Goal: Task Accomplishment & Management: Manage account settings

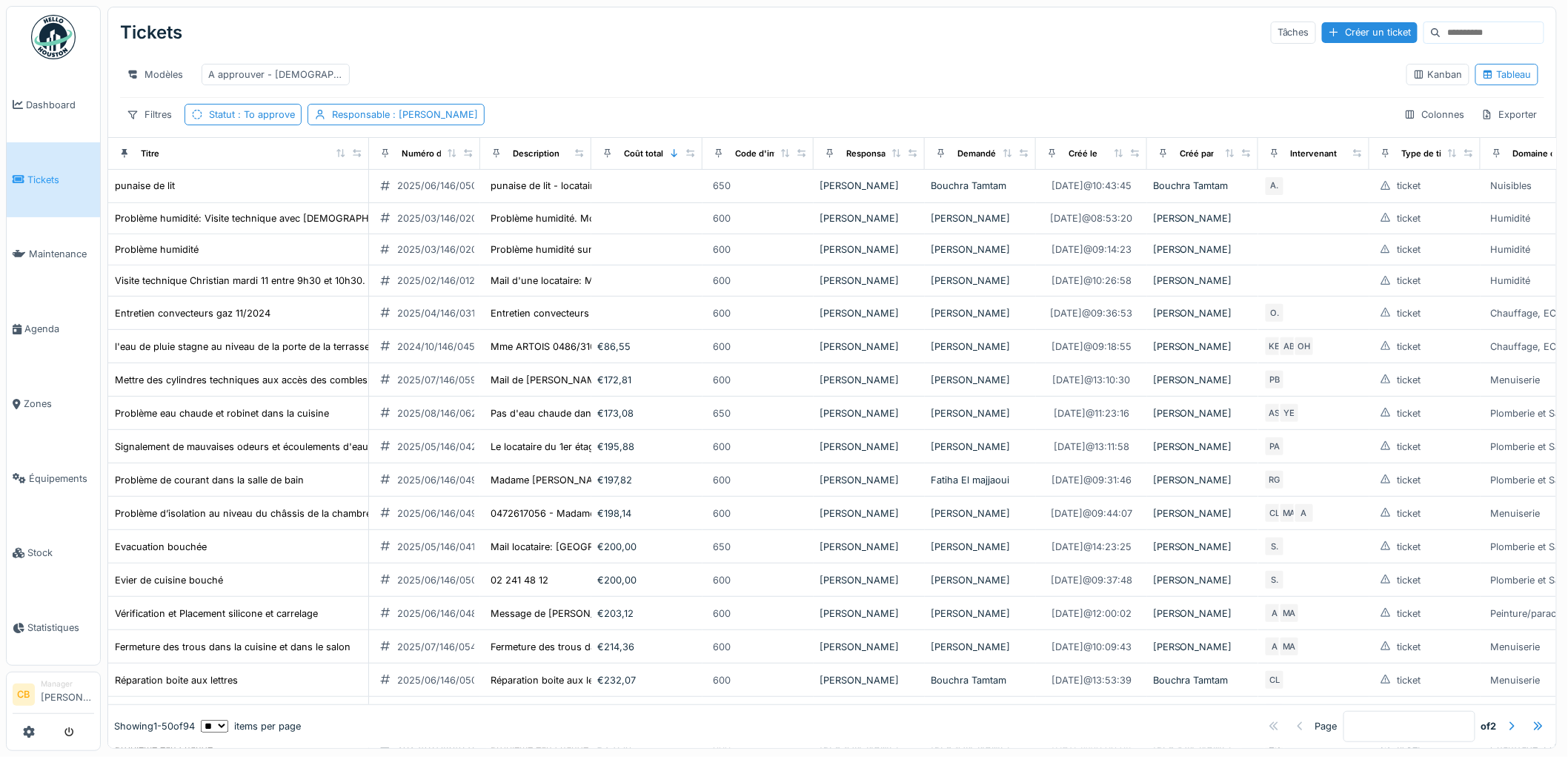
drag, startPoint x: 206, startPoint y: 168, endPoint x: 355, endPoint y: 179, distance: 149.4
click at [355, 169] on th "Titre" at bounding box center [239, 153] width 261 height 32
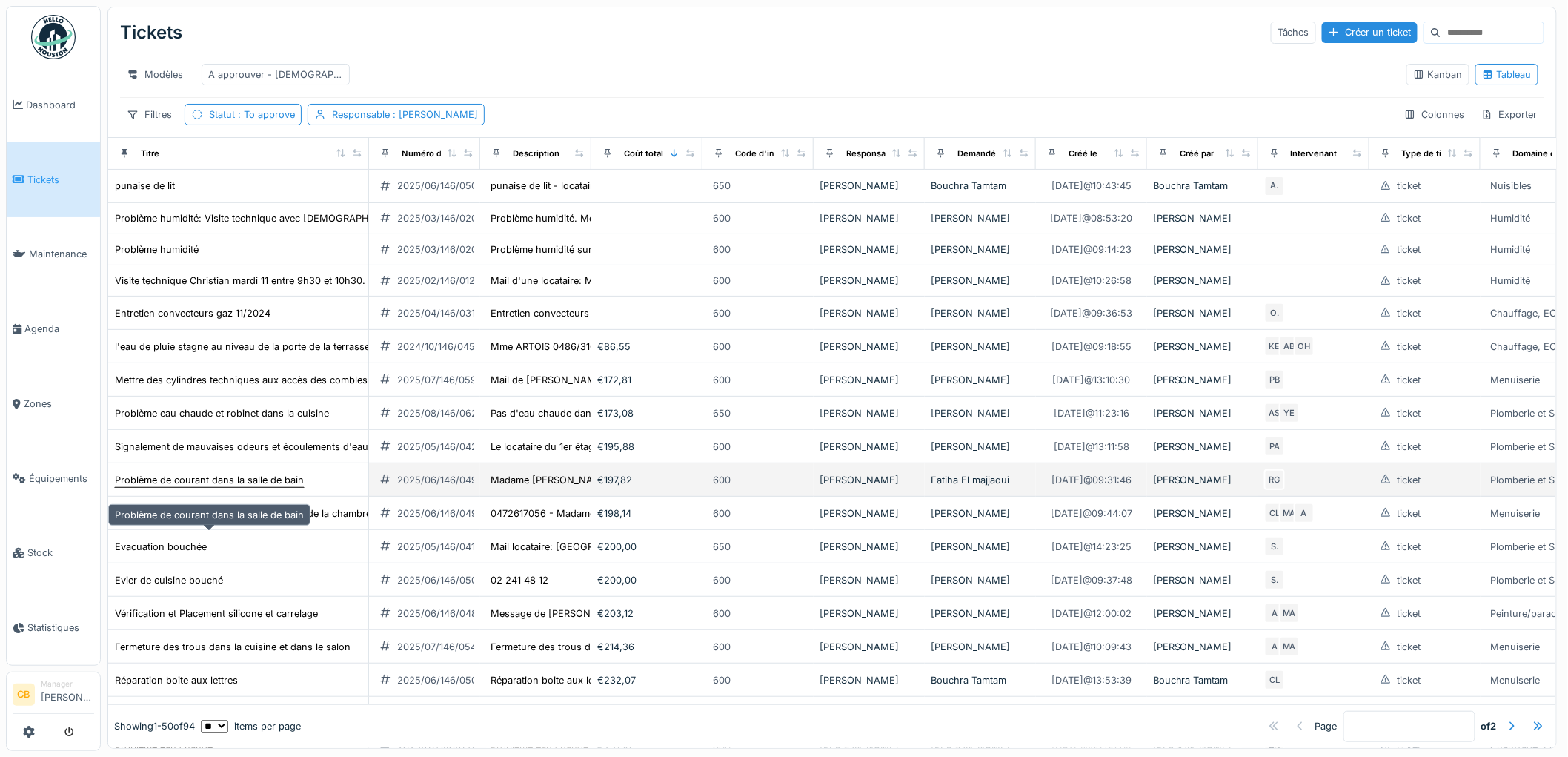
click at [246, 487] on div "Problème de courant dans la salle de bain" at bounding box center [209, 480] width 189 height 14
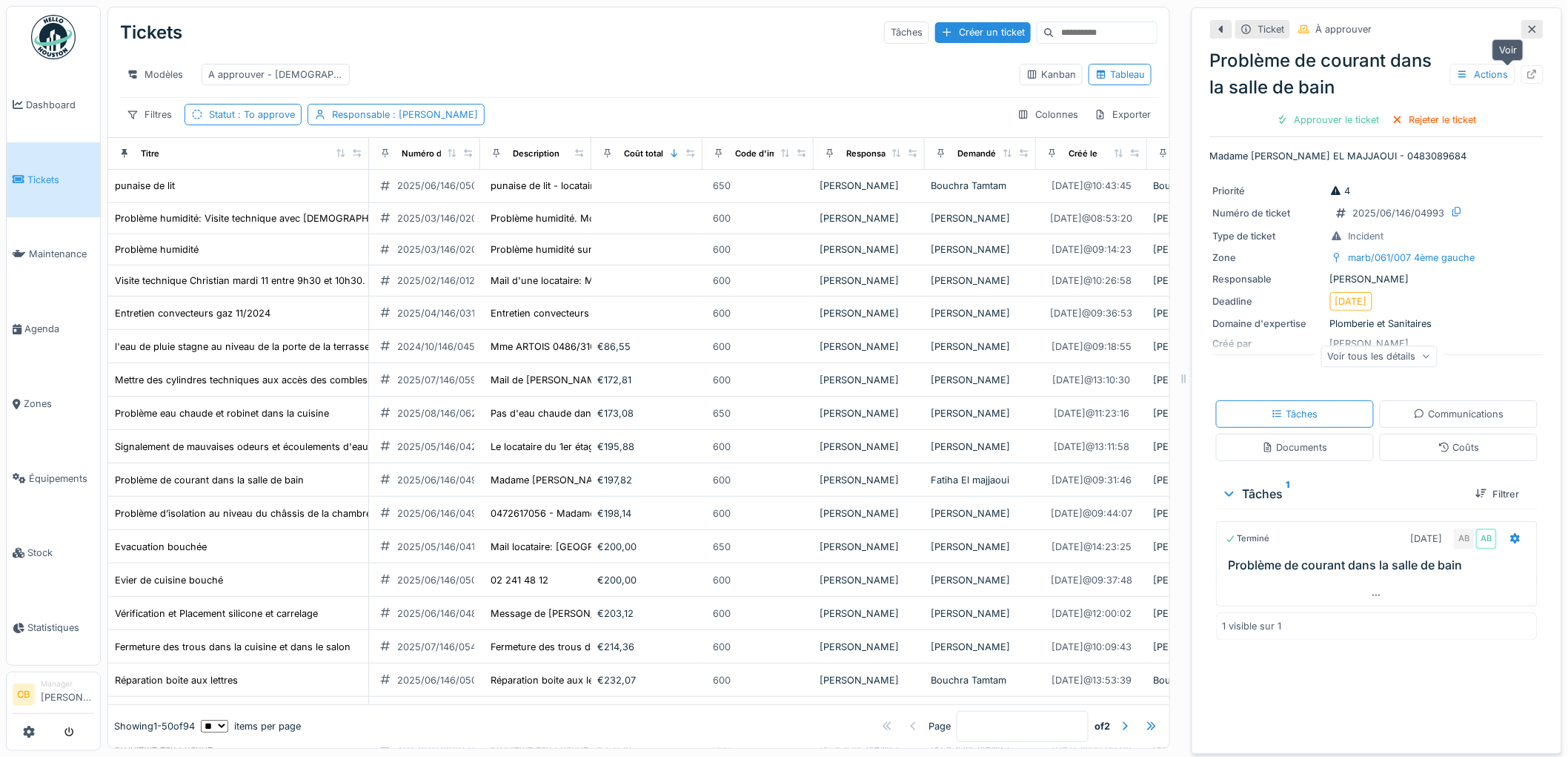
click at [1526, 79] on div at bounding box center [1532, 74] width 12 height 14
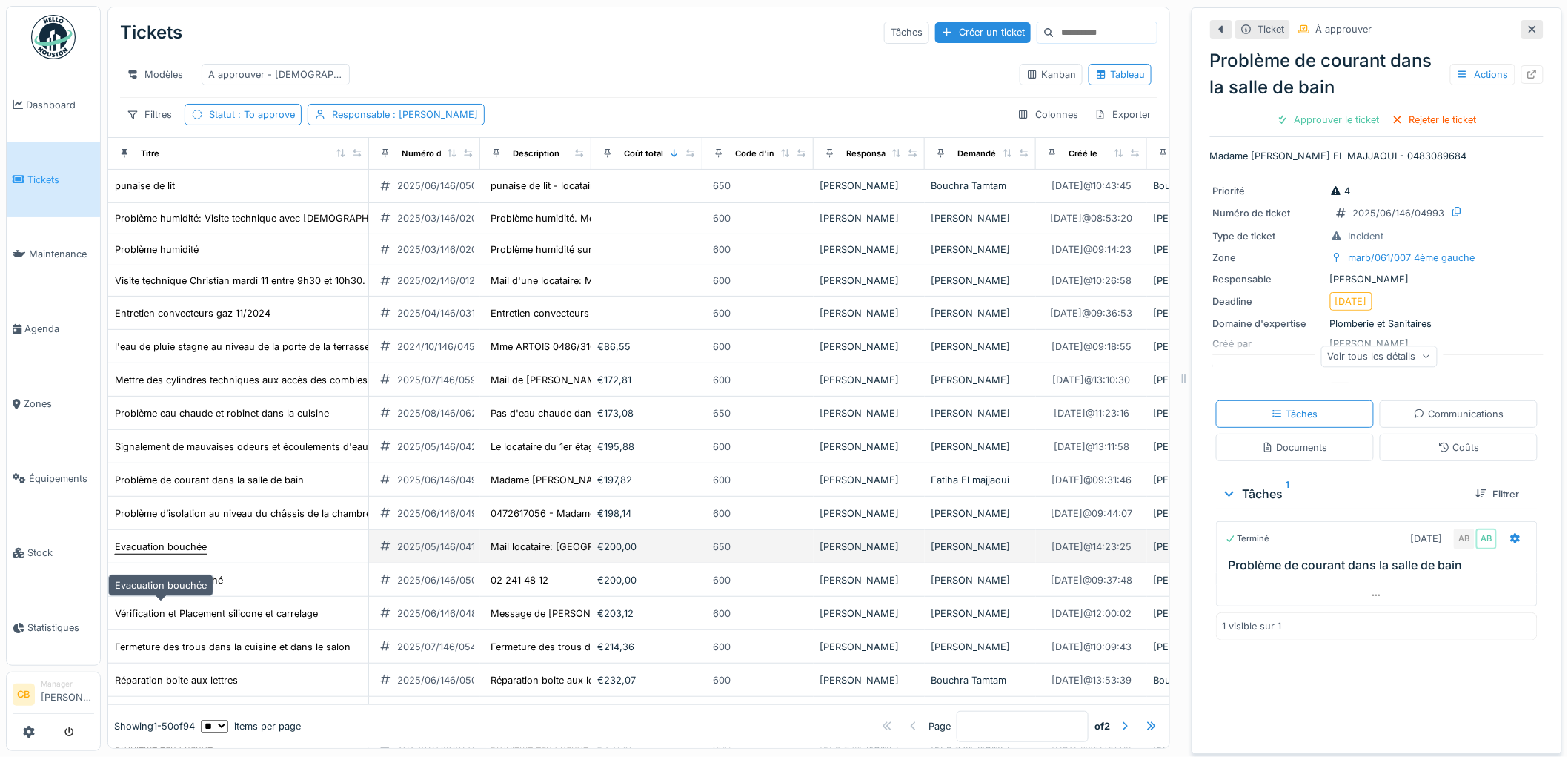
click at [196, 554] on div "Evacuation bouchée" at bounding box center [160, 547] width 92 height 14
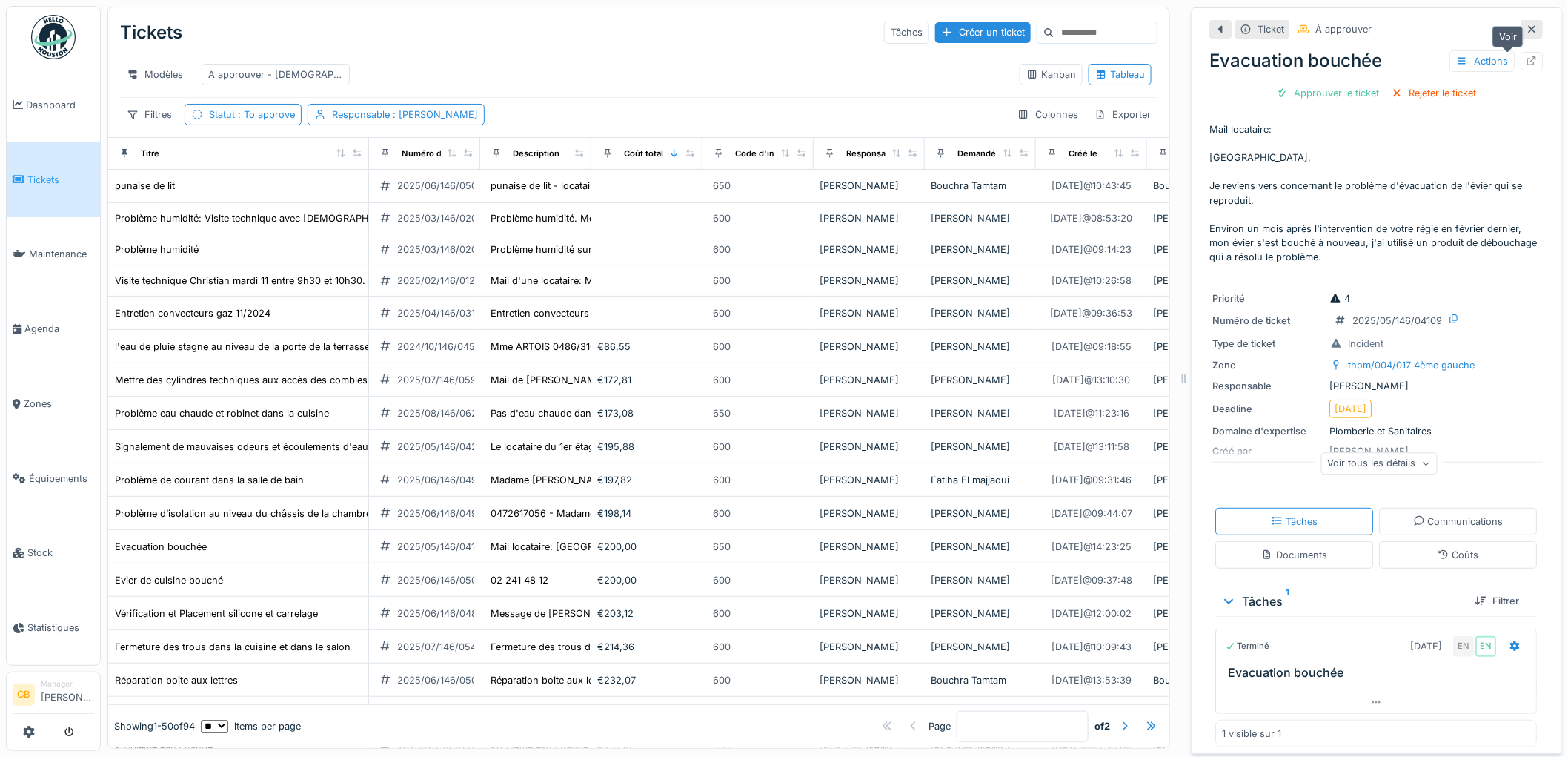
click at [1526, 60] on icon at bounding box center [1532, 61] width 12 height 9
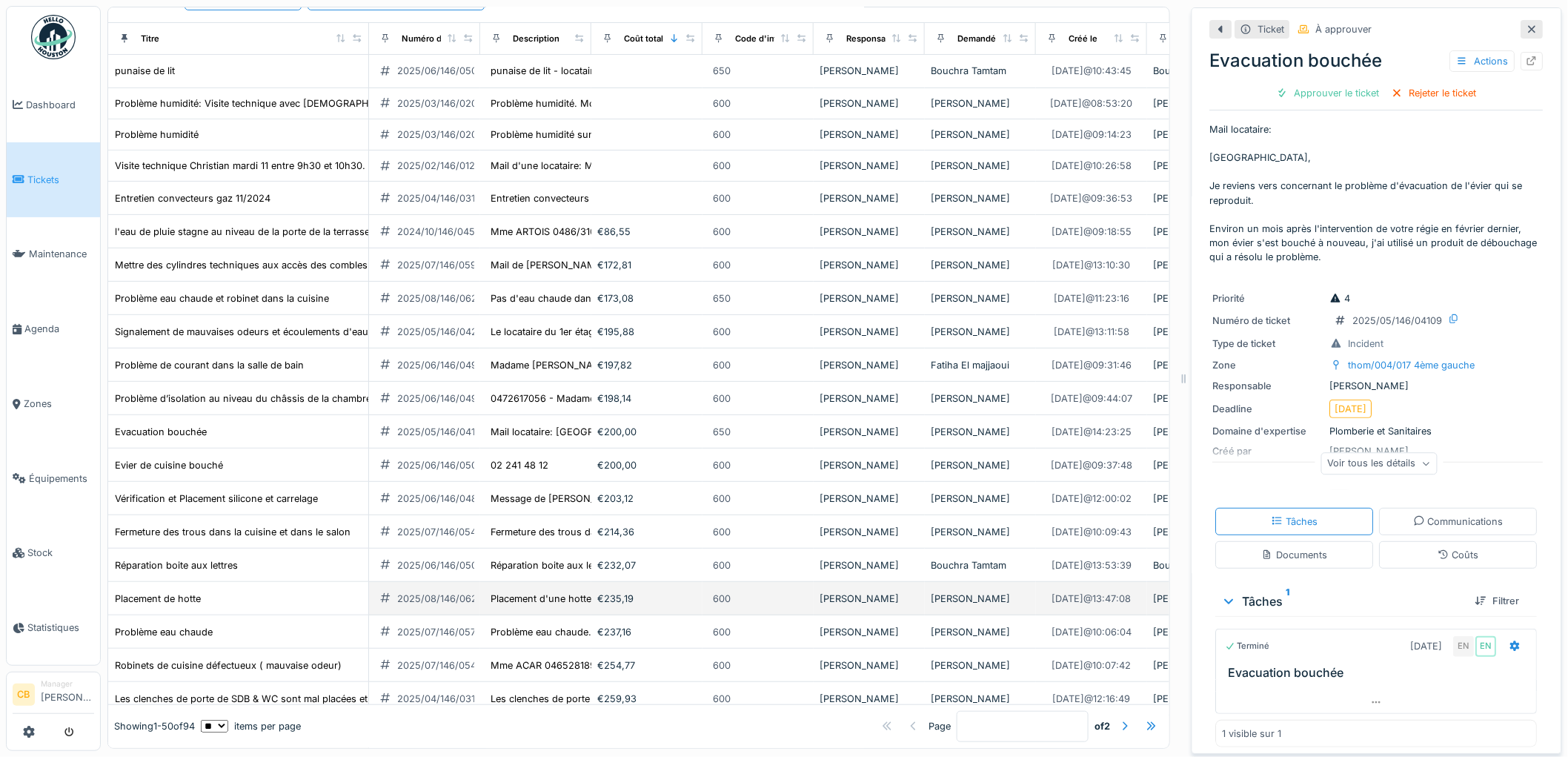
scroll to position [329, 0]
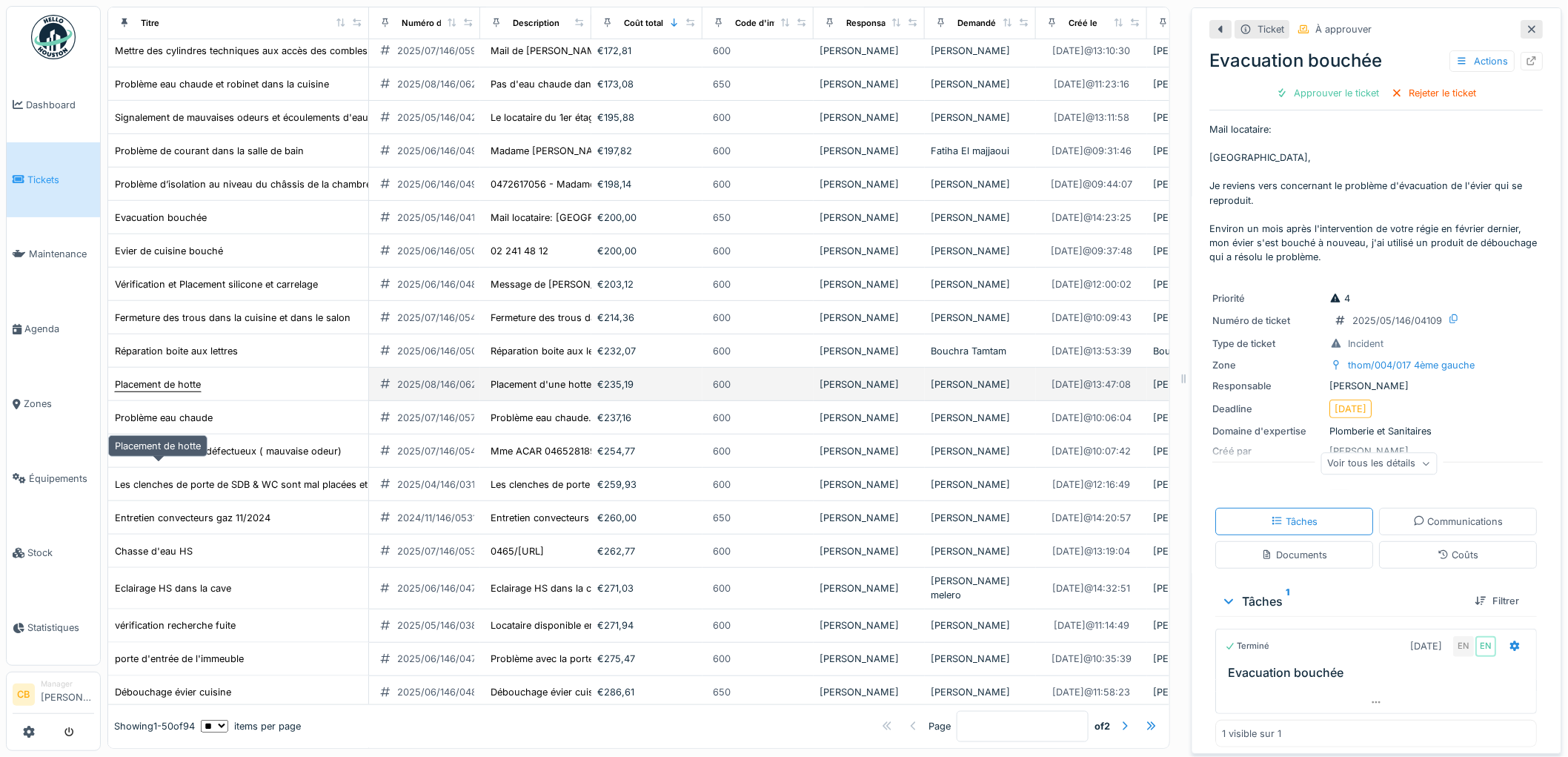
click at [179, 391] on div "Placement de hotte" at bounding box center [157, 384] width 86 height 14
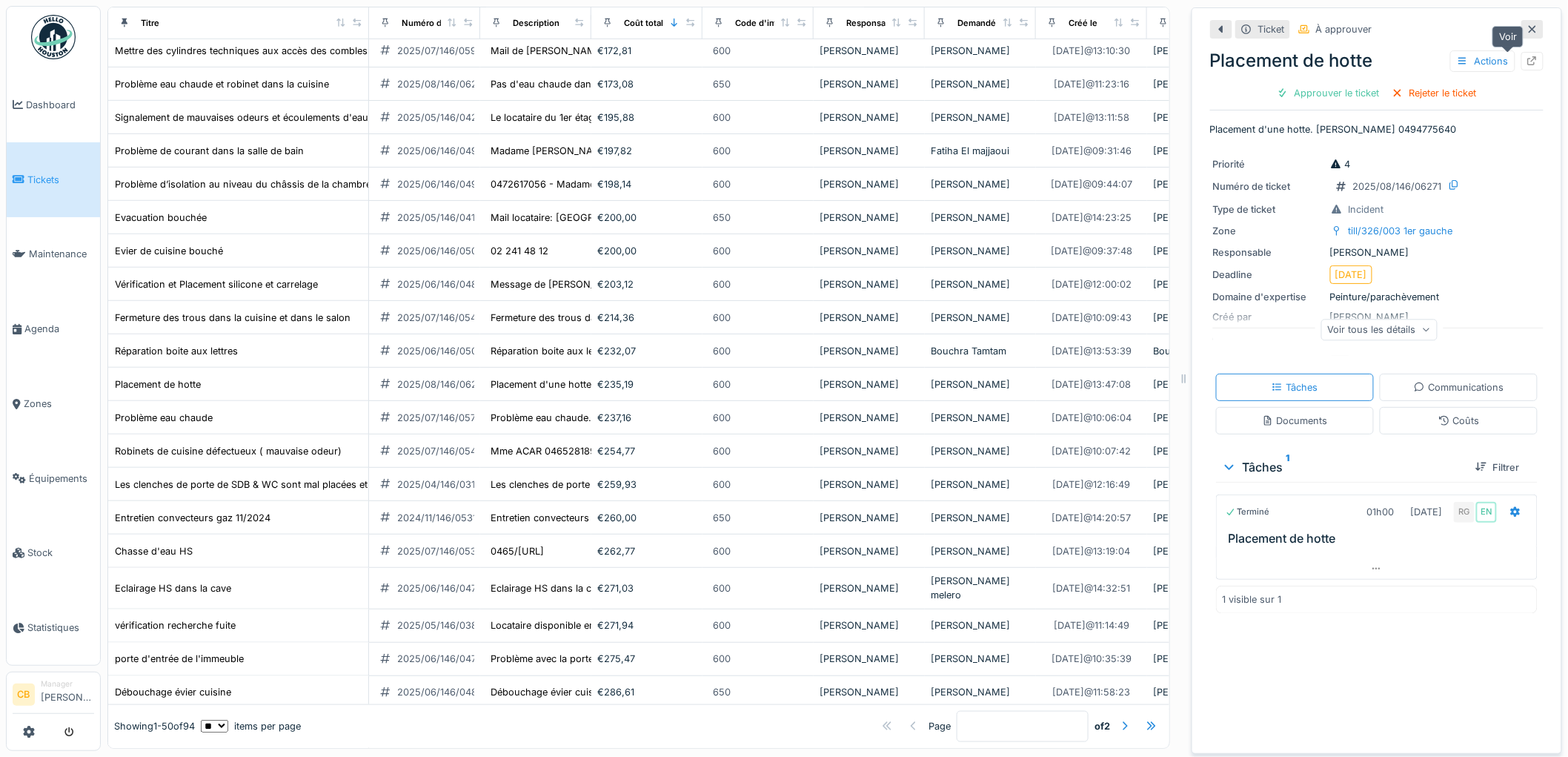
click at [1526, 58] on icon at bounding box center [1532, 61] width 12 height 9
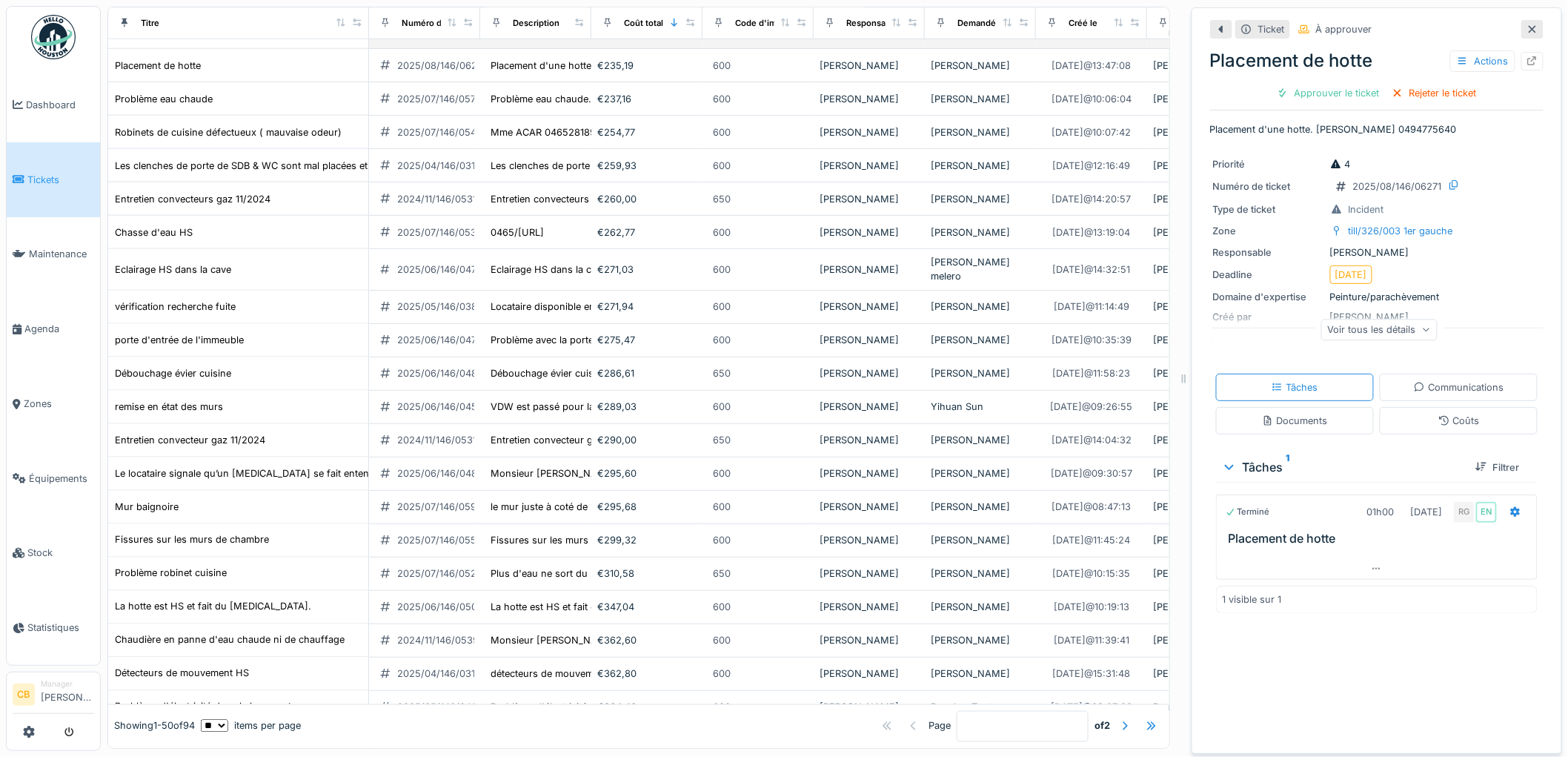
scroll to position [658, 0]
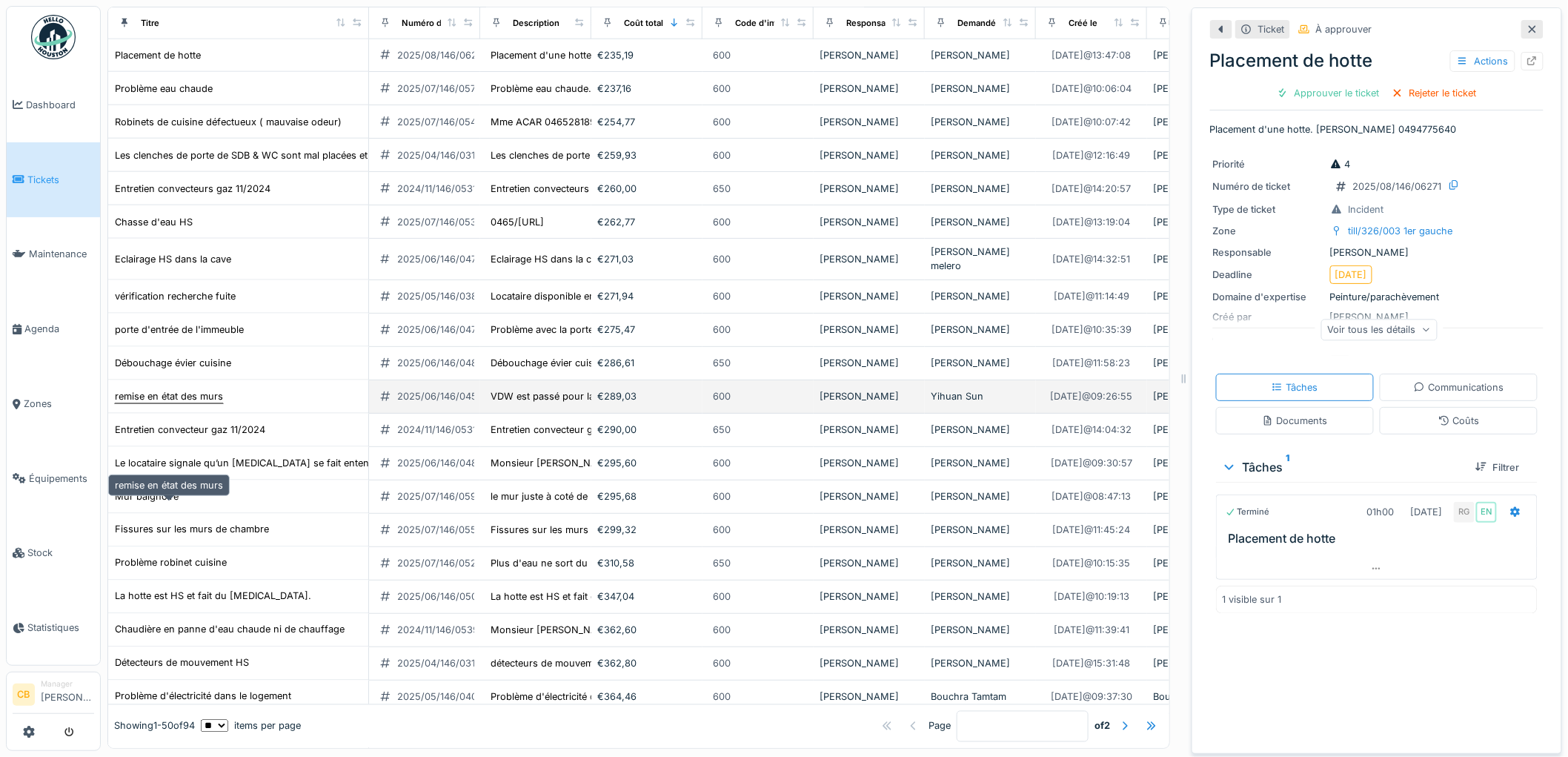
click at [190, 403] on div "remise en état des murs" at bounding box center [168, 396] width 108 height 14
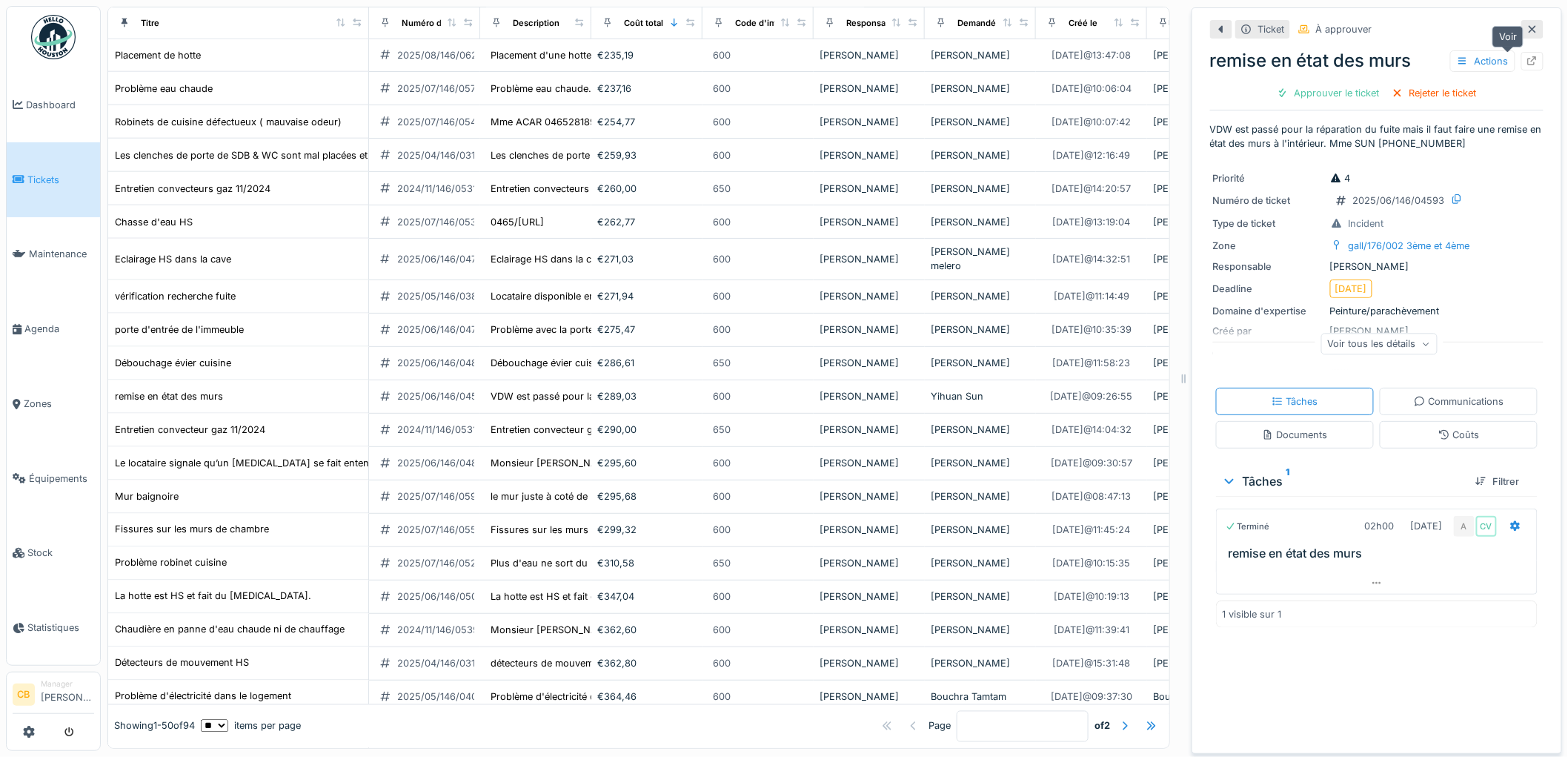
click at [1528, 59] on icon at bounding box center [1532, 61] width 9 height 9
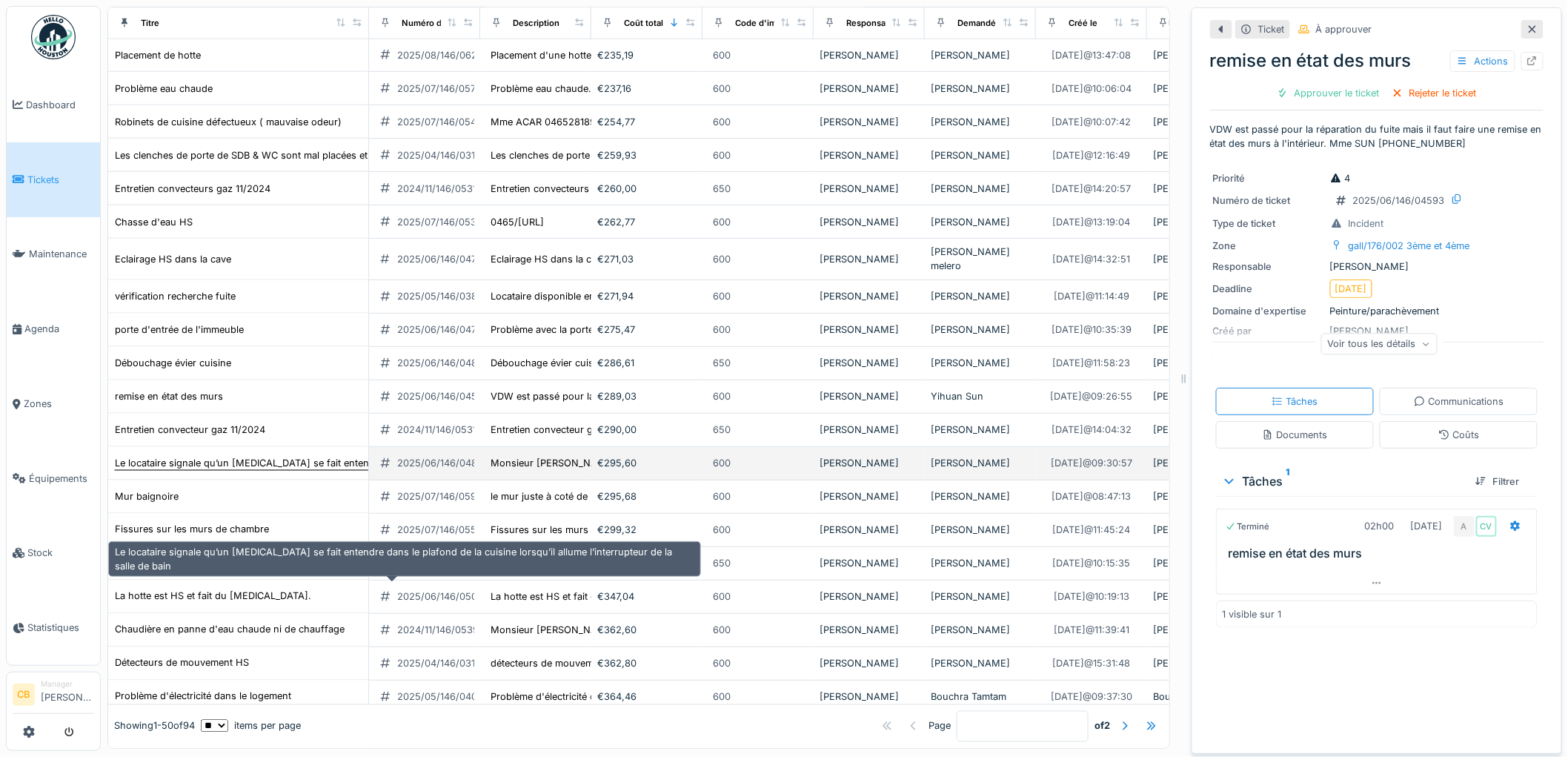
click at [209, 470] on div "Le locataire signale qu’un bruit se fait entendre dans le plafond de la cuisine…" at bounding box center [423, 463] width 616 height 14
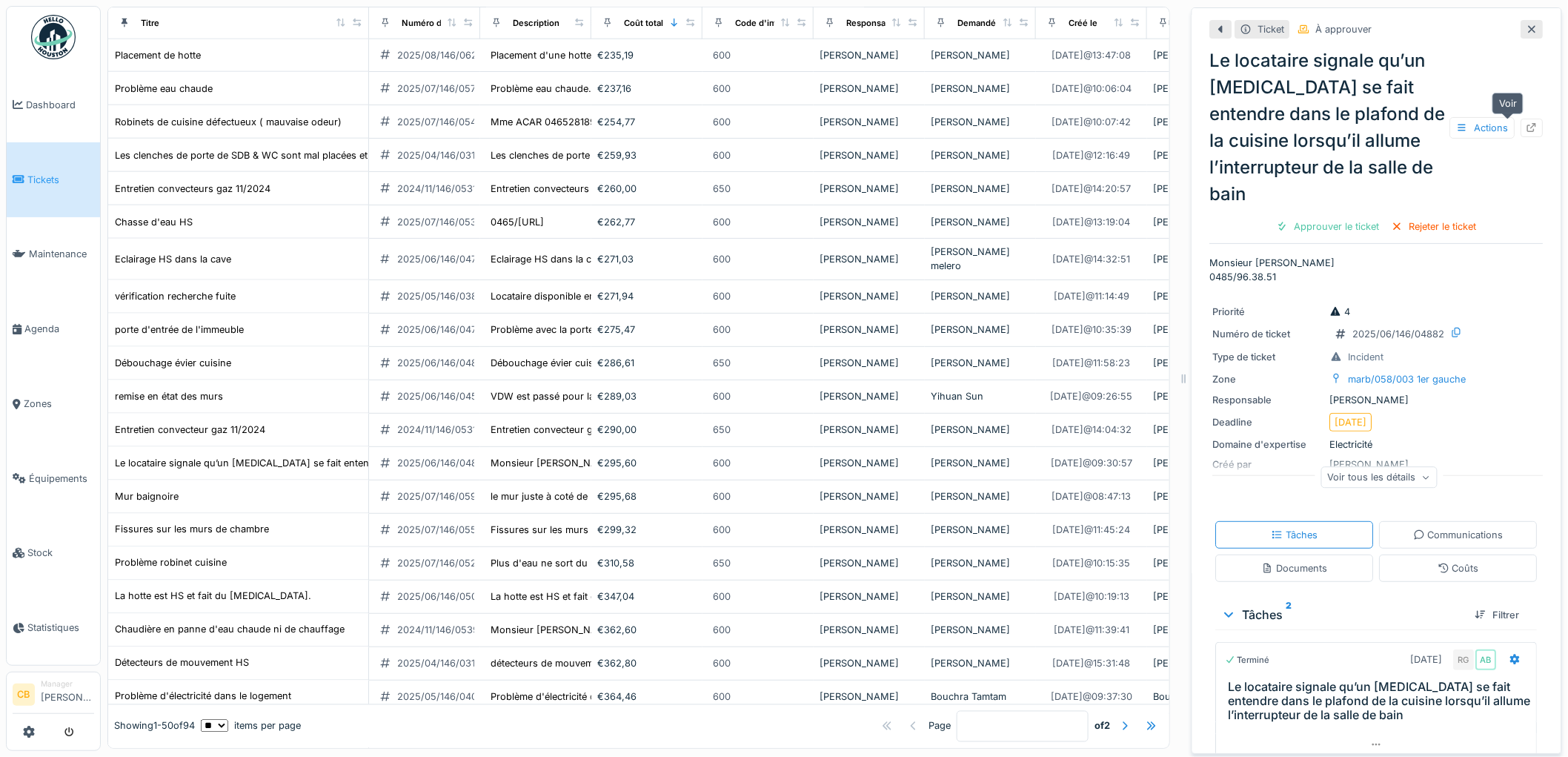
click at [1526, 125] on icon at bounding box center [1532, 128] width 12 height 9
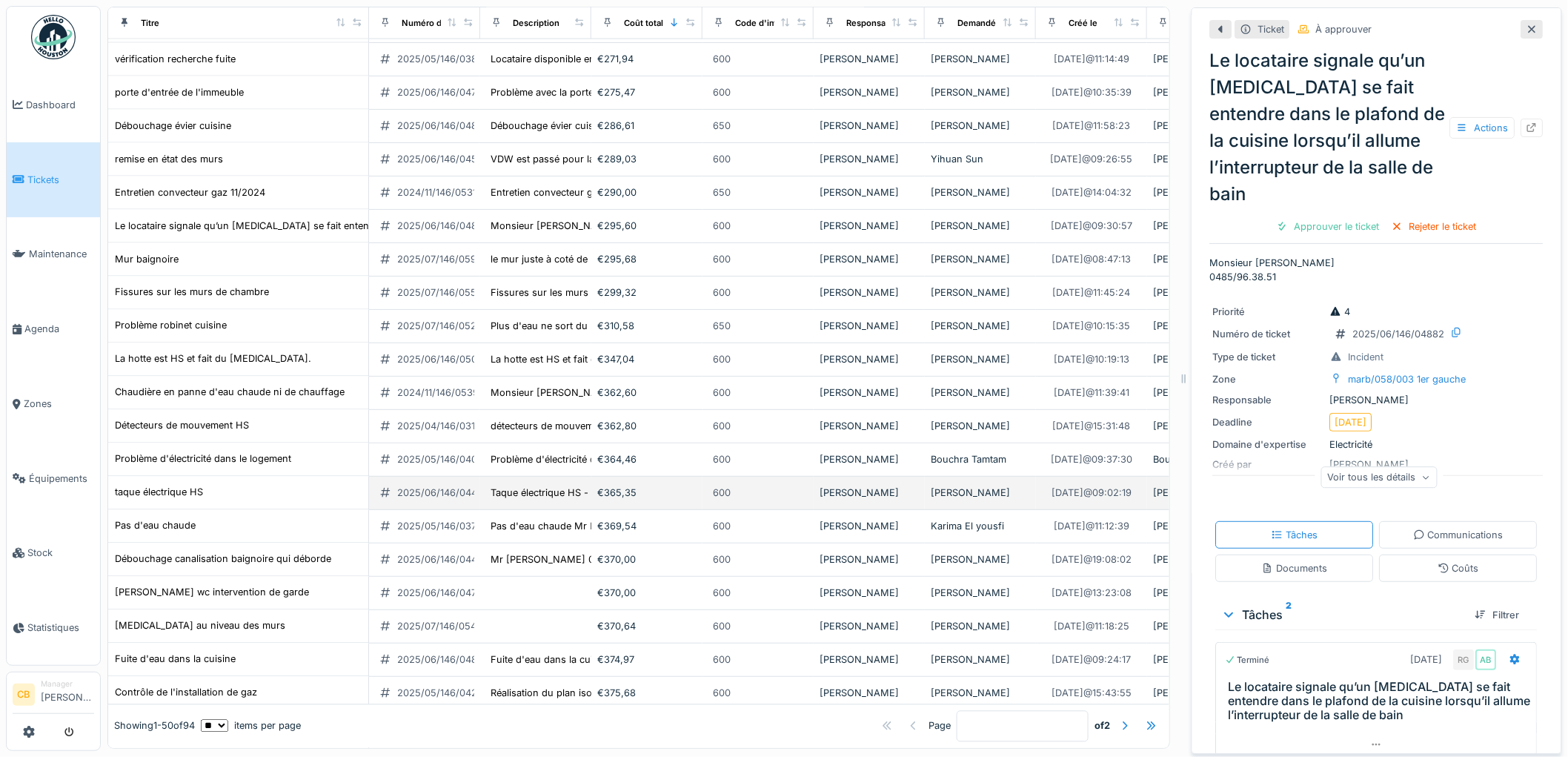
scroll to position [988, 0]
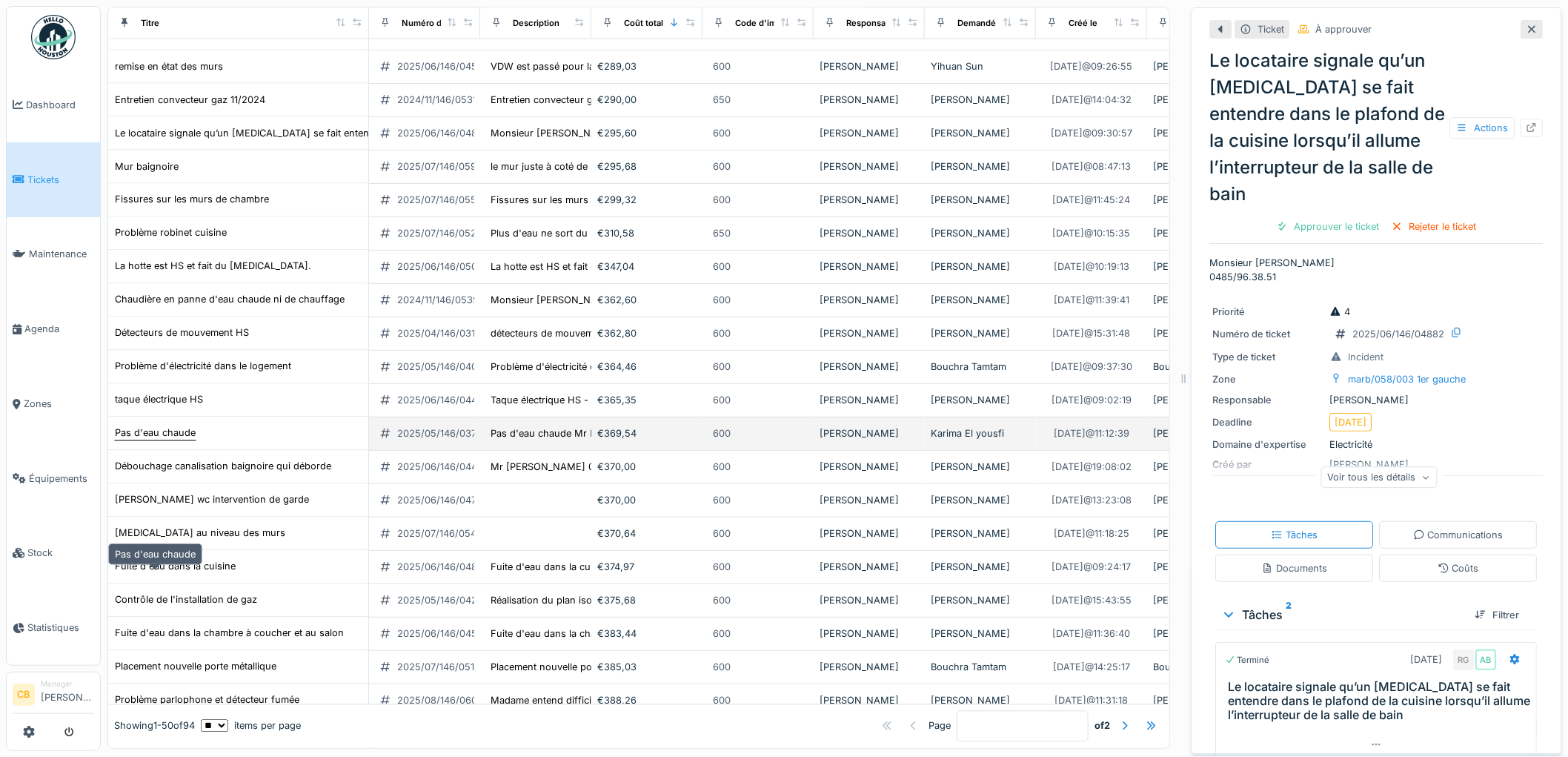
click at [182, 440] on div "Pas d'eau chaude" at bounding box center [155, 433] width 81 height 14
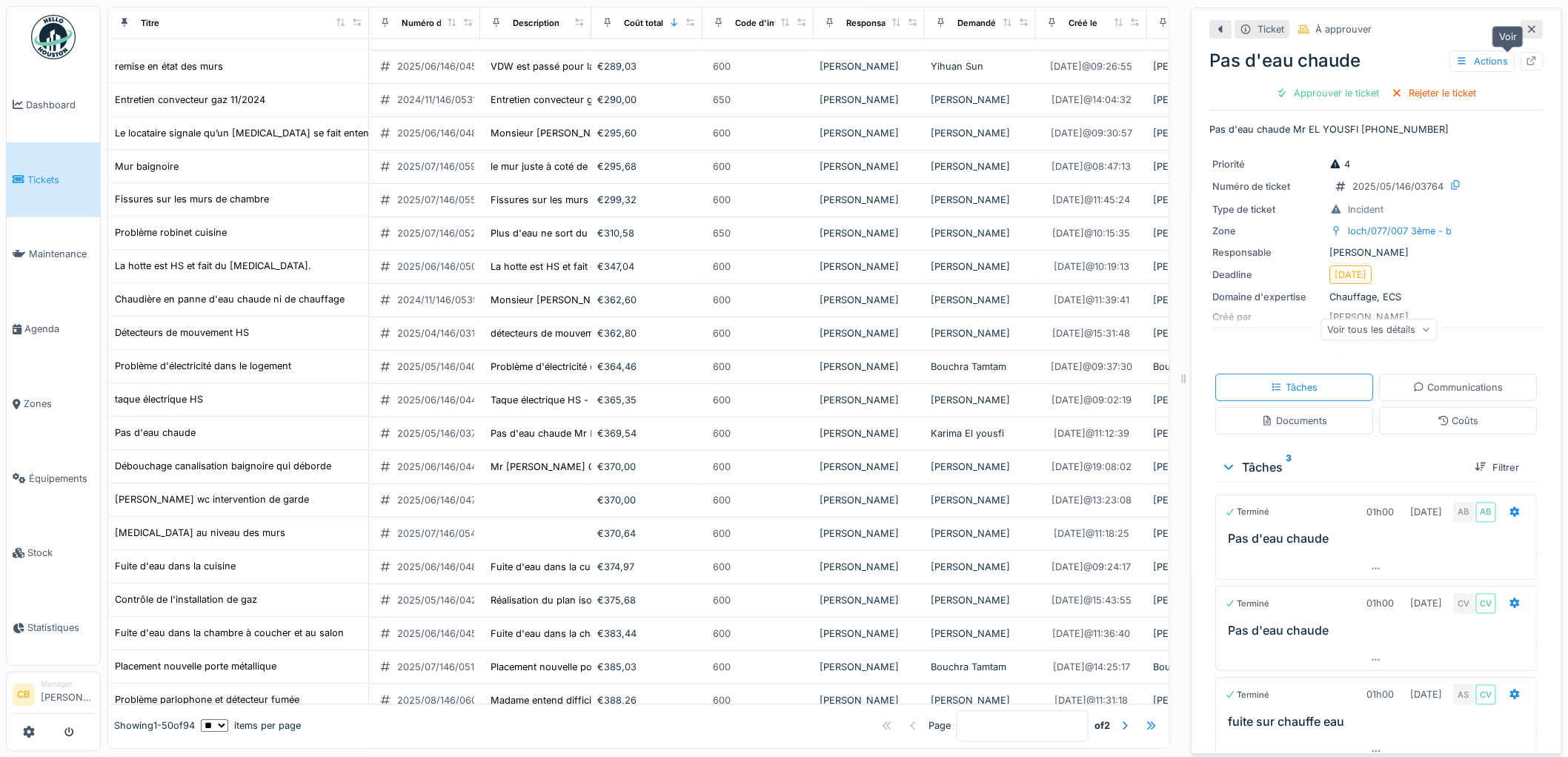
click at [1526, 61] on icon at bounding box center [1532, 61] width 12 height 9
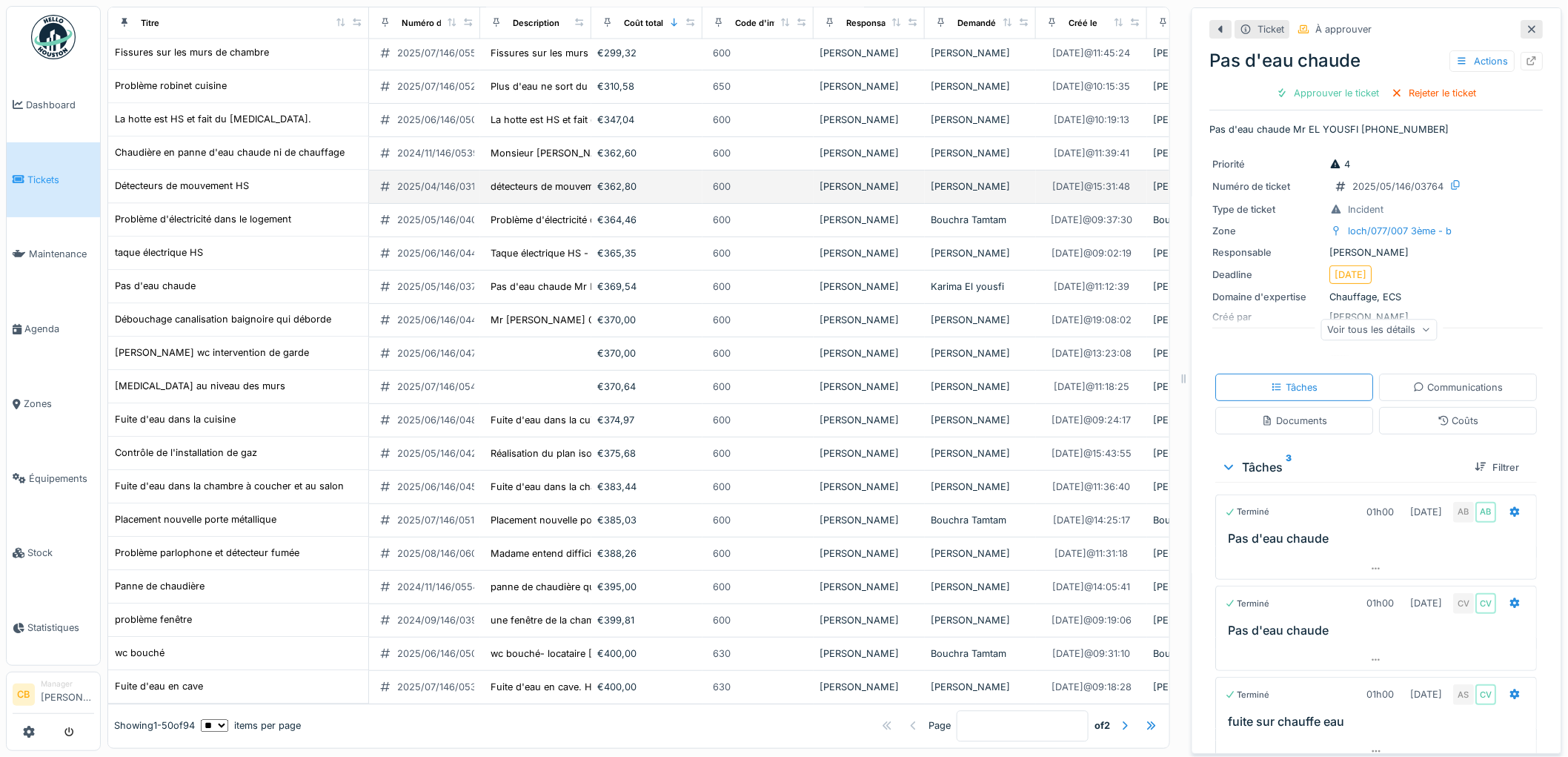
scroll to position [1317, 0]
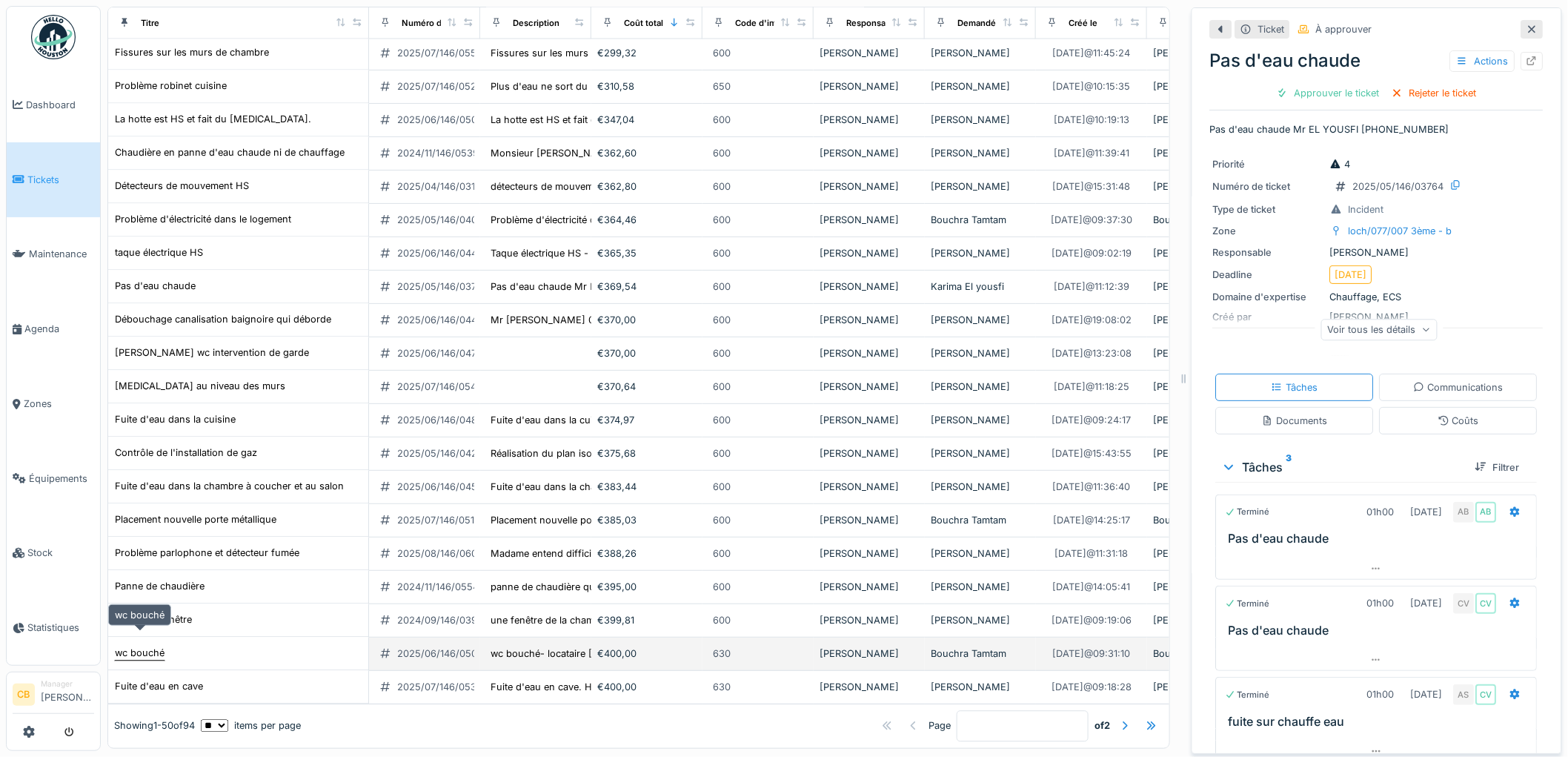
click at [150, 646] on div "wc bouché" at bounding box center [139, 653] width 50 height 14
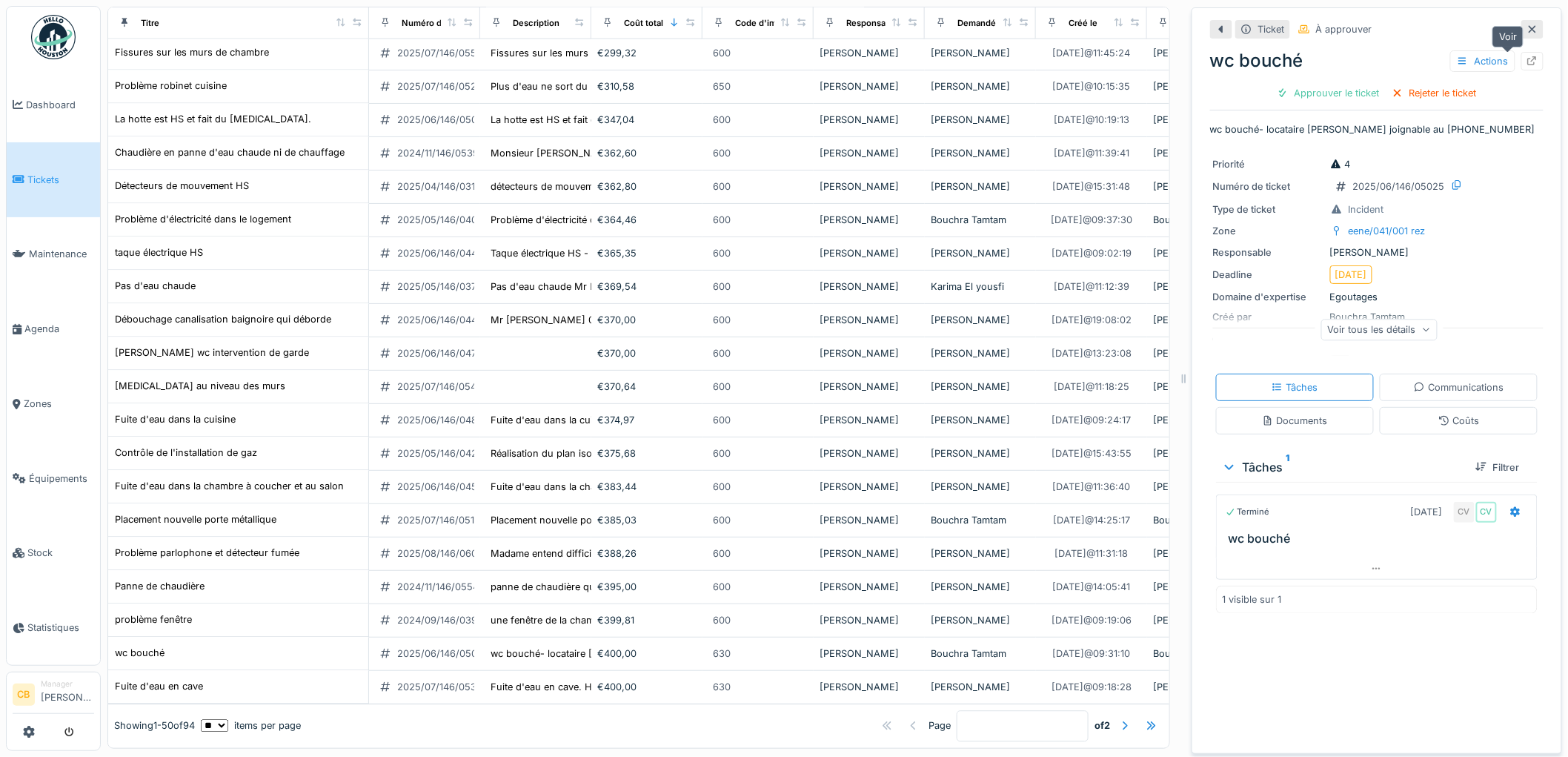
click at [1526, 60] on icon at bounding box center [1532, 61] width 12 height 9
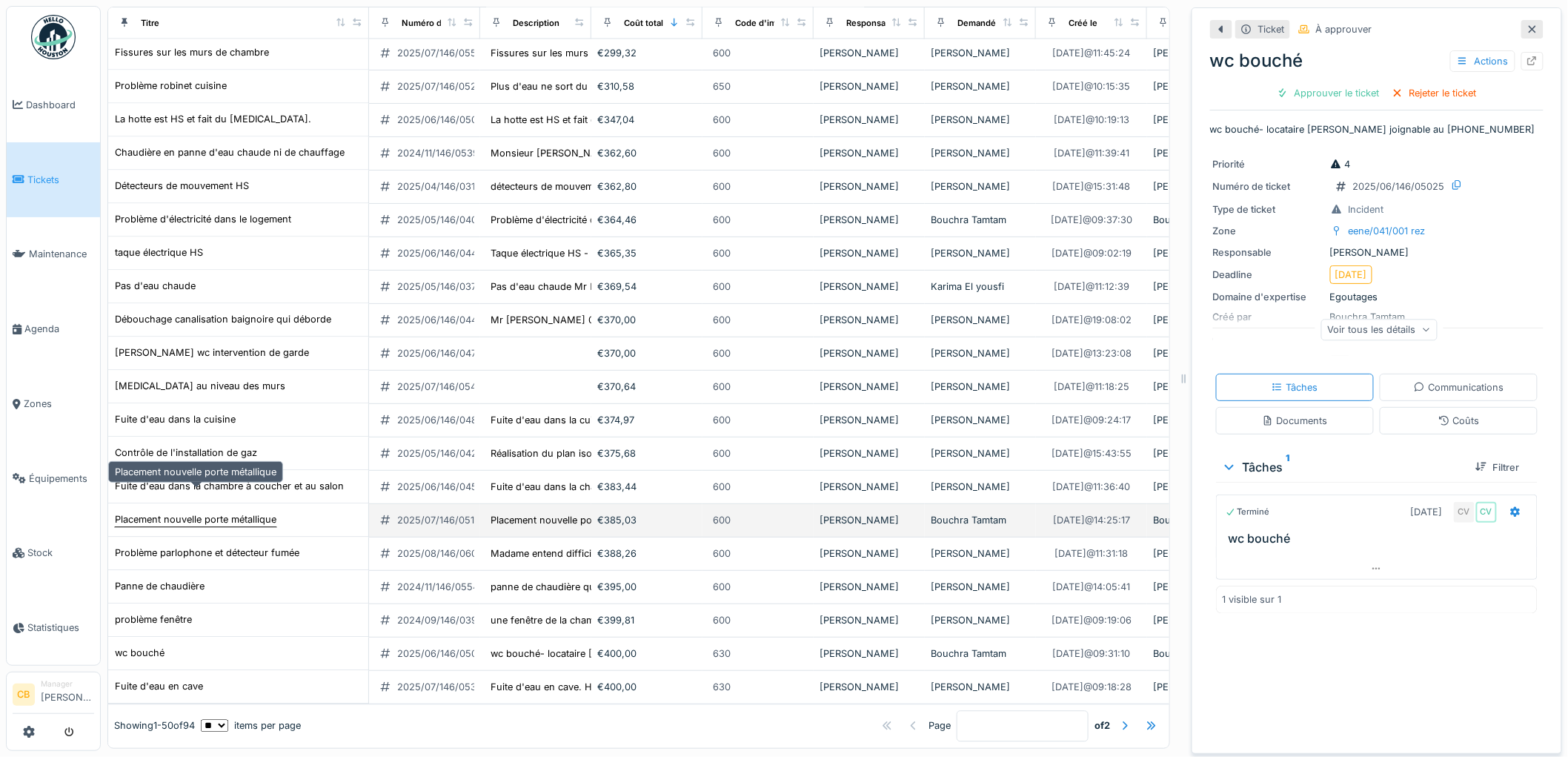
scroll to position [1322, 0]
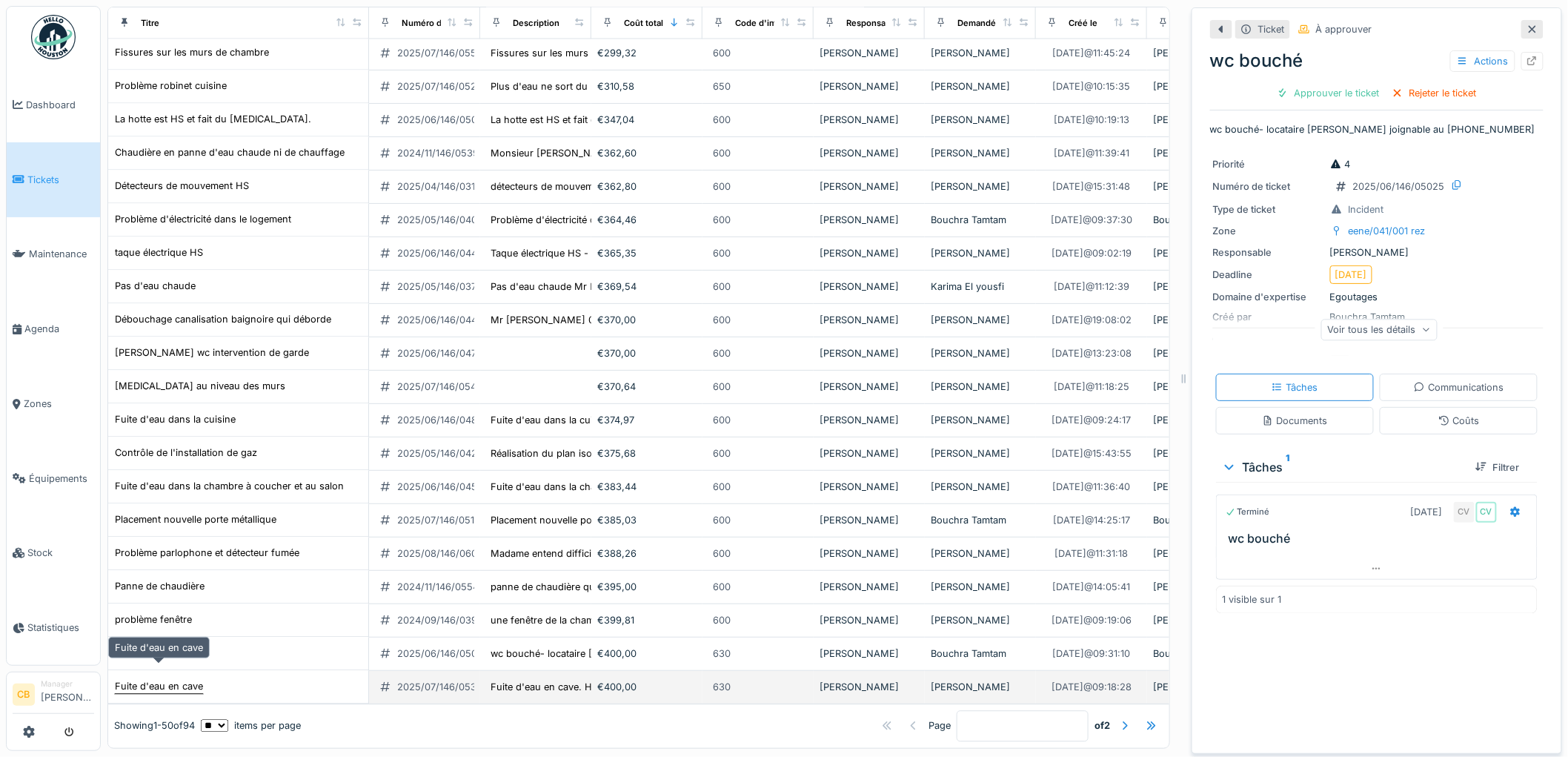
click at [196, 680] on div "Fuite d'eau en cave" at bounding box center [159, 687] width 88 height 14
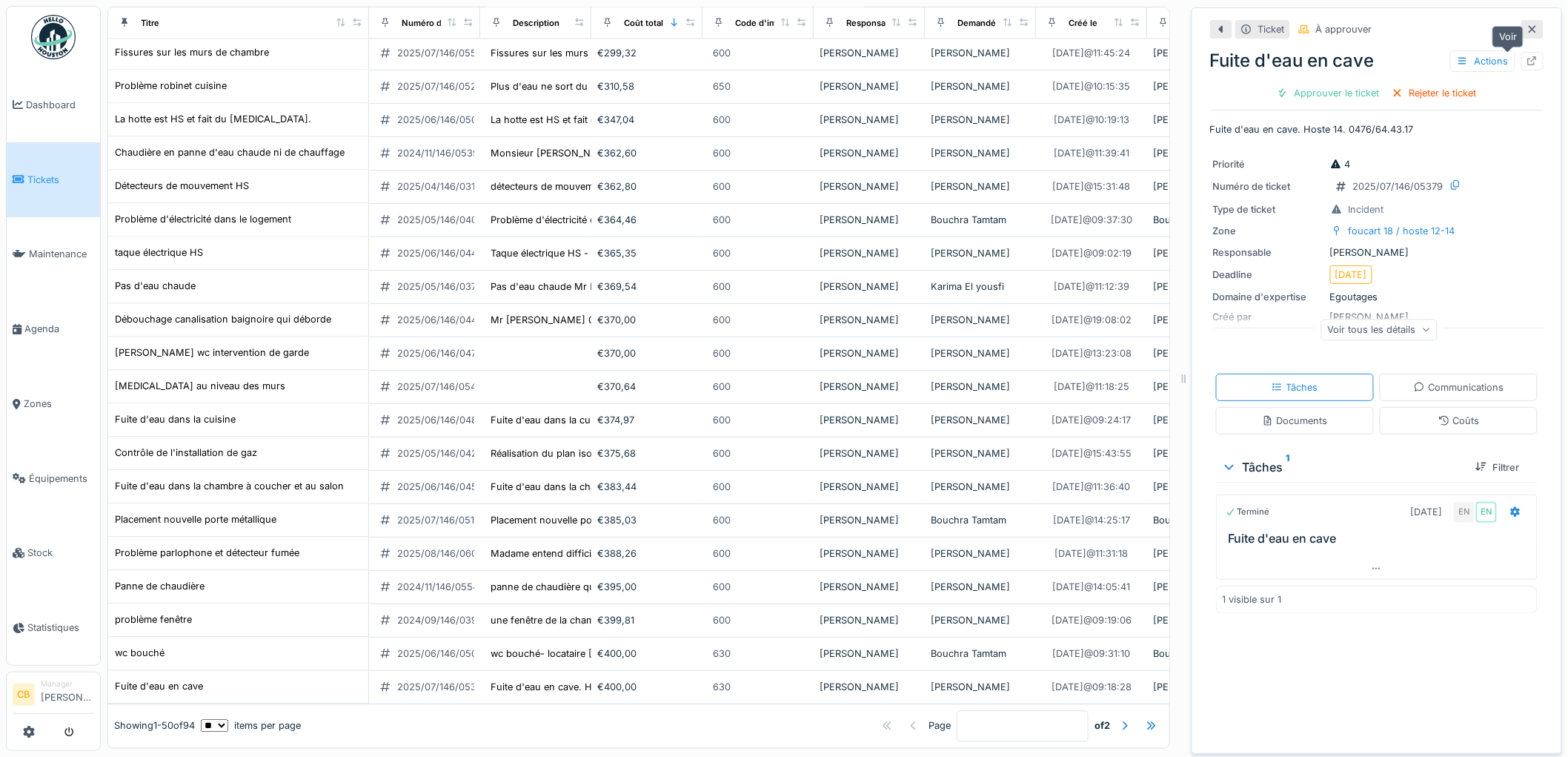
click at [1526, 58] on icon at bounding box center [1532, 61] width 12 height 9
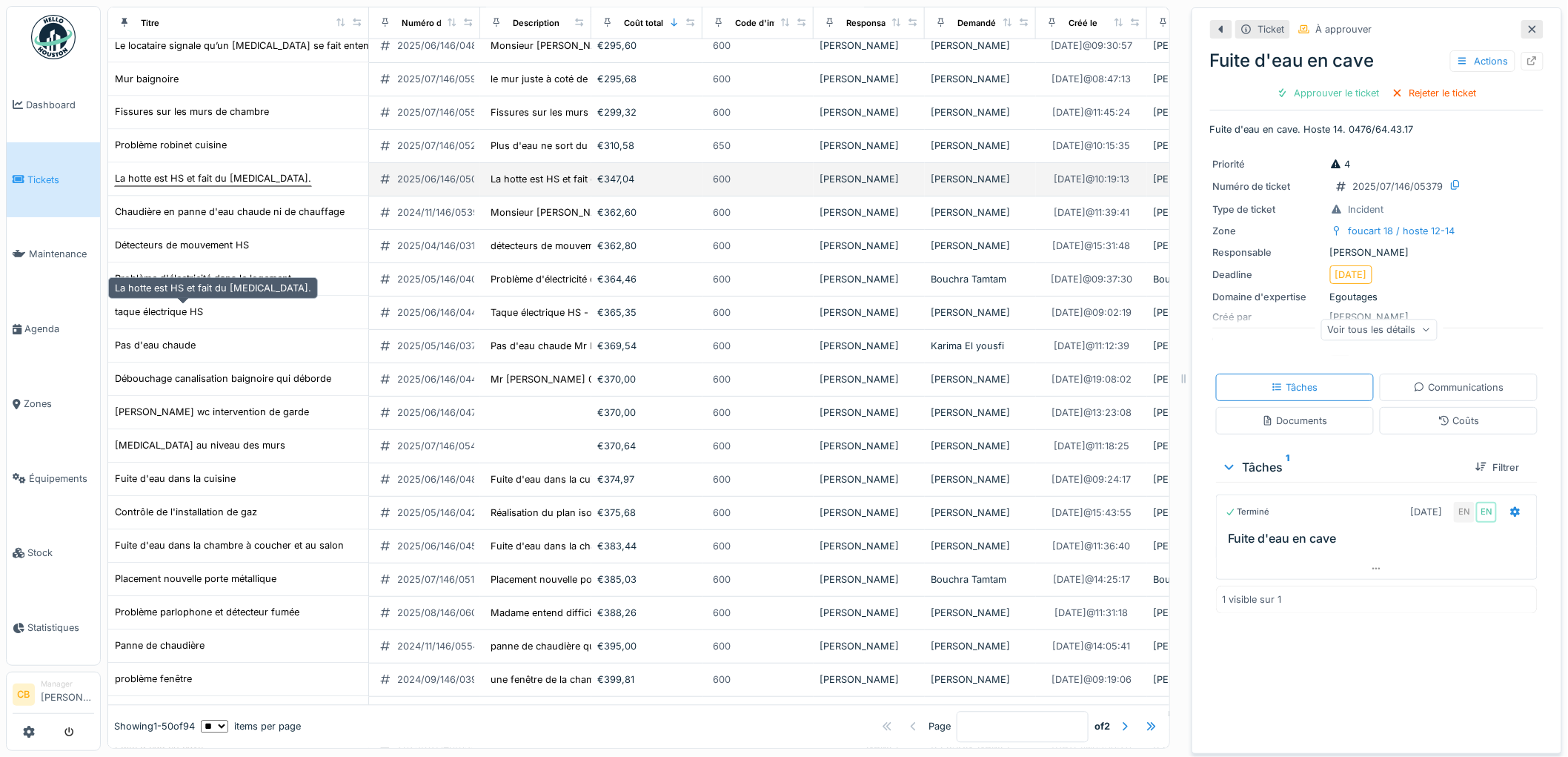
click at [212, 186] on div "La hotte est HS et fait du bruit." at bounding box center [212, 179] width 197 height 14
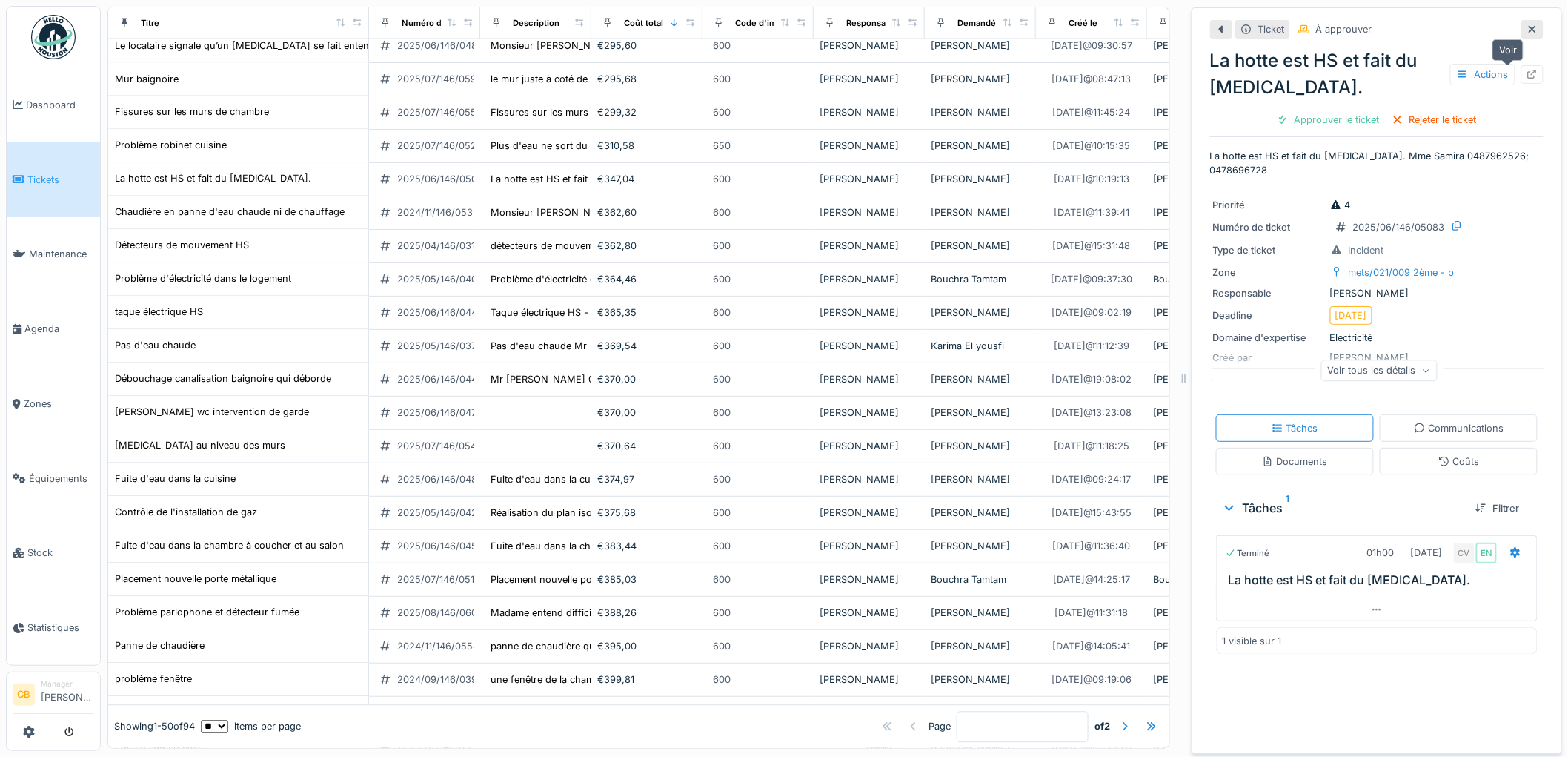
click at [1526, 73] on icon at bounding box center [1532, 74] width 12 height 9
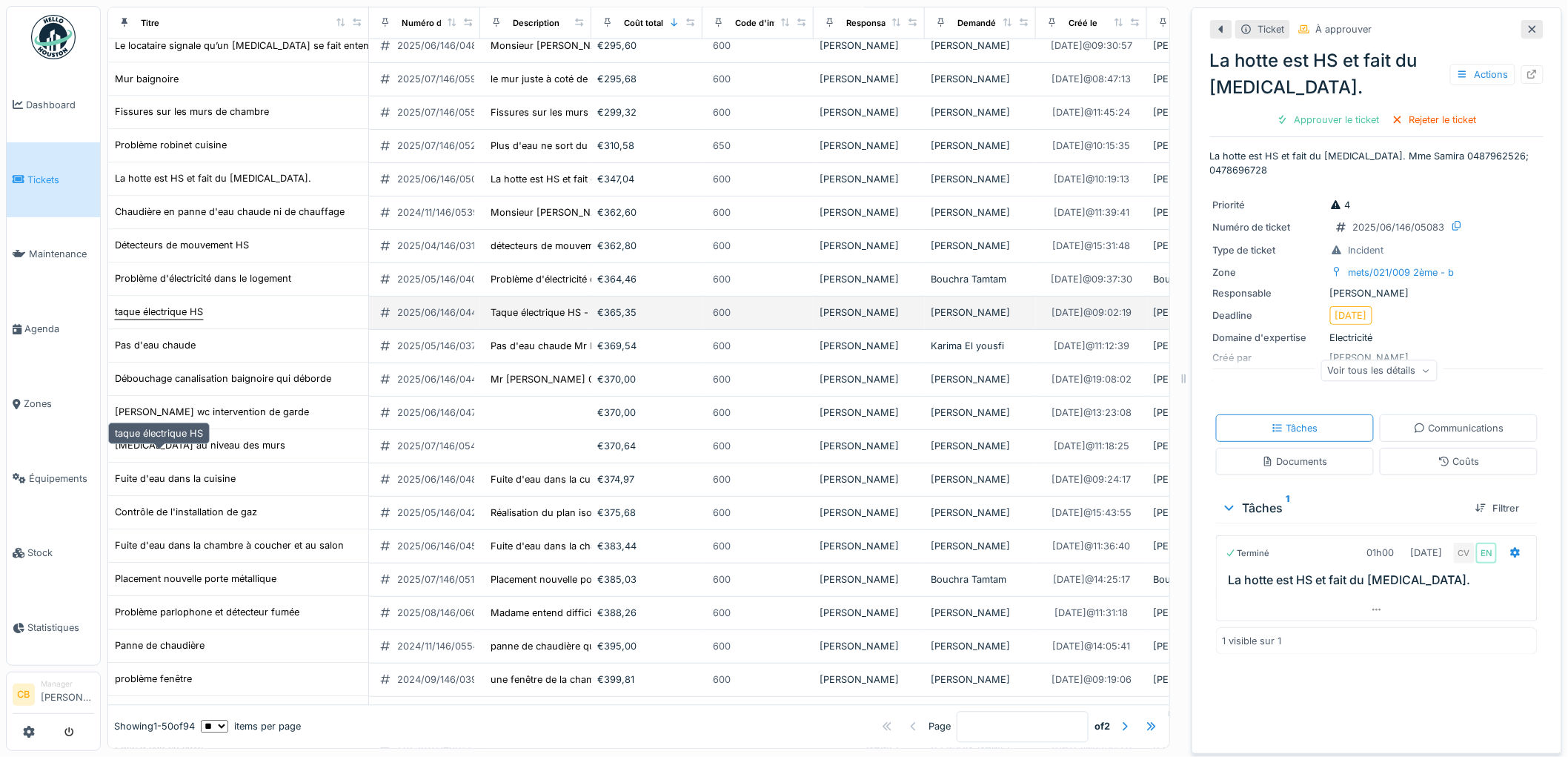
click at [195, 319] on div "taque électrique HS" at bounding box center [159, 312] width 88 height 14
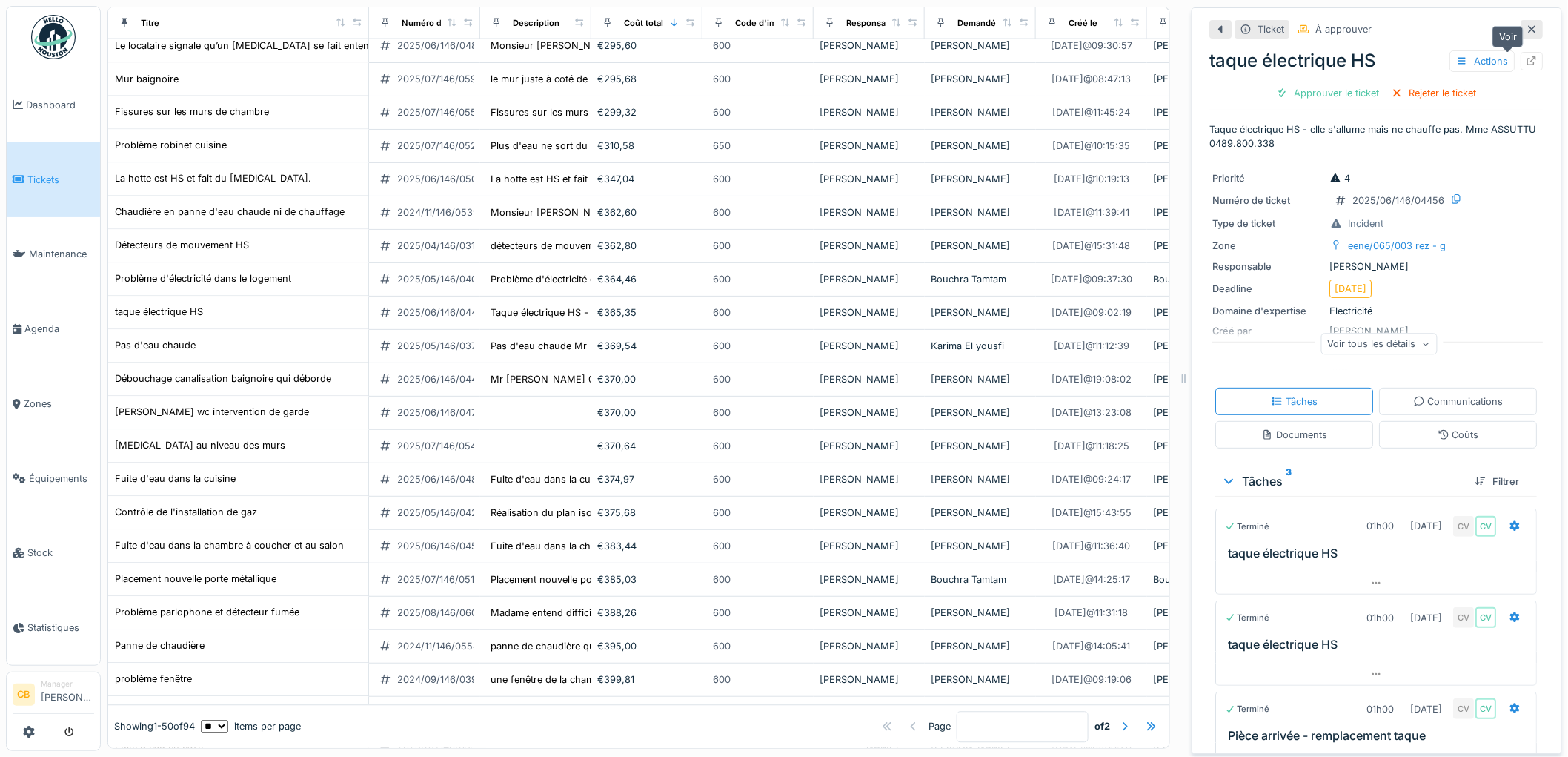
click at [1528, 58] on icon at bounding box center [1532, 61] width 9 height 9
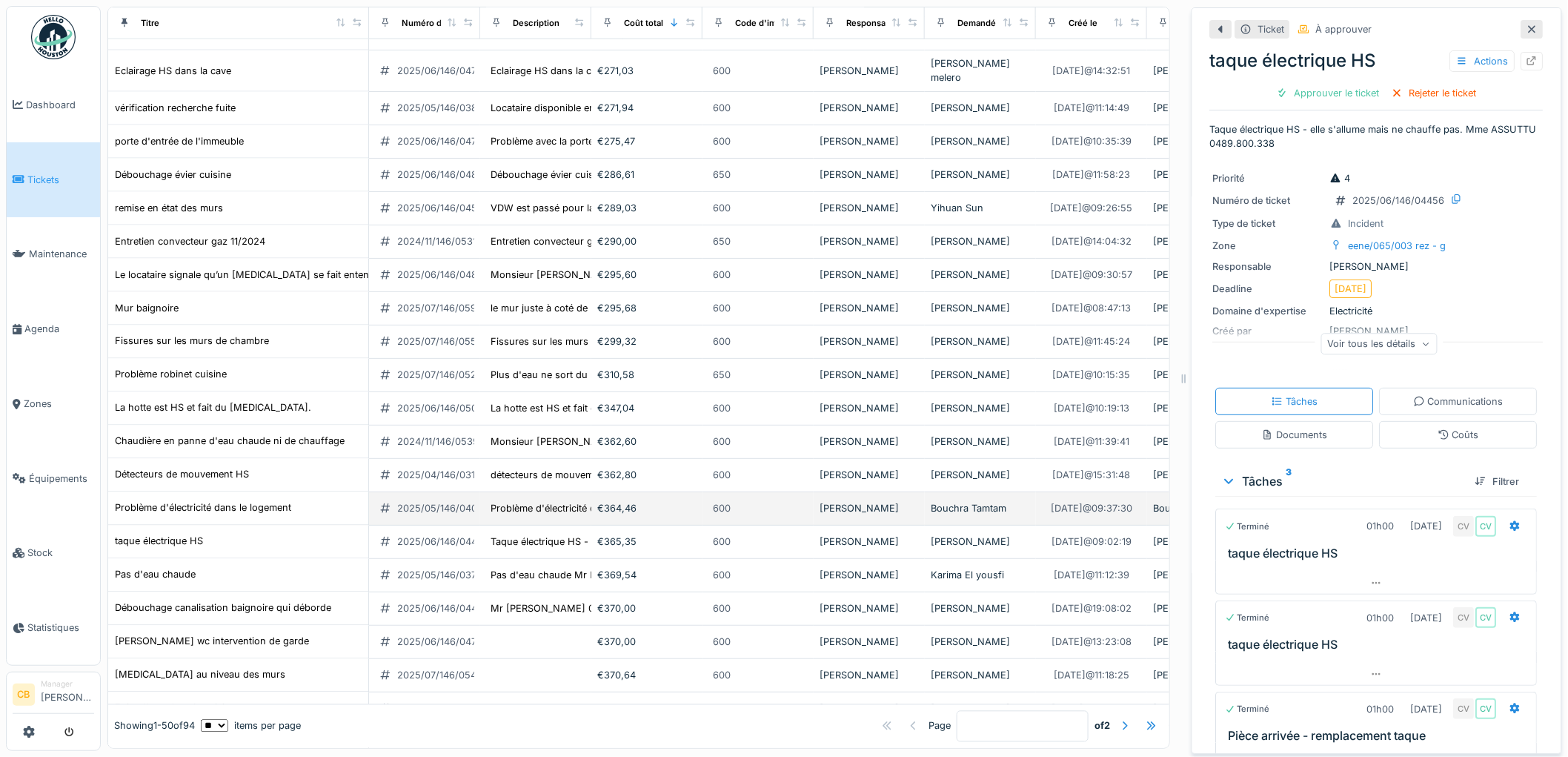
scroll to position [828, 0]
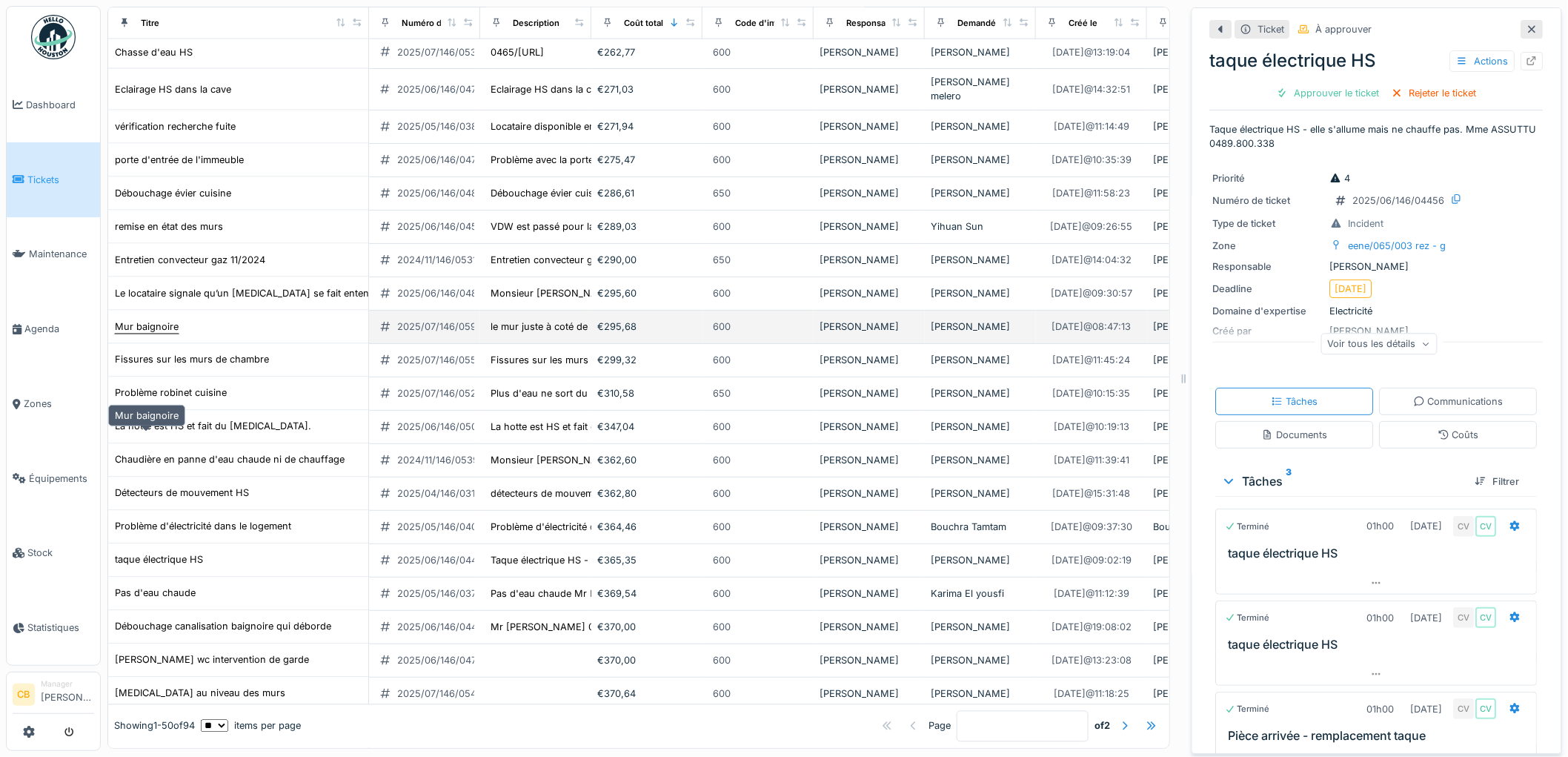
click at [154, 333] on div "Mur baignoire" at bounding box center [146, 326] width 64 height 14
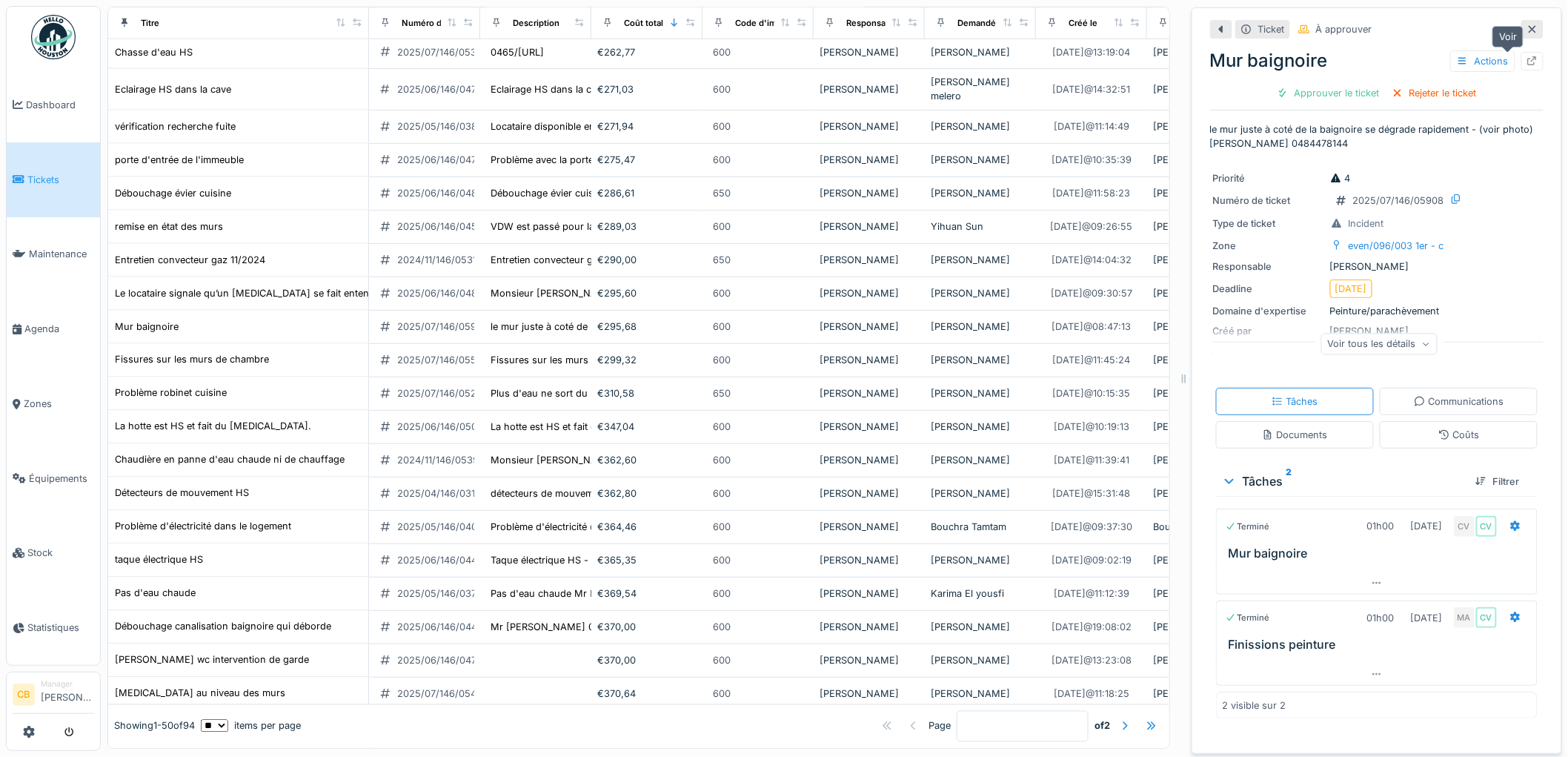
click at [1526, 59] on icon at bounding box center [1532, 61] width 12 height 9
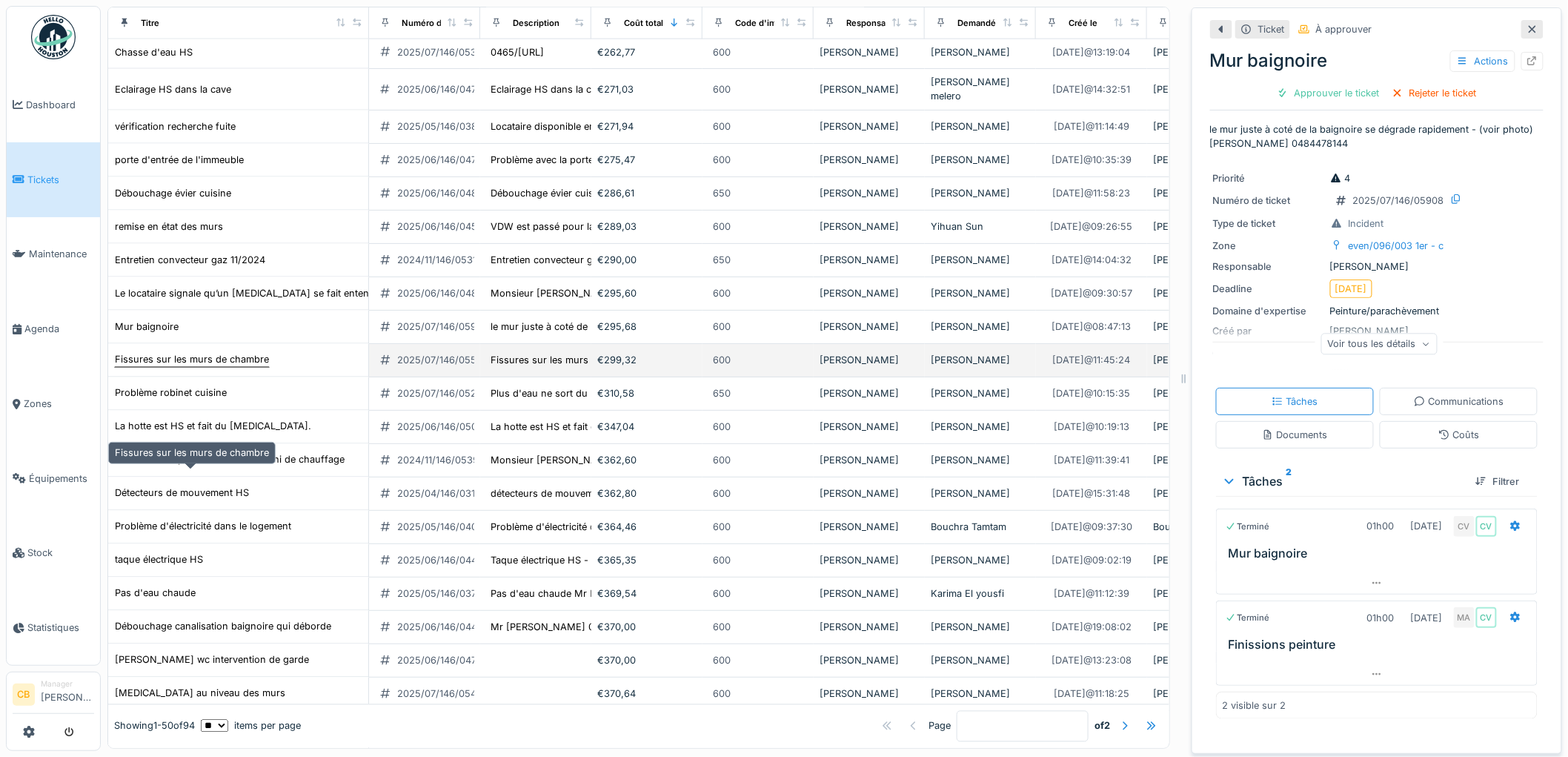
click at [235, 367] on div "Fissures sur les murs de chambre" at bounding box center [191, 360] width 154 height 14
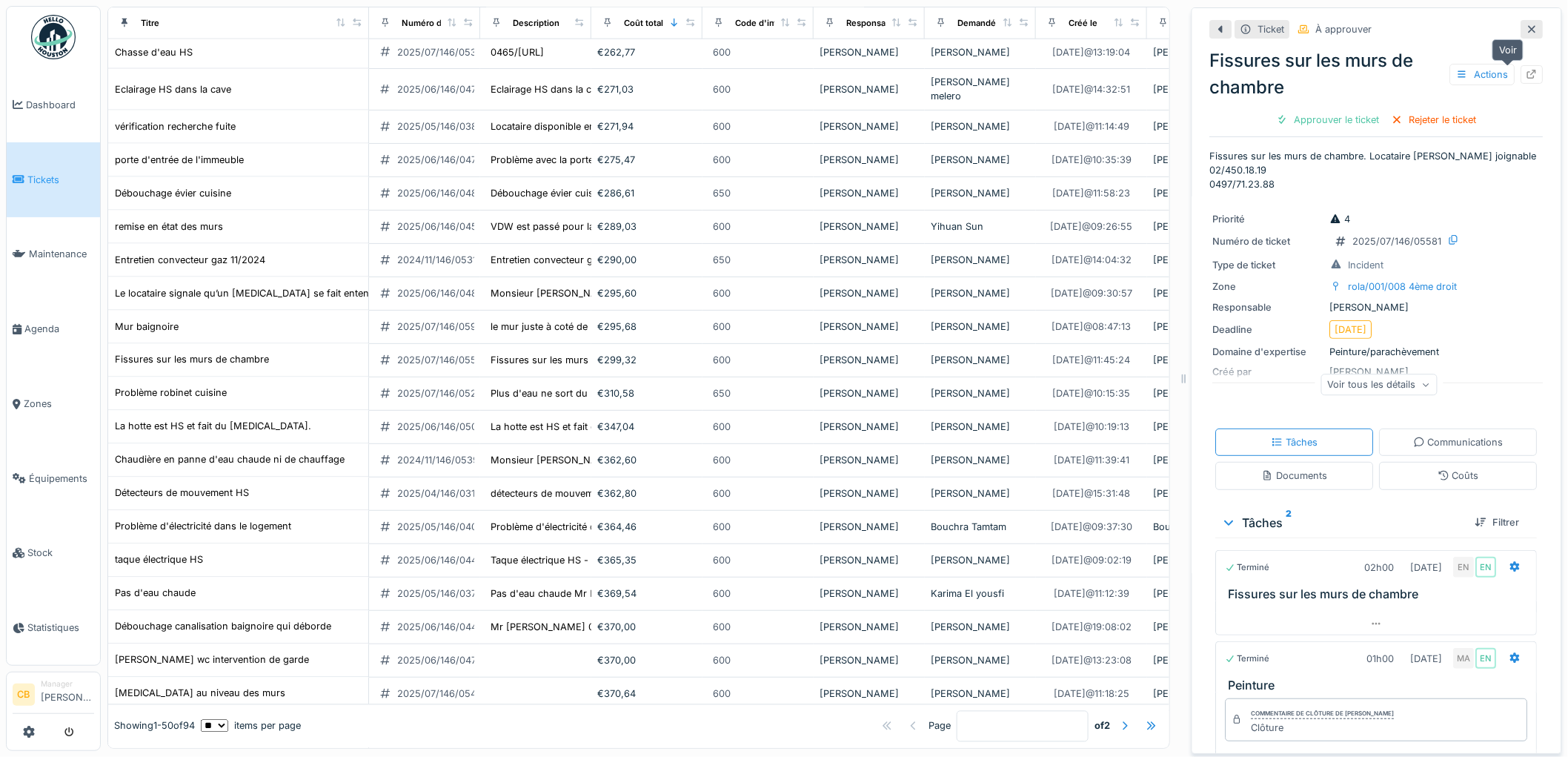
click at [1526, 70] on icon at bounding box center [1532, 74] width 12 height 9
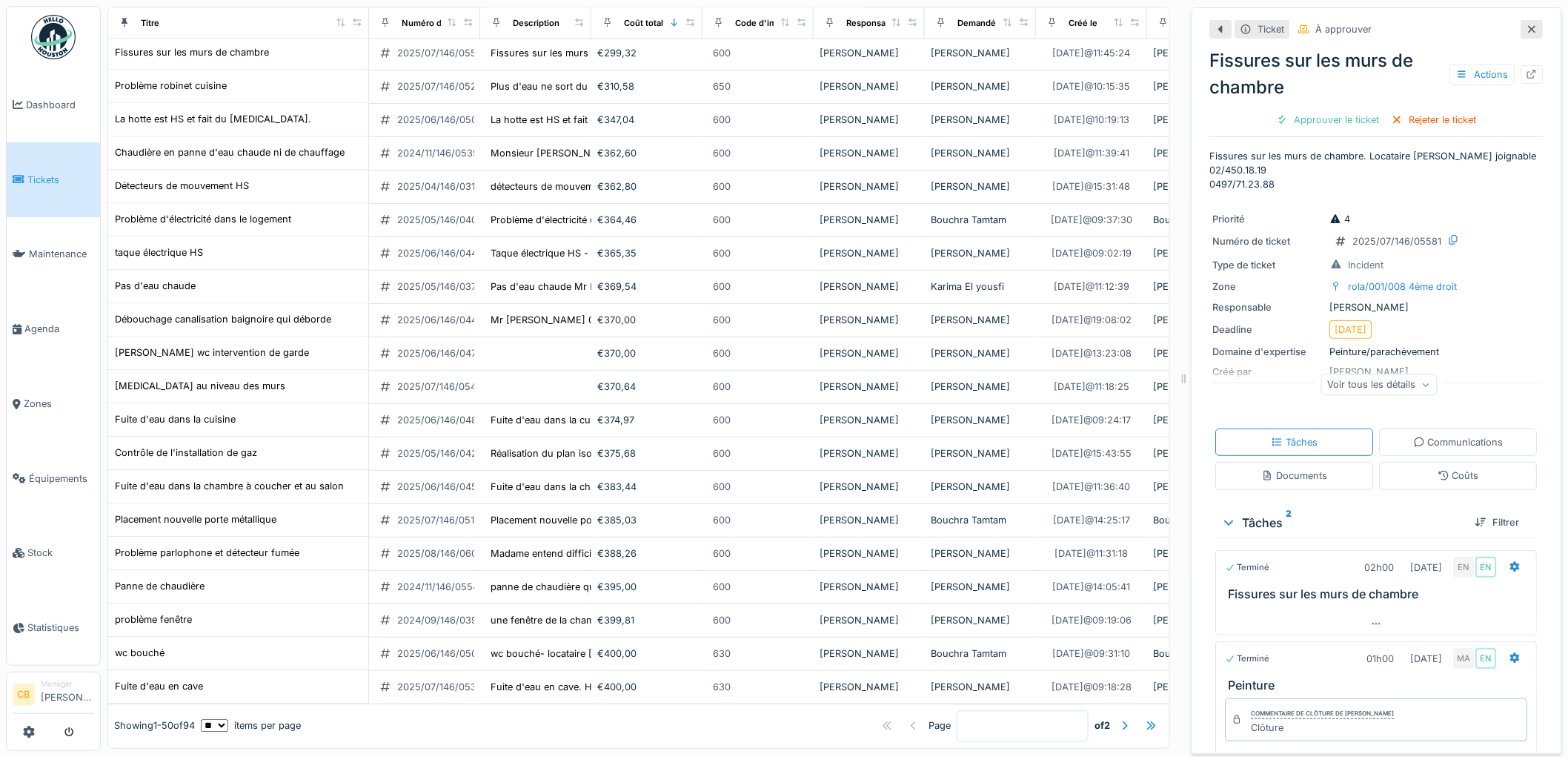
scroll to position [1158, 0]
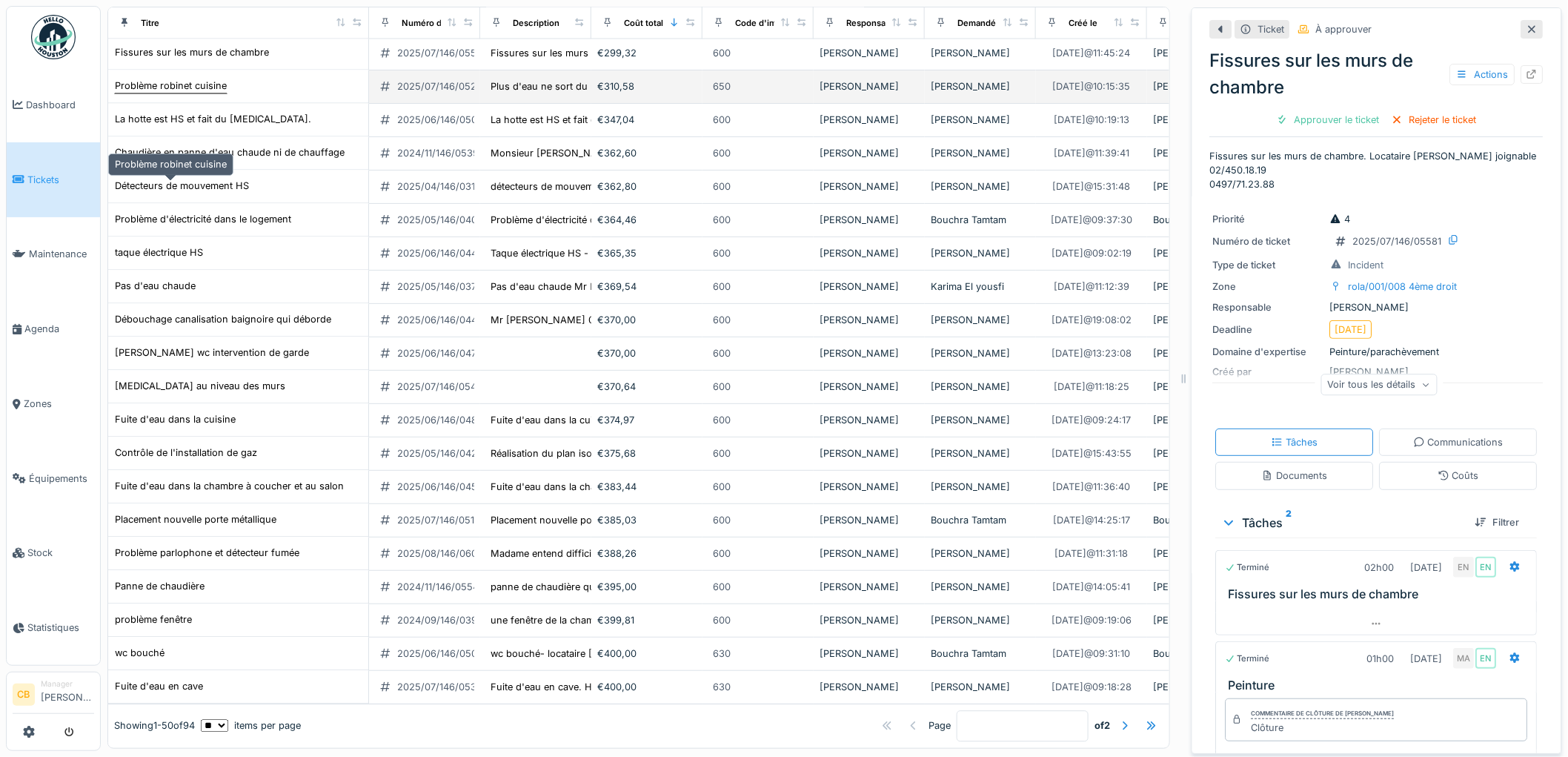
click at [197, 93] on div "Problème robinet cuisine" at bounding box center [171, 86] width 112 height 14
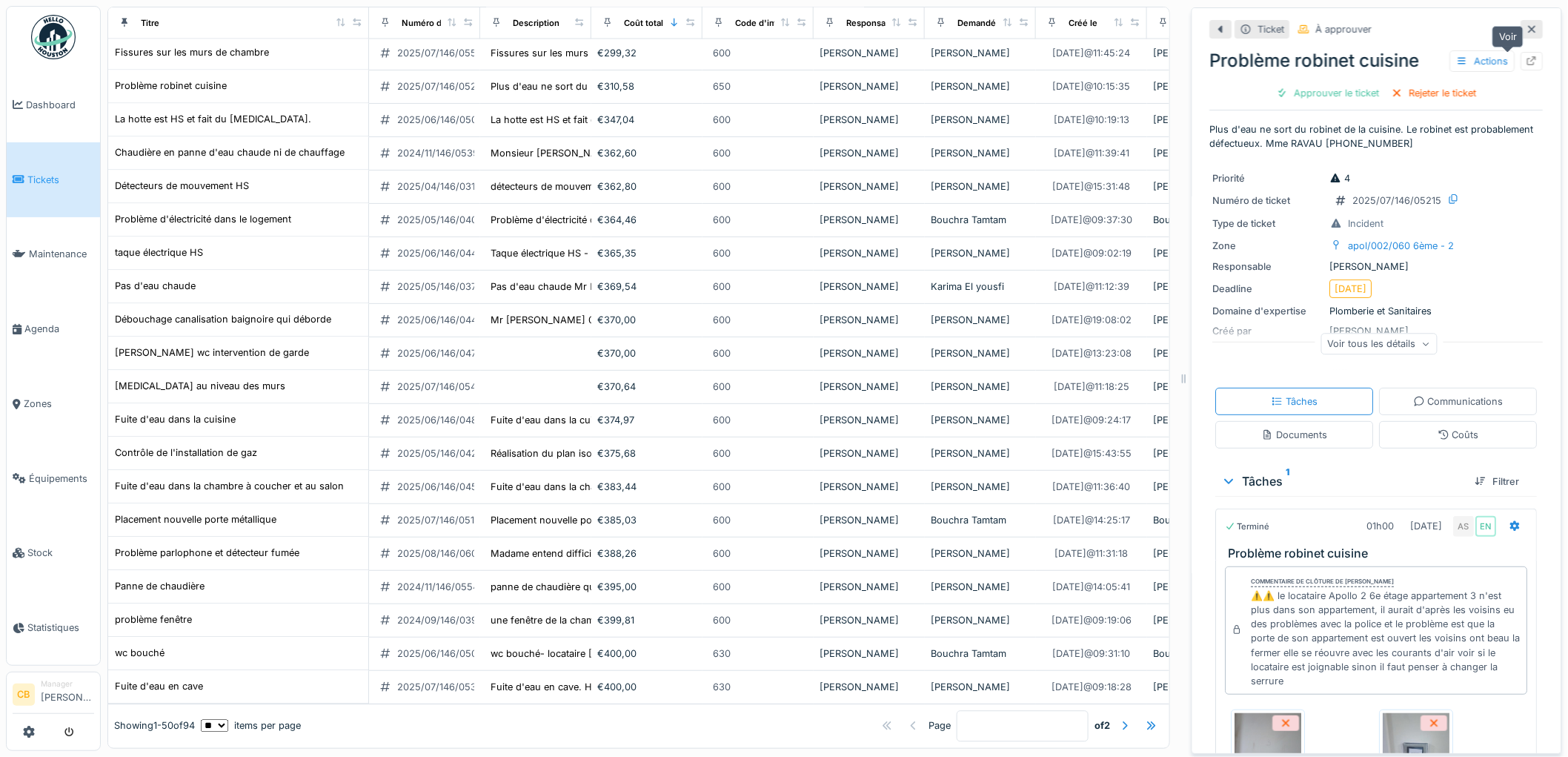
click at [1528, 58] on icon at bounding box center [1532, 61] width 9 height 9
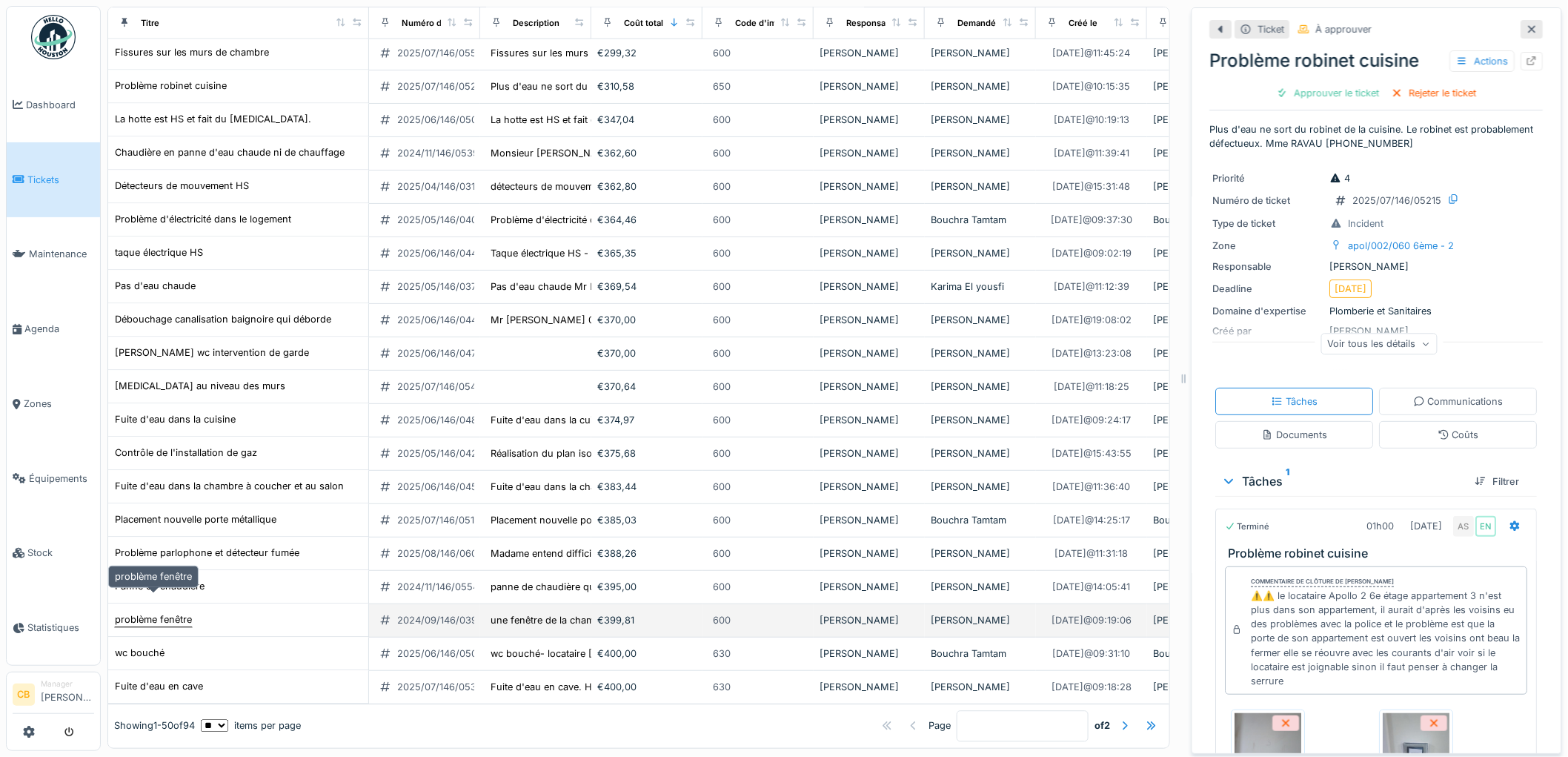
click at [171, 613] on div "problème fenêtre" at bounding box center [153, 620] width 77 height 14
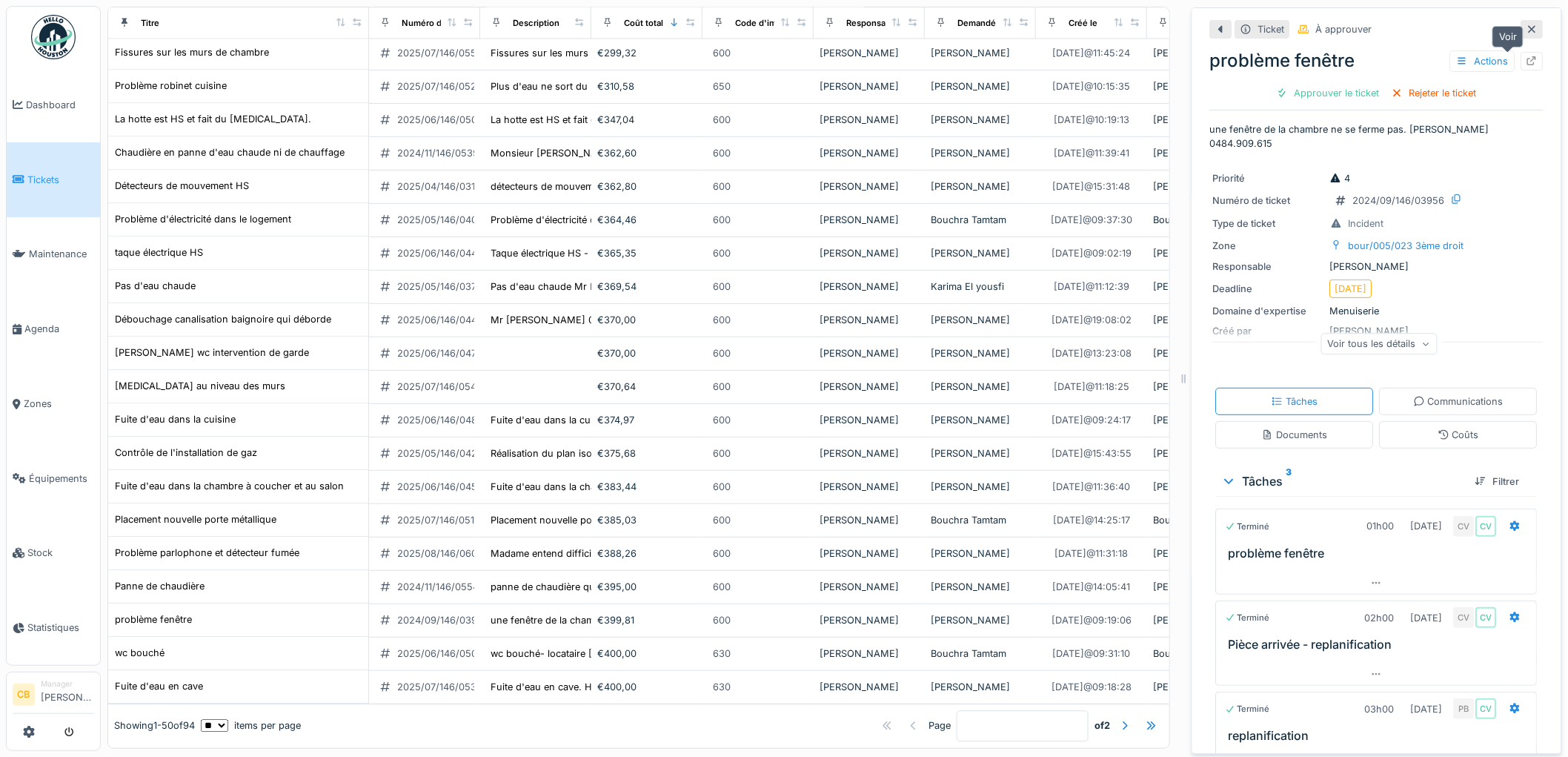
click at [1526, 62] on icon at bounding box center [1532, 61] width 12 height 9
click at [152, 646] on div "wc bouché" at bounding box center [139, 653] width 50 height 14
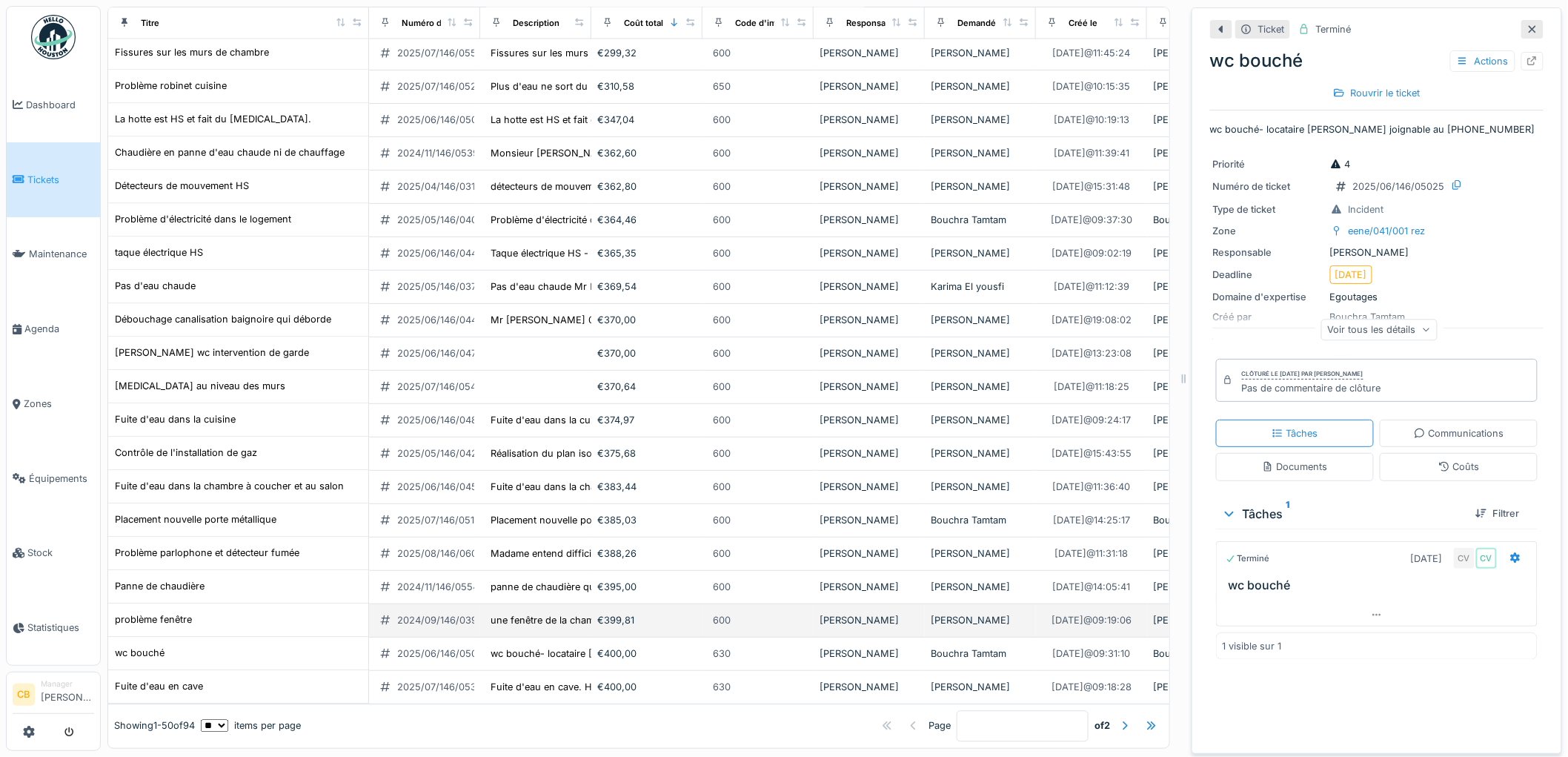
scroll to position [12, 0]
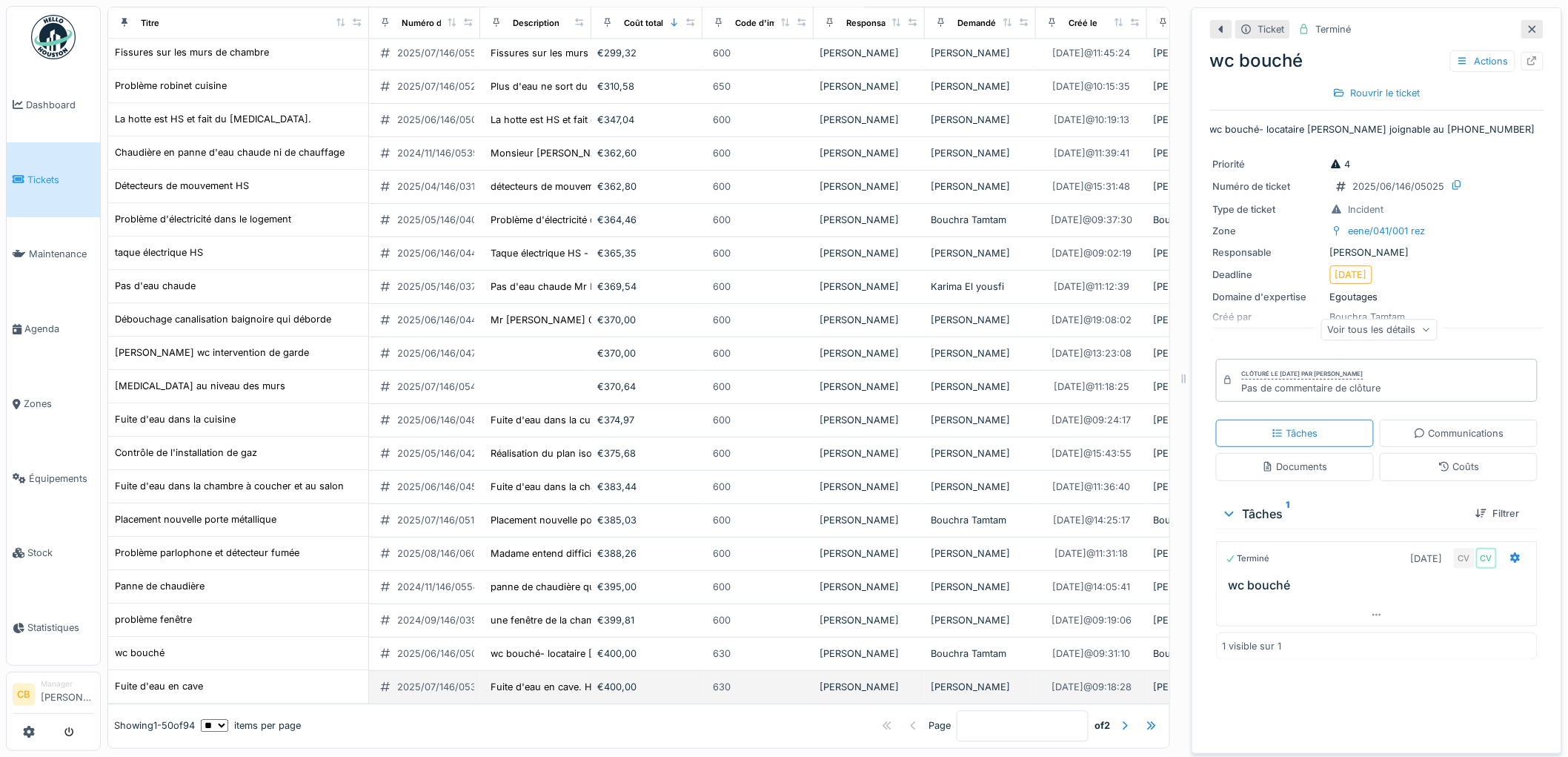
click at [182, 671] on td "Fuite d'eau en cave" at bounding box center [239, 687] width 261 height 33
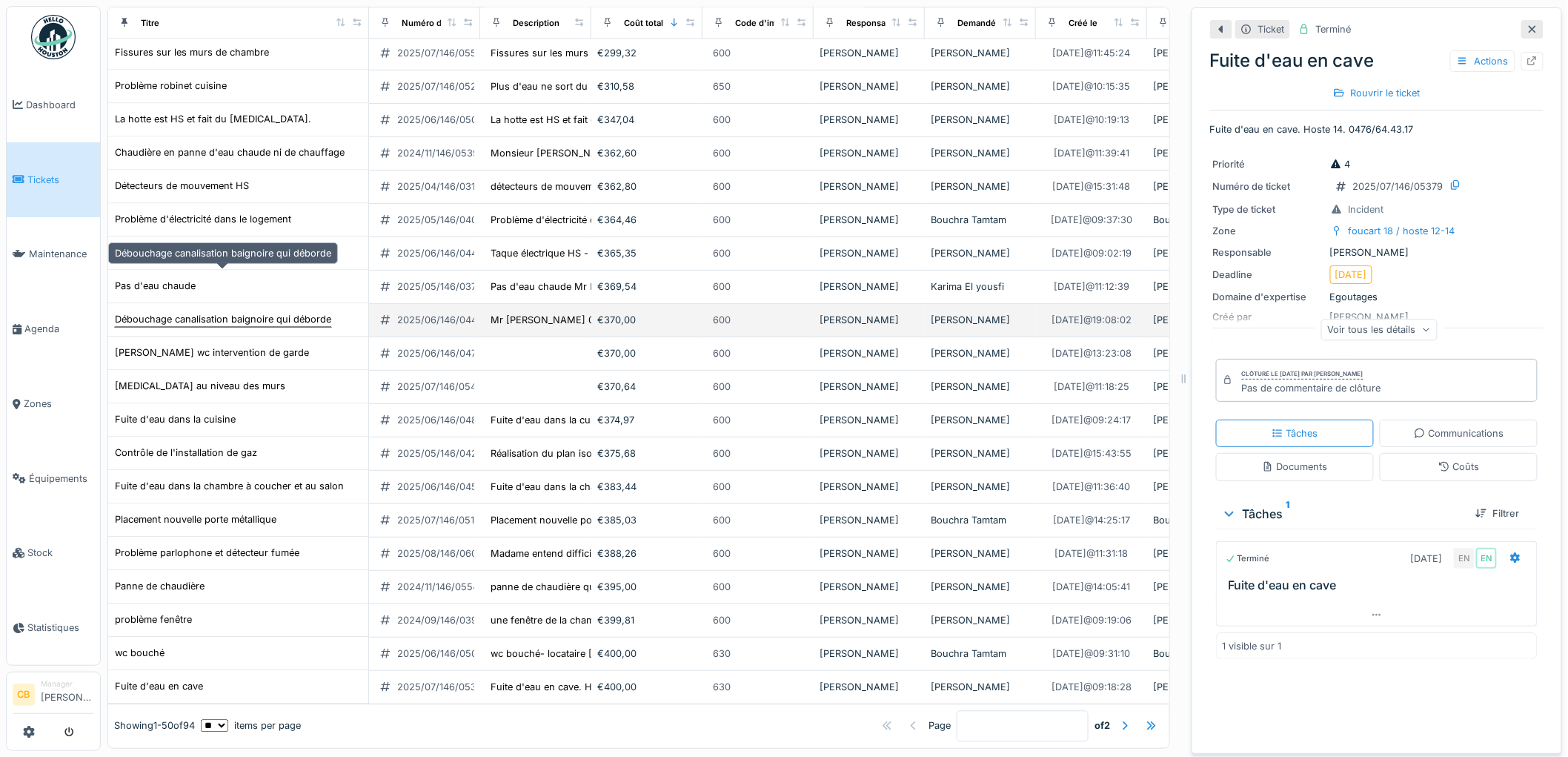
click at [171, 313] on div "Débouchage canalisation baignoire qui déborde" at bounding box center [223, 320] width 216 height 14
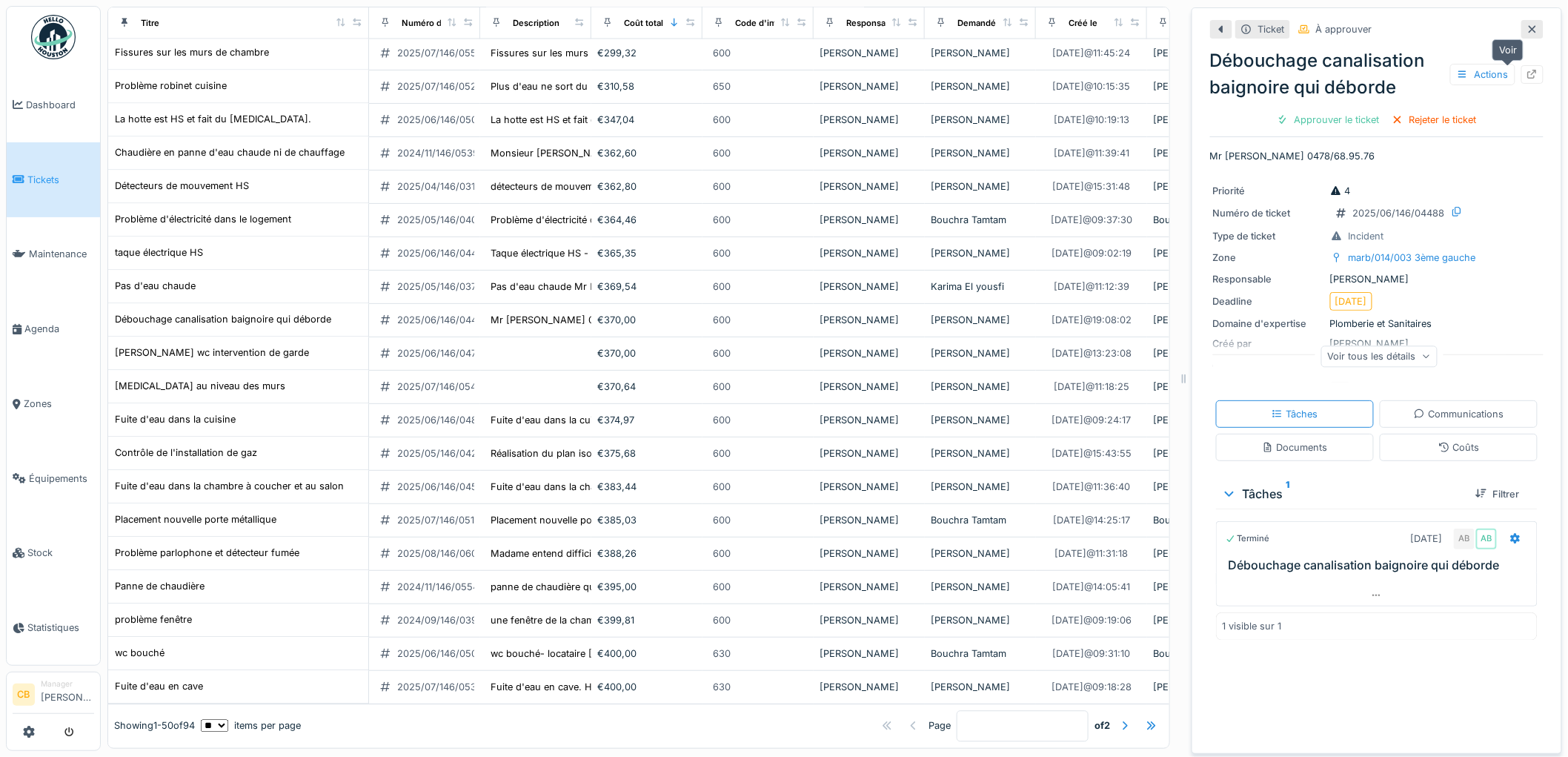
click at [1526, 70] on icon at bounding box center [1532, 74] width 12 height 9
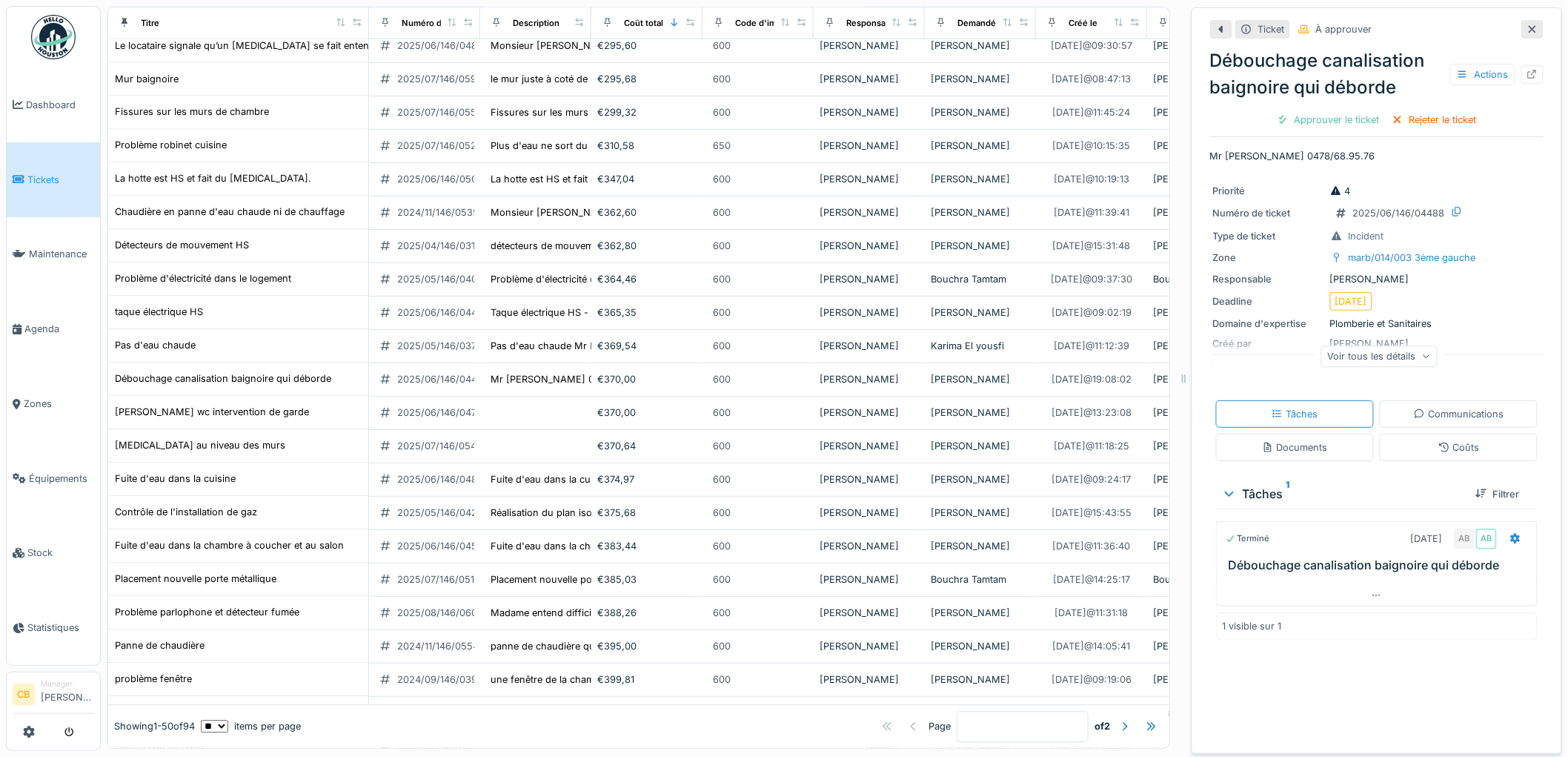
click at [47, 37] on img at bounding box center [53, 37] width 44 height 44
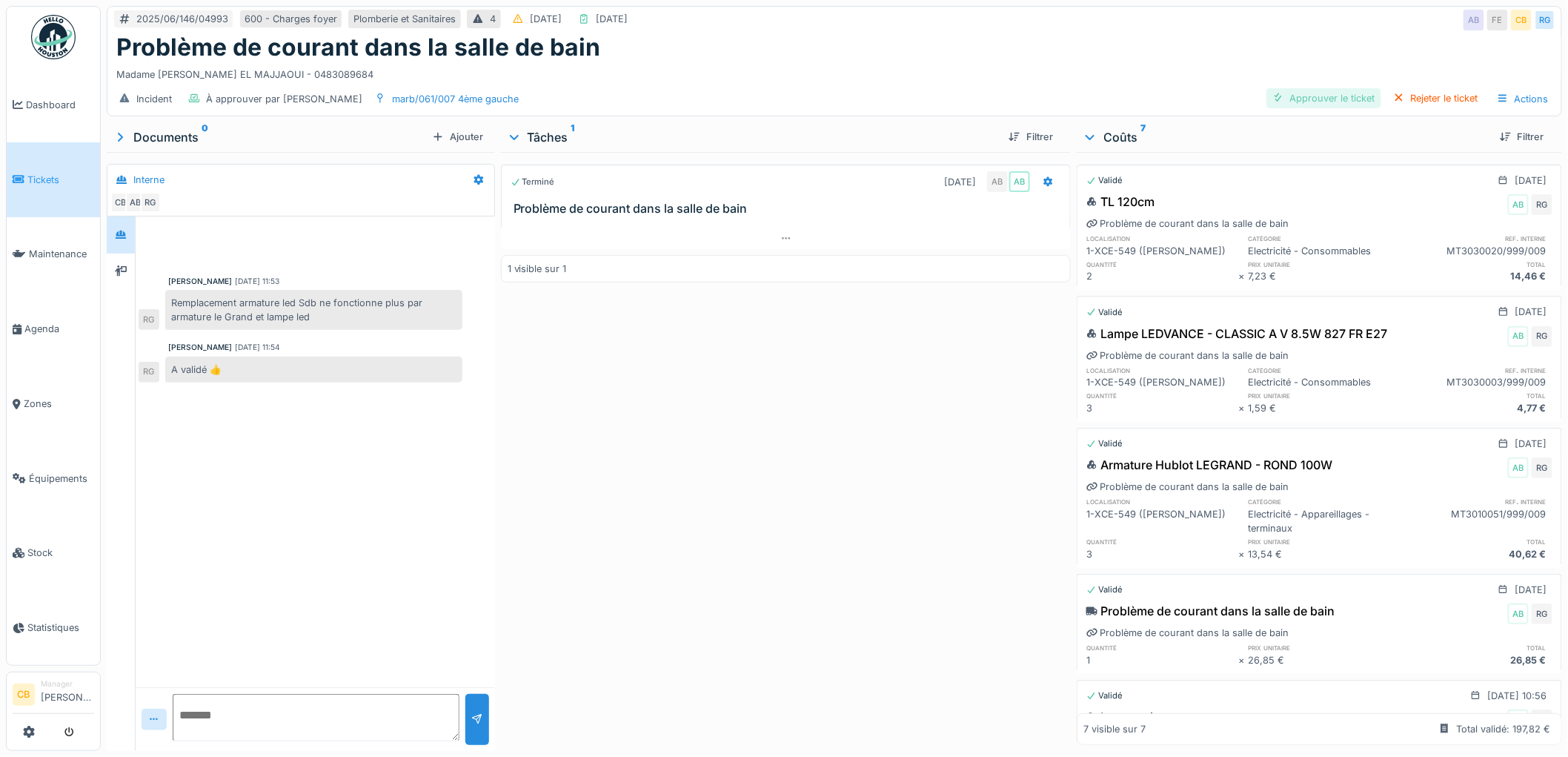
click at [1349, 108] on div "Approuver le ticket" at bounding box center [1323, 98] width 115 height 20
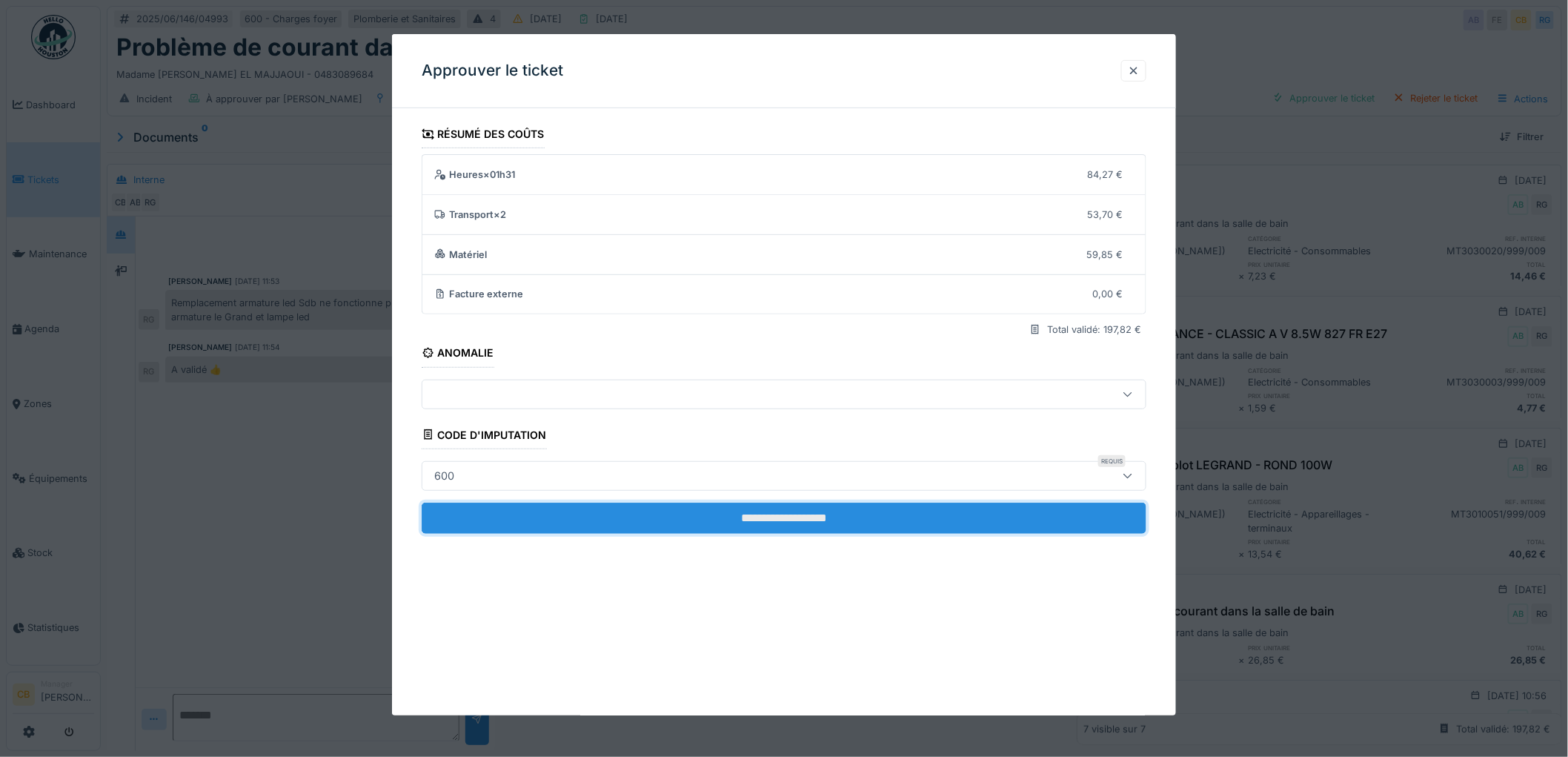
click at [749, 511] on input "**********" at bounding box center [784, 518] width 724 height 31
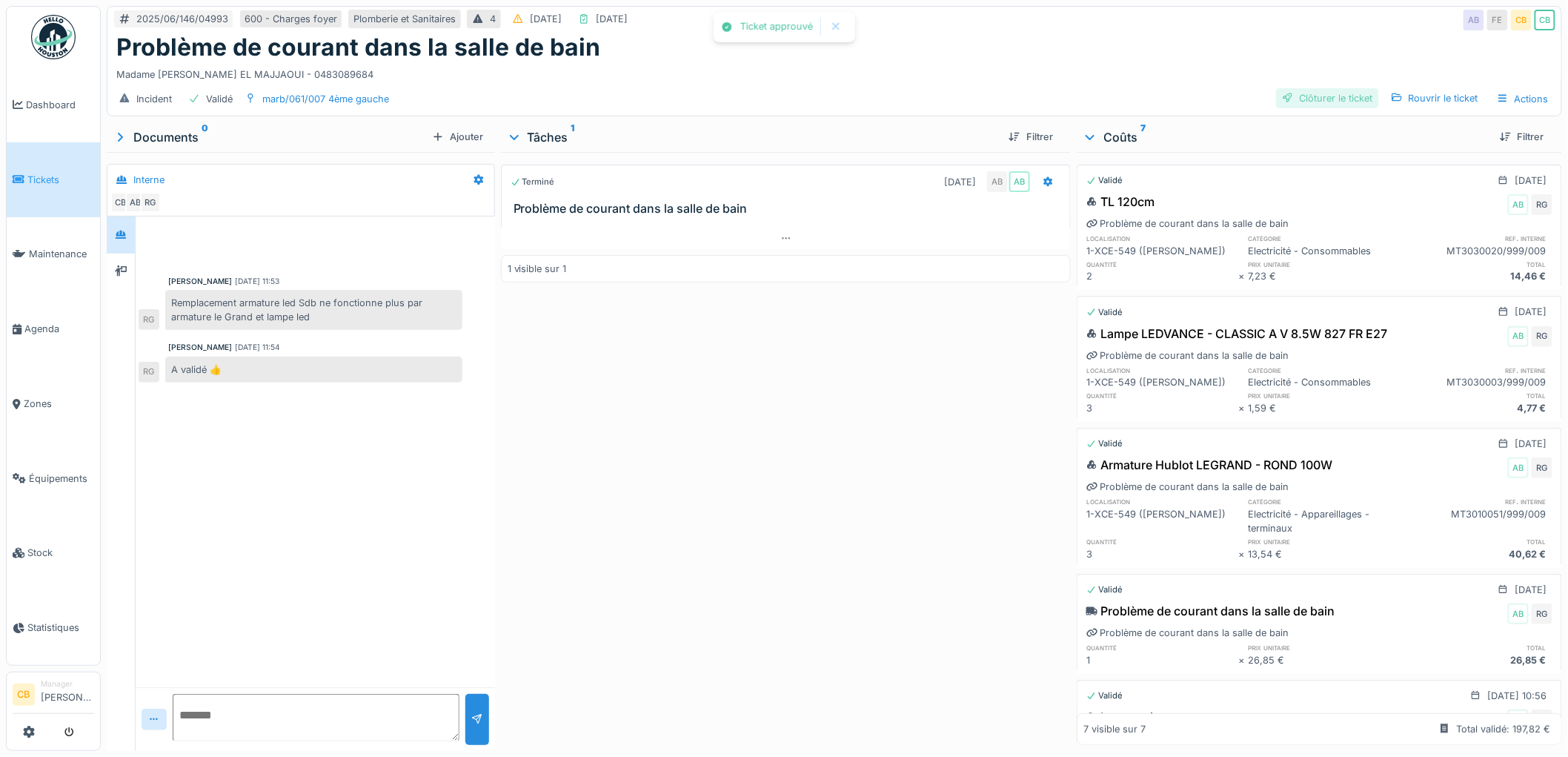
click at [1331, 105] on div "Clôturer le ticket" at bounding box center [1327, 98] width 103 height 20
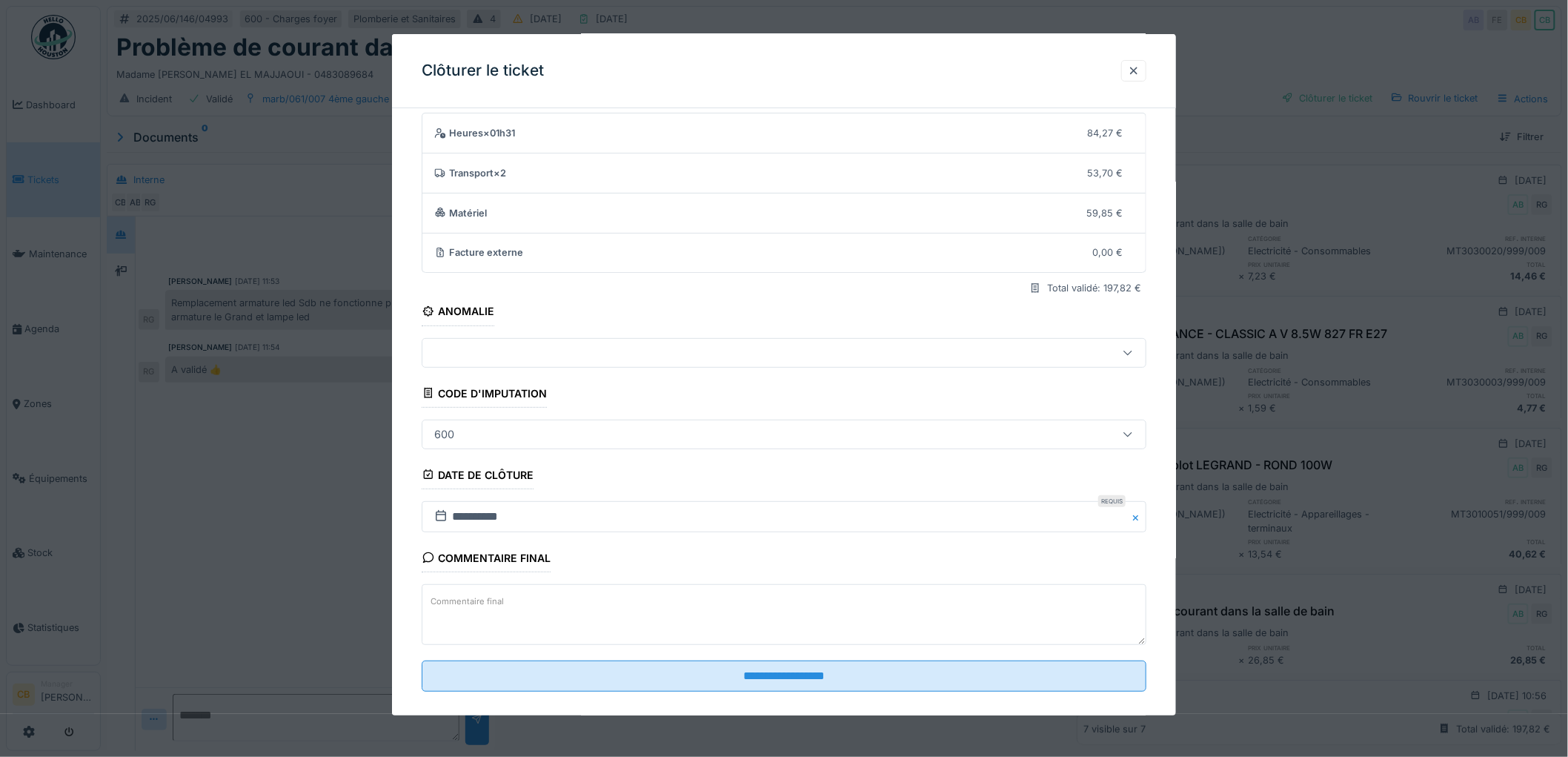
scroll to position [61, 0]
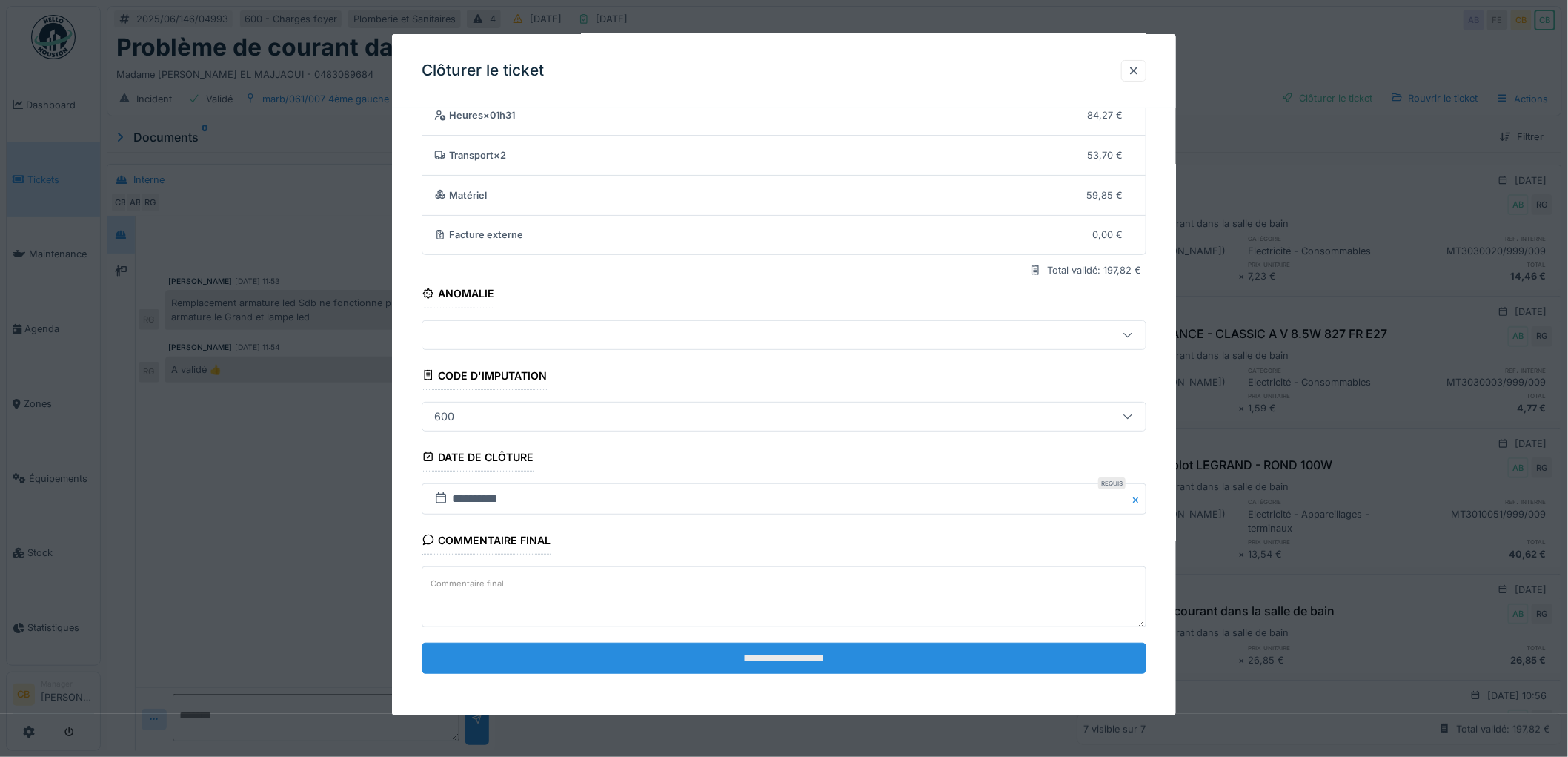
click at [814, 652] on input "**********" at bounding box center [784, 657] width 724 height 31
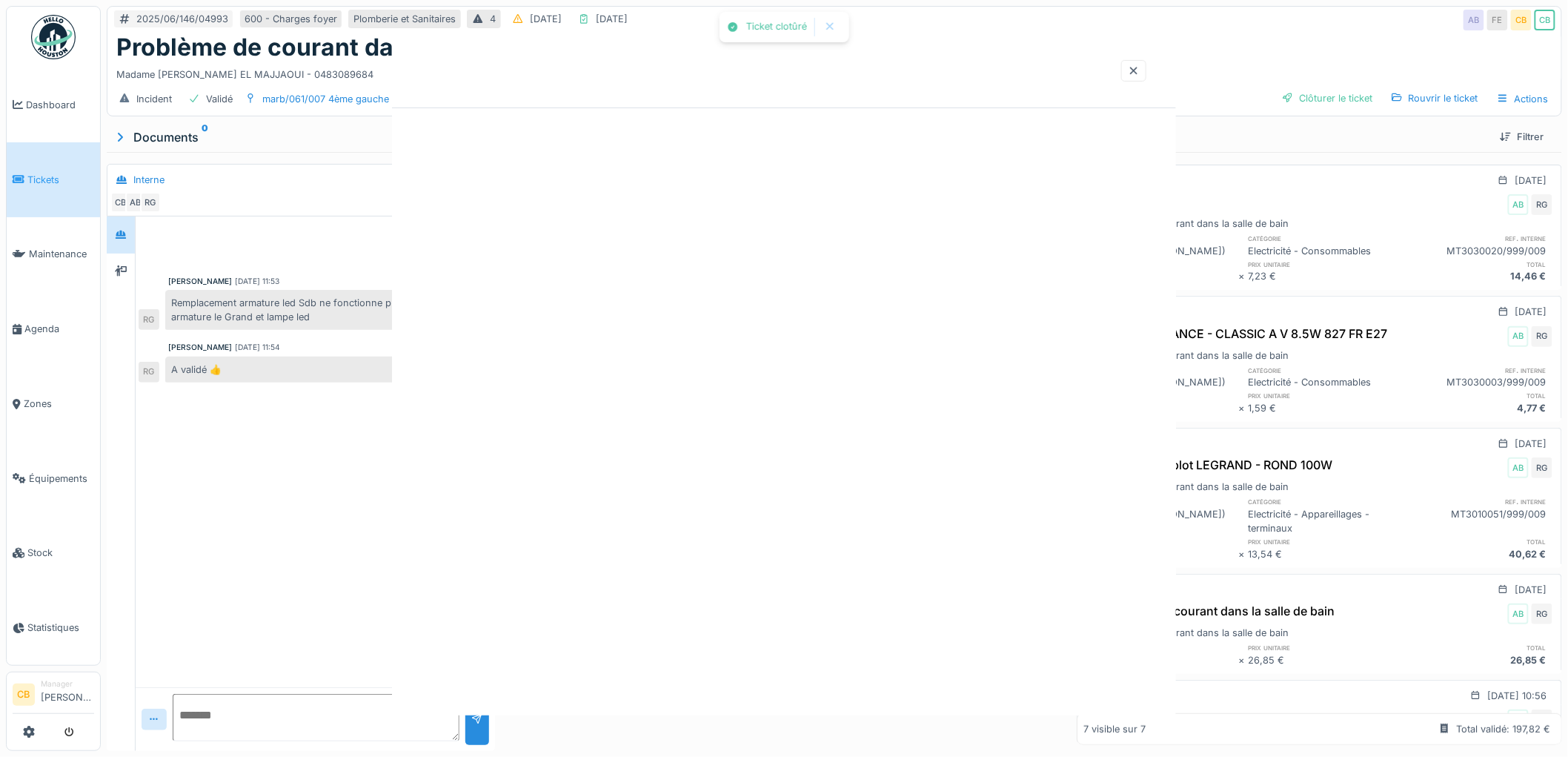
scroll to position [0, 0]
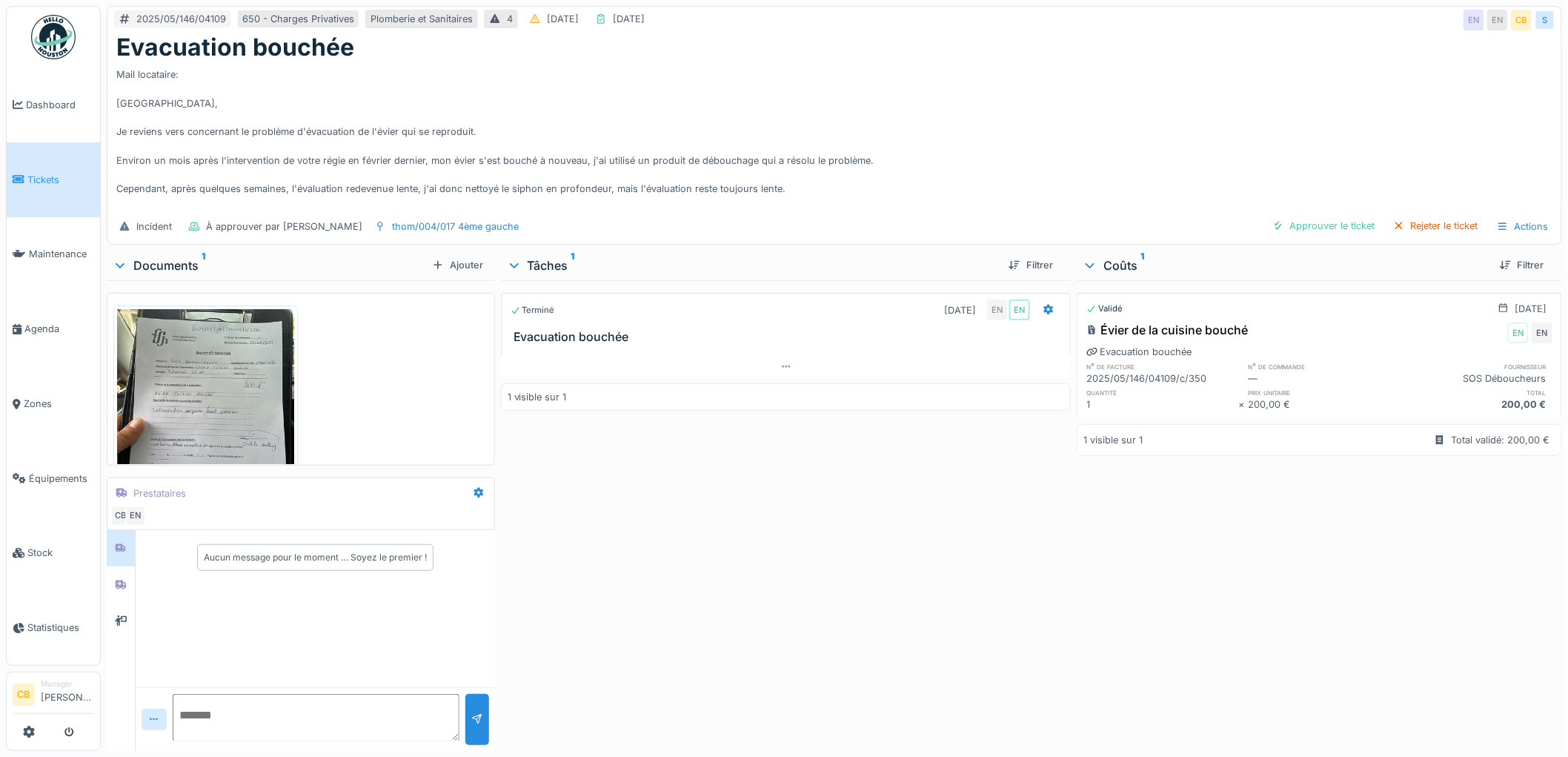
click at [171, 358] on img at bounding box center [205, 427] width 177 height 235
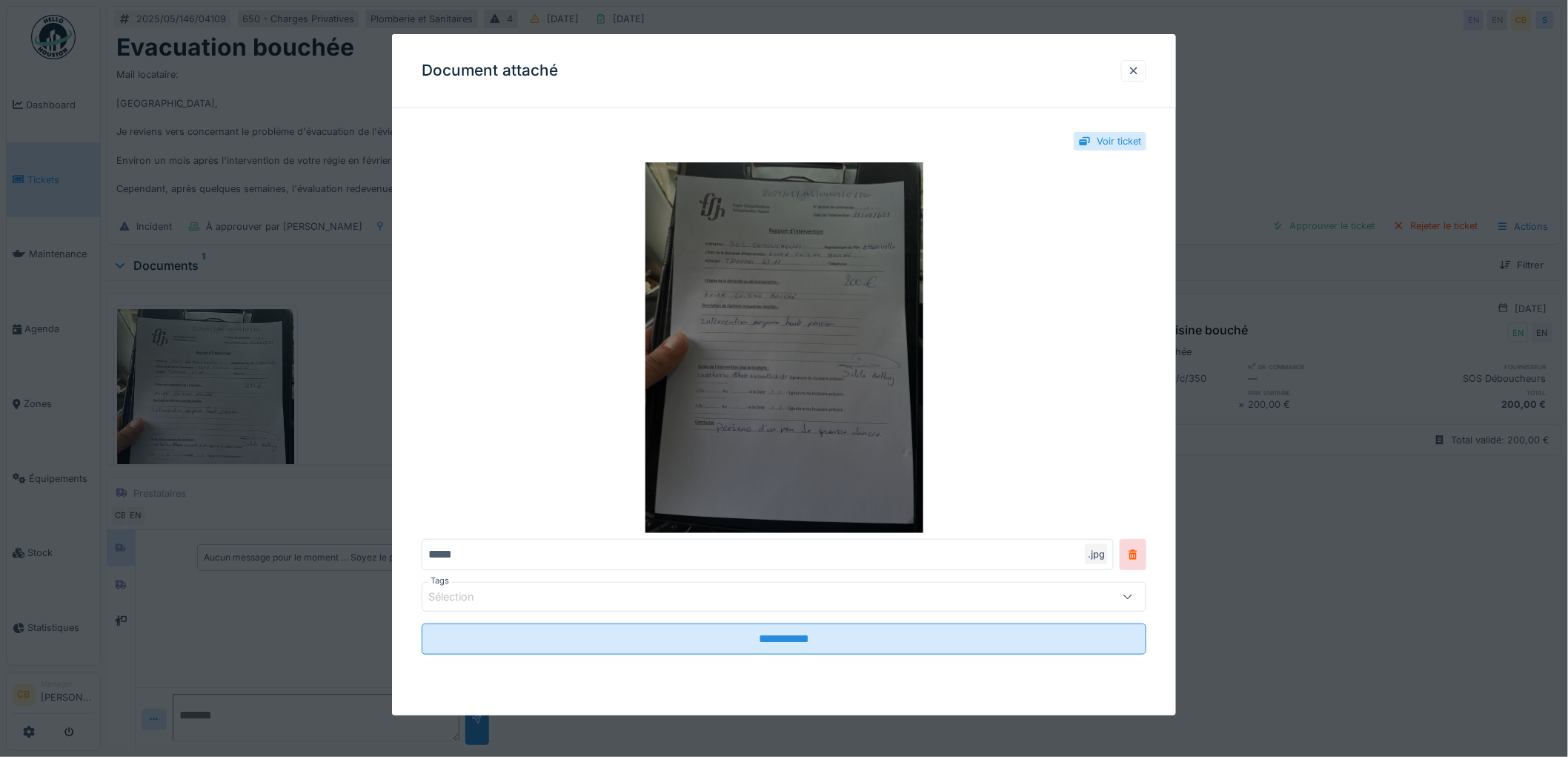
click at [779, 330] on img at bounding box center [784, 347] width 724 height 371
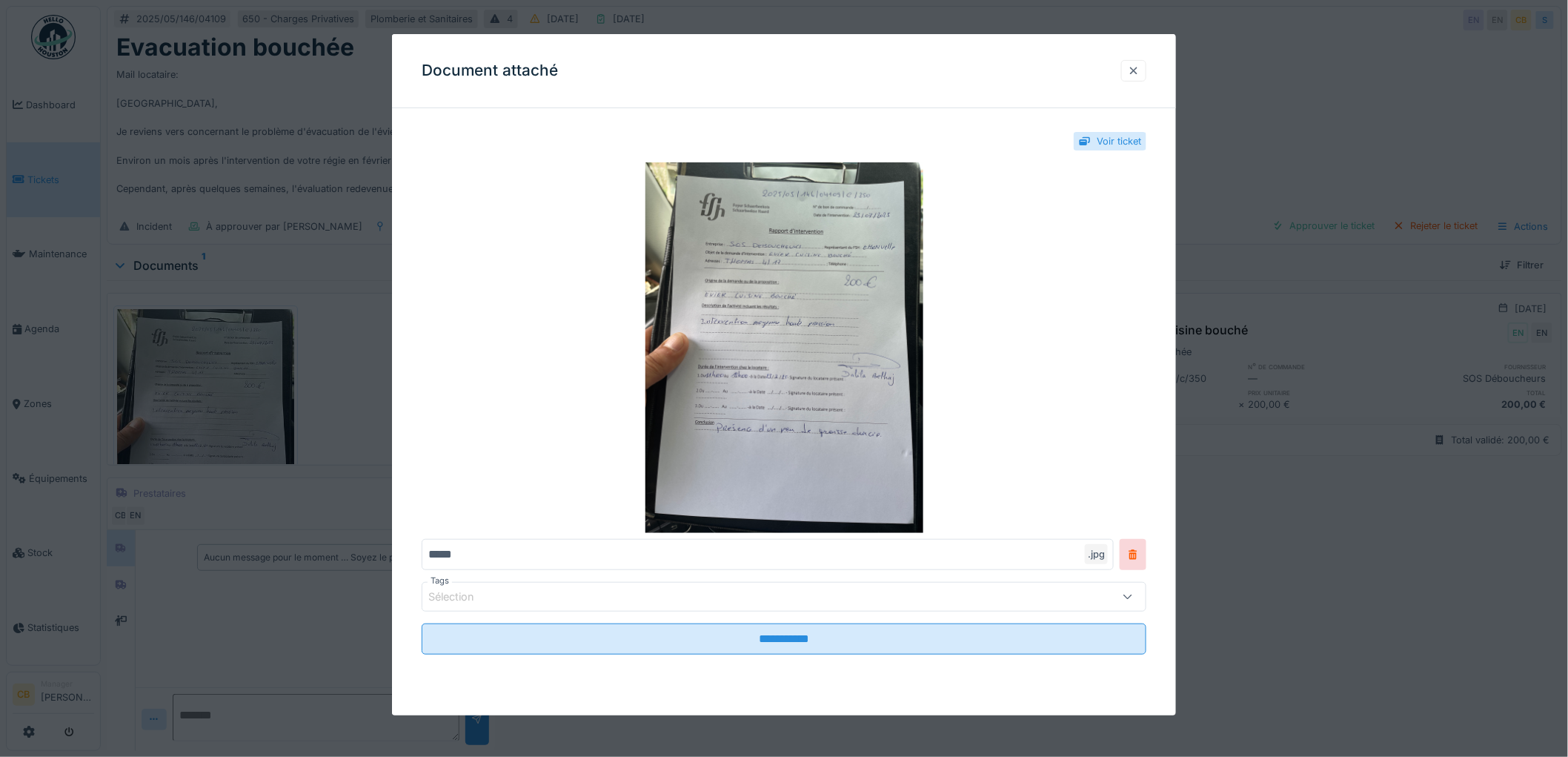
click at [1136, 69] on div at bounding box center [1133, 71] width 12 height 14
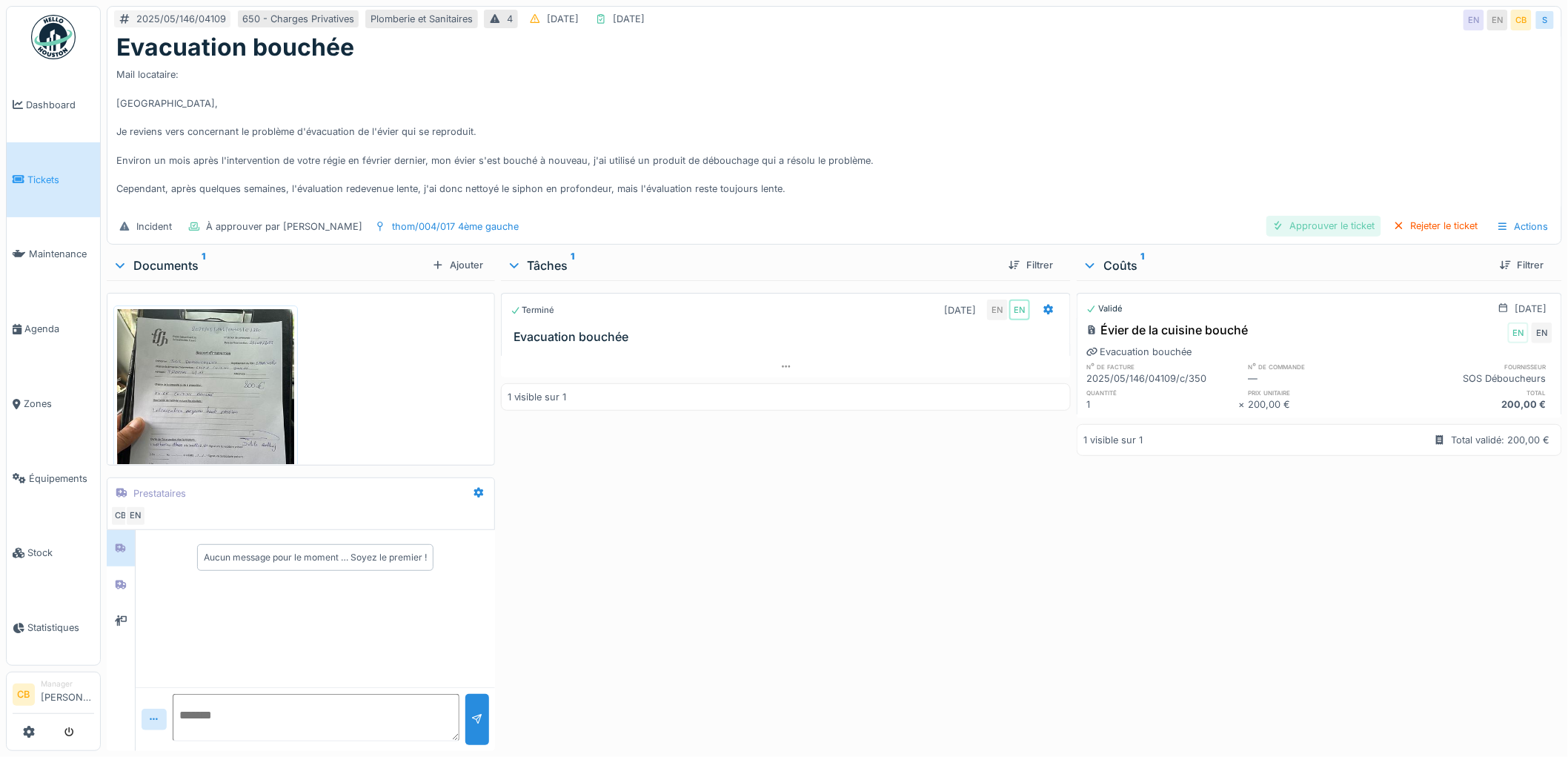
click at [1303, 224] on div "Approuver le ticket" at bounding box center [1323, 225] width 115 height 20
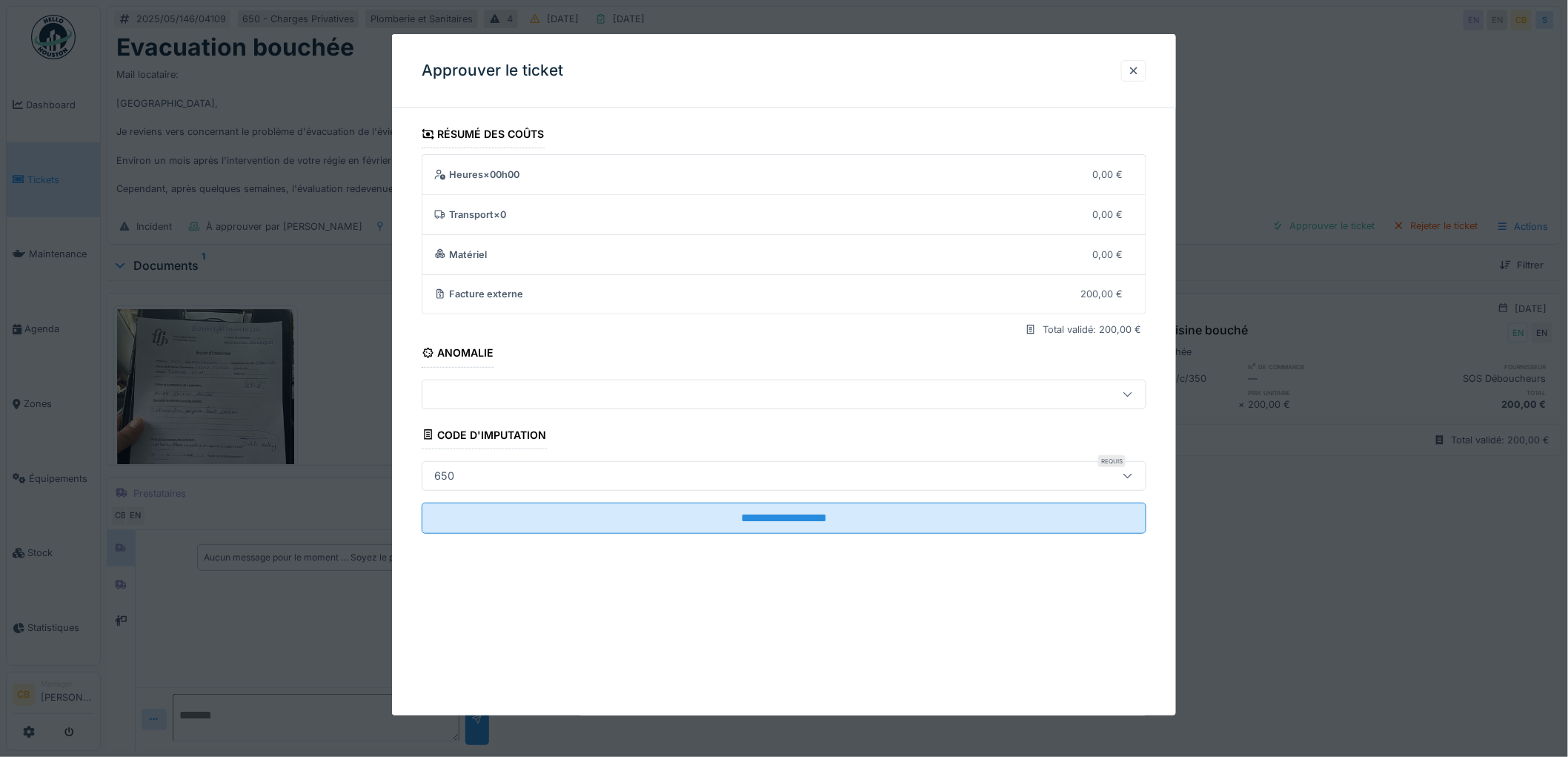
scroll to position [12, 0]
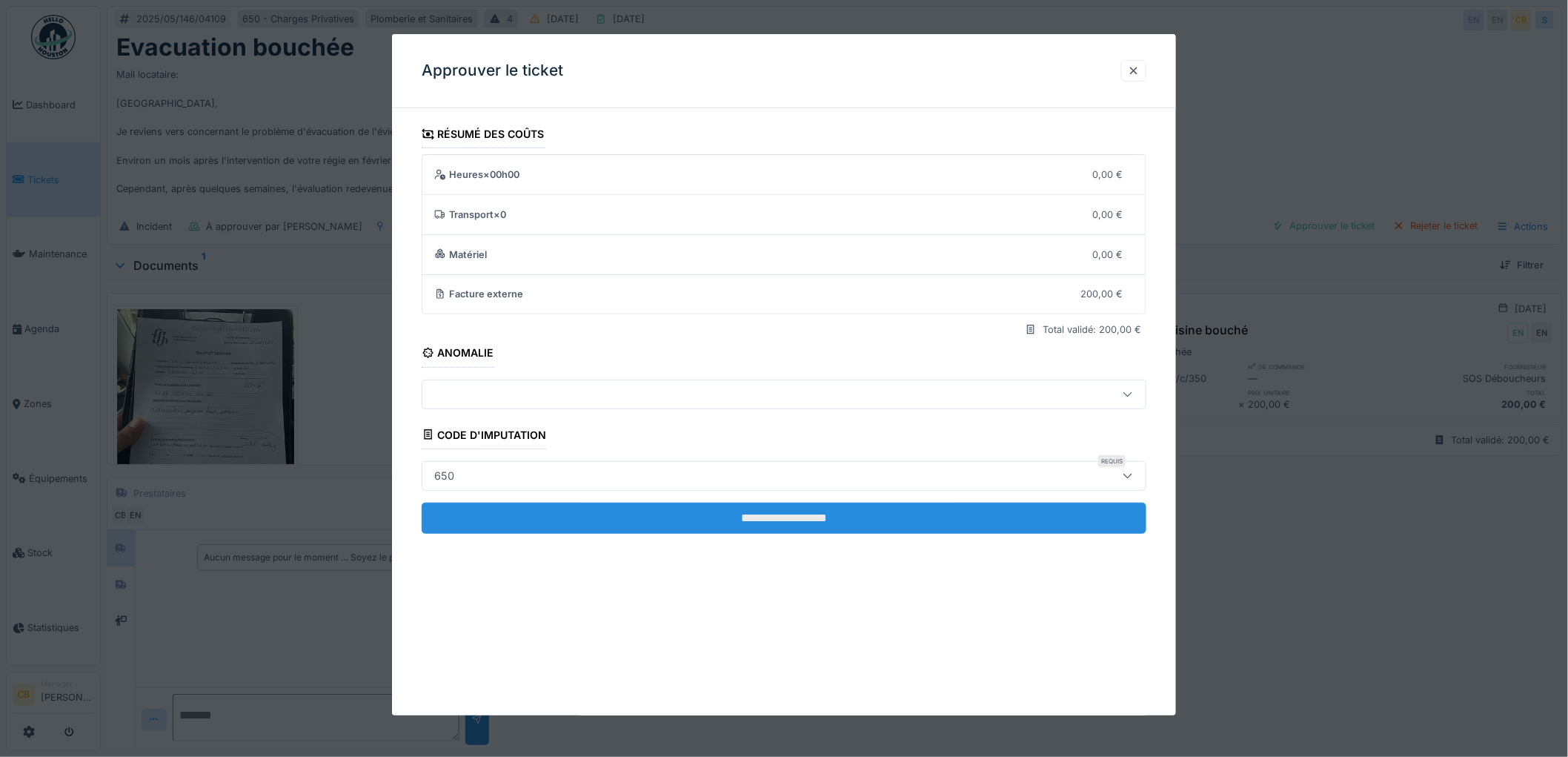
click at [761, 519] on input "**********" at bounding box center [784, 518] width 724 height 31
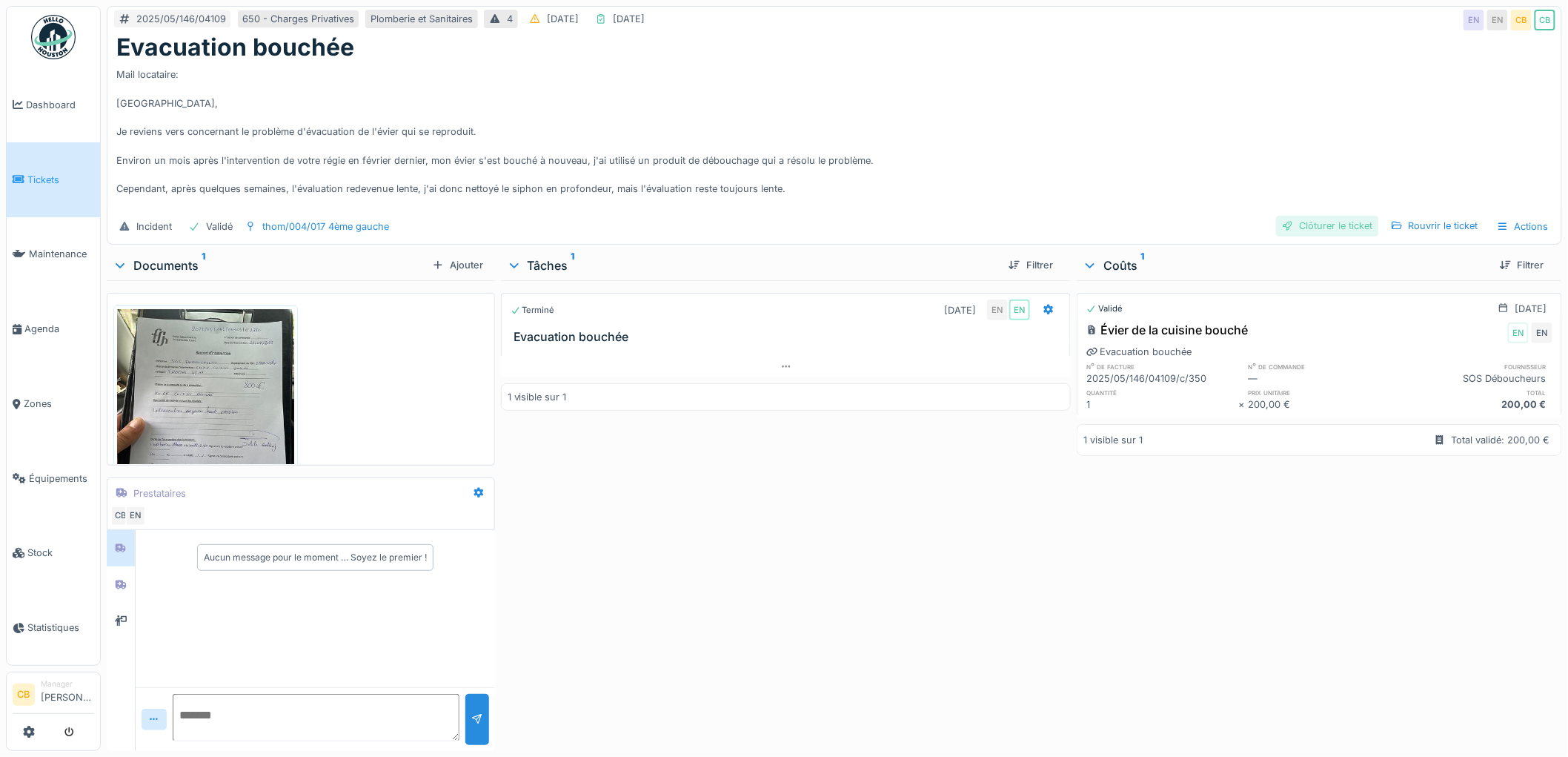
click at [1295, 216] on div "Clôturer le ticket" at bounding box center [1327, 225] width 103 height 20
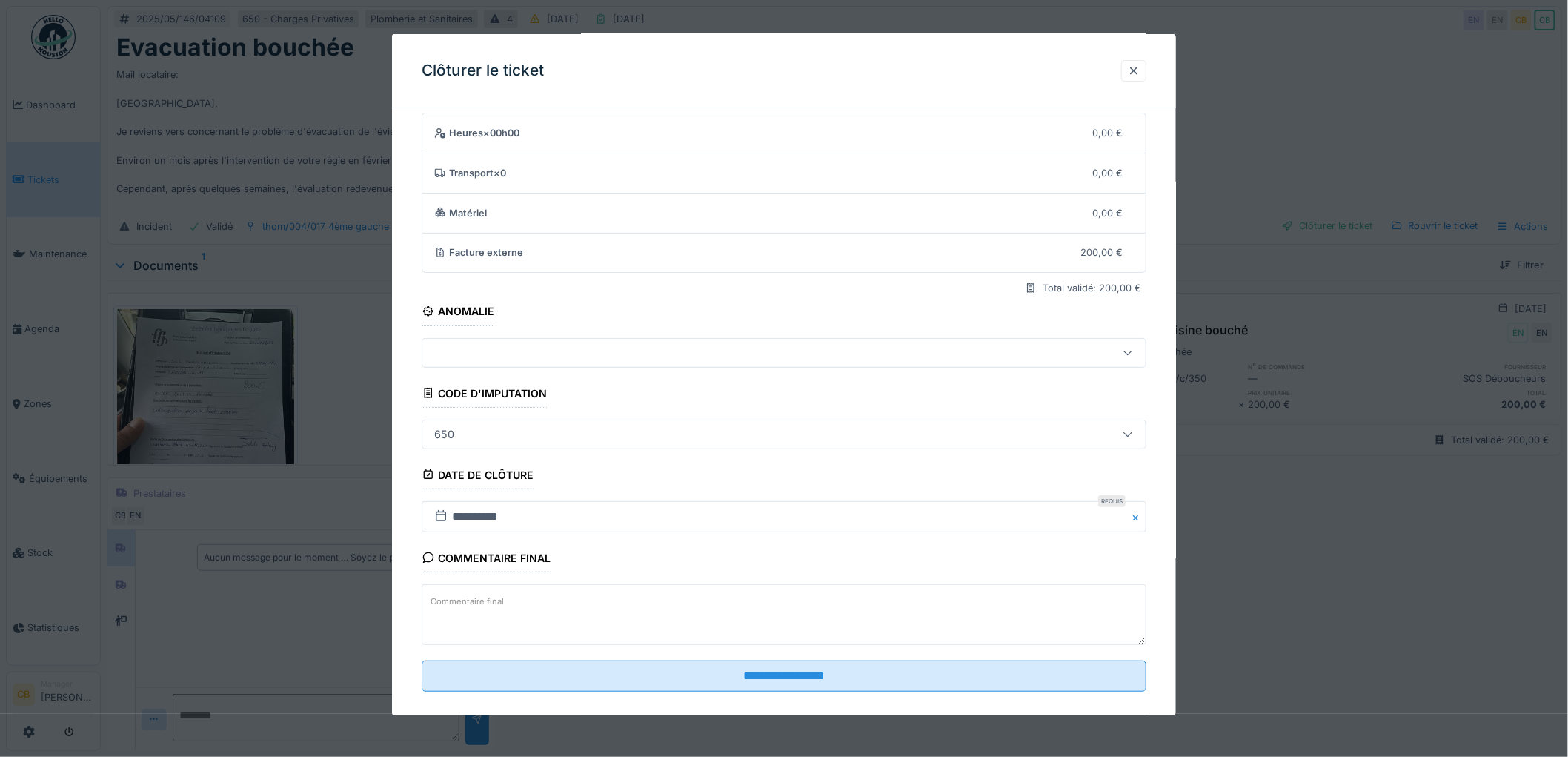
scroll to position [61, 0]
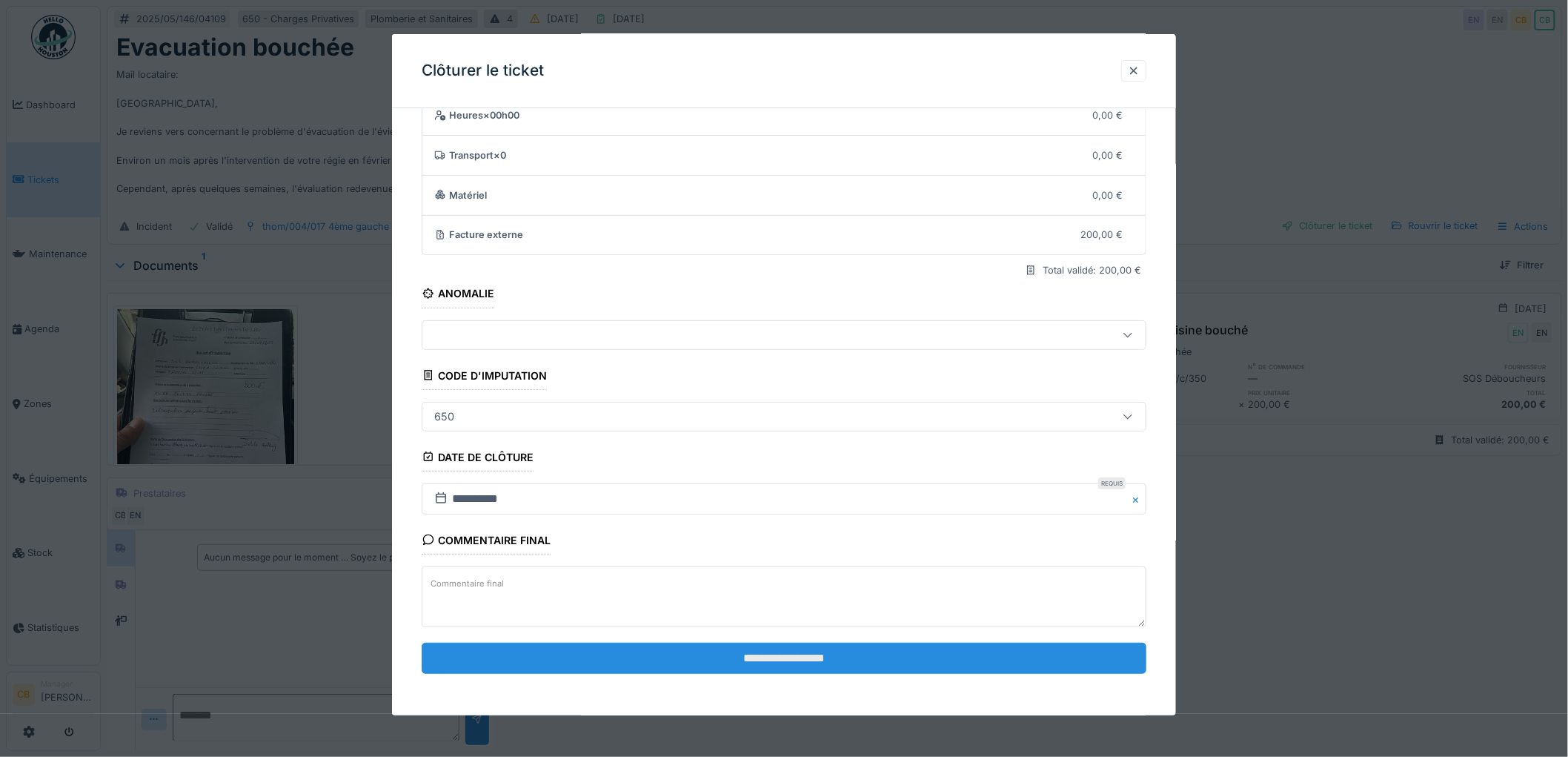
click at [759, 646] on input "**********" at bounding box center [784, 657] width 724 height 31
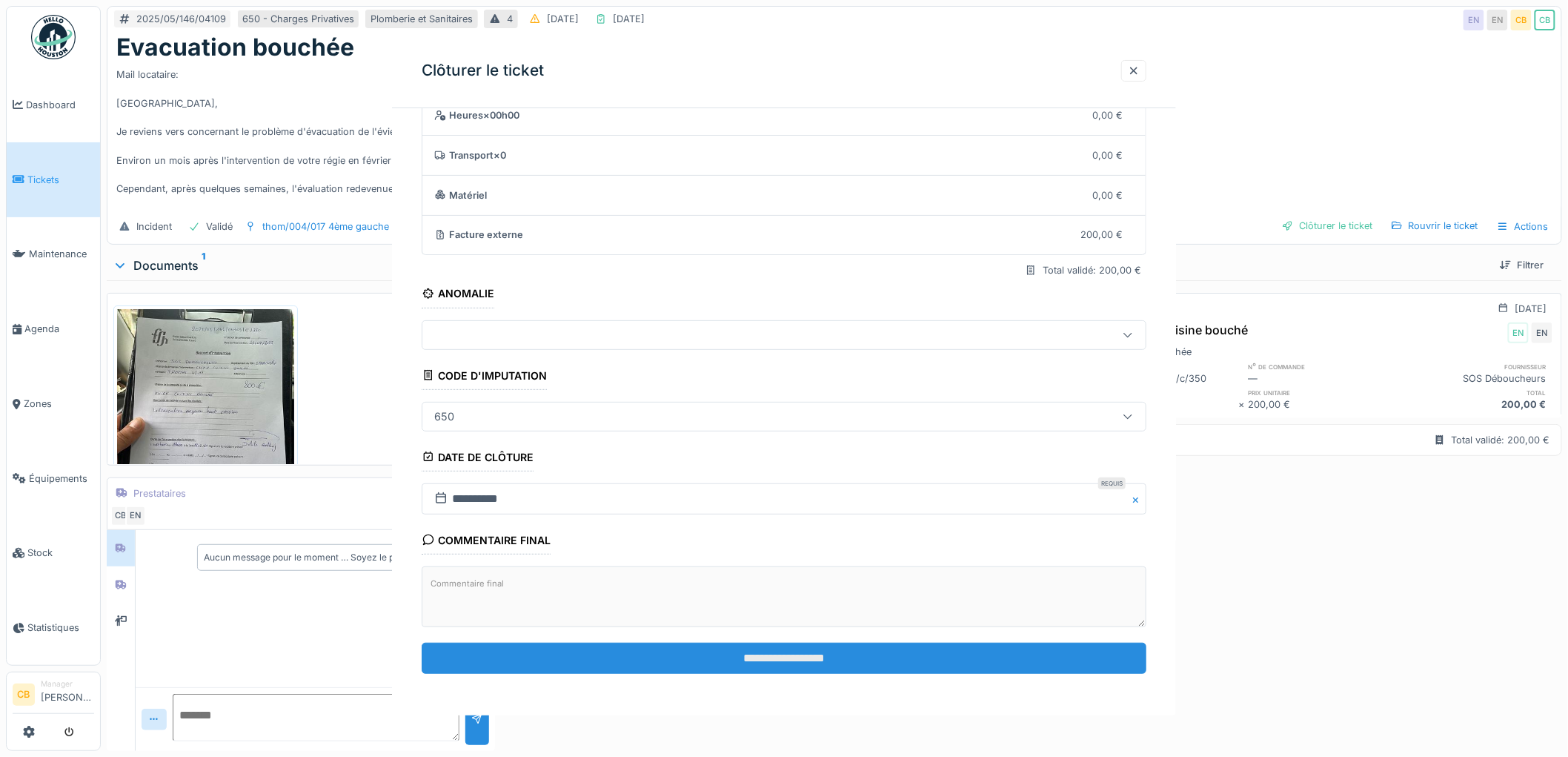
scroll to position [0, 0]
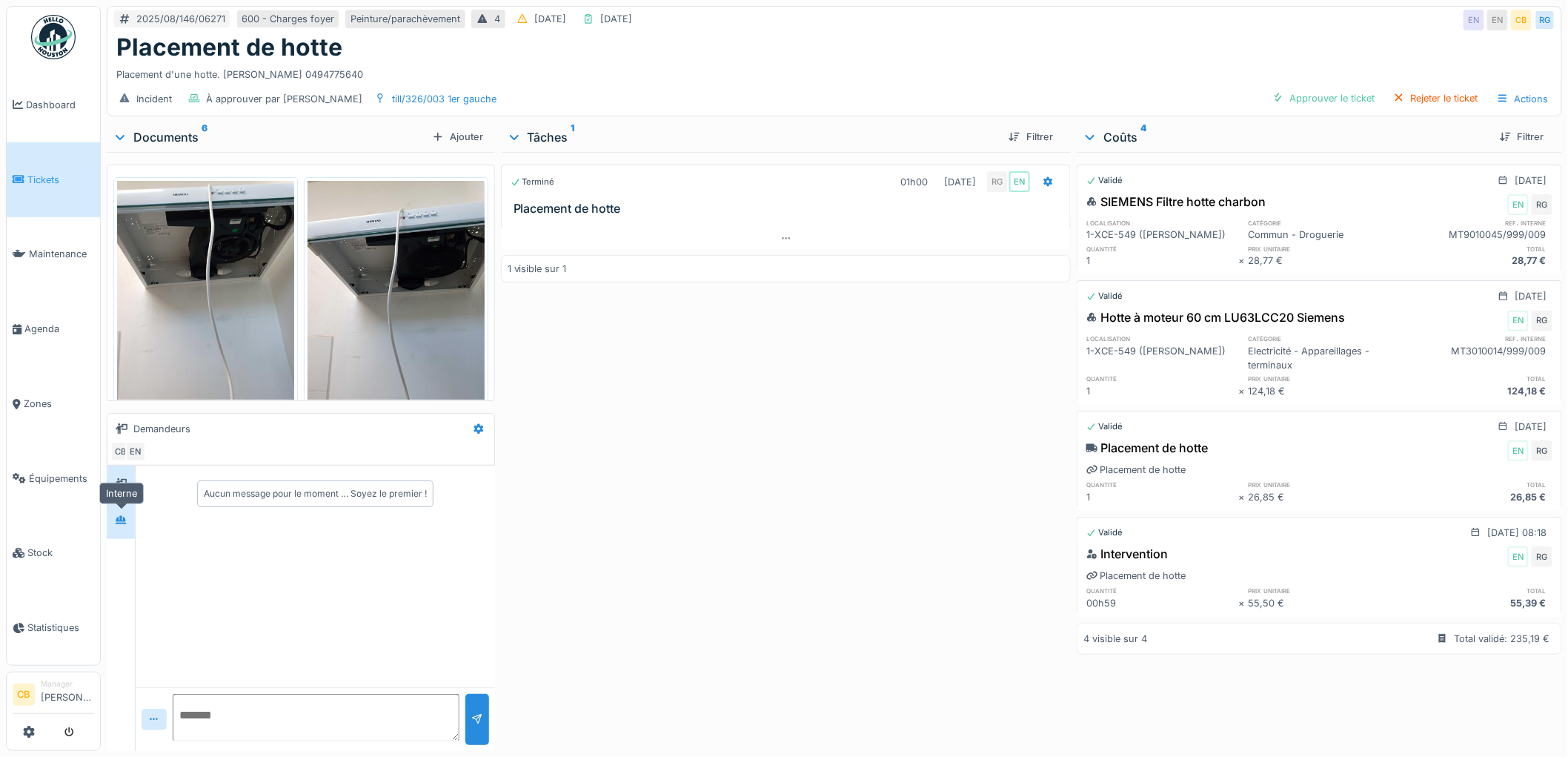
click at [126, 515] on icon at bounding box center [120, 520] width 12 height 9
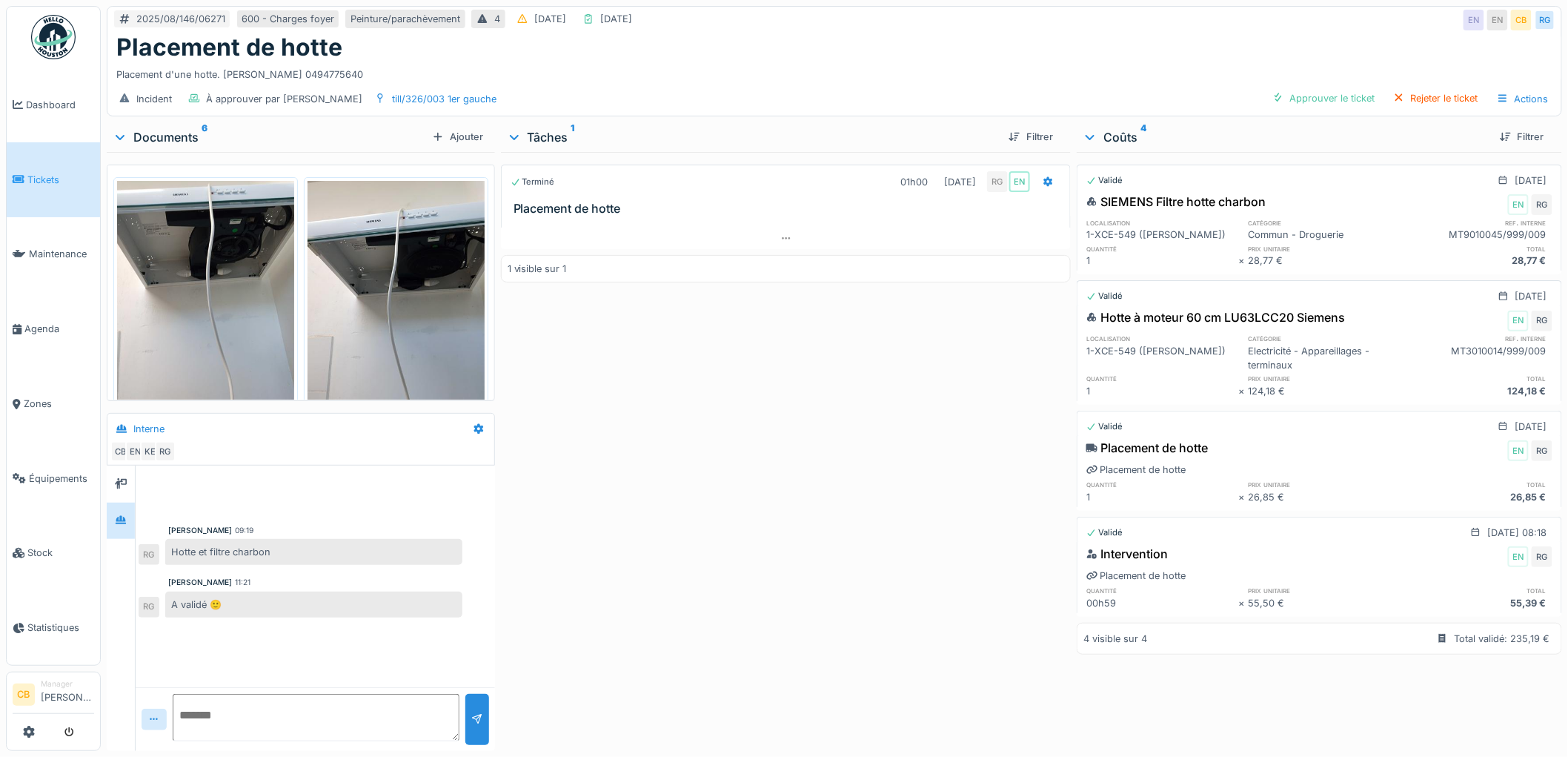
click at [379, 325] on img at bounding box center [396, 299] width 177 height 235
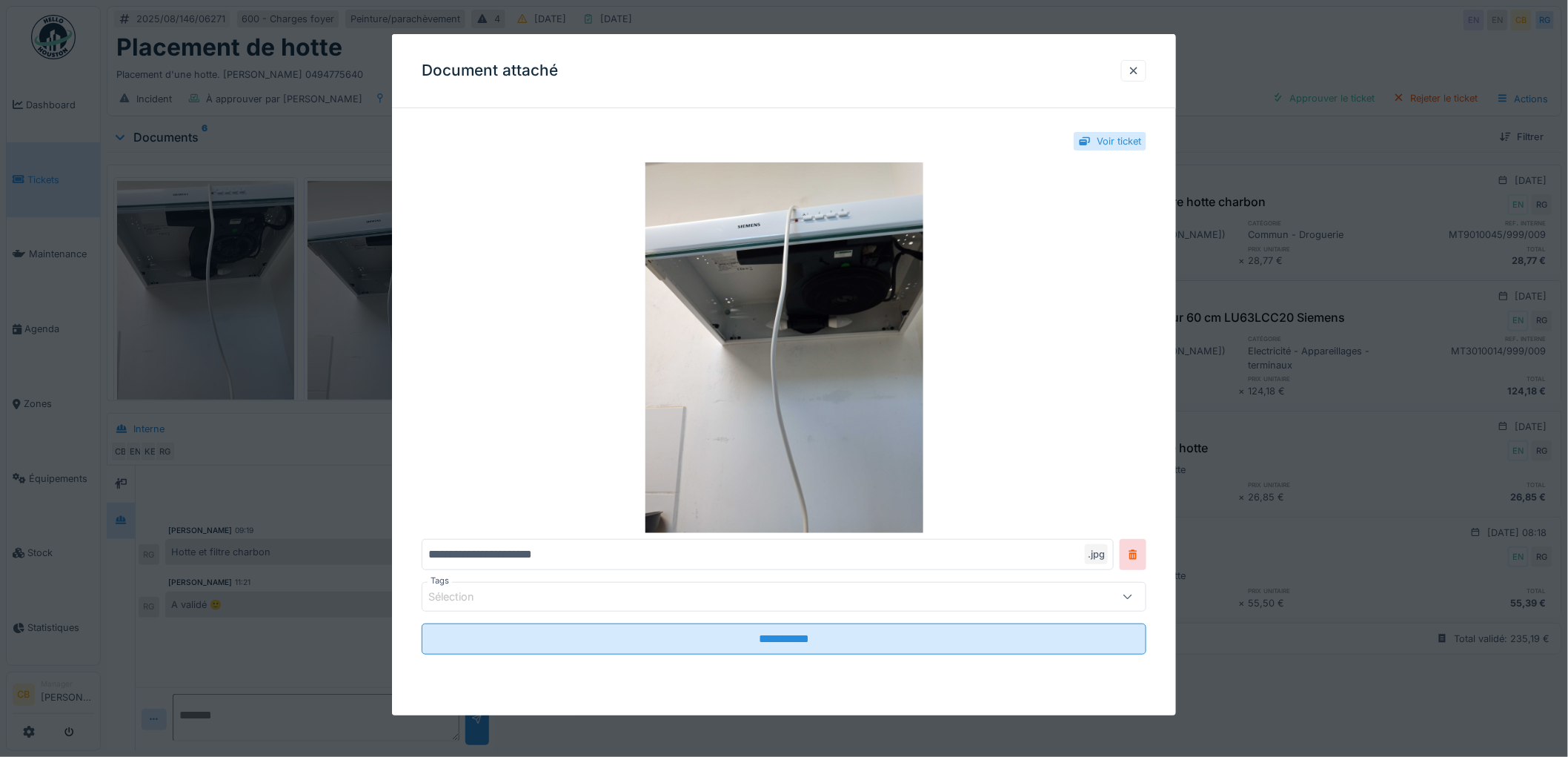
click at [379, 325] on div at bounding box center [784, 378] width 1568 height 757
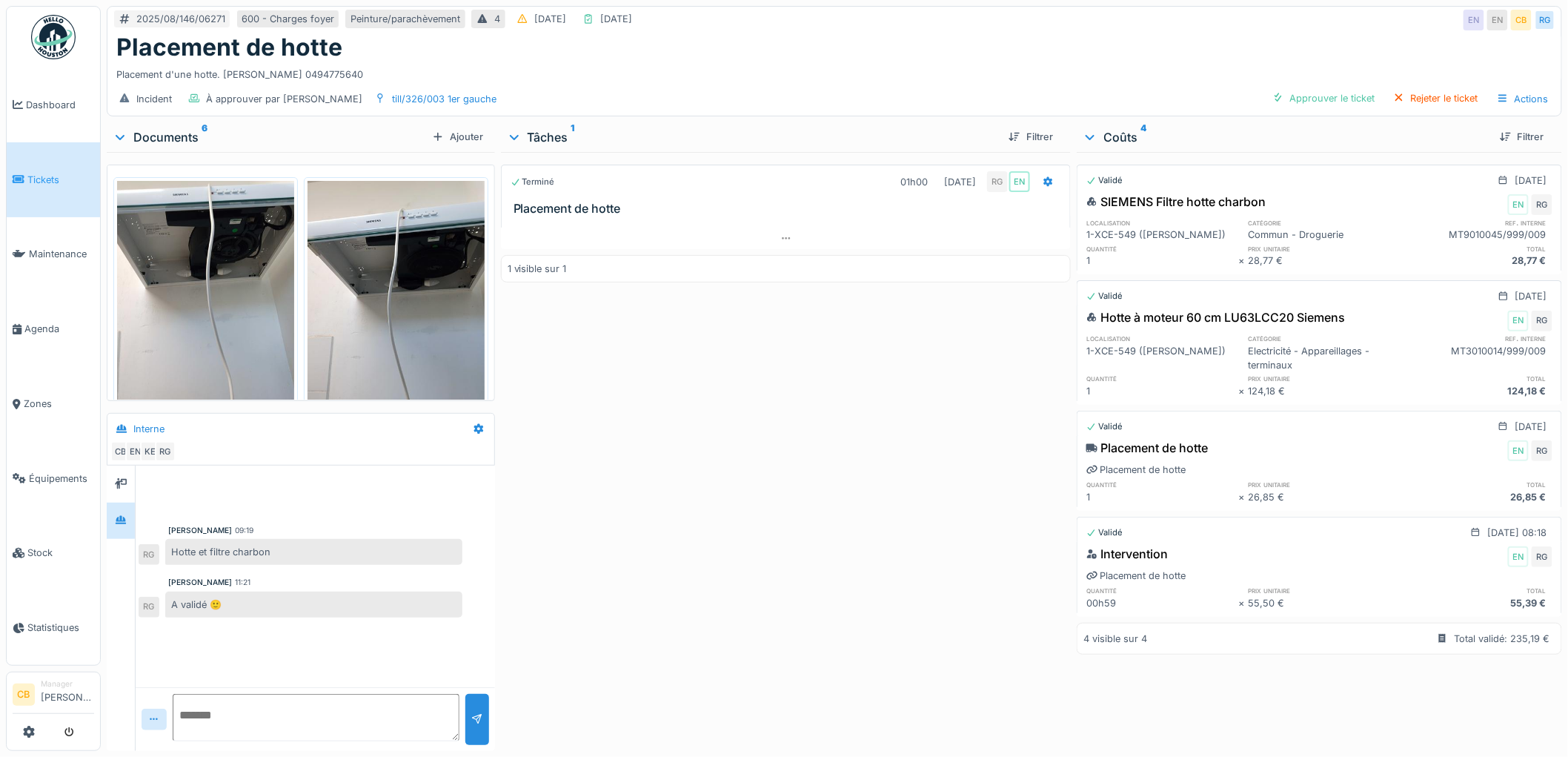
click at [387, 307] on img at bounding box center [396, 299] width 177 height 235
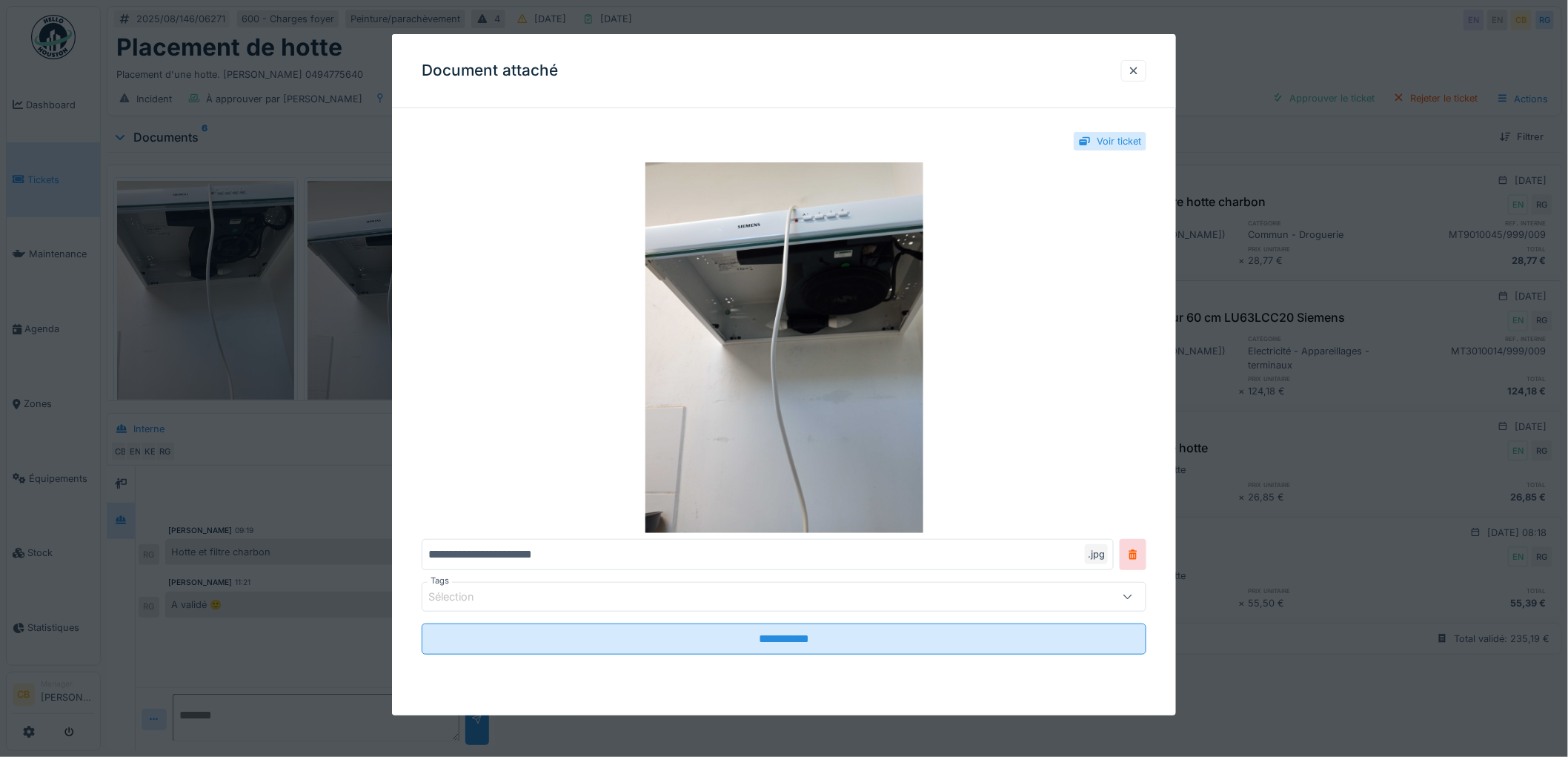
click at [388, 307] on div at bounding box center [784, 378] width 1568 height 757
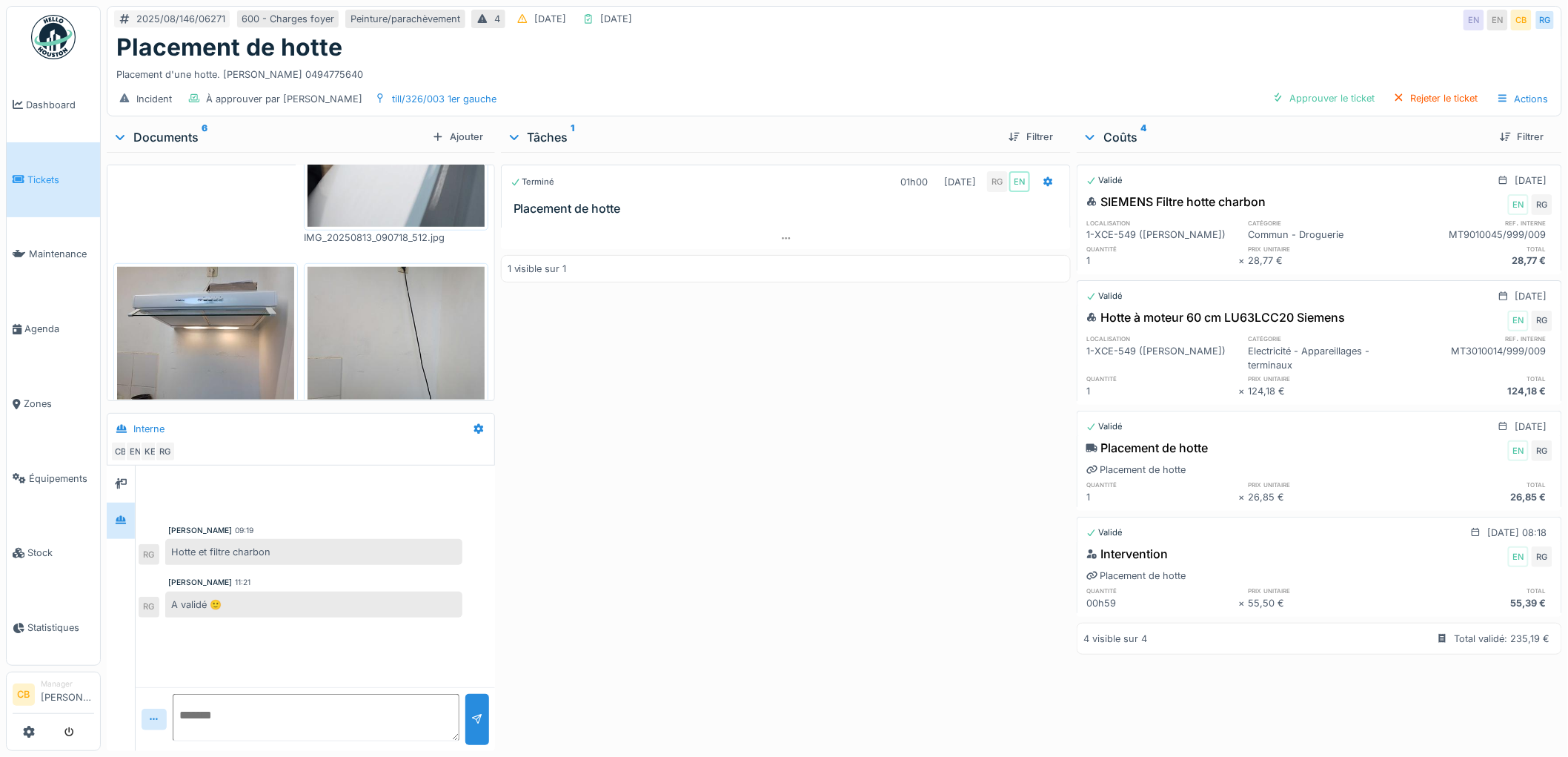
scroll to position [467, 0]
click at [197, 323] on img at bounding box center [205, 331] width 177 height 133
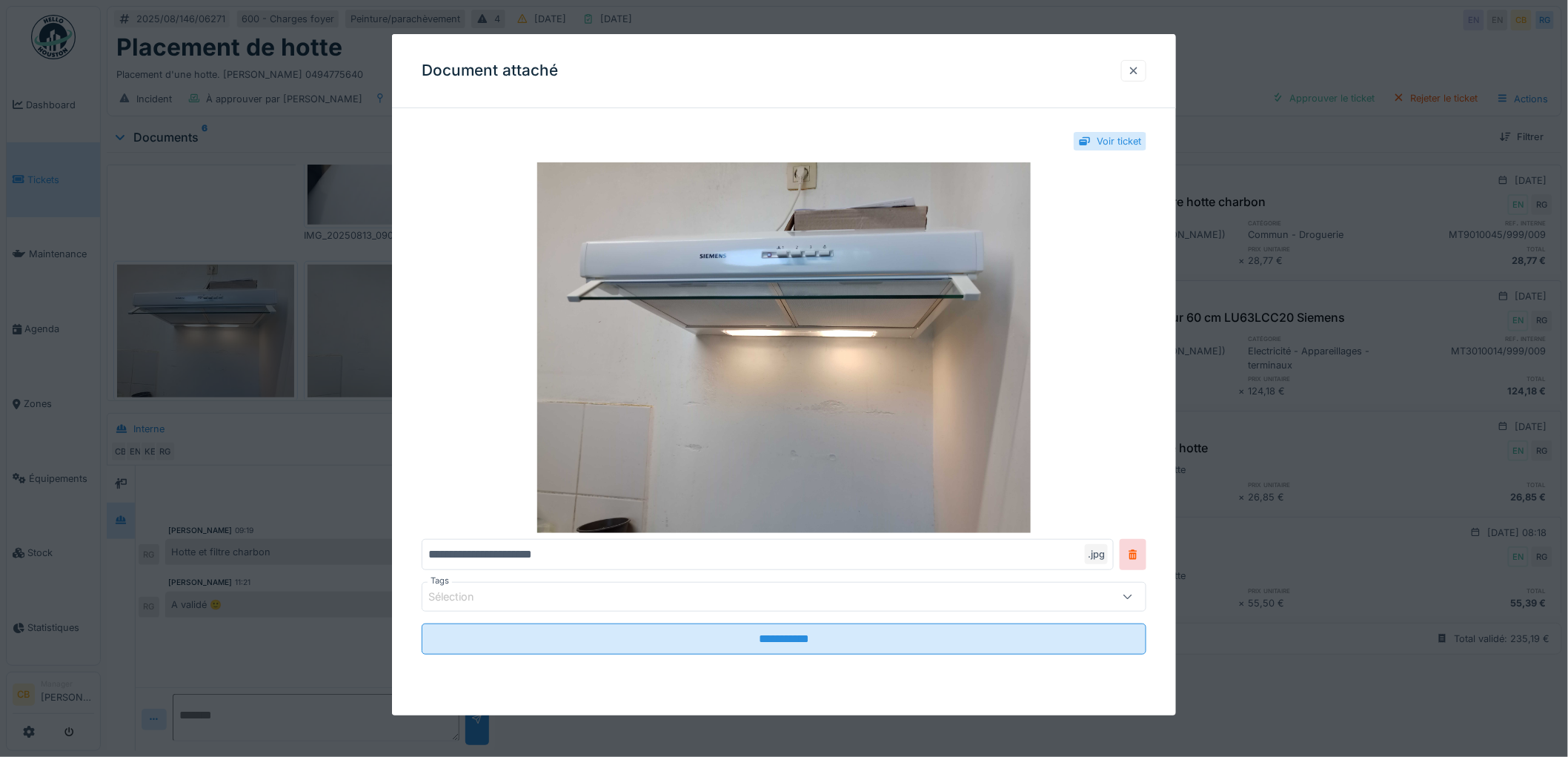
click at [1139, 70] on div at bounding box center [1133, 71] width 12 height 14
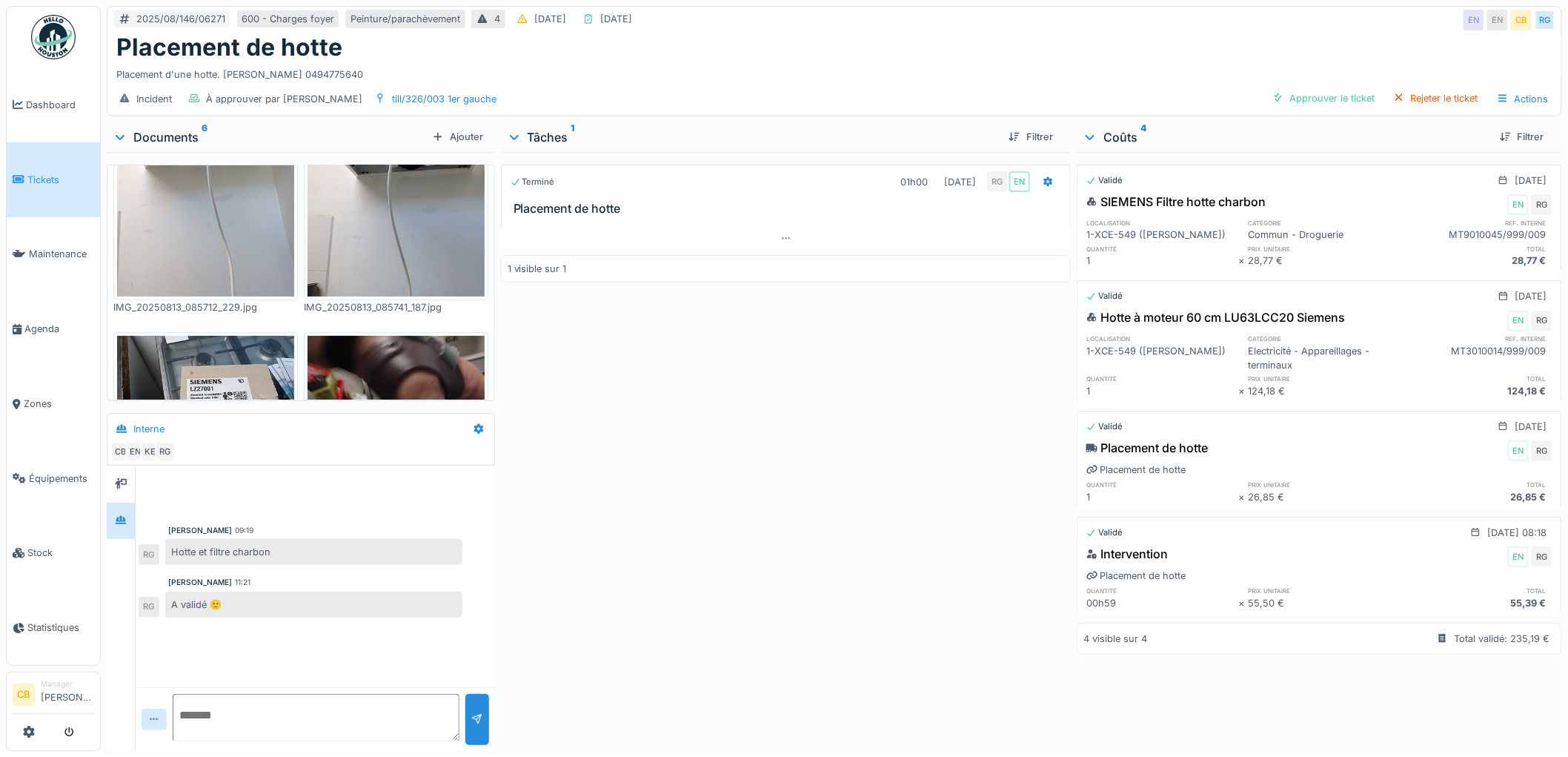
scroll to position [55, 0]
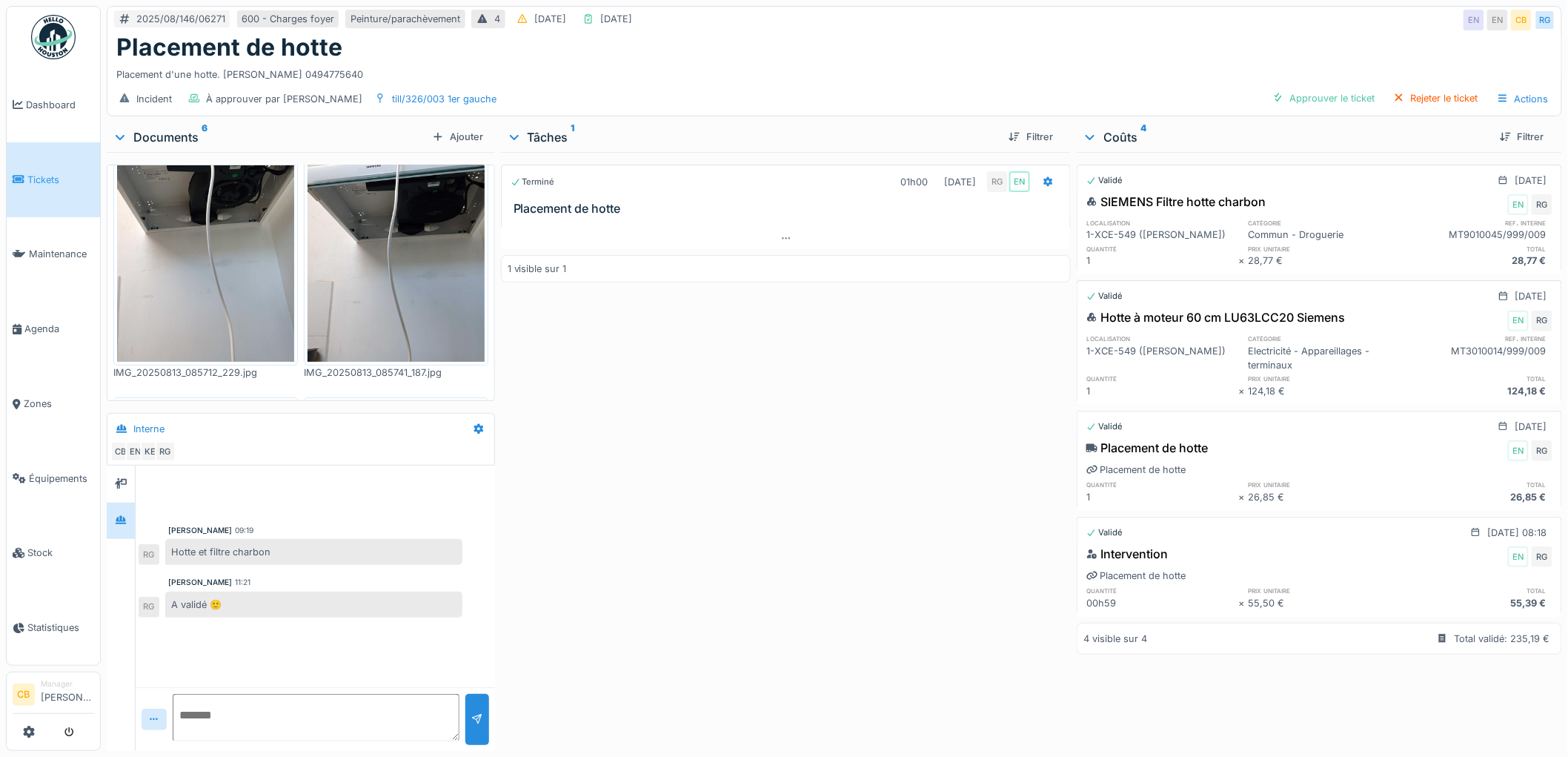
click at [360, 257] on img at bounding box center [396, 243] width 177 height 235
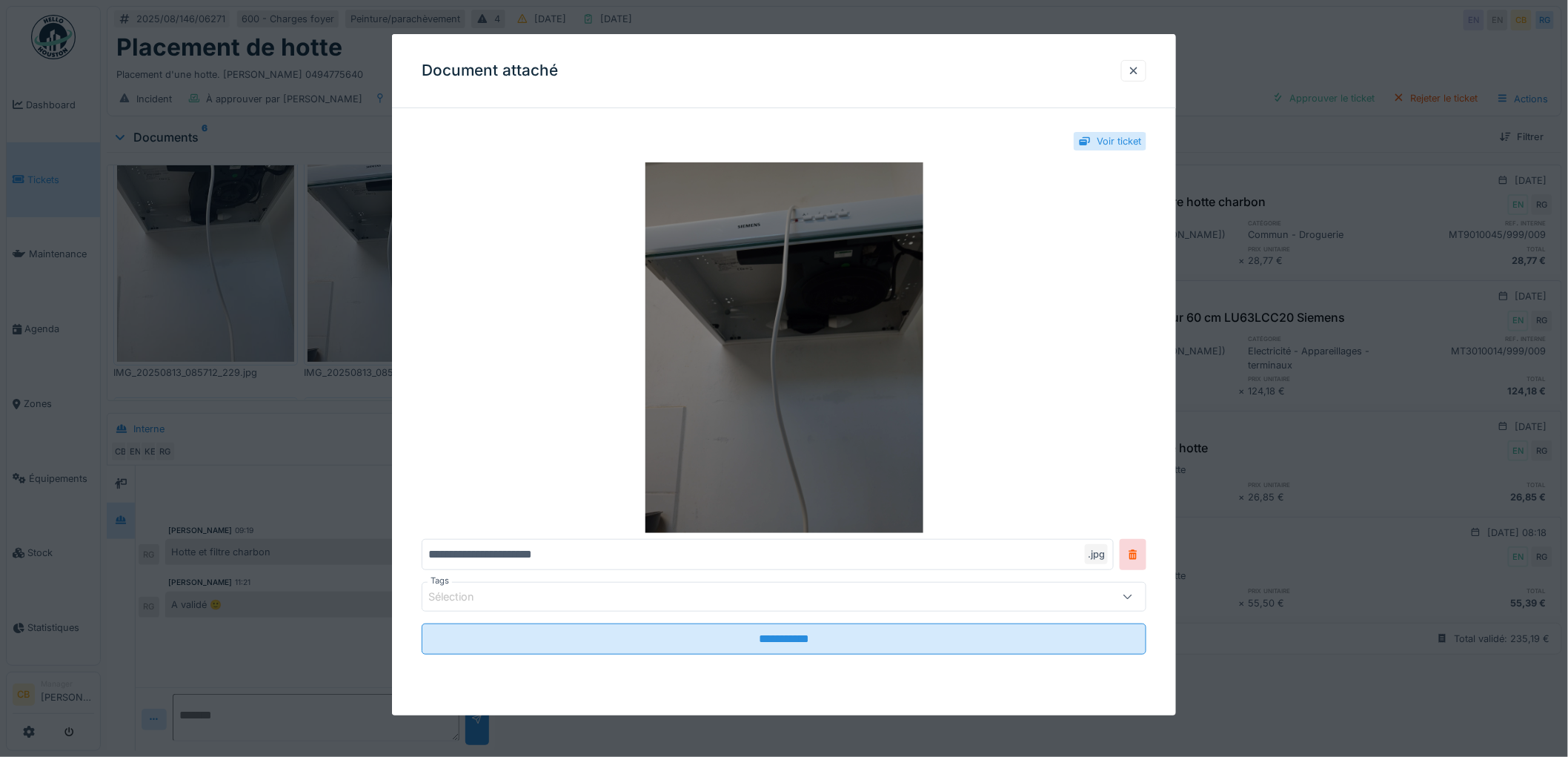
click at [766, 311] on img at bounding box center [784, 347] width 724 height 371
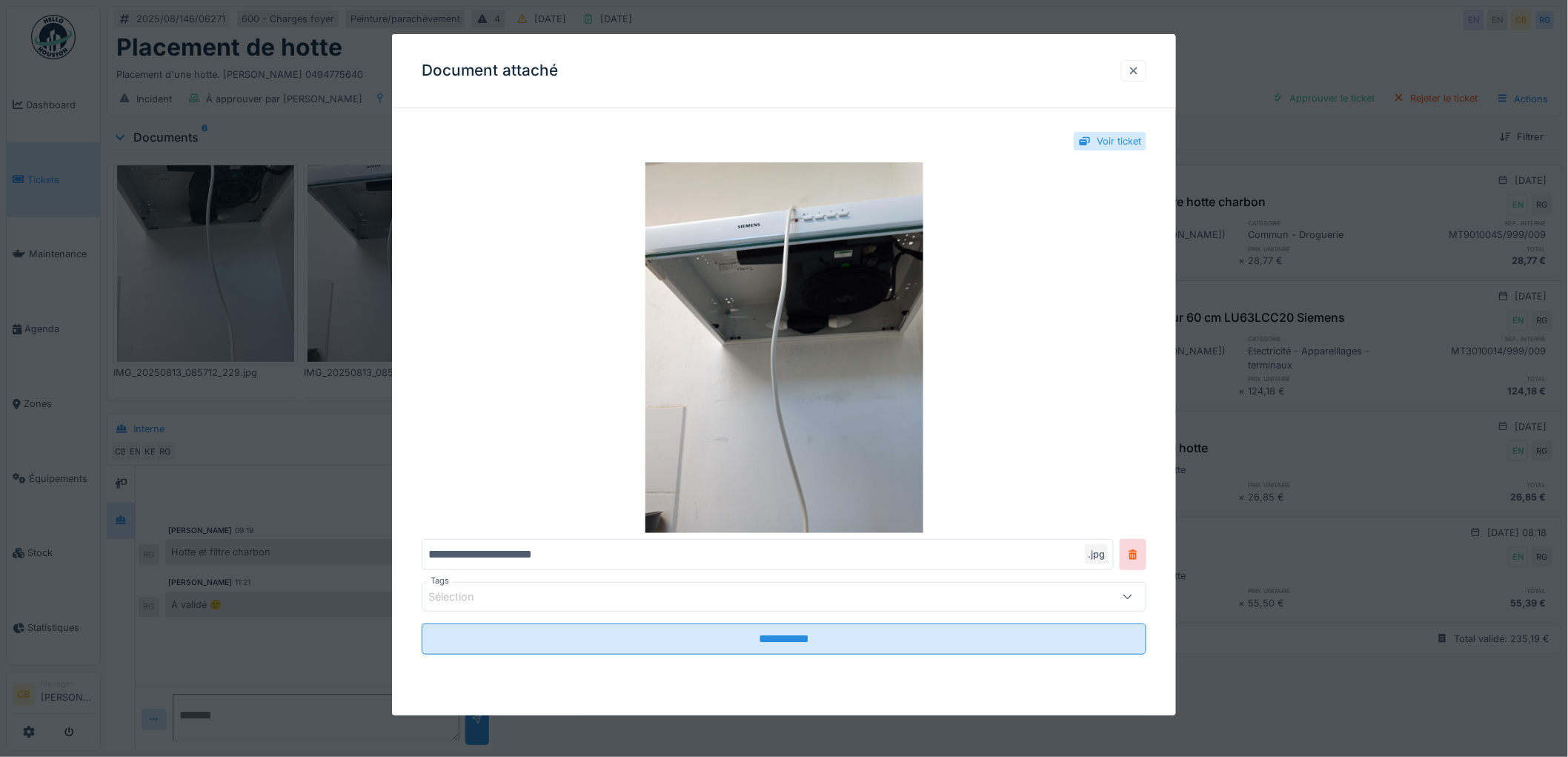
click at [1139, 71] on div at bounding box center [1133, 71] width 12 height 14
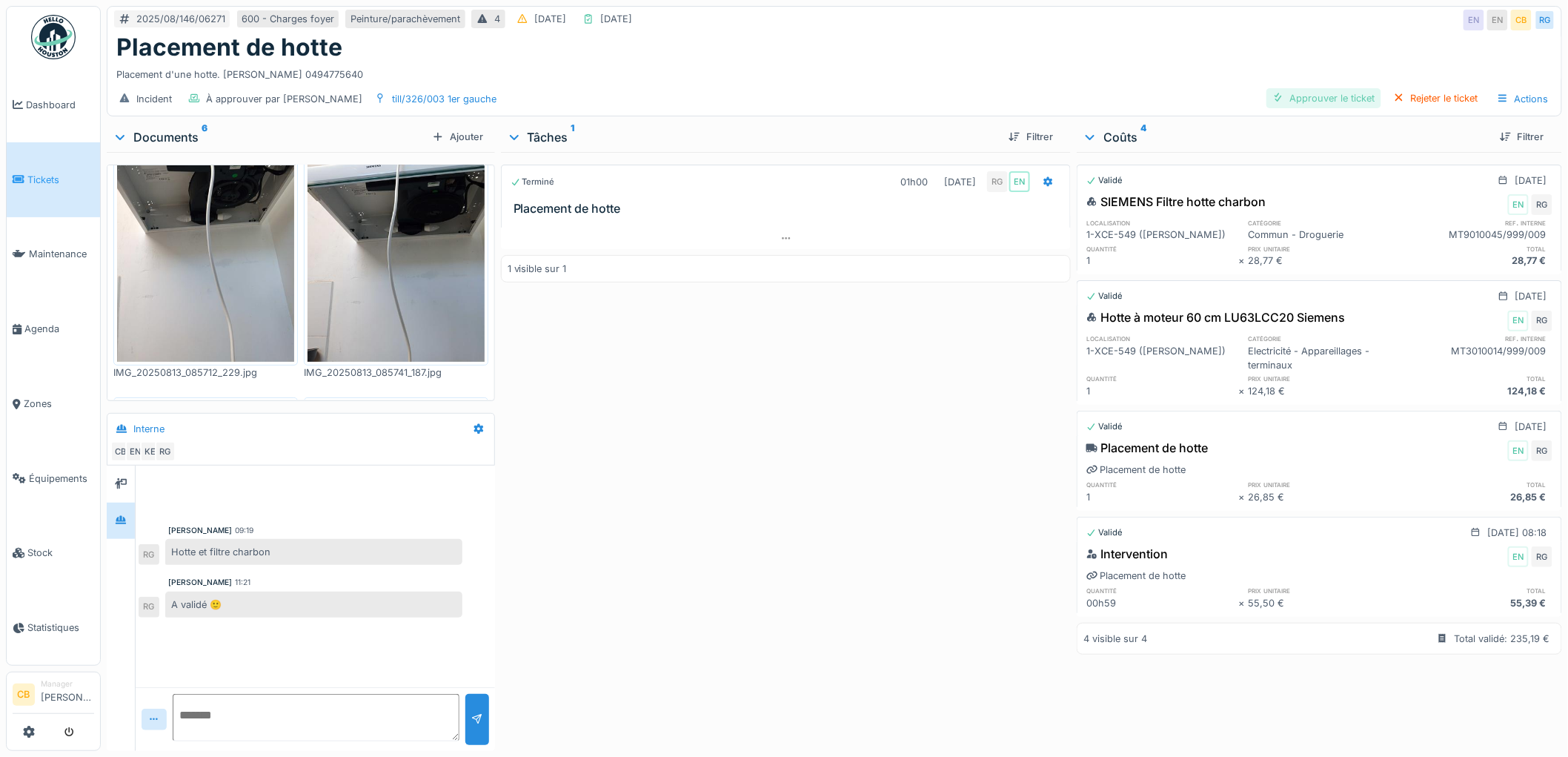
click at [1326, 93] on div "Approuver le ticket" at bounding box center [1323, 98] width 115 height 20
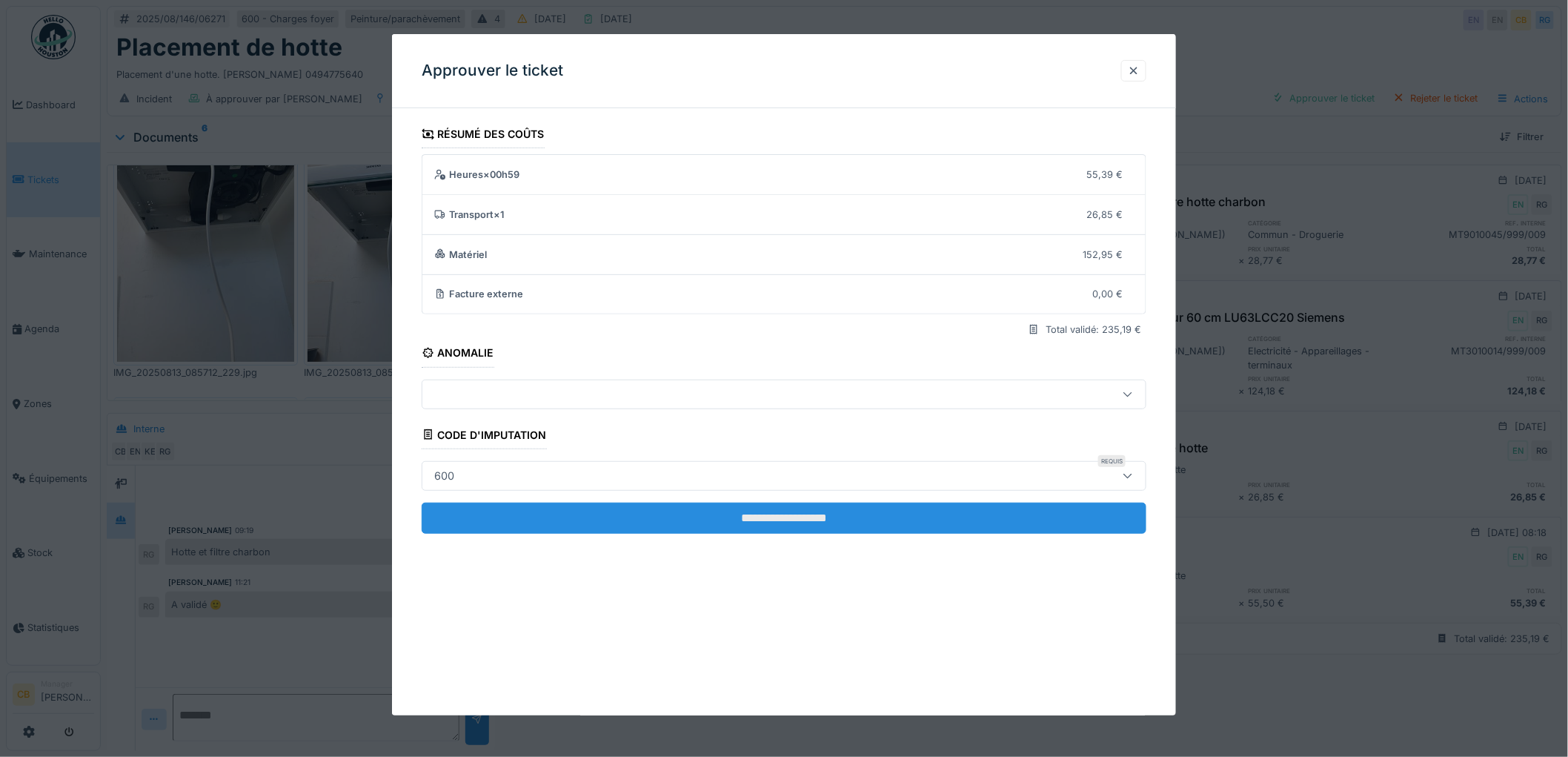
click at [793, 507] on input "**********" at bounding box center [784, 518] width 724 height 31
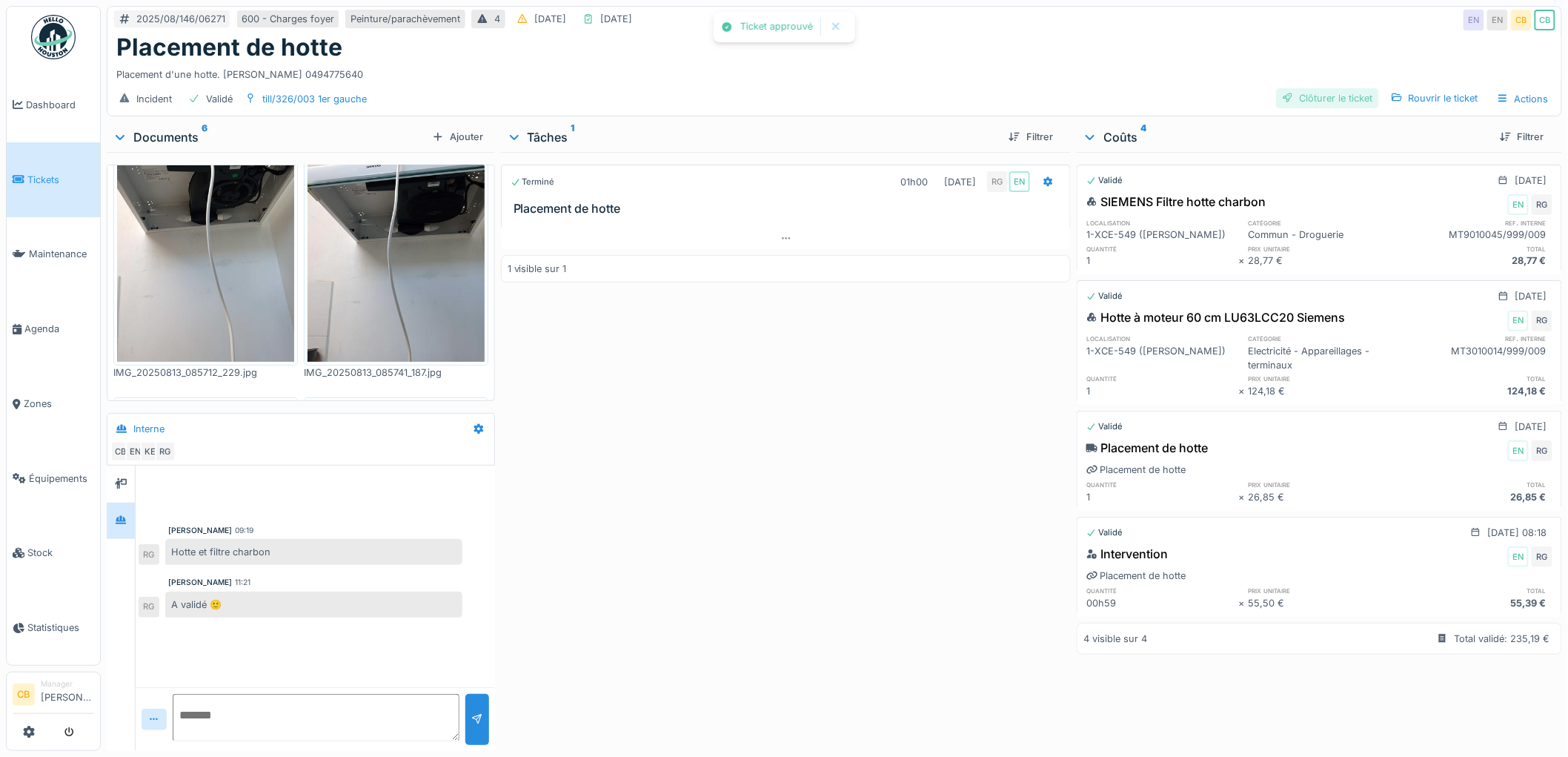
click at [1331, 95] on div "Clôturer le ticket" at bounding box center [1327, 98] width 103 height 20
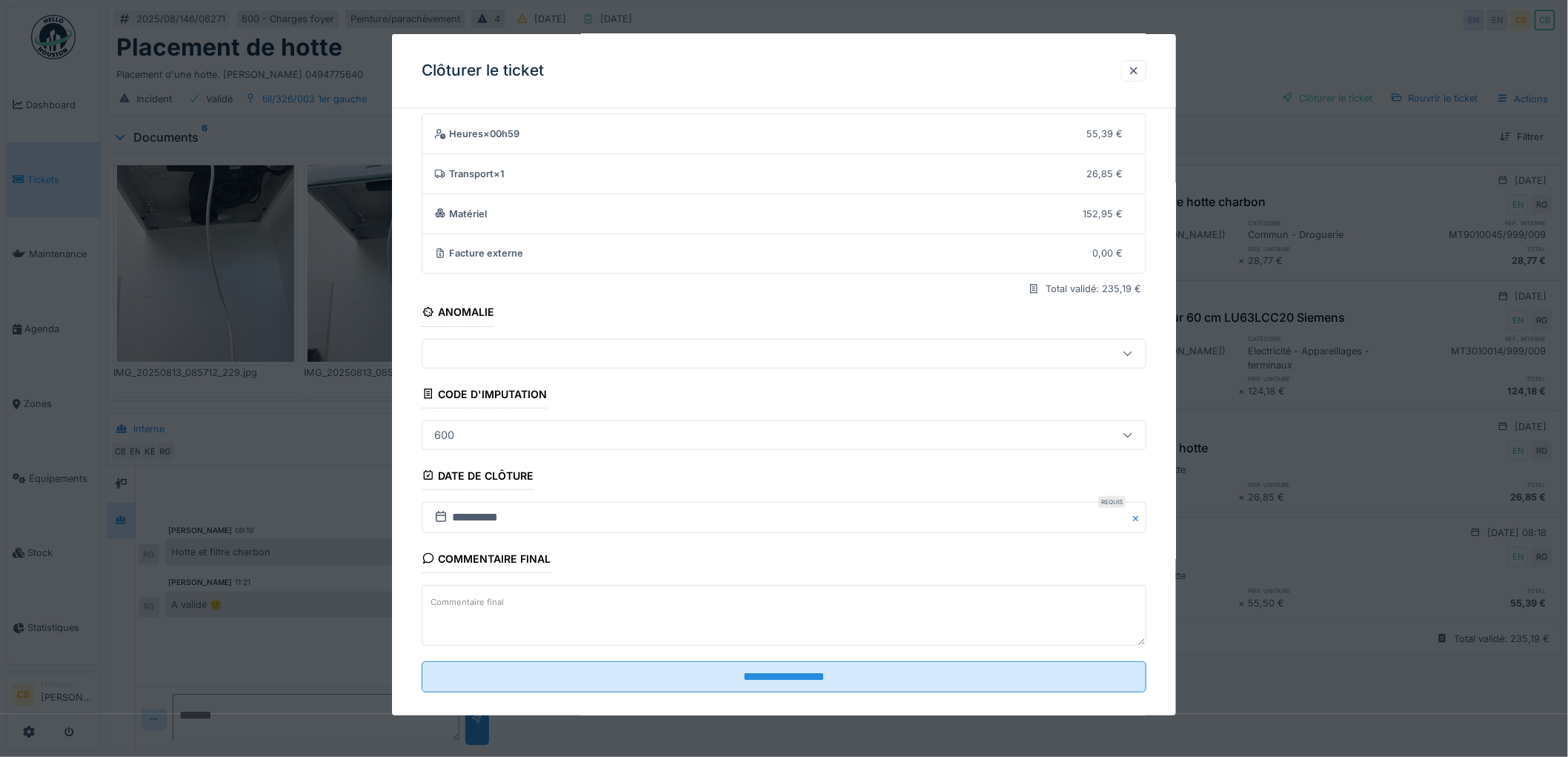
scroll to position [61, 0]
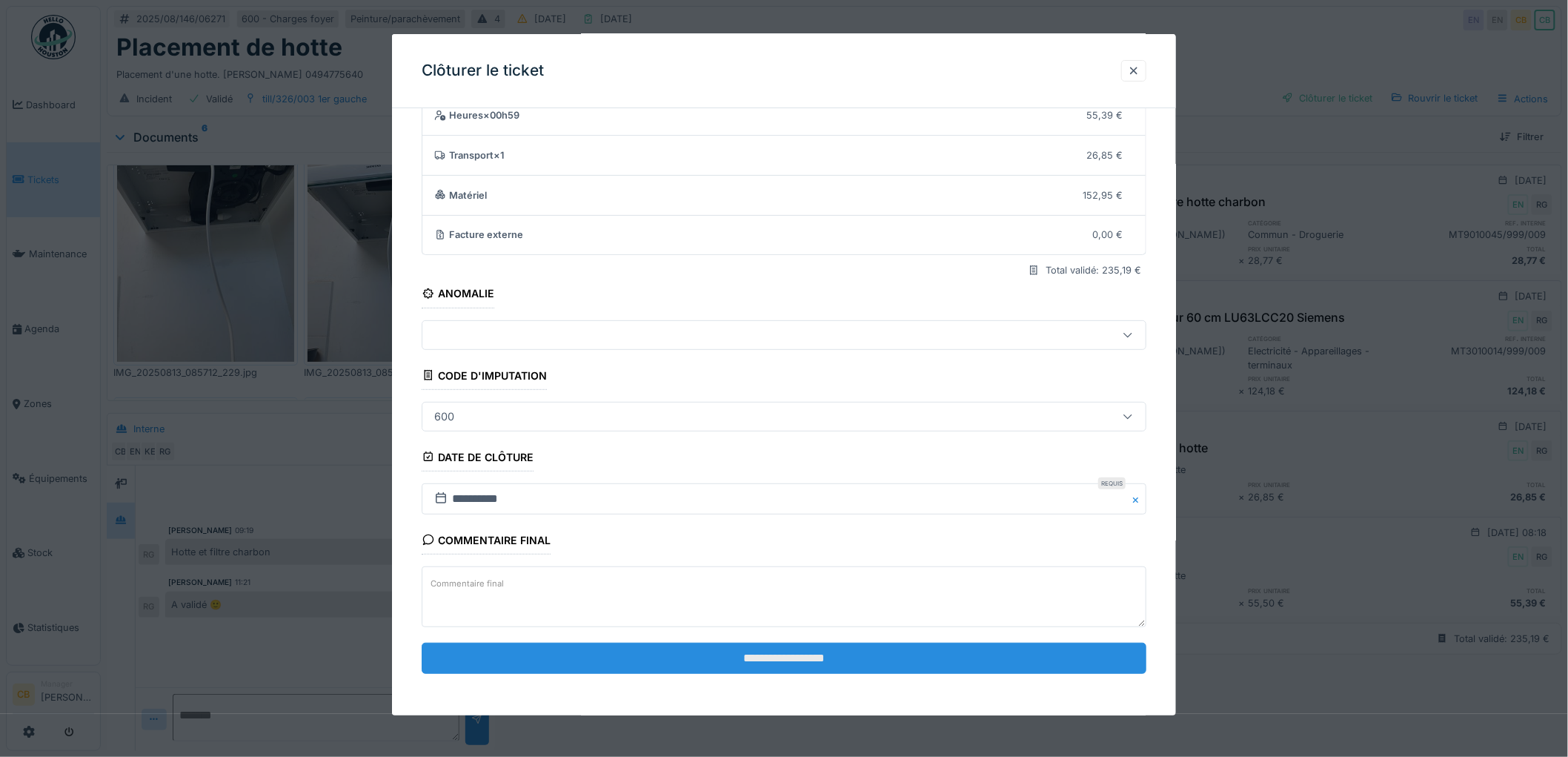
click at [841, 653] on input "**********" at bounding box center [784, 657] width 724 height 31
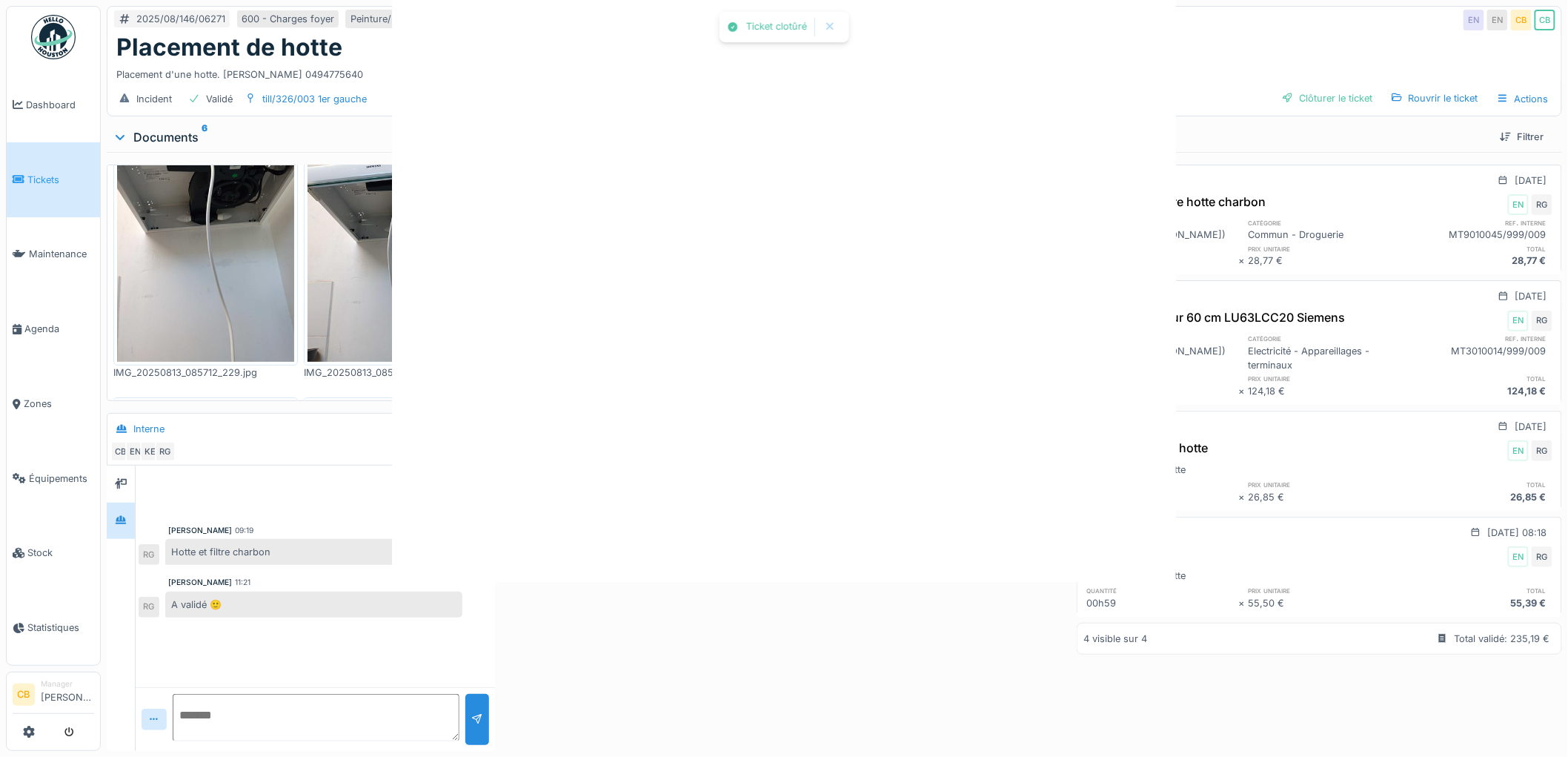
scroll to position [0, 0]
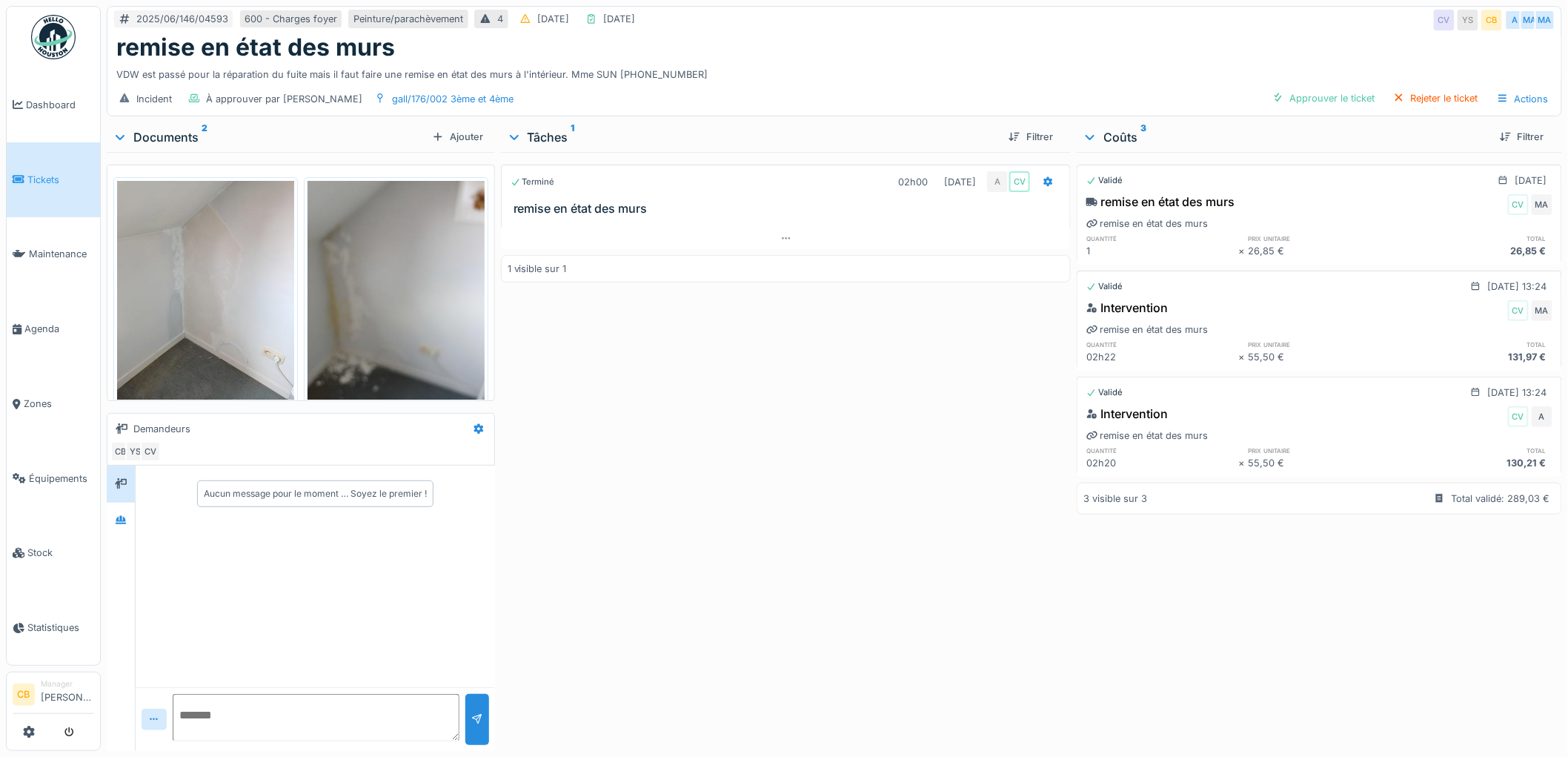
scroll to position [36, 0]
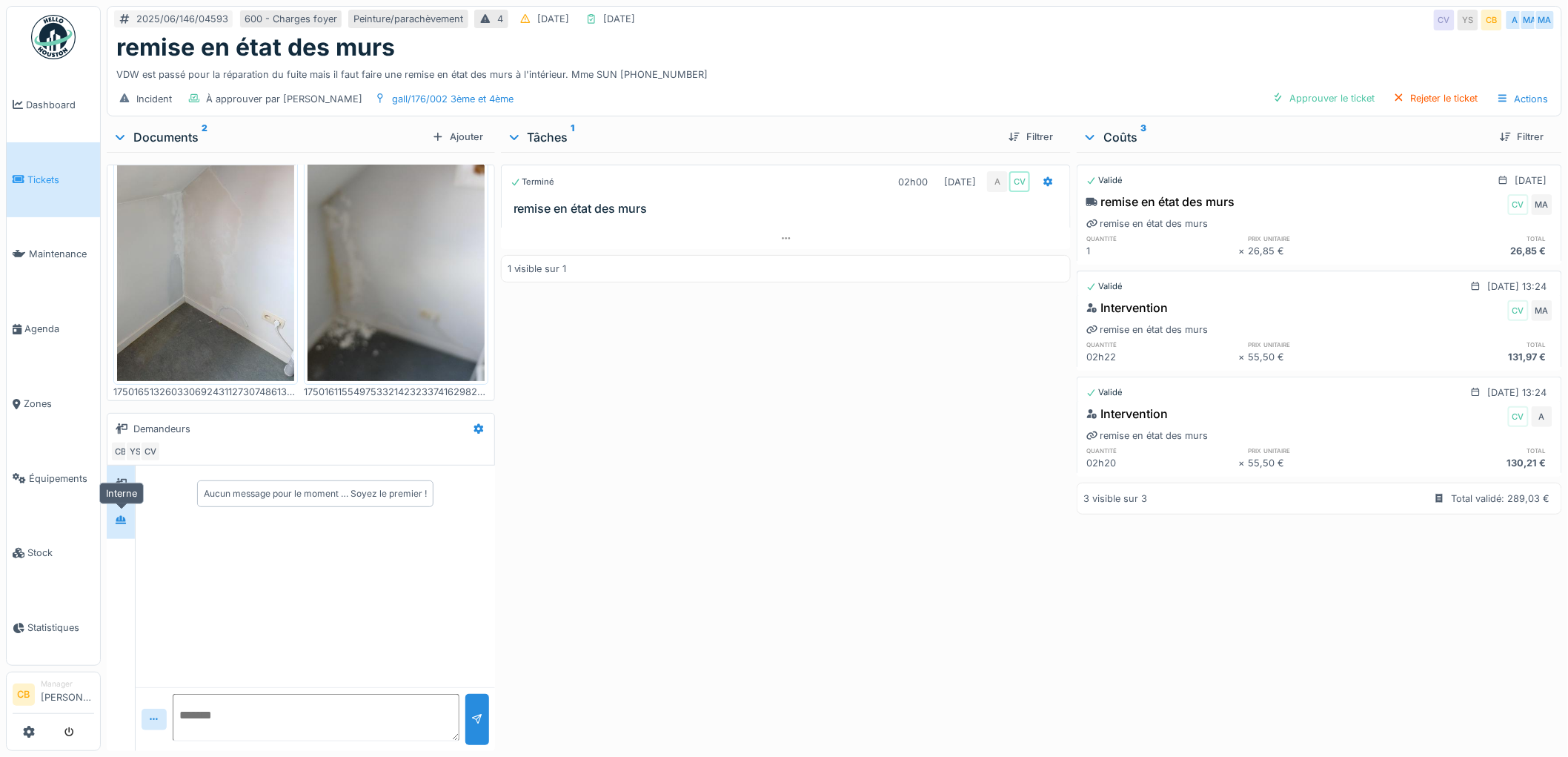
click at [130, 520] on div at bounding box center [121, 520] width 22 height 18
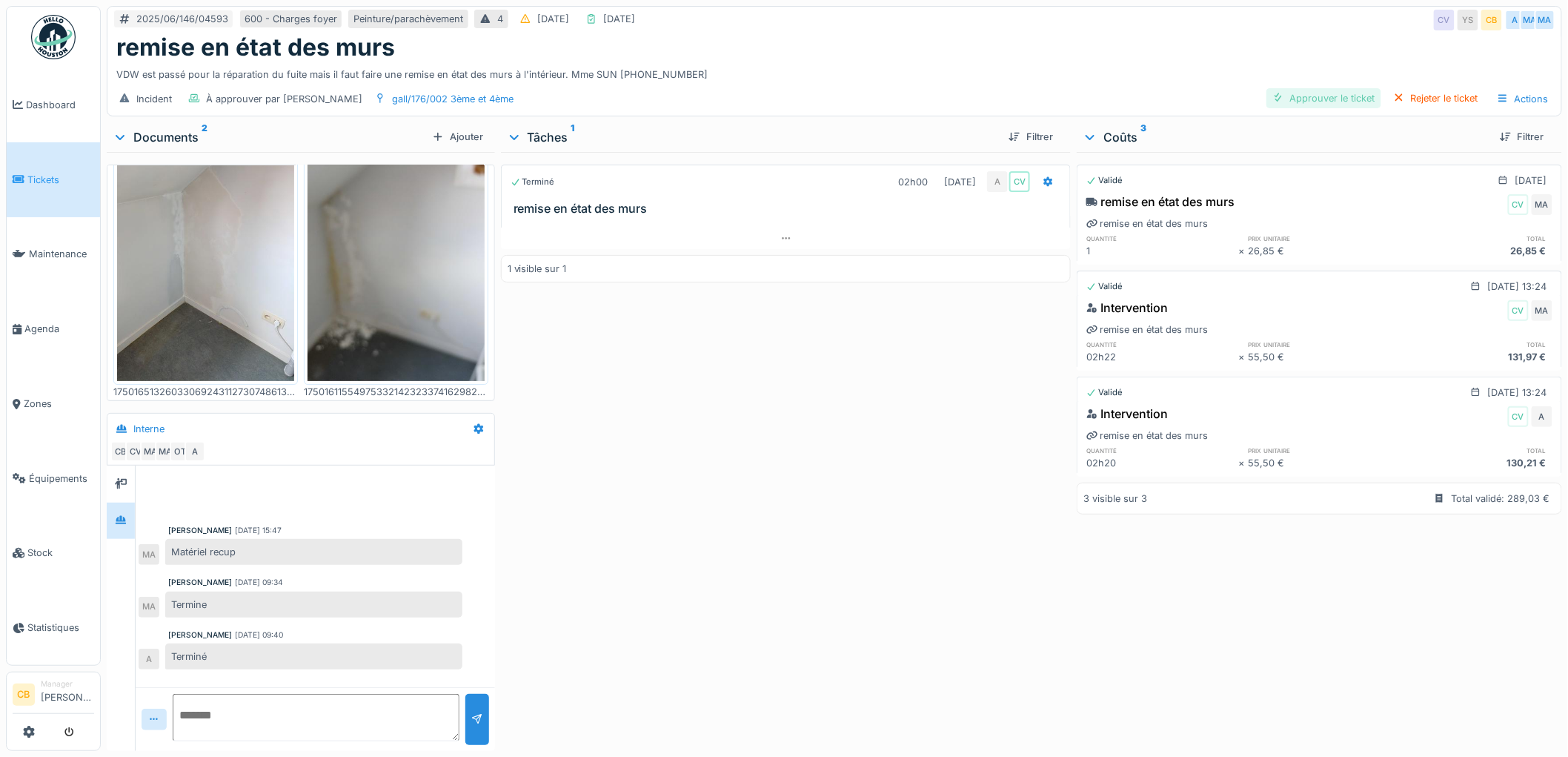
click at [1337, 95] on div "Approuver le ticket" at bounding box center [1323, 98] width 115 height 20
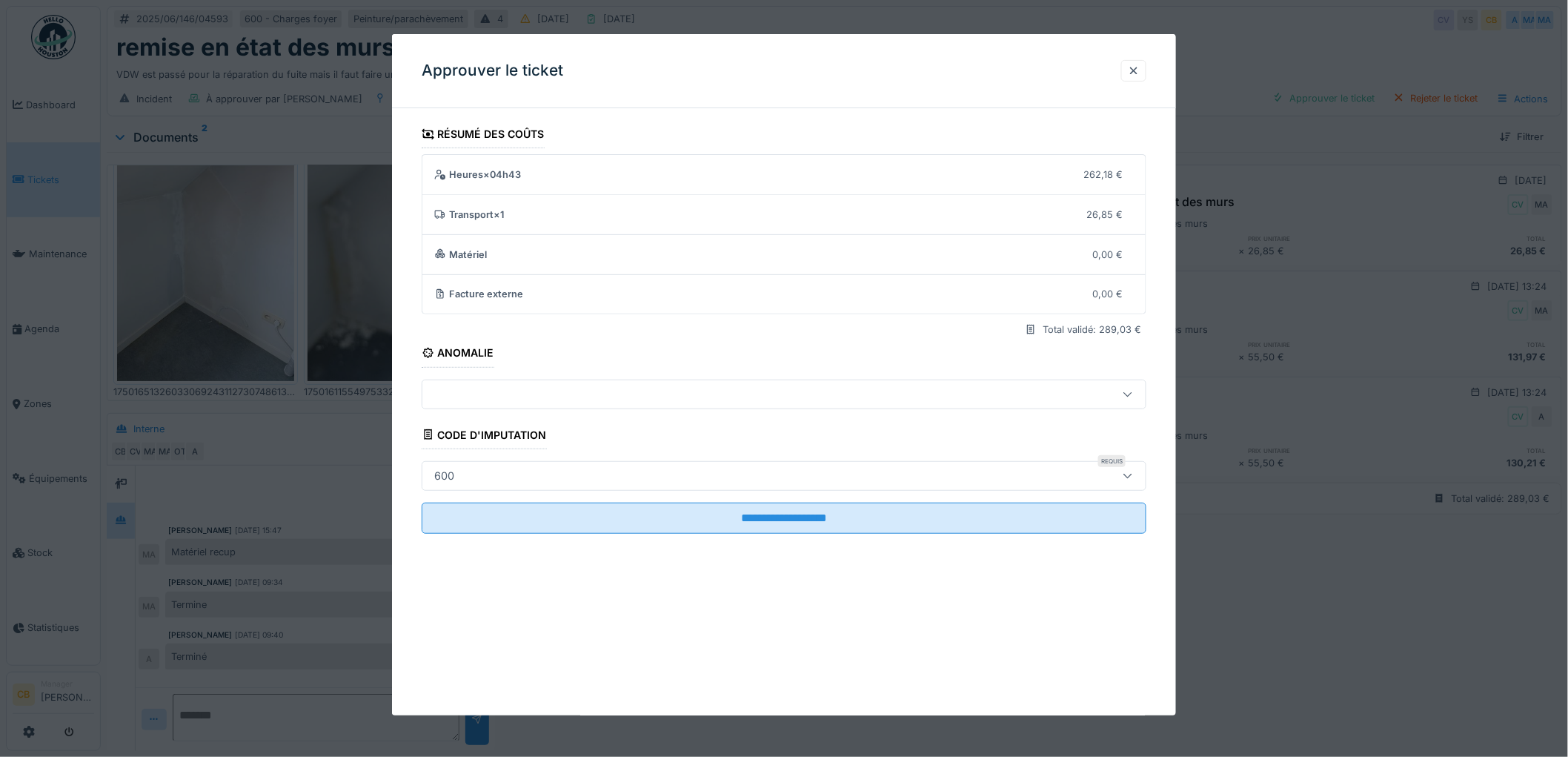
scroll to position [12, 0]
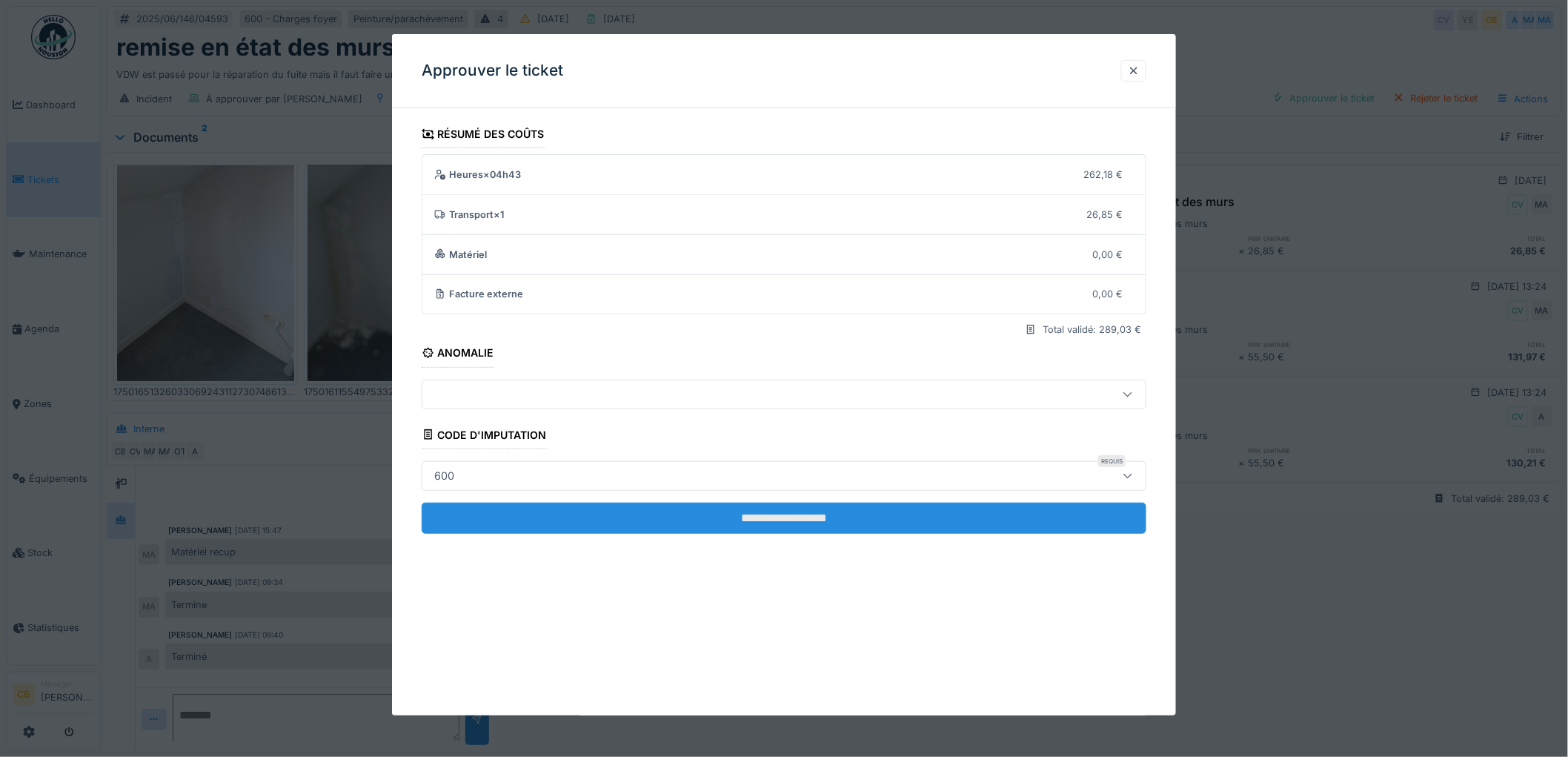
click at [819, 519] on input "**********" at bounding box center [784, 518] width 724 height 31
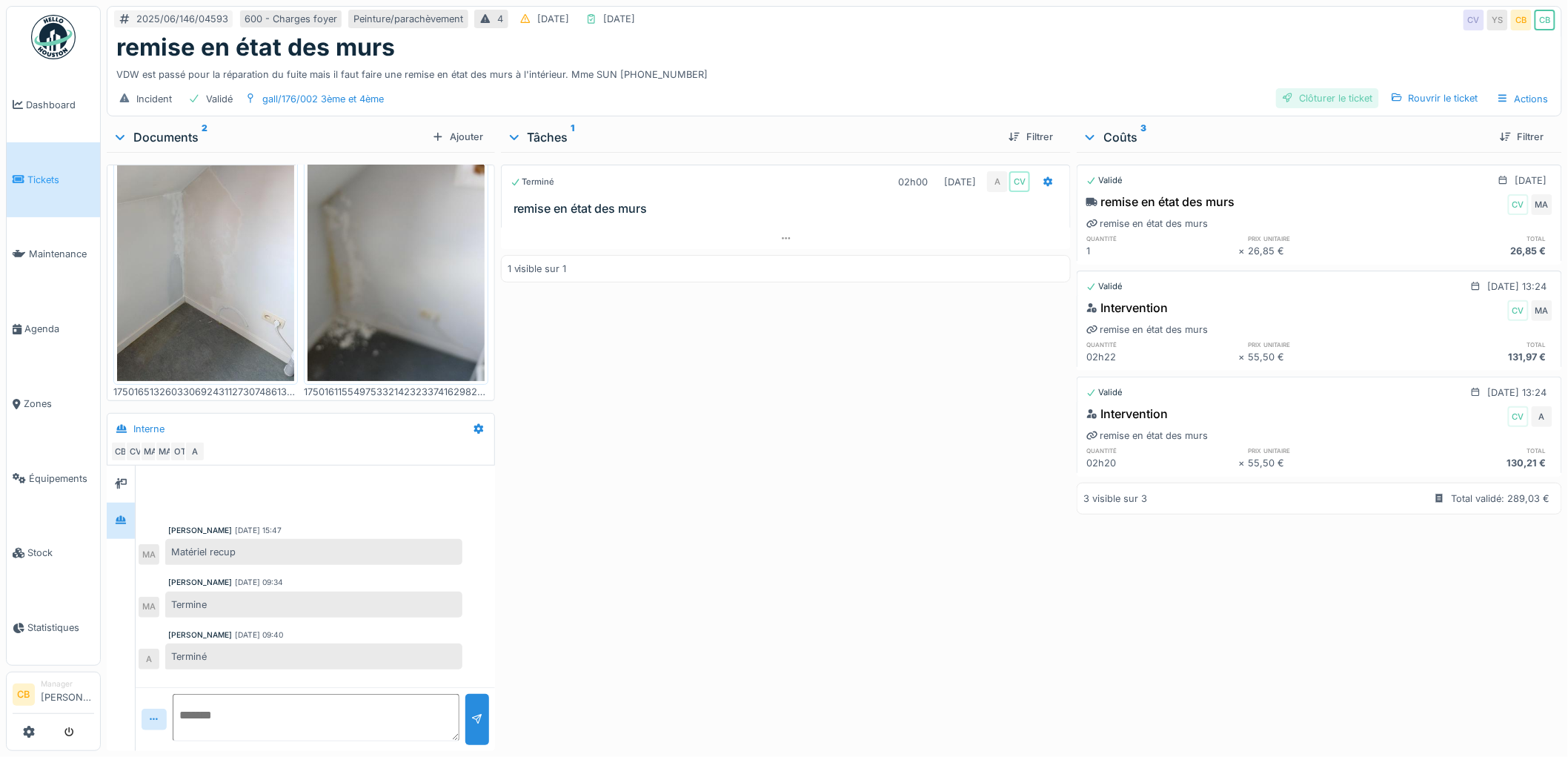
click at [1358, 89] on div "Clôturer le ticket" at bounding box center [1327, 98] width 103 height 20
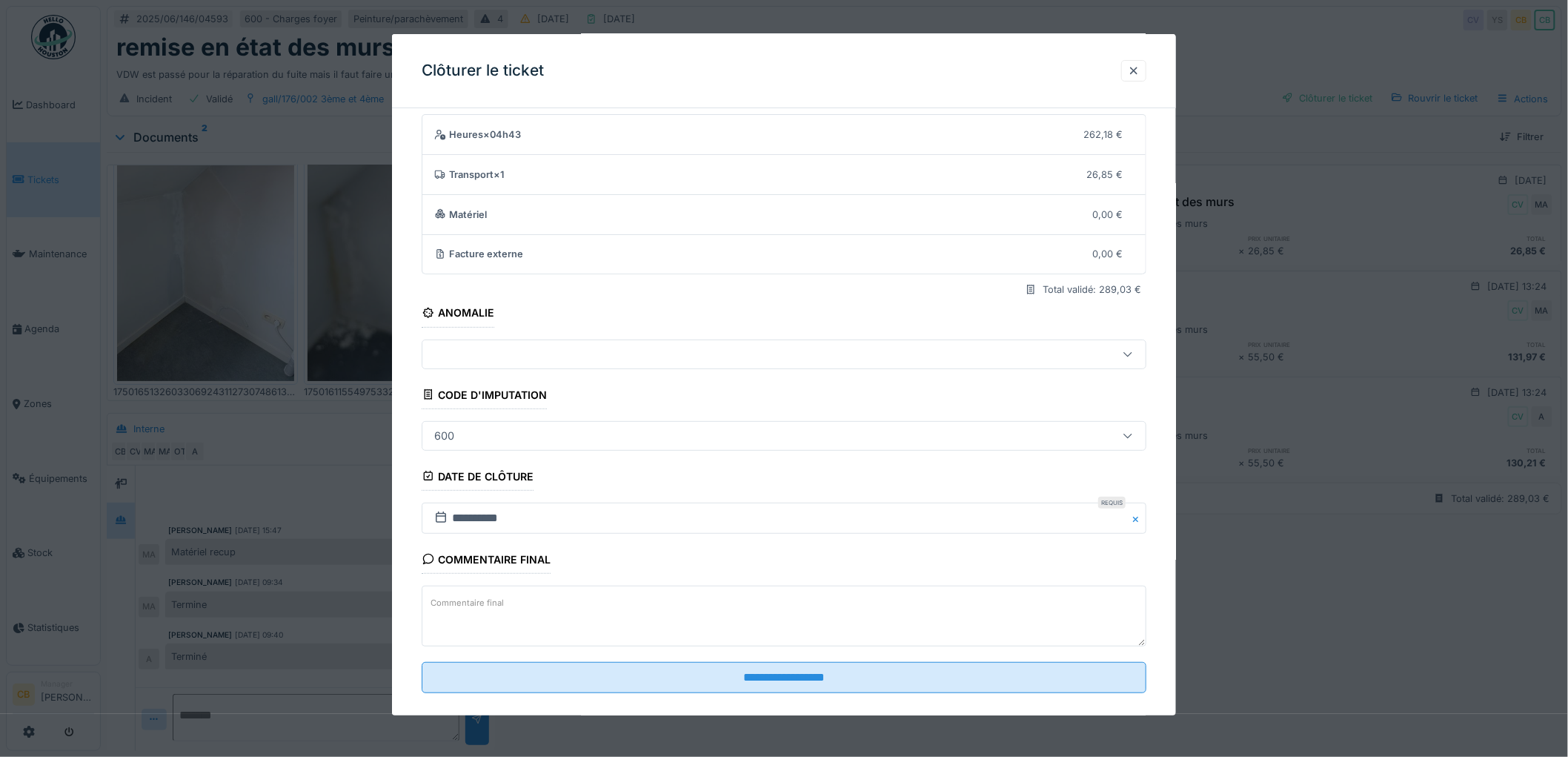
scroll to position [61, 0]
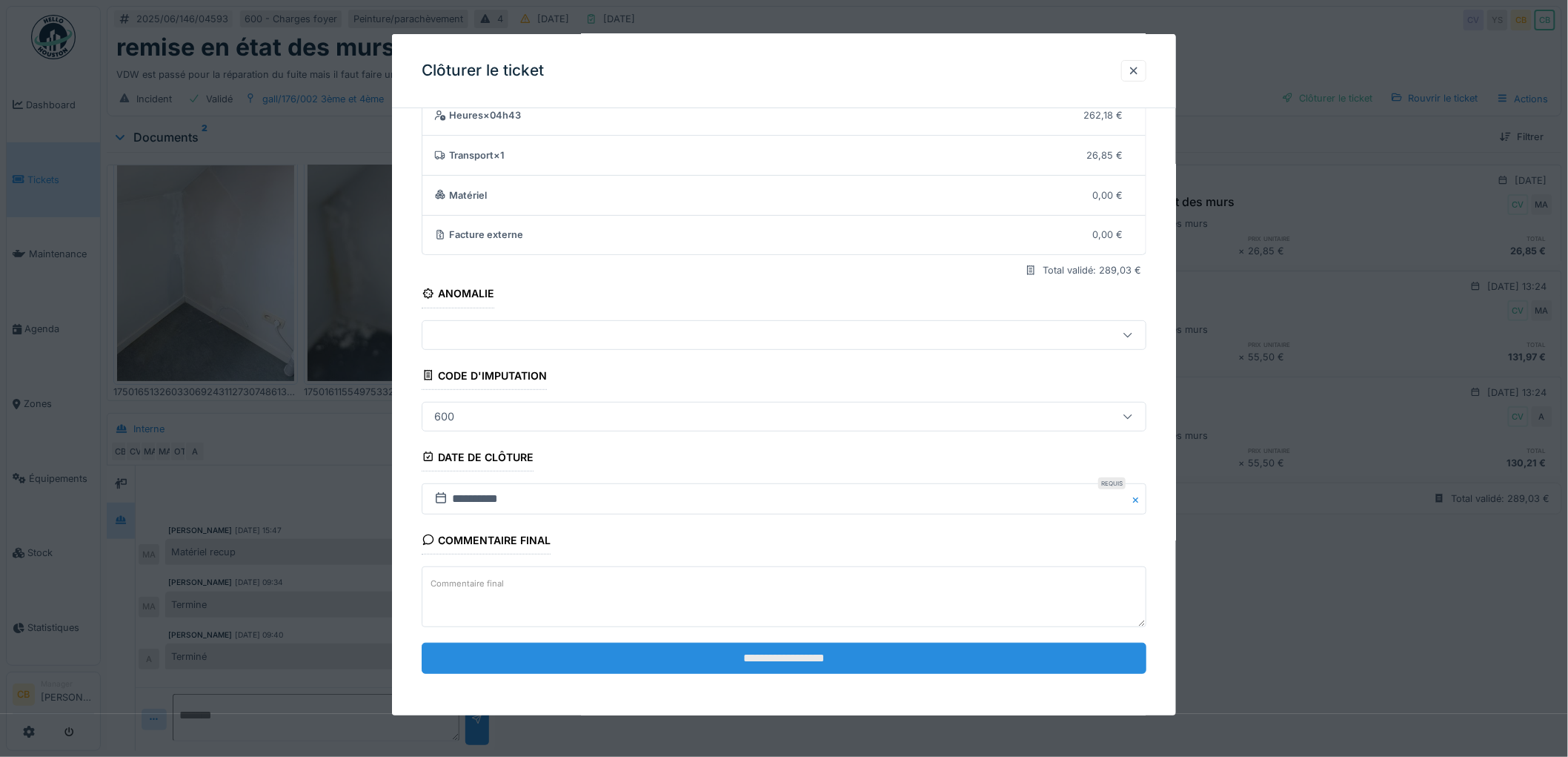
click at [769, 653] on input "**********" at bounding box center [784, 657] width 724 height 31
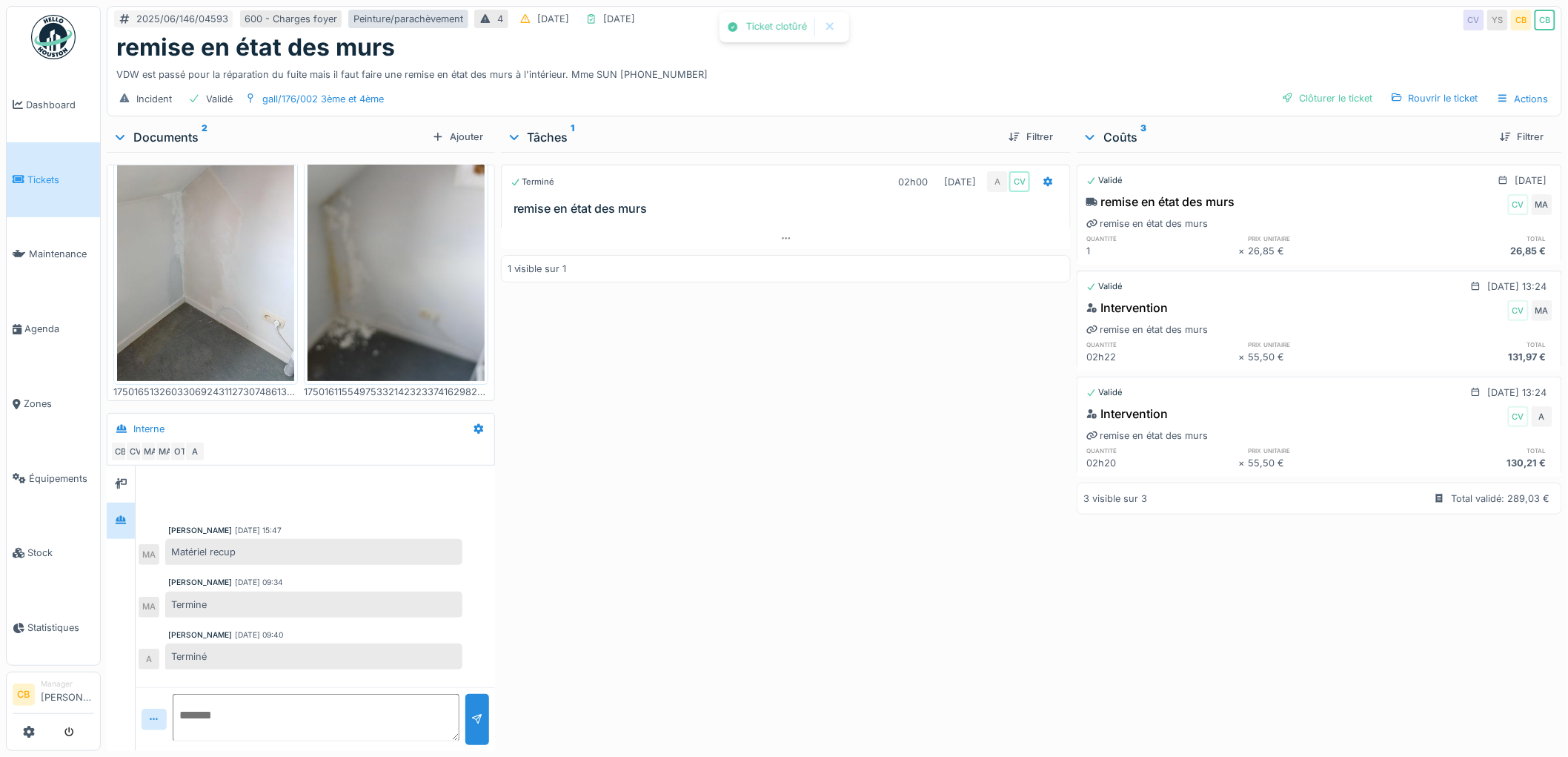
scroll to position [13, 0]
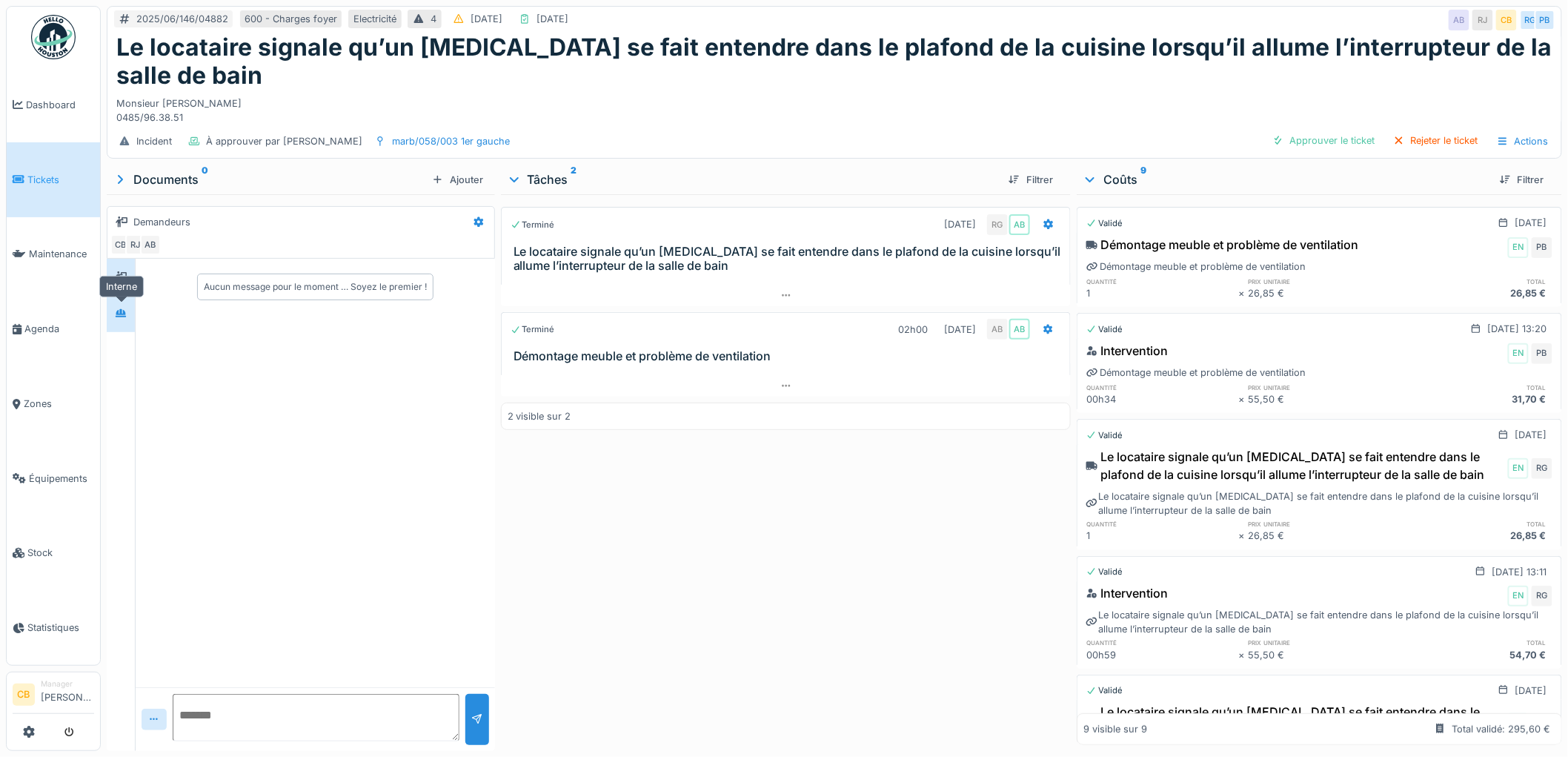
click at [128, 314] on div at bounding box center [121, 313] width 22 height 18
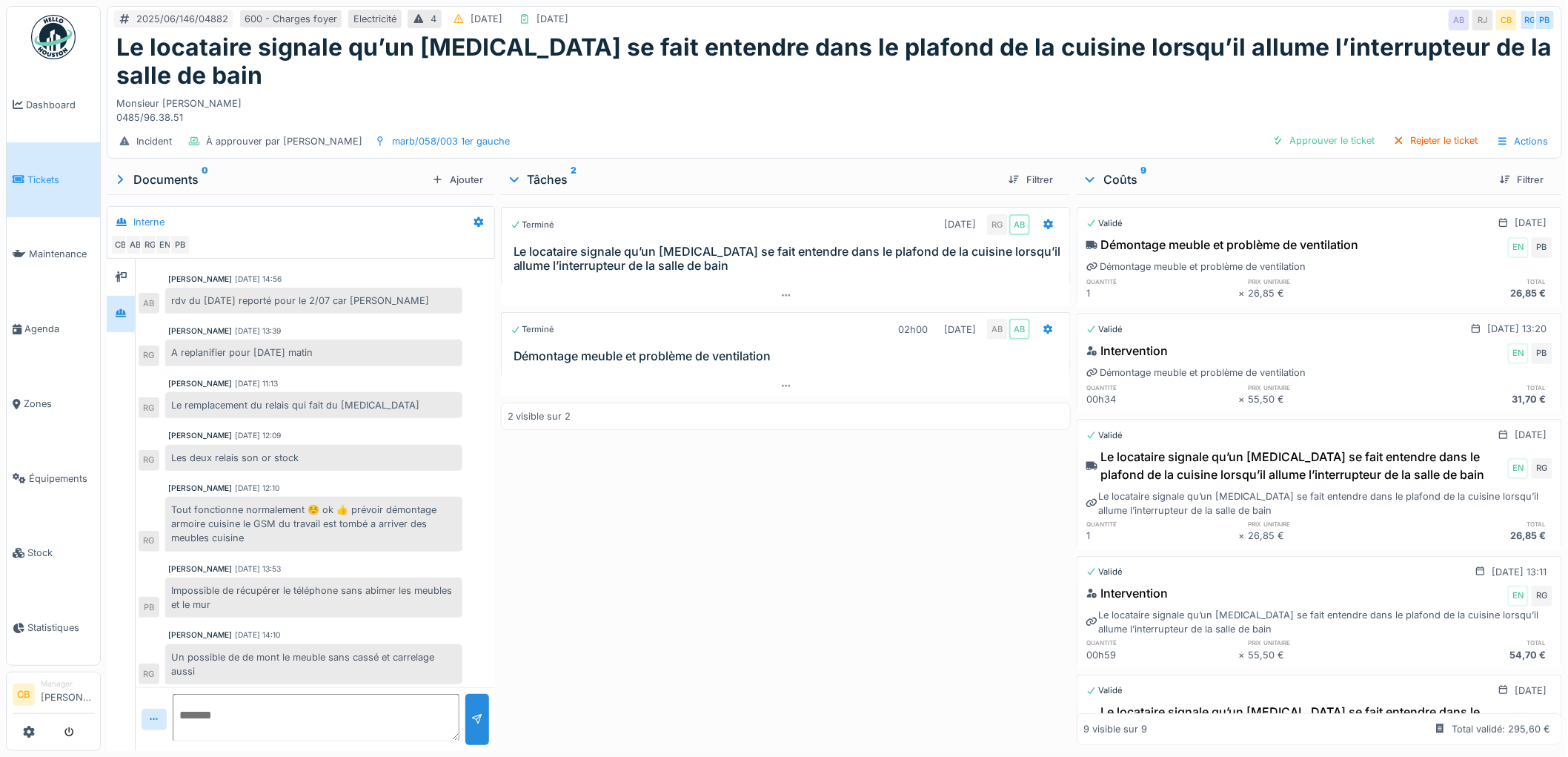
scroll to position [48, 0]
click at [1330, 141] on div "Approuver le ticket" at bounding box center [1323, 140] width 115 height 20
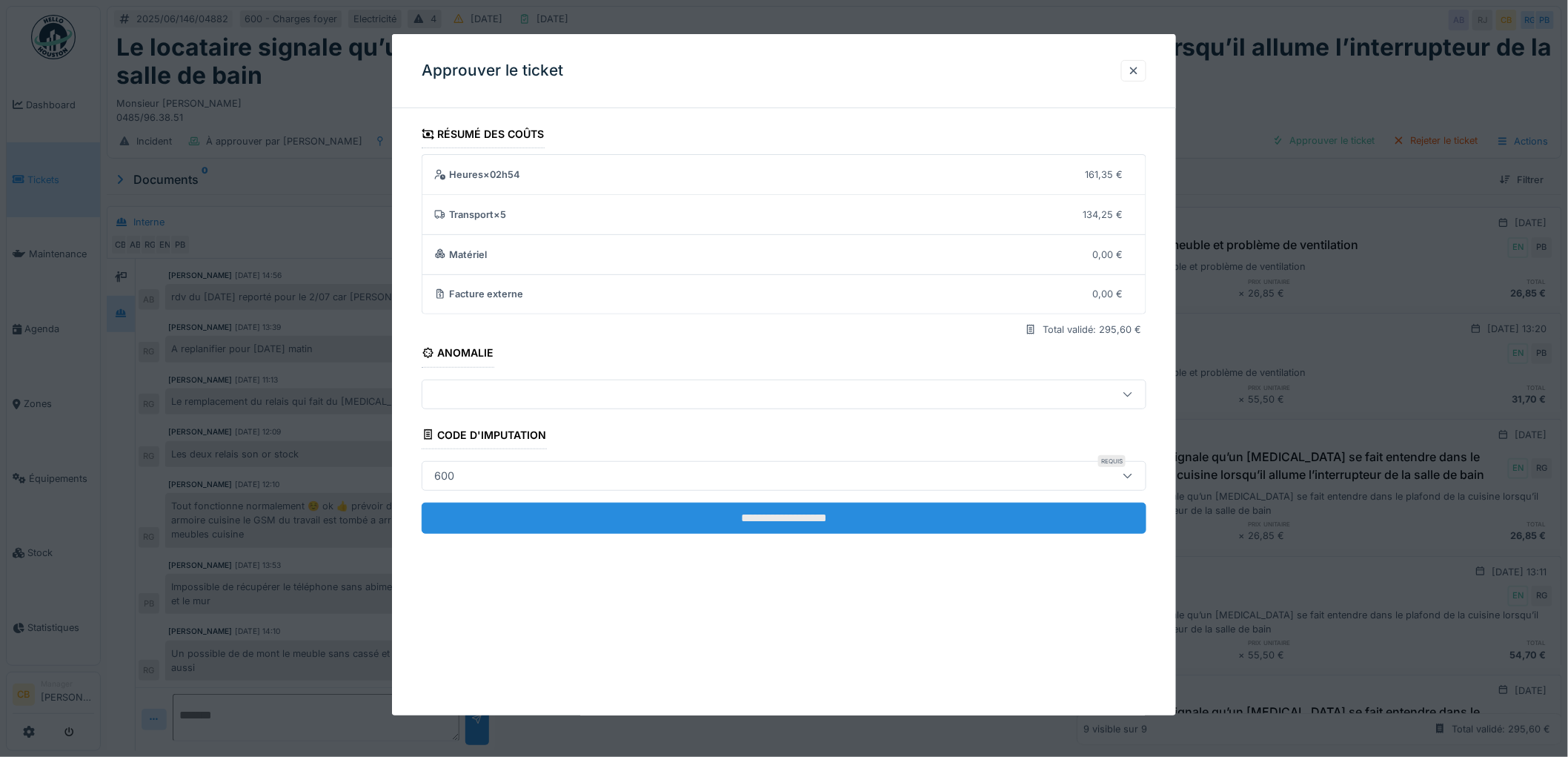
click at [823, 514] on input "**********" at bounding box center [784, 518] width 724 height 31
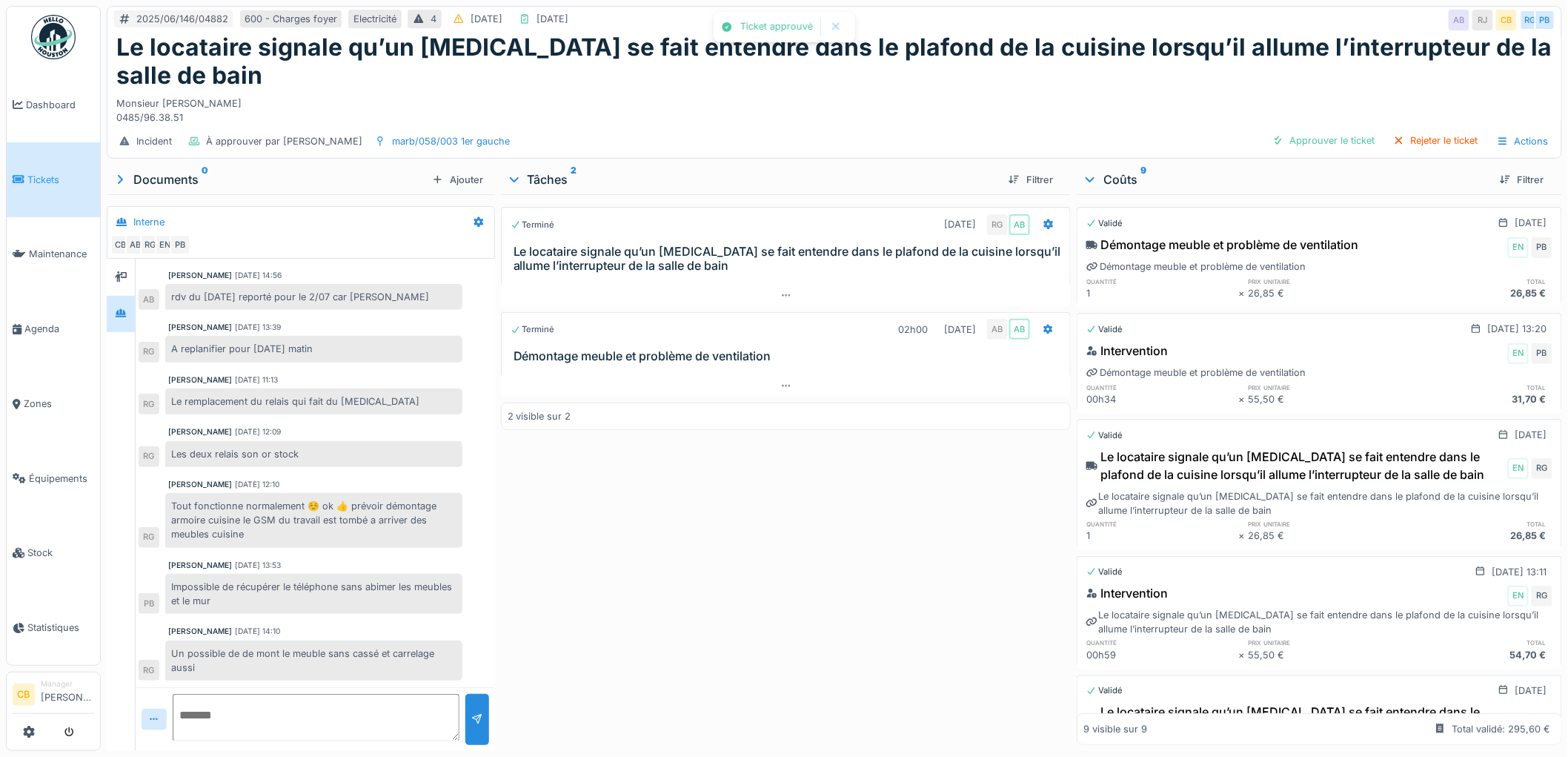
scroll to position [49, 0]
click at [1299, 139] on div "Clôturer le ticket" at bounding box center [1327, 140] width 103 height 20
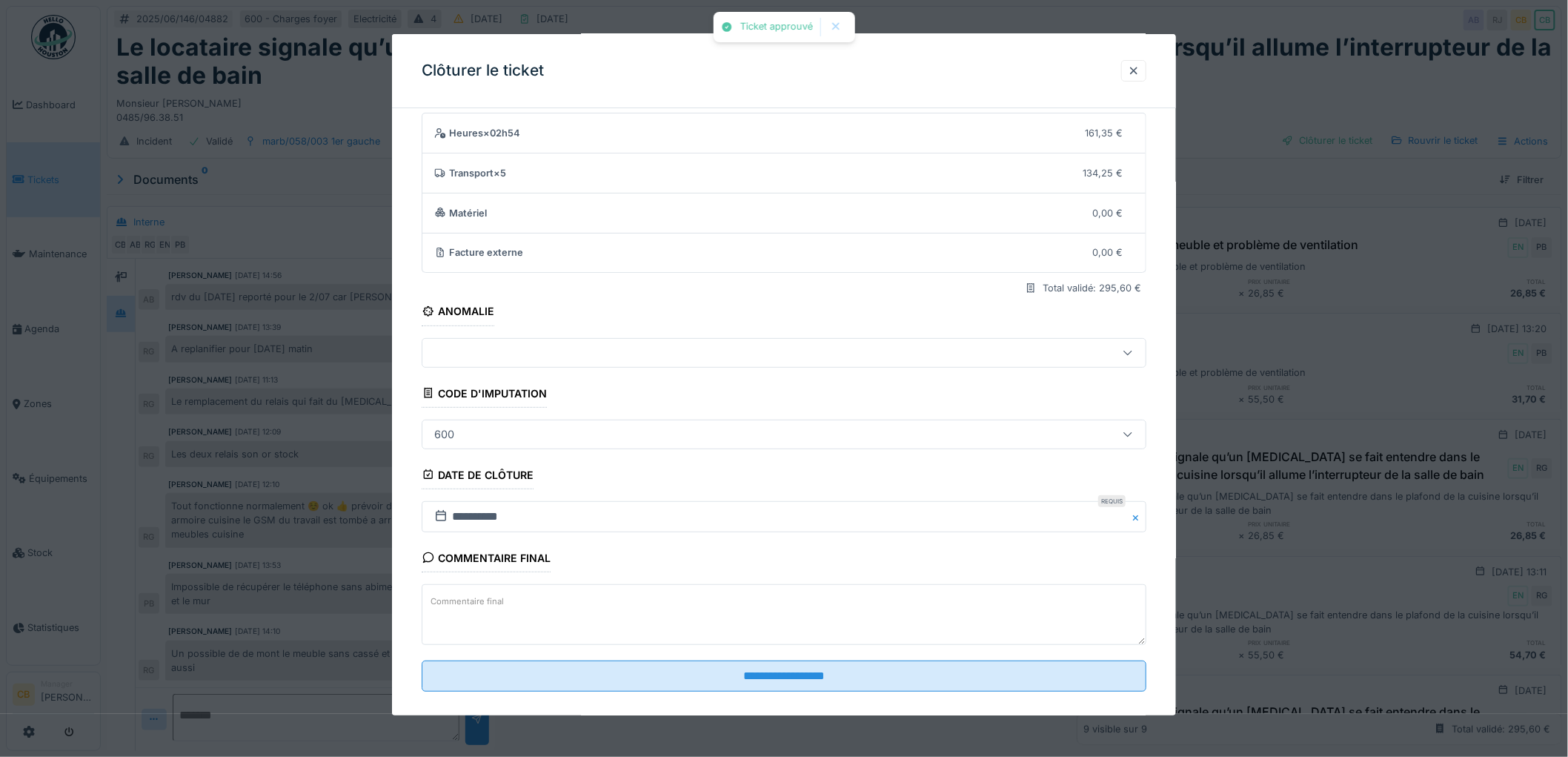
scroll to position [61, 0]
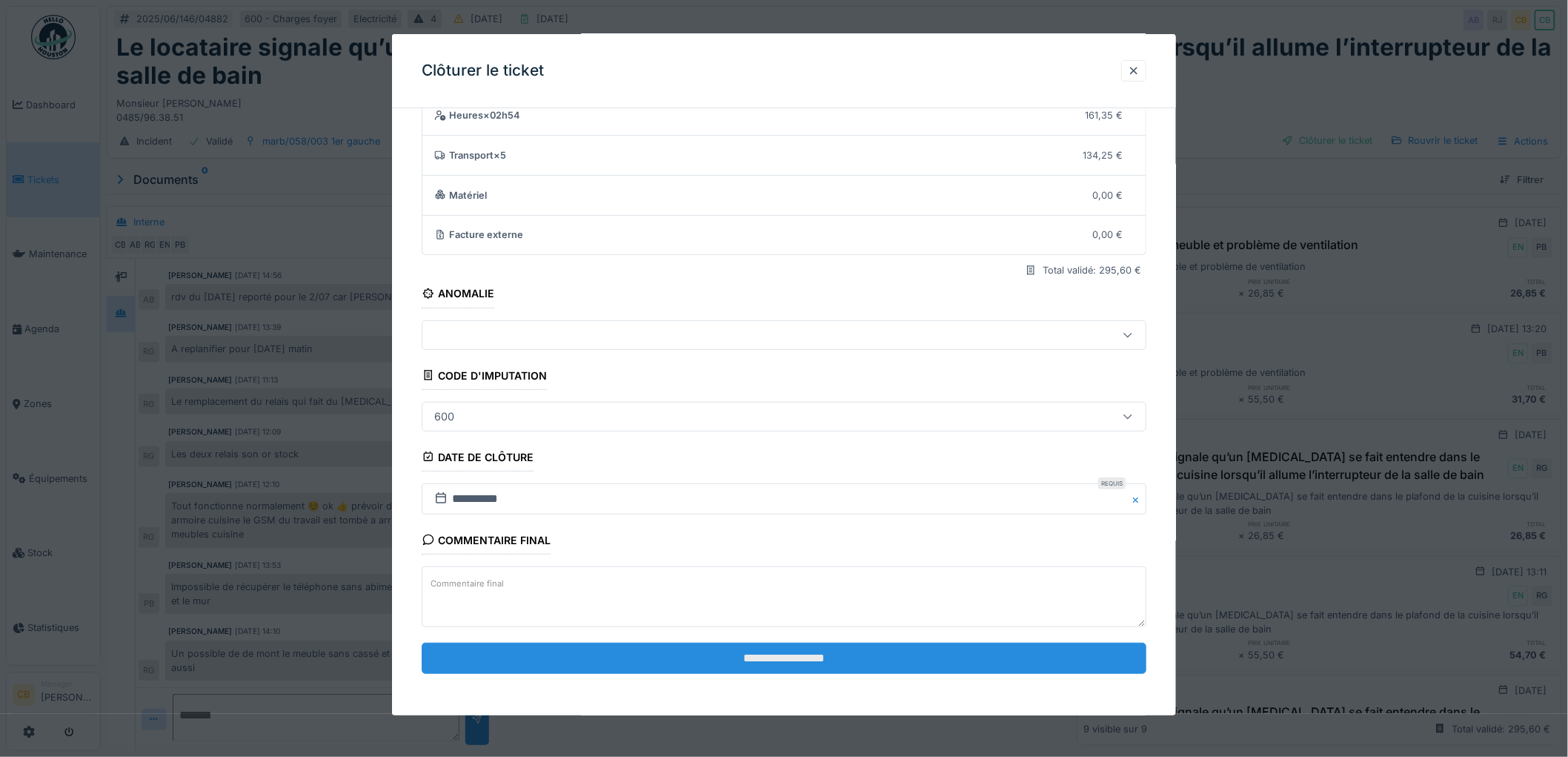
click at [702, 655] on input "**********" at bounding box center [784, 657] width 724 height 31
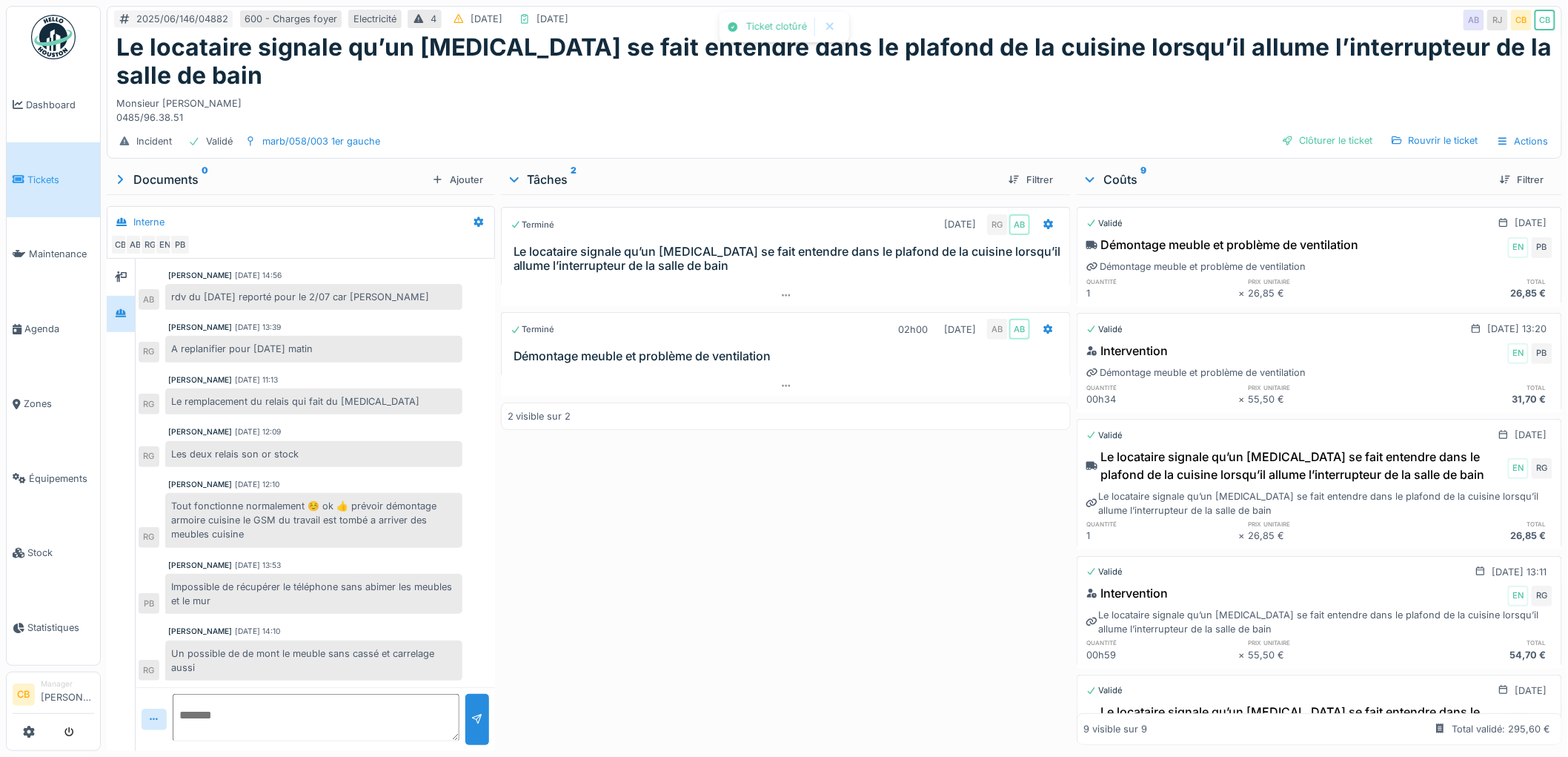
scroll to position [98, 0]
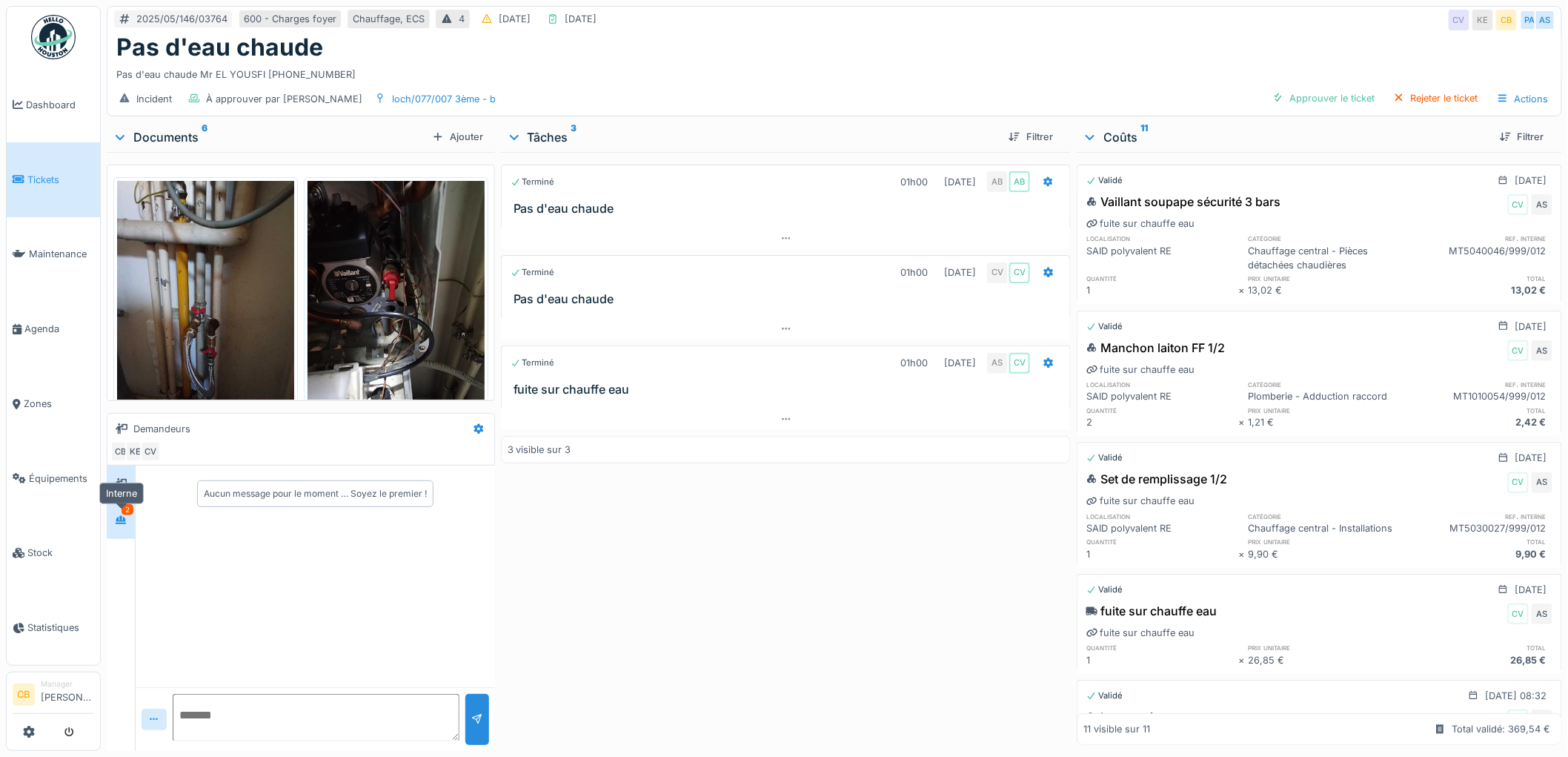
click at [122, 522] on icon at bounding box center [120, 520] width 12 height 9
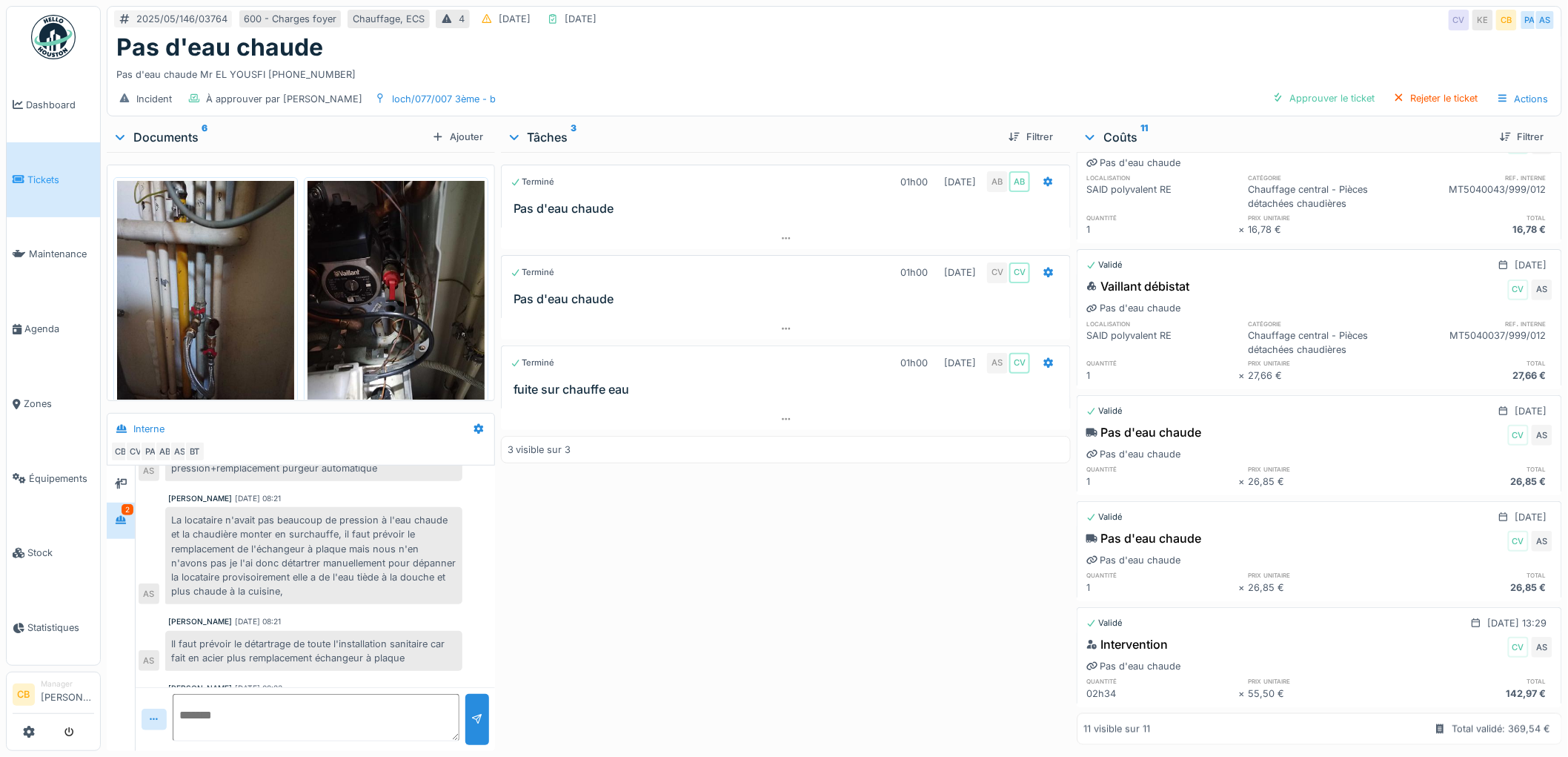
scroll to position [875, 0]
click at [1318, 89] on div "Approuver le ticket" at bounding box center [1323, 98] width 115 height 20
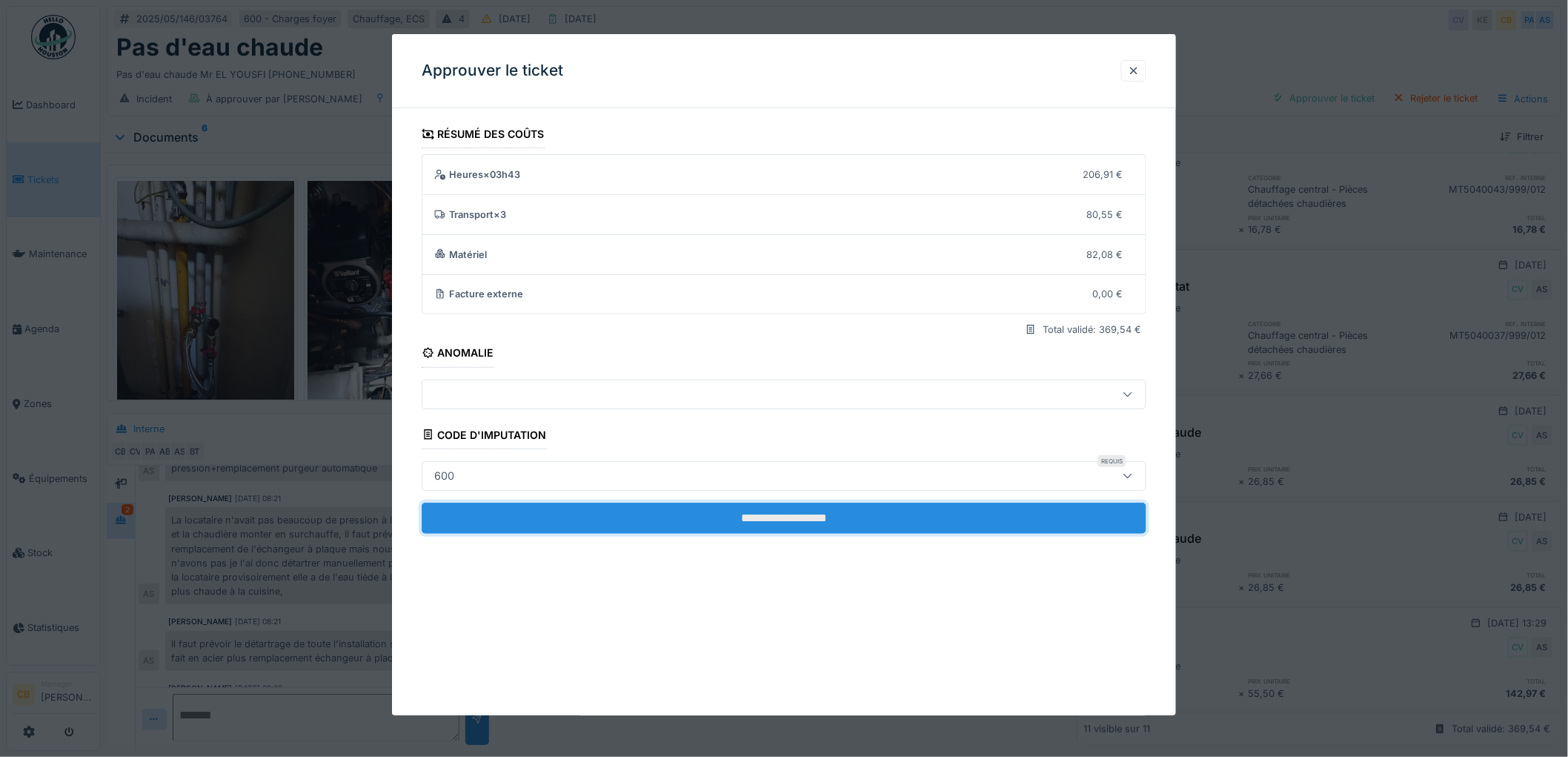
click at [817, 511] on input "**********" at bounding box center [784, 518] width 724 height 31
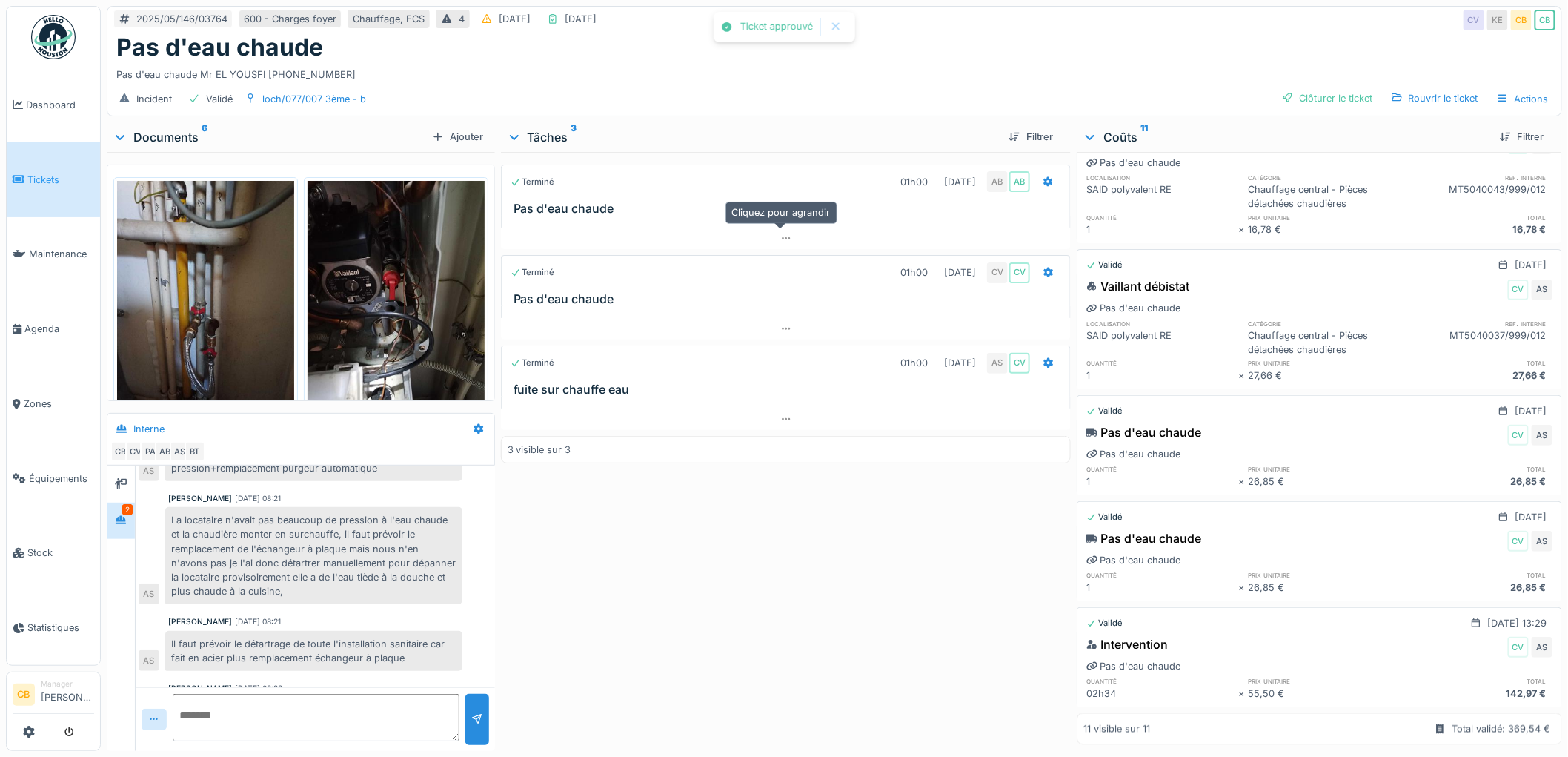
scroll to position [397, 0]
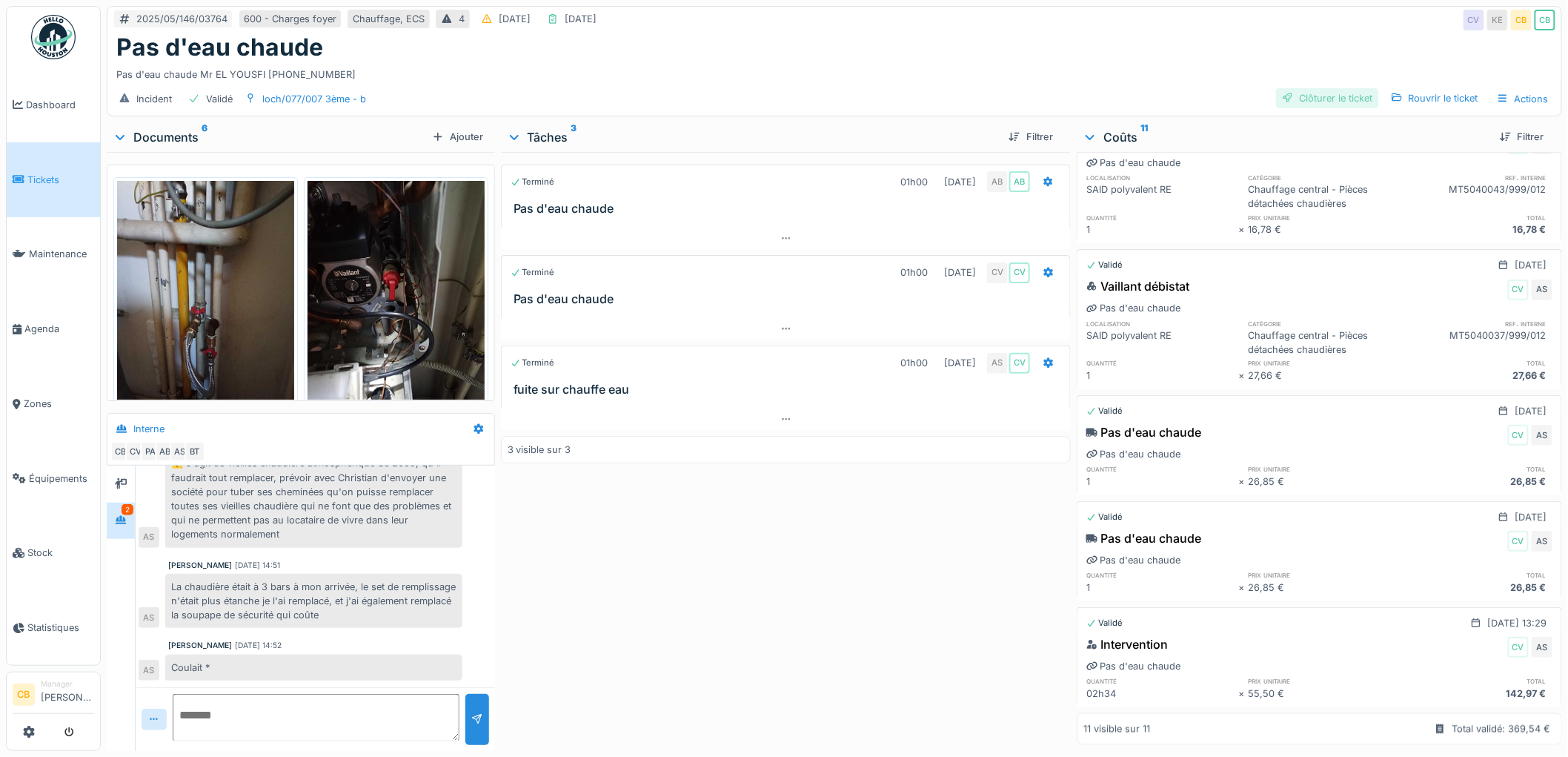
click at [1307, 89] on div "Clôturer le ticket" at bounding box center [1327, 98] width 103 height 20
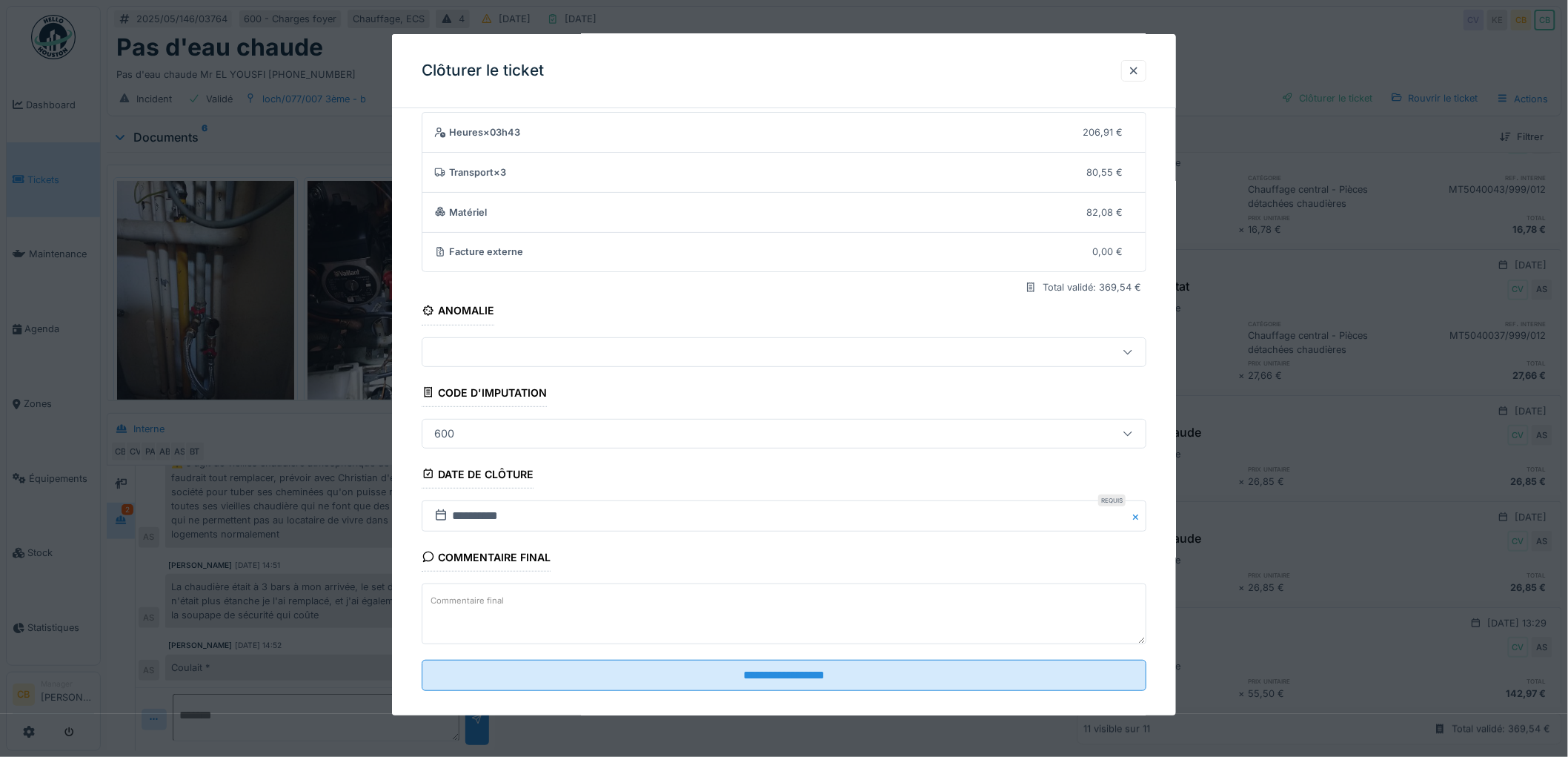
scroll to position [61, 0]
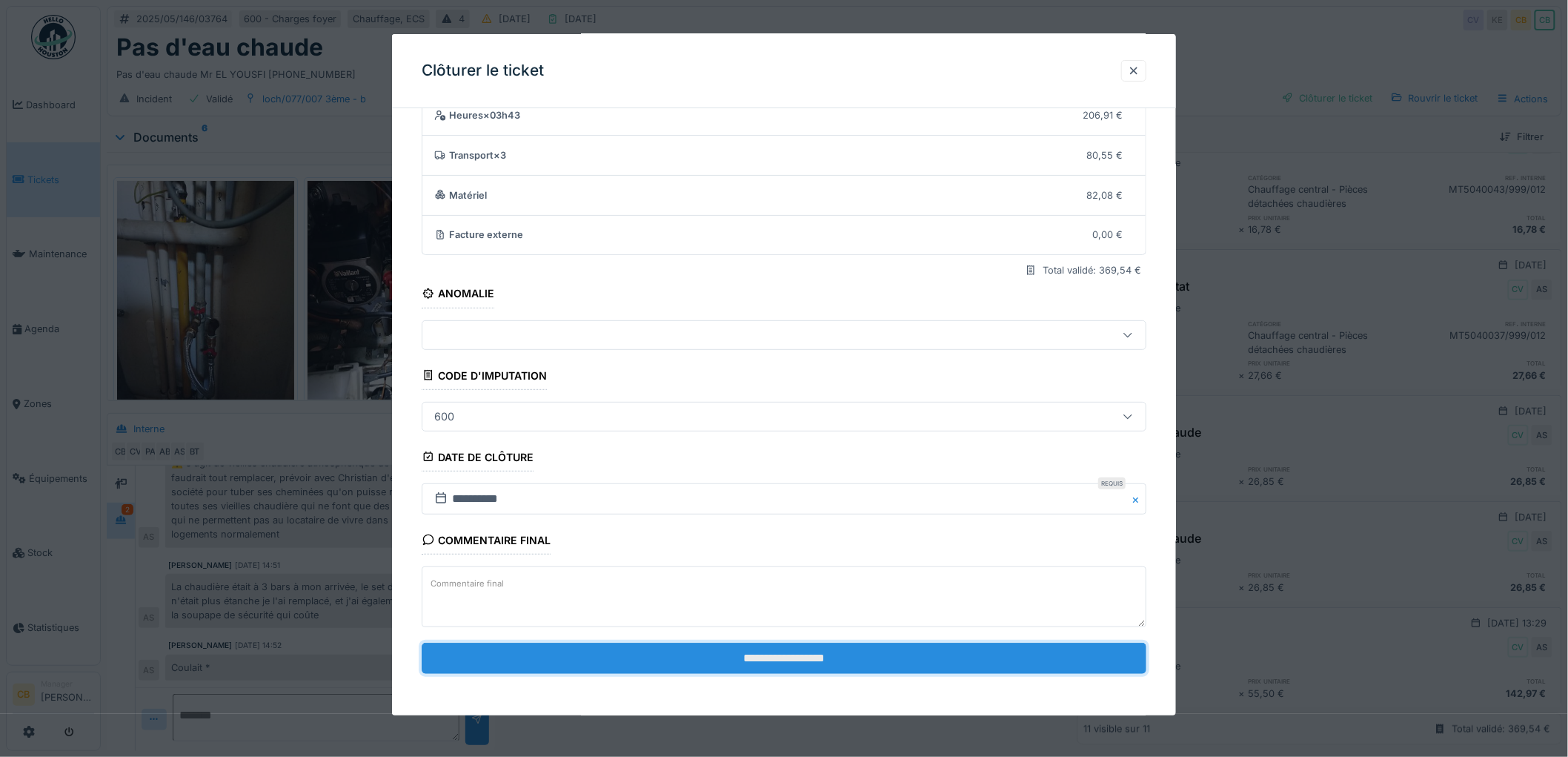
click at [806, 657] on input "**********" at bounding box center [784, 657] width 724 height 31
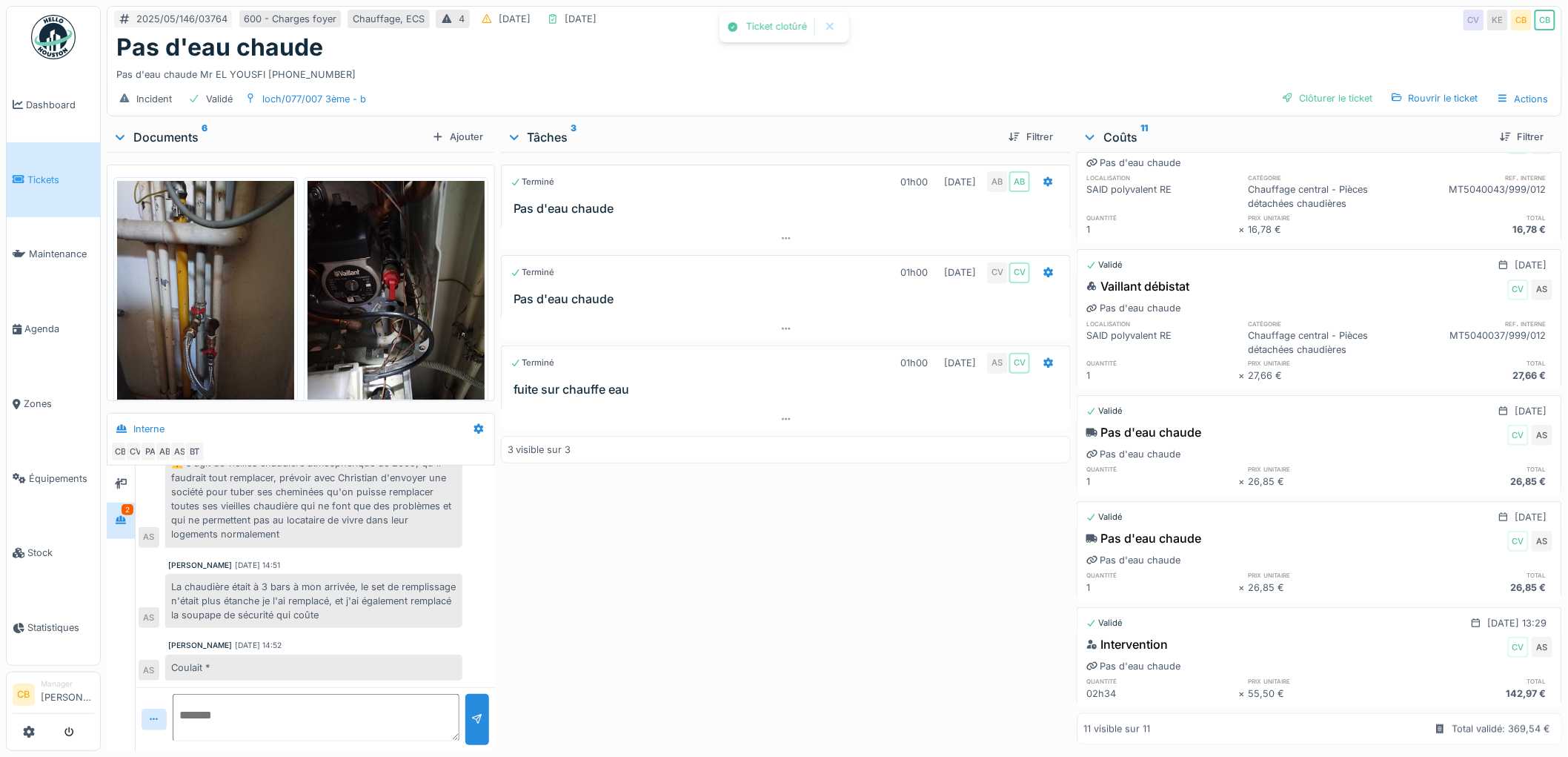
scroll to position [423, 0]
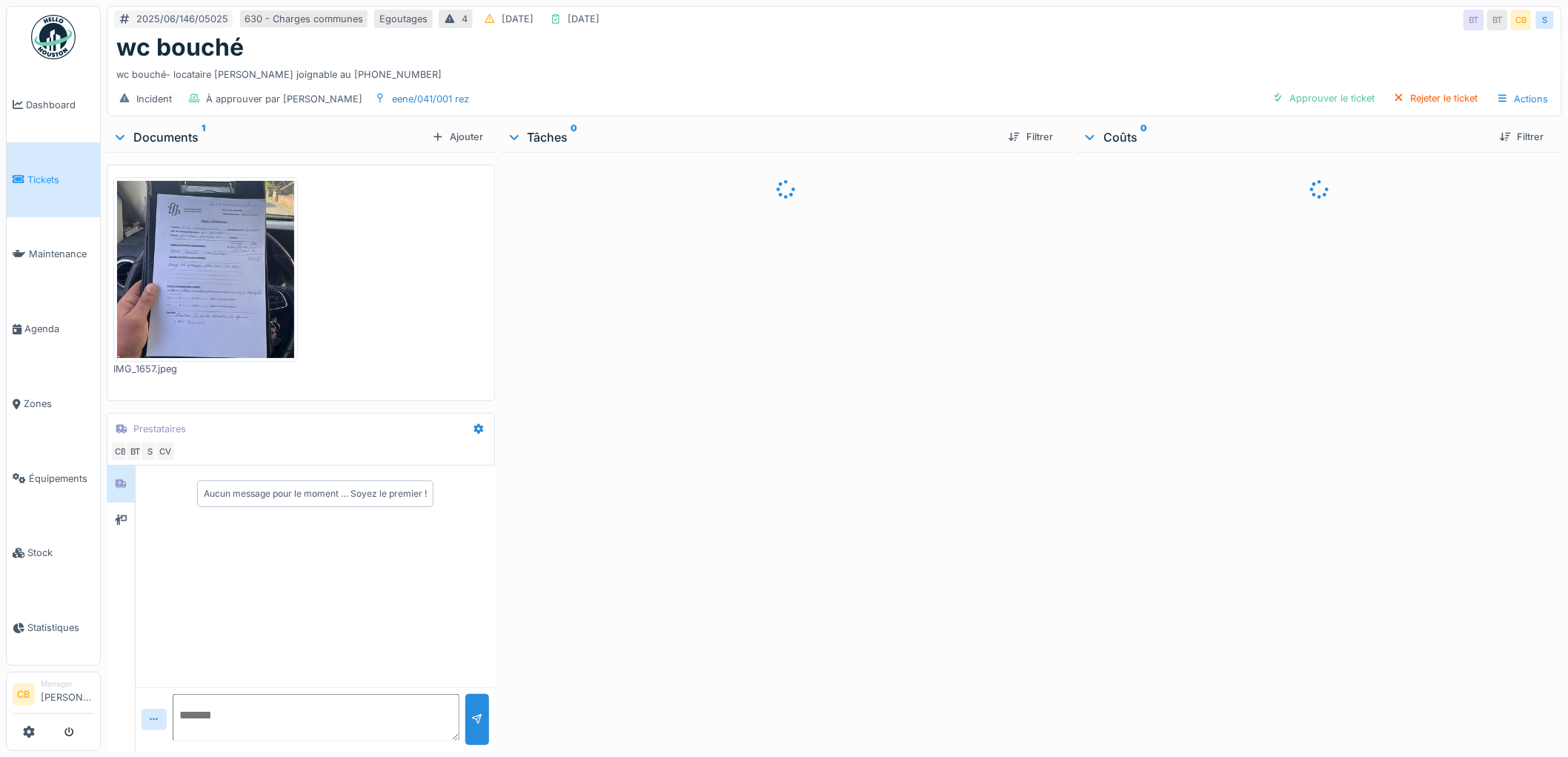
click at [234, 272] on img at bounding box center [205, 269] width 177 height 177
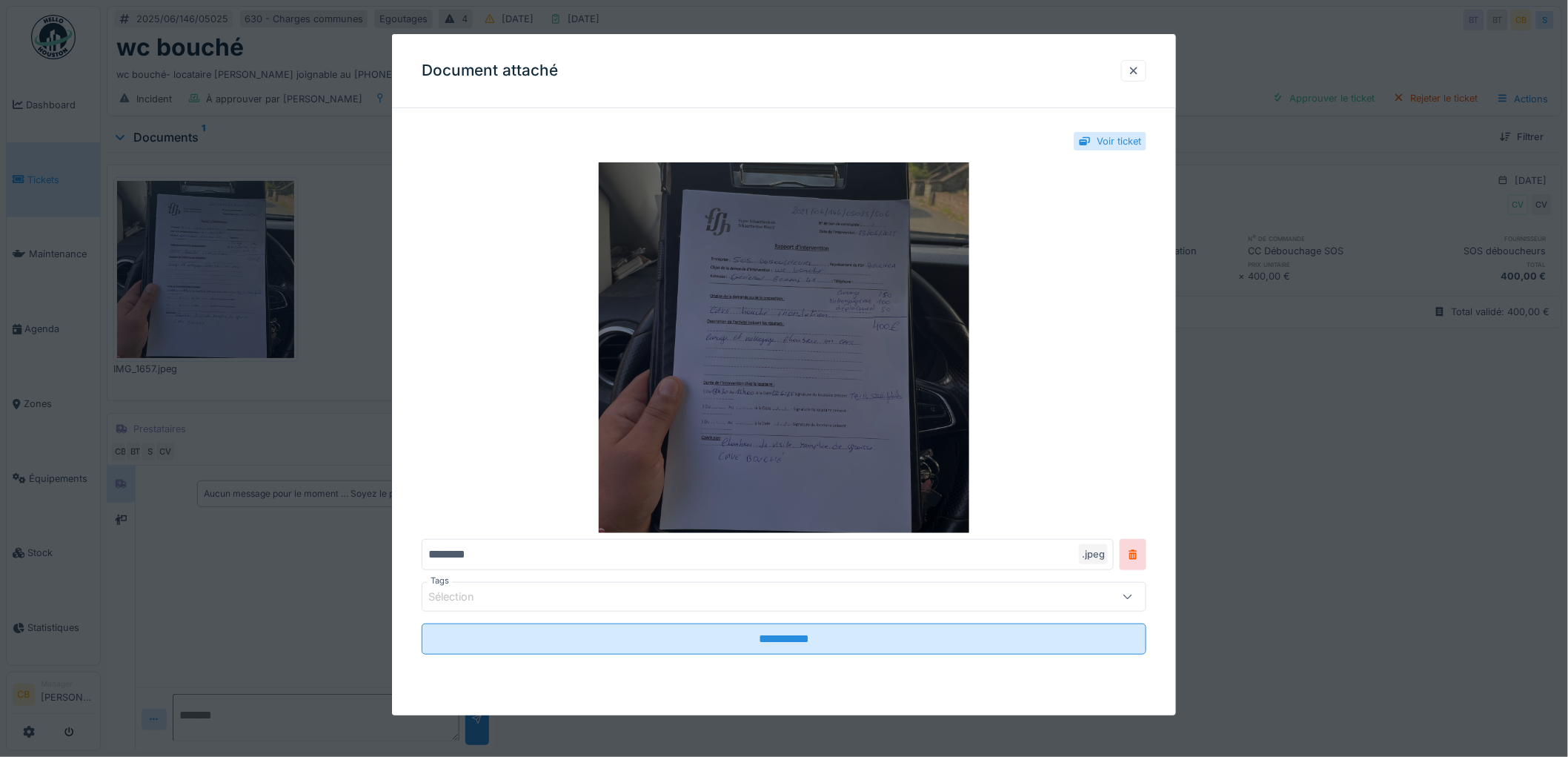
click at [746, 395] on img at bounding box center [784, 347] width 724 height 371
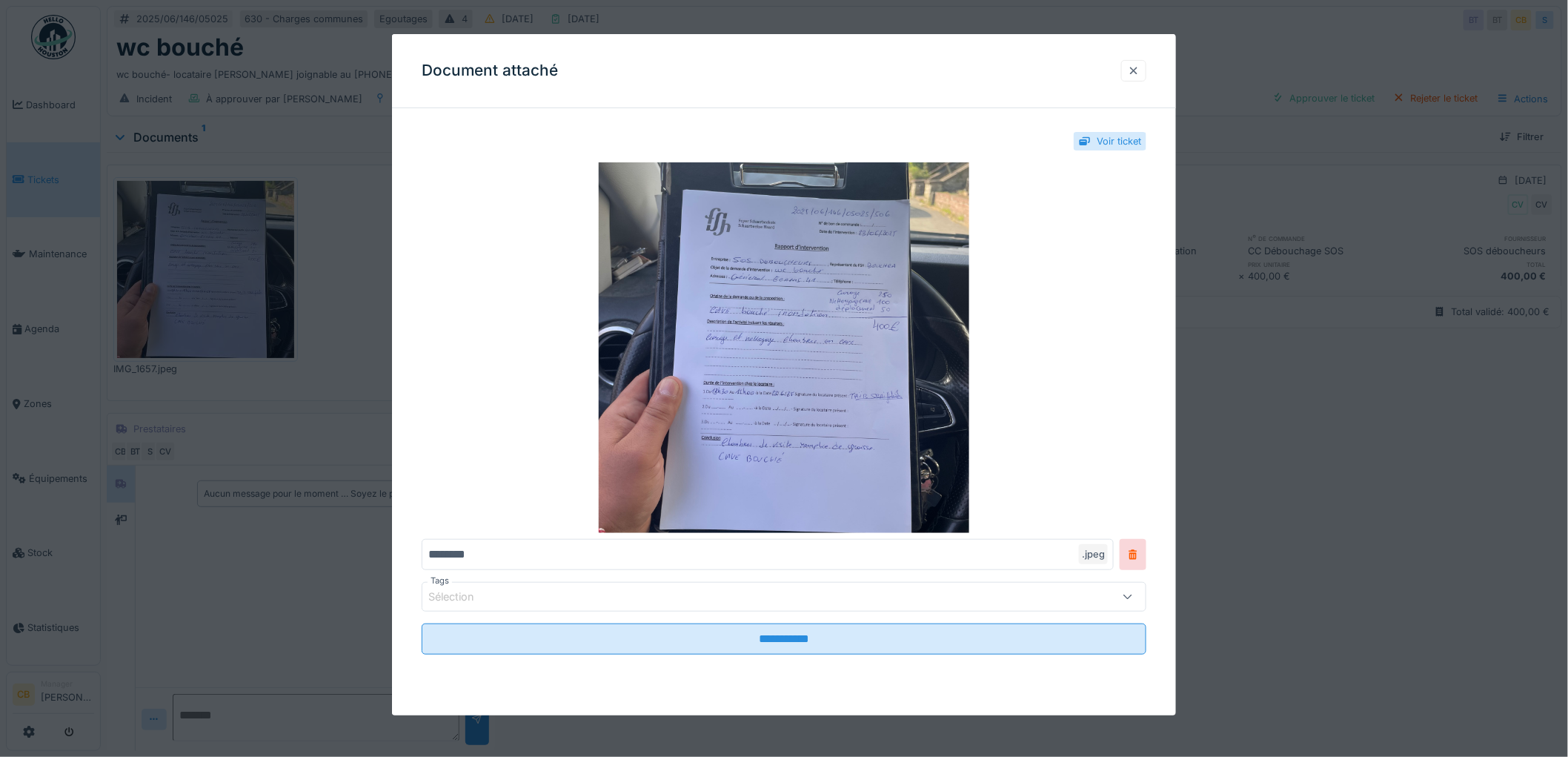
click at [1138, 69] on div at bounding box center [1133, 71] width 12 height 14
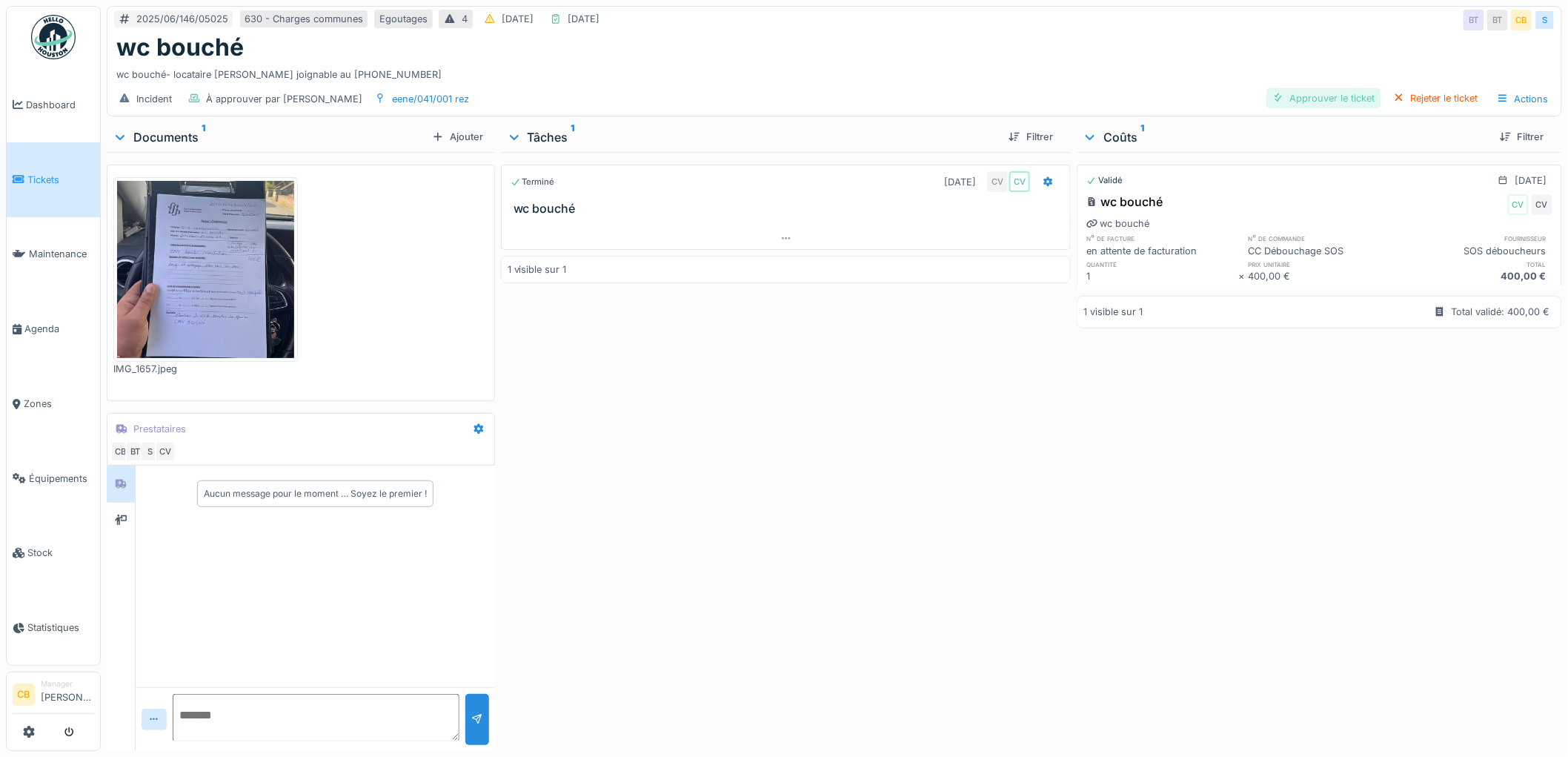
click at [1347, 94] on div "Approuver le ticket" at bounding box center [1323, 98] width 115 height 20
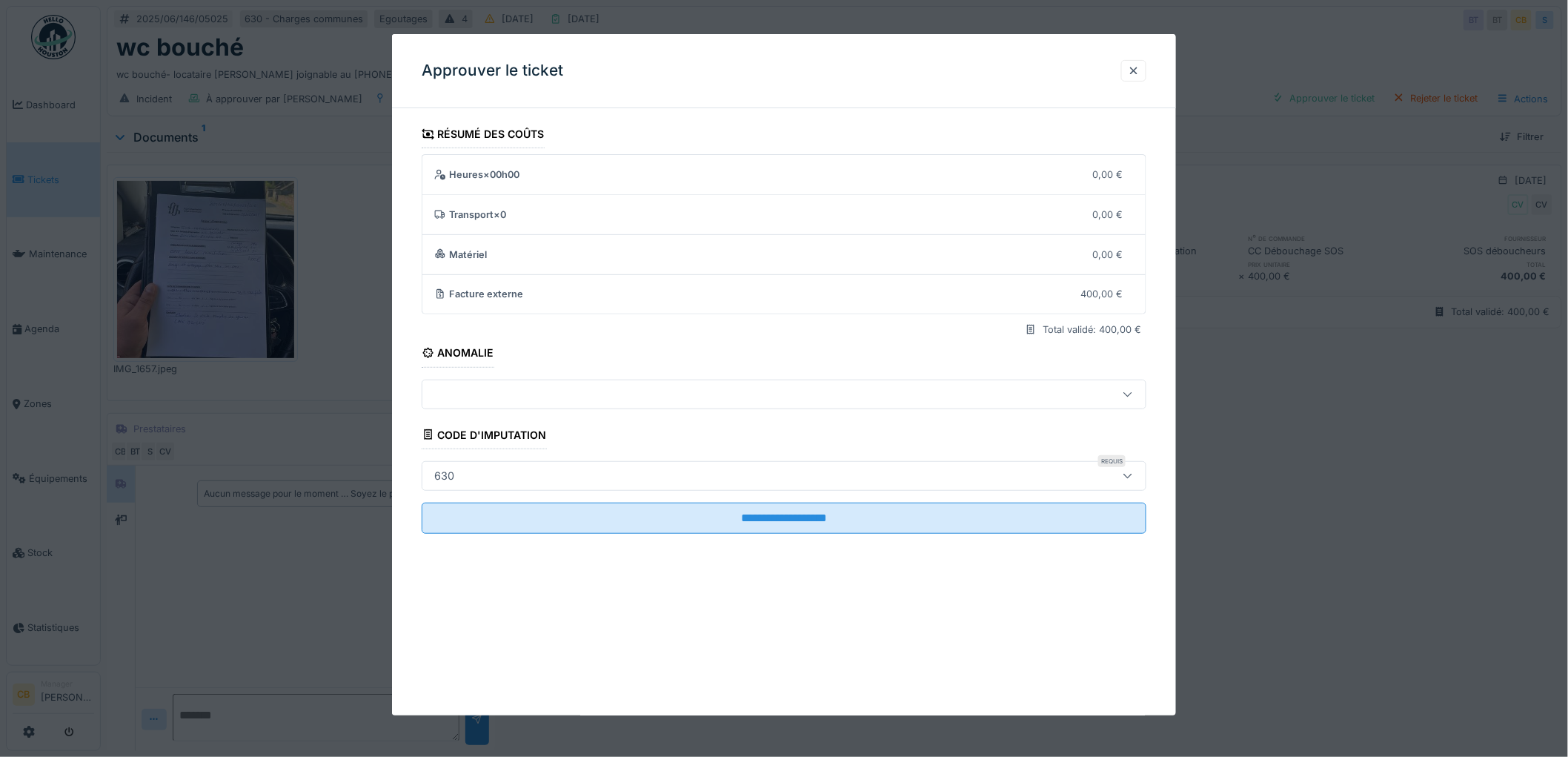
scroll to position [12, 0]
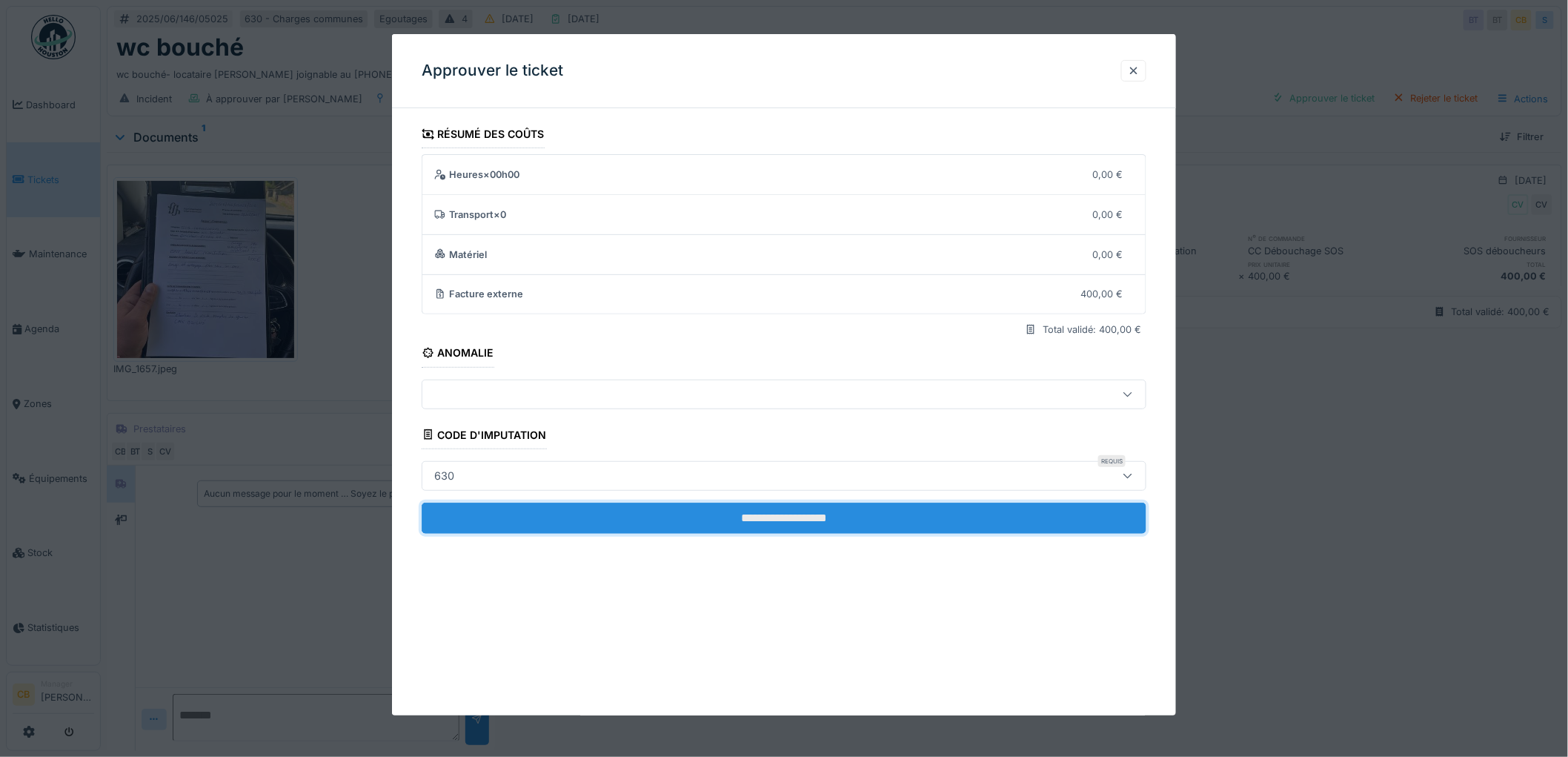
click at [770, 507] on input "**********" at bounding box center [784, 518] width 724 height 31
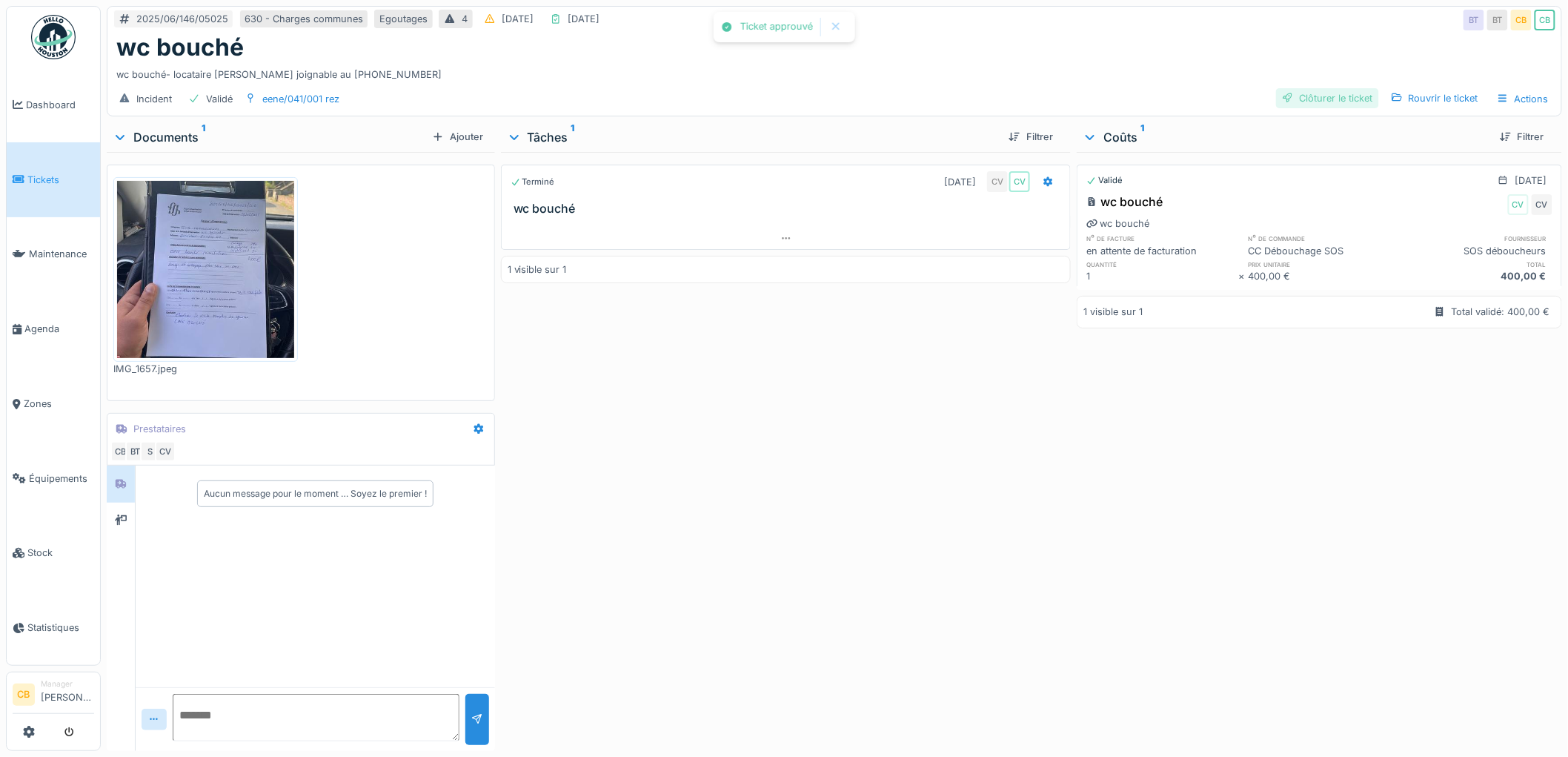
click at [1304, 89] on div "Clôturer le ticket" at bounding box center [1327, 98] width 103 height 20
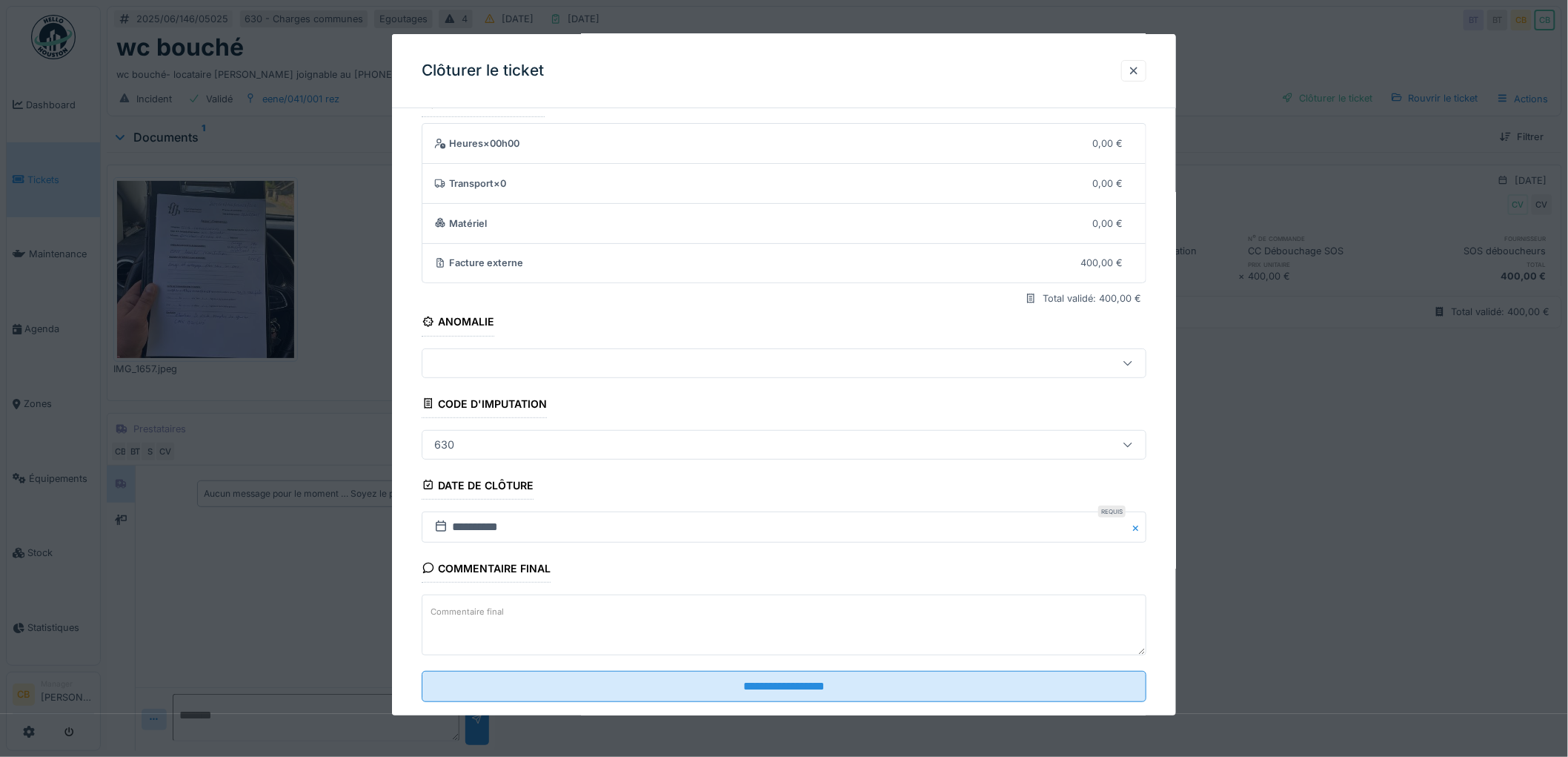
scroll to position [61, 0]
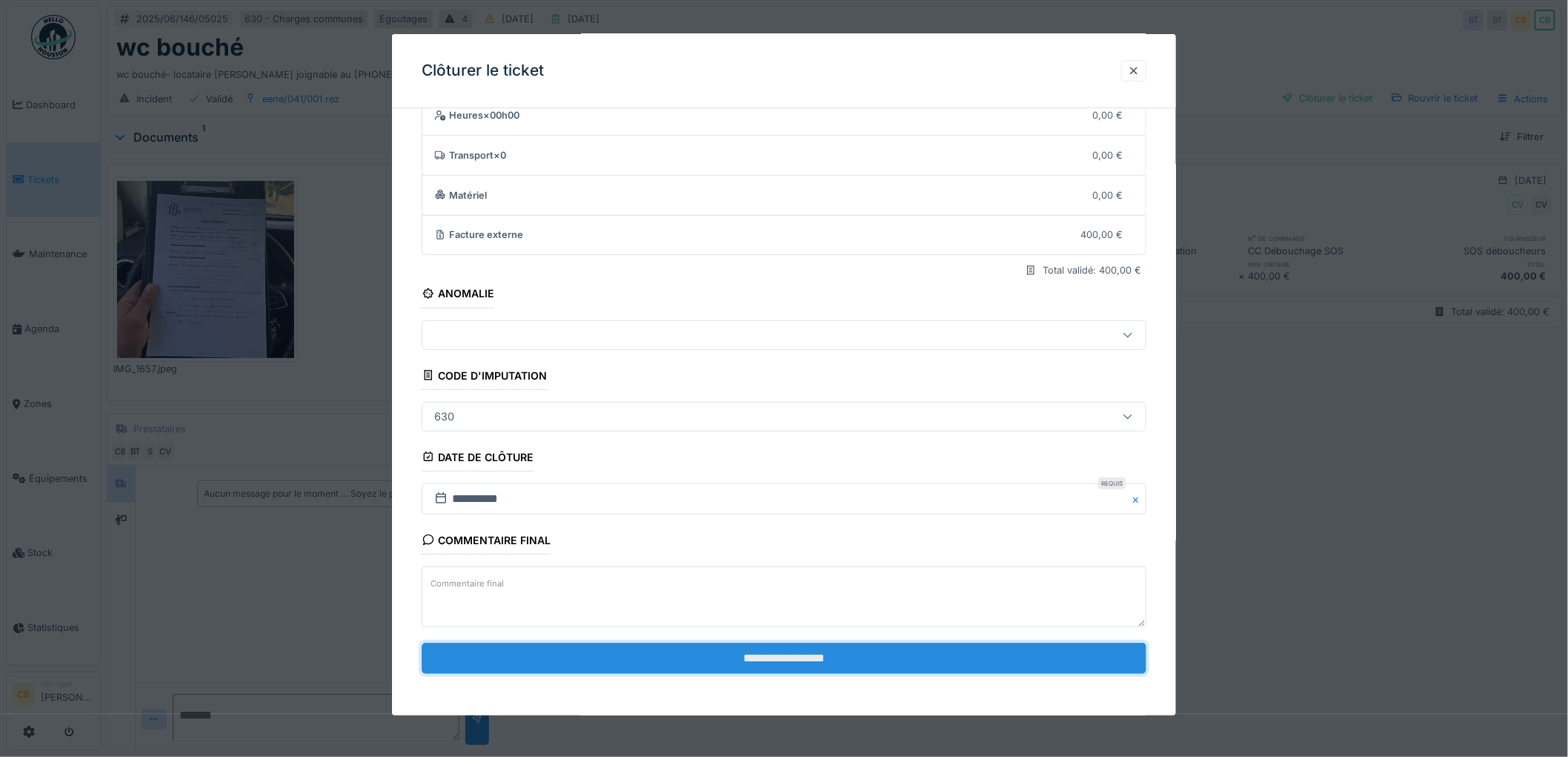
click at [779, 656] on input "**********" at bounding box center [784, 657] width 724 height 31
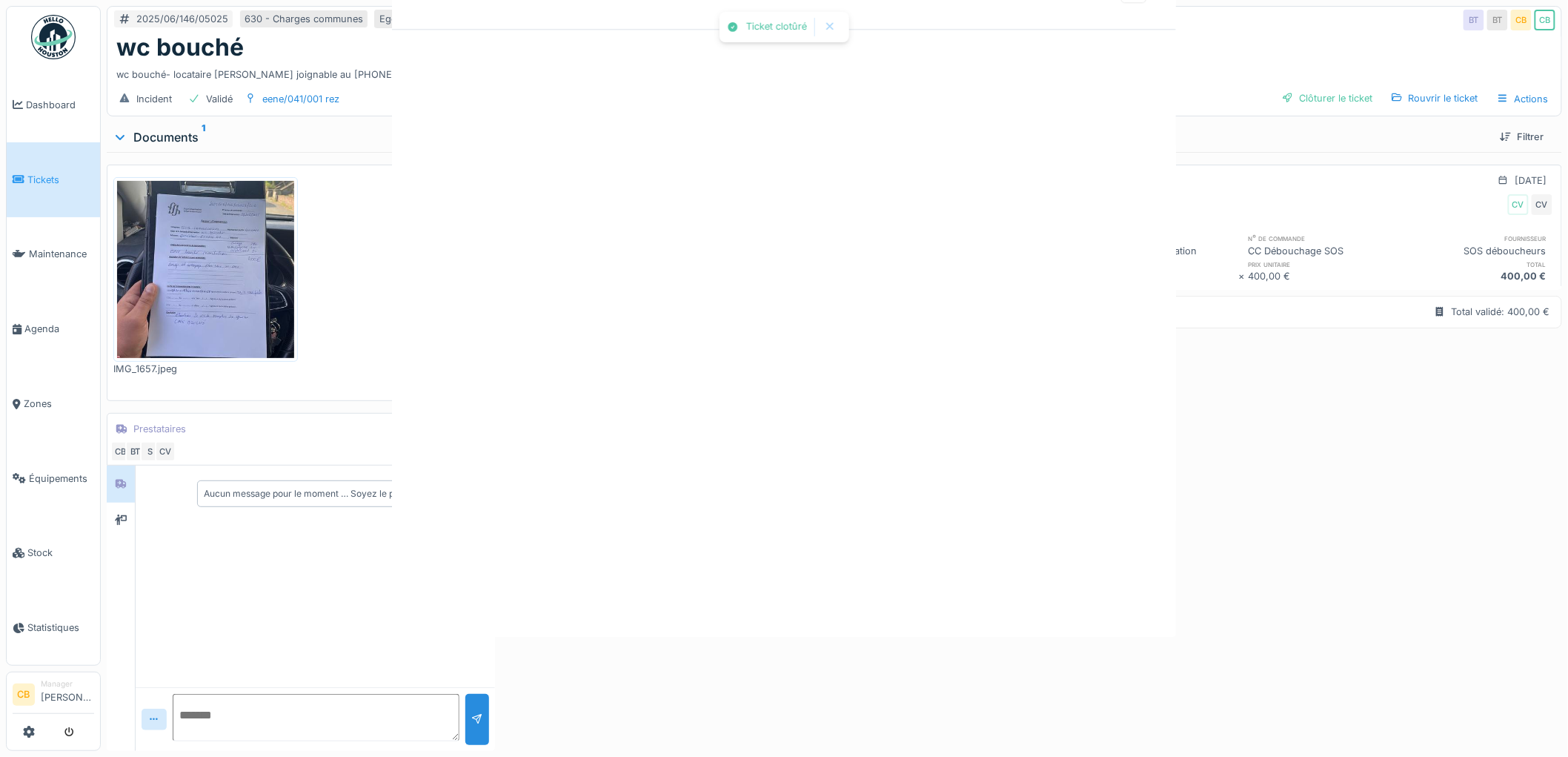
scroll to position [0, 0]
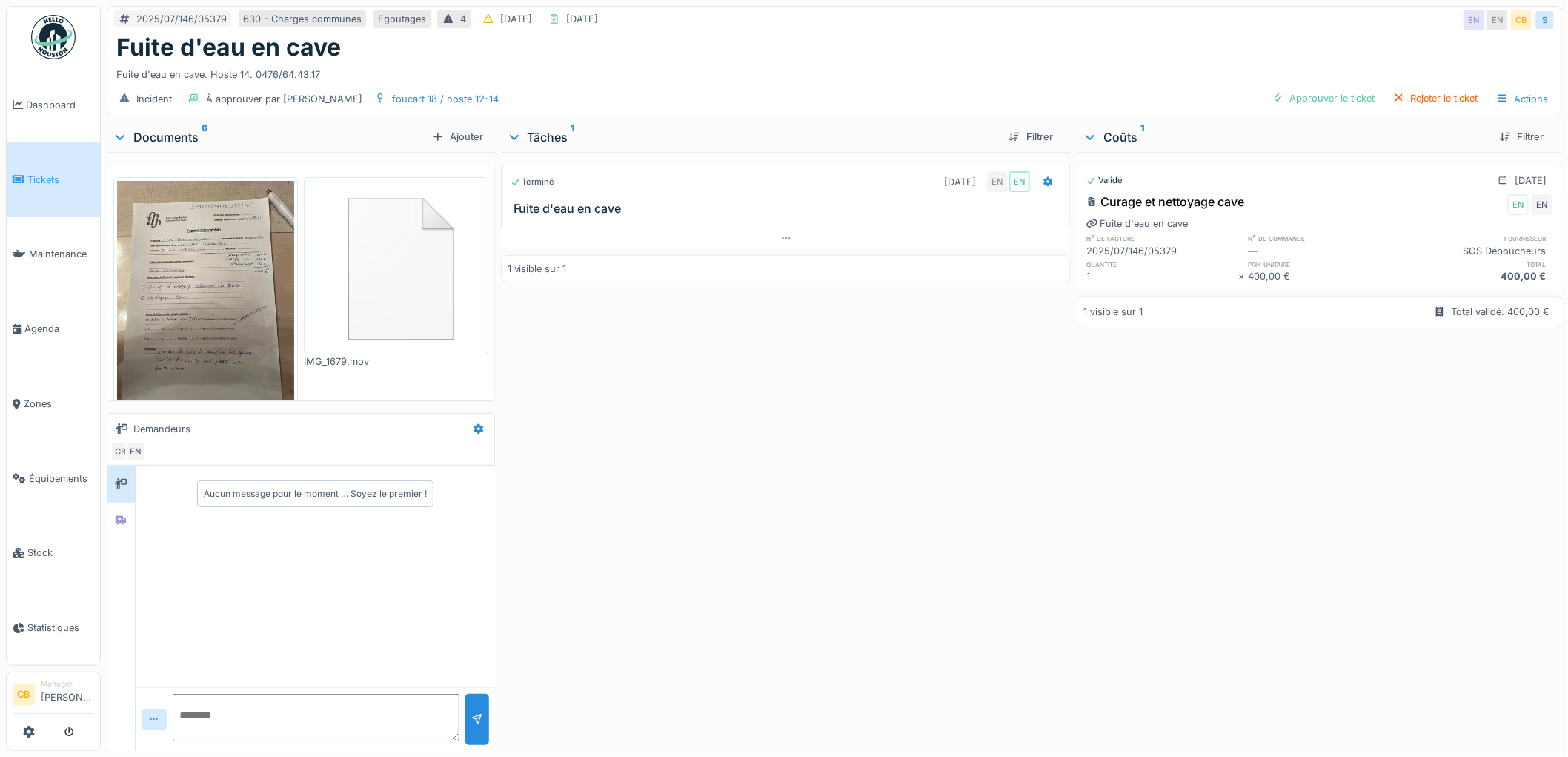
click at [175, 288] on img at bounding box center [205, 299] width 177 height 235
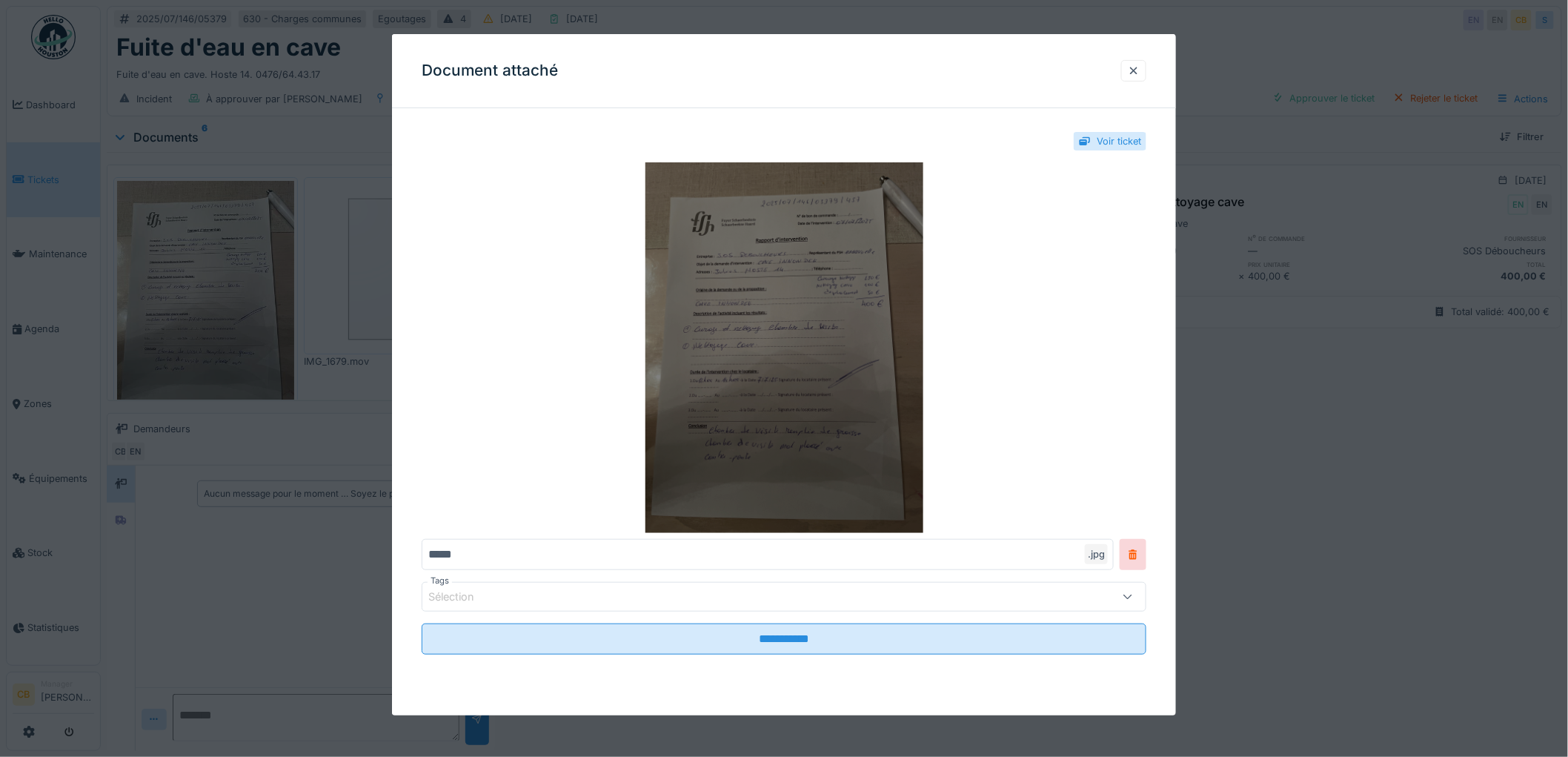
click at [675, 372] on img at bounding box center [784, 347] width 724 height 371
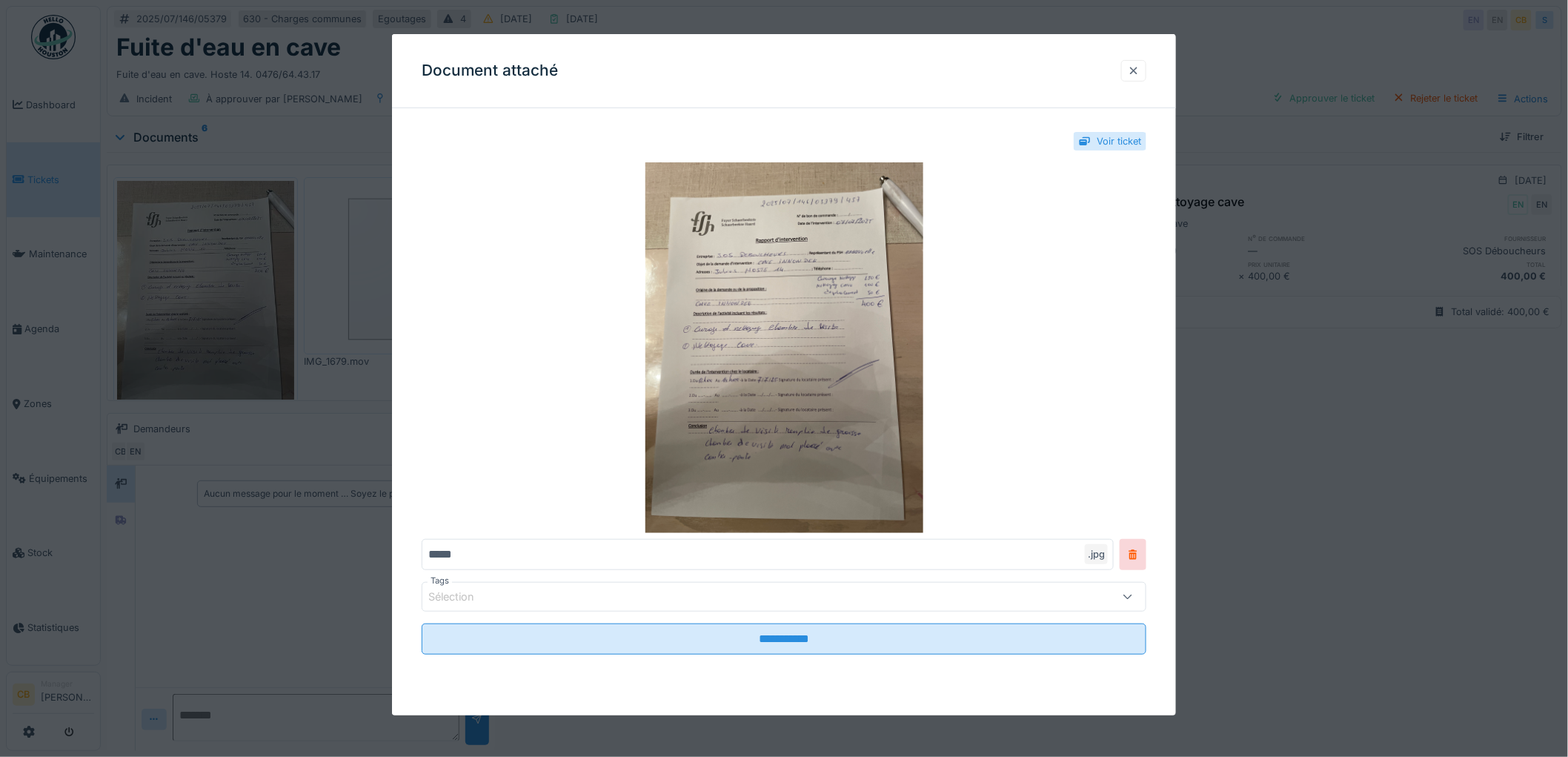
click at [1139, 72] on div at bounding box center [1133, 71] width 12 height 14
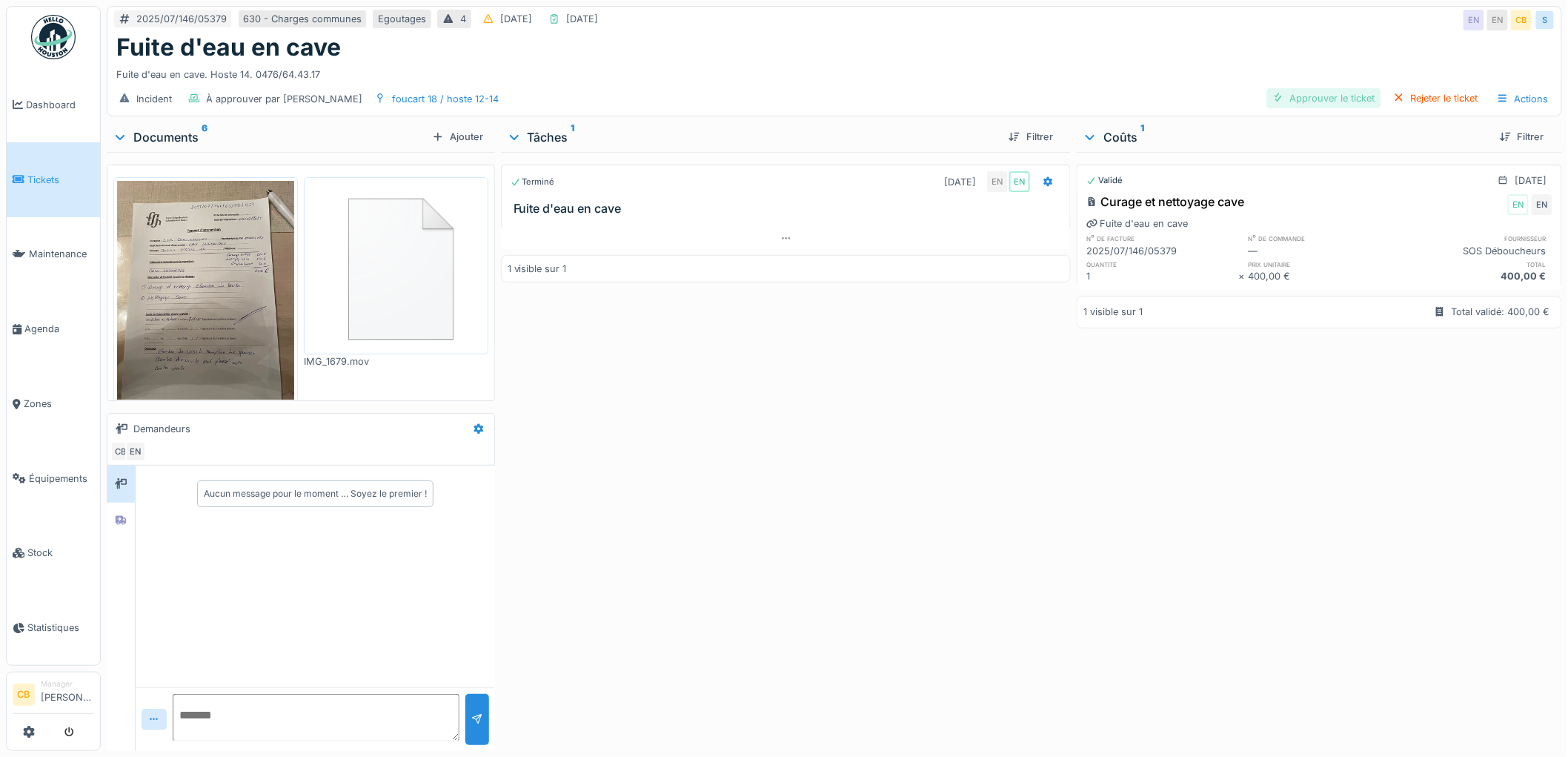
click at [1318, 98] on div "Approuver le ticket" at bounding box center [1323, 98] width 115 height 20
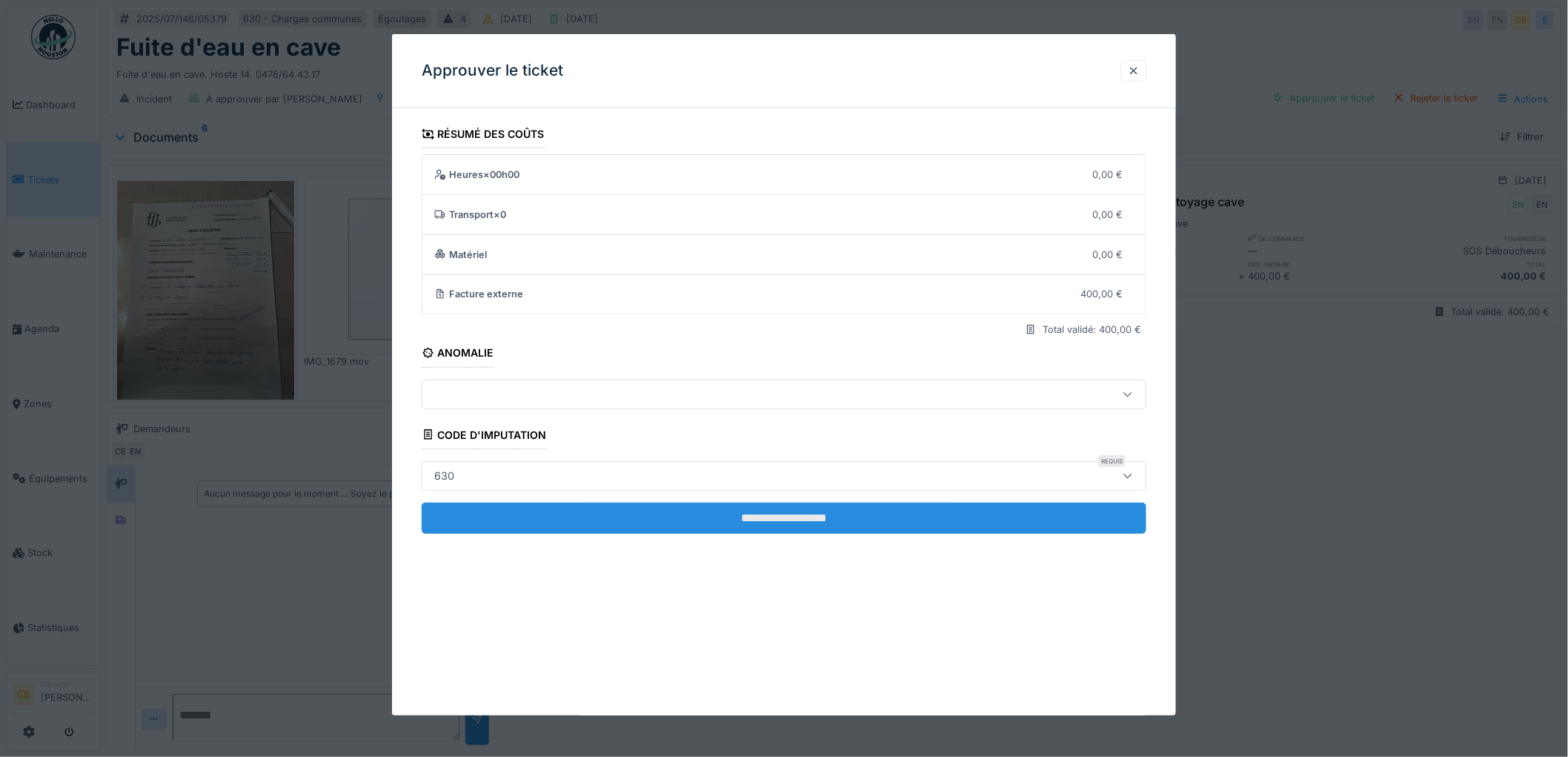
scroll to position [12, 0]
click at [754, 514] on input "**********" at bounding box center [784, 518] width 724 height 31
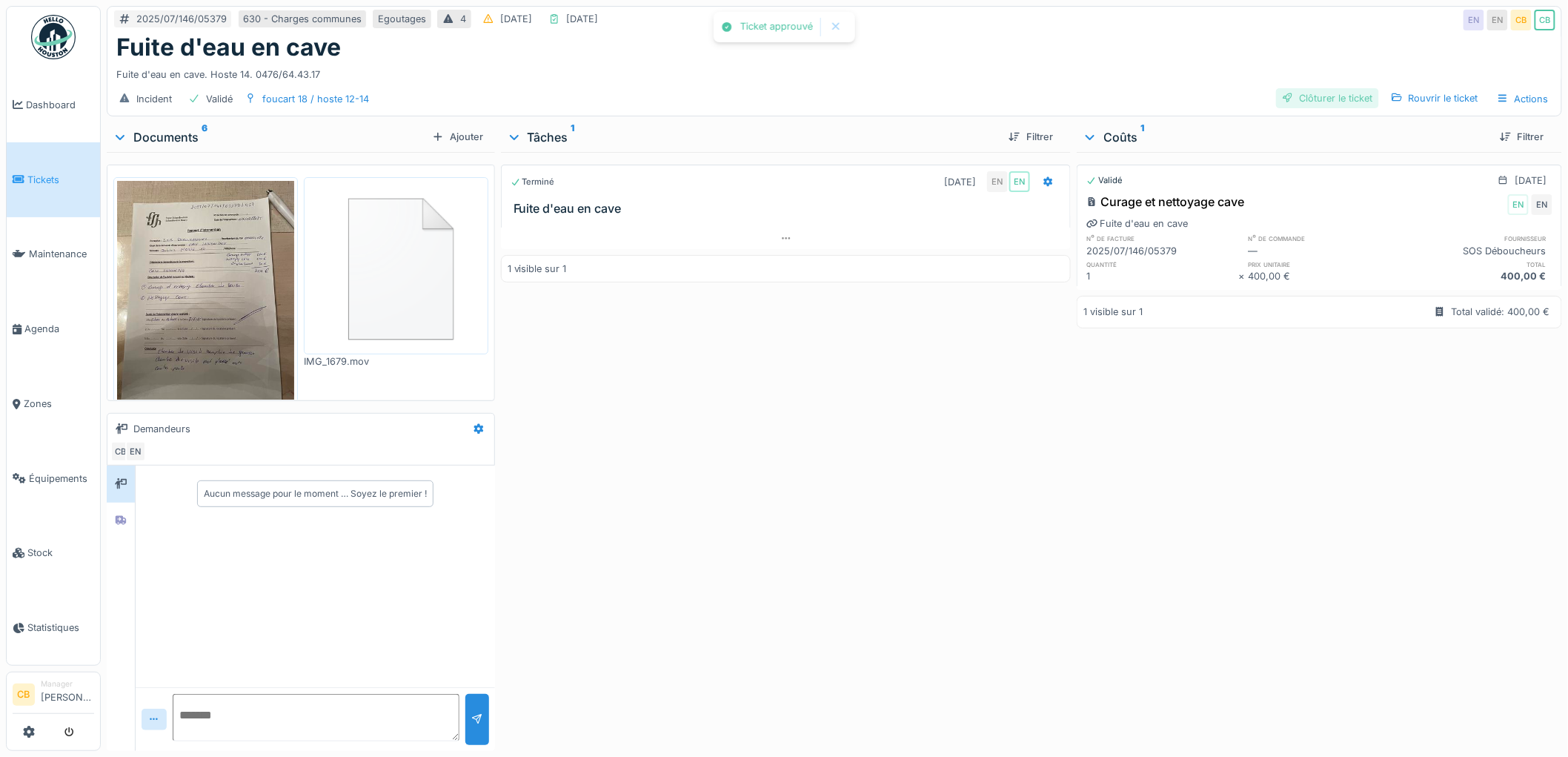
click at [1320, 89] on div "Clôturer le ticket" at bounding box center [1327, 98] width 103 height 20
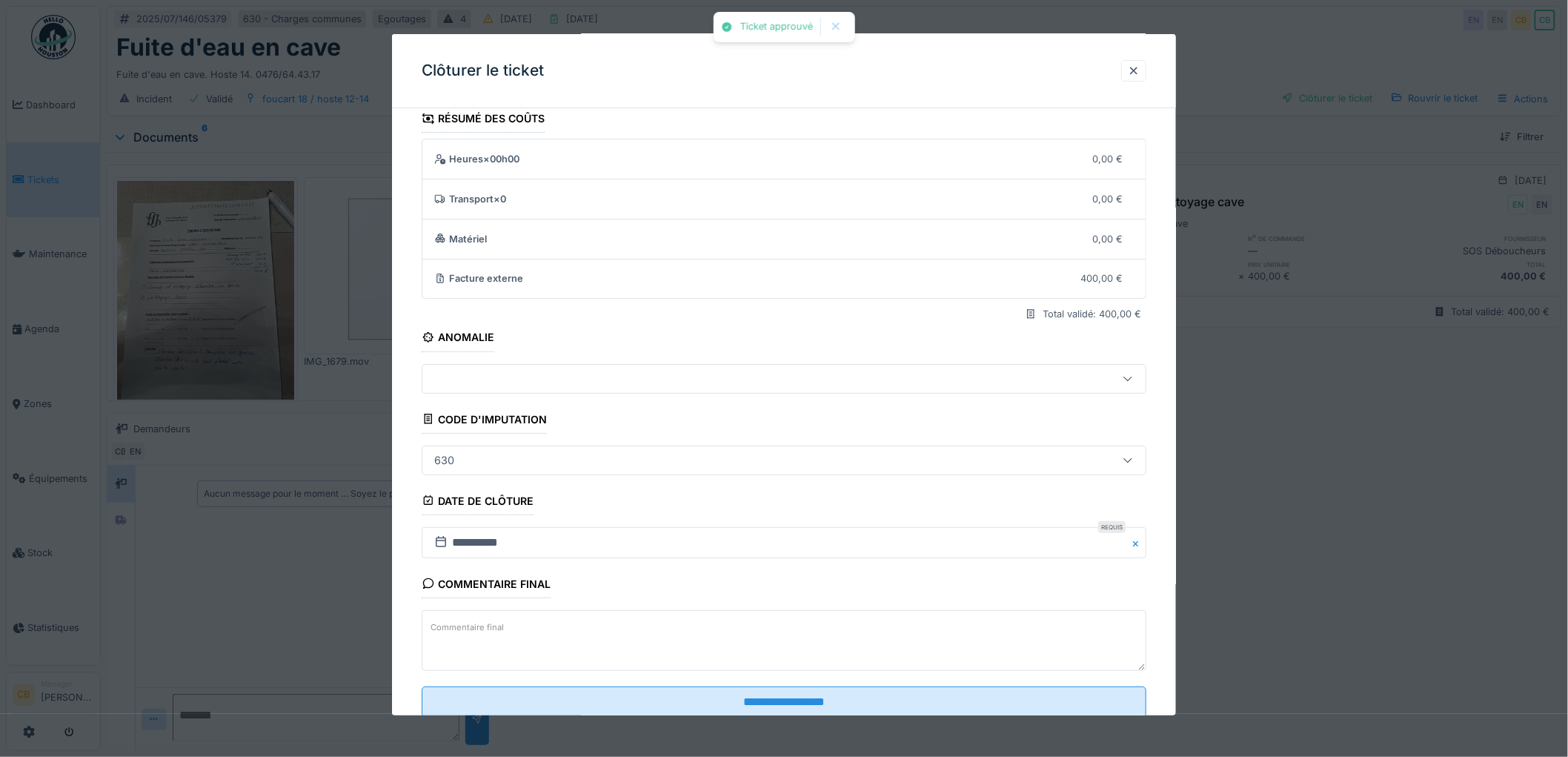
scroll to position [61, 0]
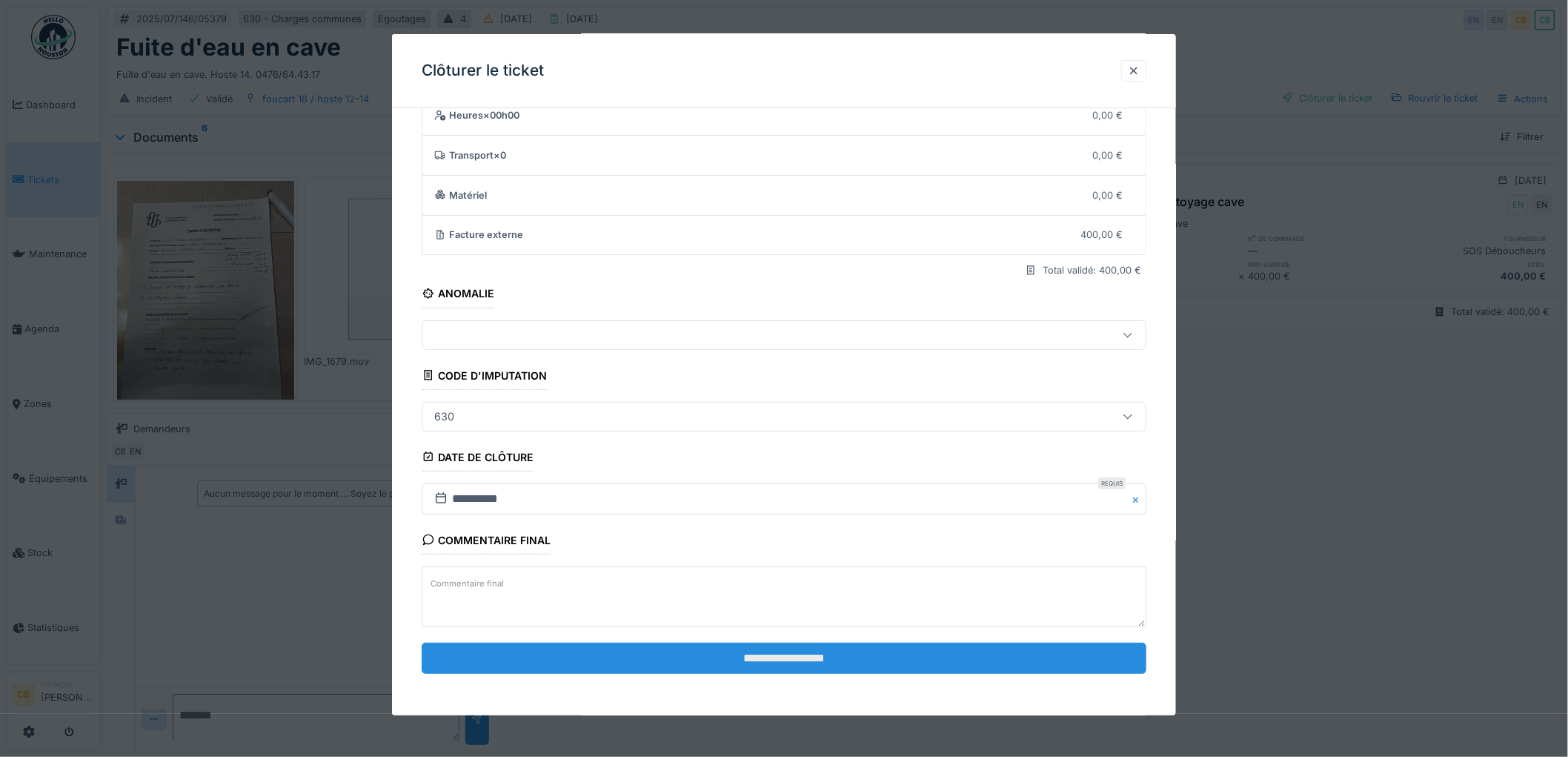
click at [784, 662] on input "**********" at bounding box center [784, 657] width 724 height 31
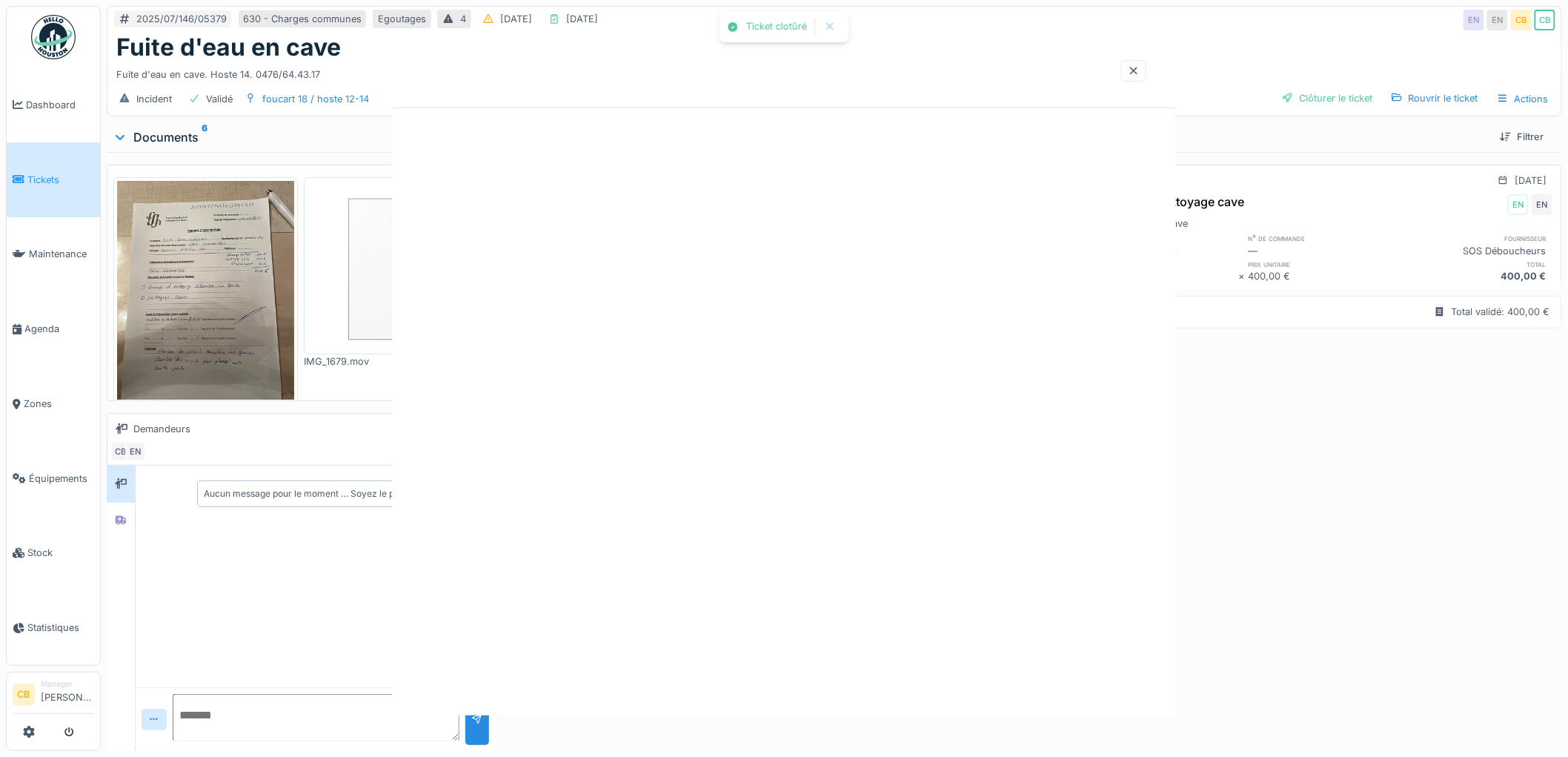
scroll to position [0, 0]
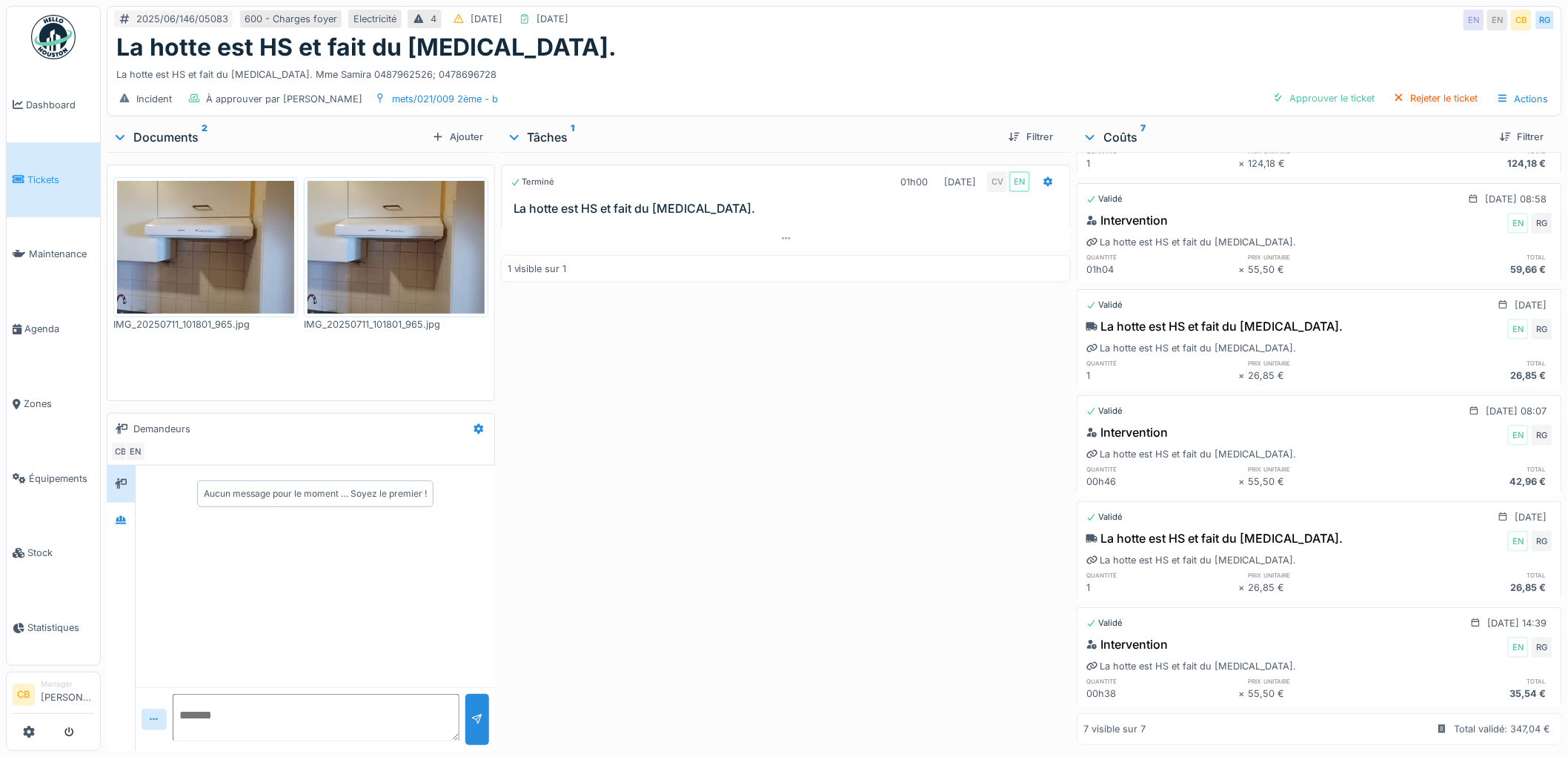
scroll to position [12, 0]
click at [1293, 89] on div "Approuver le ticket" at bounding box center [1323, 98] width 115 height 20
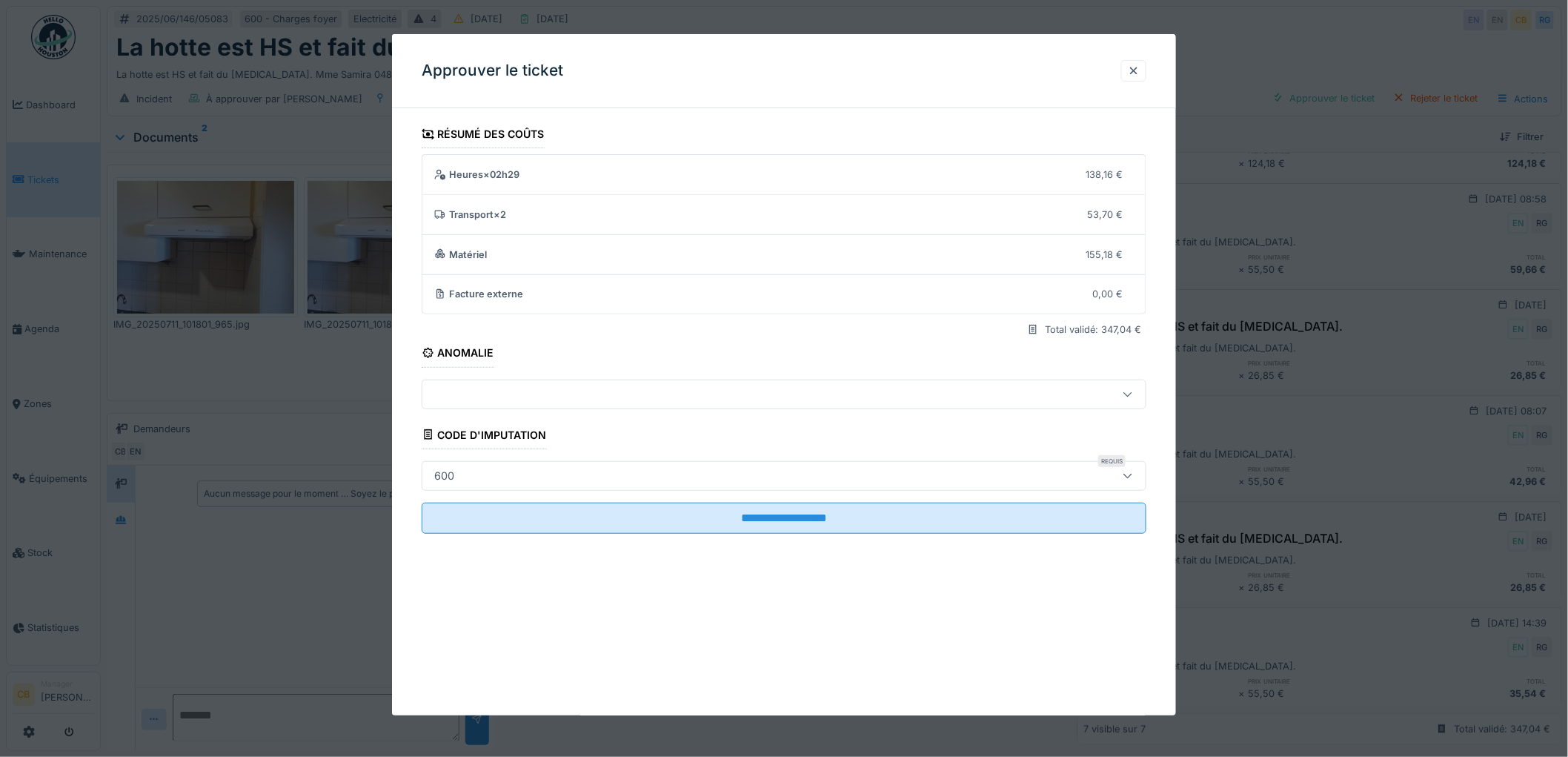
click at [723, 495] on fieldset "**********" at bounding box center [784, 333] width 724 height 425
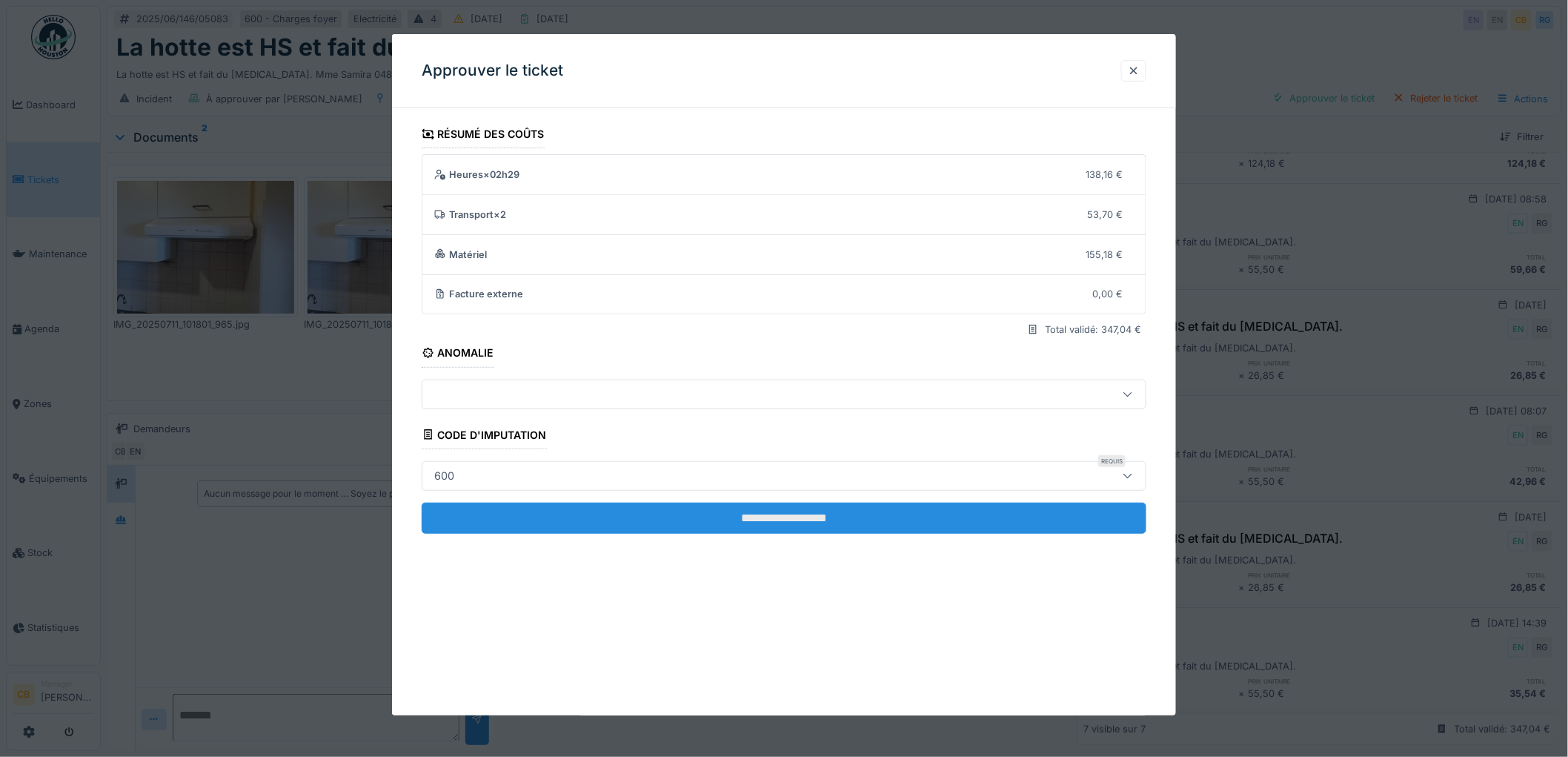
click at [724, 505] on input "**********" at bounding box center [784, 518] width 724 height 31
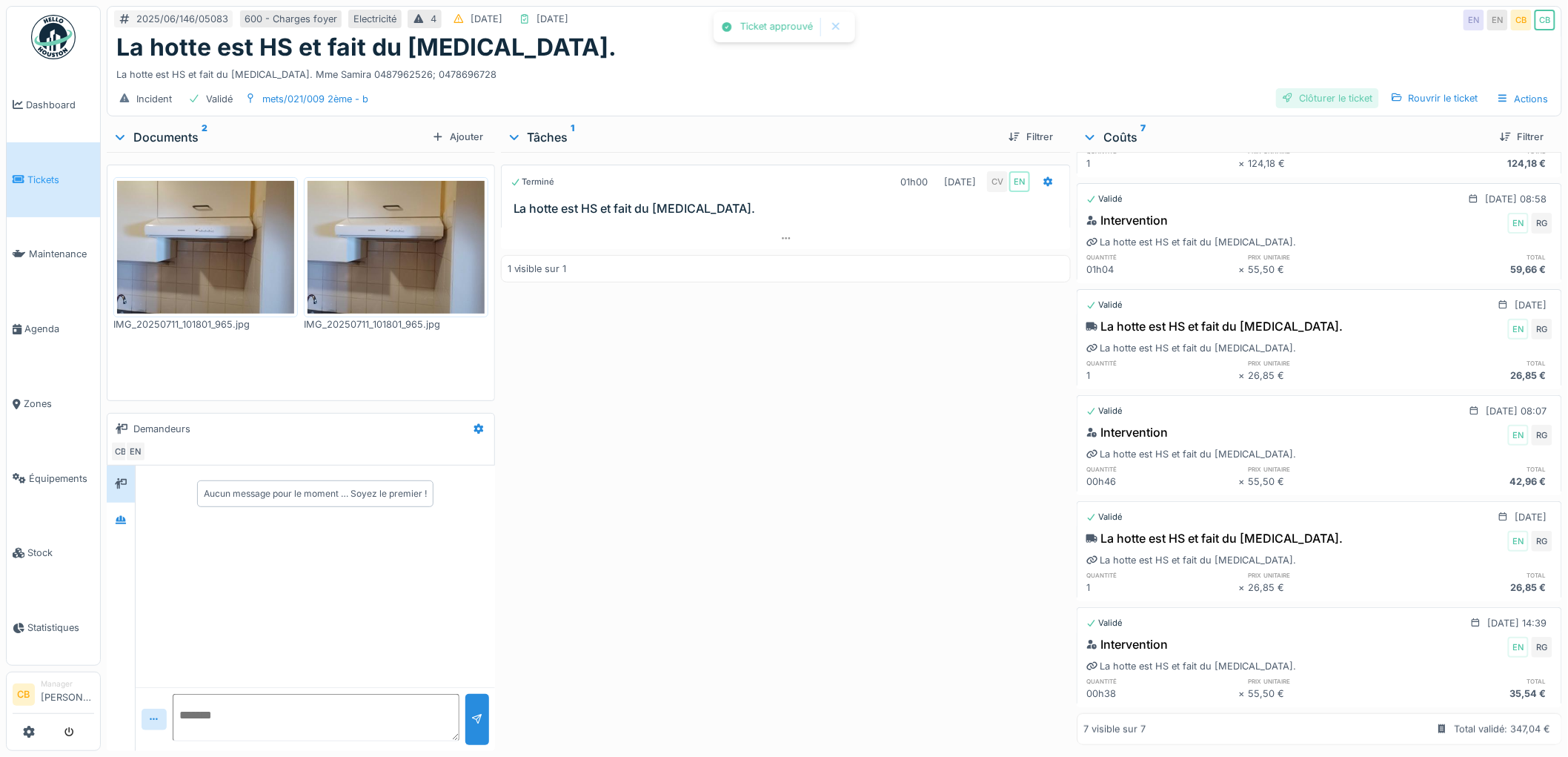
click at [1305, 89] on div "Clôturer le ticket" at bounding box center [1327, 98] width 103 height 20
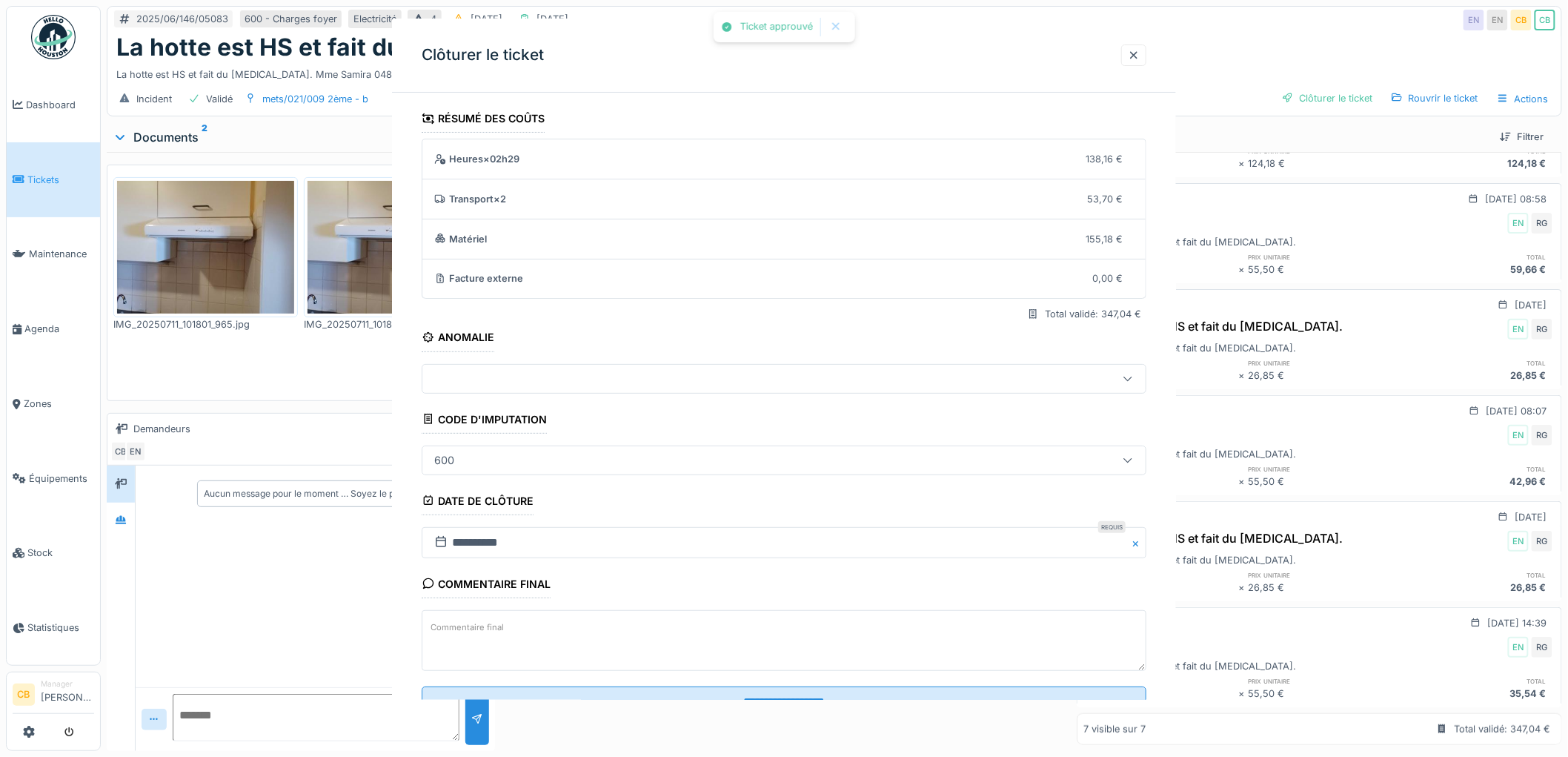
scroll to position [61, 0]
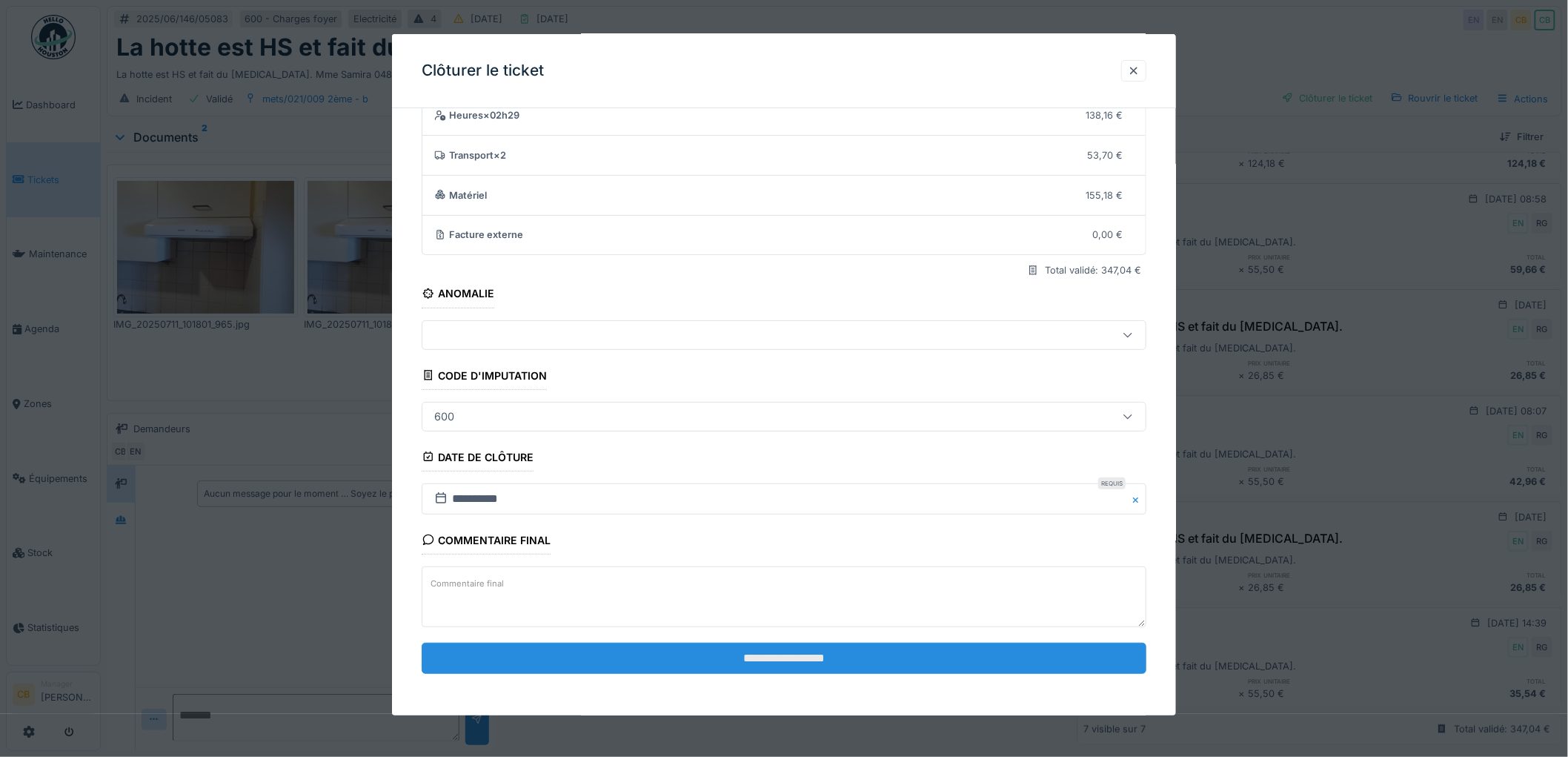
click at [758, 652] on input "**********" at bounding box center [784, 657] width 724 height 31
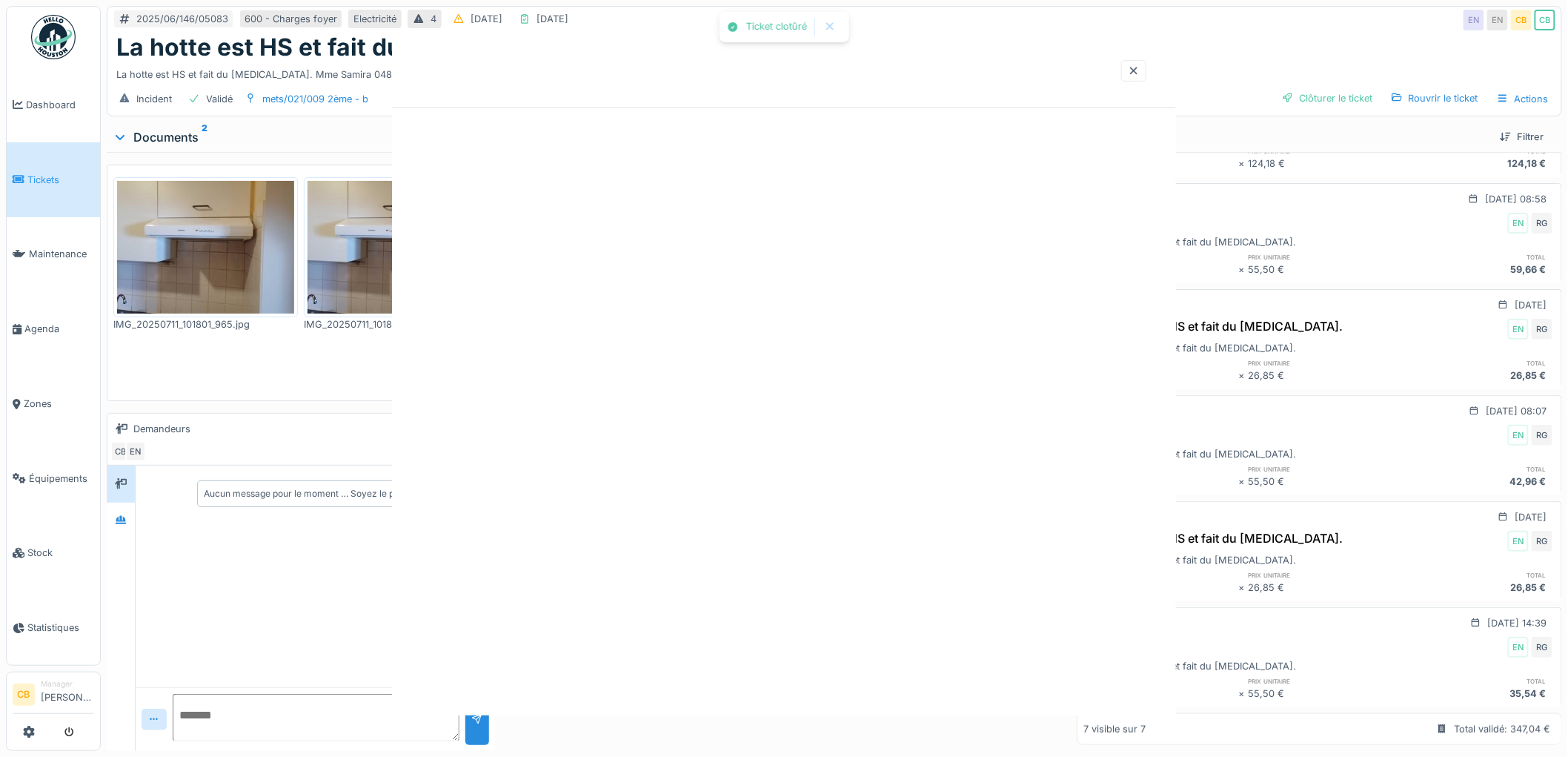
scroll to position [0, 0]
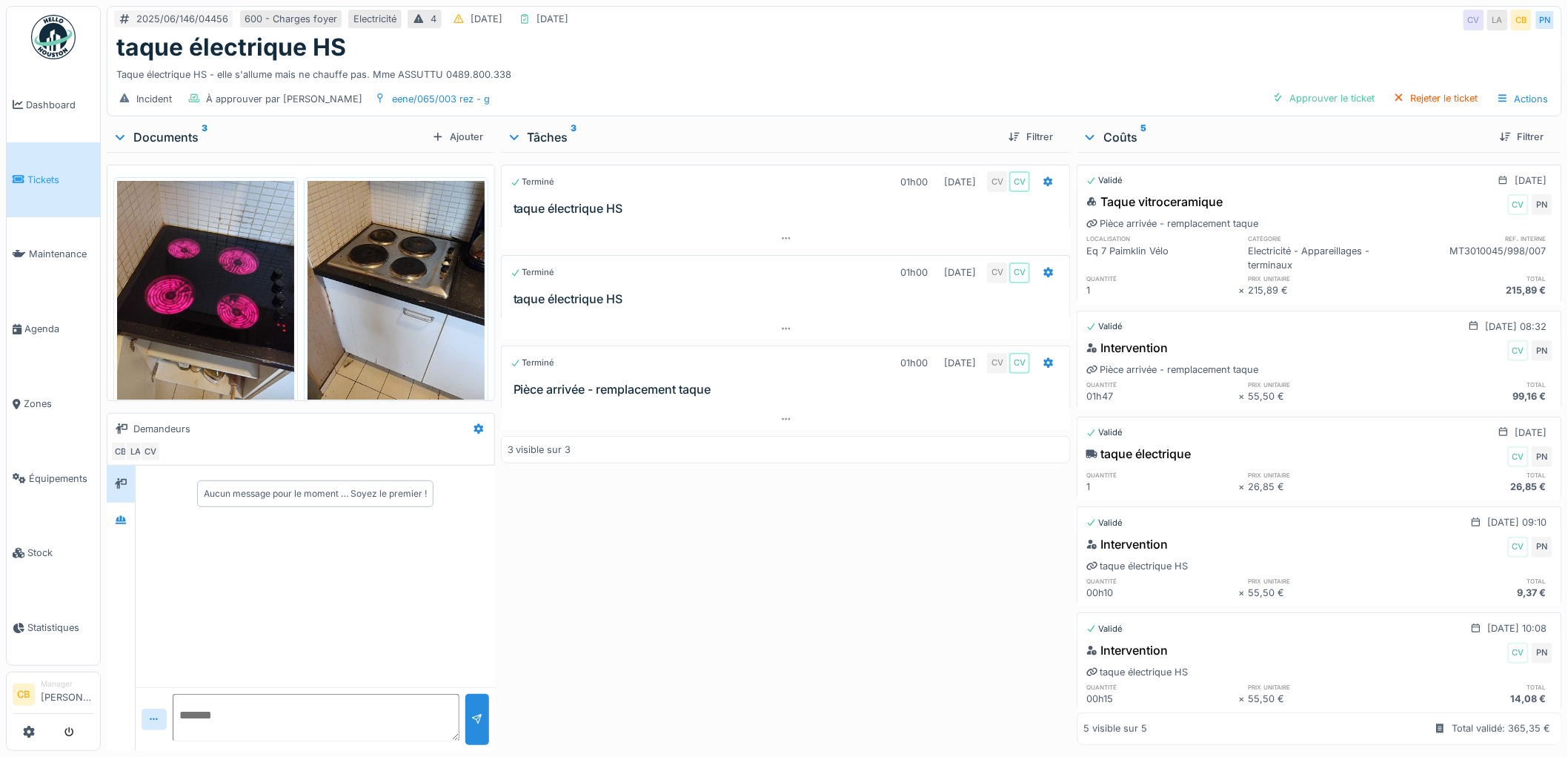
click at [216, 302] on img at bounding box center [205, 299] width 177 height 235
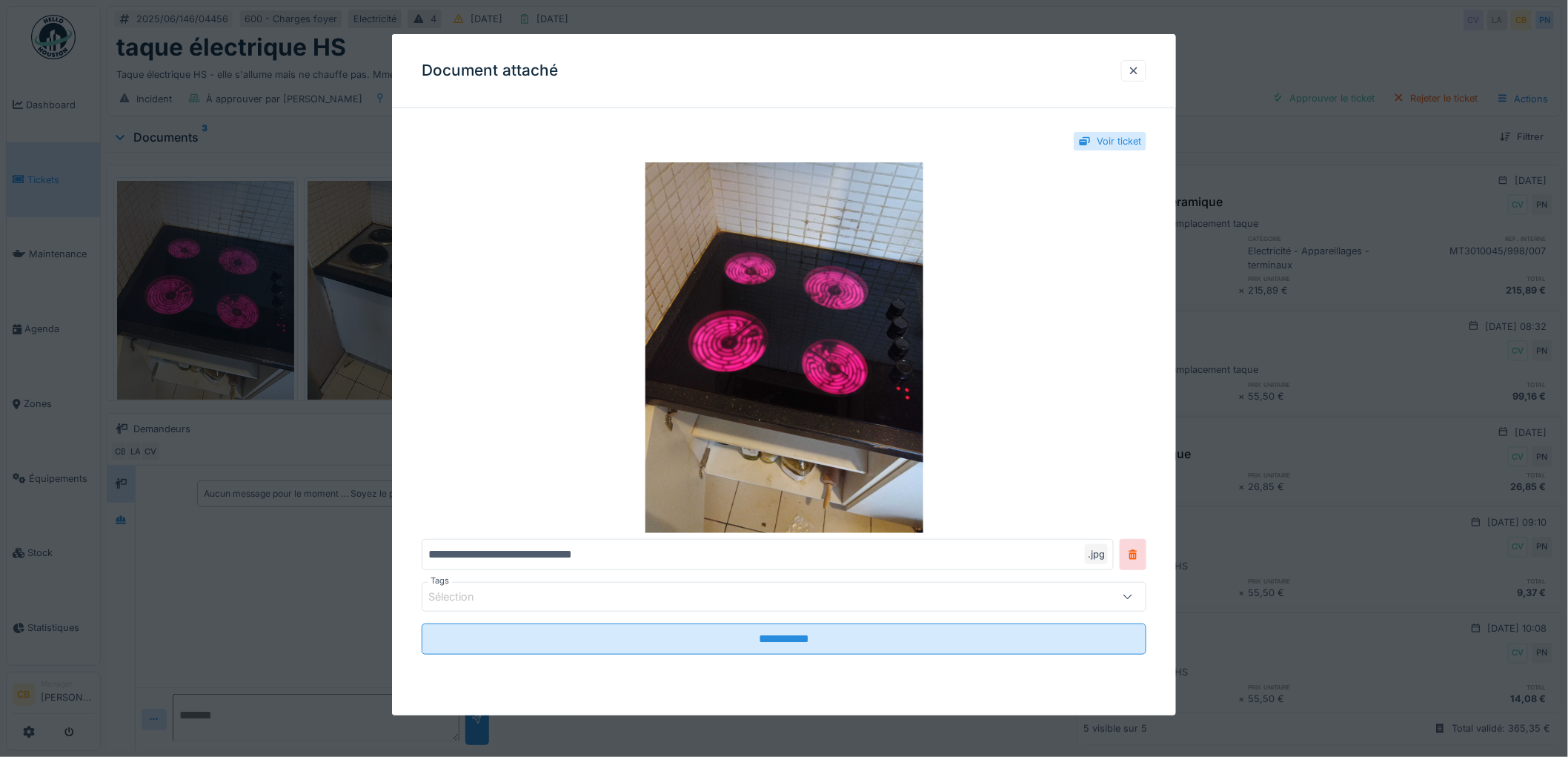
click at [216, 302] on div at bounding box center [784, 378] width 1568 height 757
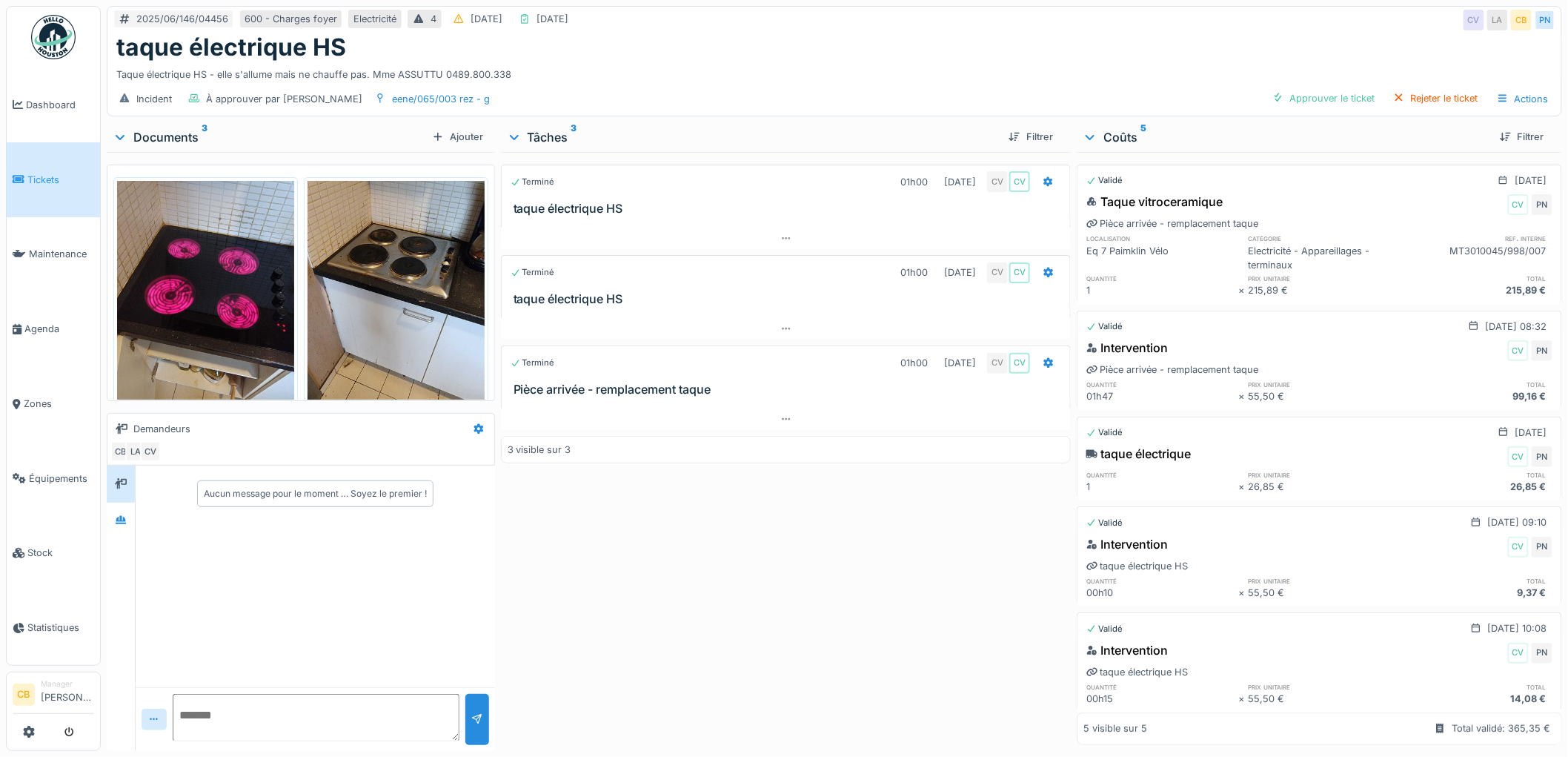
click at [408, 304] on img at bounding box center [396, 299] width 177 height 235
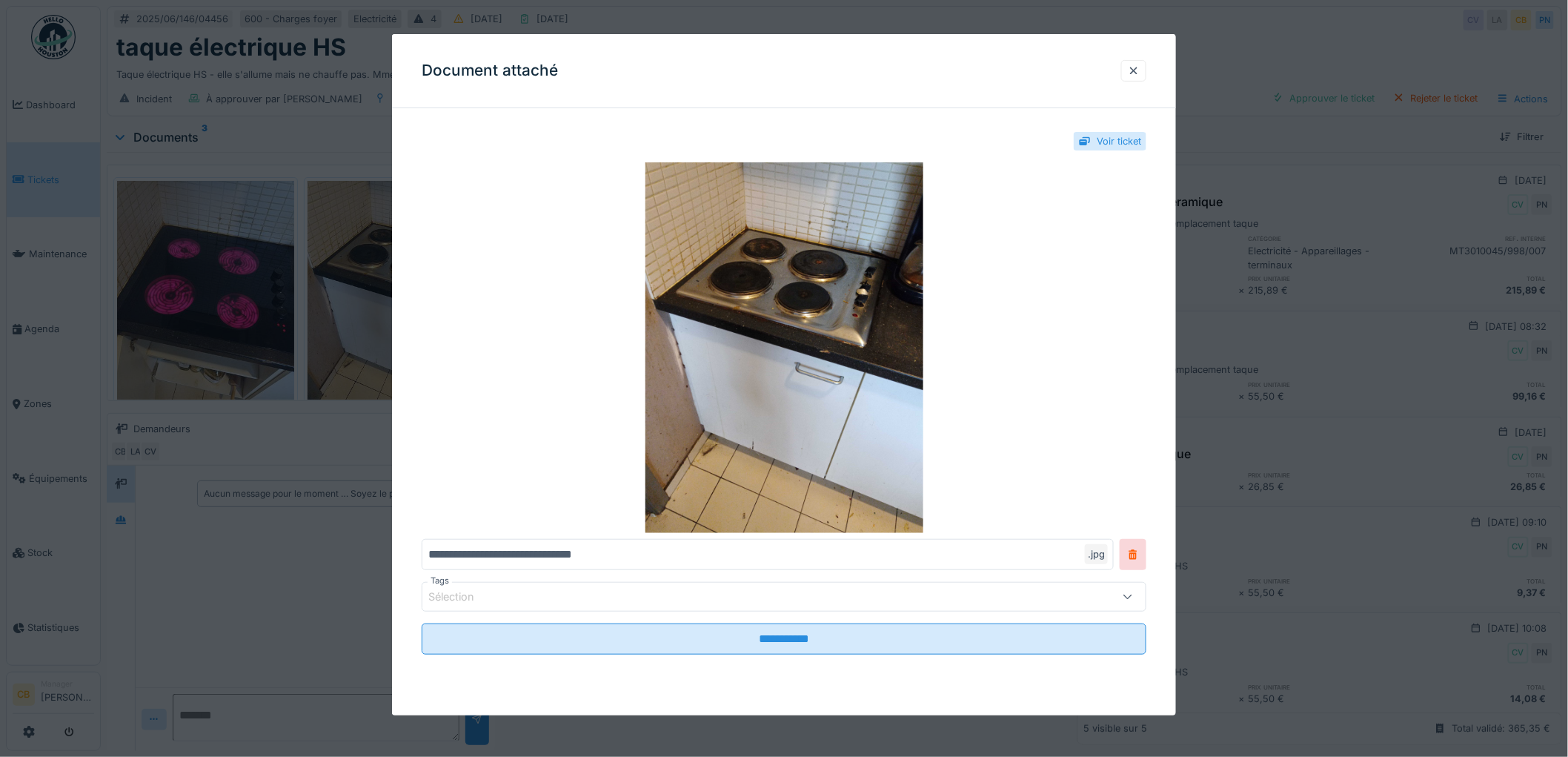
click at [408, 304] on div "**********" at bounding box center [784, 408] width 784 height 576
click at [359, 431] on div at bounding box center [784, 378] width 1568 height 757
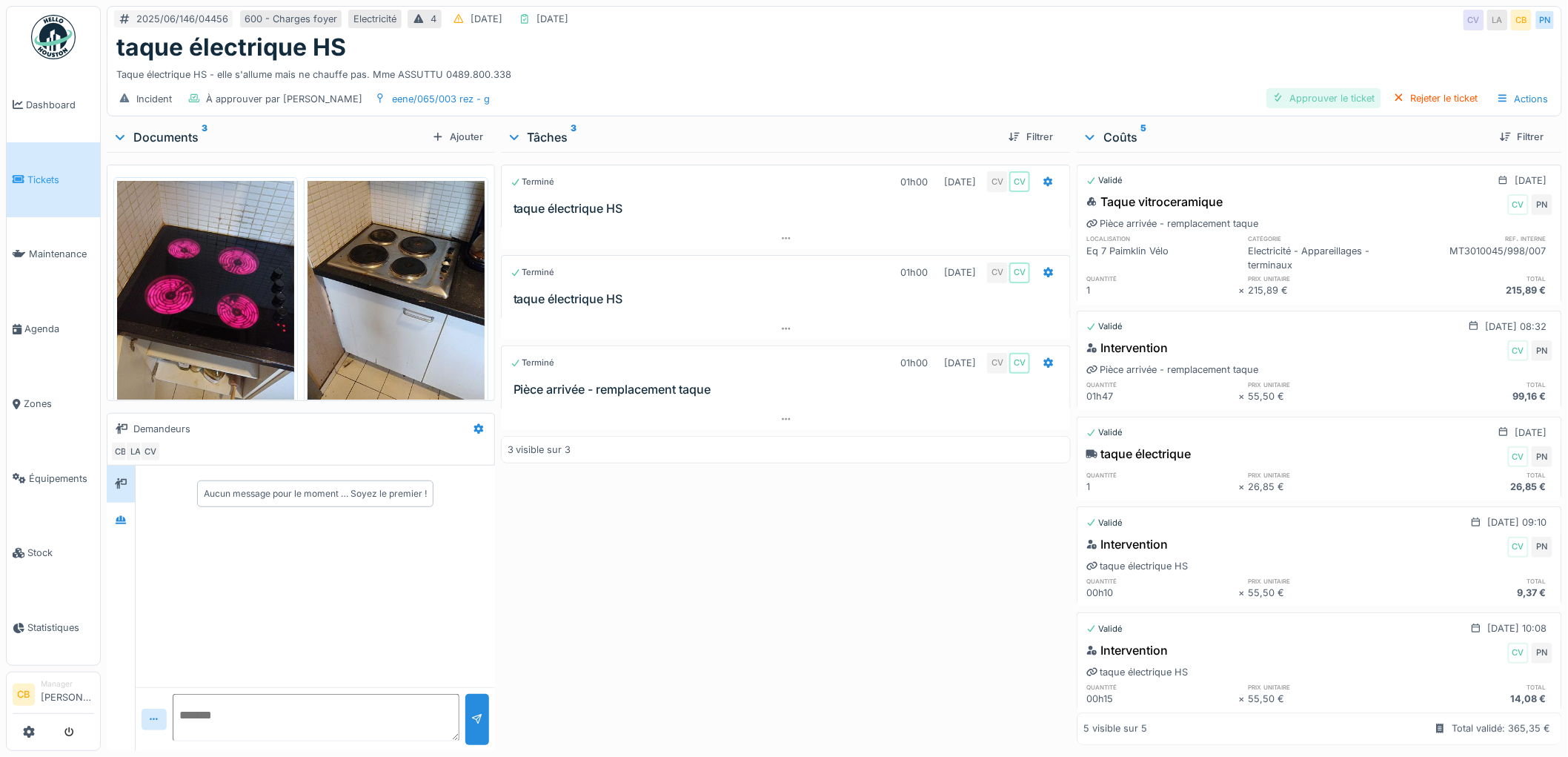
click at [1286, 97] on div "Approuver le ticket" at bounding box center [1323, 98] width 115 height 20
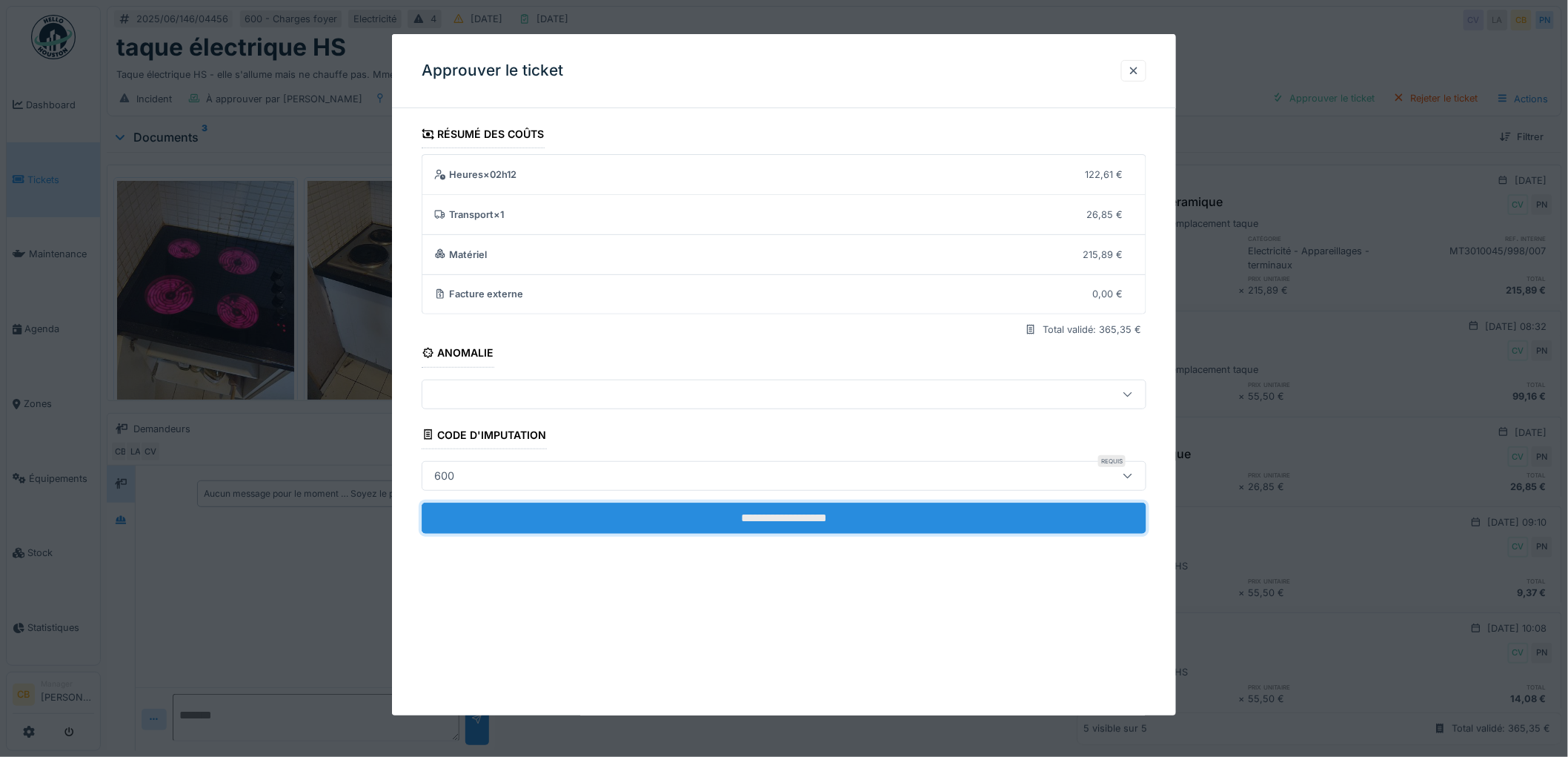
click at [756, 520] on input "**********" at bounding box center [784, 518] width 724 height 31
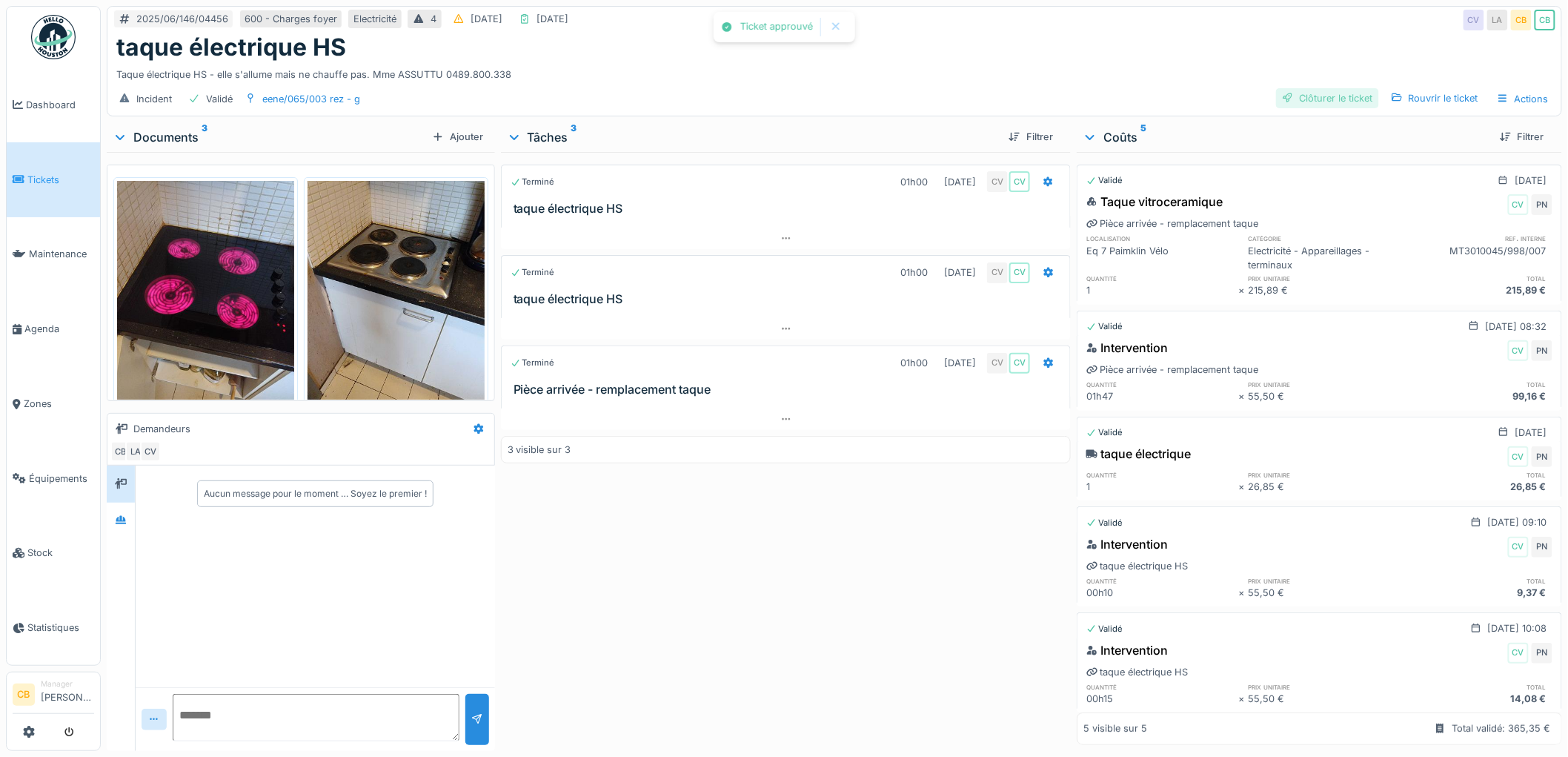
click at [1329, 93] on div "Clôturer le ticket" at bounding box center [1327, 98] width 103 height 20
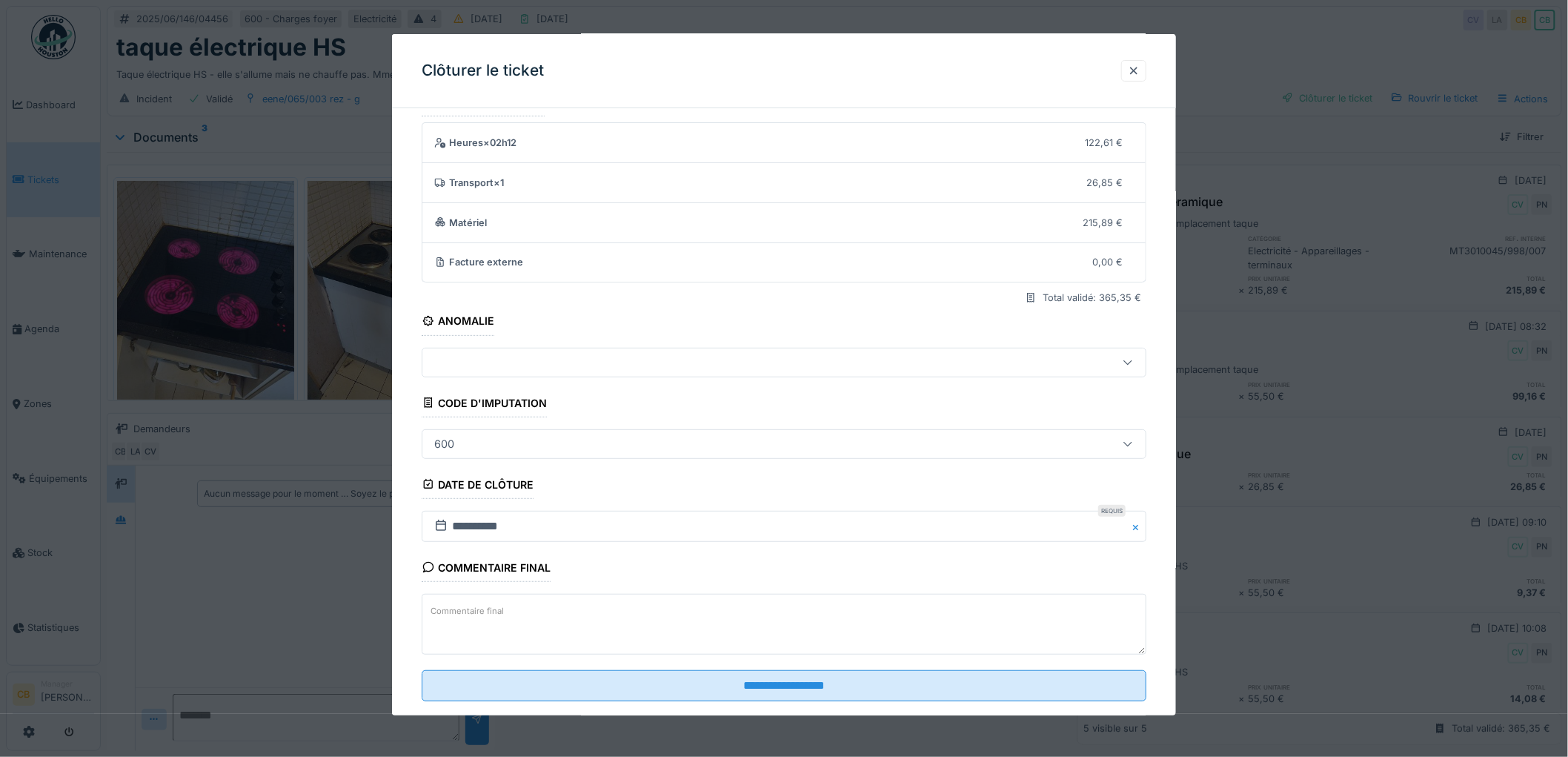
scroll to position [61, 0]
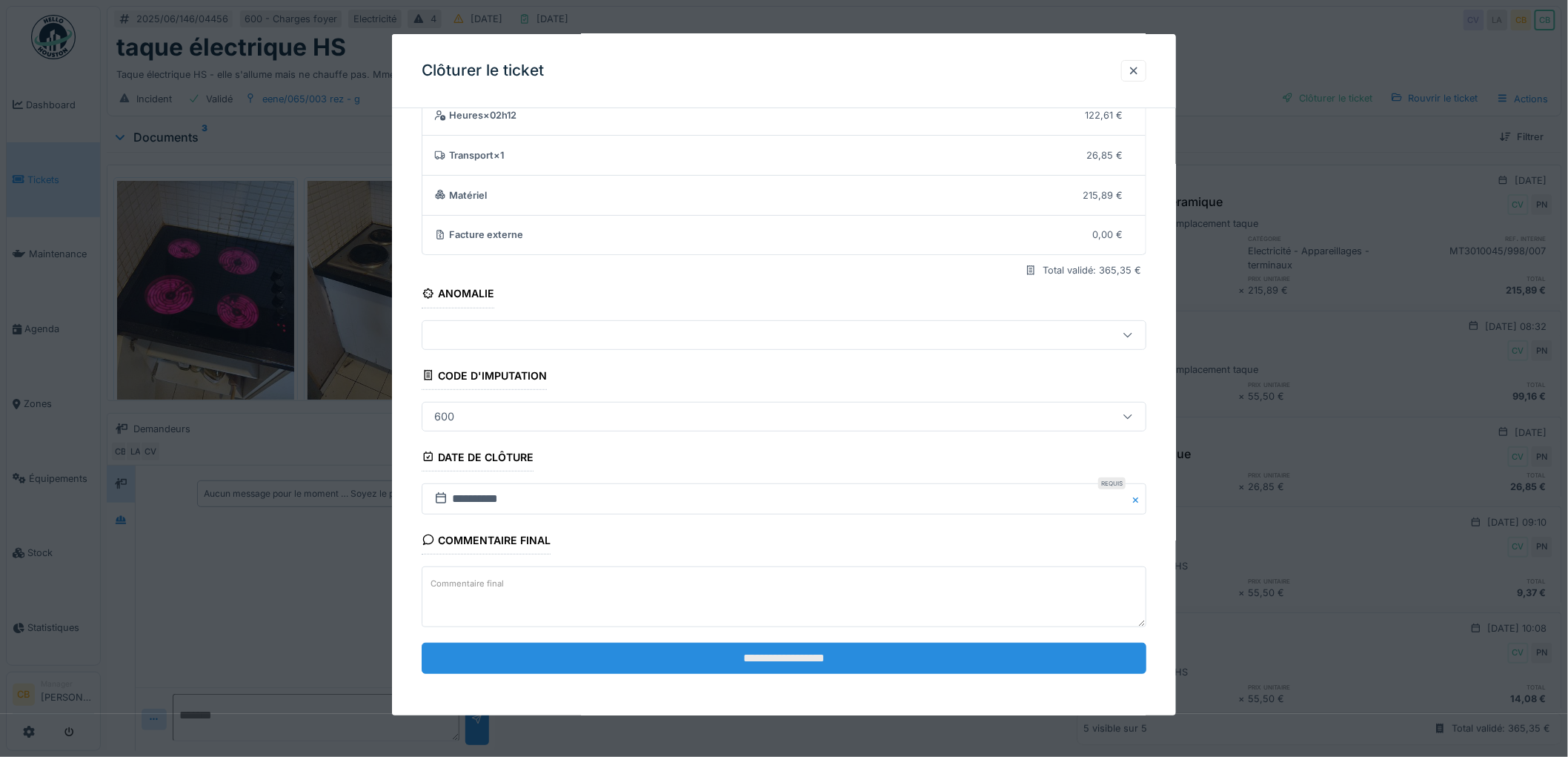
click at [752, 657] on input "**********" at bounding box center [784, 657] width 724 height 31
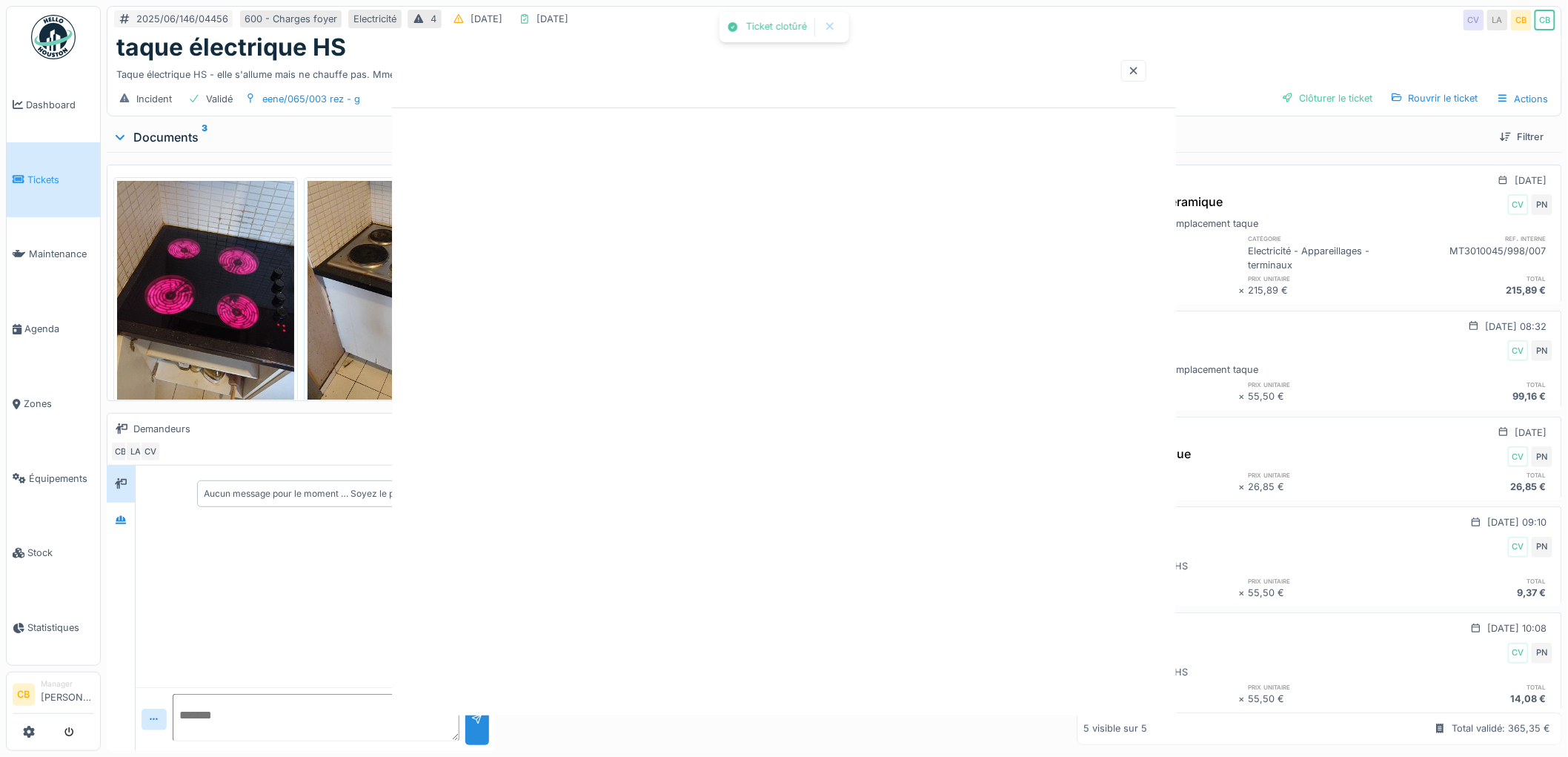
scroll to position [0, 0]
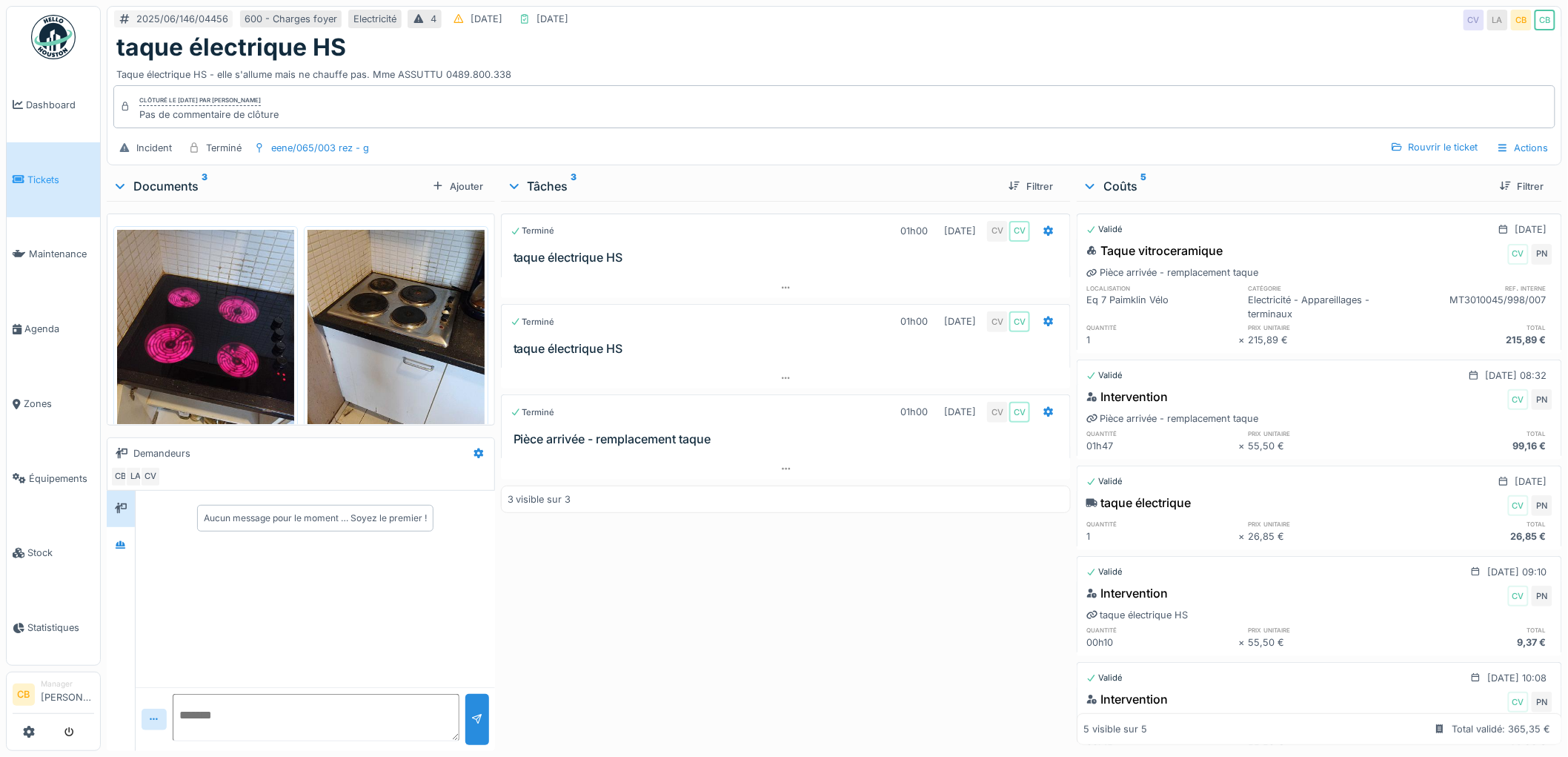
click at [423, 325] on img at bounding box center [396, 348] width 177 height 235
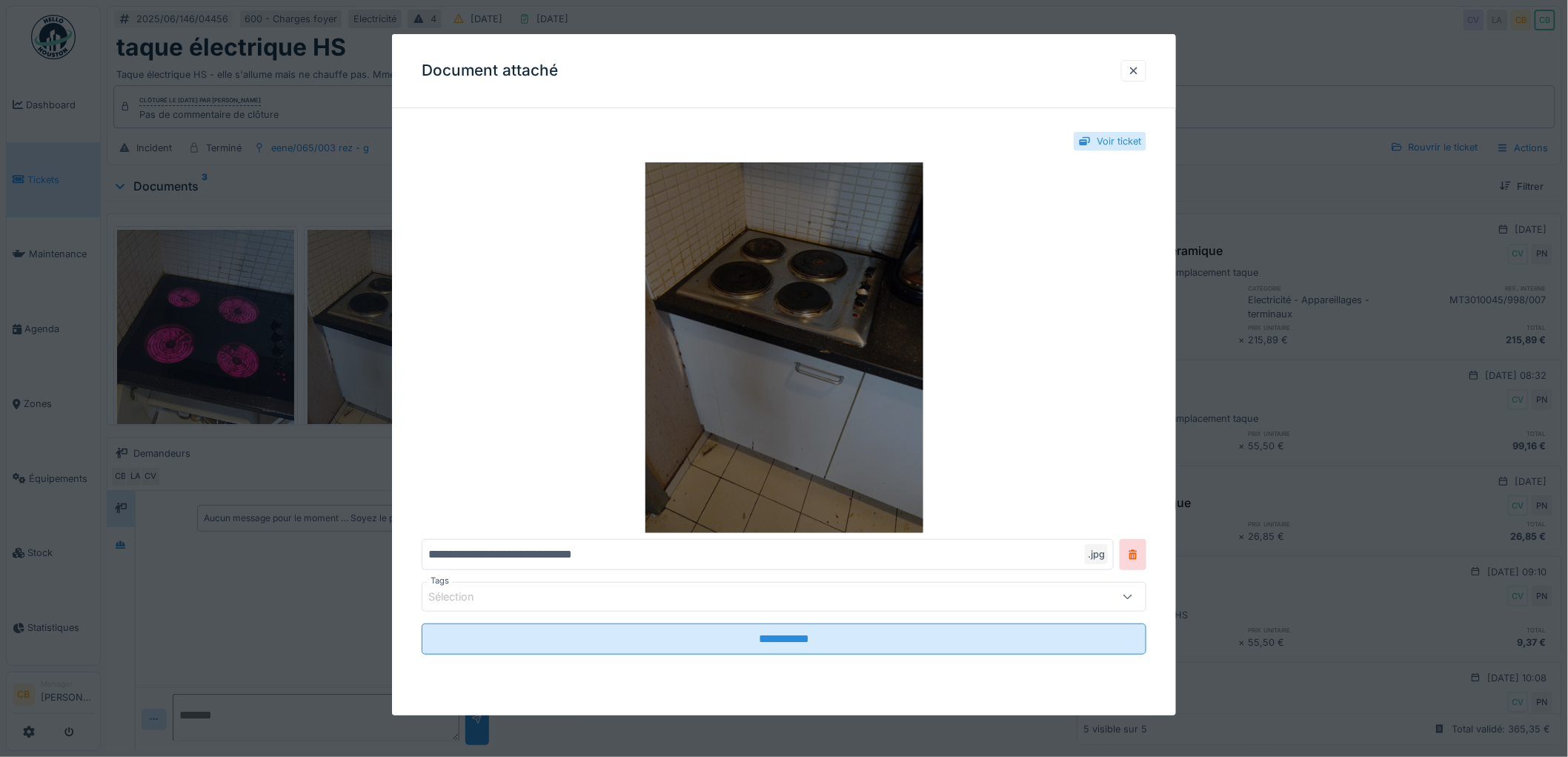
click at [770, 343] on img at bounding box center [784, 347] width 724 height 371
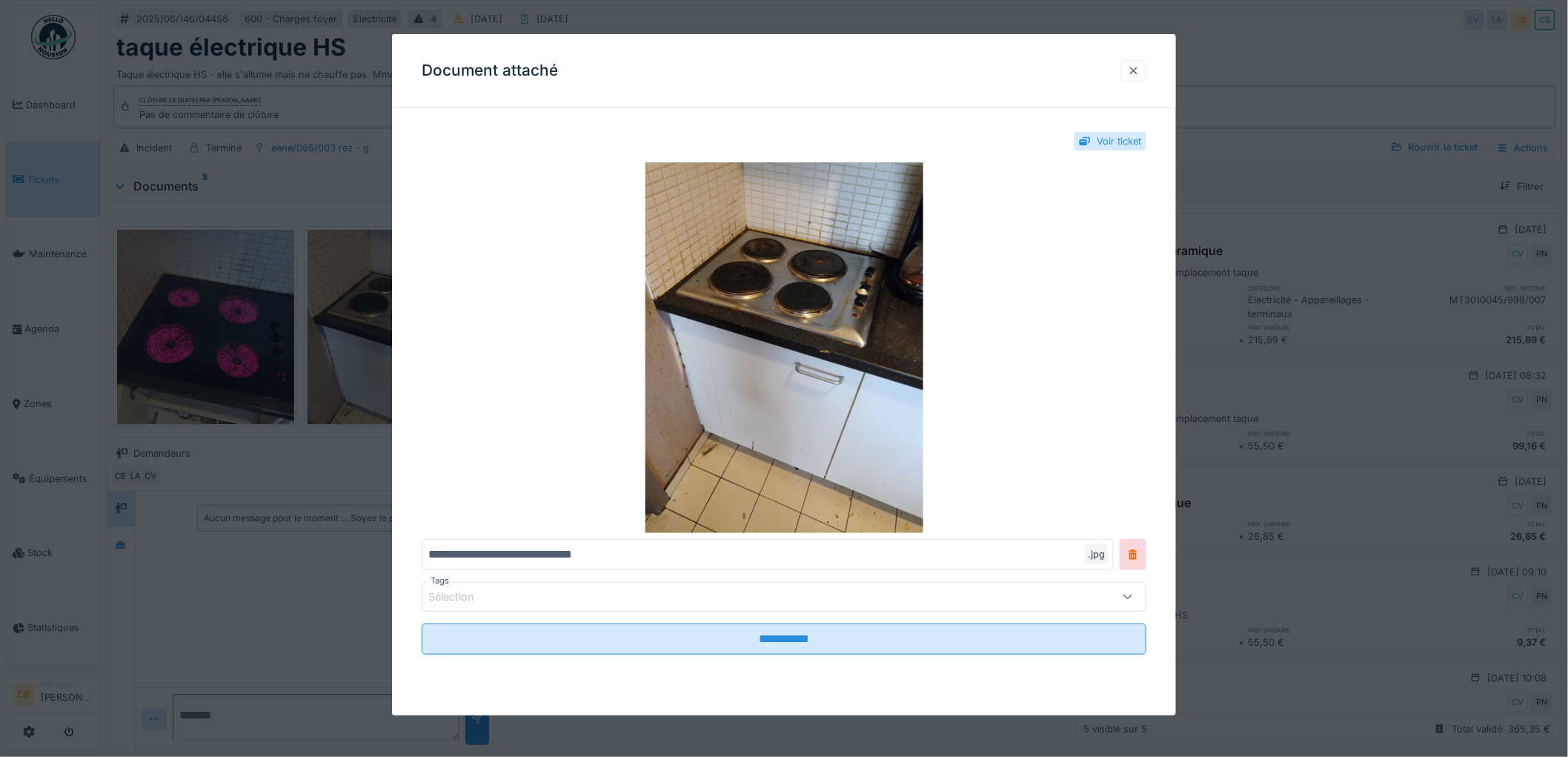
click at [1137, 71] on div at bounding box center [1133, 71] width 12 height 14
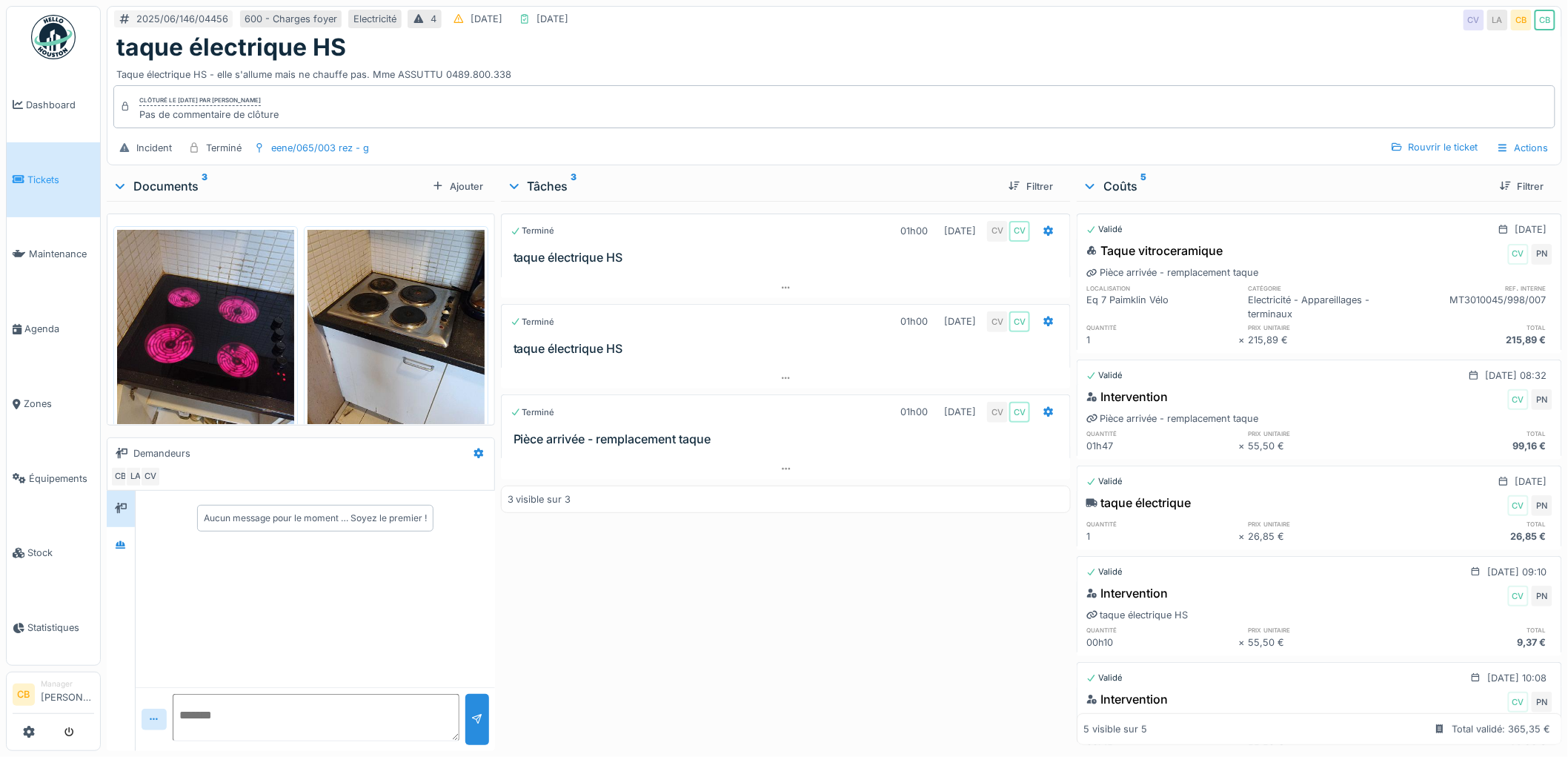
click at [234, 378] on img at bounding box center [205, 348] width 177 height 235
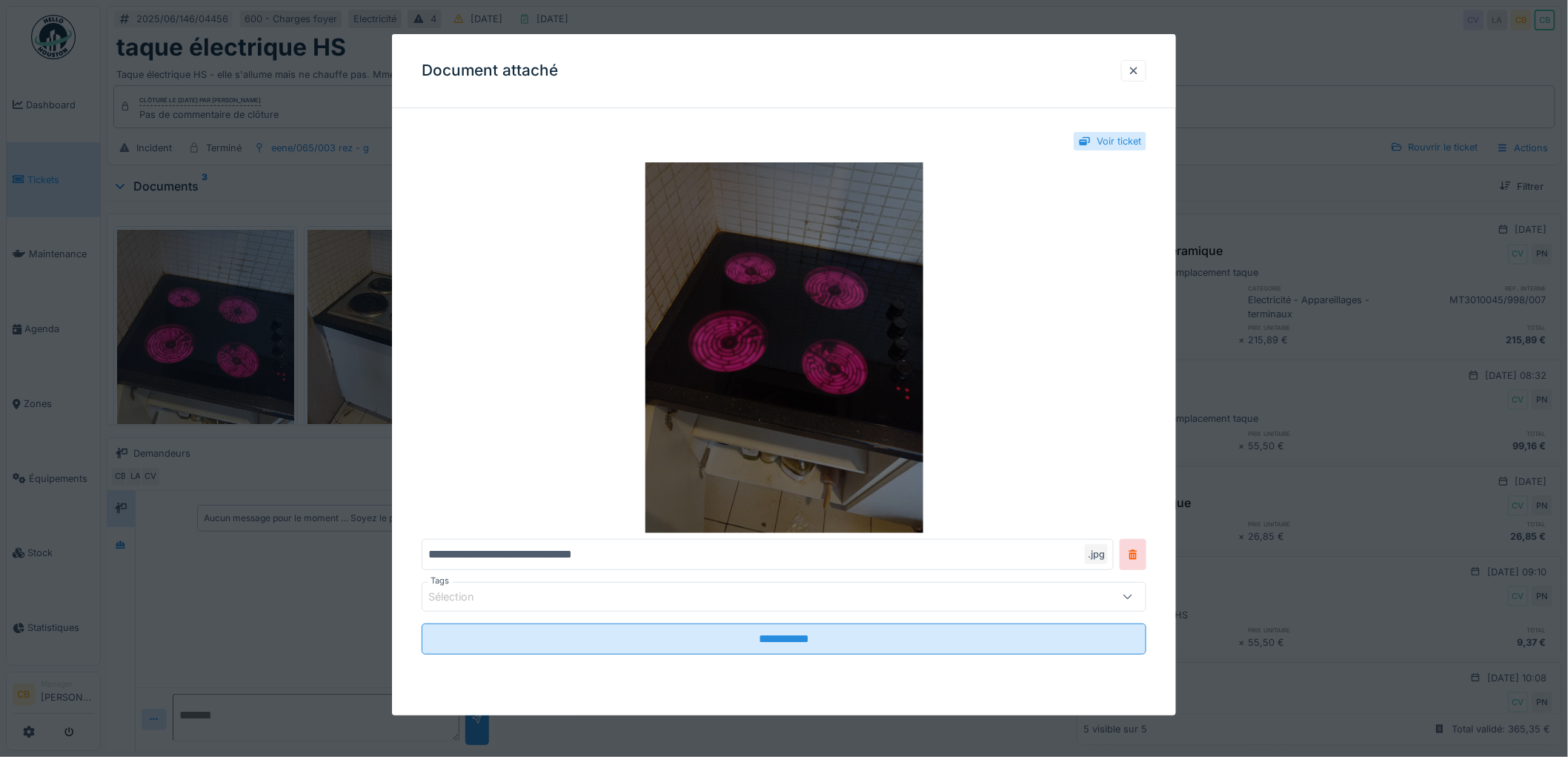
click at [615, 379] on img at bounding box center [784, 347] width 724 height 371
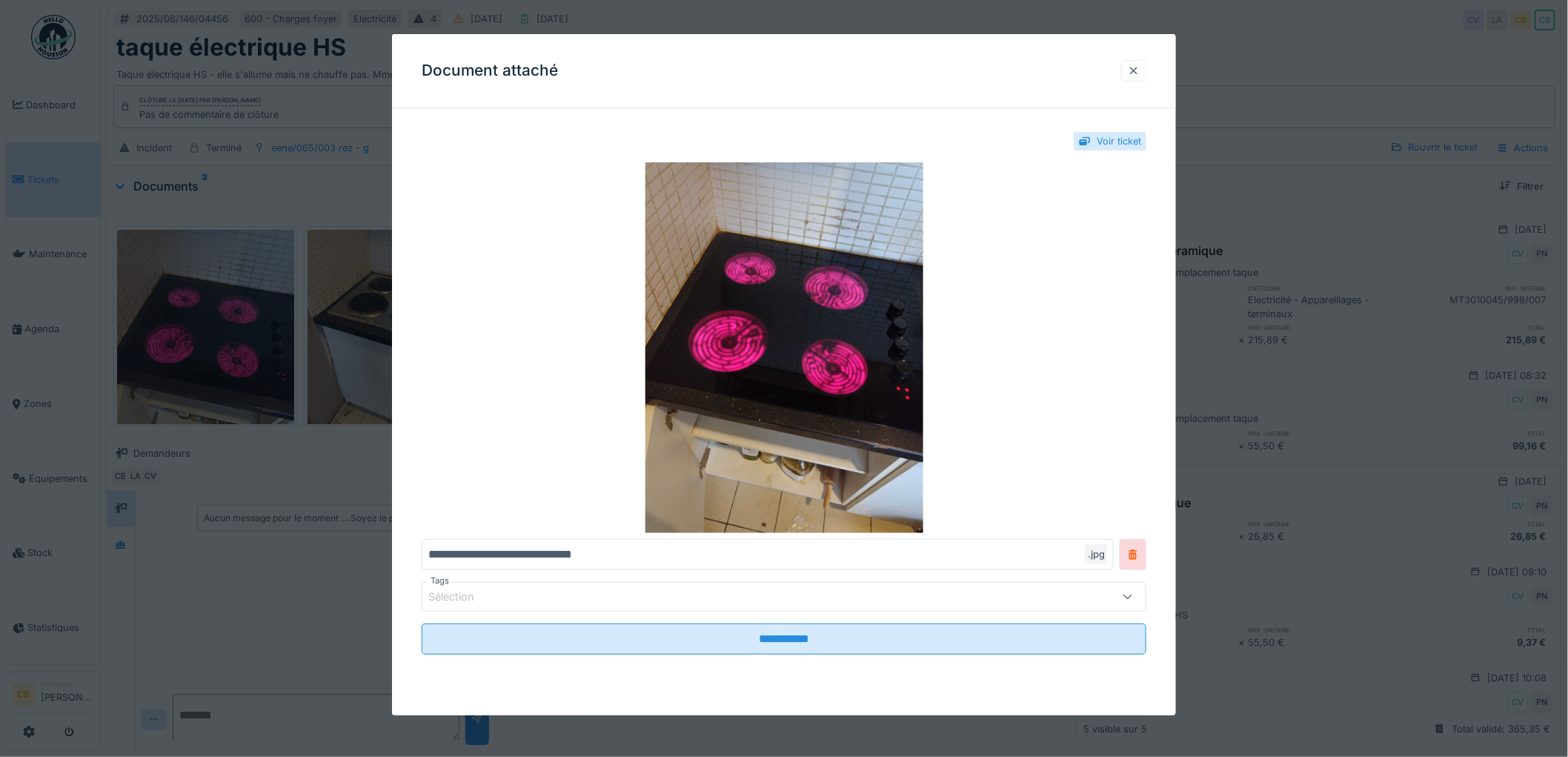
click at [1139, 67] on div at bounding box center [1133, 71] width 12 height 14
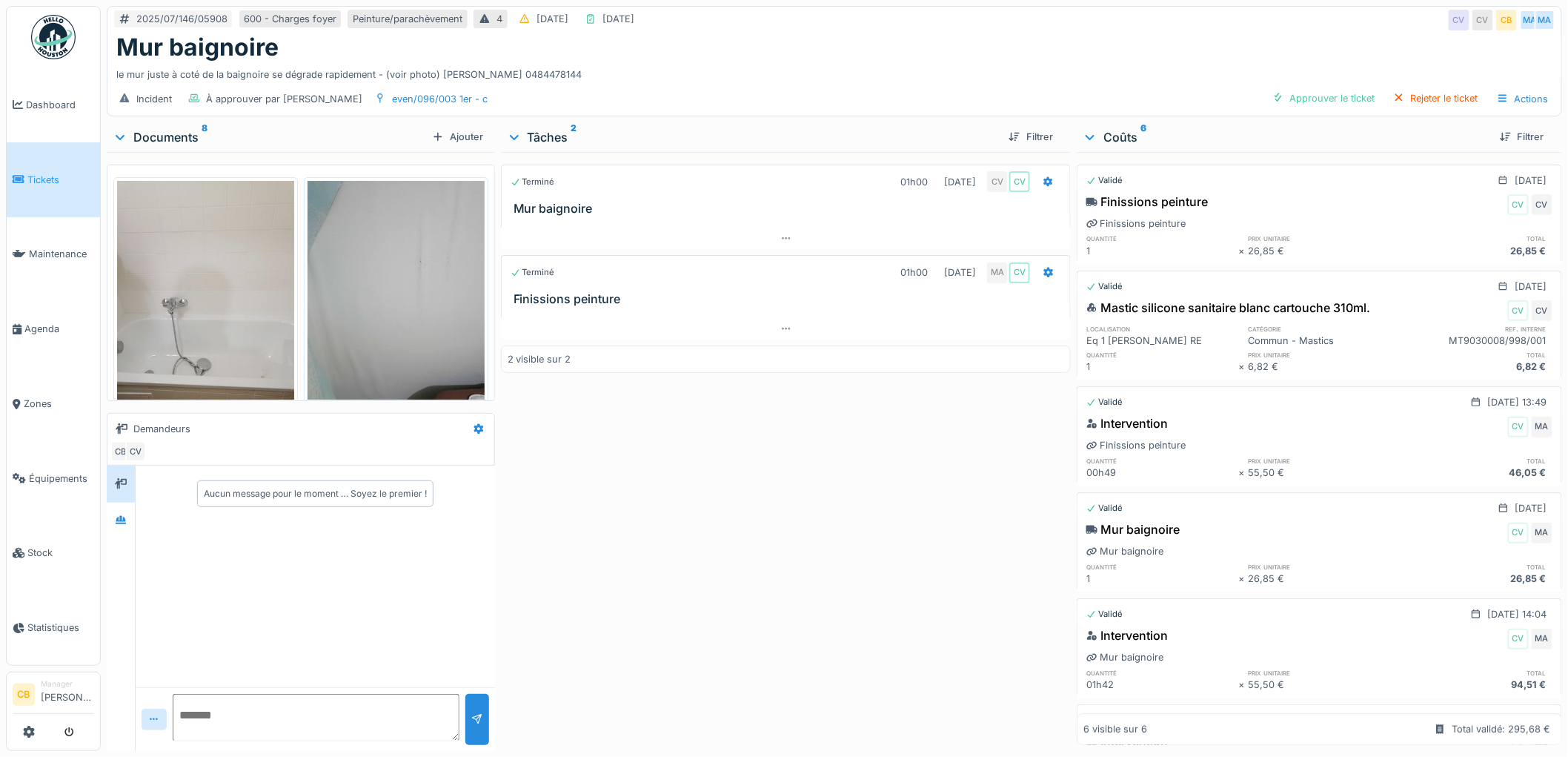
click at [191, 259] on img at bounding box center [205, 299] width 177 height 235
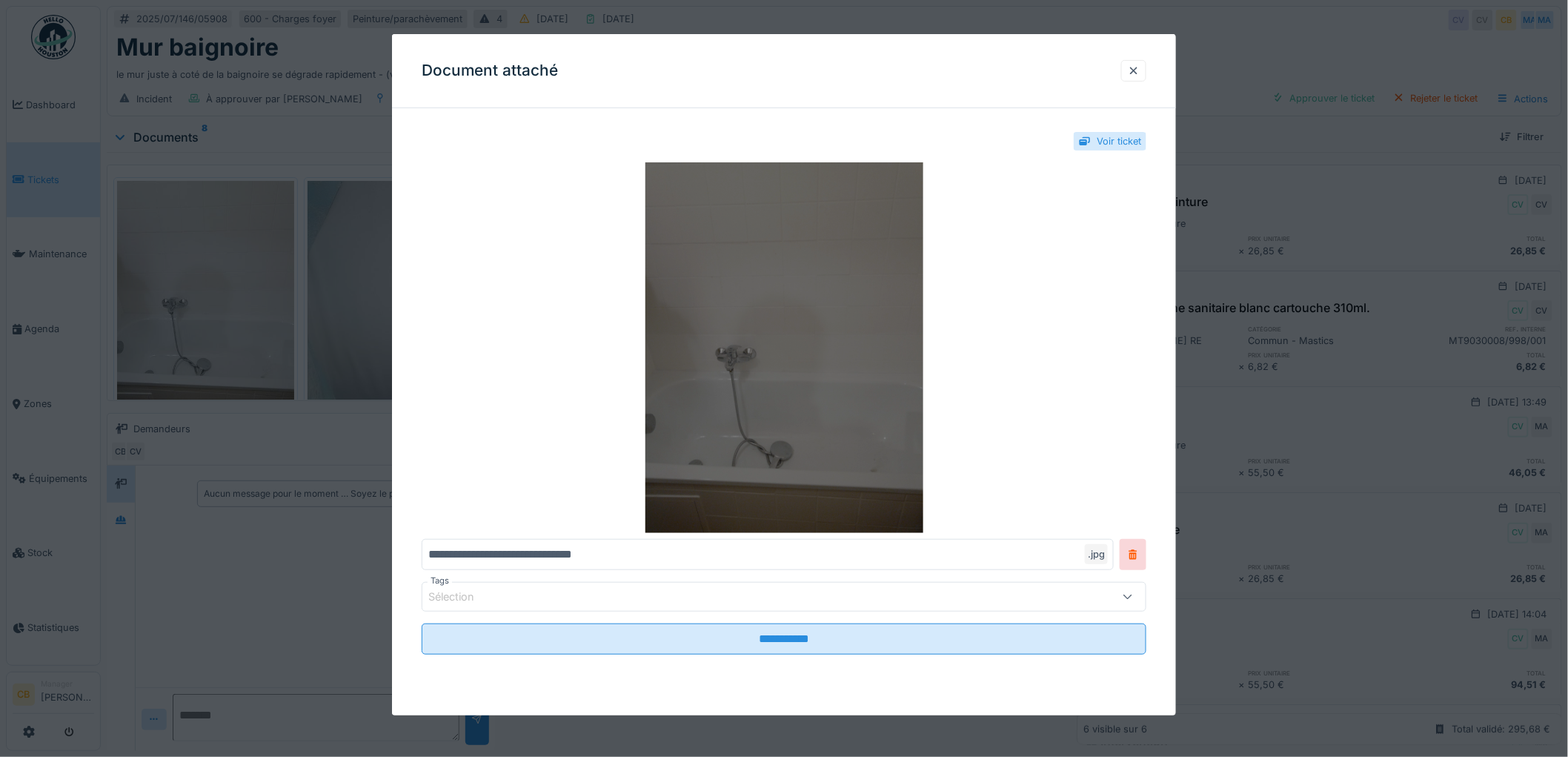
click at [815, 340] on img at bounding box center [784, 347] width 724 height 371
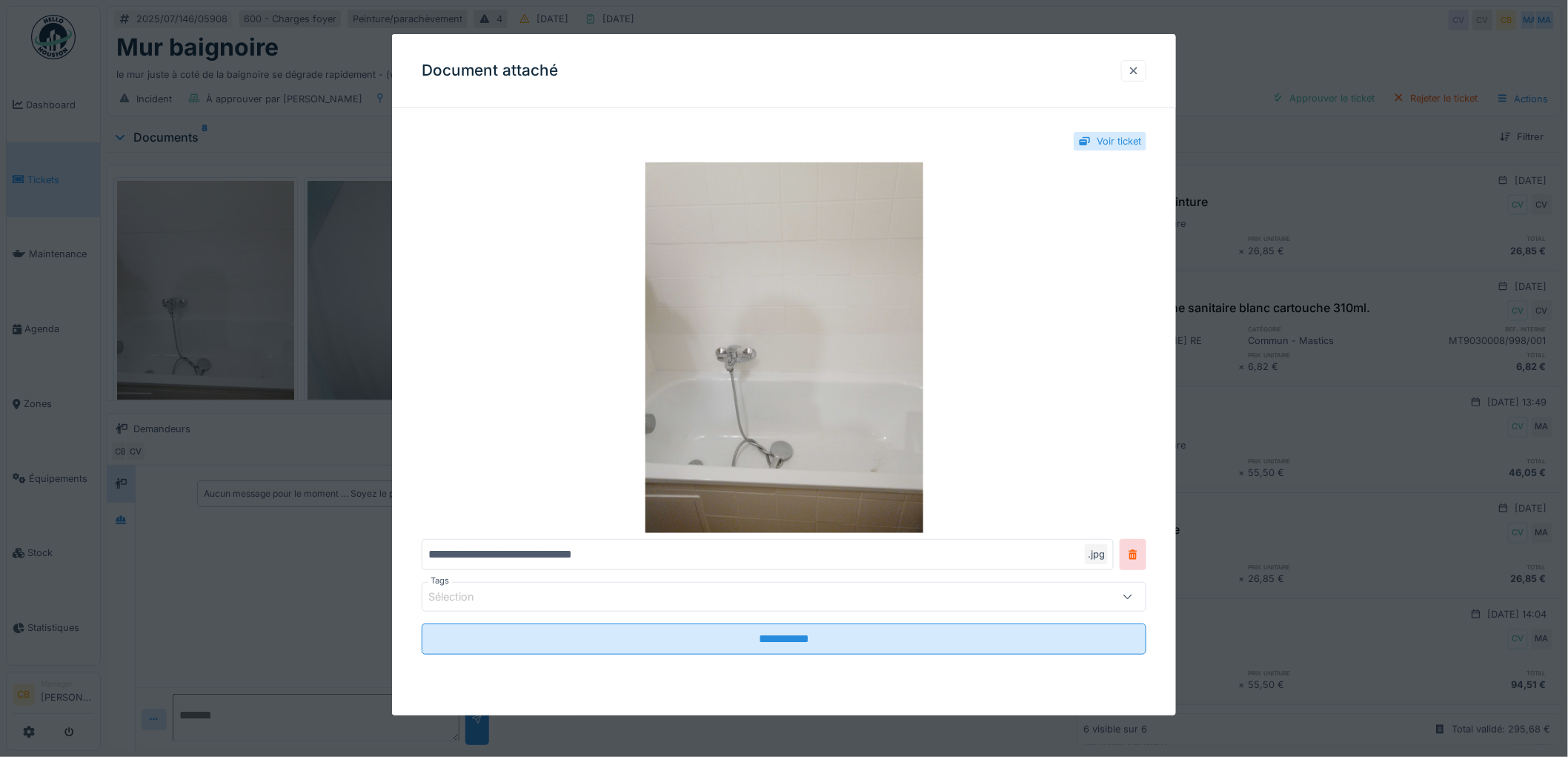
click at [1139, 68] on div at bounding box center [1133, 71] width 12 height 14
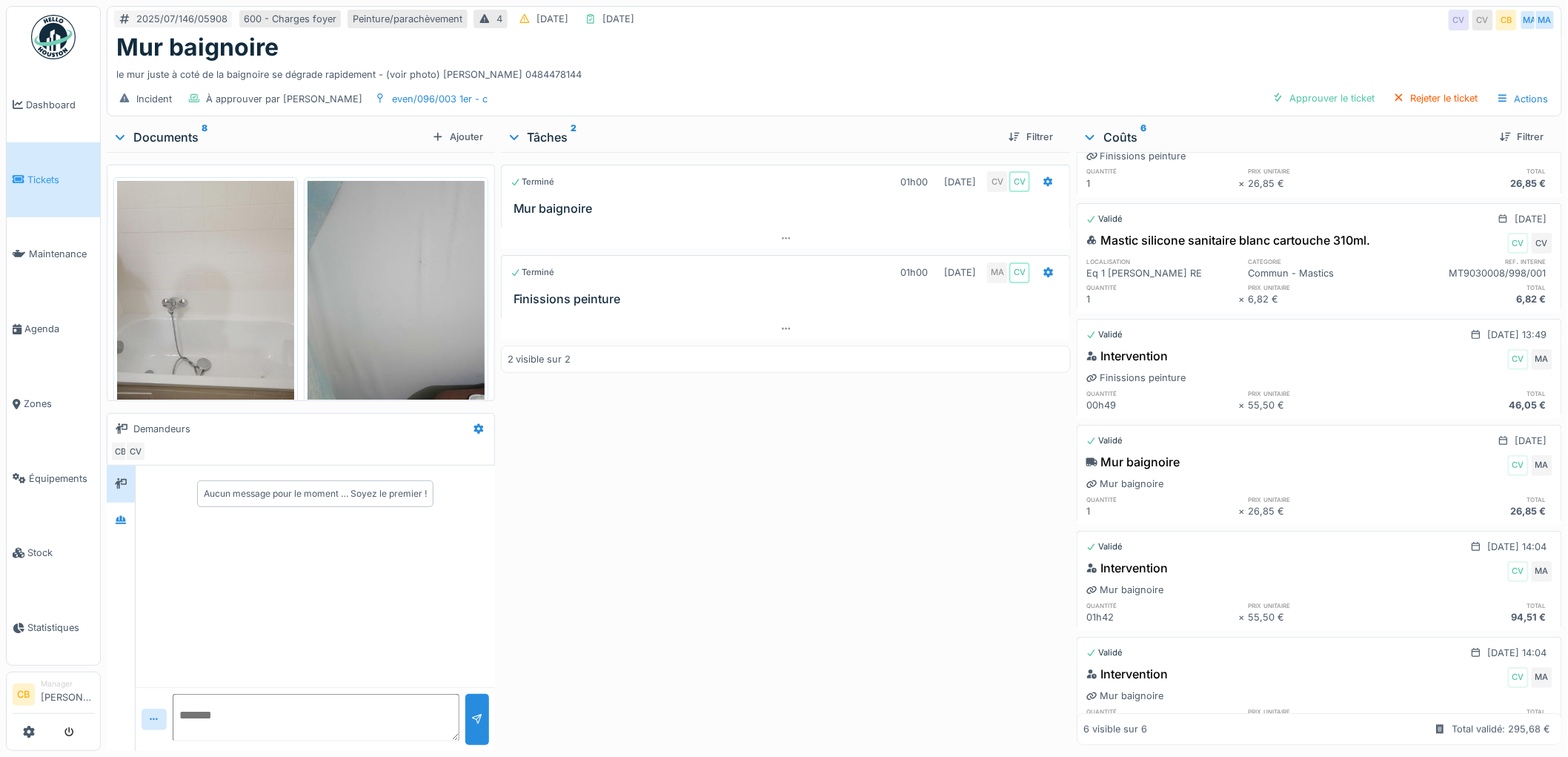
scroll to position [126, 0]
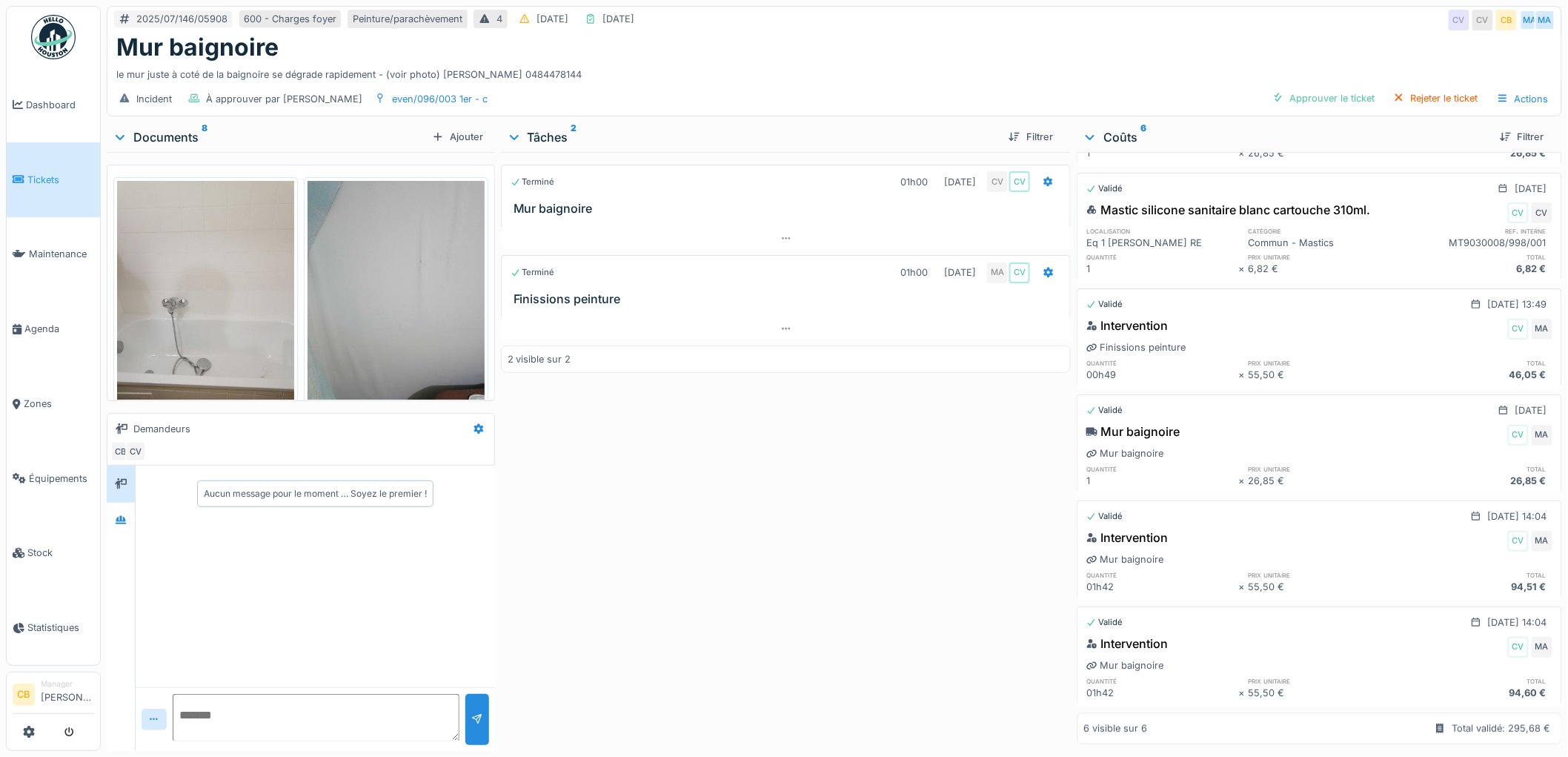
click at [348, 306] on img at bounding box center [396, 299] width 177 height 235
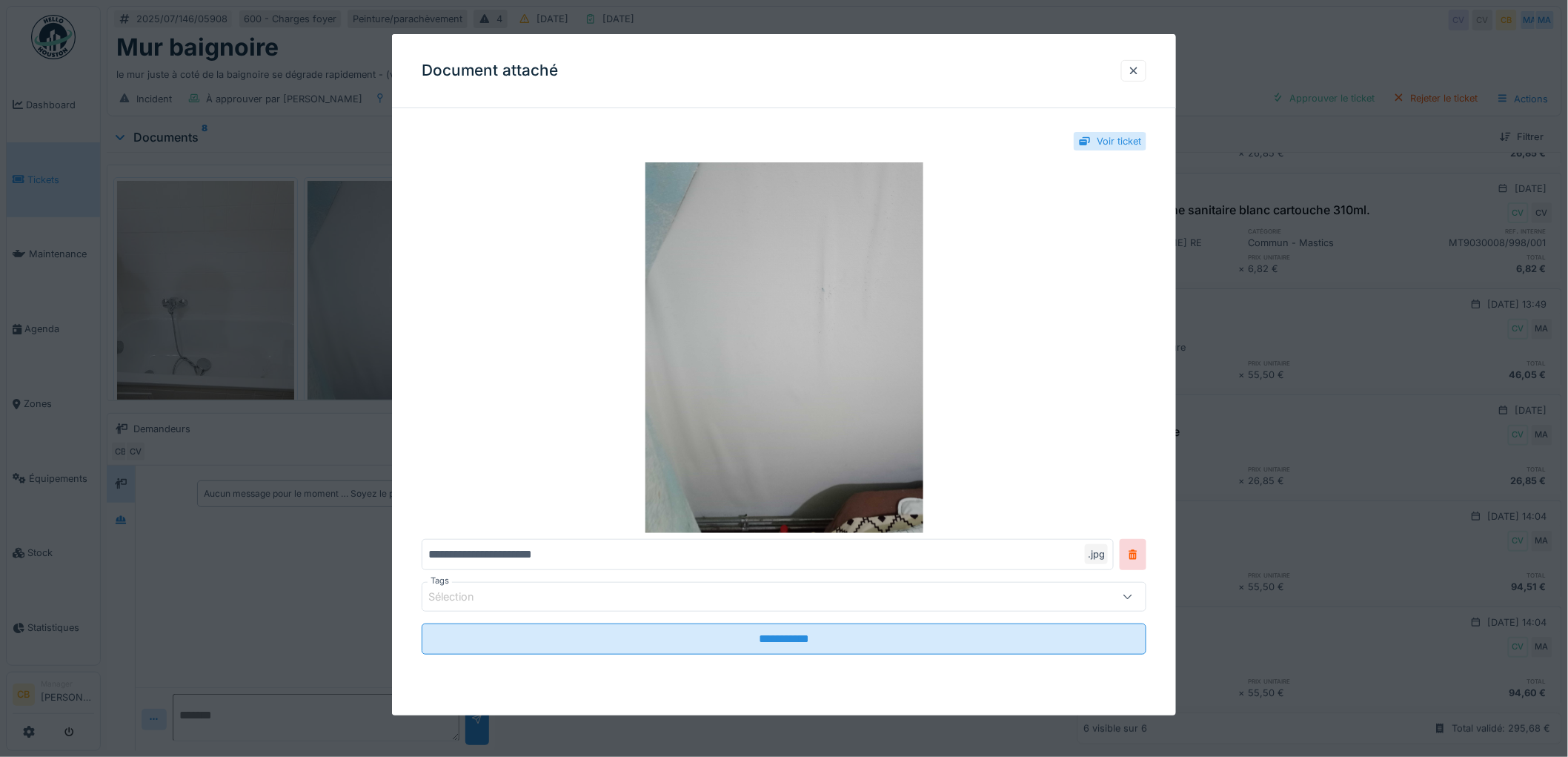
click at [348, 306] on div at bounding box center [784, 378] width 1568 height 757
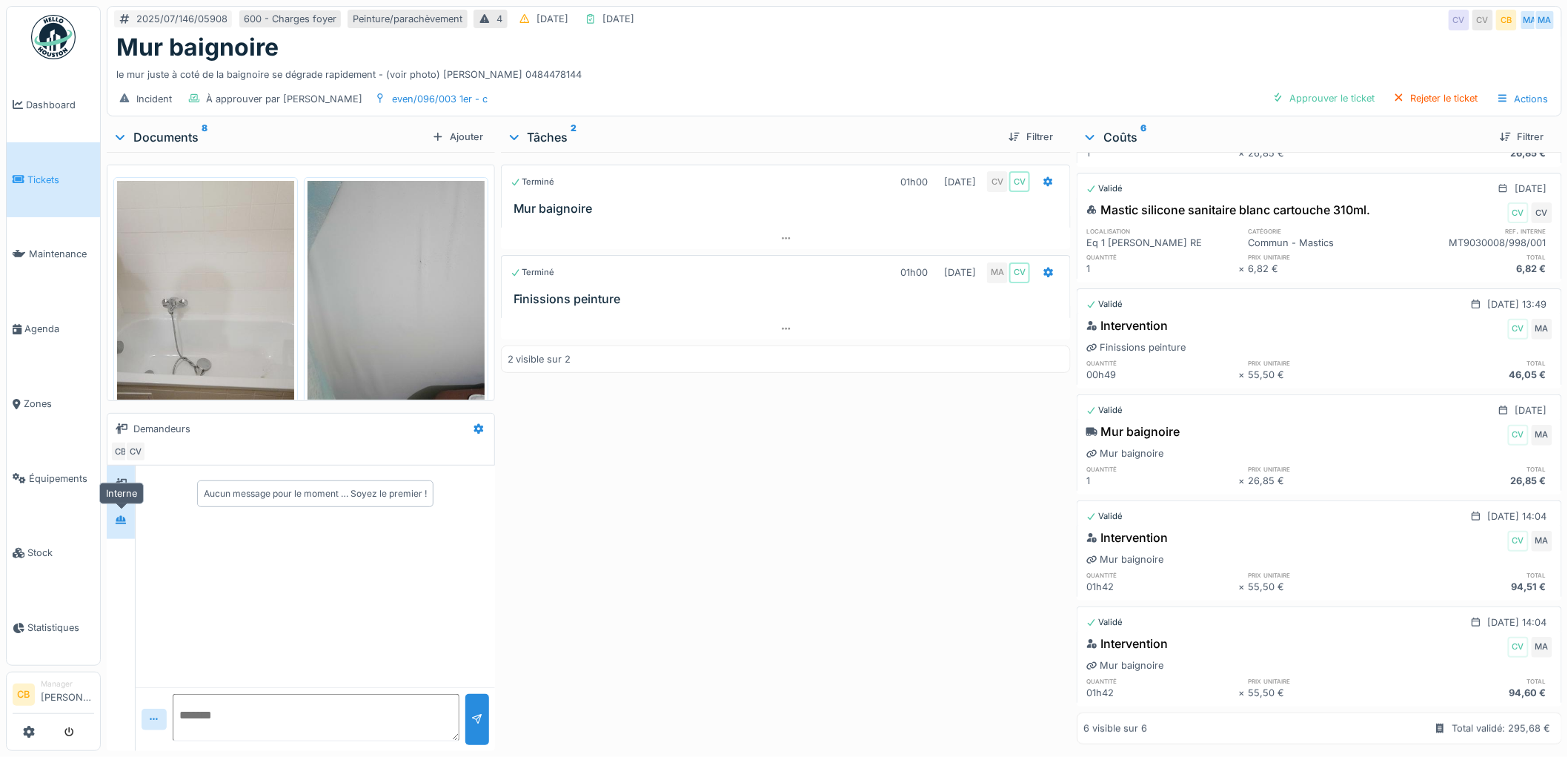
click at [122, 523] on icon at bounding box center [120, 520] width 10 height 8
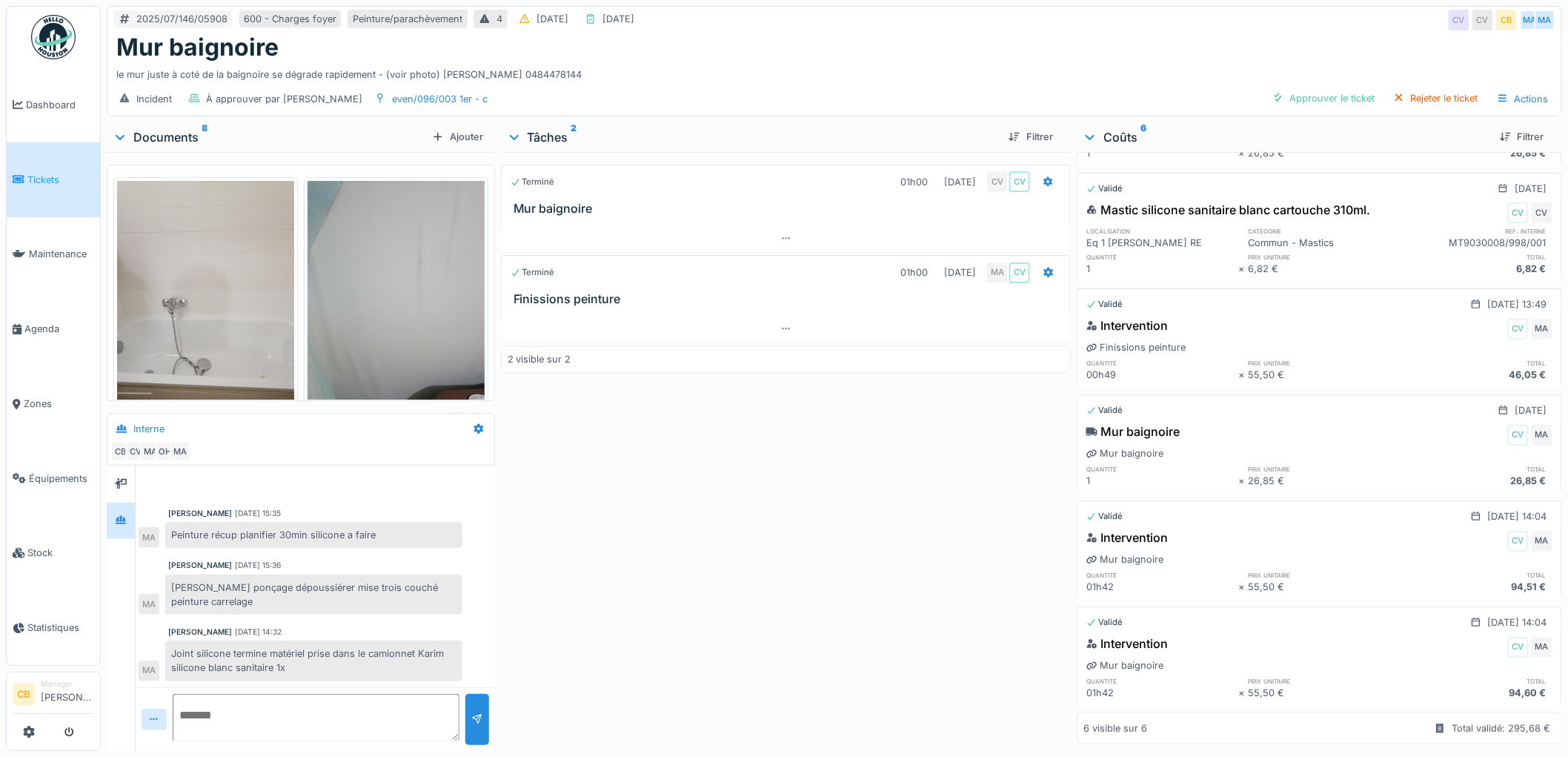
scroll to position [12, 0]
click at [1331, 89] on div "Approuver le ticket" at bounding box center [1323, 98] width 115 height 20
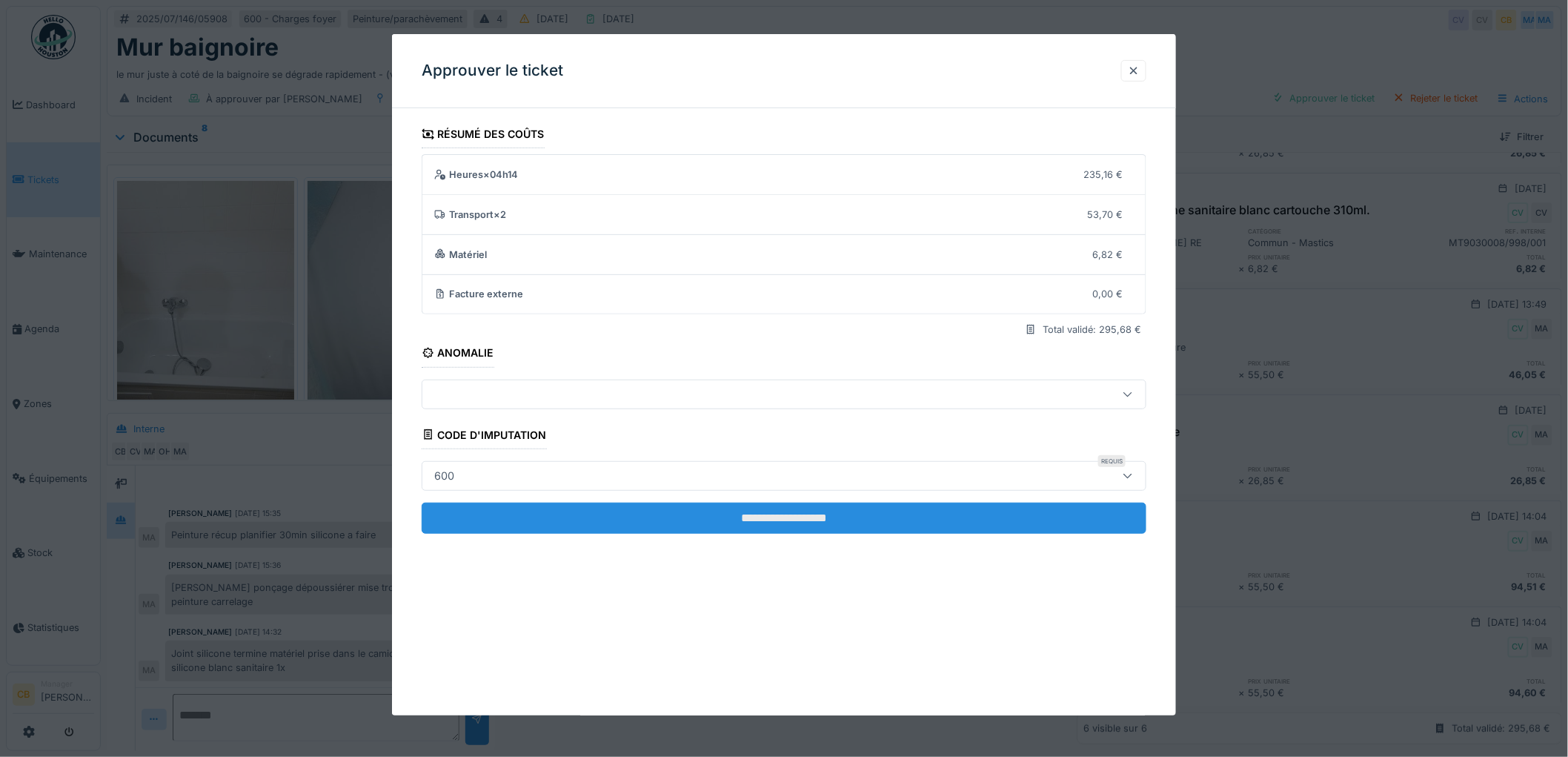
click at [828, 508] on input "**********" at bounding box center [784, 518] width 724 height 31
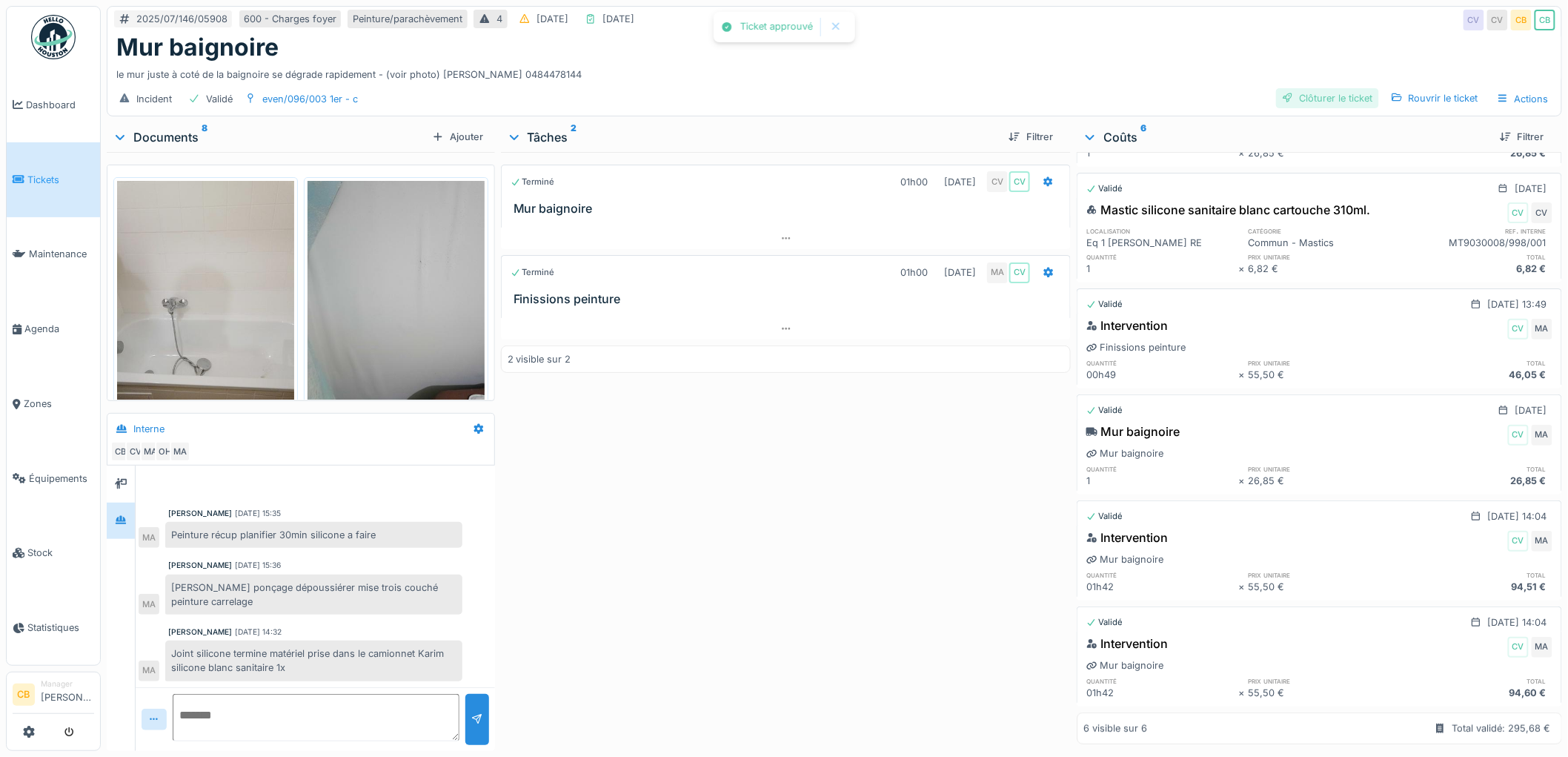
click at [1321, 89] on div "Clôturer le ticket" at bounding box center [1327, 98] width 103 height 20
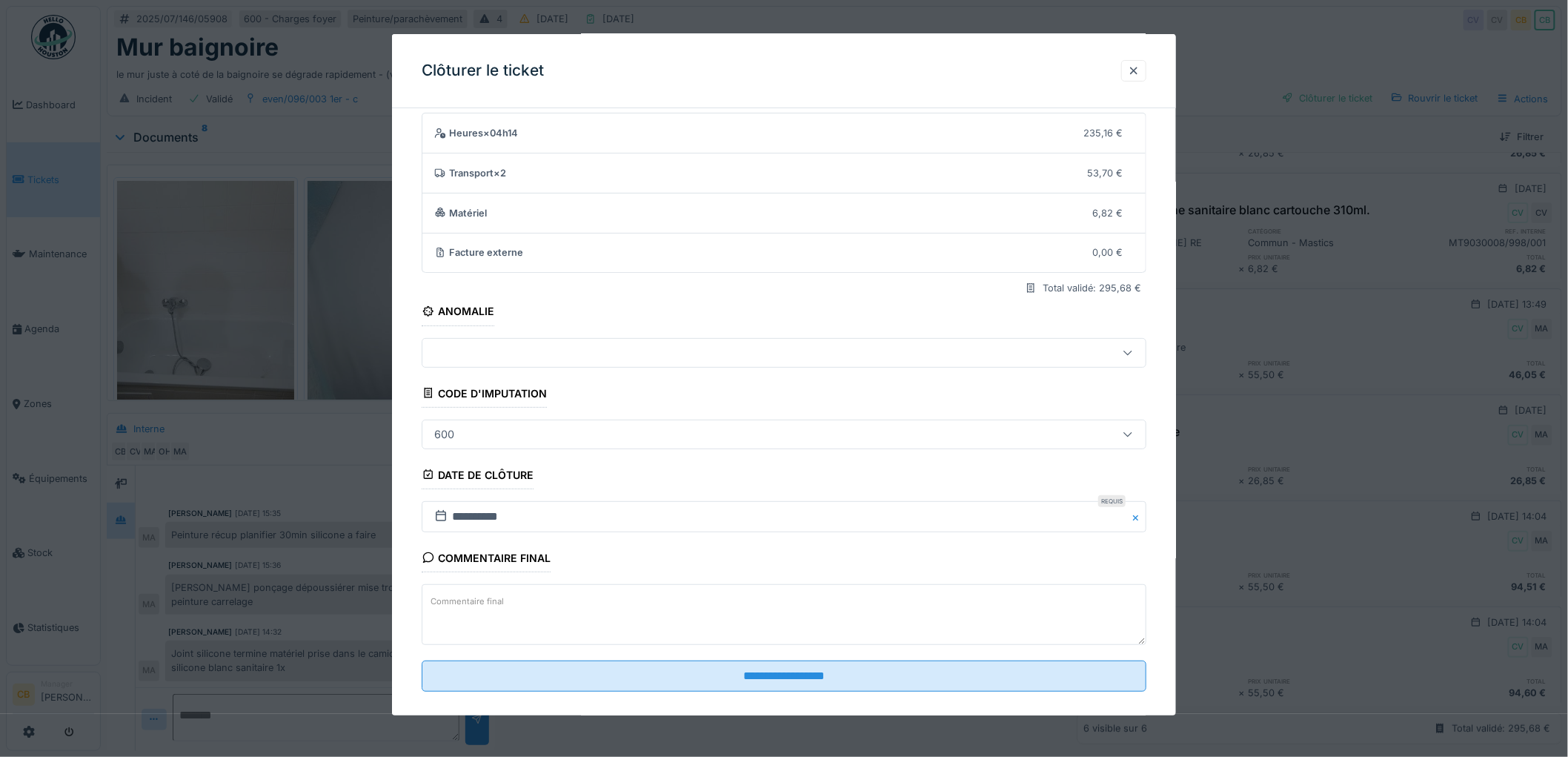
scroll to position [61, 0]
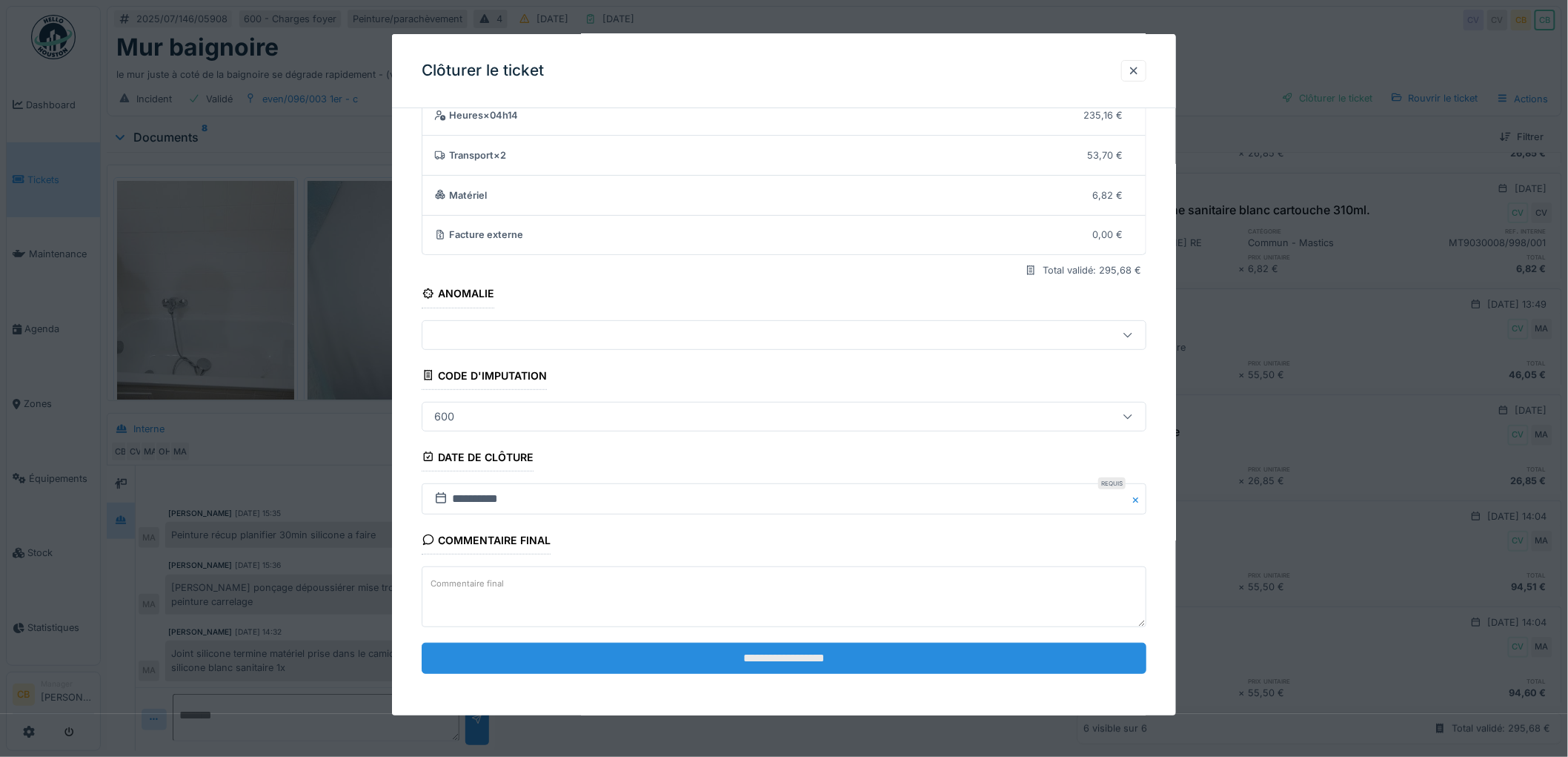
click at [686, 645] on input "**********" at bounding box center [784, 657] width 724 height 31
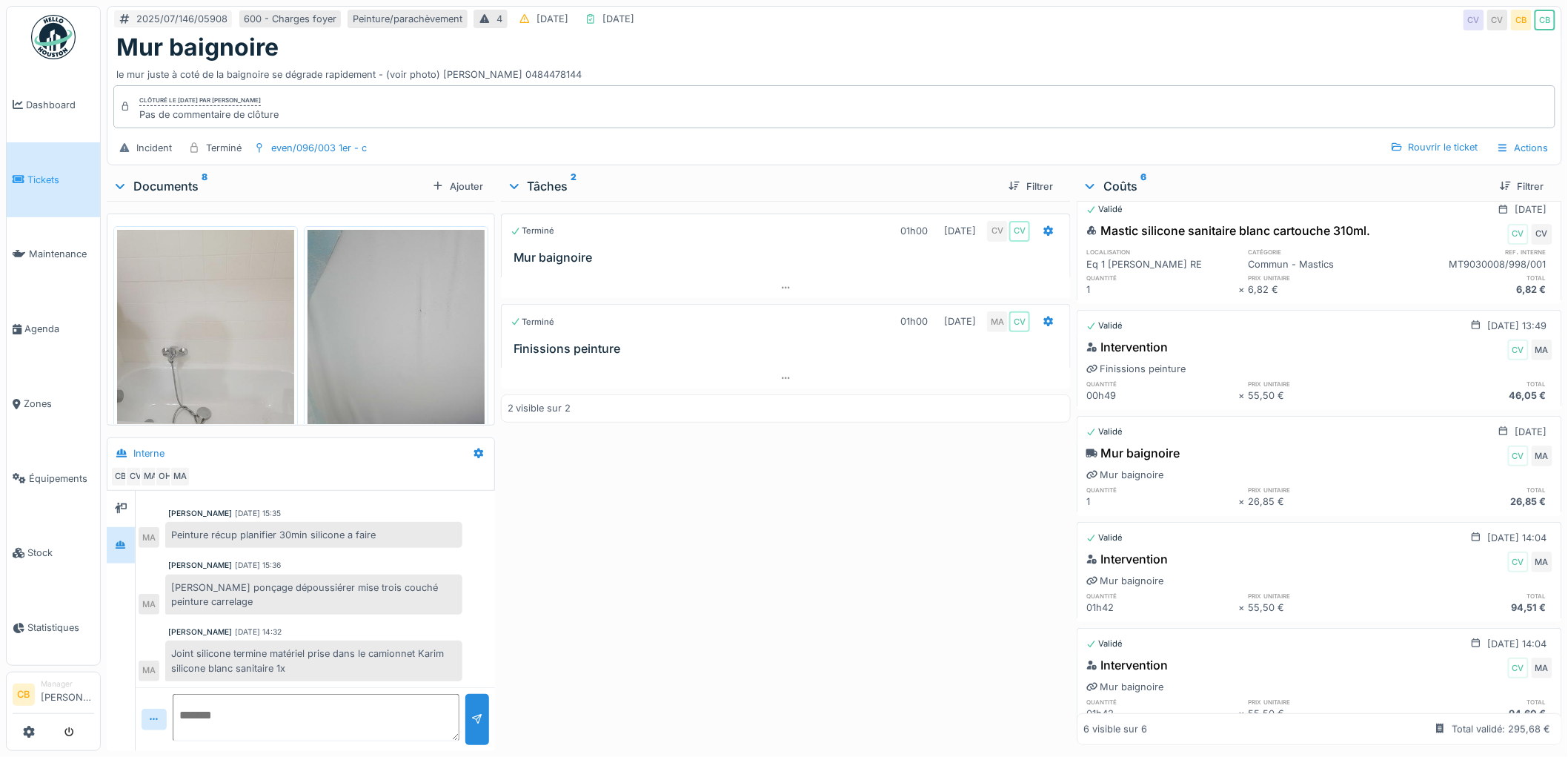
scroll to position [0, 0]
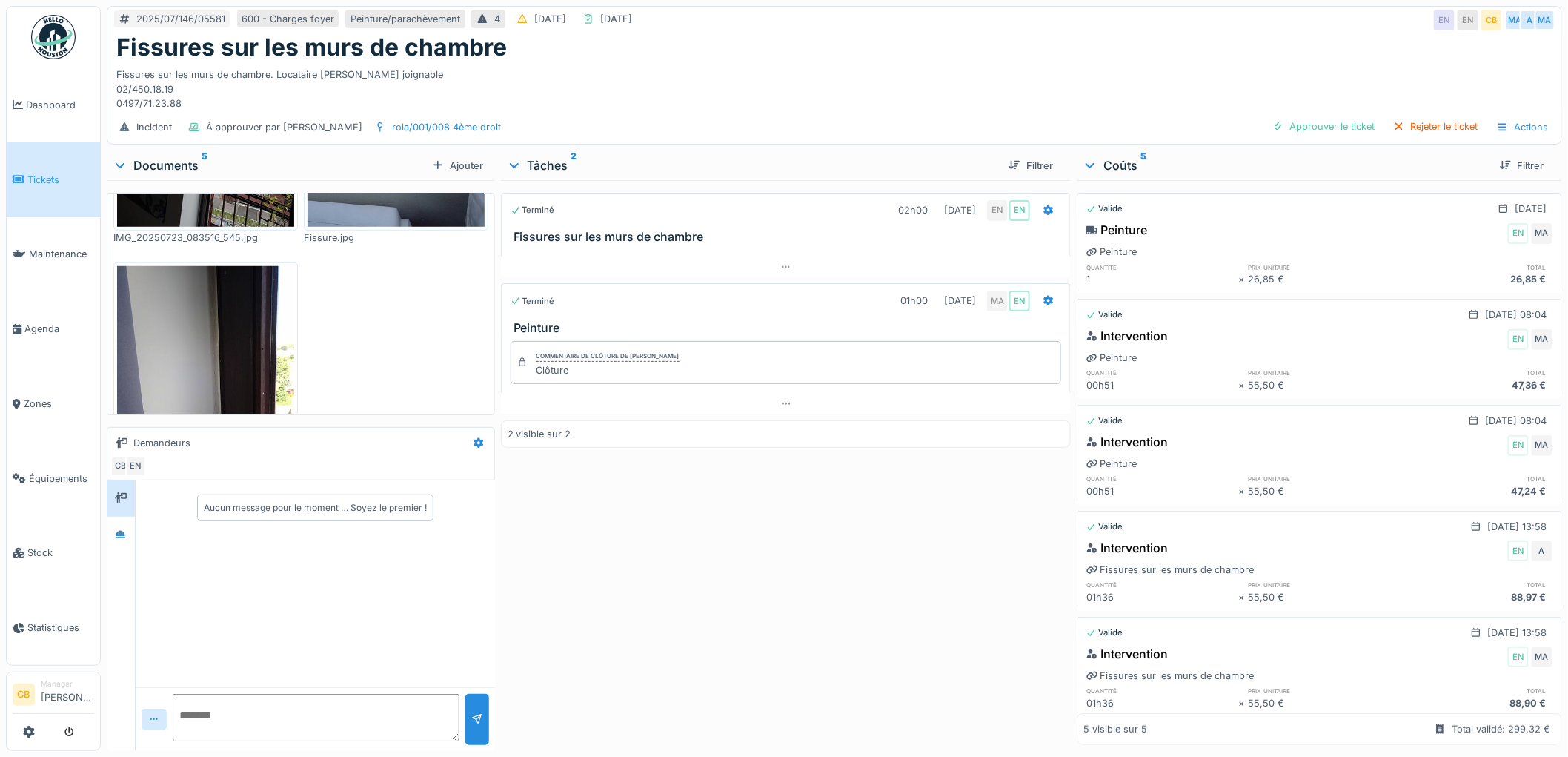
scroll to position [579, 0]
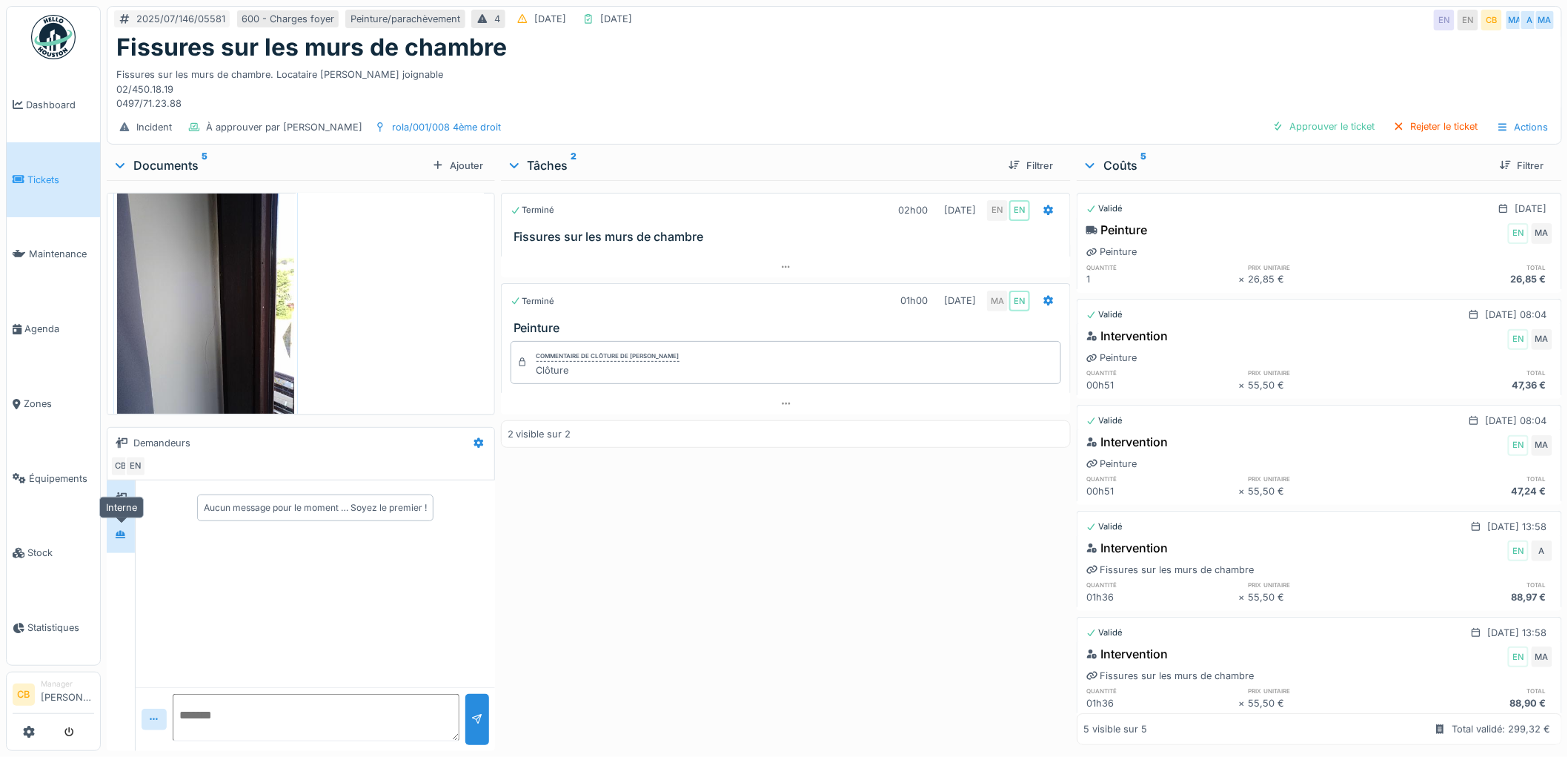
click at [124, 540] on div at bounding box center [120, 535] width 12 height 14
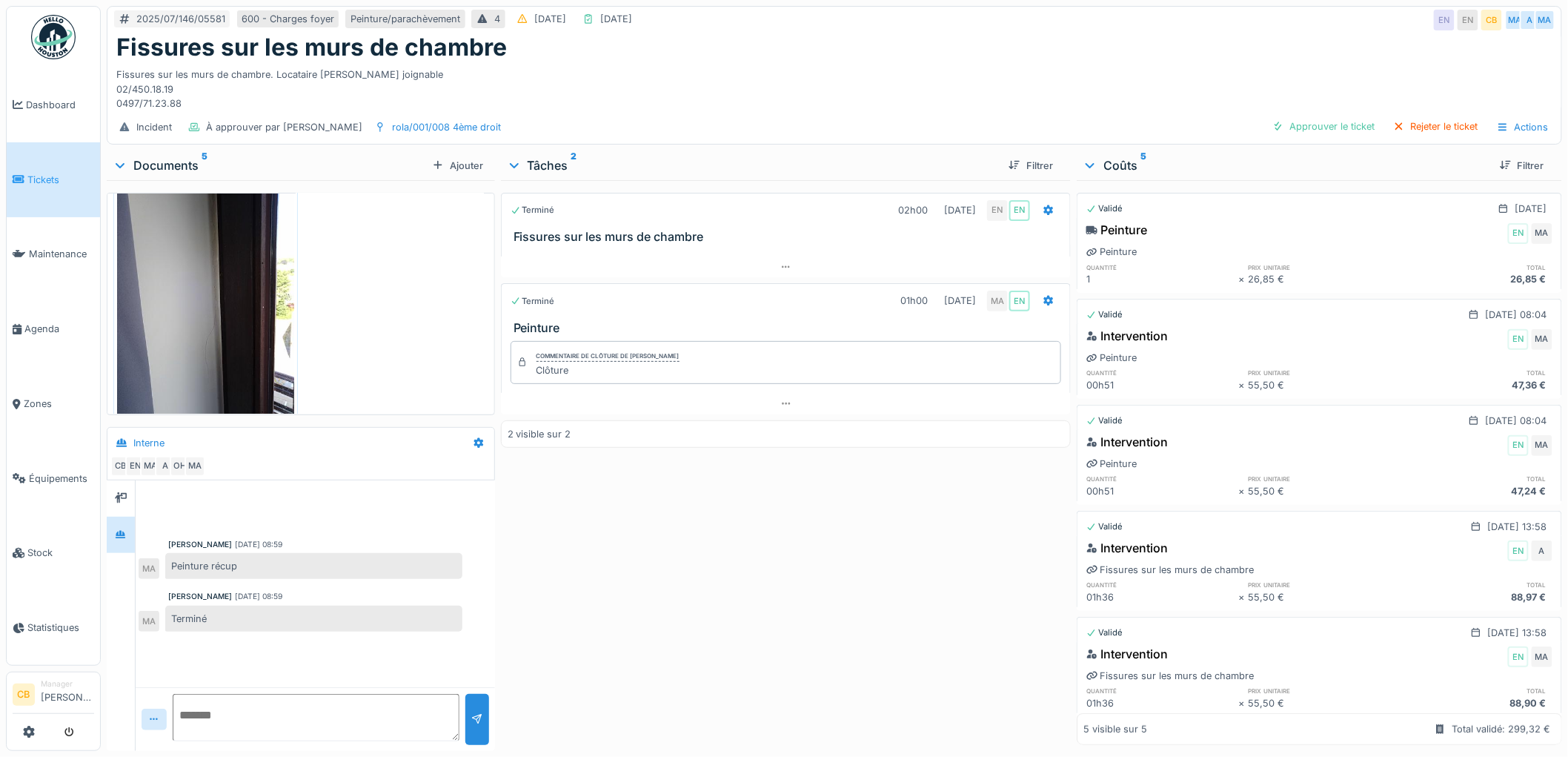
drag, startPoint x: 1340, startPoint y: 126, endPoint x: 1306, endPoint y: 137, distance: 35.7
click at [1340, 125] on div "Approuver le ticket" at bounding box center [1323, 126] width 115 height 20
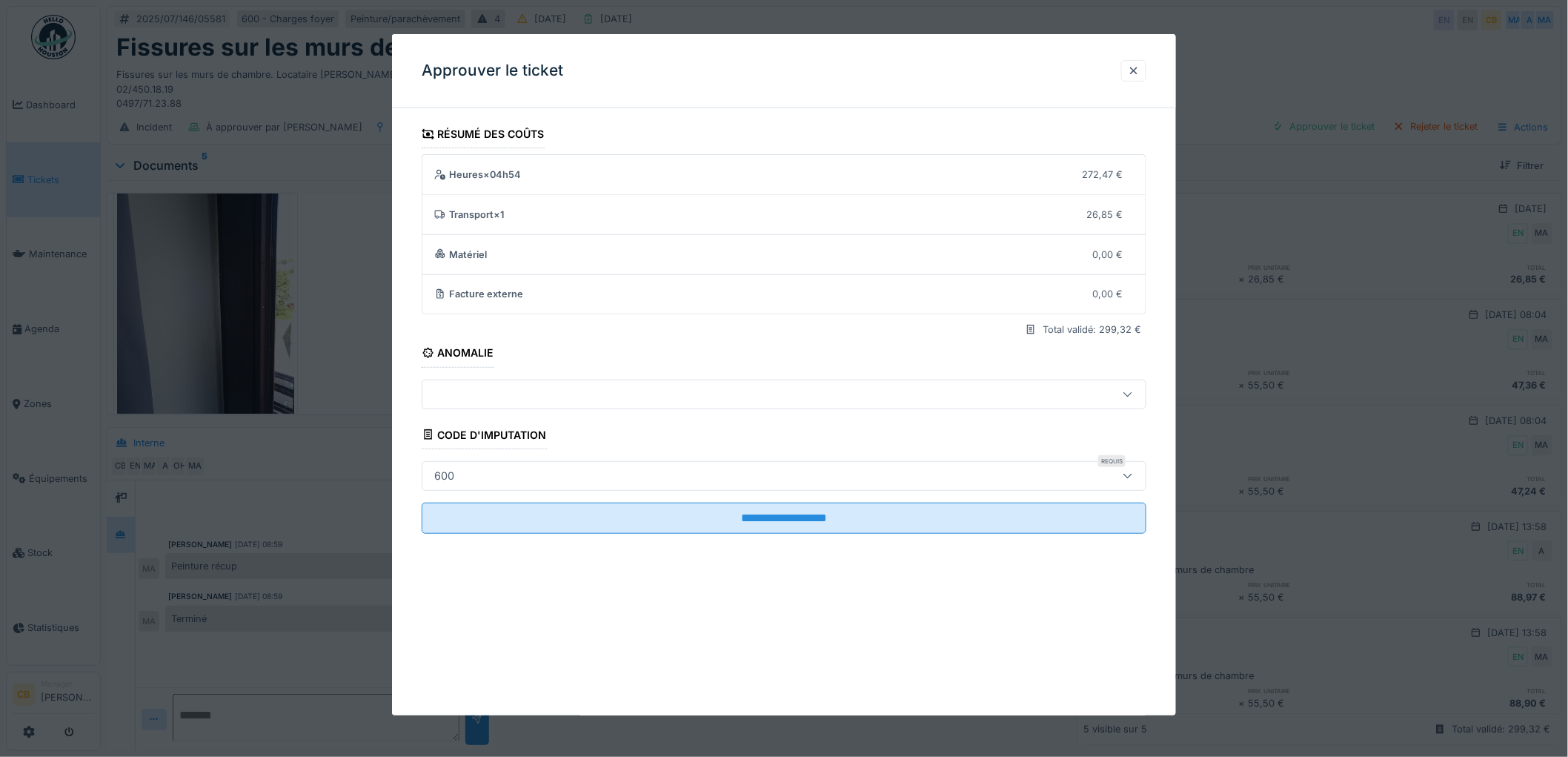
scroll to position [12, 0]
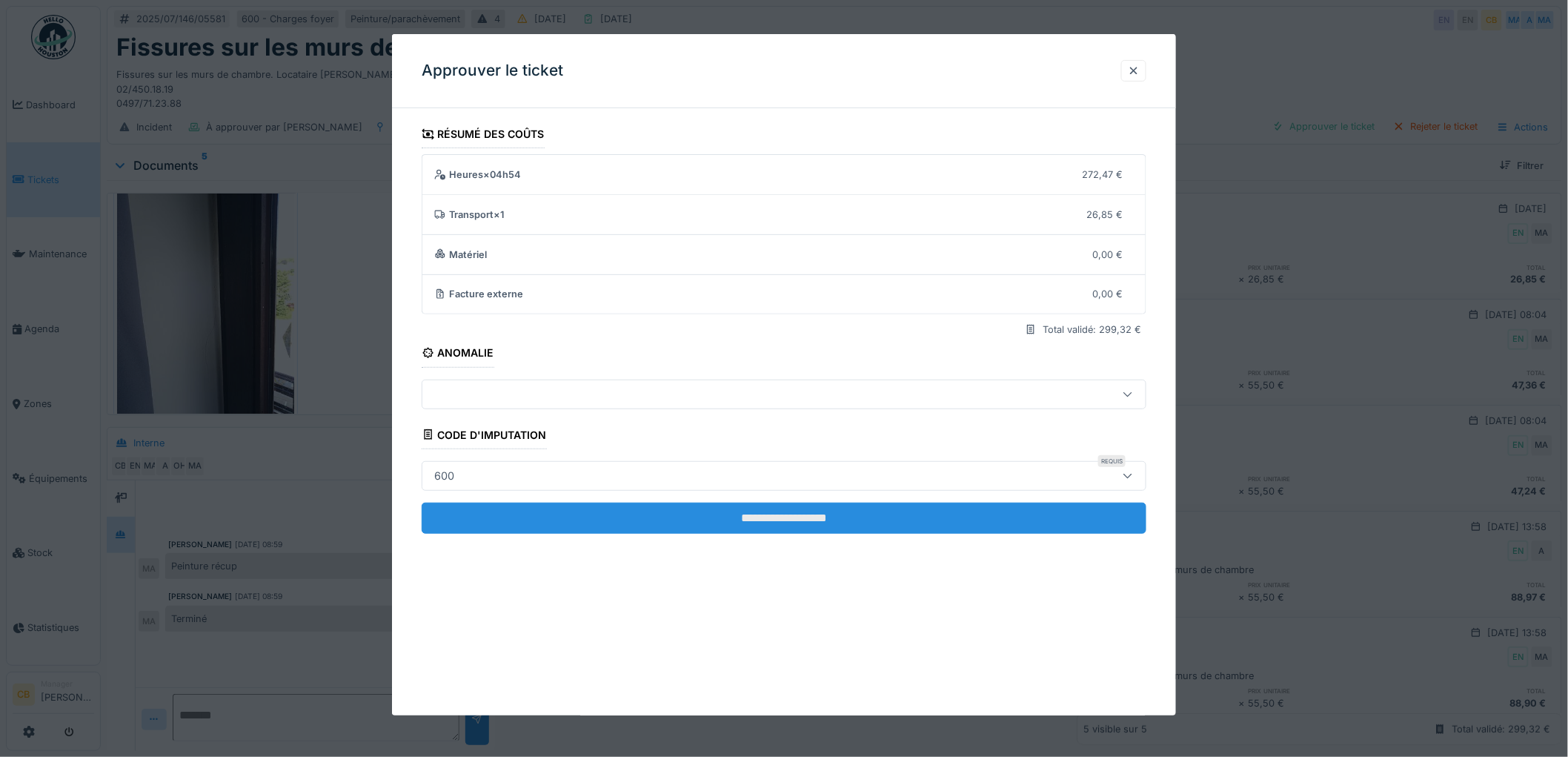
click at [800, 514] on input "**********" at bounding box center [784, 518] width 724 height 31
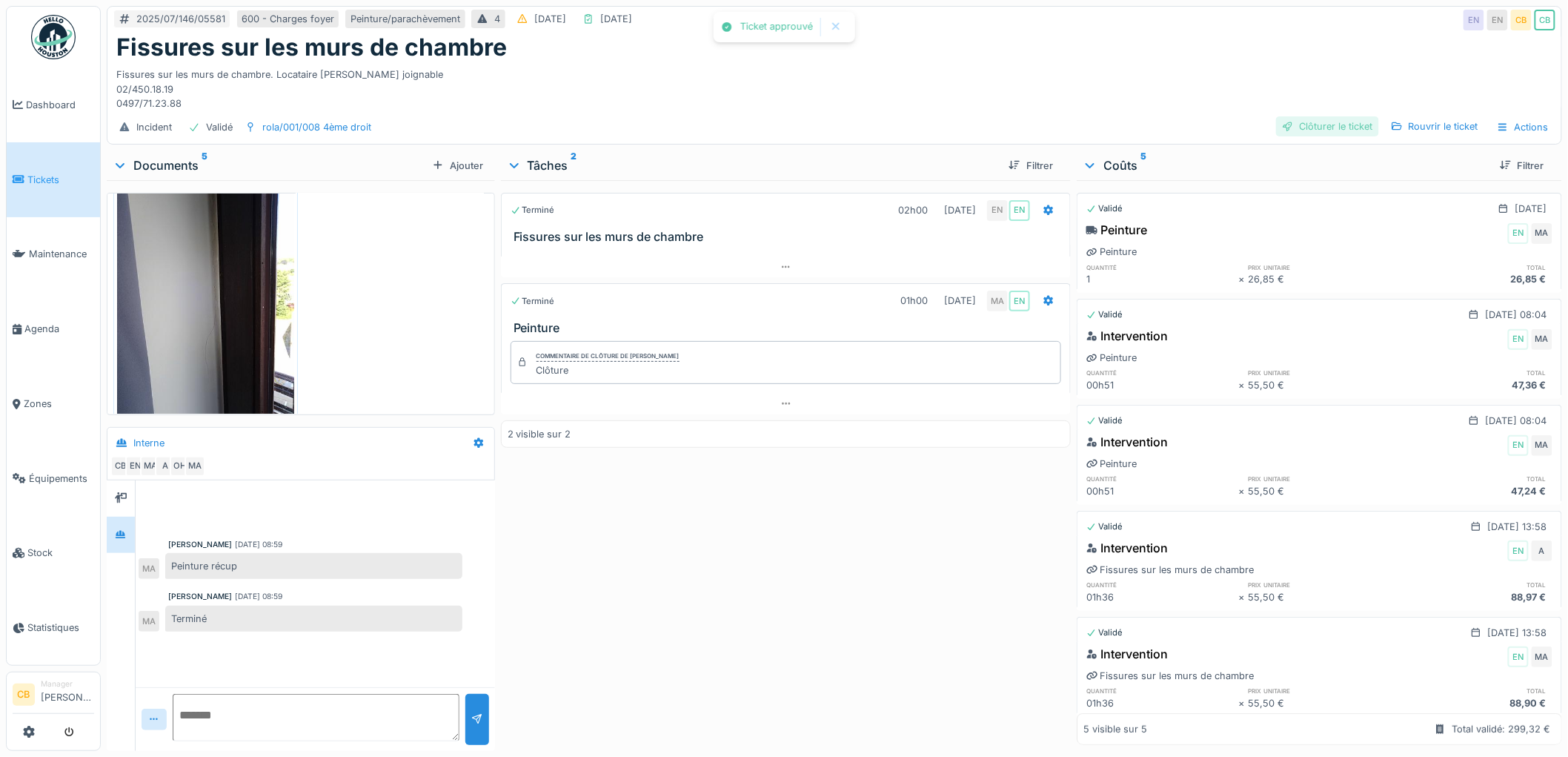
click at [1311, 119] on div "Clôturer le ticket" at bounding box center [1327, 126] width 103 height 20
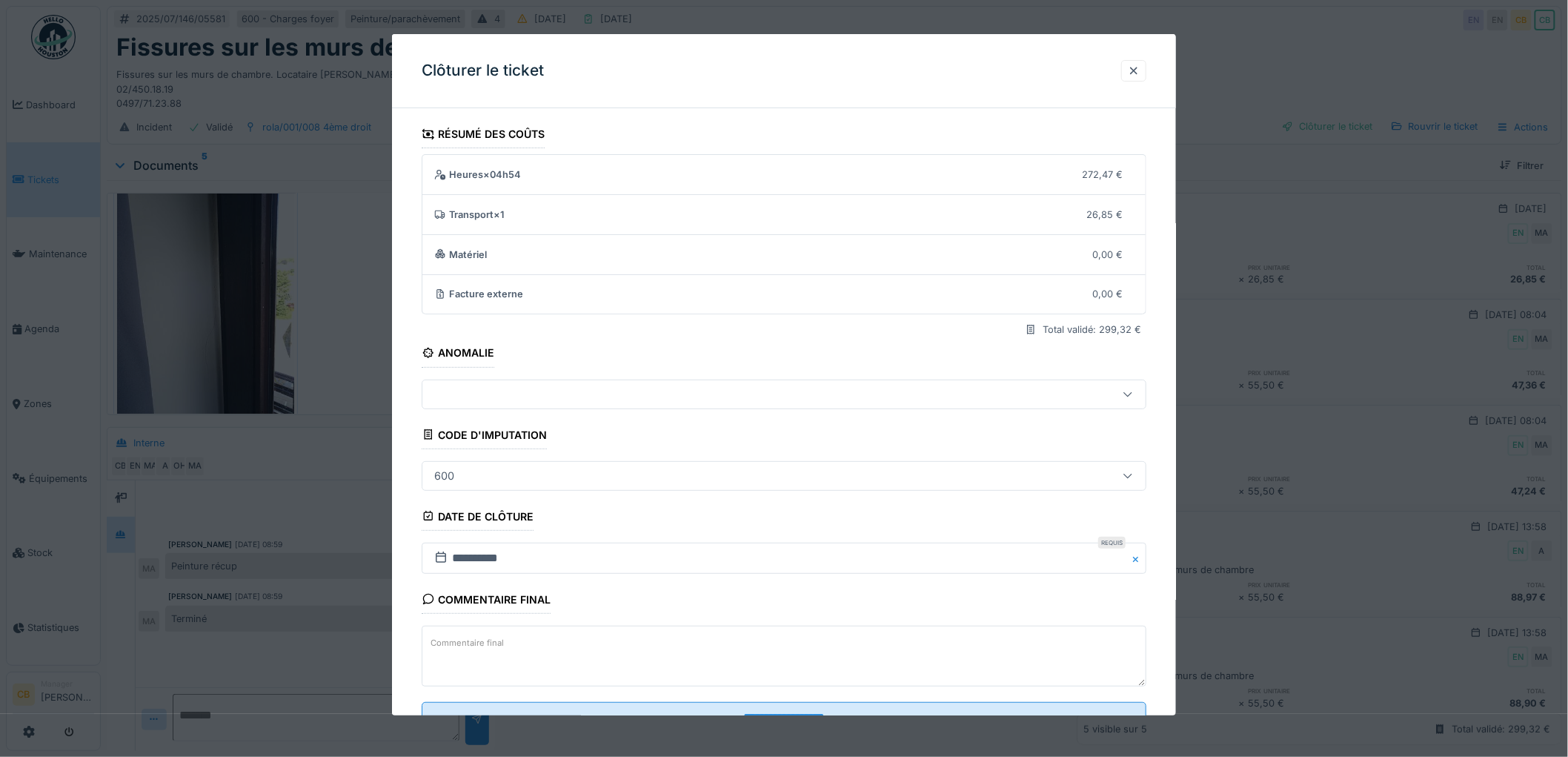
scroll to position [61, 0]
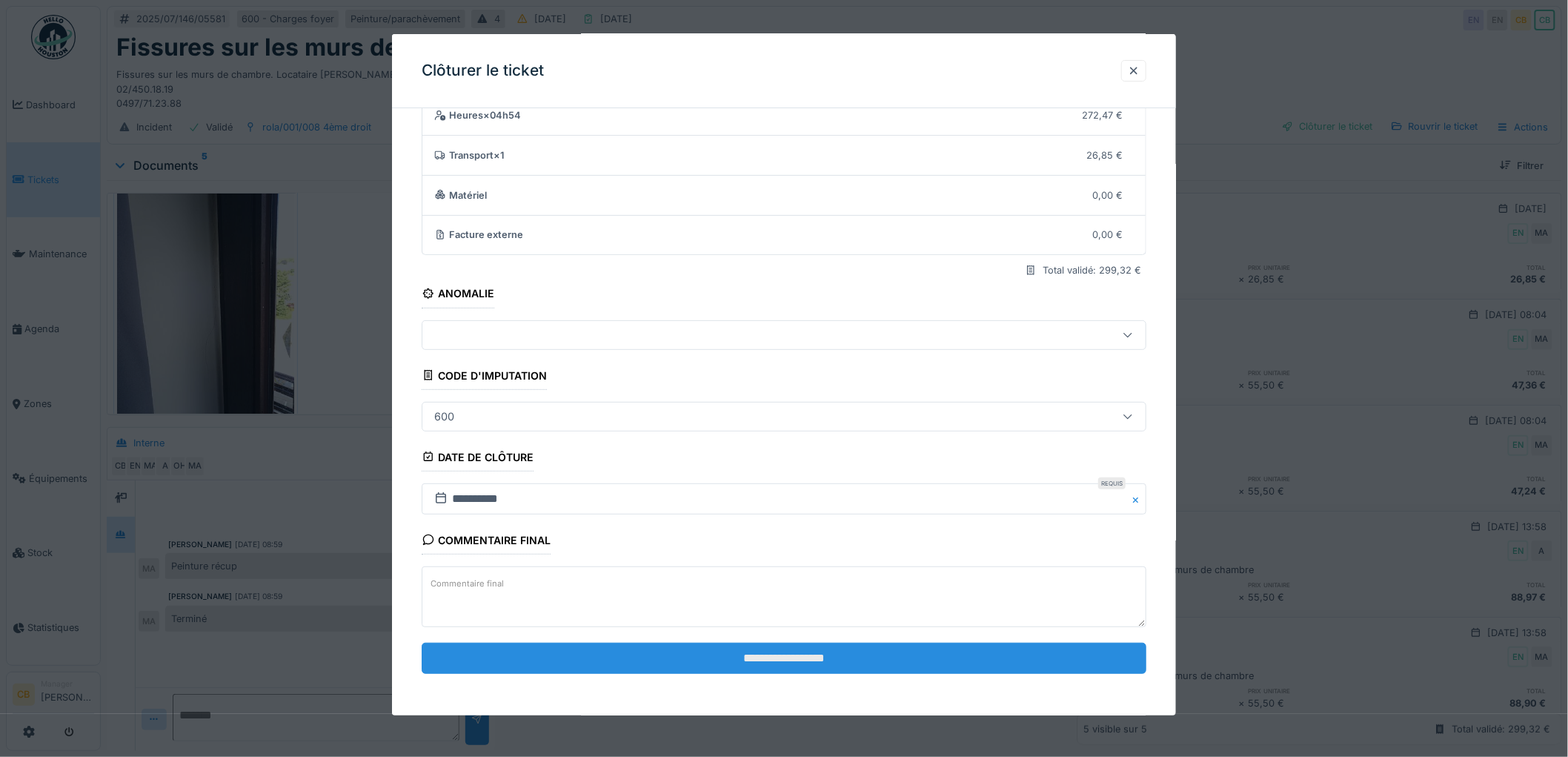
click at [791, 655] on input "**********" at bounding box center [784, 657] width 724 height 31
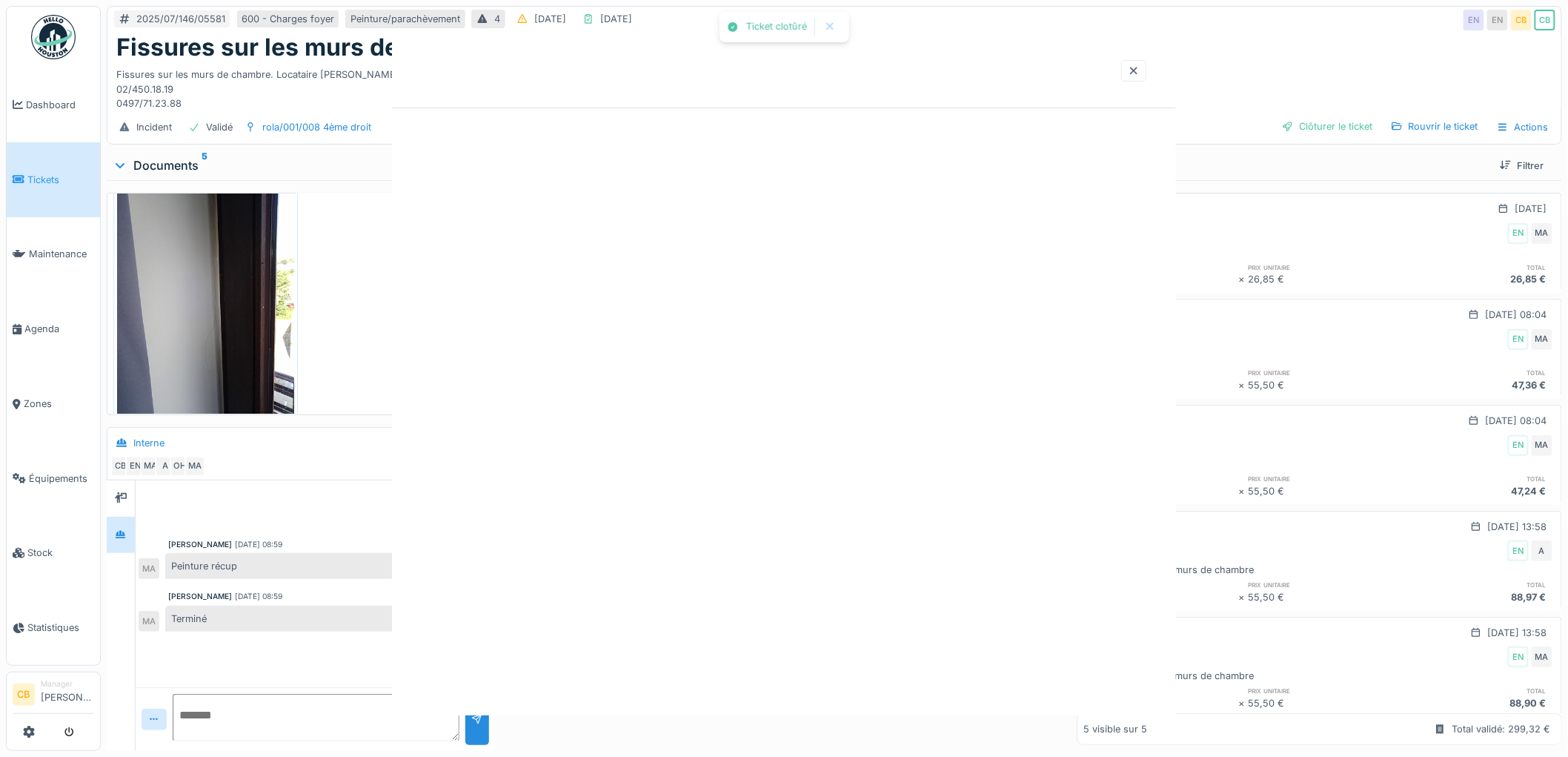
scroll to position [0, 0]
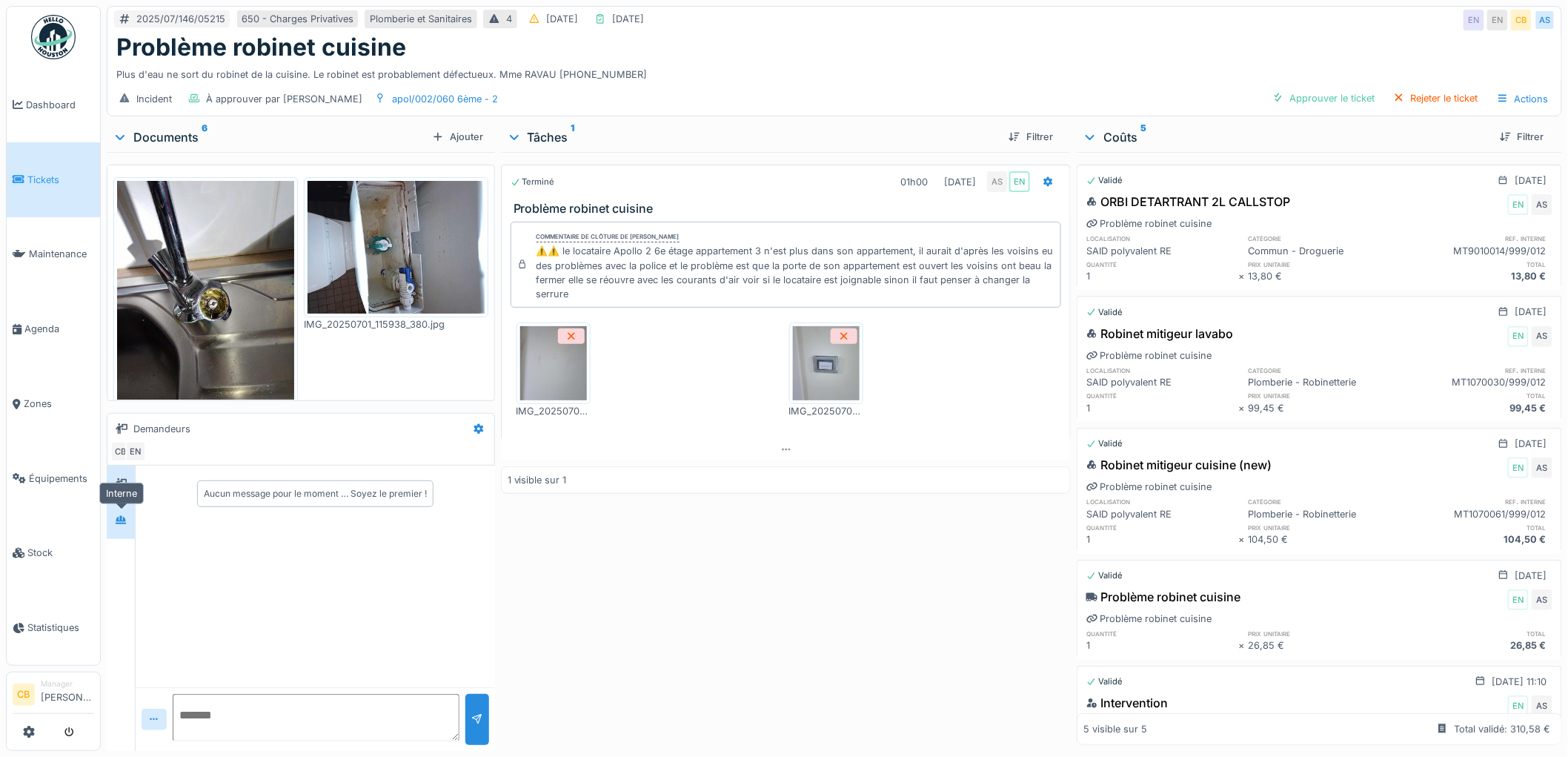
click at [119, 517] on icon at bounding box center [120, 520] width 12 height 9
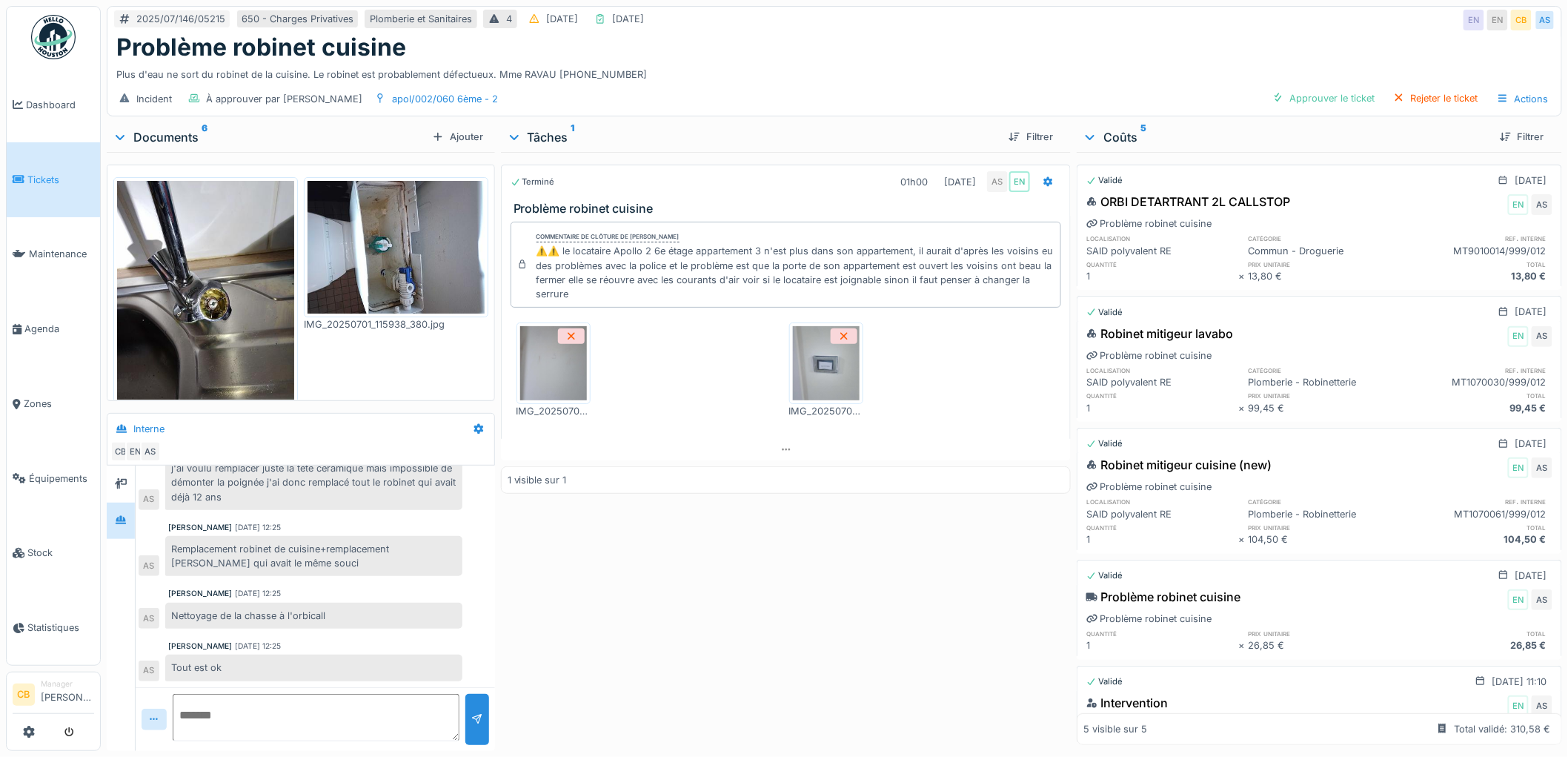
scroll to position [99, 0]
click at [1272, 102] on div at bounding box center [1277, 98] width 12 height 14
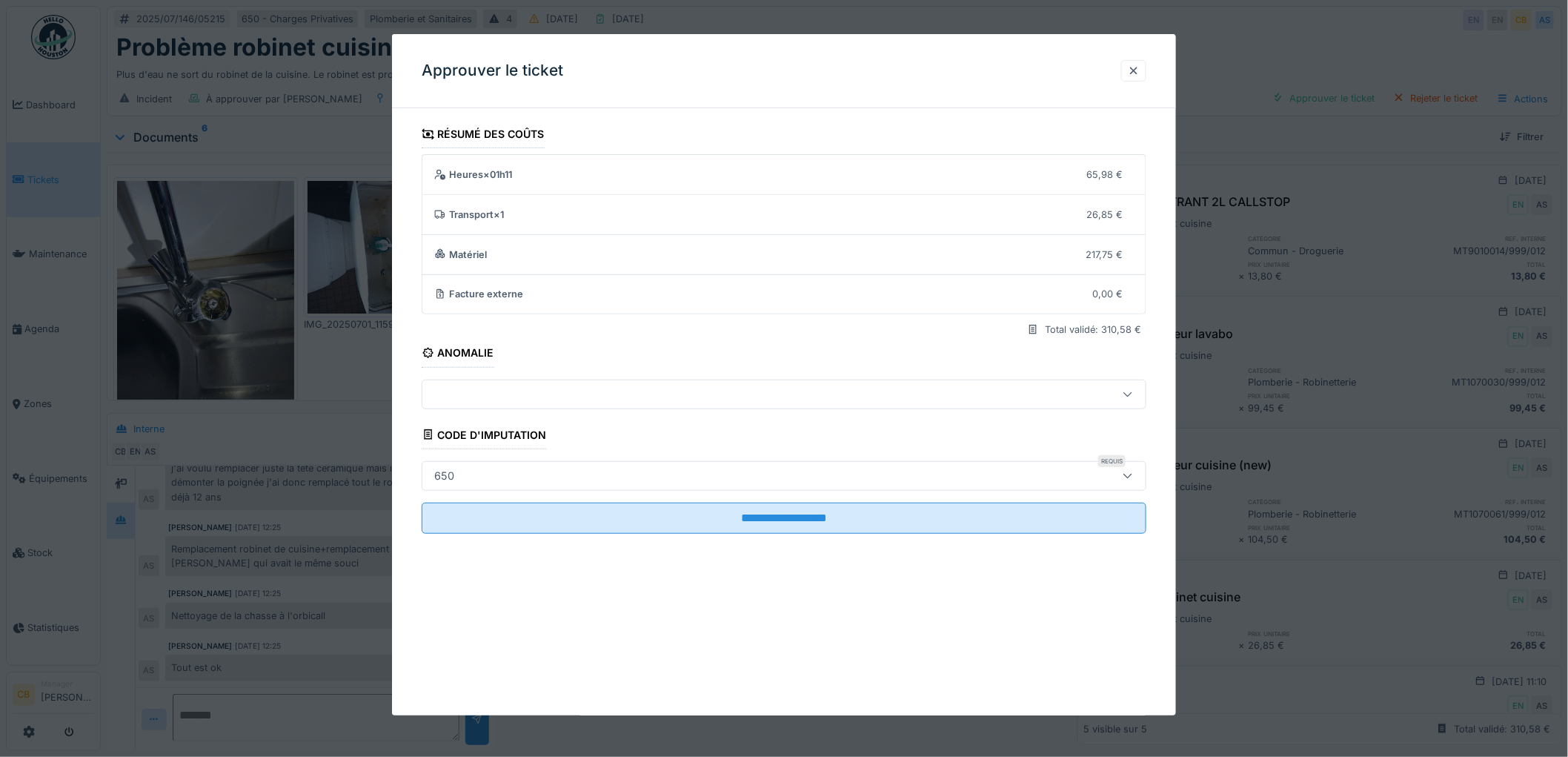
click at [835, 537] on fieldset "**********" at bounding box center [784, 333] width 724 height 425
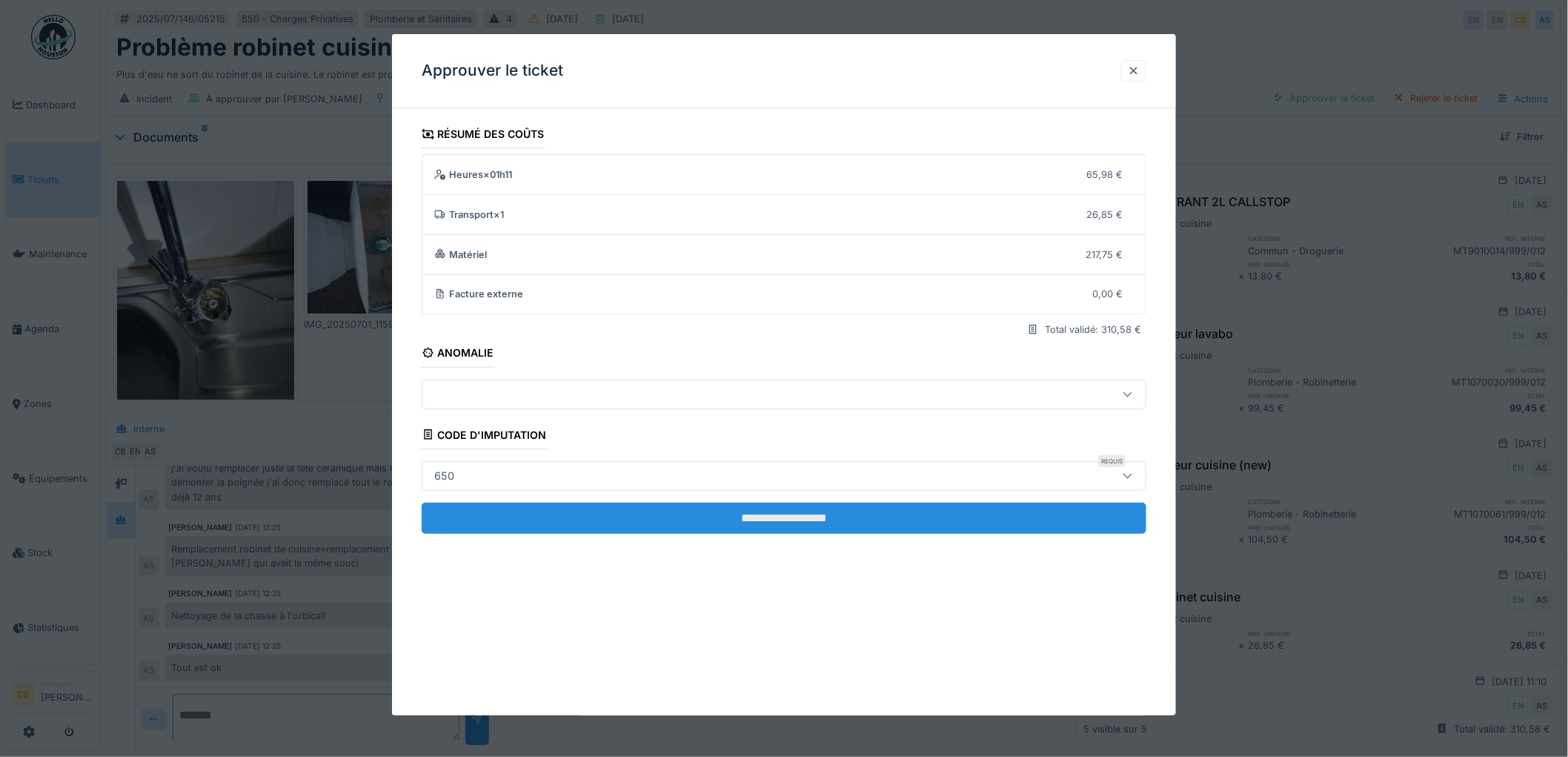
click at [837, 525] on input "**********" at bounding box center [784, 518] width 724 height 31
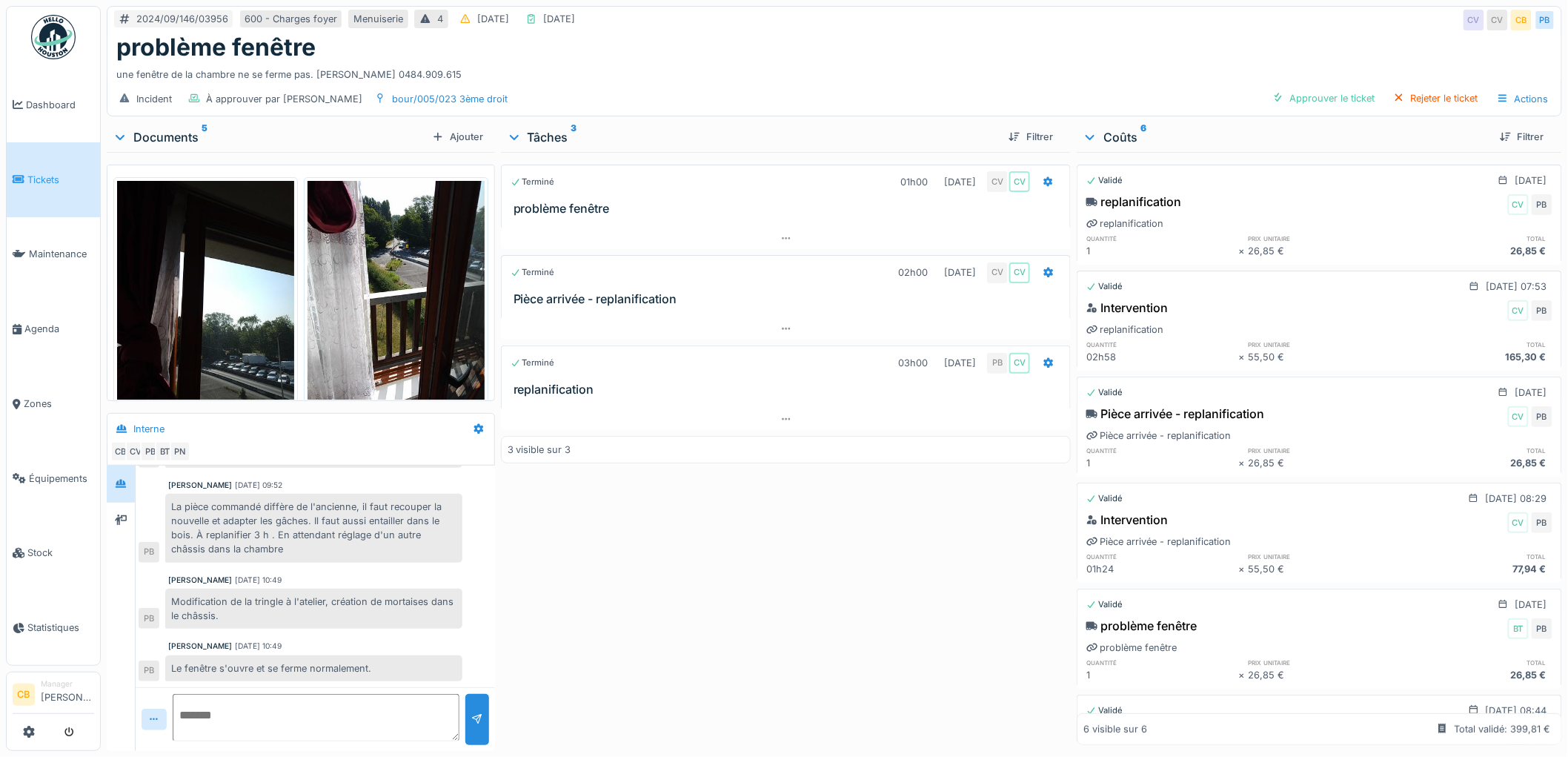
scroll to position [115, 0]
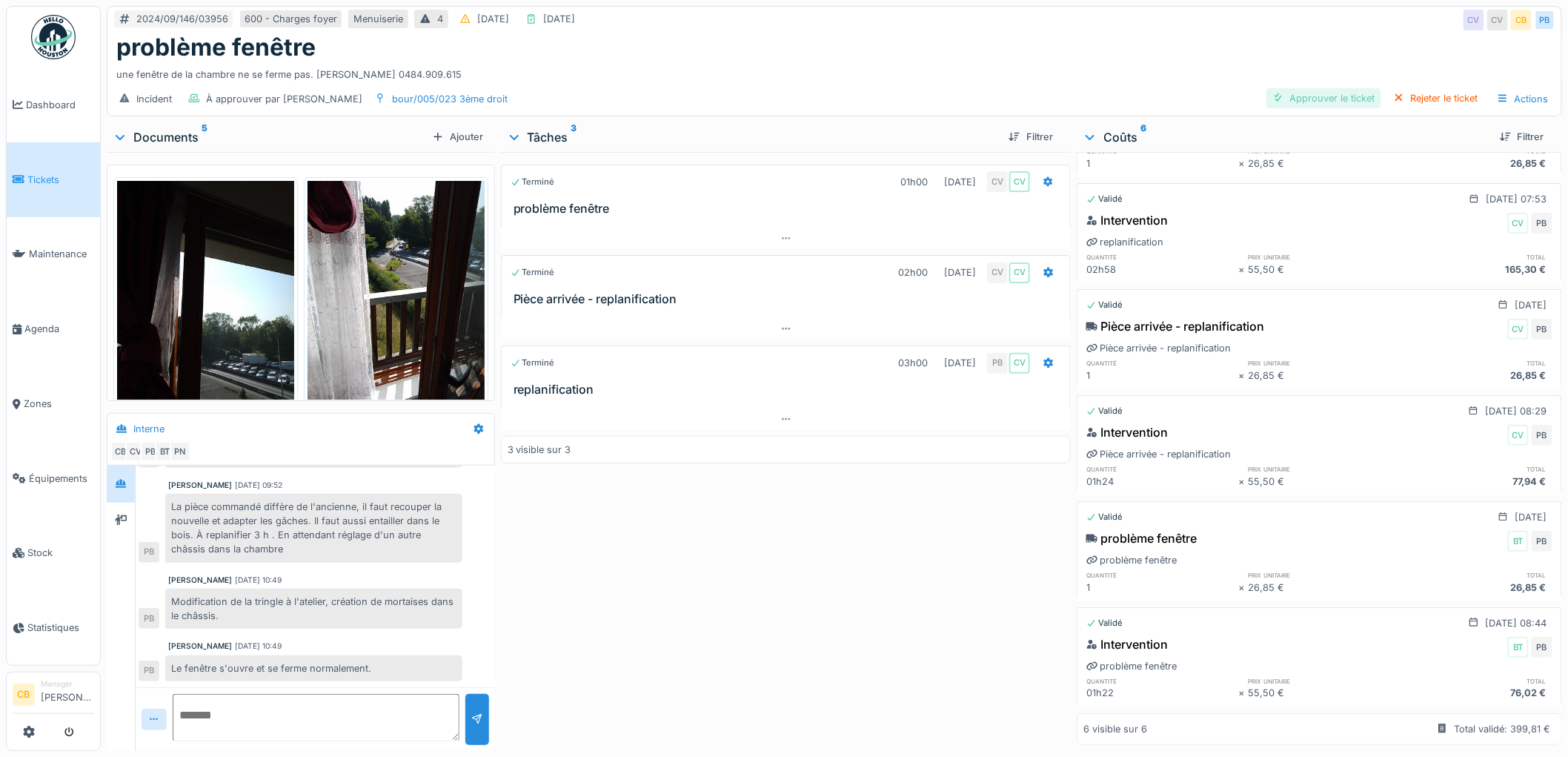
click at [1304, 89] on div "Approuver le ticket" at bounding box center [1323, 98] width 115 height 20
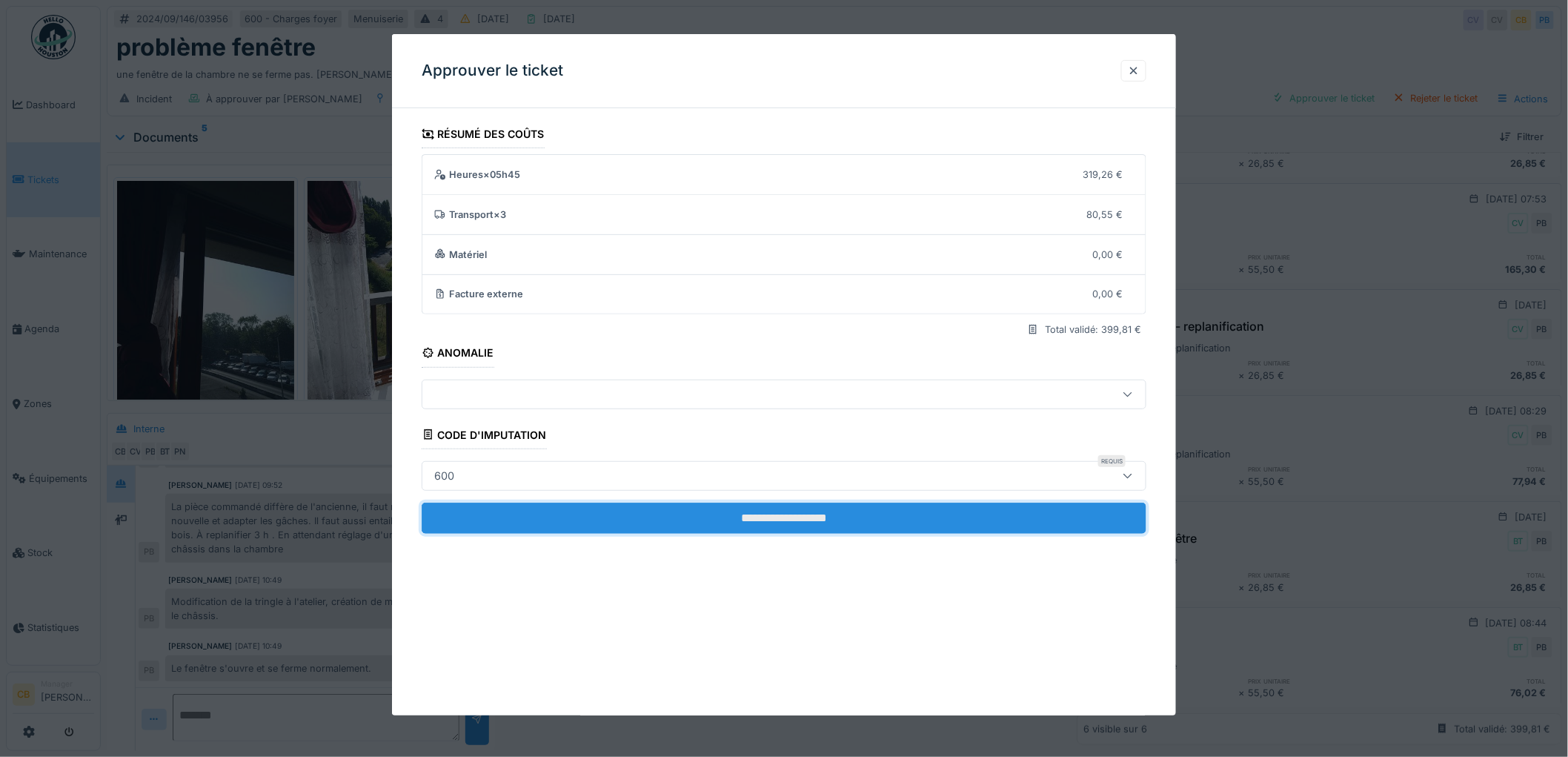
click at [826, 523] on input "**********" at bounding box center [784, 518] width 724 height 31
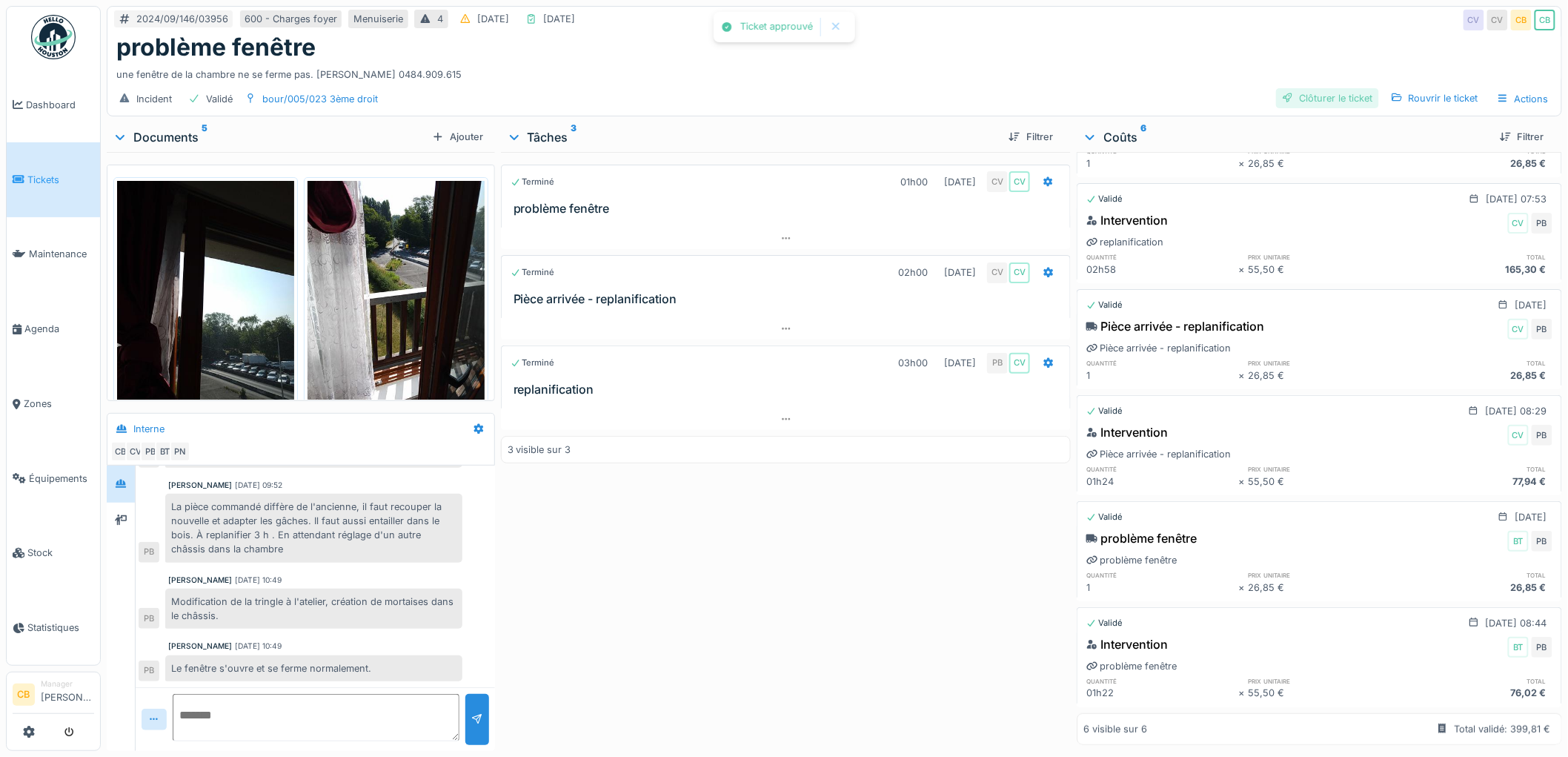
click at [1340, 89] on div "Clôturer le ticket" at bounding box center [1327, 98] width 103 height 20
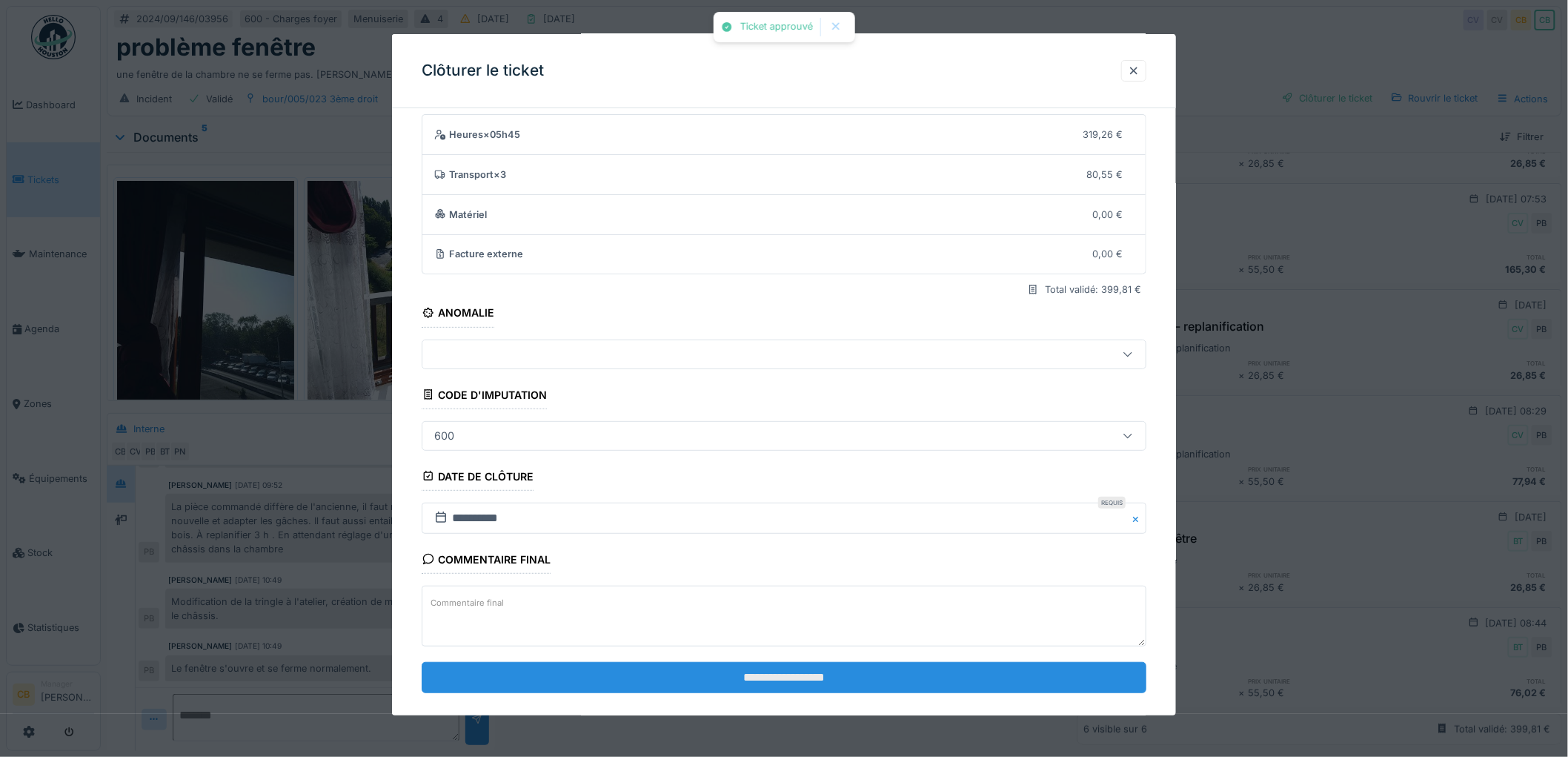
scroll to position [61, 0]
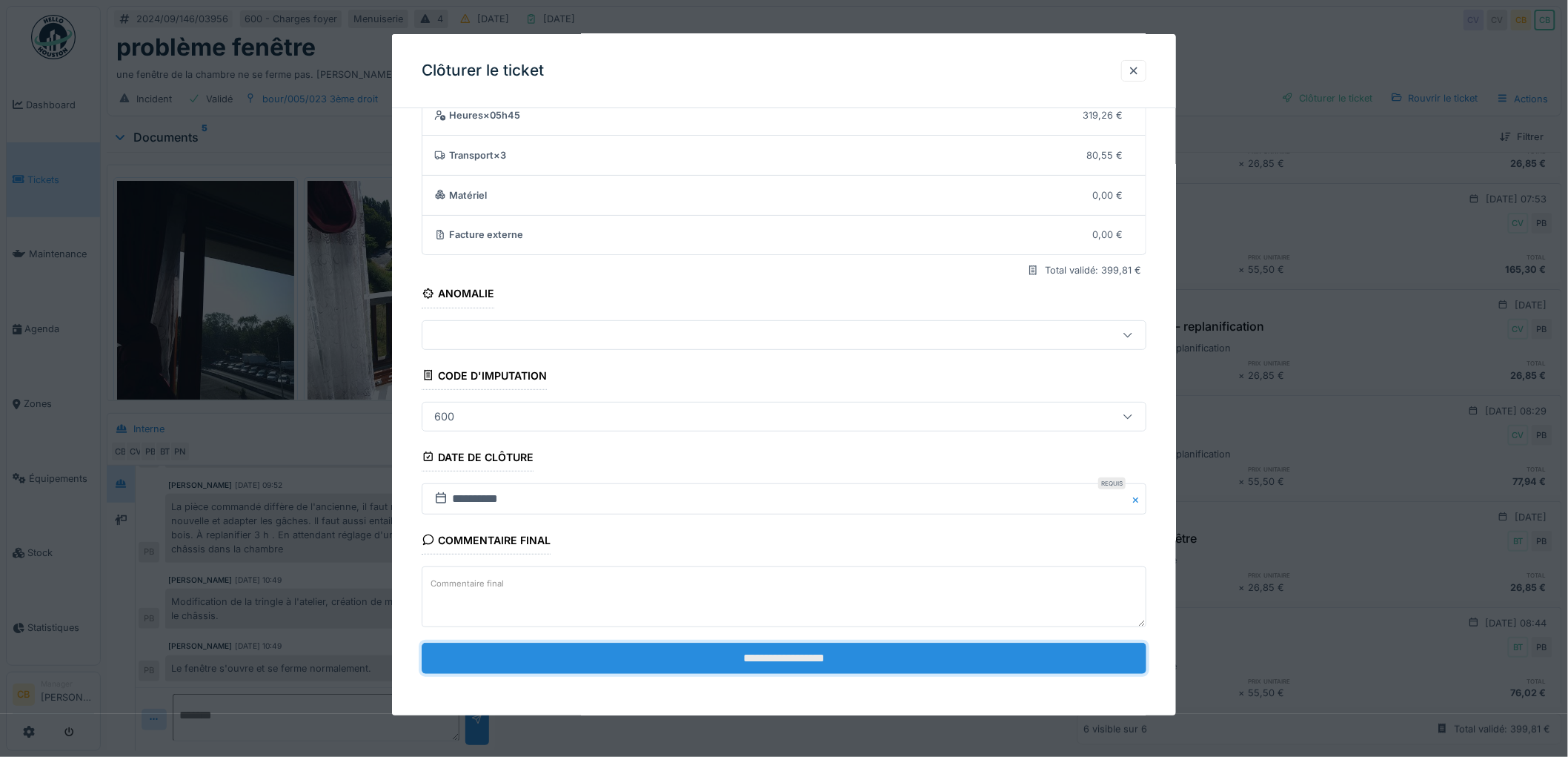
click at [705, 657] on input "**********" at bounding box center [784, 657] width 724 height 31
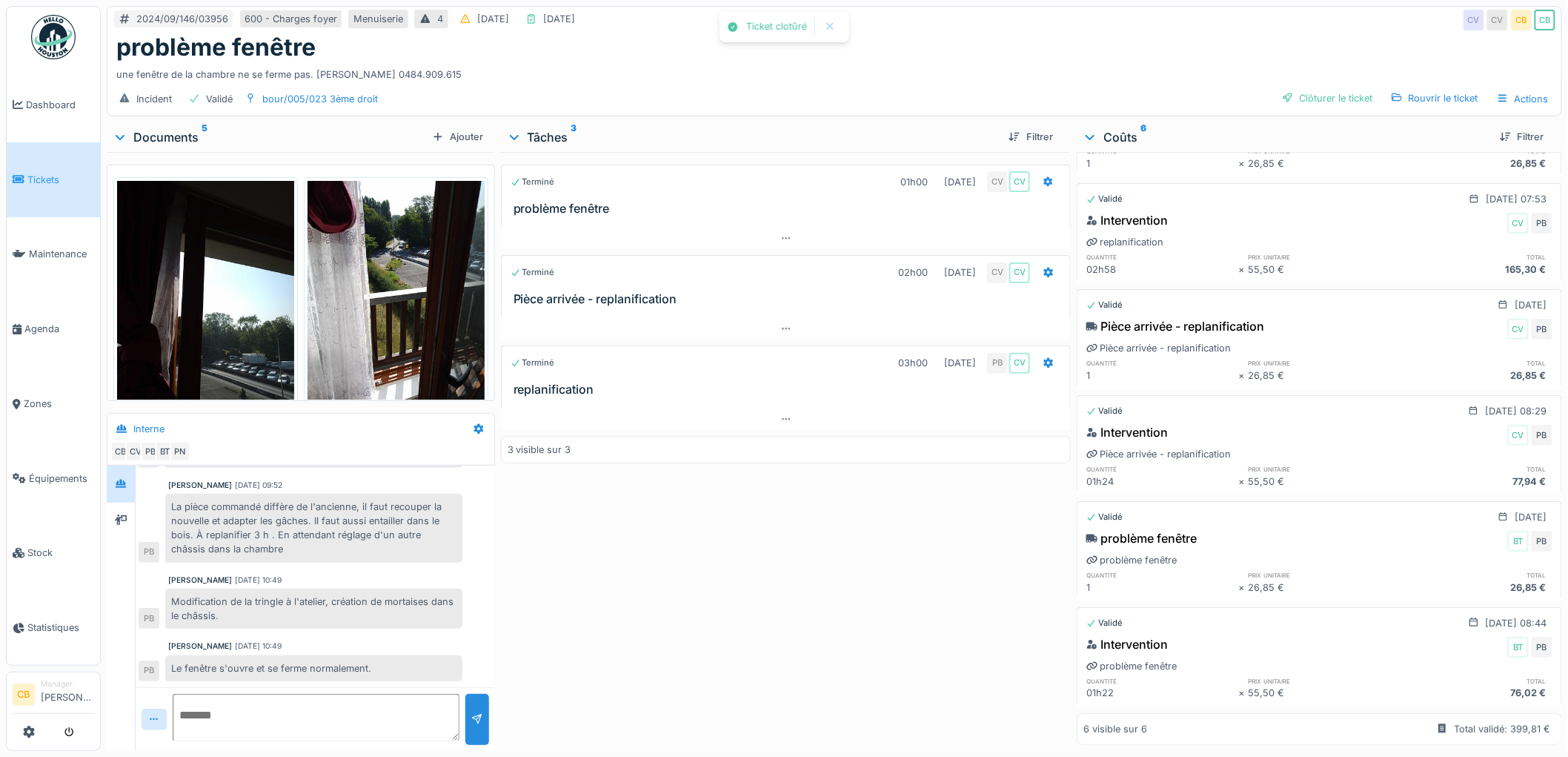
scroll to position [360, 0]
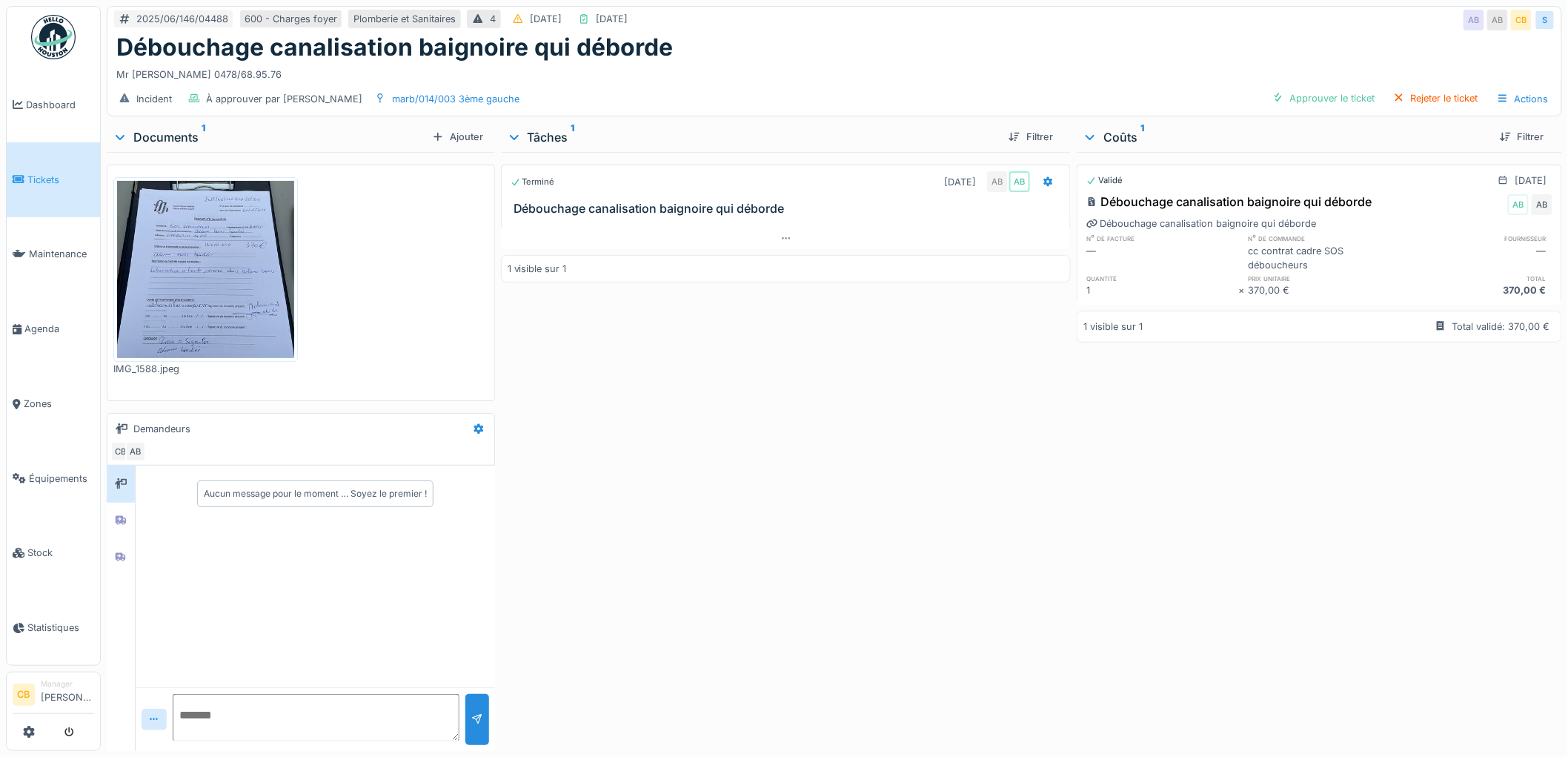
click at [197, 322] on img at bounding box center [205, 269] width 177 height 177
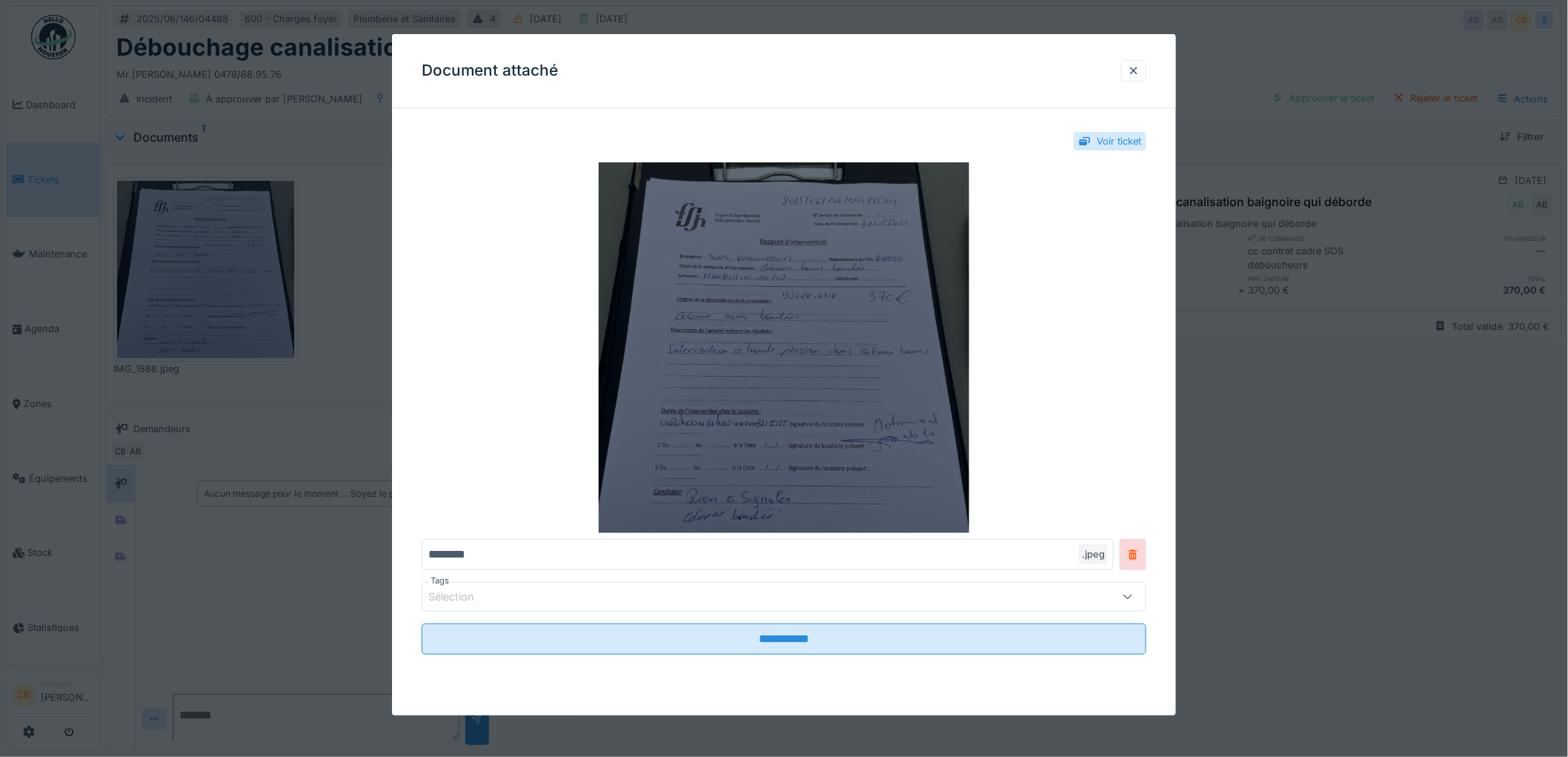
click at [758, 360] on img at bounding box center [784, 347] width 724 height 371
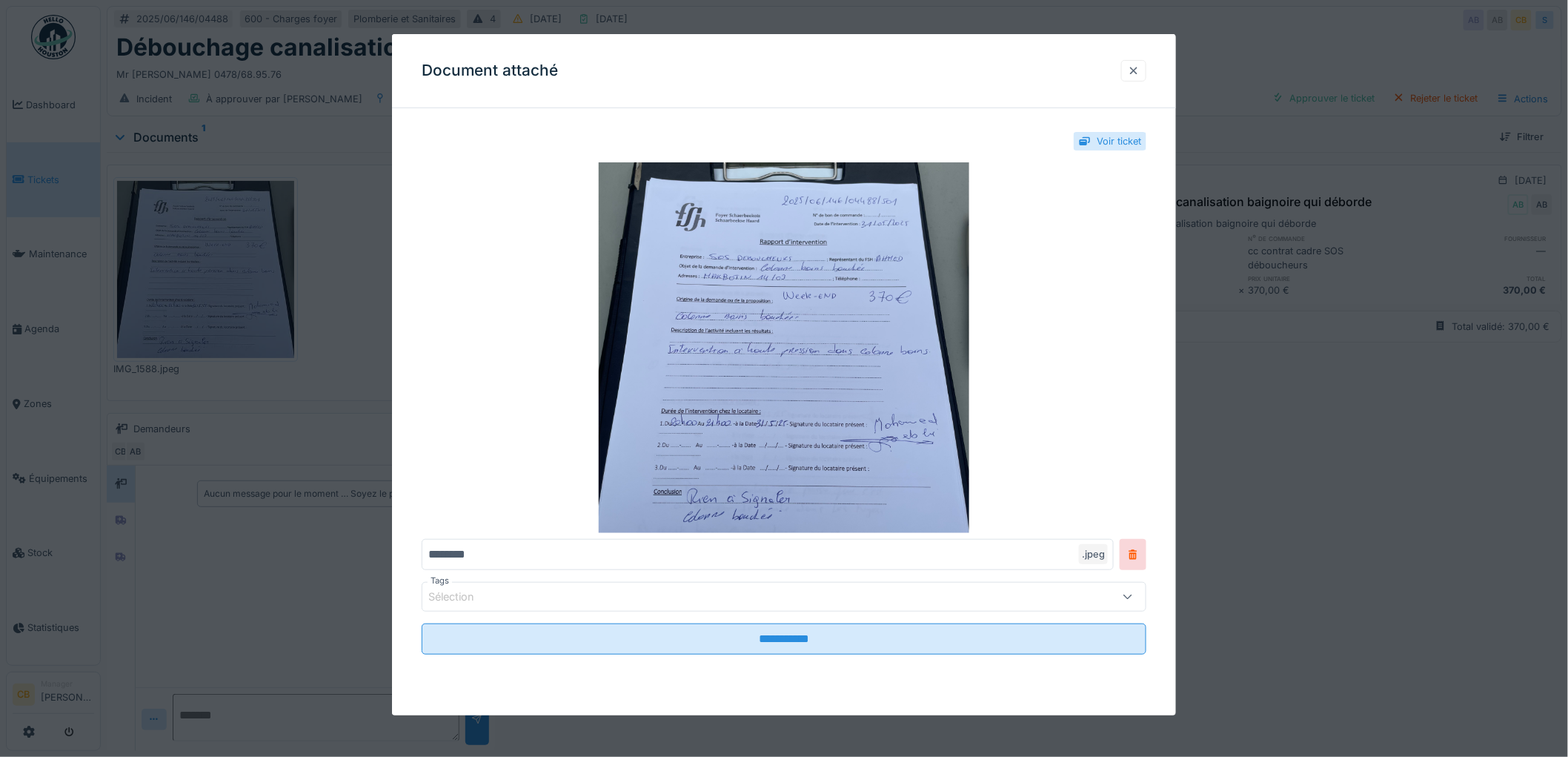
click at [1139, 66] on div at bounding box center [1133, 71] width 12 height 14
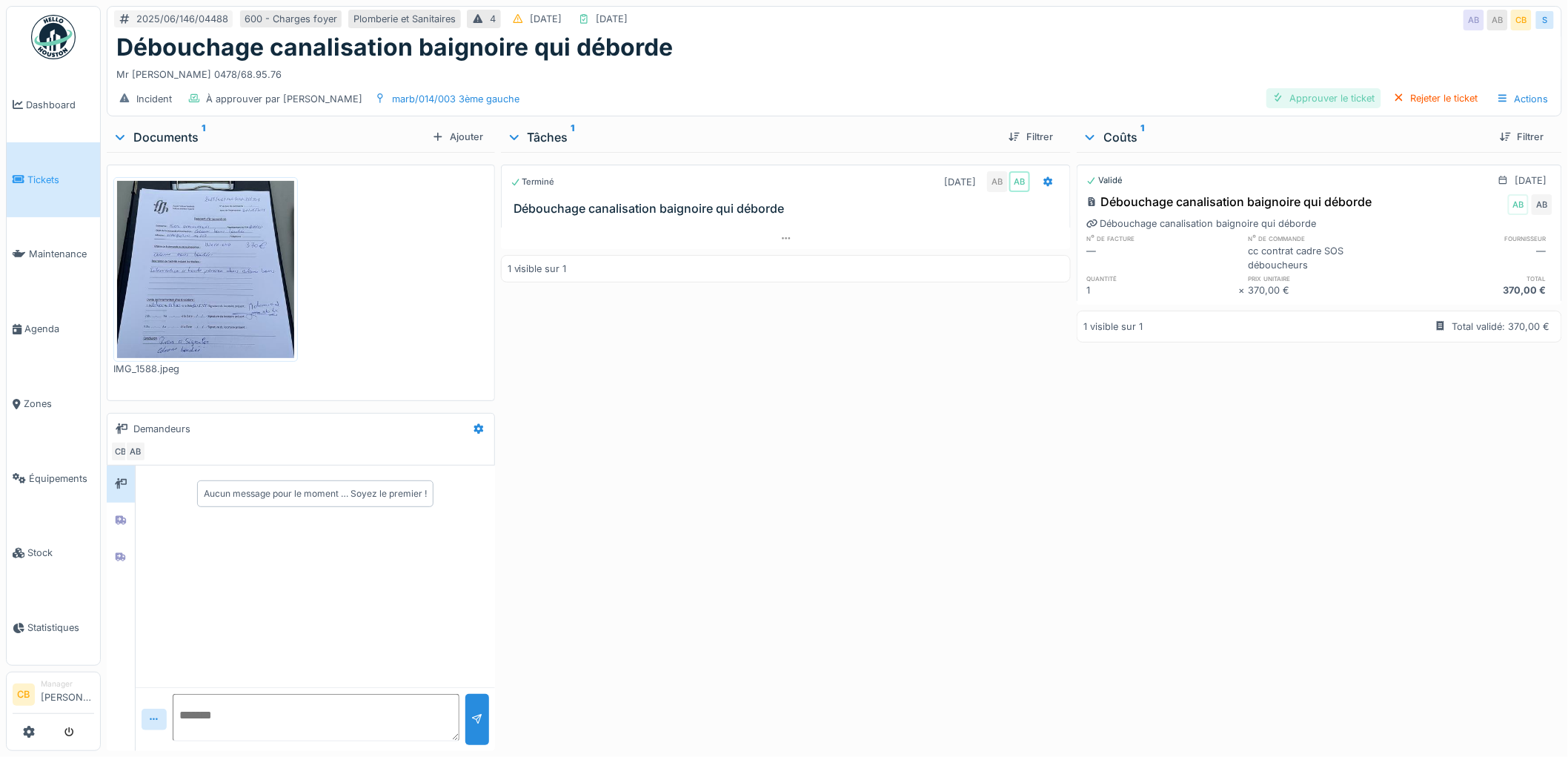
click at [1302, 108] on div "Approuver le ticket" at bounding box center [1323, 98] width 115 height 20
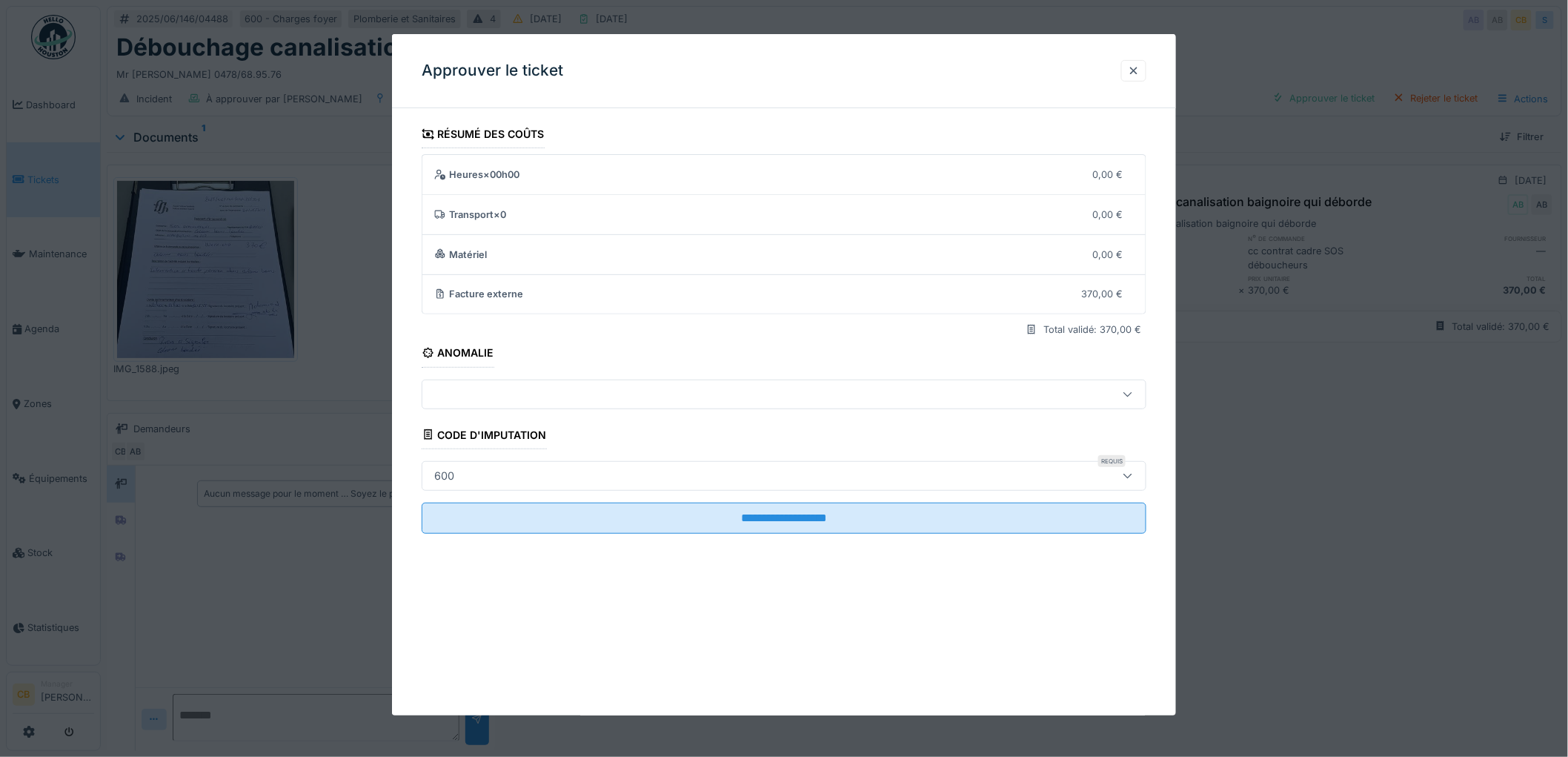
scroll to position [12, 0]
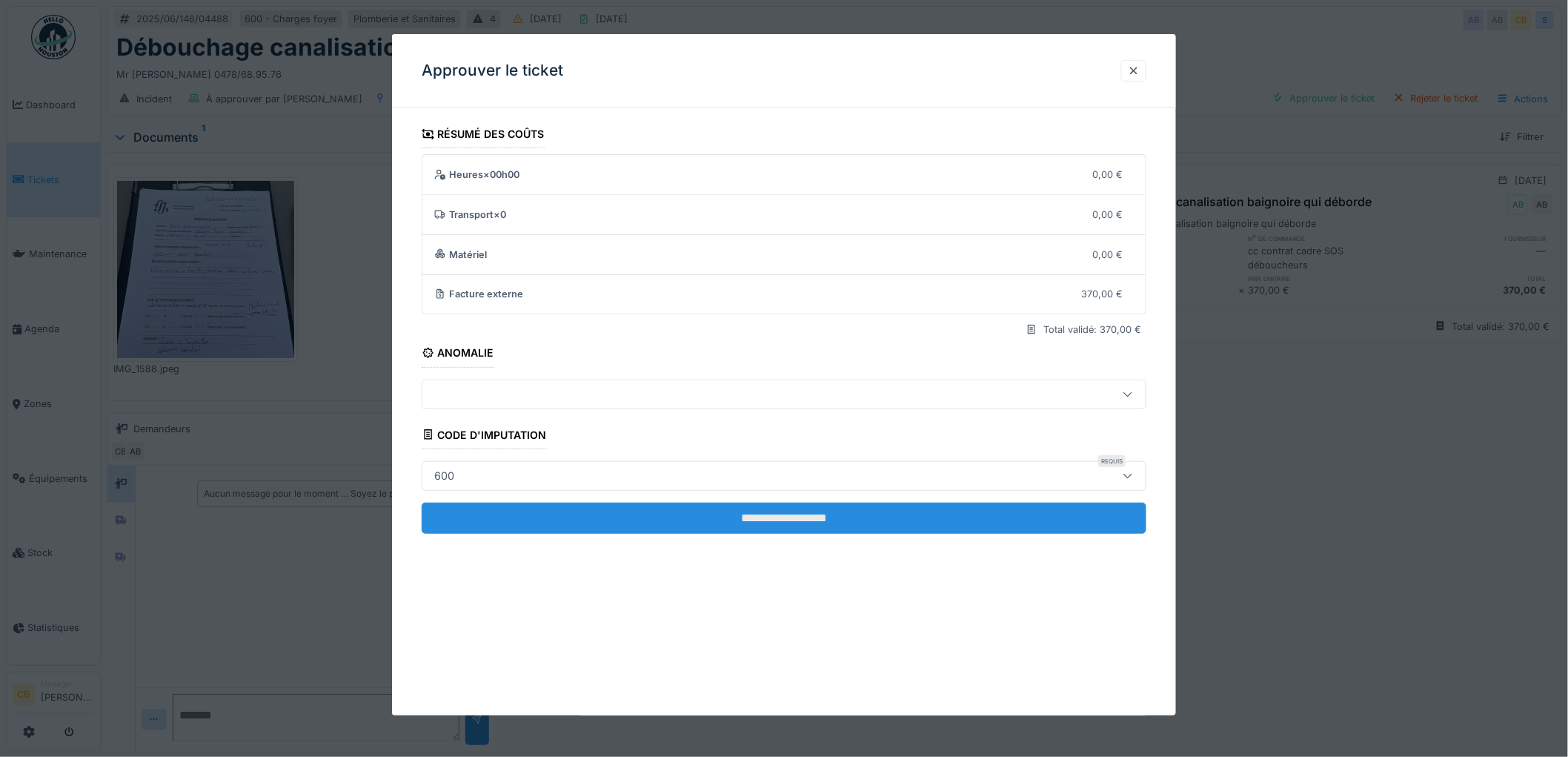
click at [768, 529] on input "**********" at bounding box center [784, 518] width 724 height 31
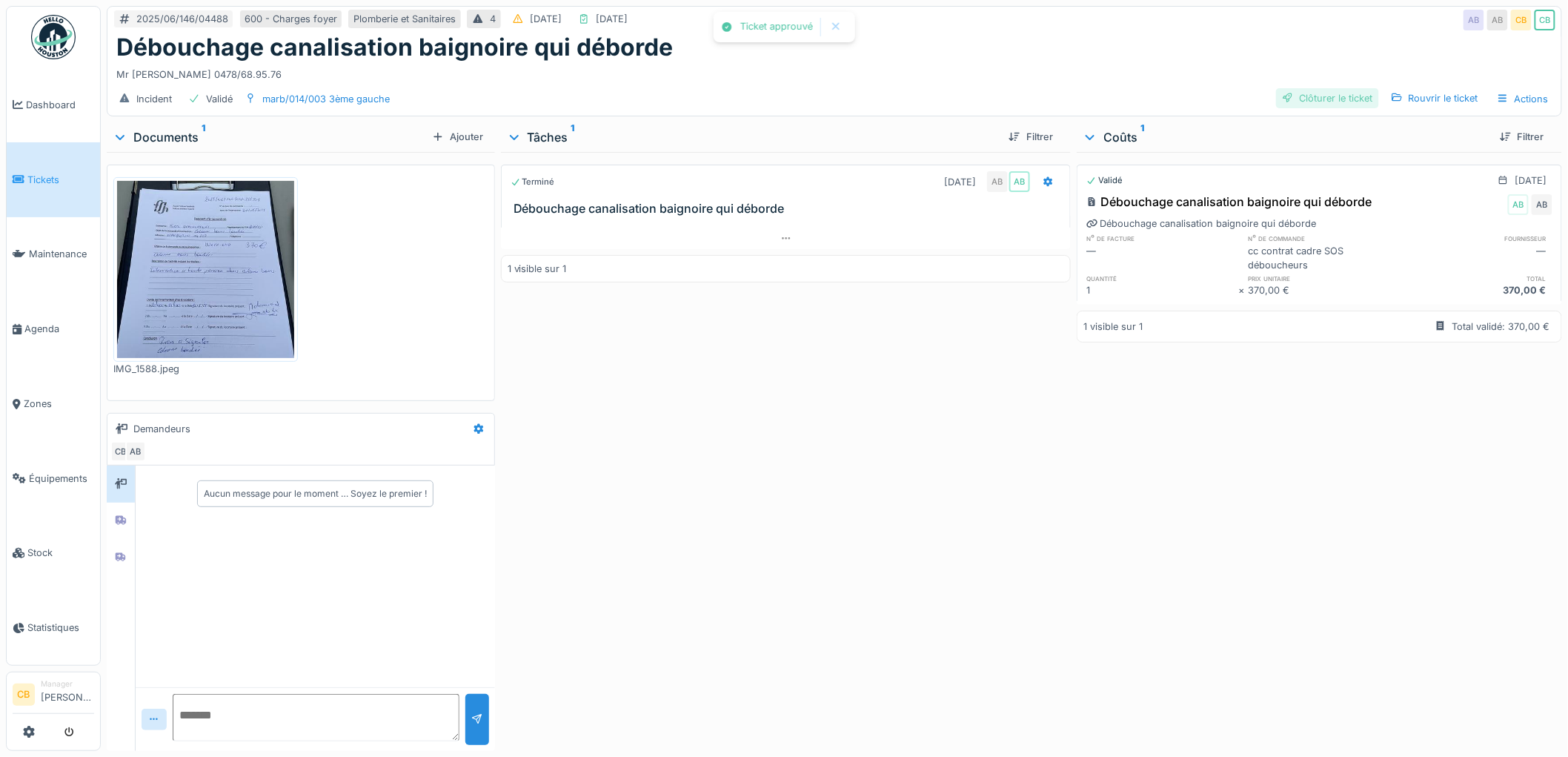
click at [1352, 97] on div "Clôturer le ticket" at bounding box center [1327, 98] width 103 height 20
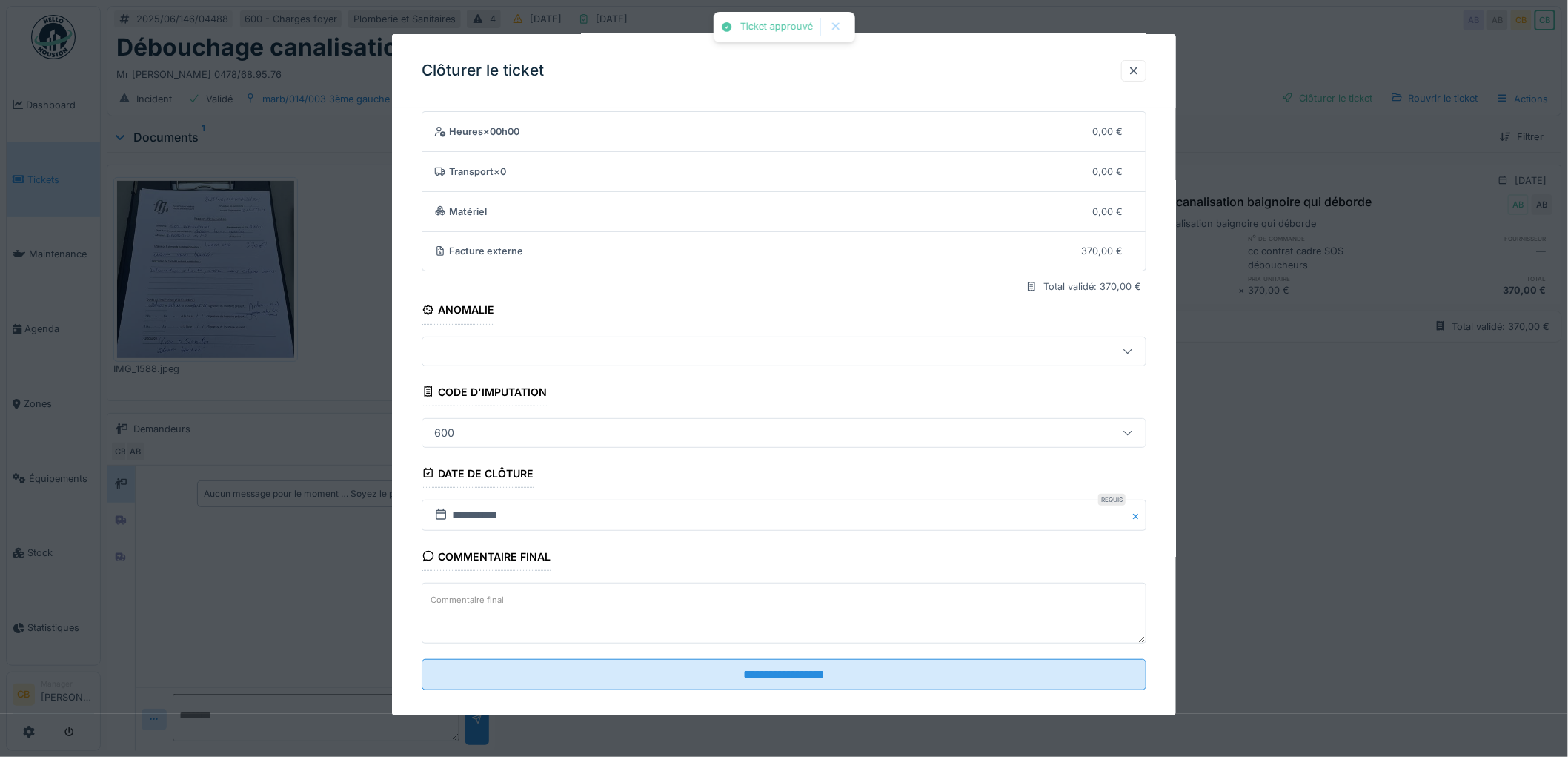
scroll to position [61, 0]
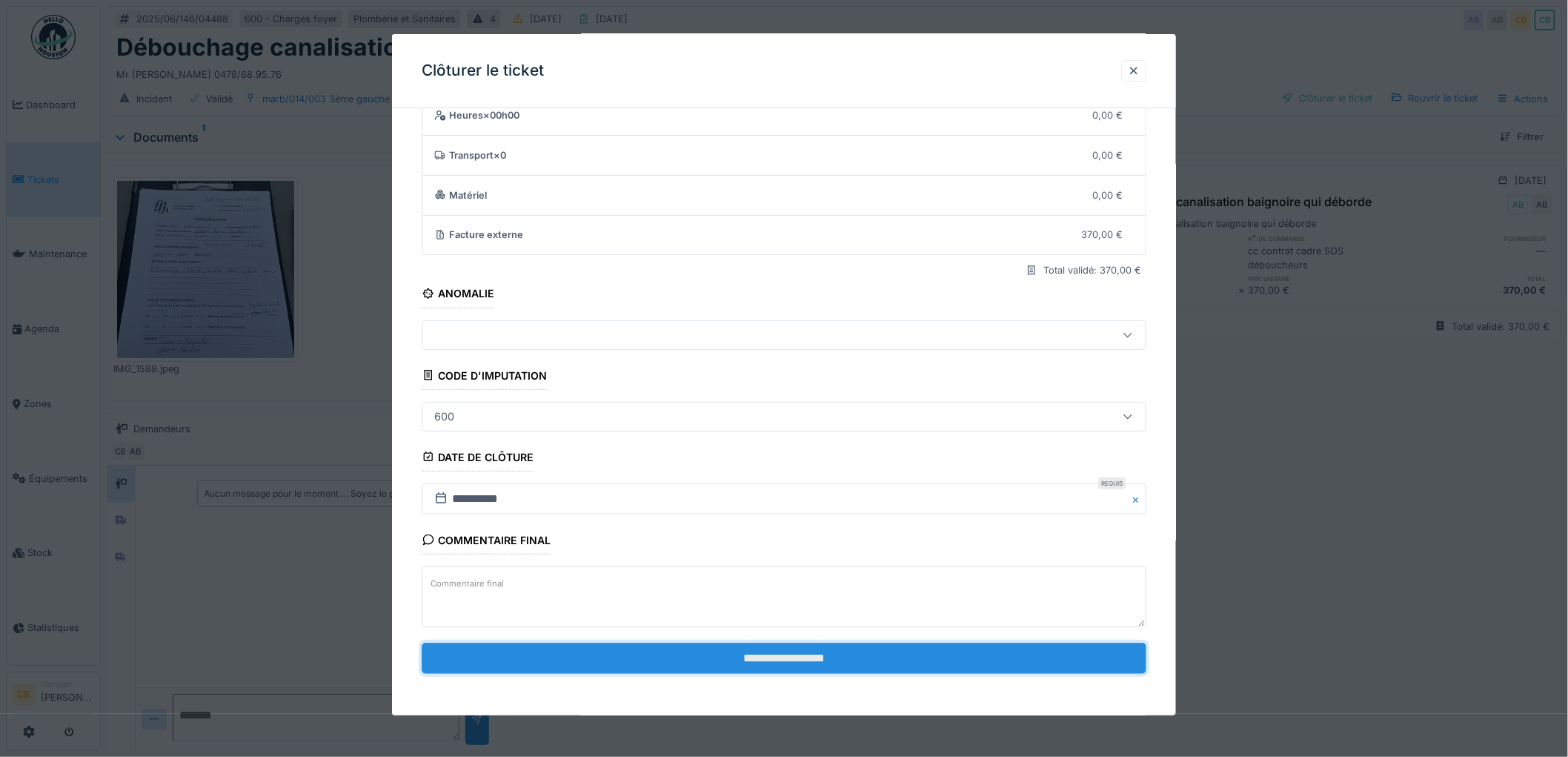
click at [800, 661] on input "**********" at bounding box center [784, 657] width 724 height 31
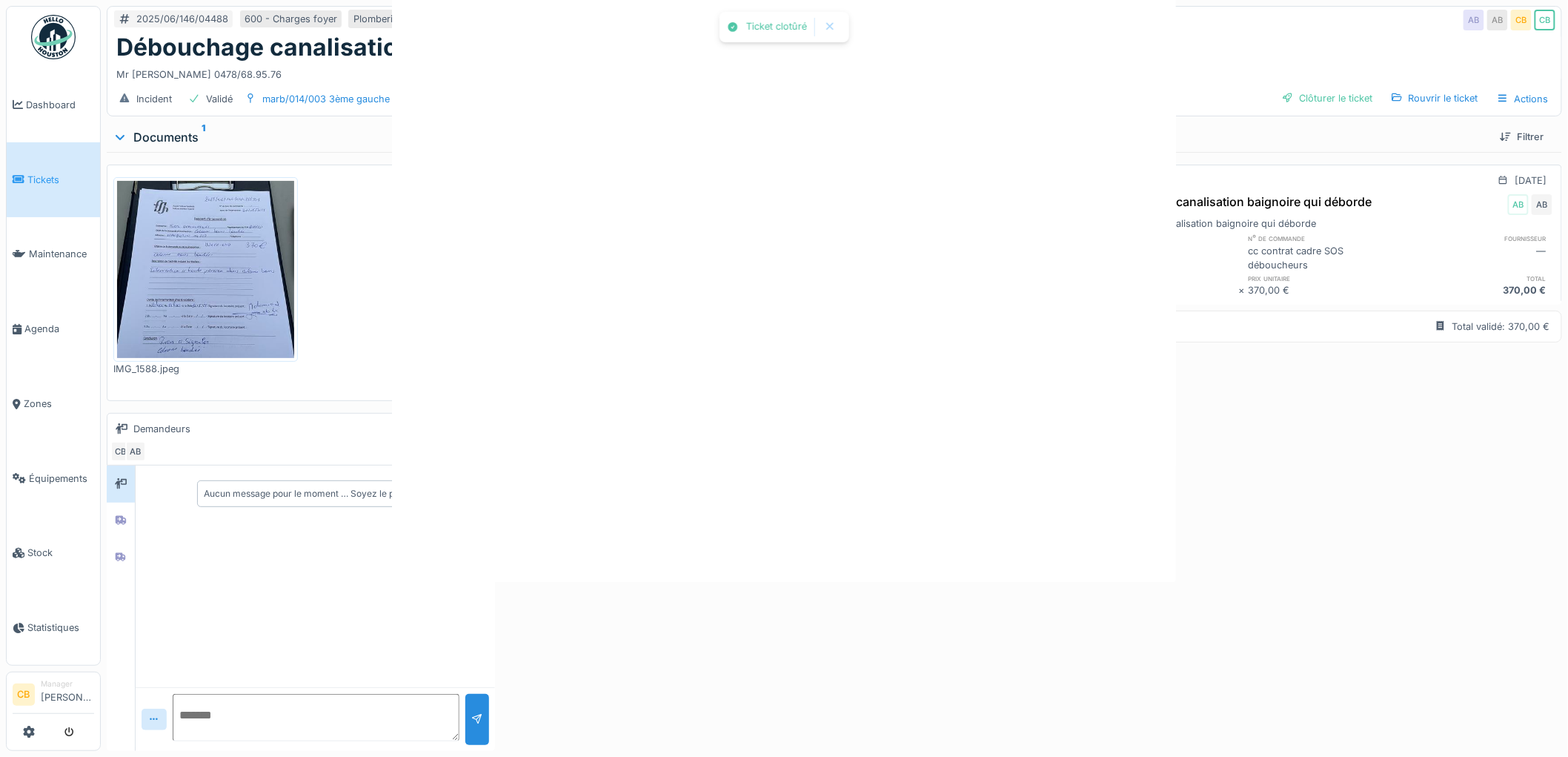
scroll to position [0, 0]
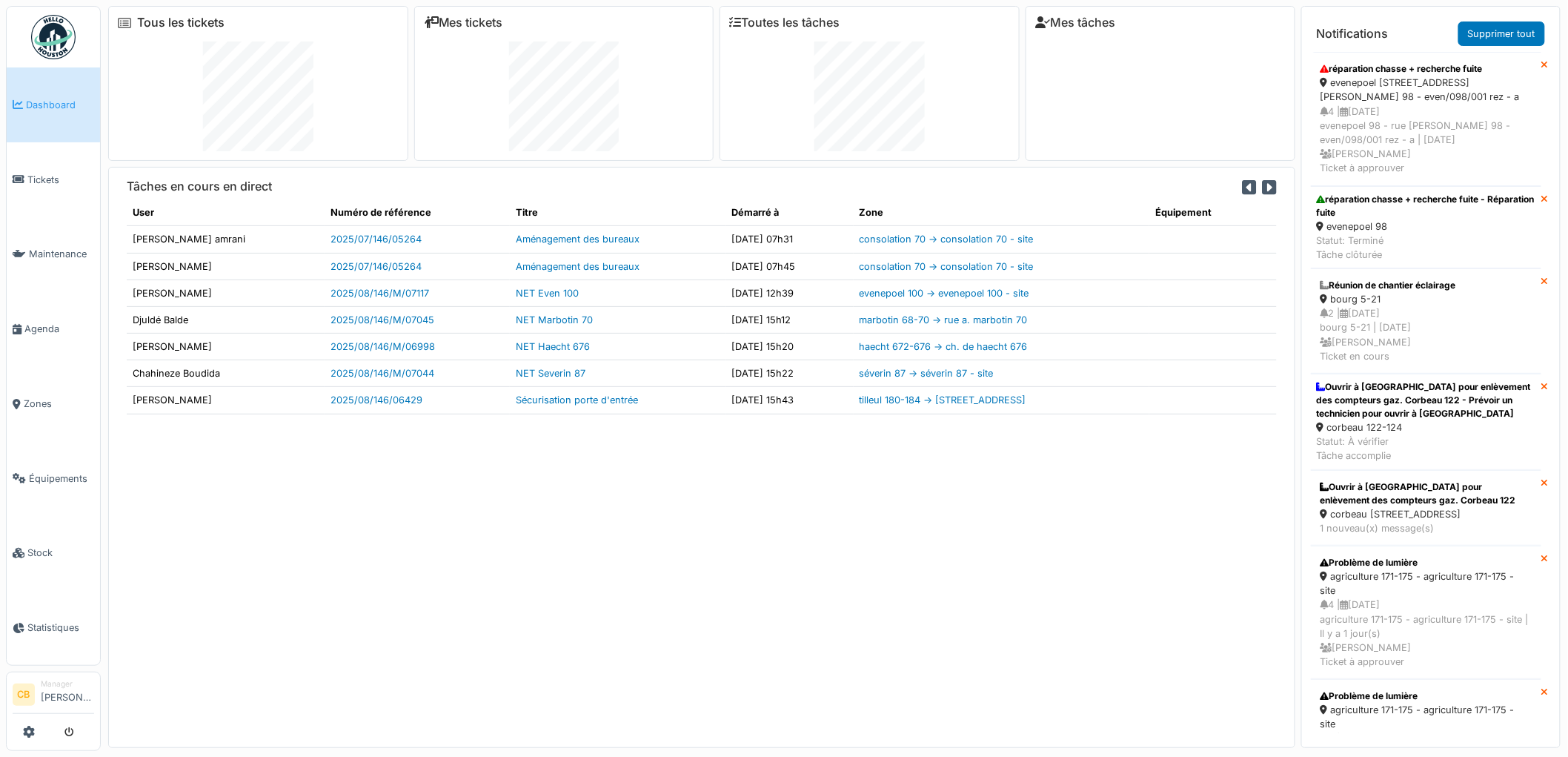
click at [169, 23] on link "Tous les tickets" at bounding box center [181, 23] width 88 height 14
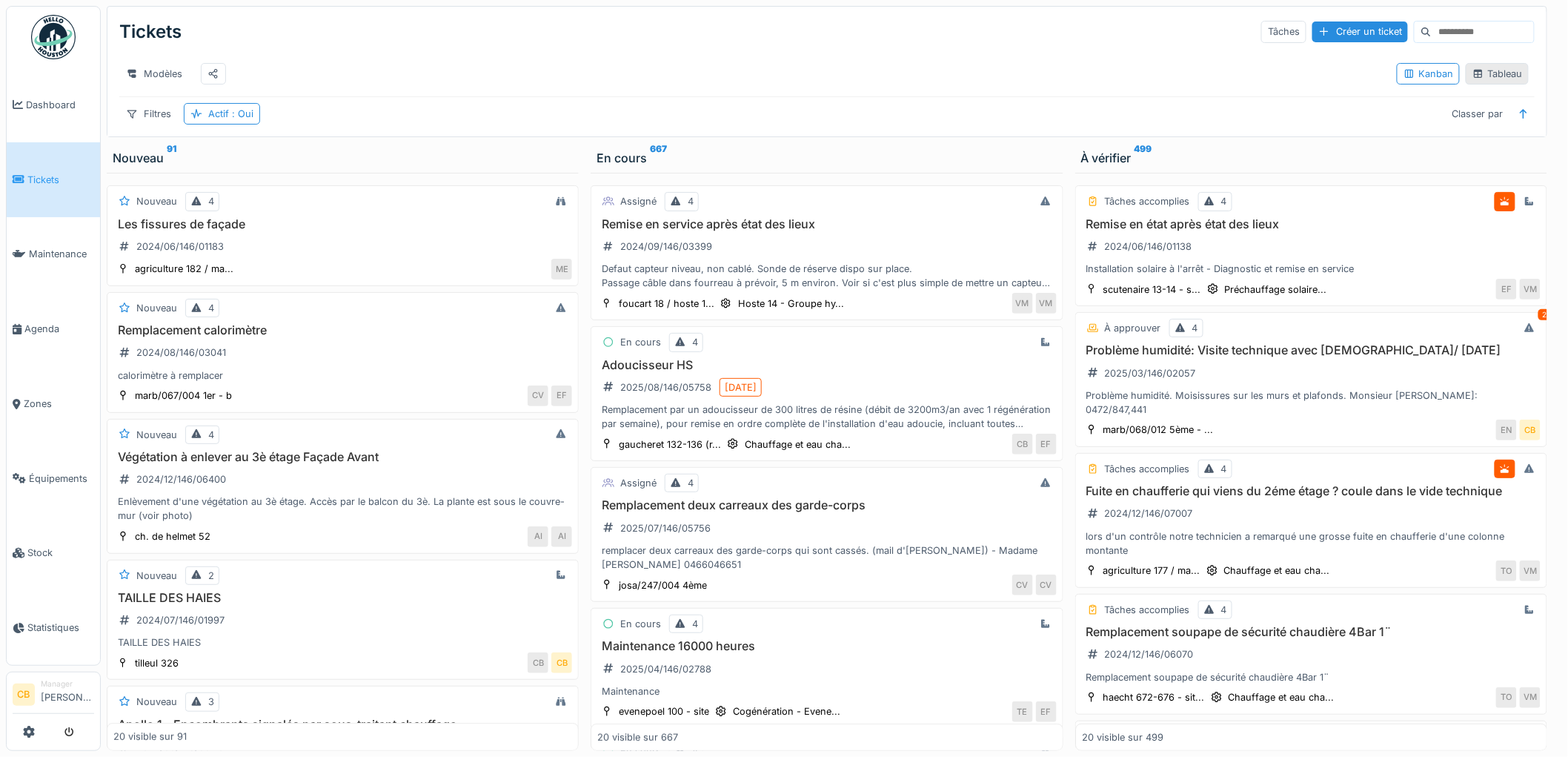
click at [1485, 80] on div "Tableau" at bounding box center [1497, 73] width 50 height 14
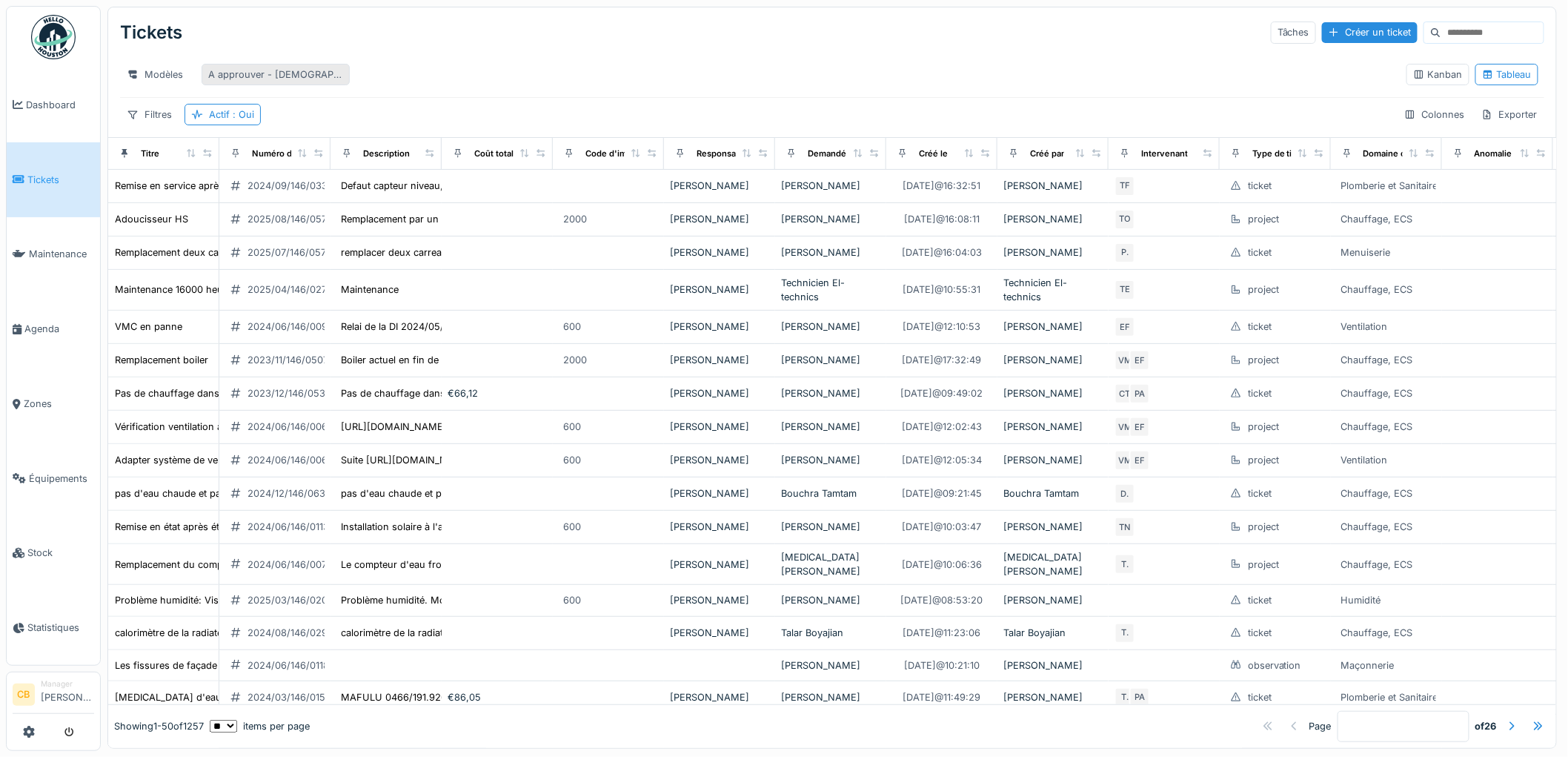
click at [282, 77] on div "A approuver - [DEMOGRAPHIC_DATA]" at bounding box center [276, 74] width 135 height 14
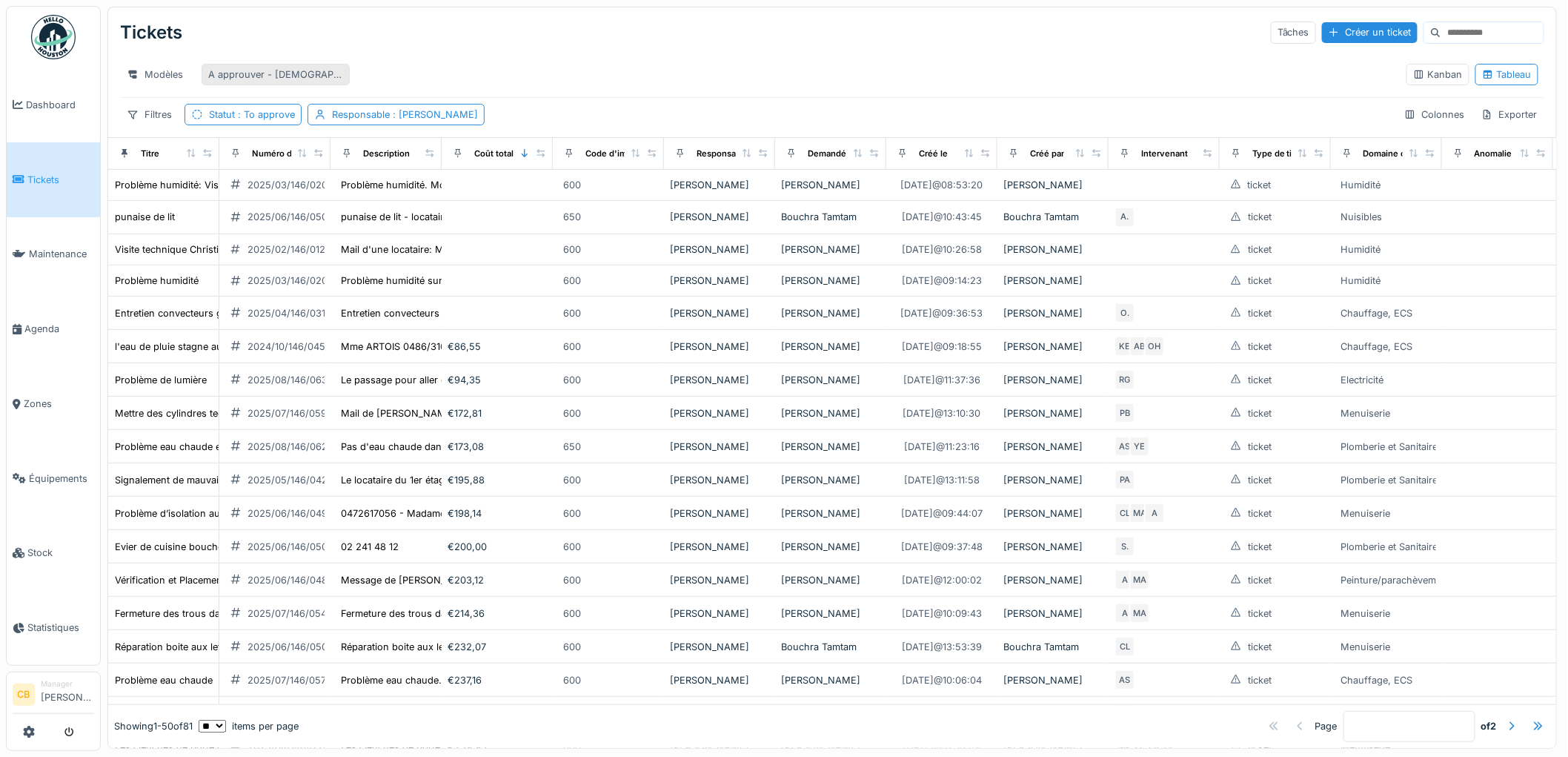
click at [280, 78] on div "A approuver - [DEMOGRAPHIC_DATA]" at bounding box center [276, 74] width 135 height 14
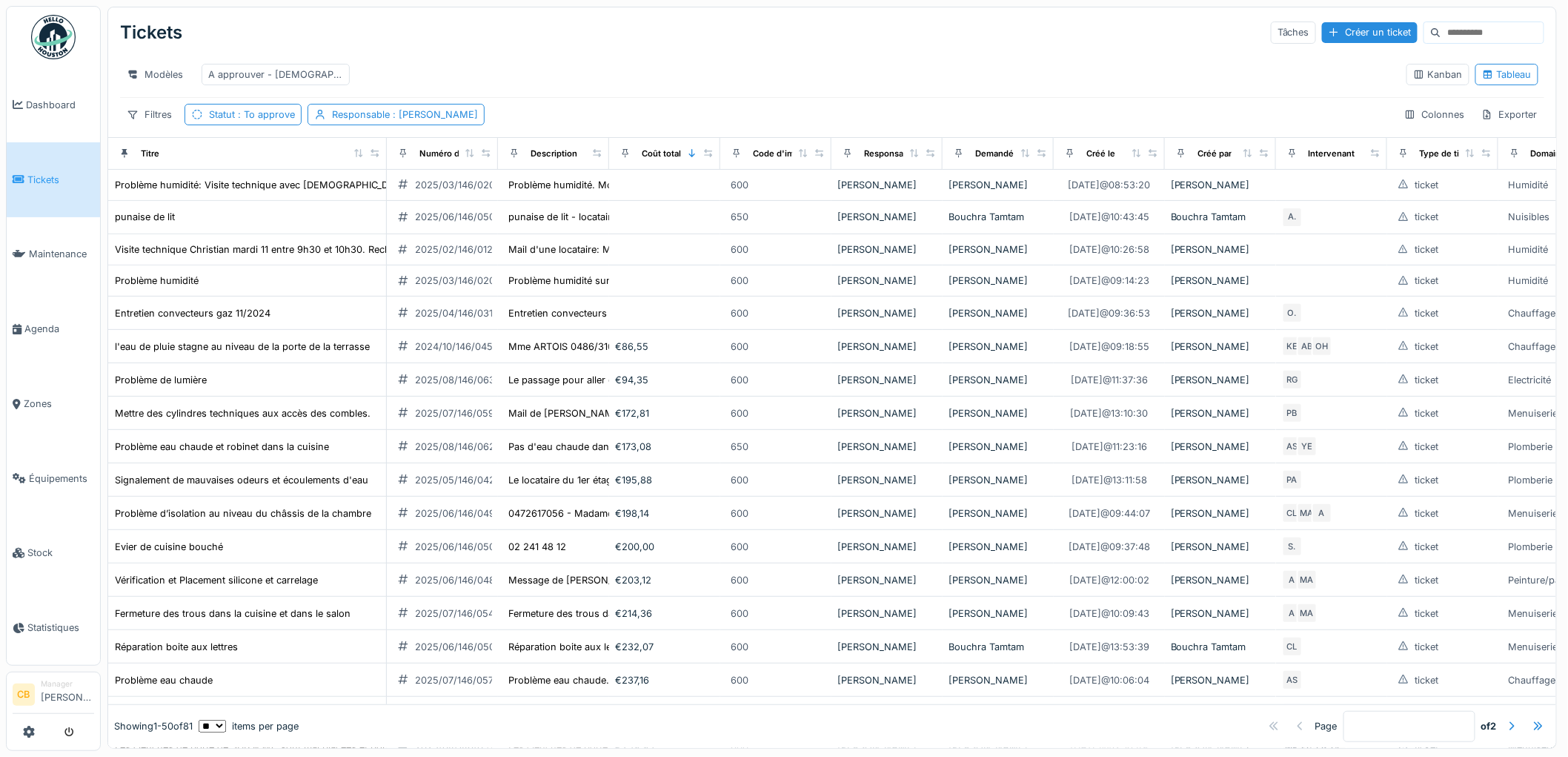
drag, startPoint x: 208, startPoint y: 167, endPoint x: 375, endPoint y: 175, distance: 167.2
click at [375, 162] on div "Titre" at bounding box center [246, 153] width 266 height 18
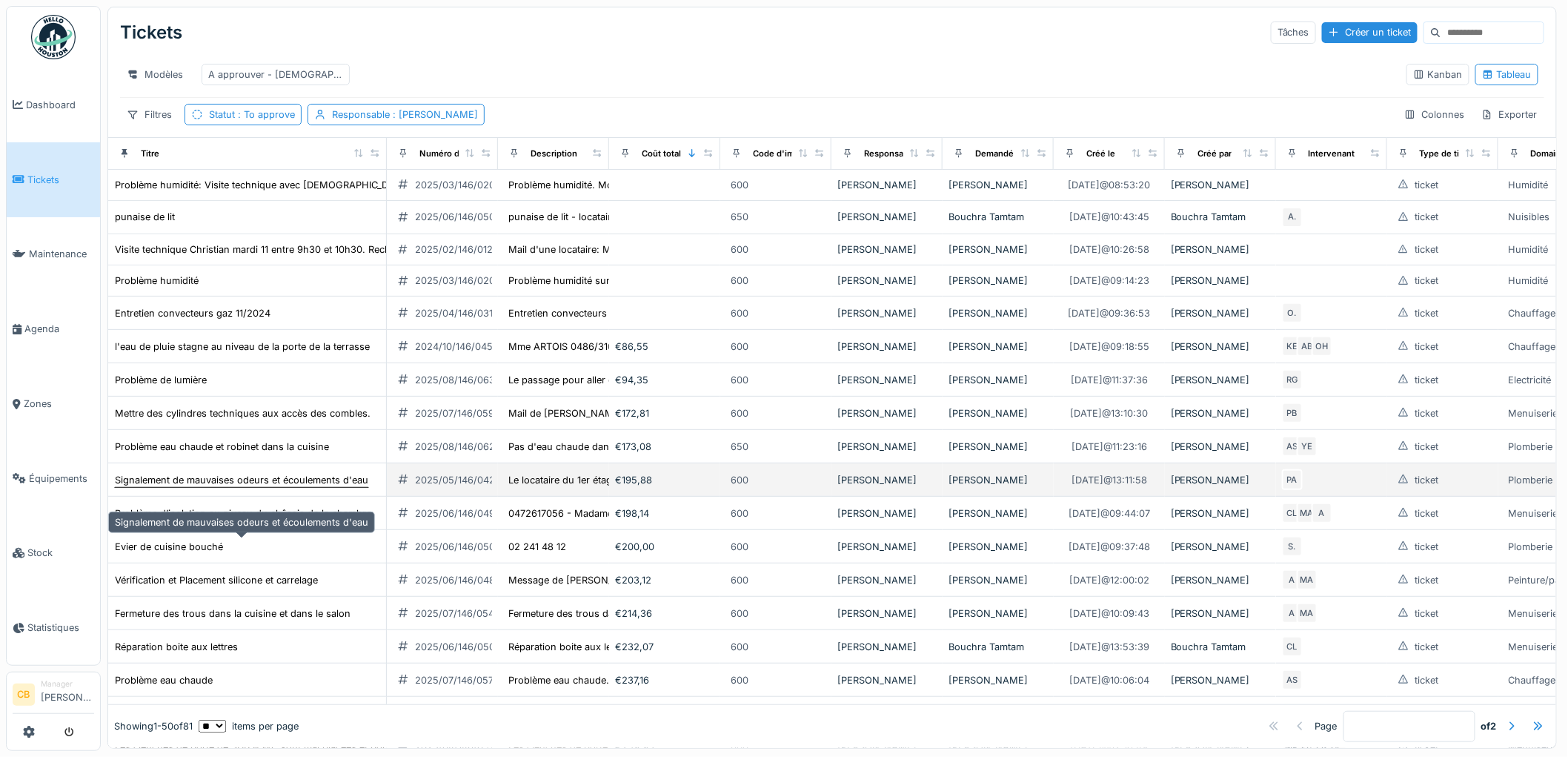
click at [159, 487] on div "Signalement de mauvaises odeurs et écoulements d'eau" at bounding box center [241, 480] width 254 height 14
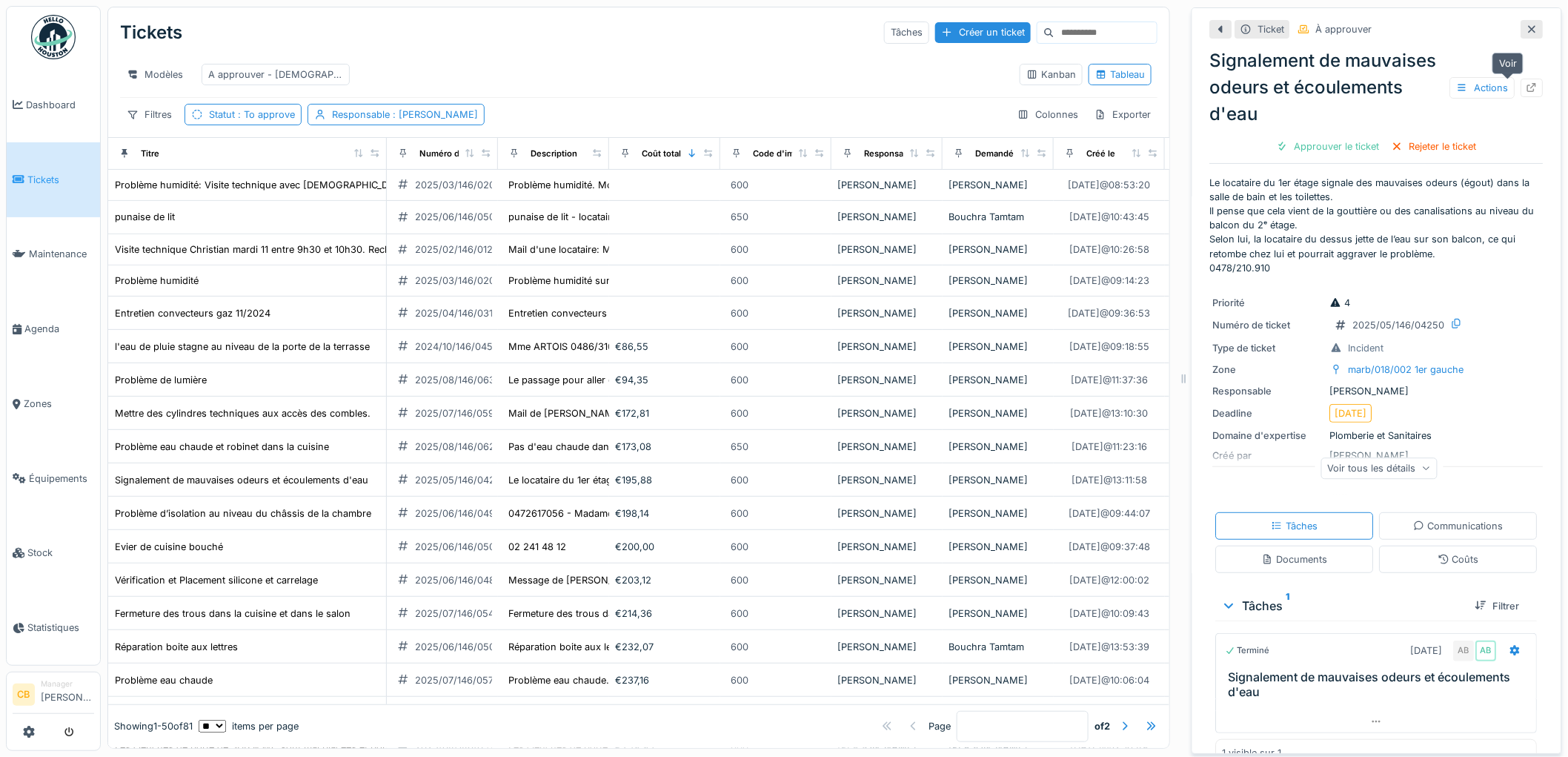
click at [1526, 84] on icon at bounding box center [1532, 88] width 12 height 9
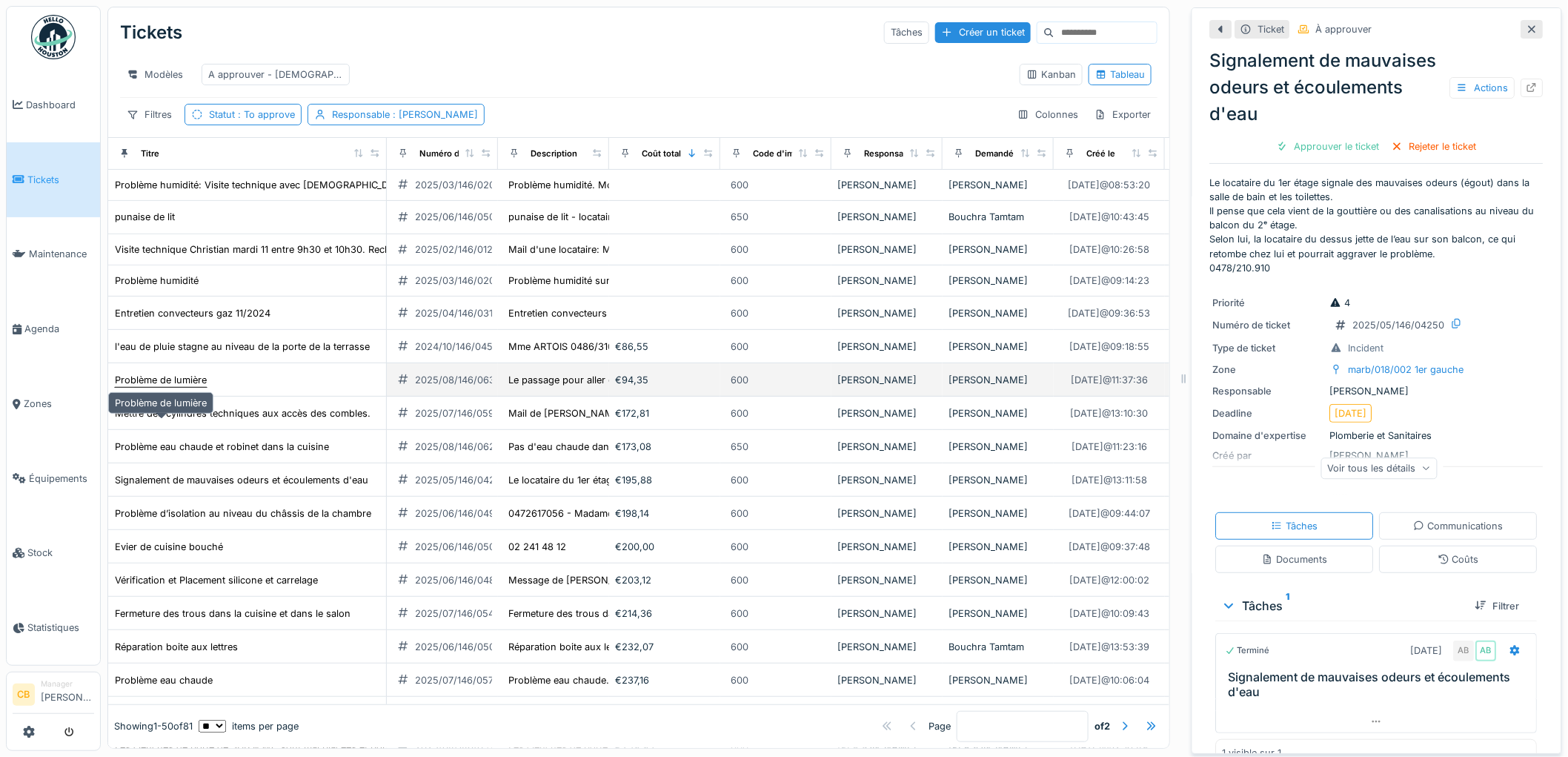
click at [186, 387] on div "Problème de lumière" at bounding box center [160, 380] width 92 height 14
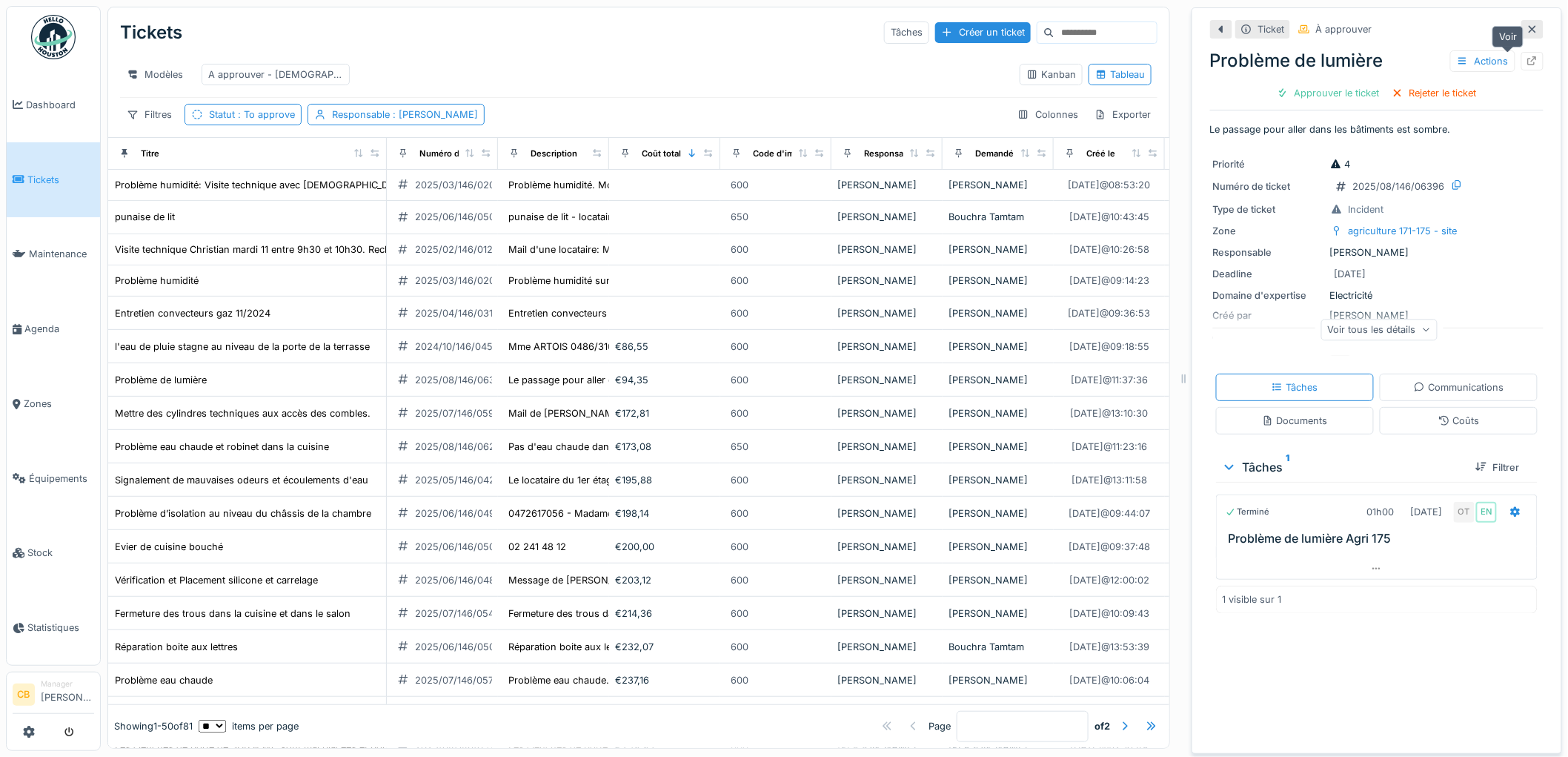
click at [1528, 58] on icon at bounding box center [1532, 61] width 9 height 9
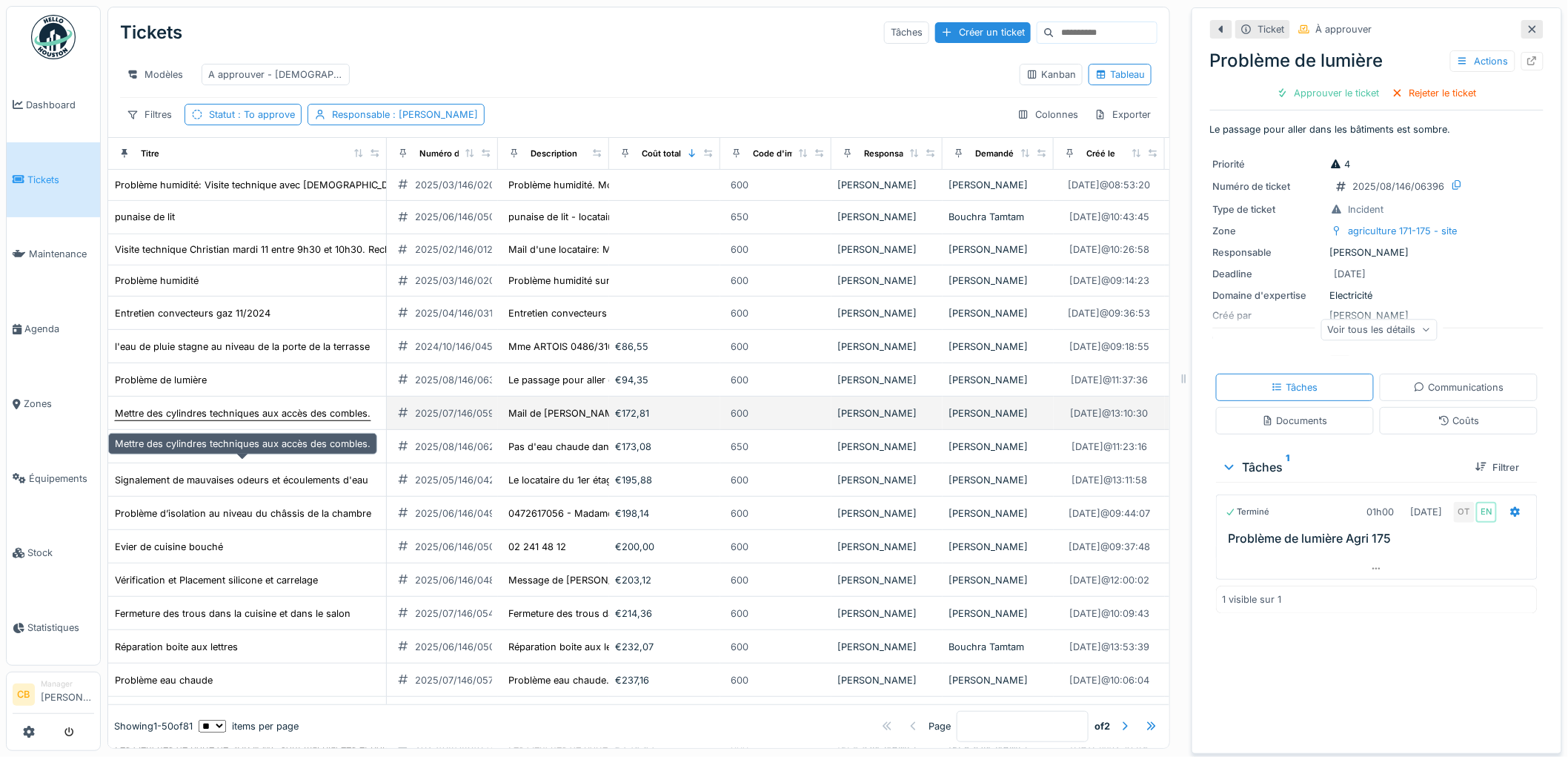
click at [215, 421] on div "Mettre des cylindres techniques aux accès des combles." at bounding box center [242, 413] width 257 height 16
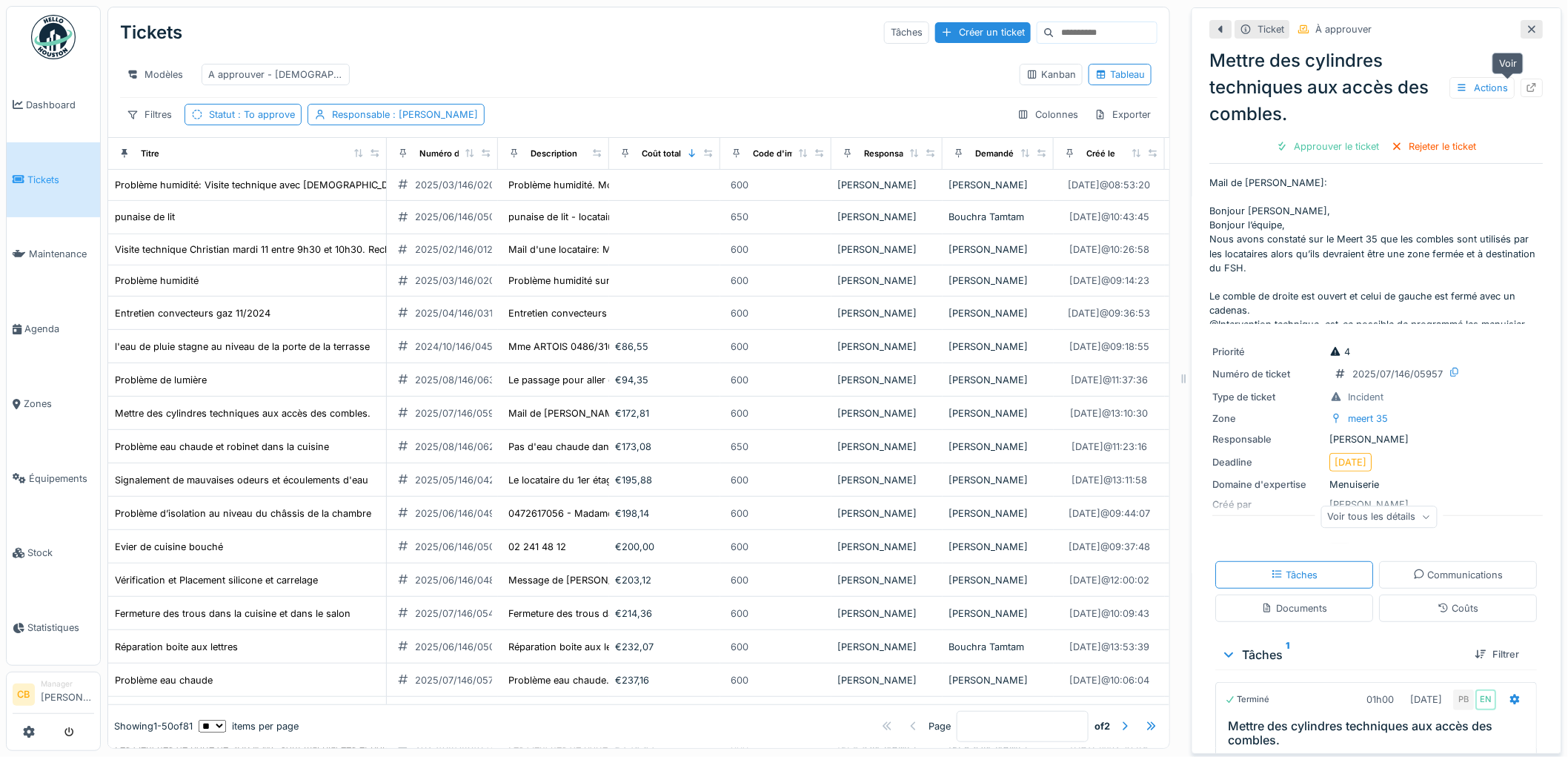
click at [1528, 87] on icon at bounding box center [1532, 88] width 9 height 9
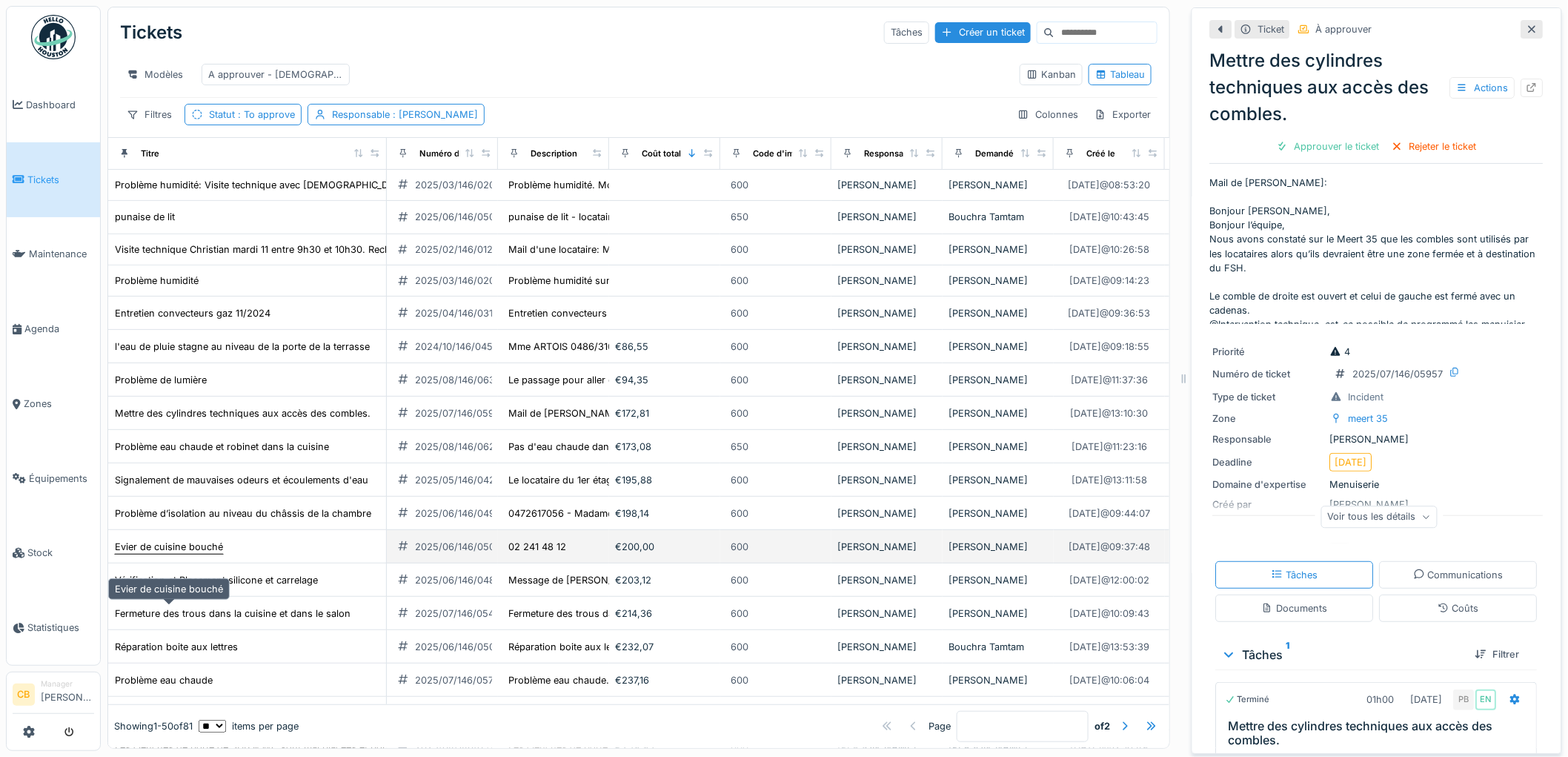
click at [205, 554] on div "Evier de cuisine bouché" at bounding box center [168, 547] width 108 height 14
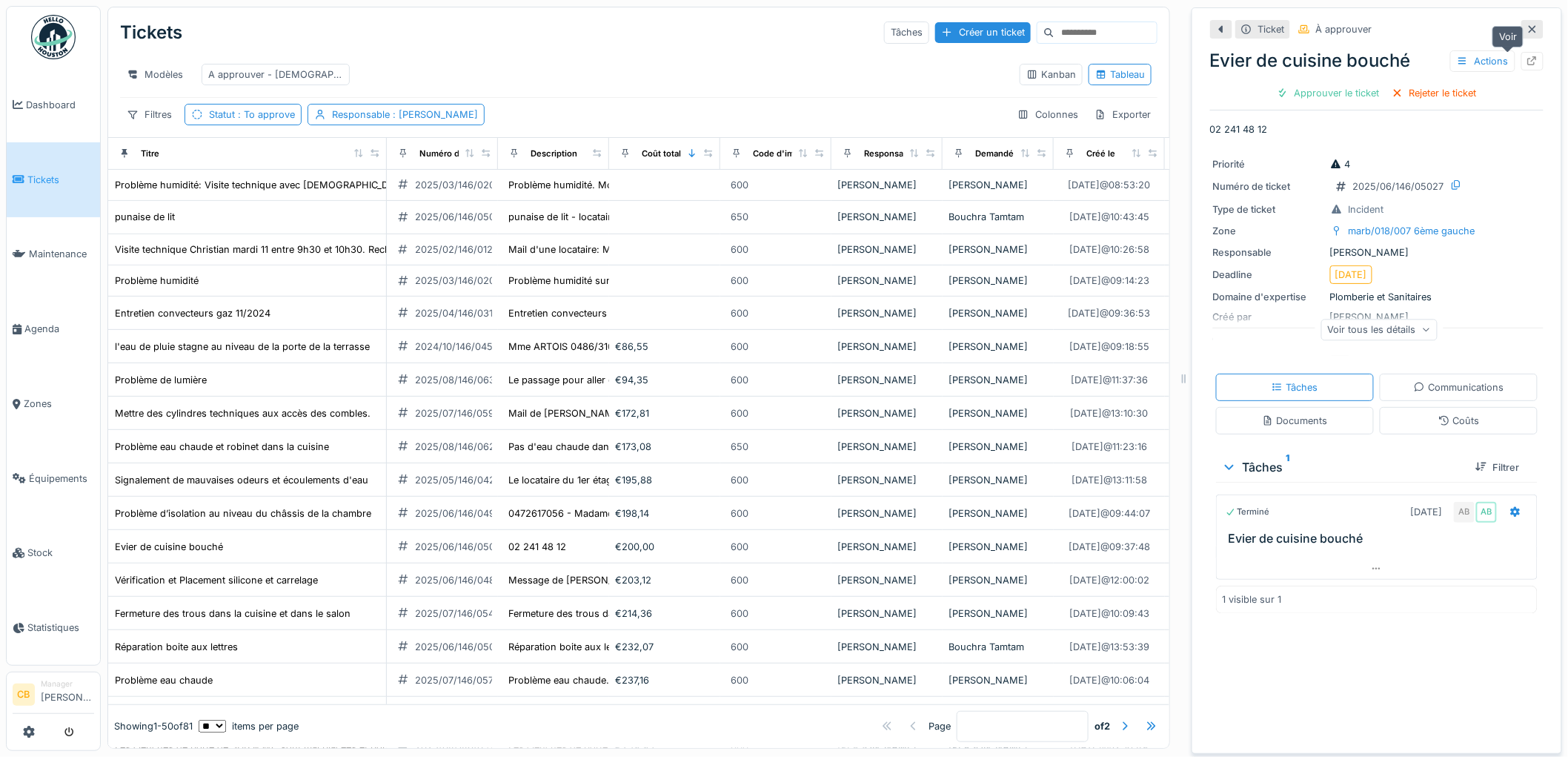
click at [1526, 56] on icon at bounding box center [1532, 61] width 12 height 9
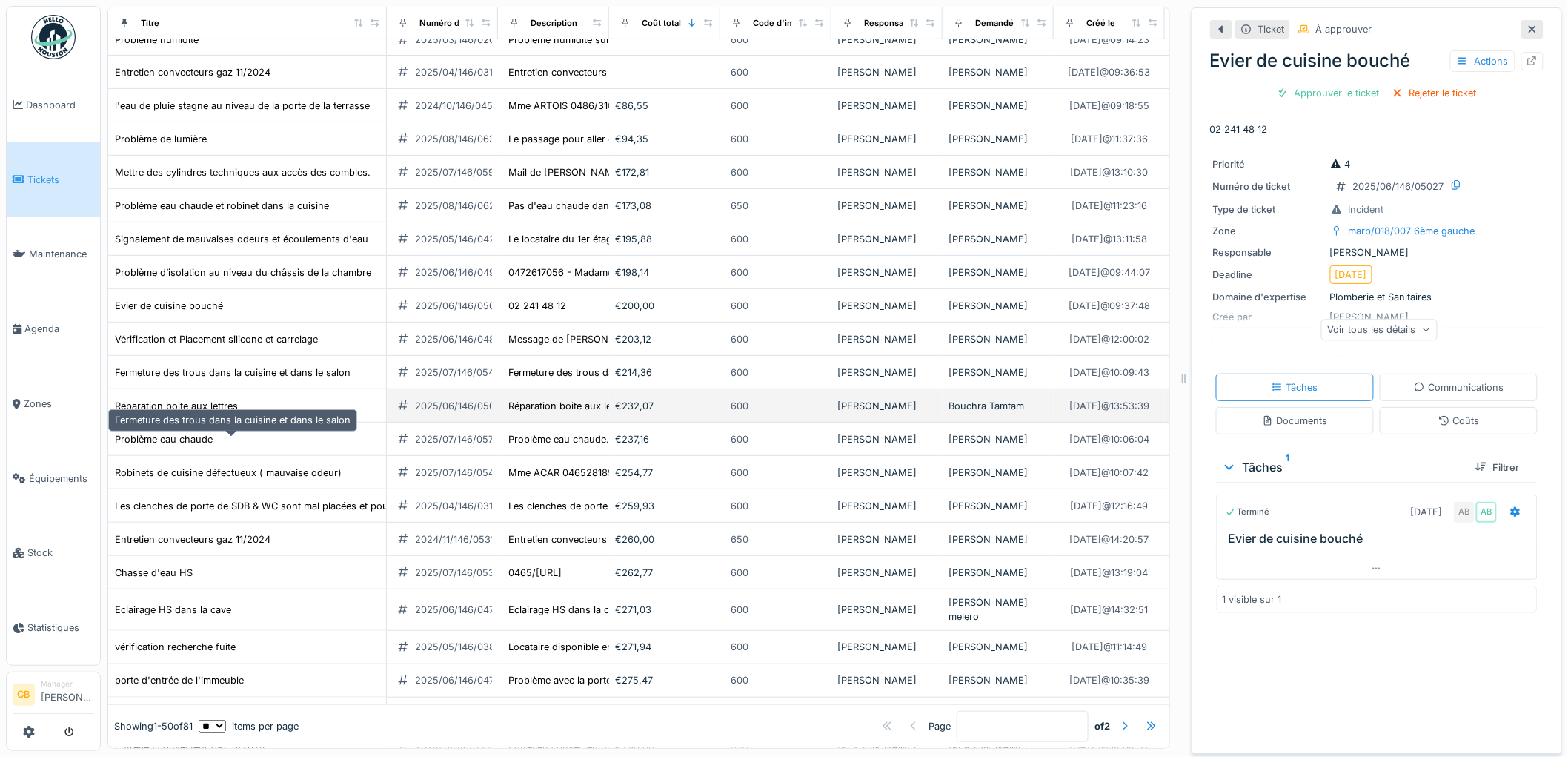
scroll to position [247, 0]
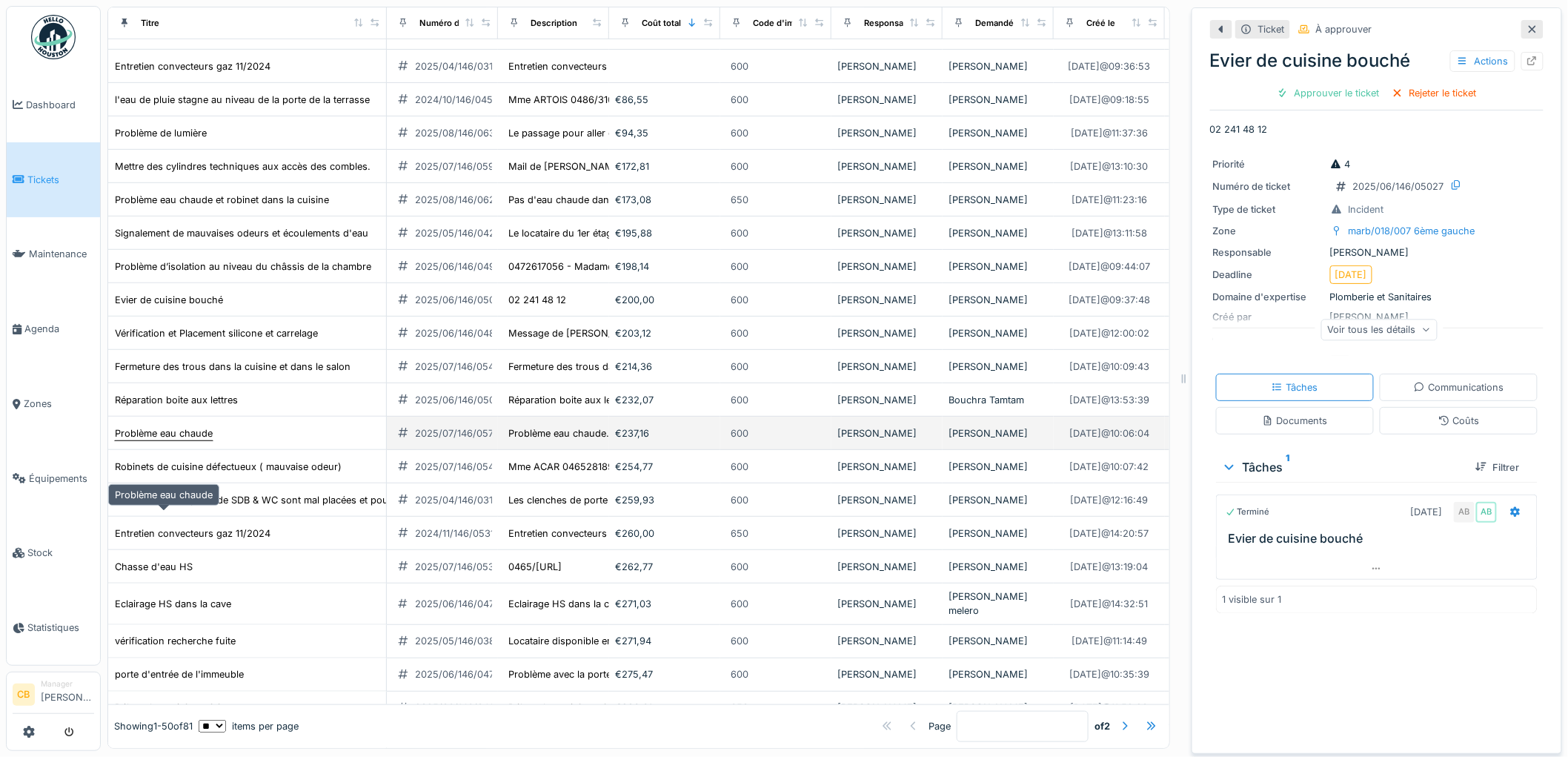
click at [208, 440] on div "Problème eau chaude" at bounding box center [164, 433] width 98 height 14
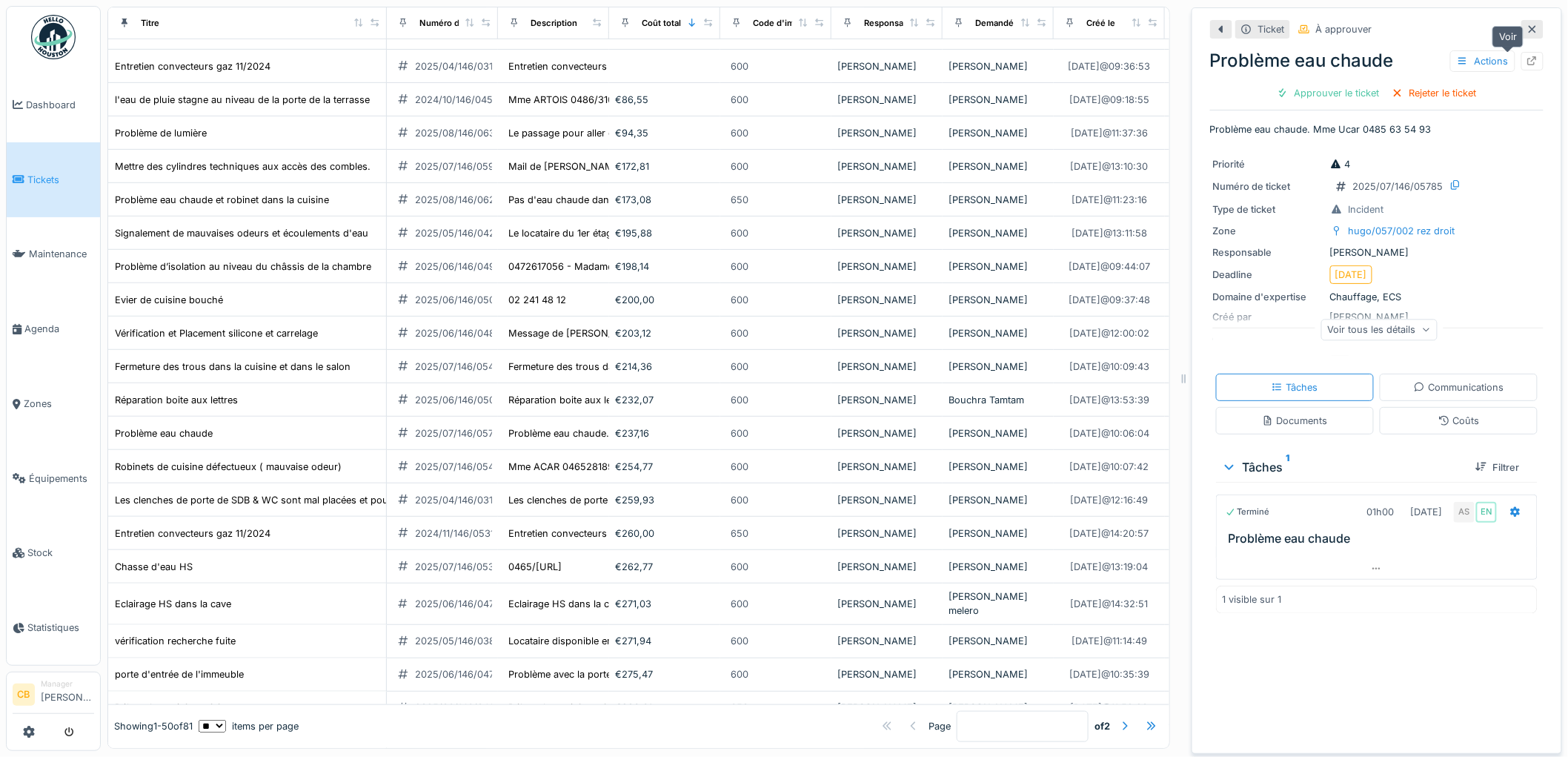
click at [1528, 61] on icon at bounding box center [1532, 61] width 9 height 9
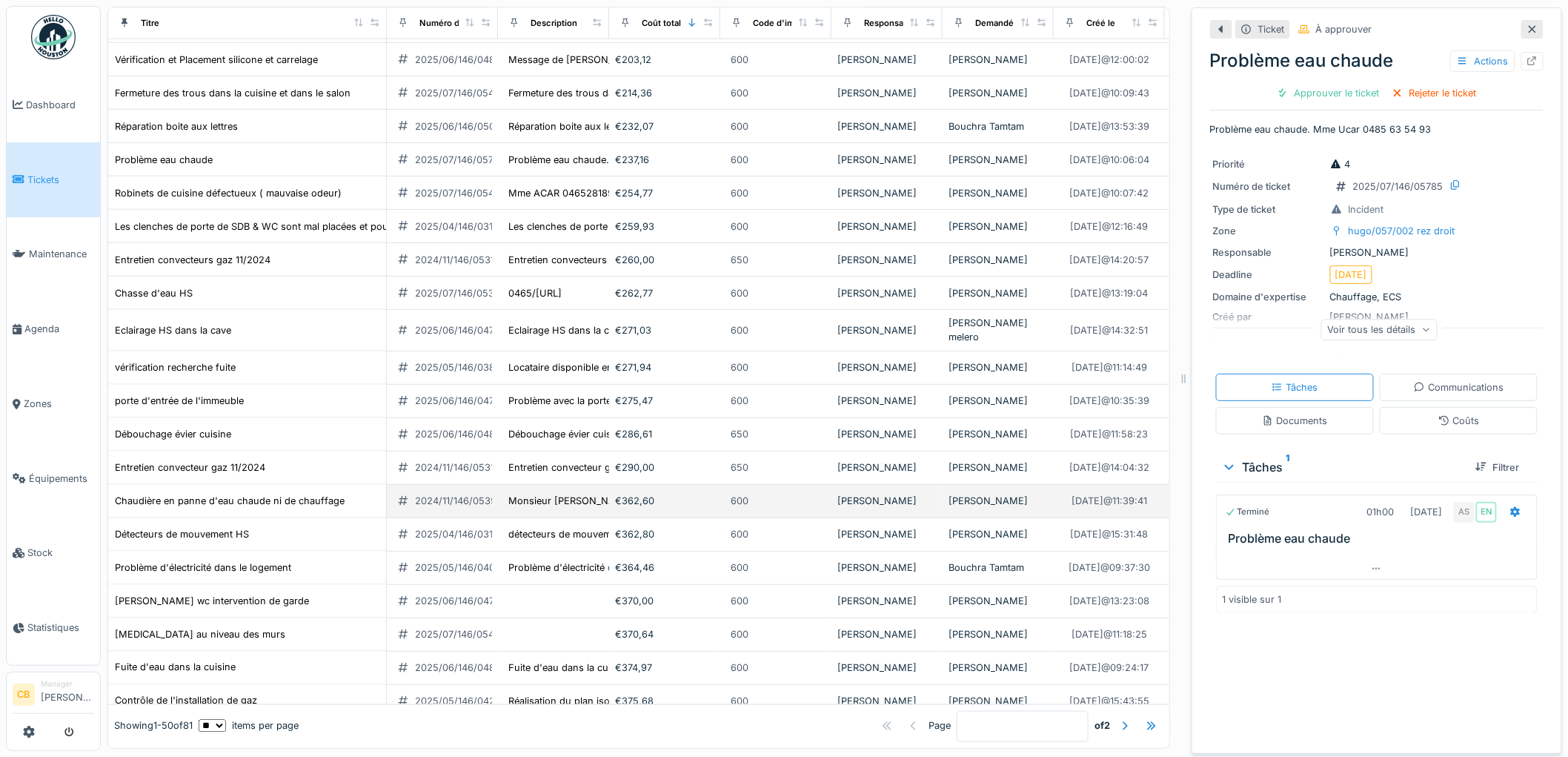
scroll to position [576, 0]
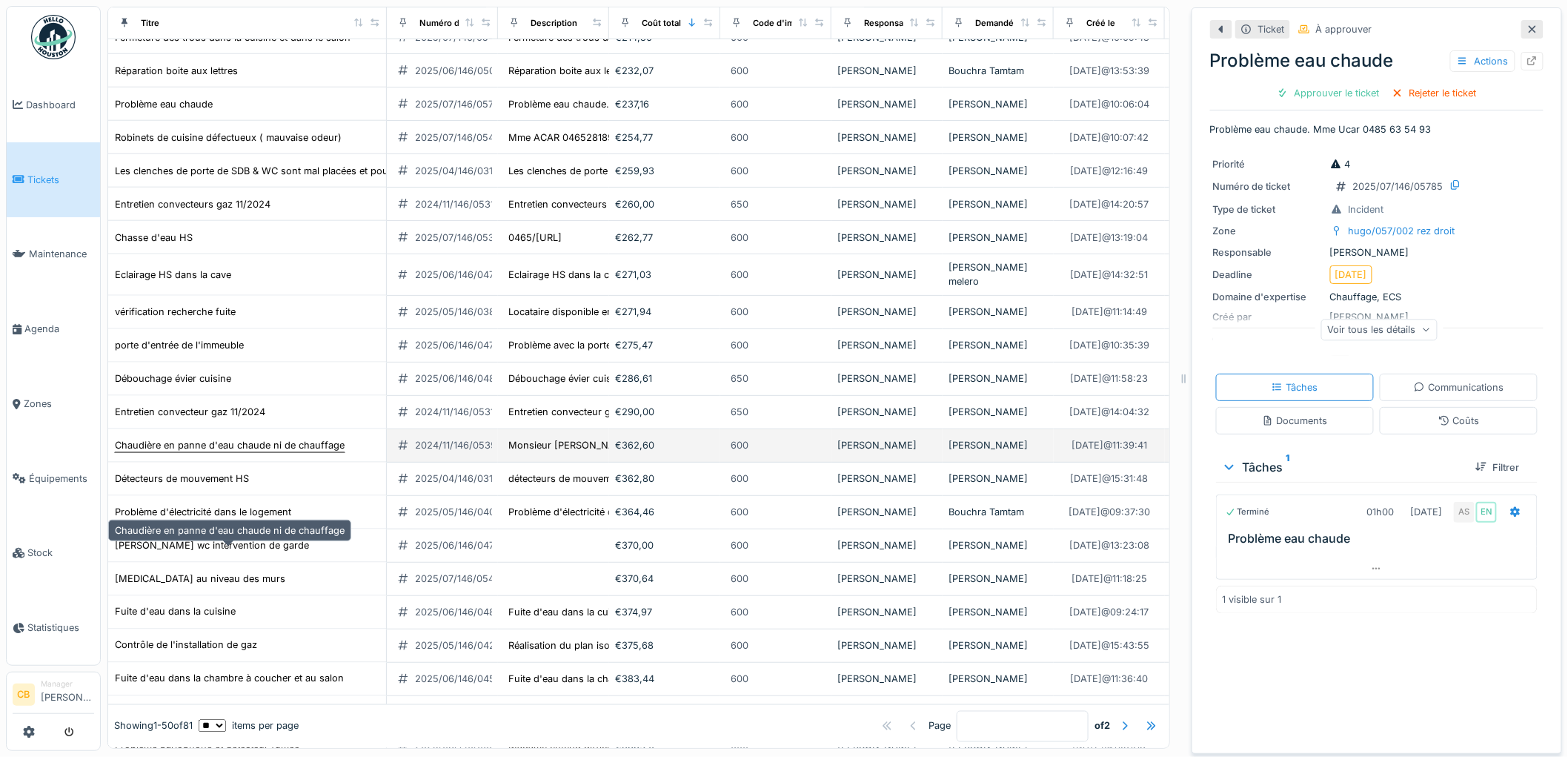
click at [190, 452] on div "Chaudière en panne d'eau chaude ni de chauffage" at bounding box center [229, 445] width 230 height 14
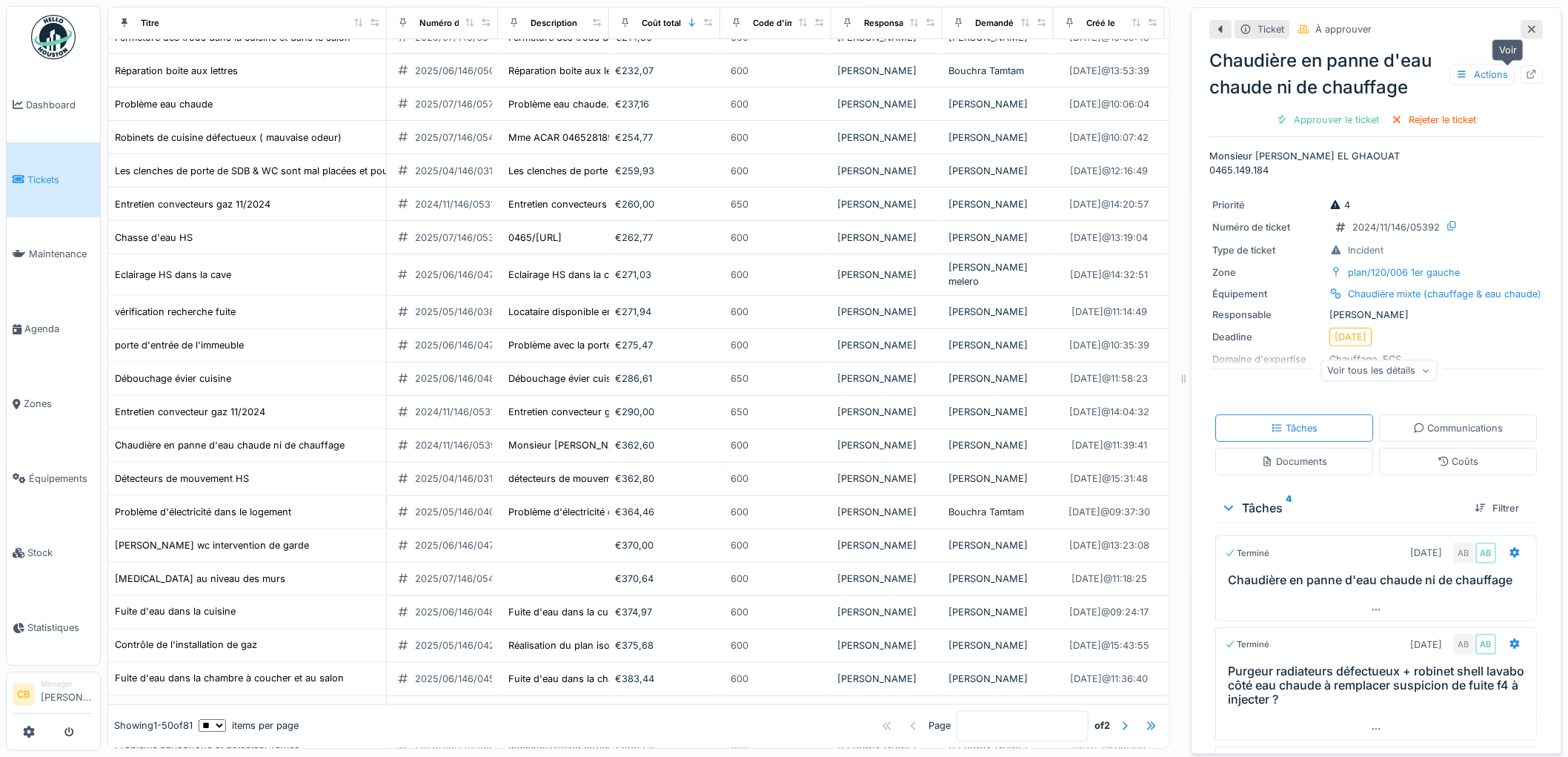
click at [1528, 70] on icon at bounding box center [1532, 74] width 9 height 9
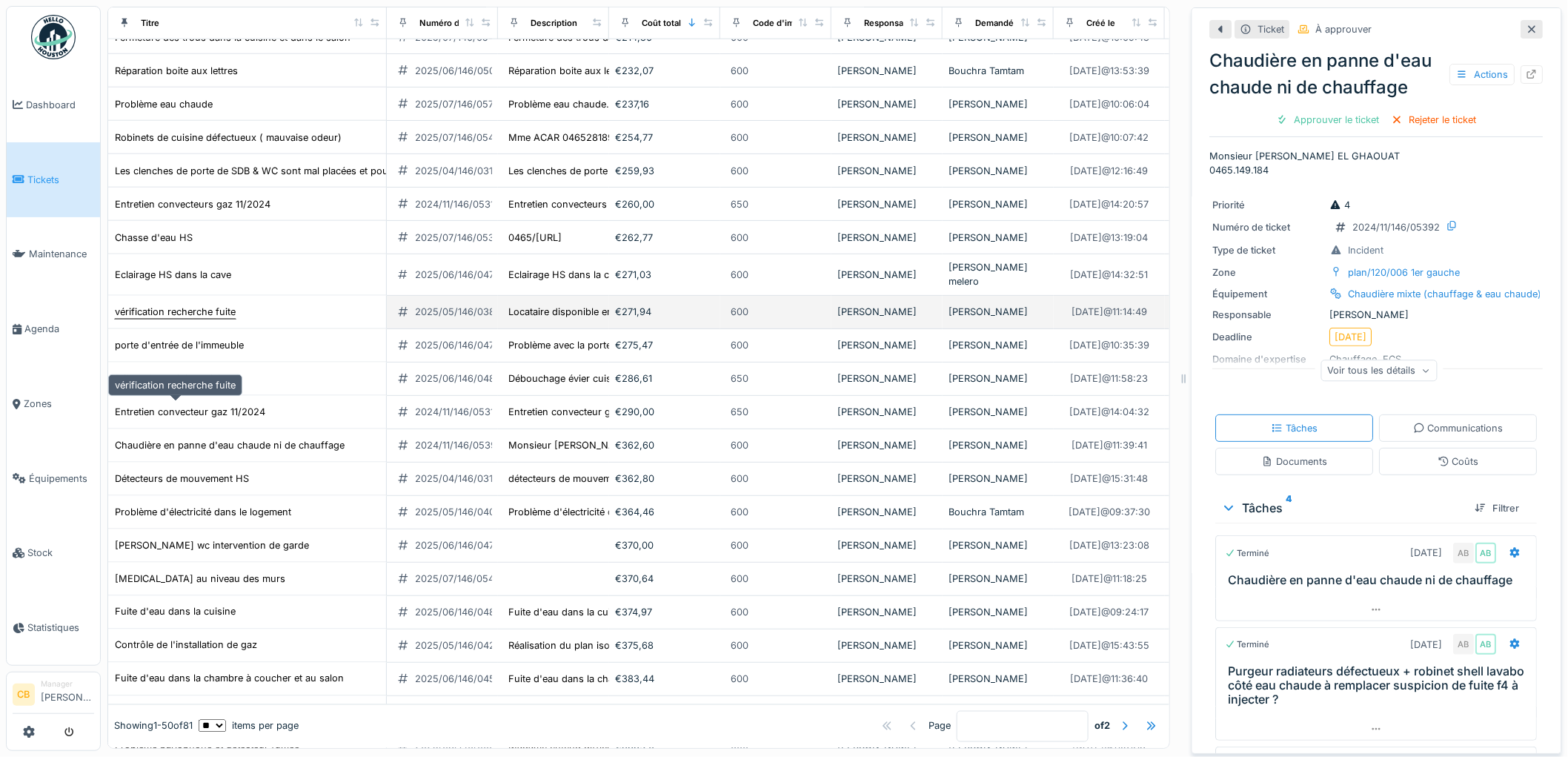
click at [149, 318] on div "vérification recherche fuite" at bounding box center [175, 311] width 121 height 14
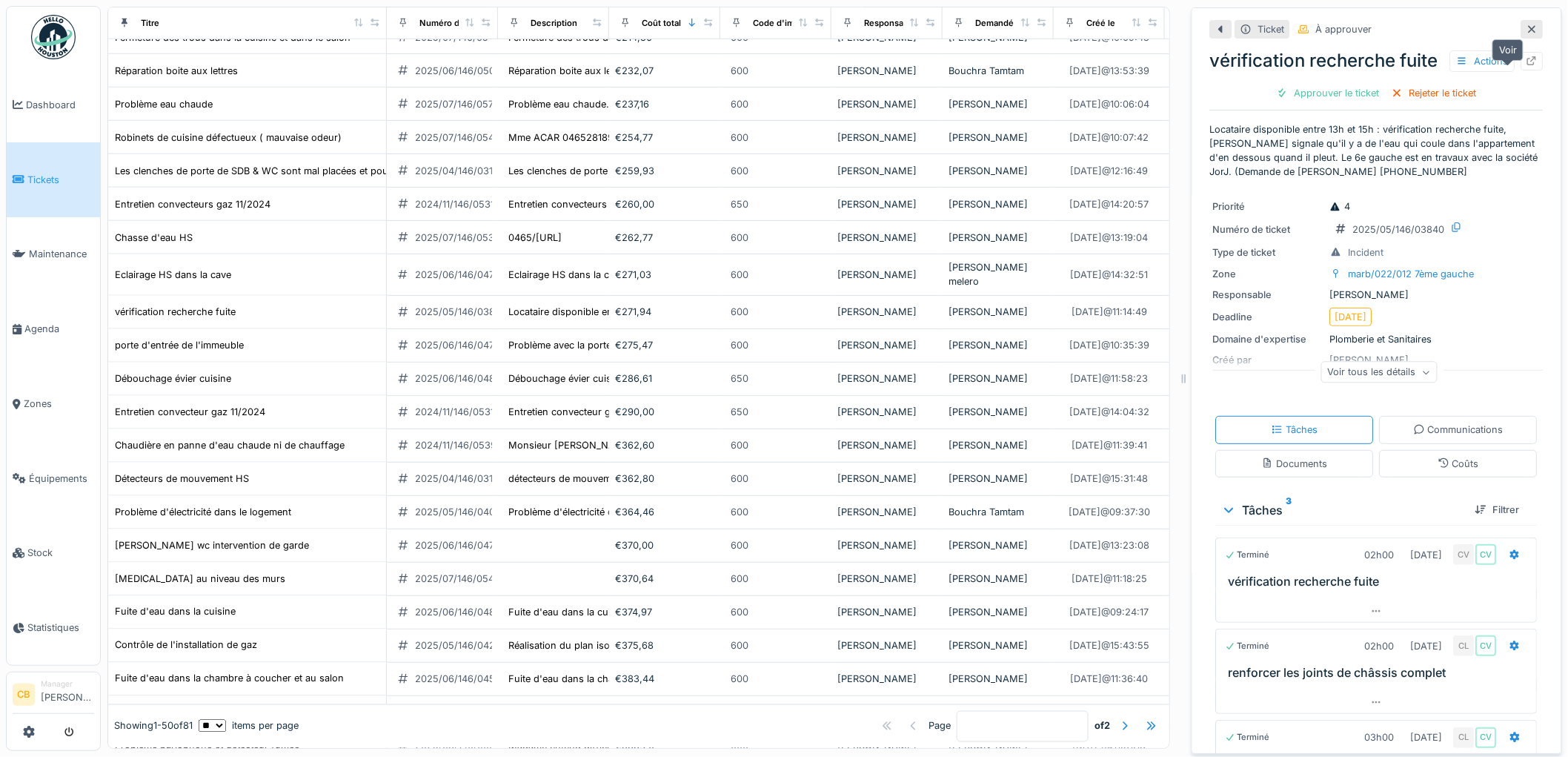
click at [1526, 66] on icon at bounding box center [1532, 61] width 12 height 9
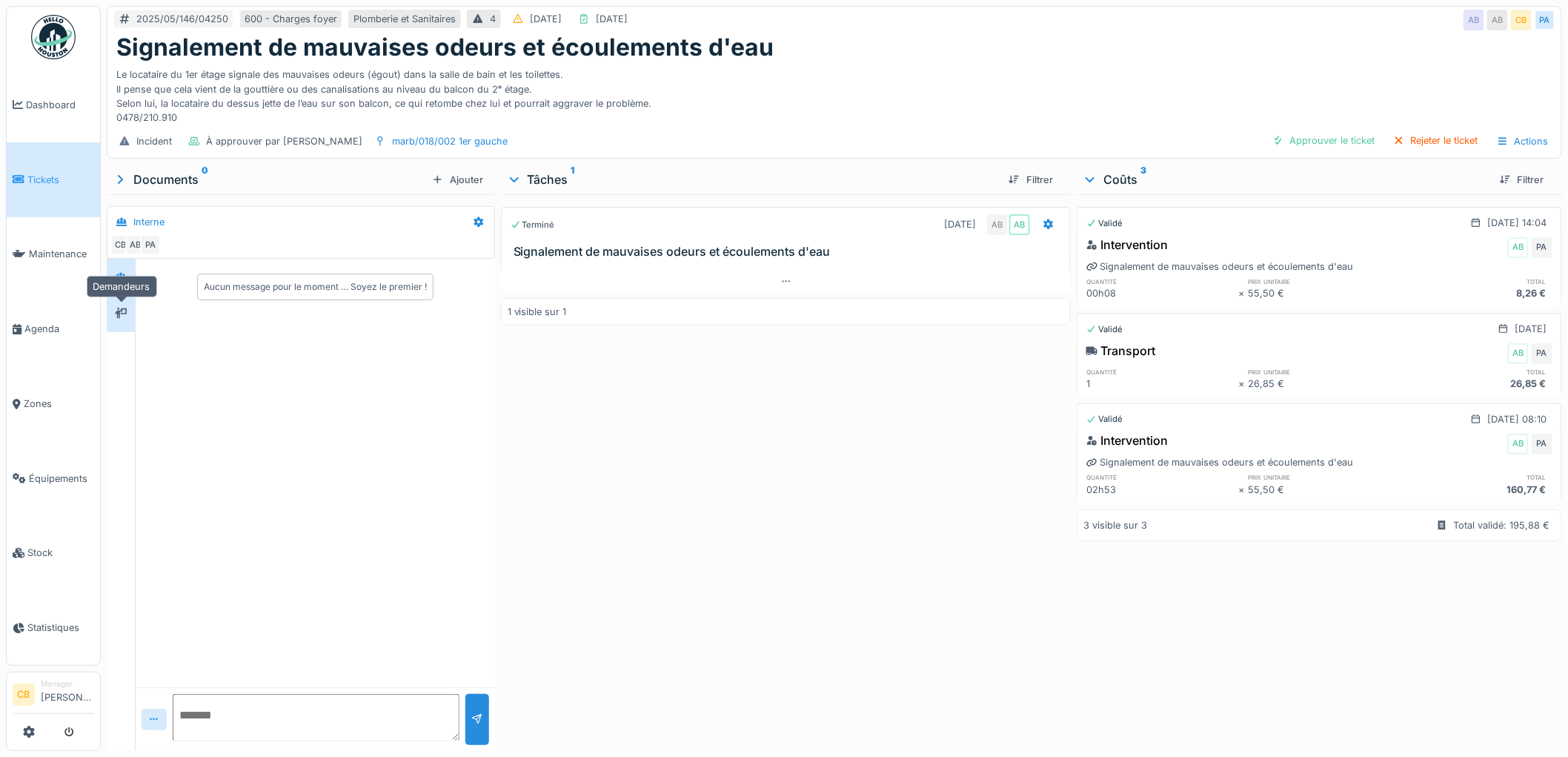
click at [126, 310] on icon at bounding box center [120, 313] width 12 height 10
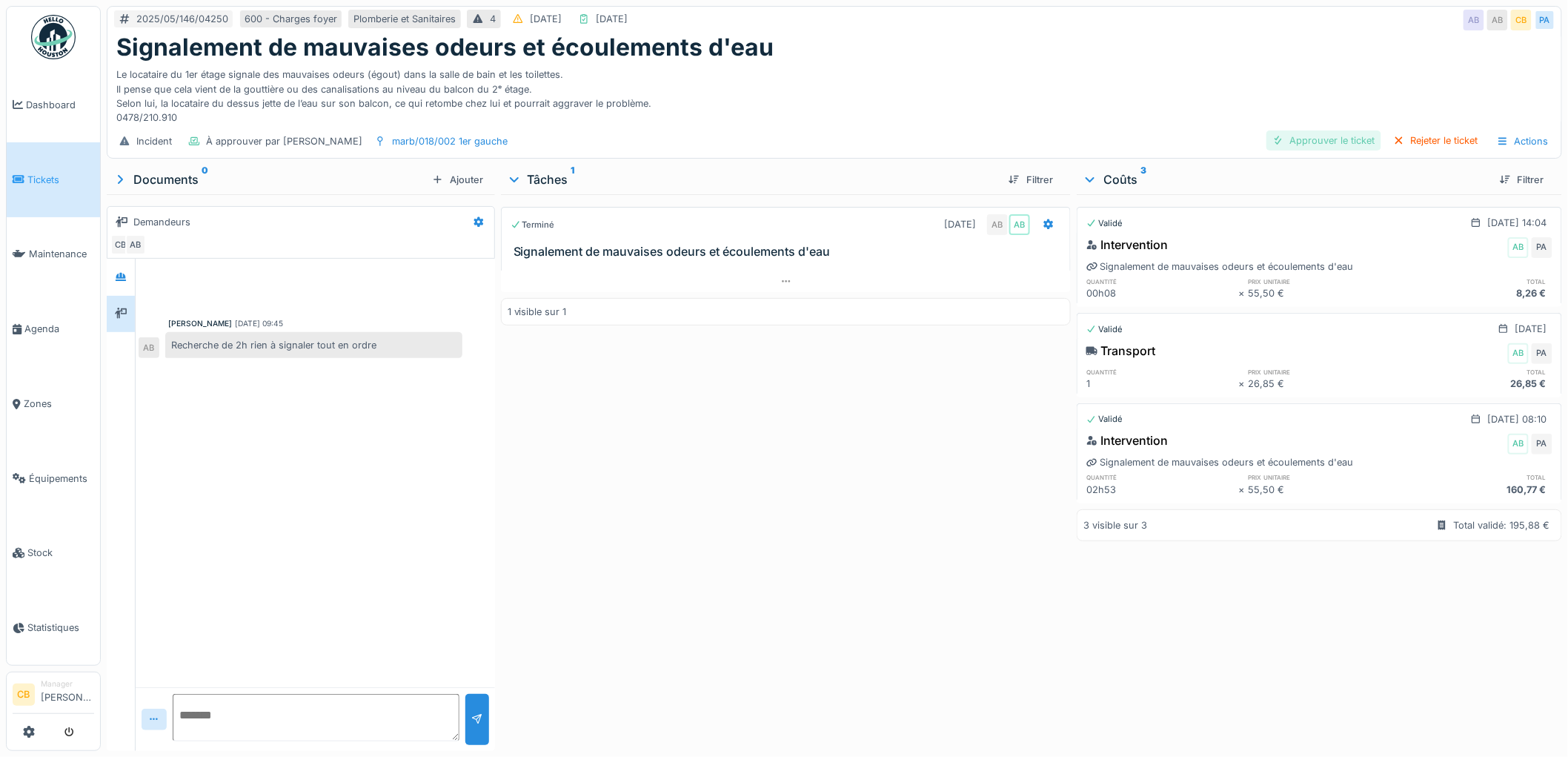
click at [1325, 146] on div "Approuver le ticket" at bounding box center [1323, 140] width 115 height 20
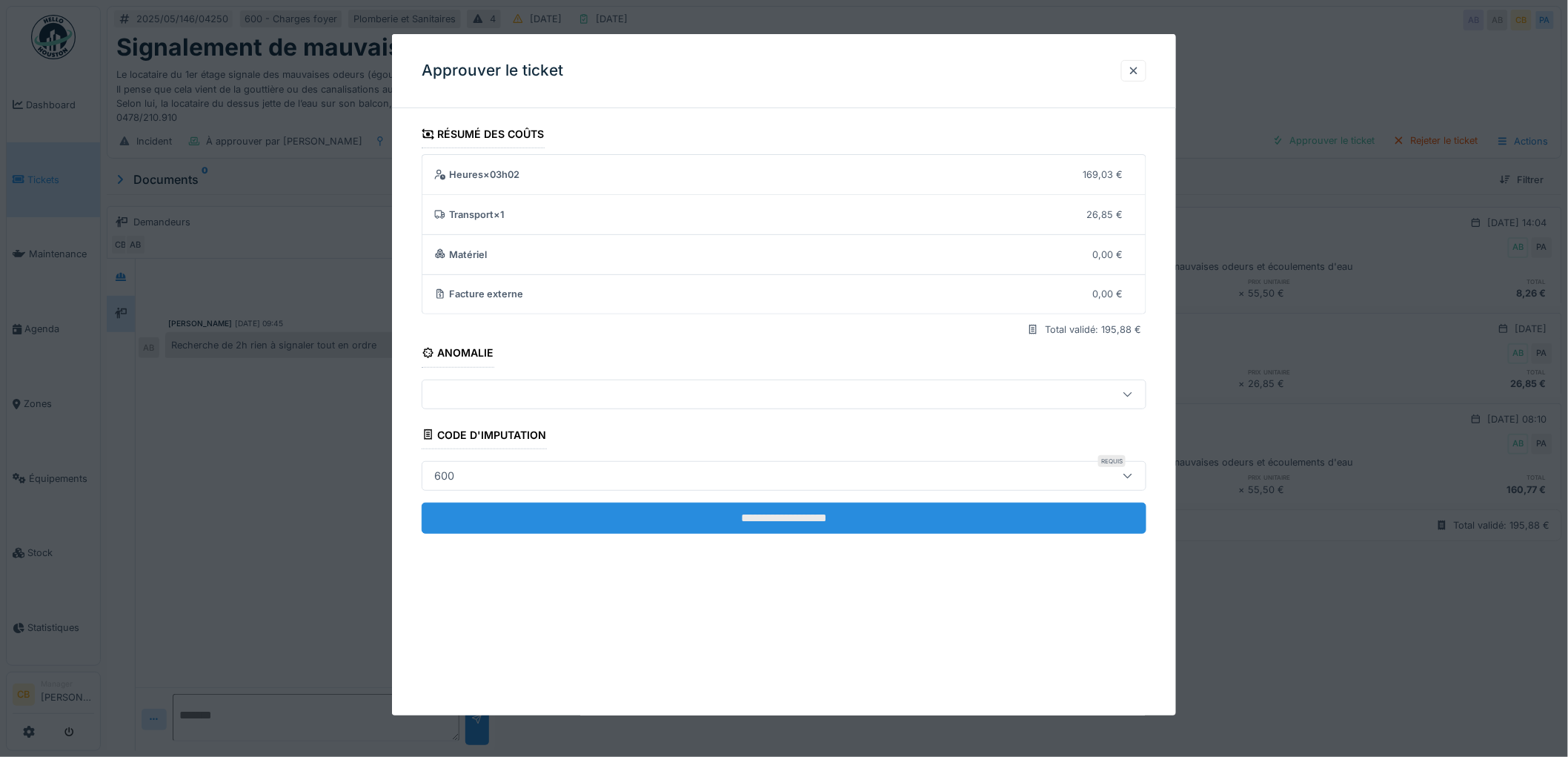
click at [867, 507] on input "**********" at bounding box center [784, 518] width 724 height 31
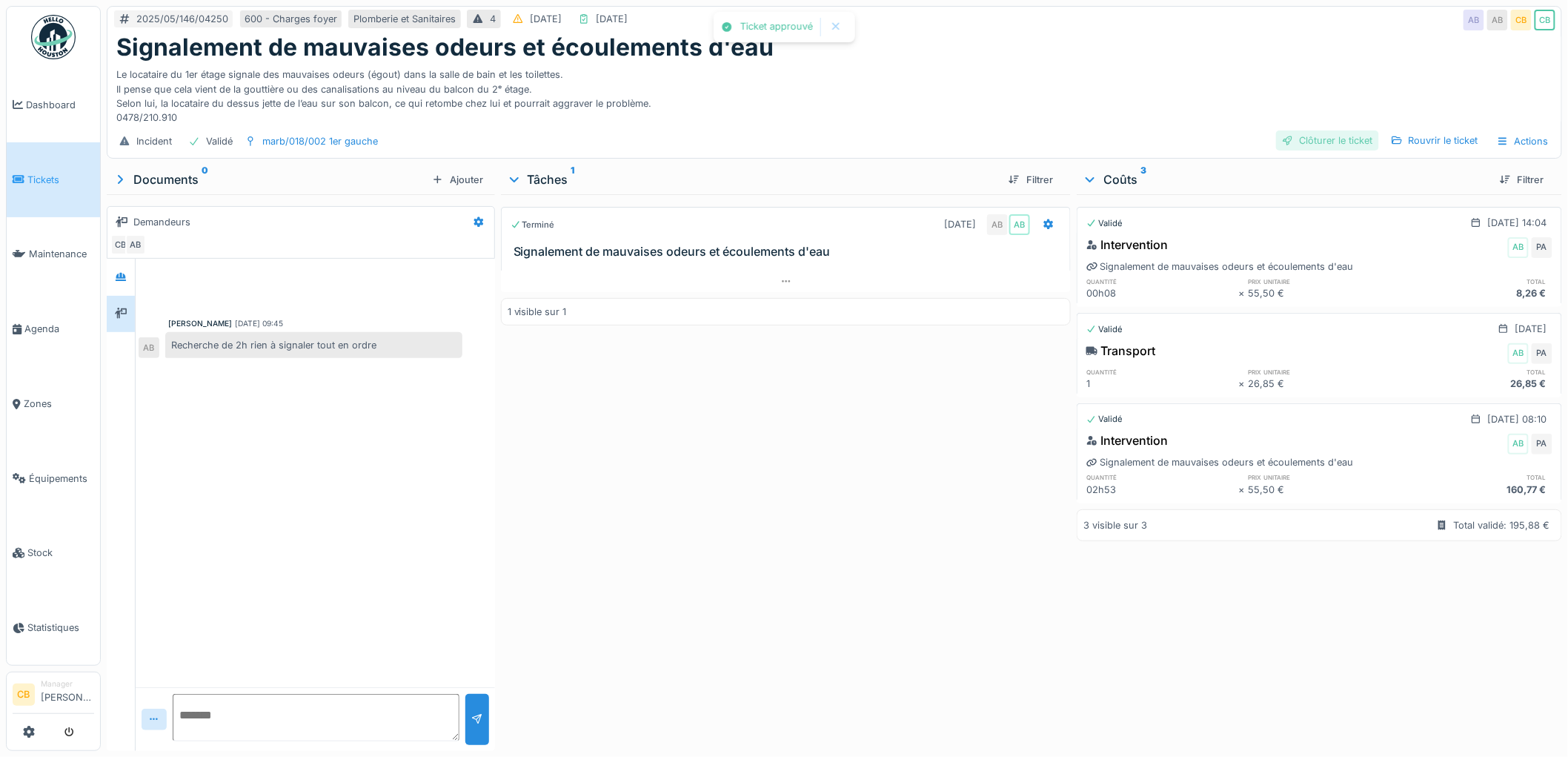
click at [1306, 131] on div "Clôturer le ticket" at bounding box center [1327, 140] width 103 height 20
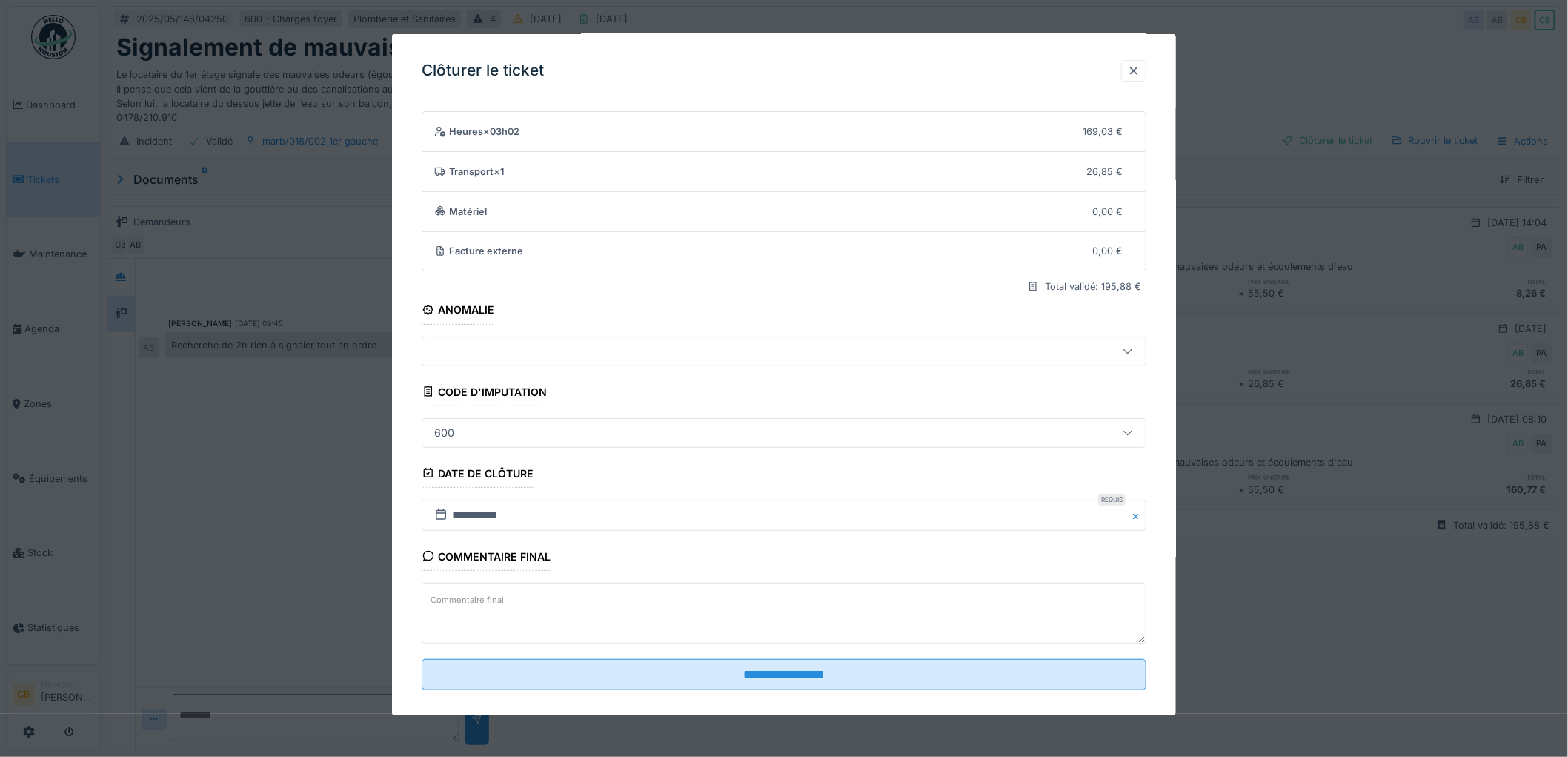
scroll to position [61, 0]
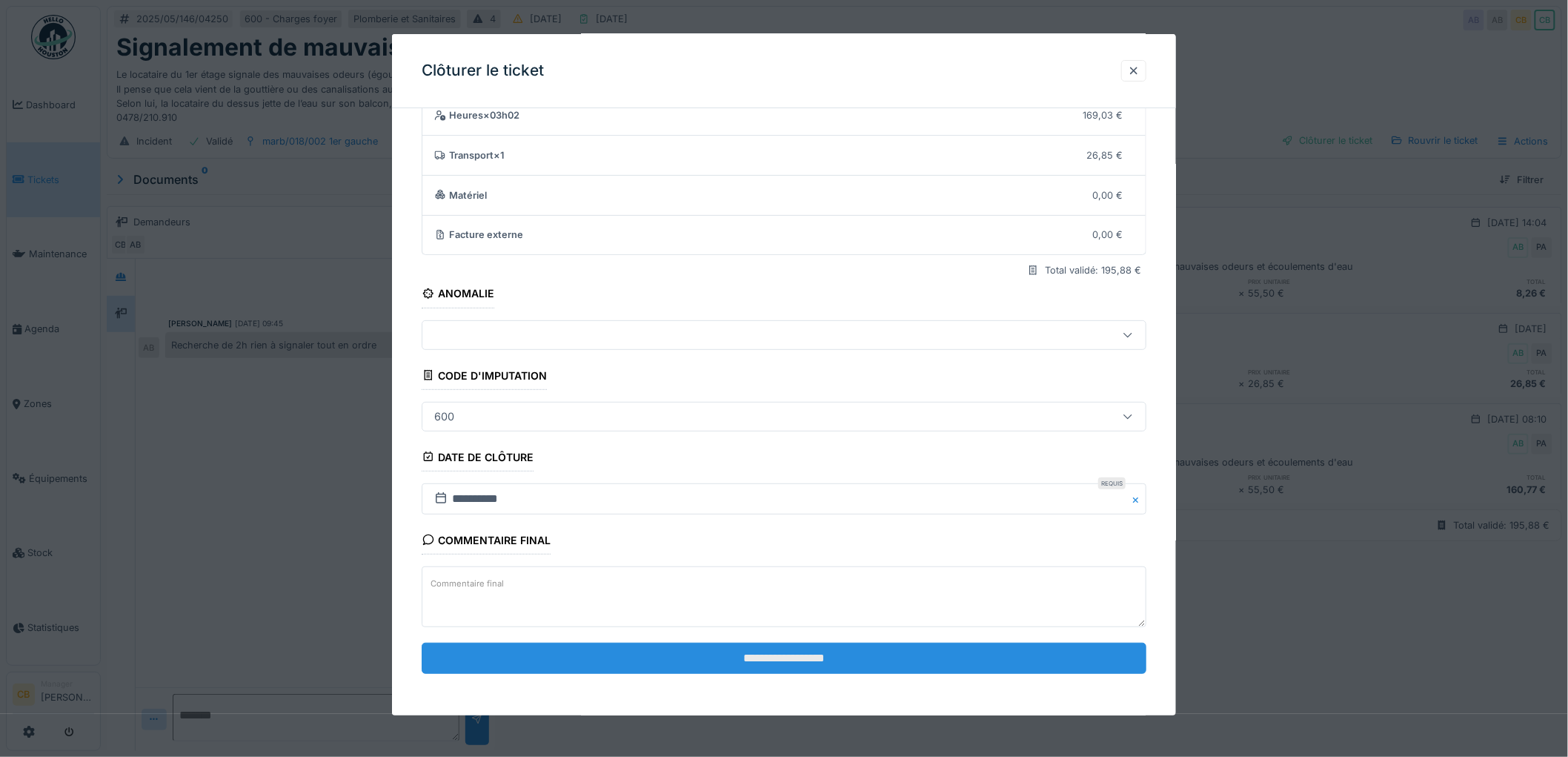
click at [795, 650] on input "**********" at bounding box center [784, 657] width 724 height 31
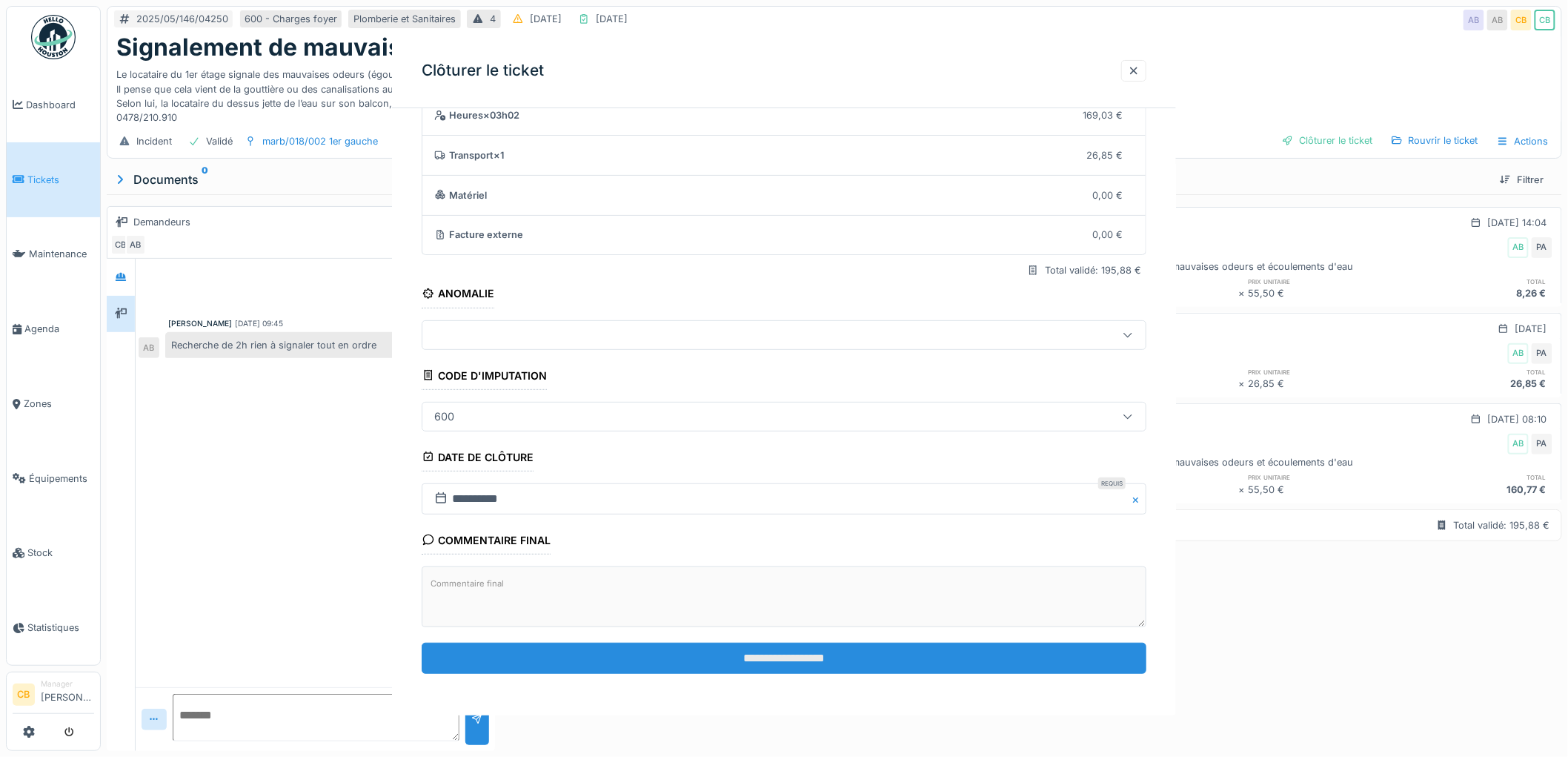
scroll to position [0, 0]
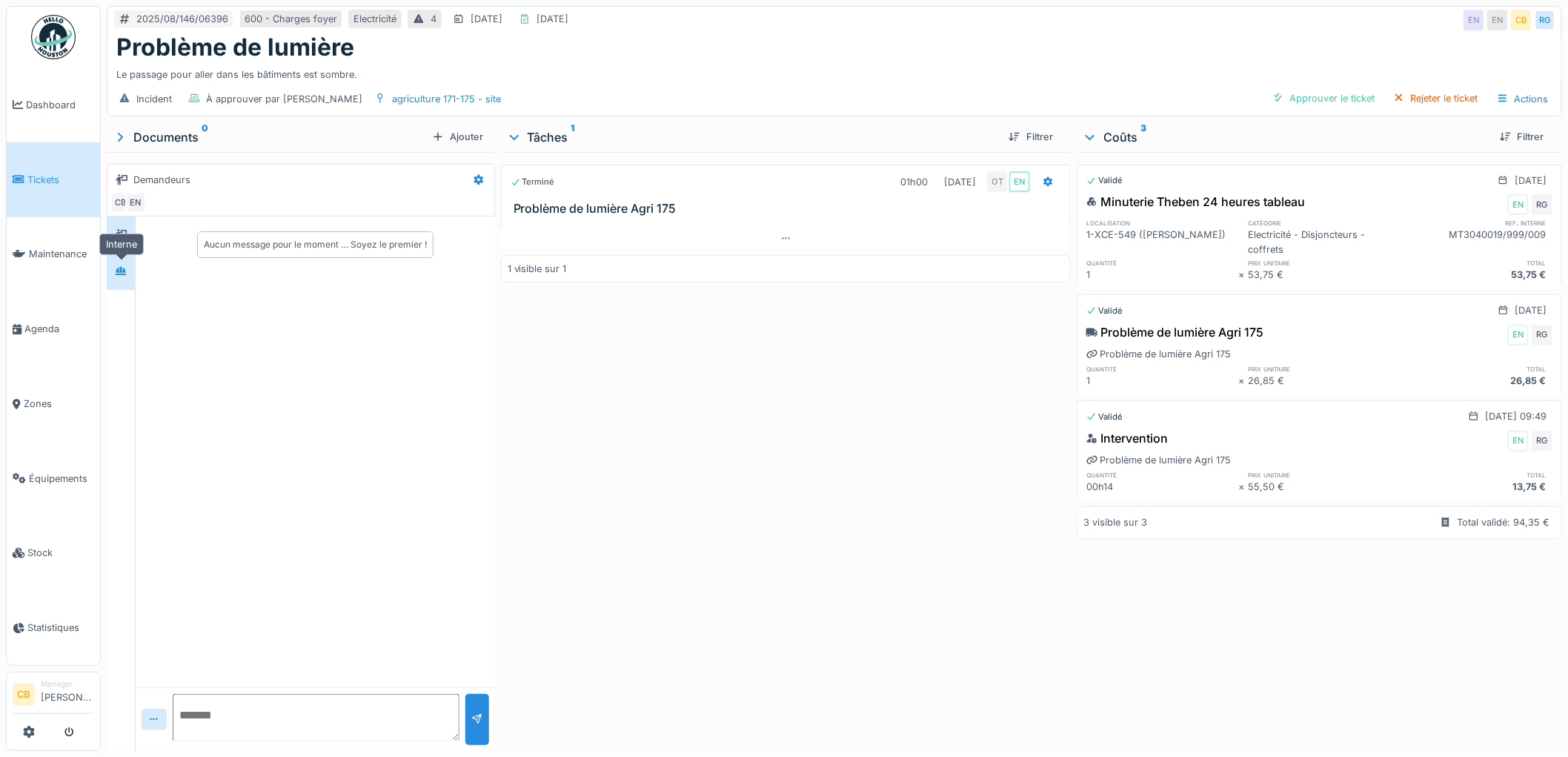
click at [129, 273] on div at bounding box center [121, 271] width 22 height 18
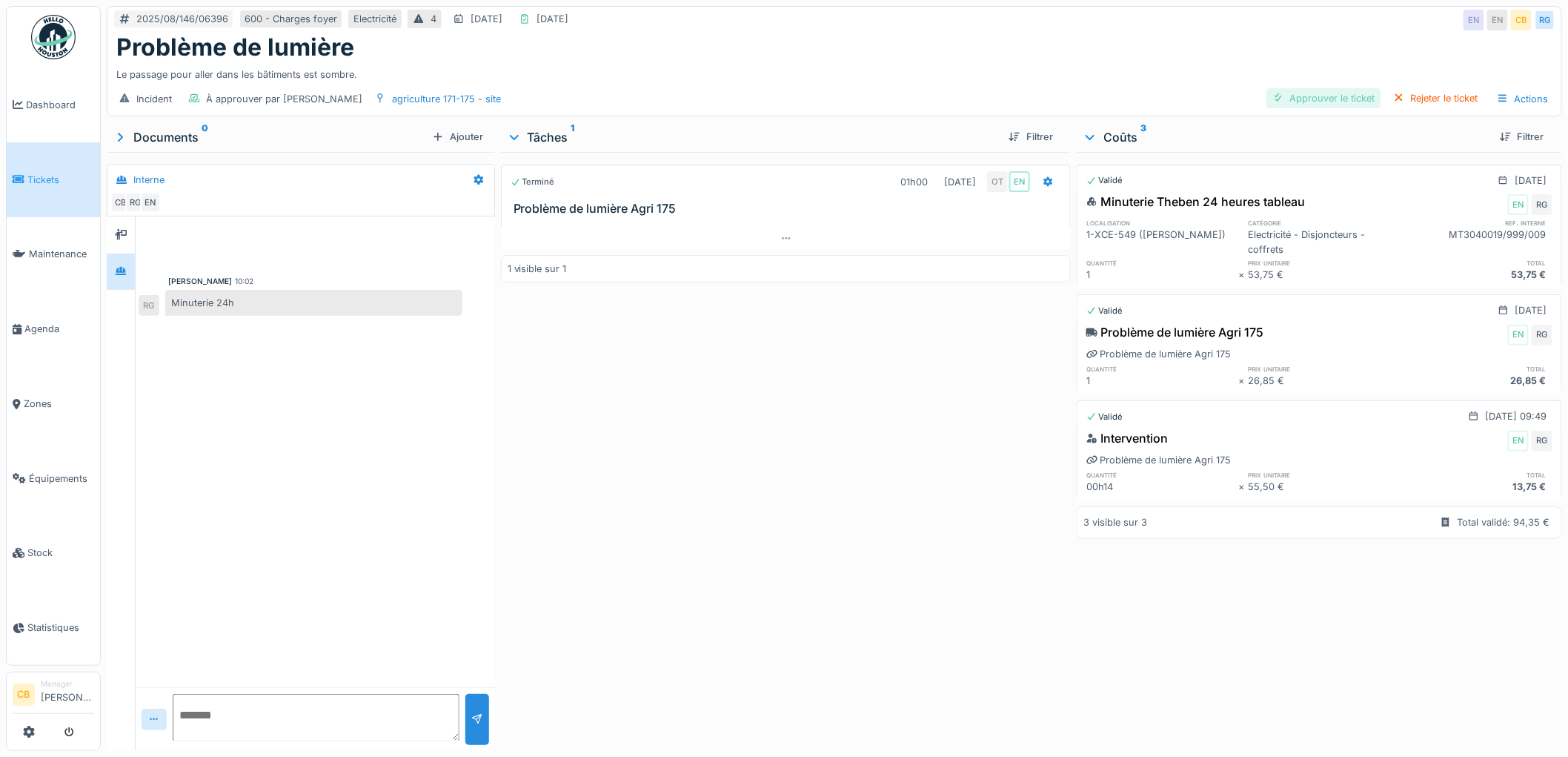
click at [1317, 89] on div "Approuver le ticket" at bounding box center [1323, 98] width 115 height 20
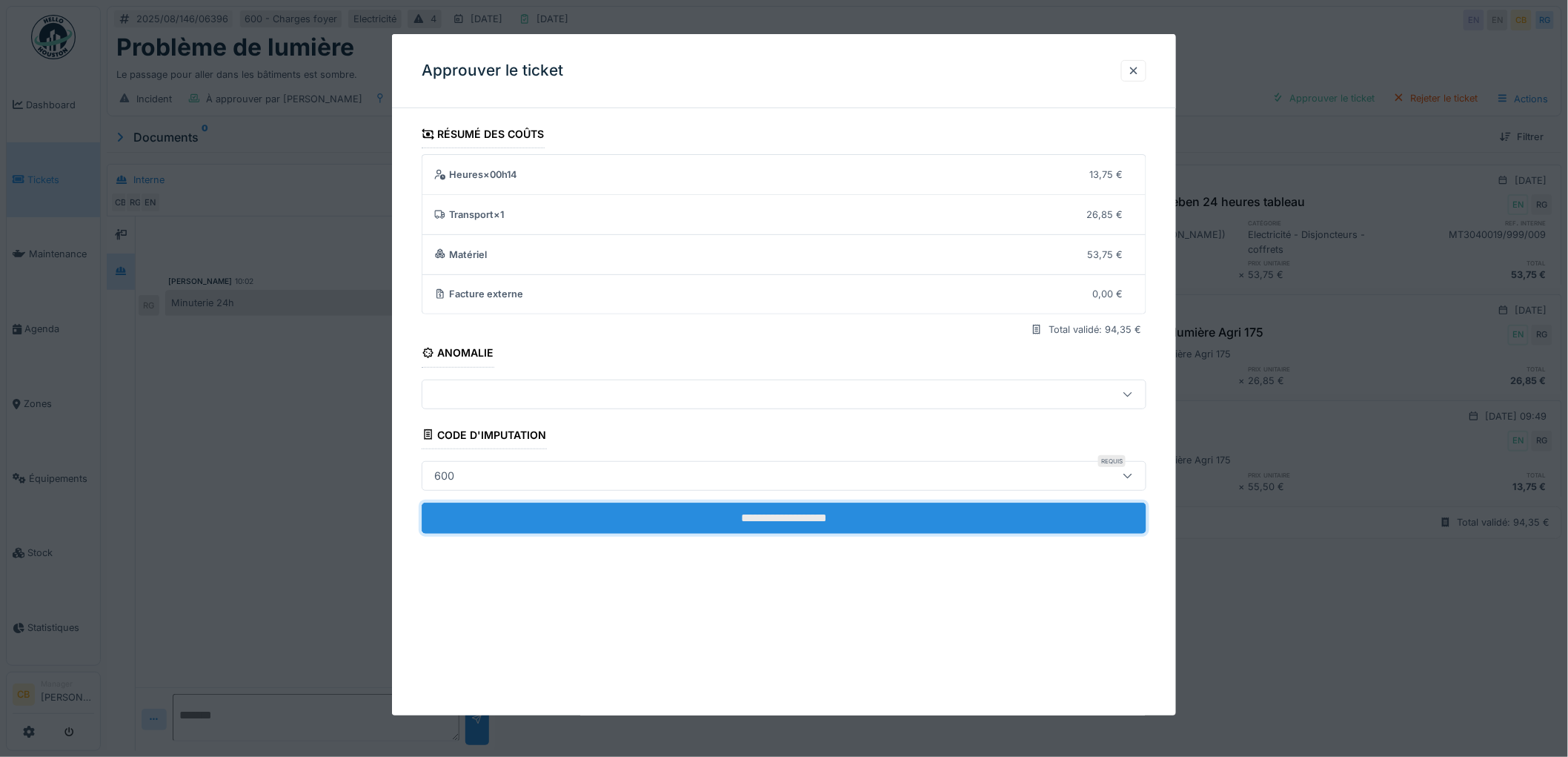
click at [829, 510] on input "**********" at bounding box center [784, 518] width 724 height 31
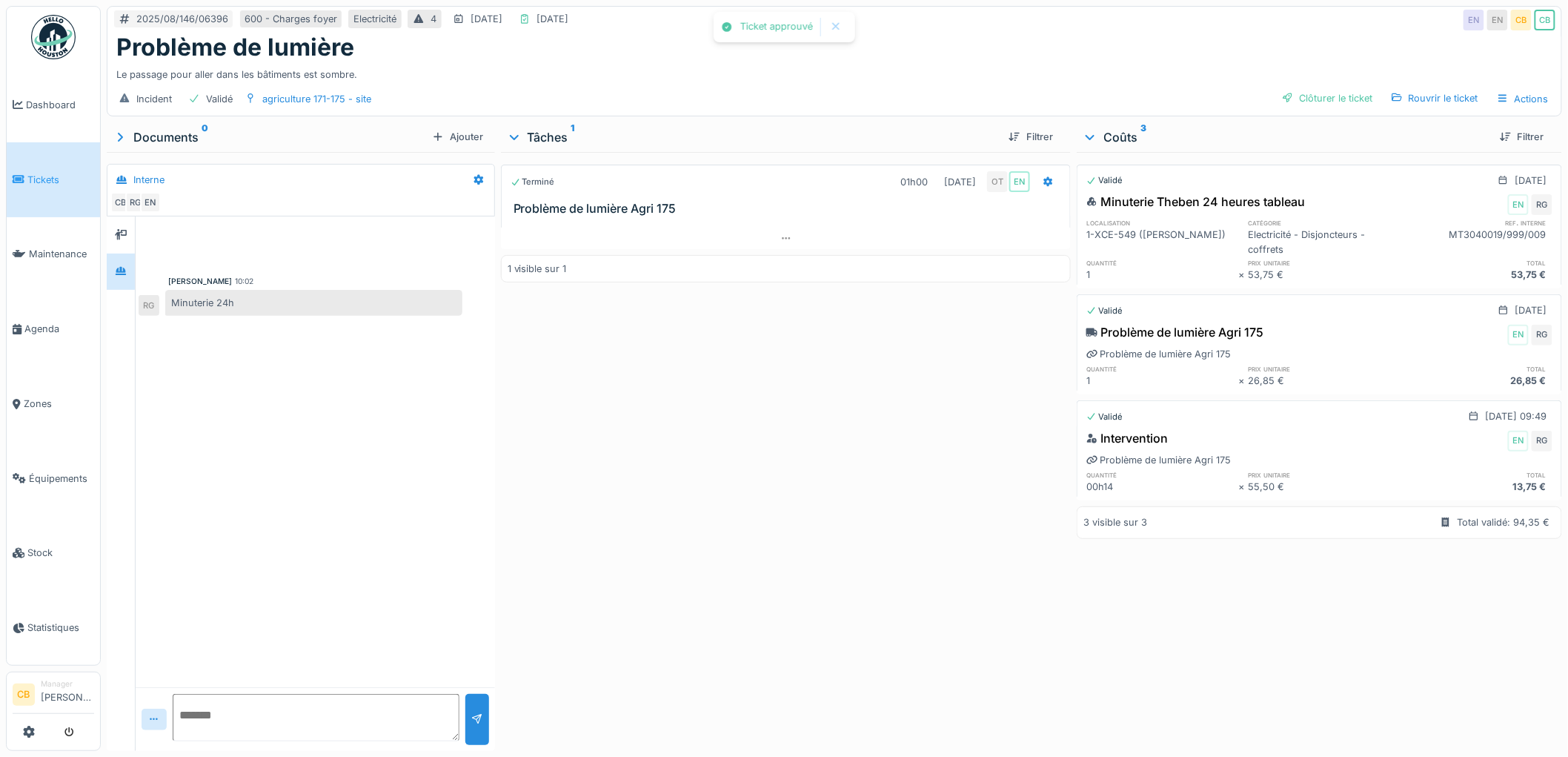
click at [1342, 86] on div "Incident Validé agriculture 171-175 - site Clôturer le ticket Rouvrir le ticket…" at bounding box center [834, 99] width 1453 height 33
click at [1342, 90] on div "Clôturer le ticket" at bounding box center [1327, 98] width 103 height 20
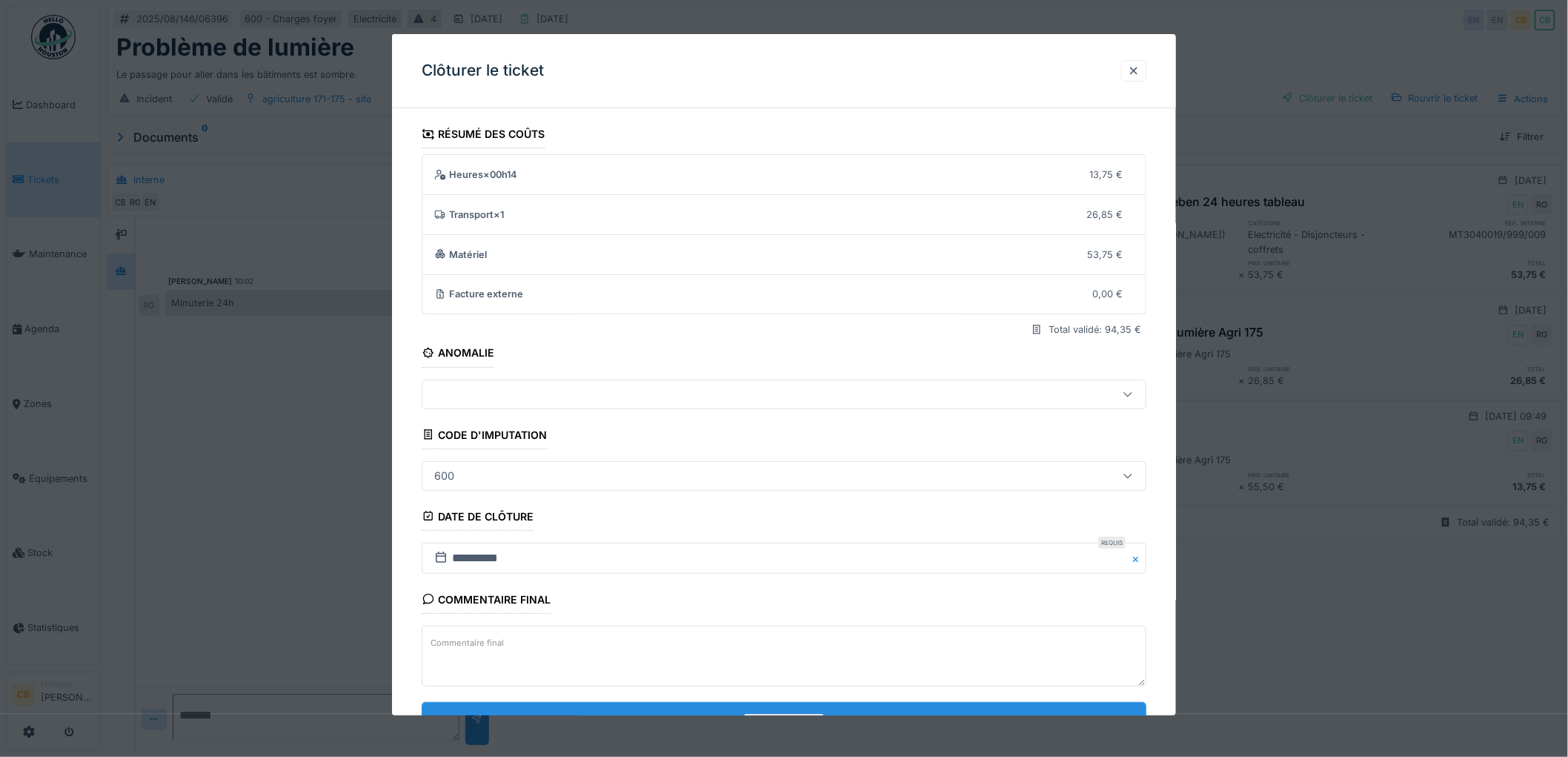
scroll to position [61, 0]
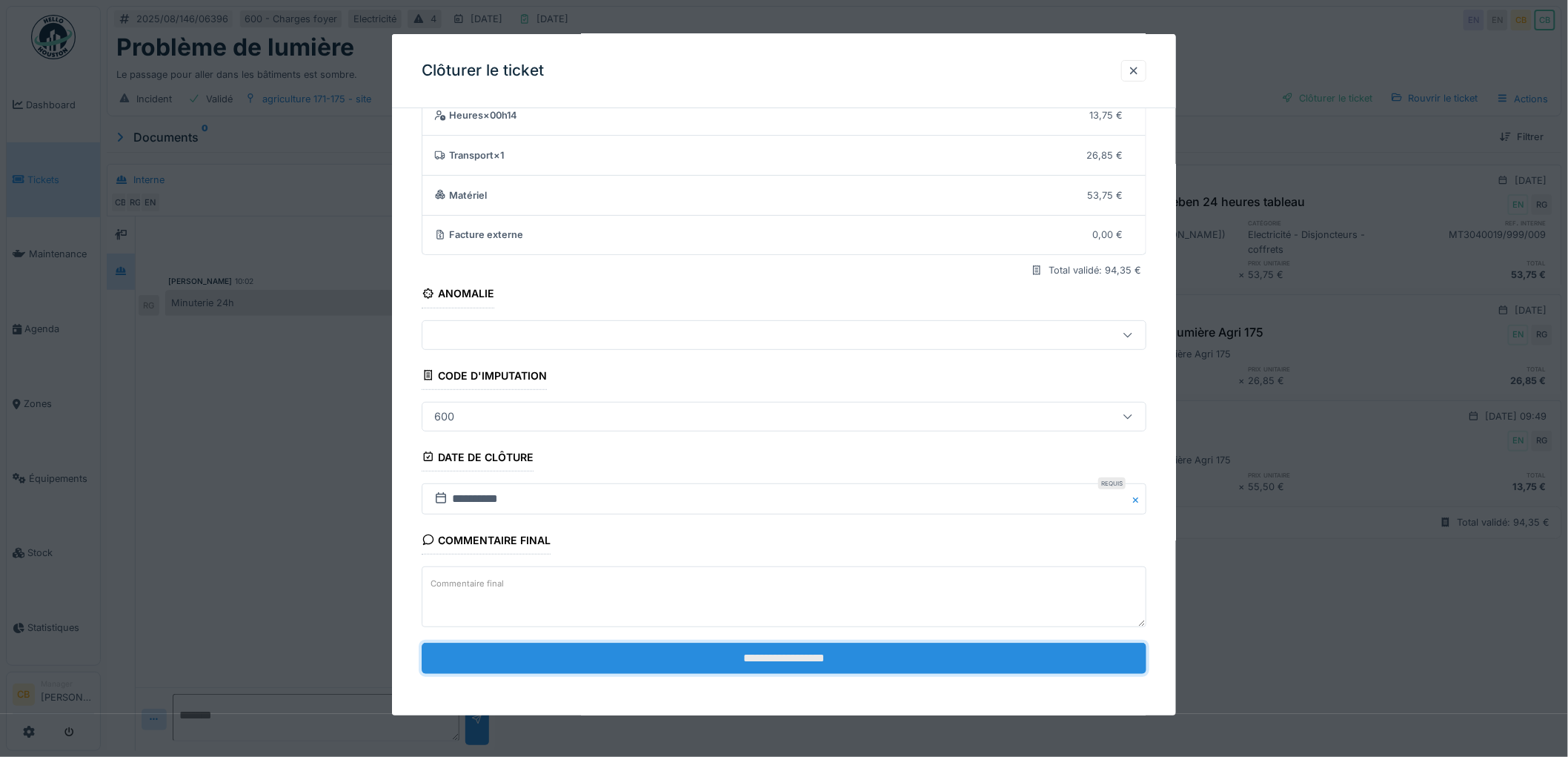
click at [808, 653] on input "**********" at bounding box center [784, 657] width 724 height 31
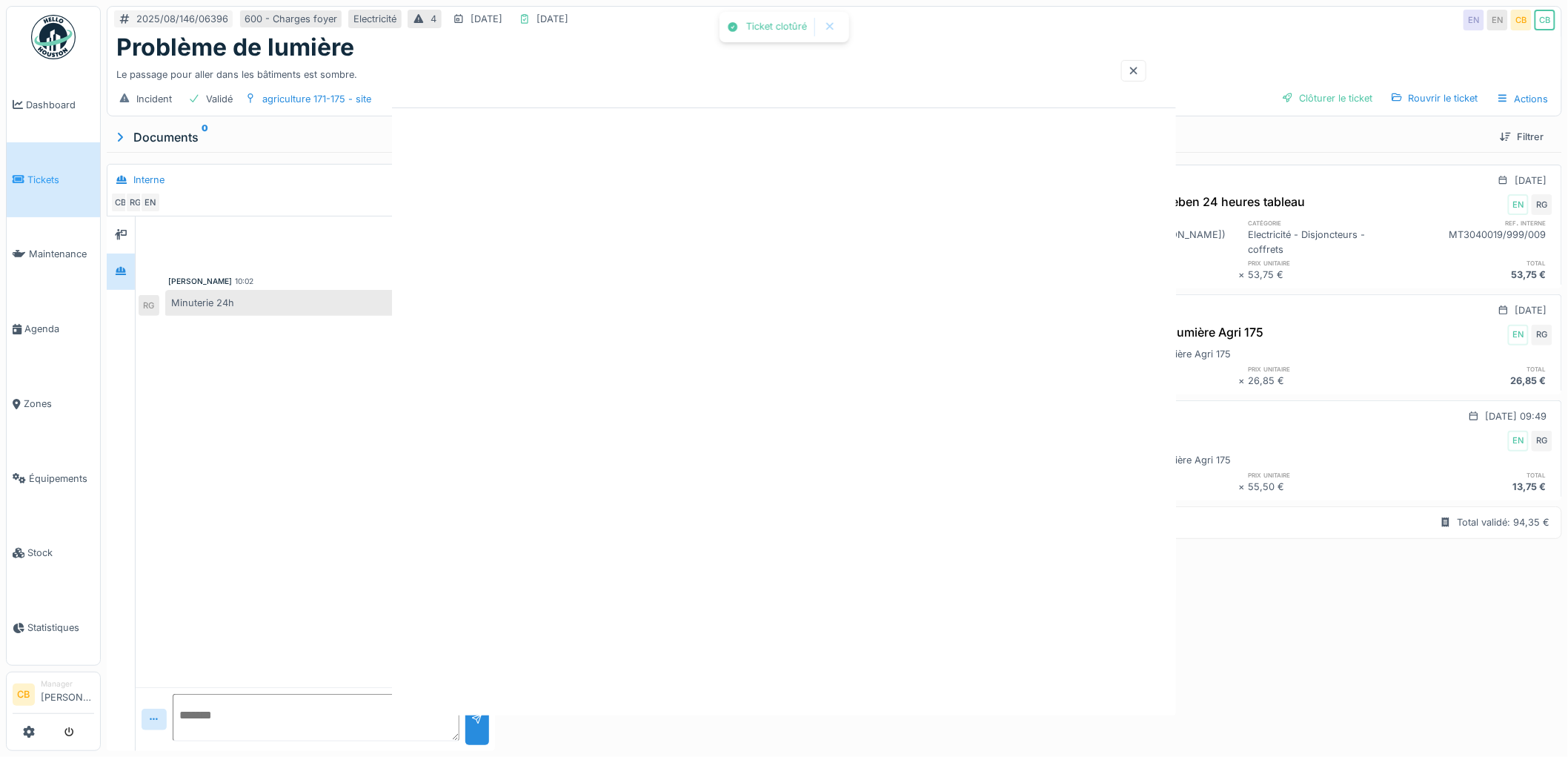
scroll to position [0, 0]
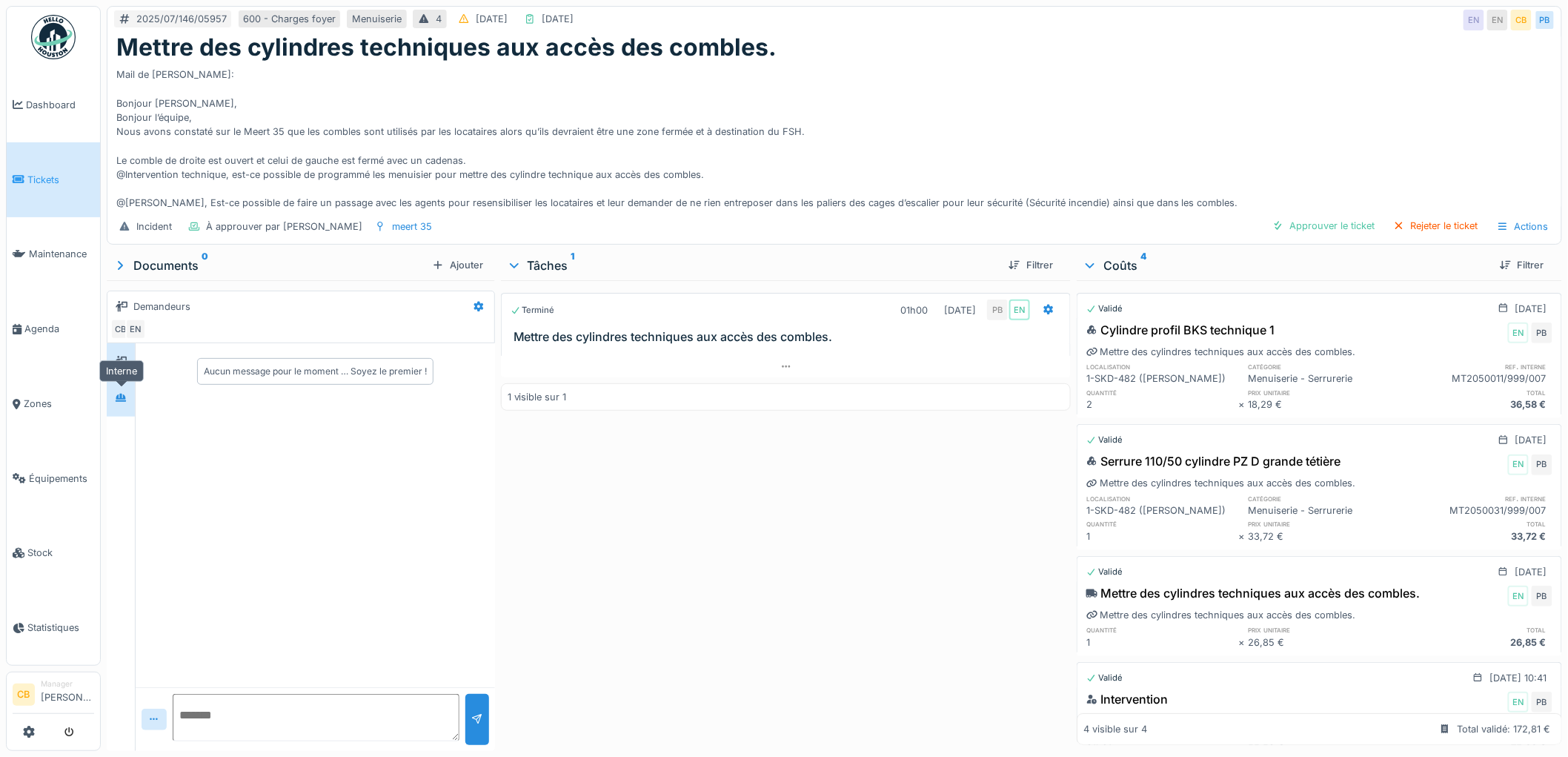
click at [120, 405] on div at bounding box center [121, 397] width 22 height 18
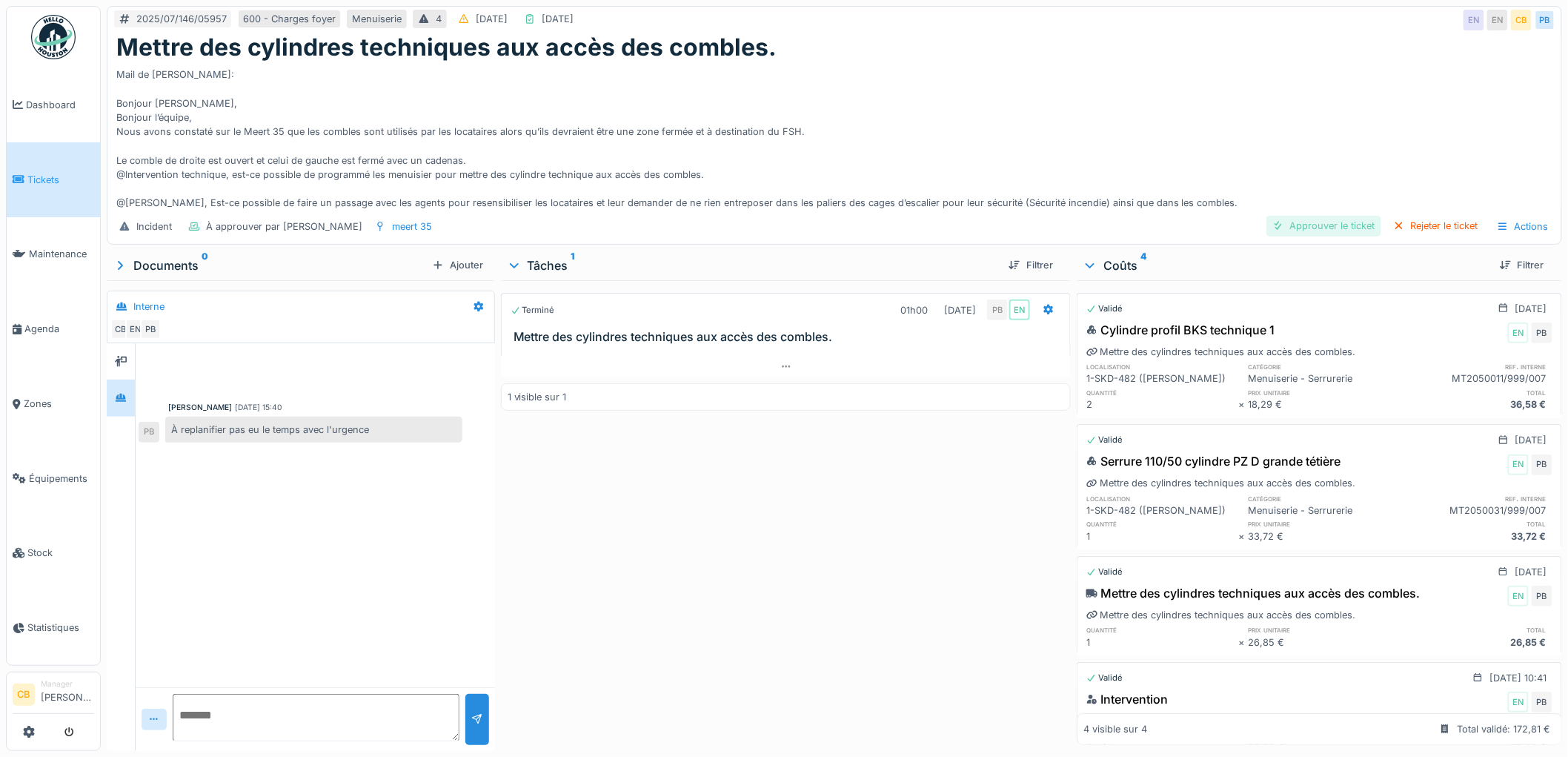
click at [1343, 219] on div "Approuver le ticket" at bounding box center [1323, 225] width 115 height 20
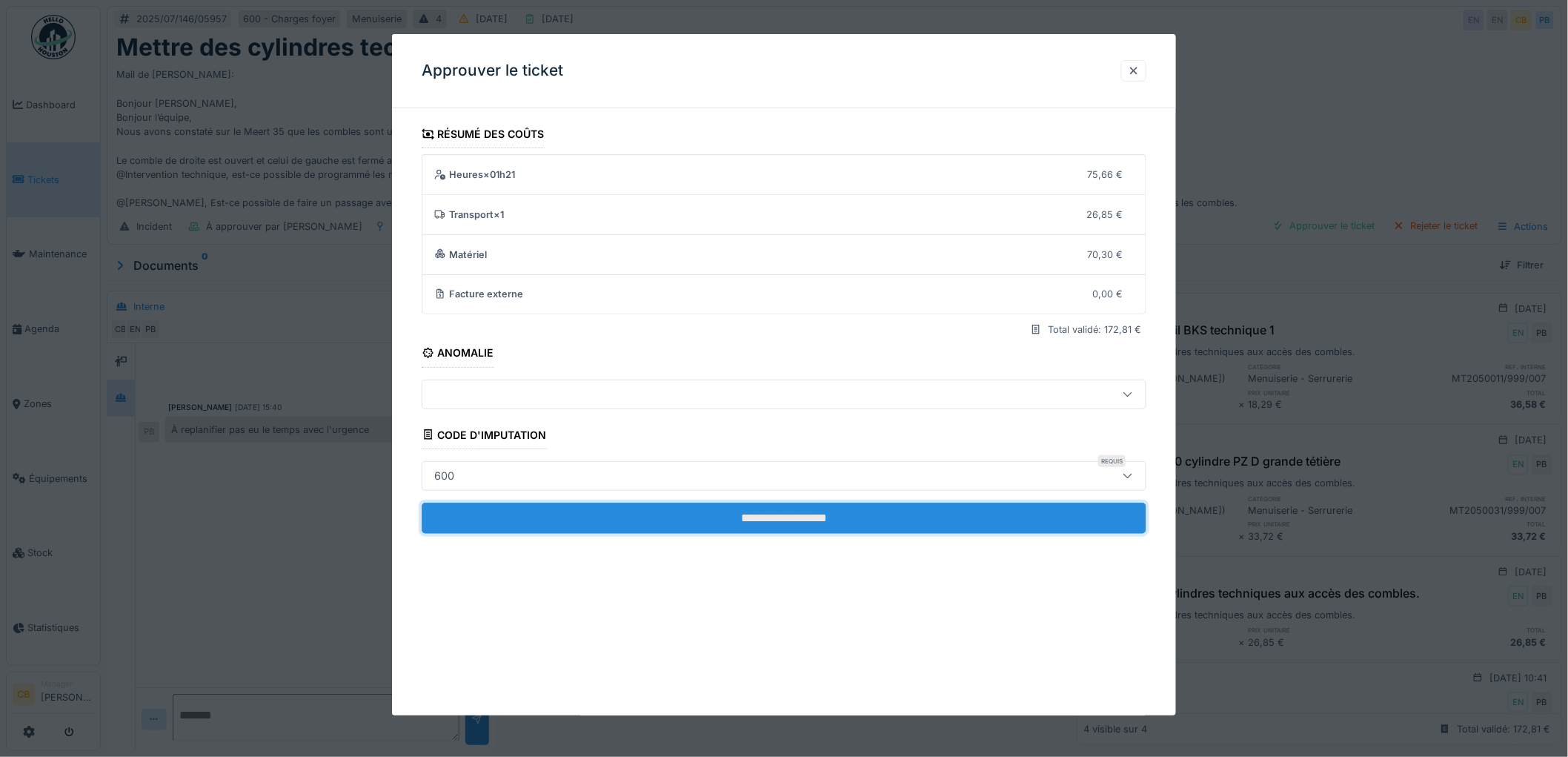
click at [781, 520] on input "**********" at bounding box center [784, 518] width 724 height 31
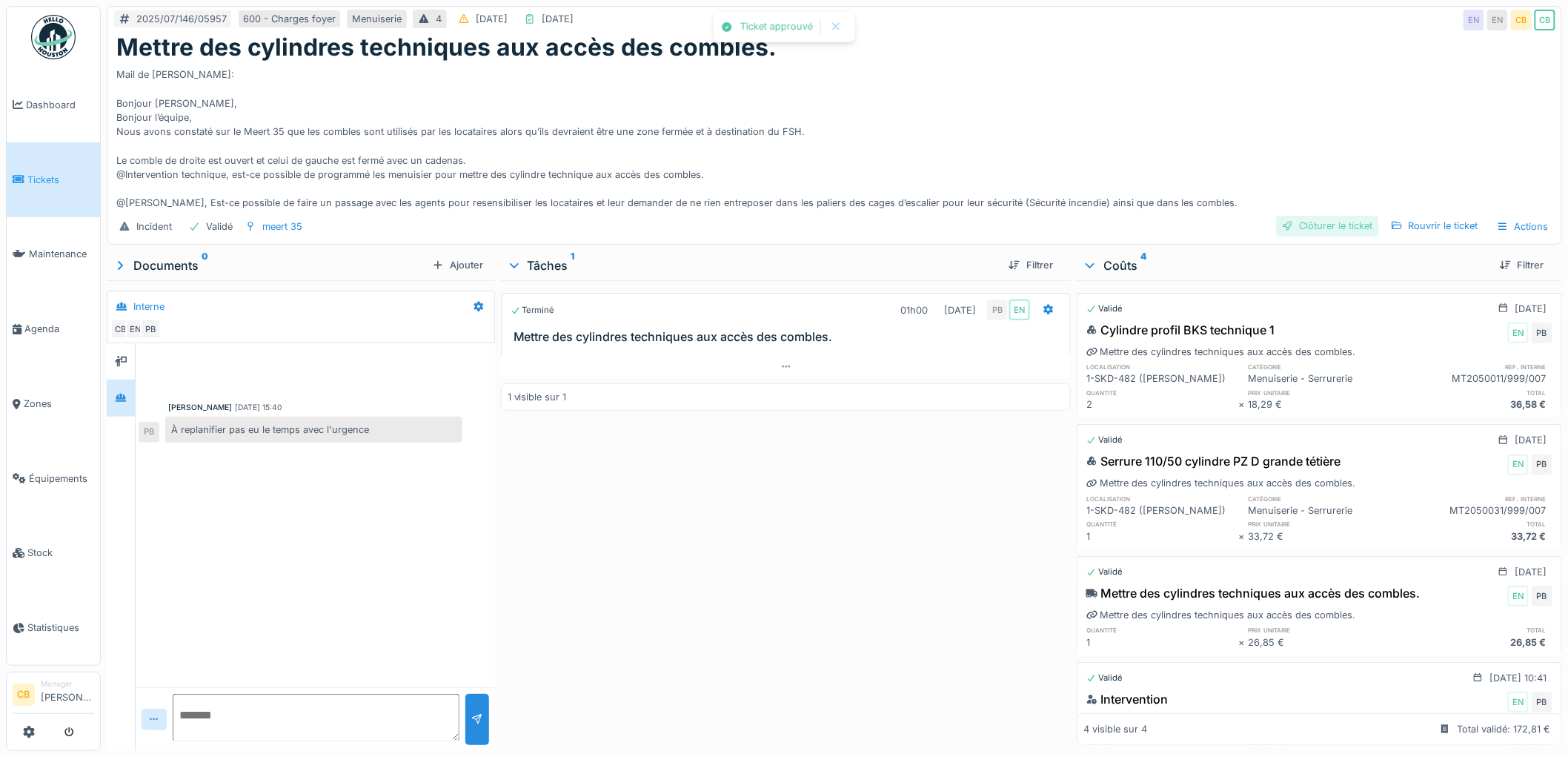
click at [1306, 231] on div "Clôturer le ticket" at bounding box center [1327, 225] width 103 height 20
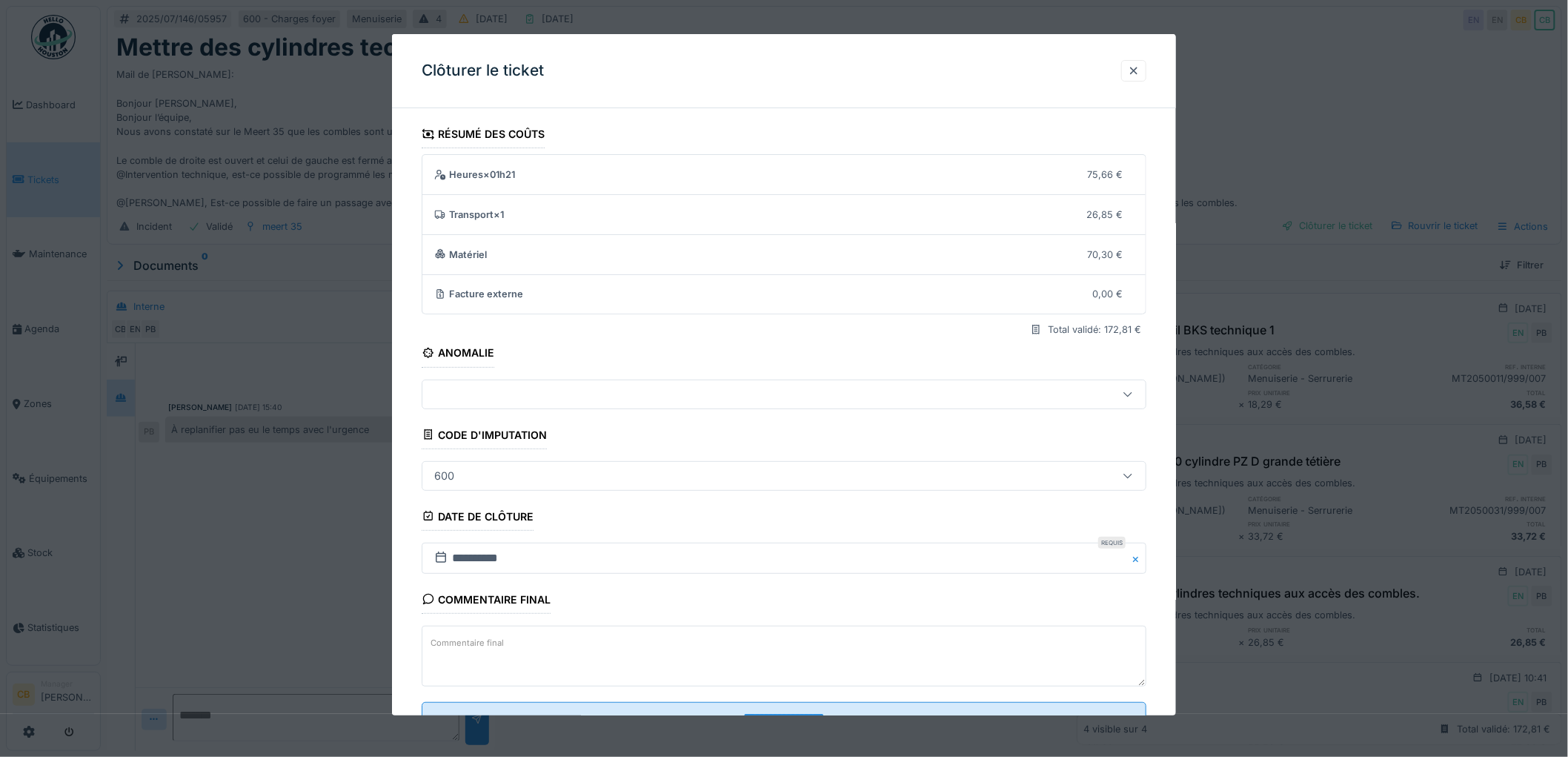
scroll to position [61, 0]
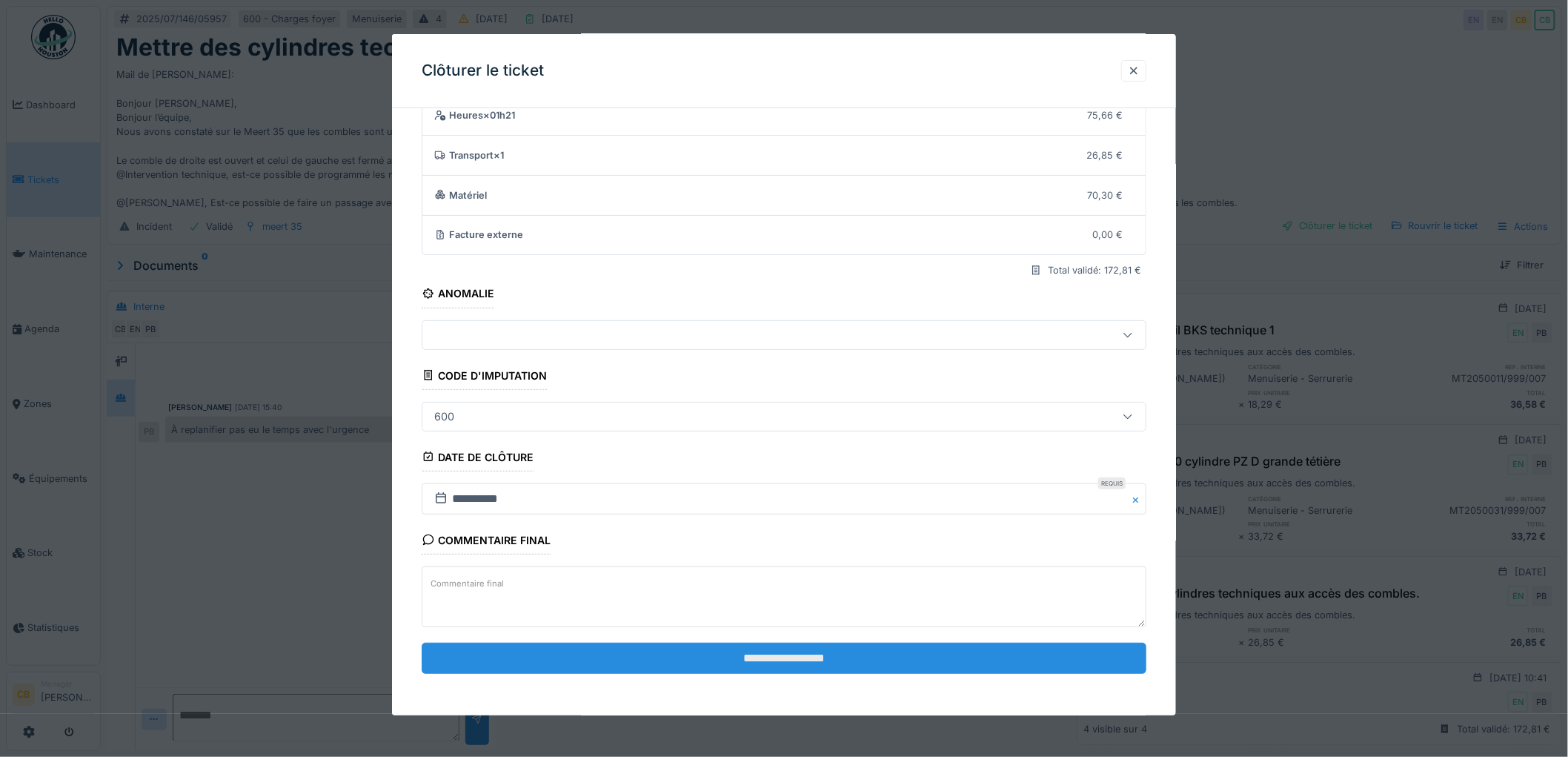
click at [820, 657] on input "**********" at bounding box center [784, 657] width 724 height 31
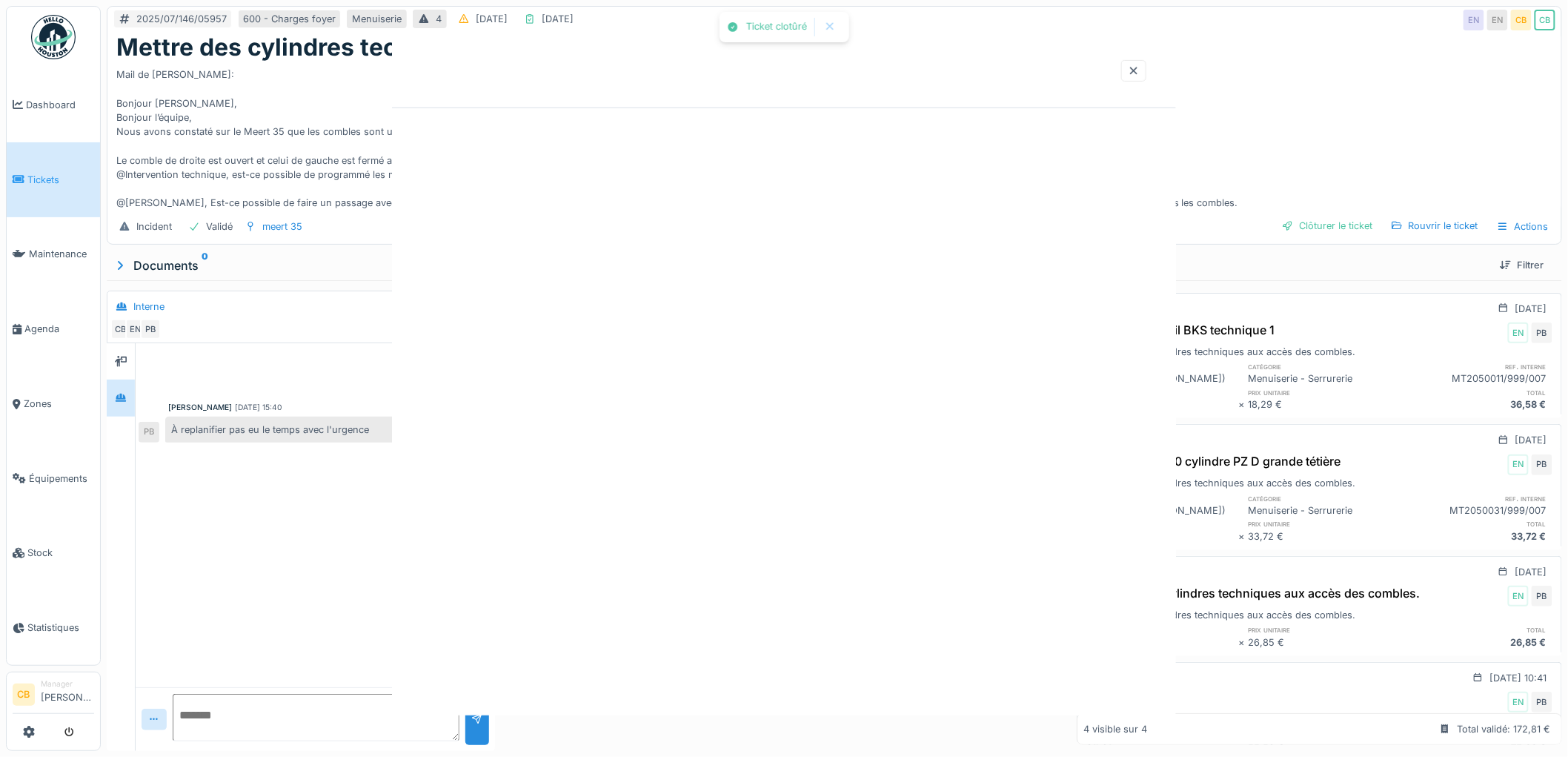
scroll to position [0, 0]
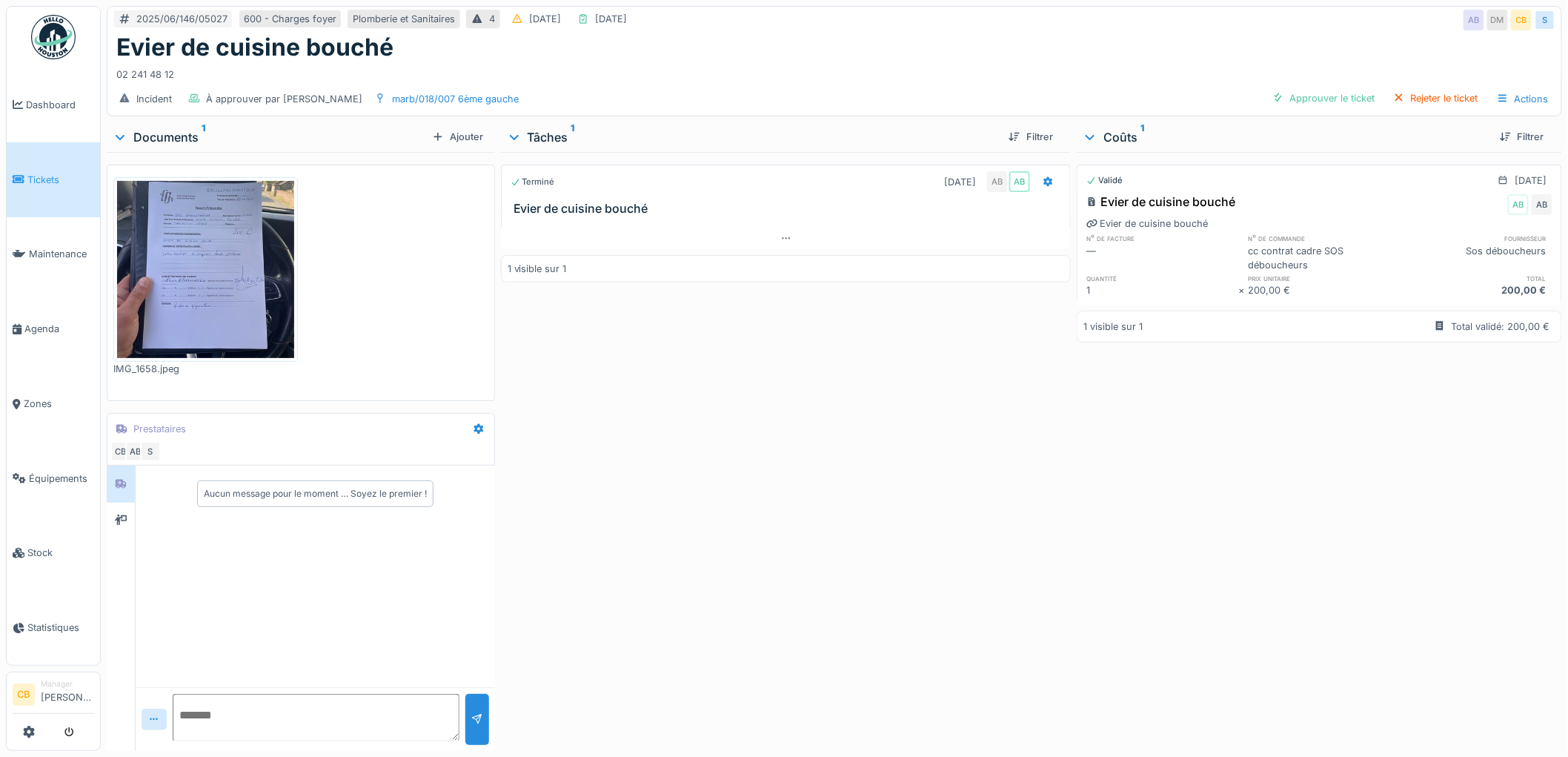
click at [240, 291] on img at bounding box center [205, 269] width 177 height 177
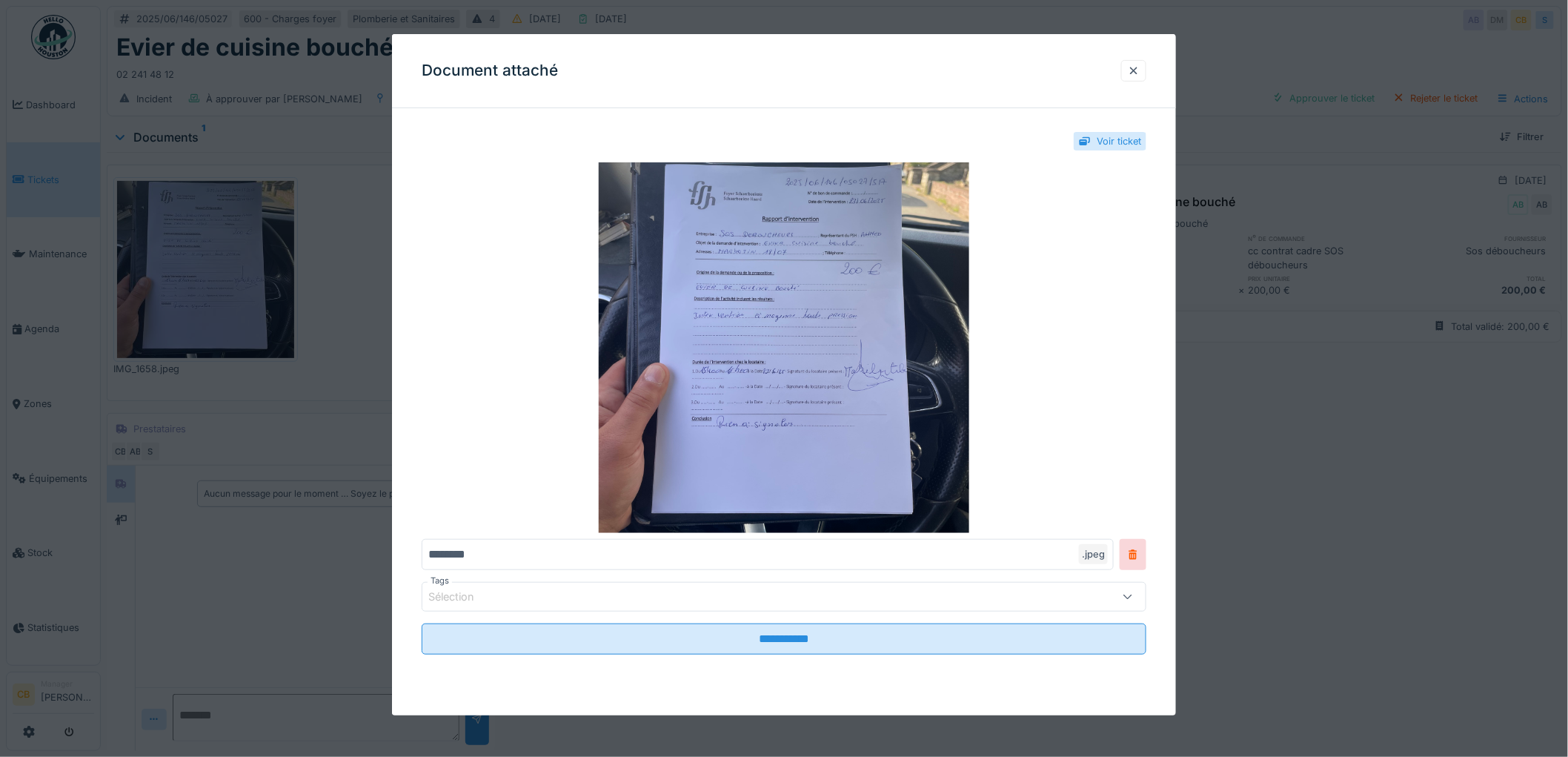
click at [240, 290] on div at bounding box center [784, 378] width 1568 height 757
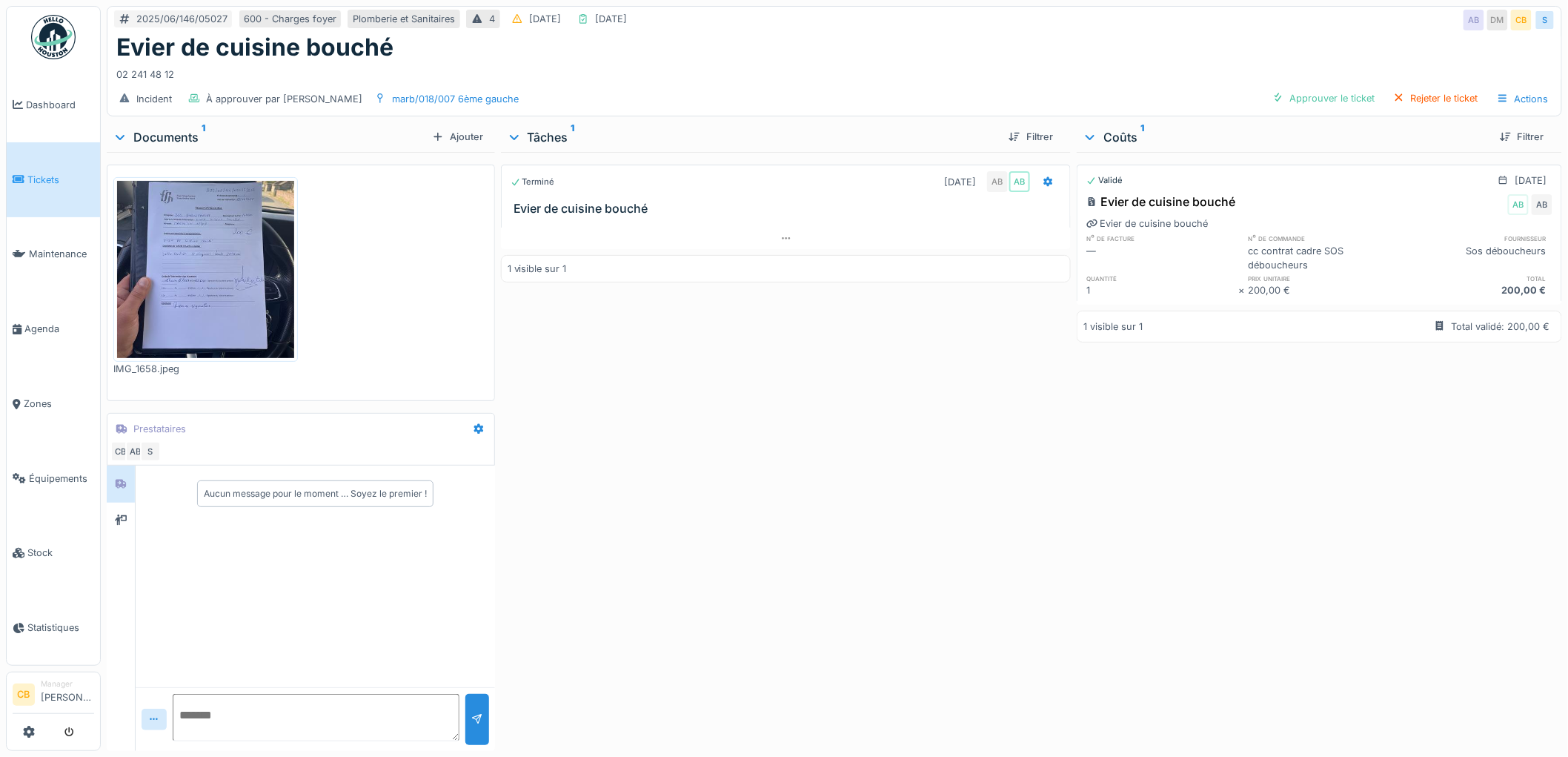
click at [240, 290] on img at bounding box center [205, 269] width 177 height 177
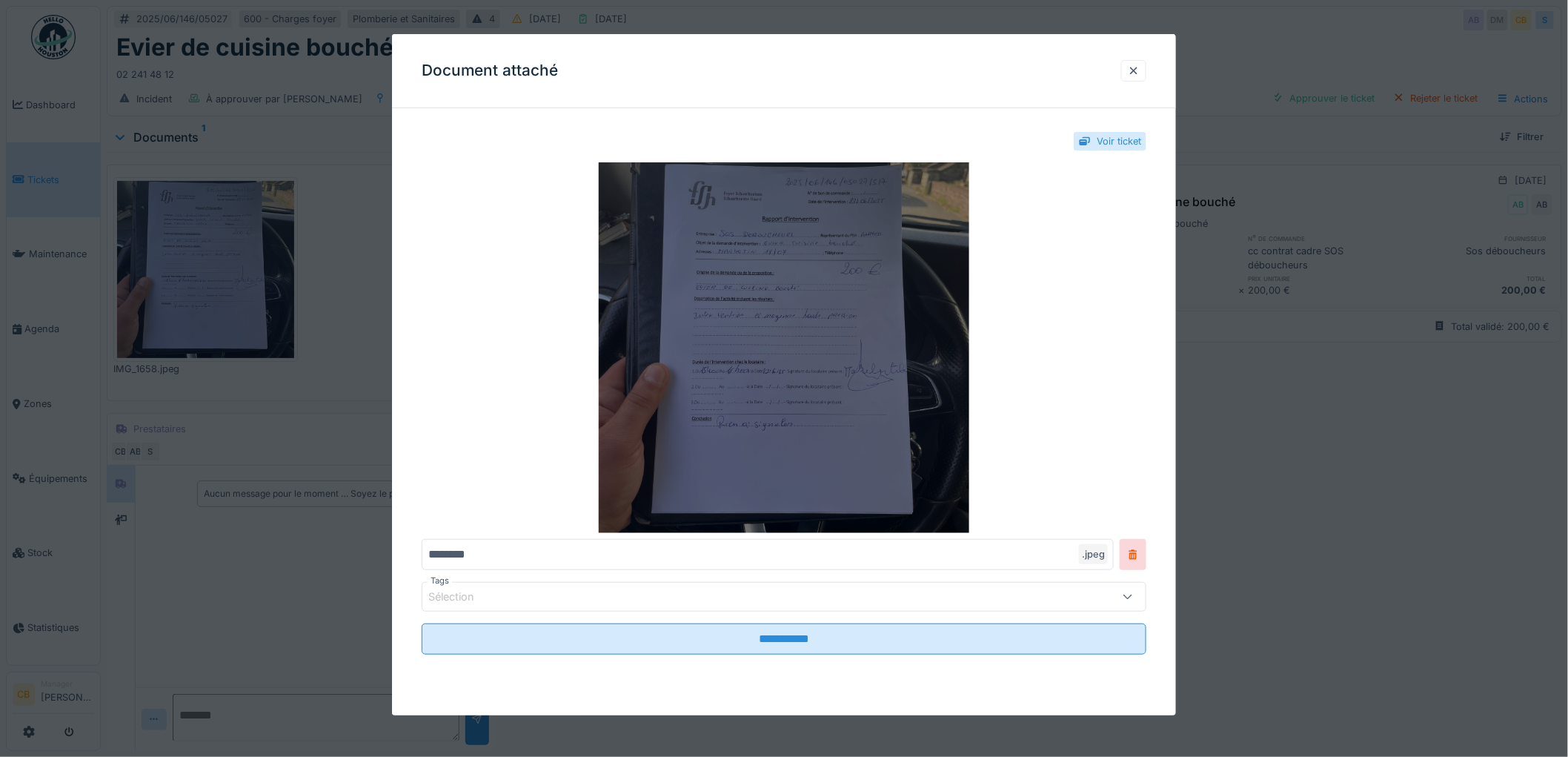
click at [722, 279] on img at bounding box center [784, 347] width 724 height 371
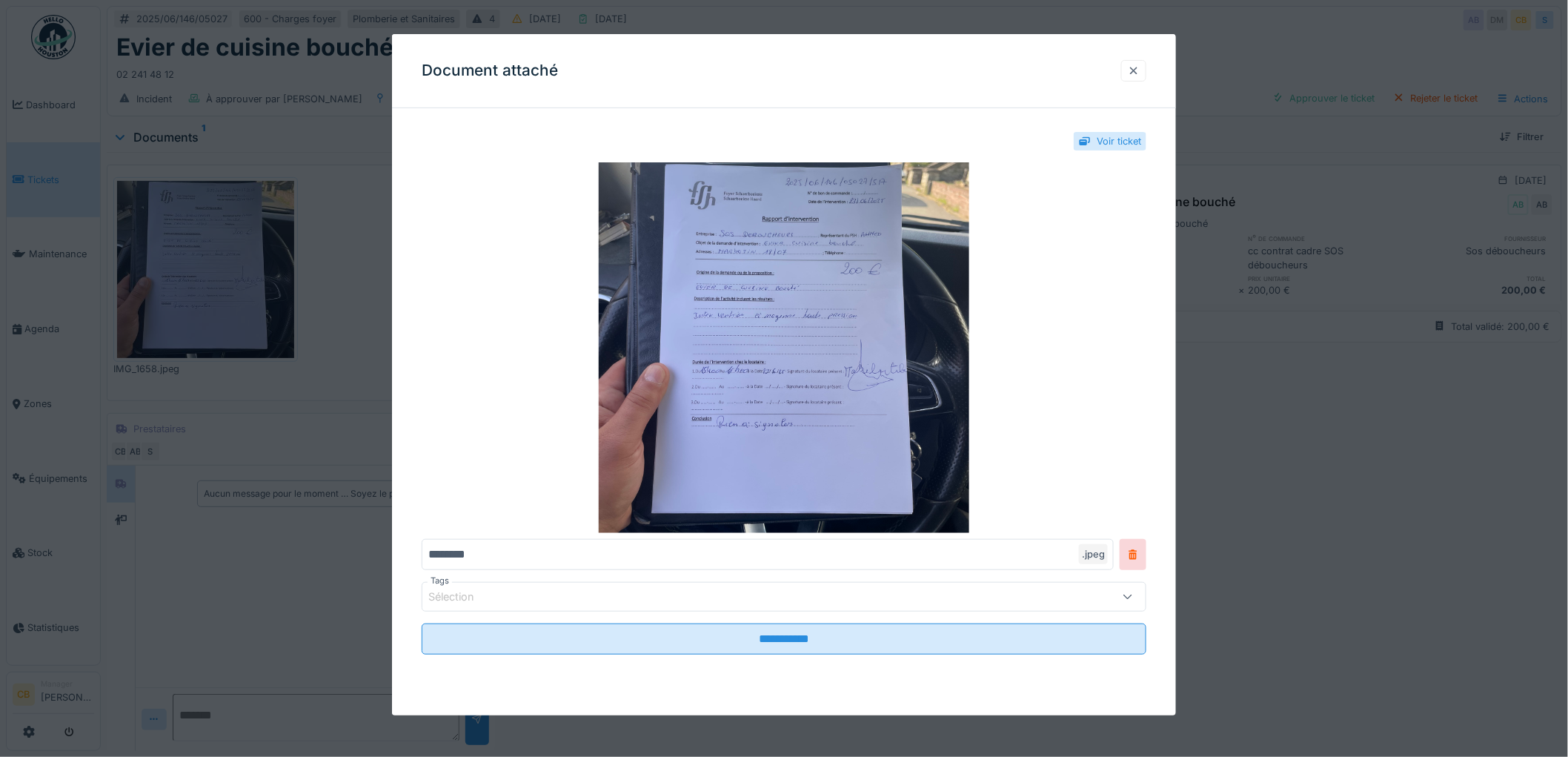
click at [1134, 69] on div at bounding box center [1133, 71] width 12 height 14
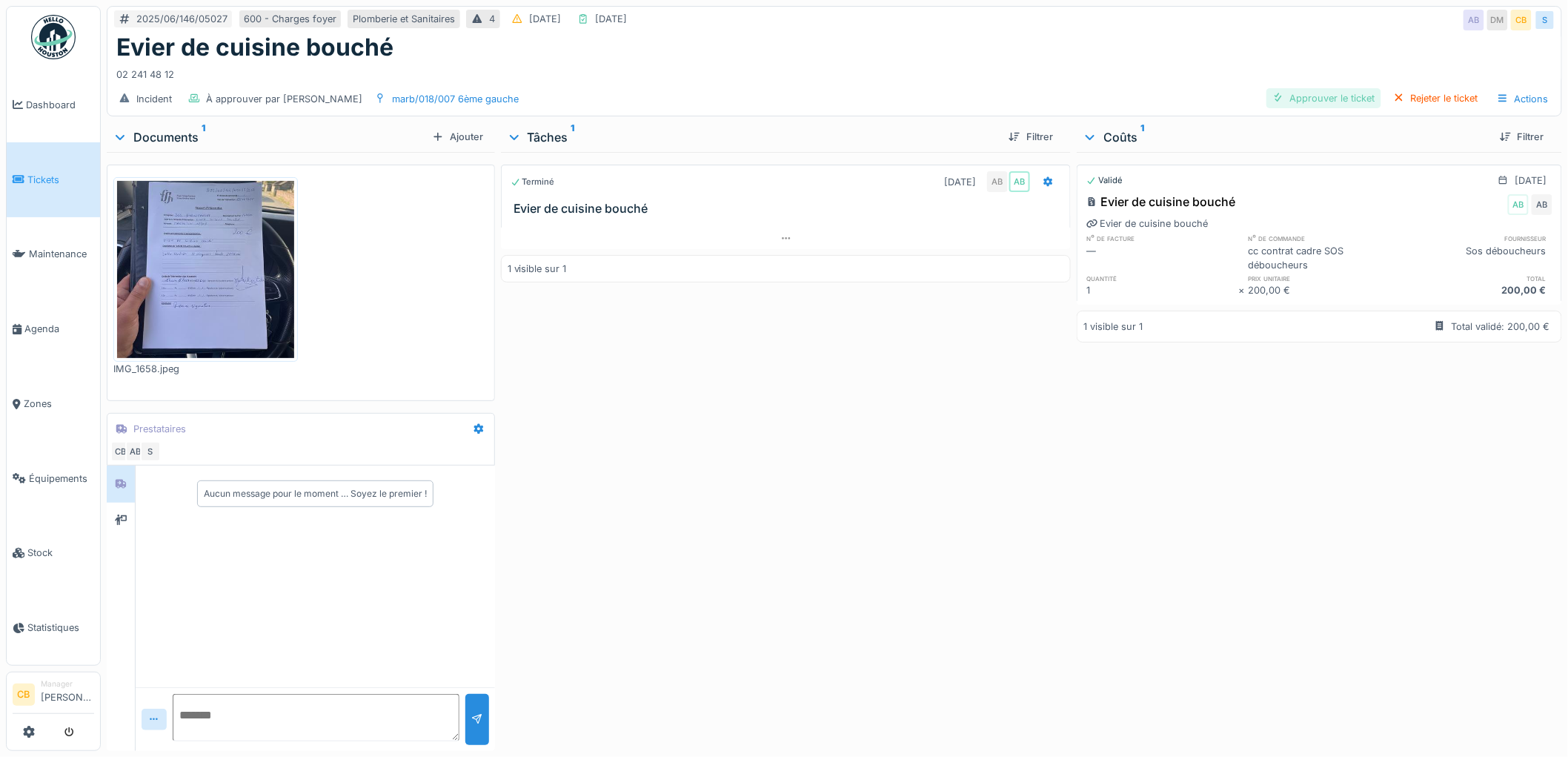
click at [1292, 99] on div "Approuver le ticket" at bounding box center [1323, 98] width 115 height 20
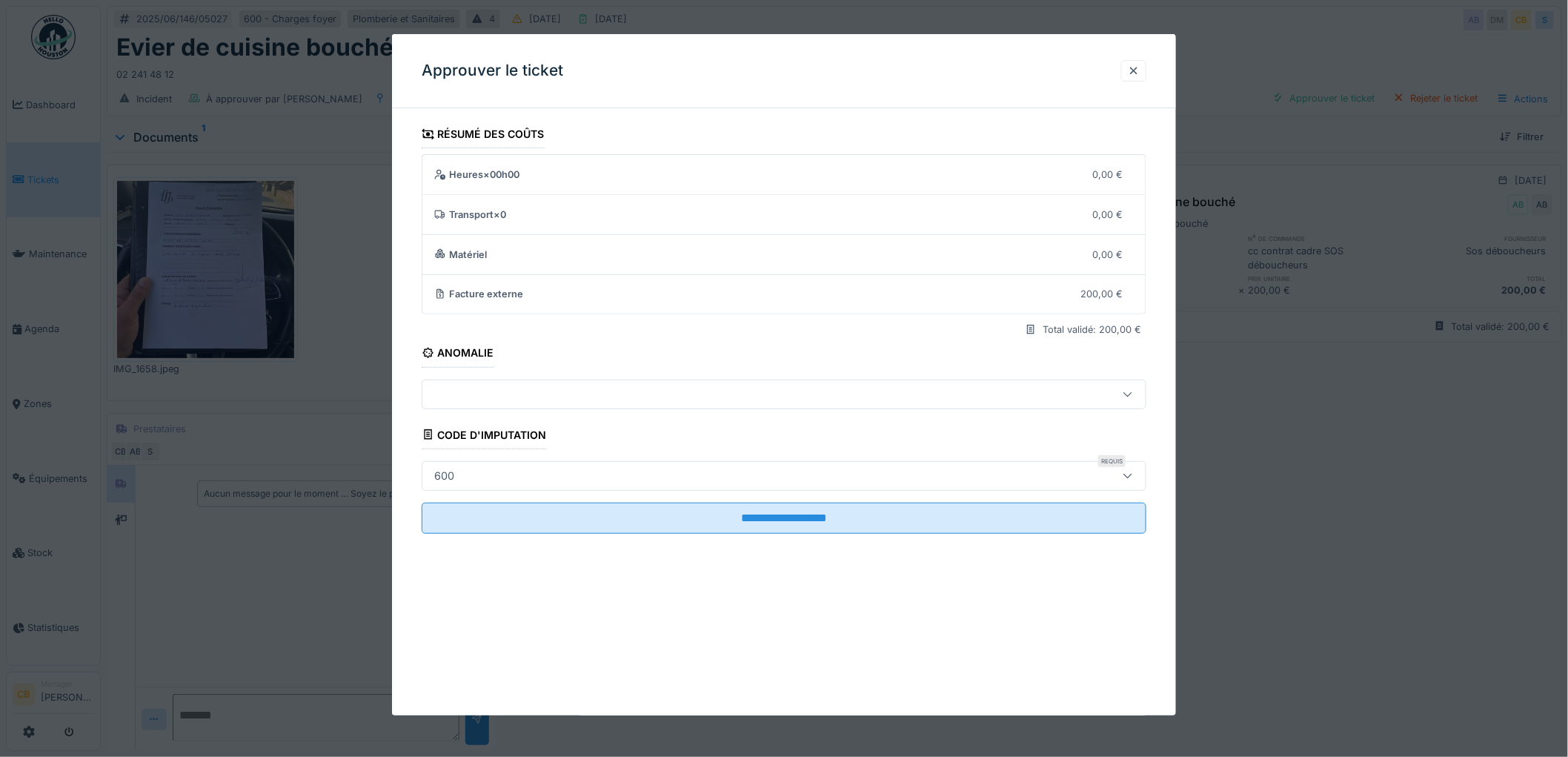
click at [556, 465] on div "600" at bounding box center [784, 476] width 724 height 30
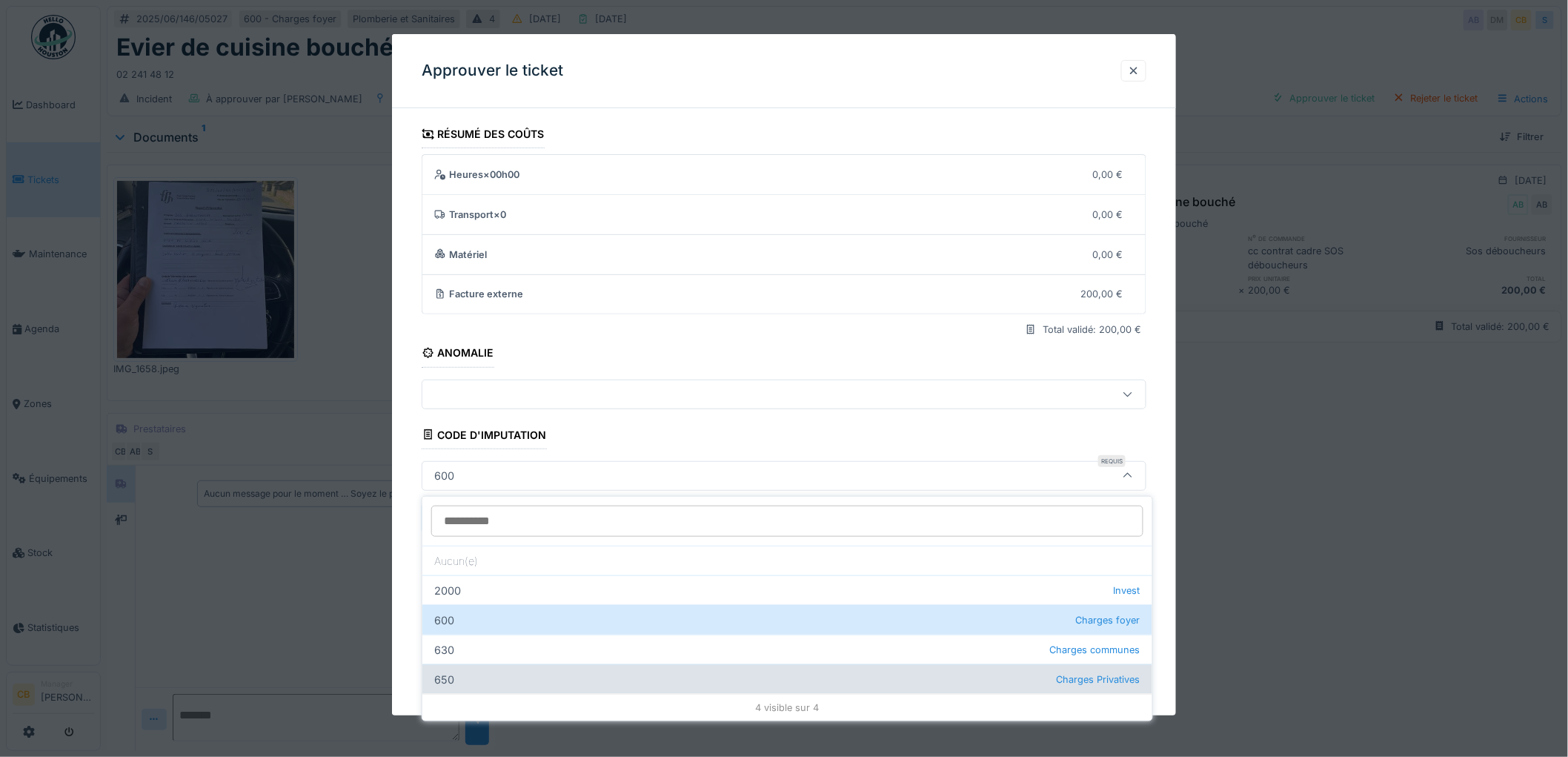
click at [502, 669] on div "650 Charges Privatives" at bounding box center [788, 679] width 730 height 30
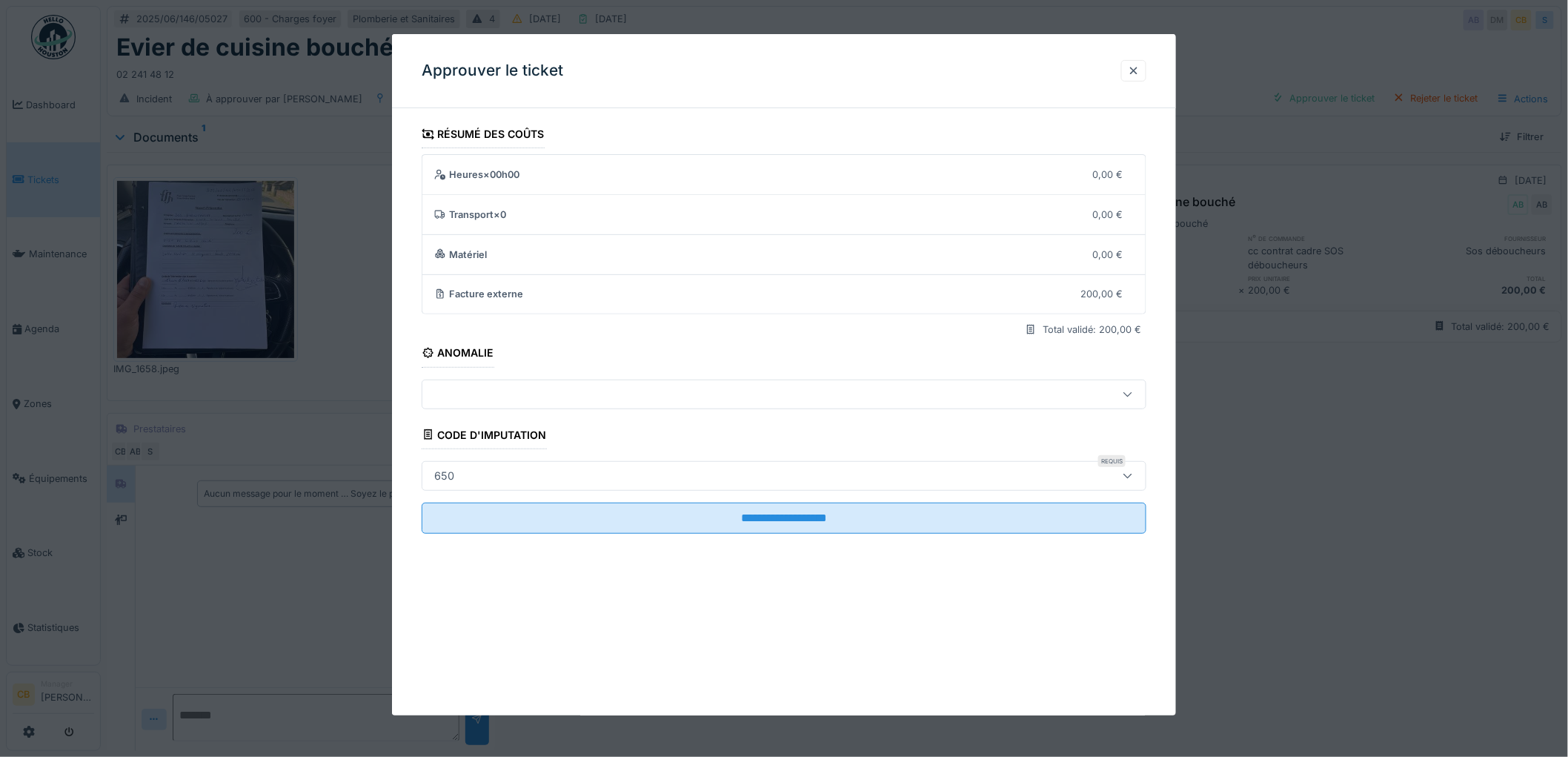
type input "***"
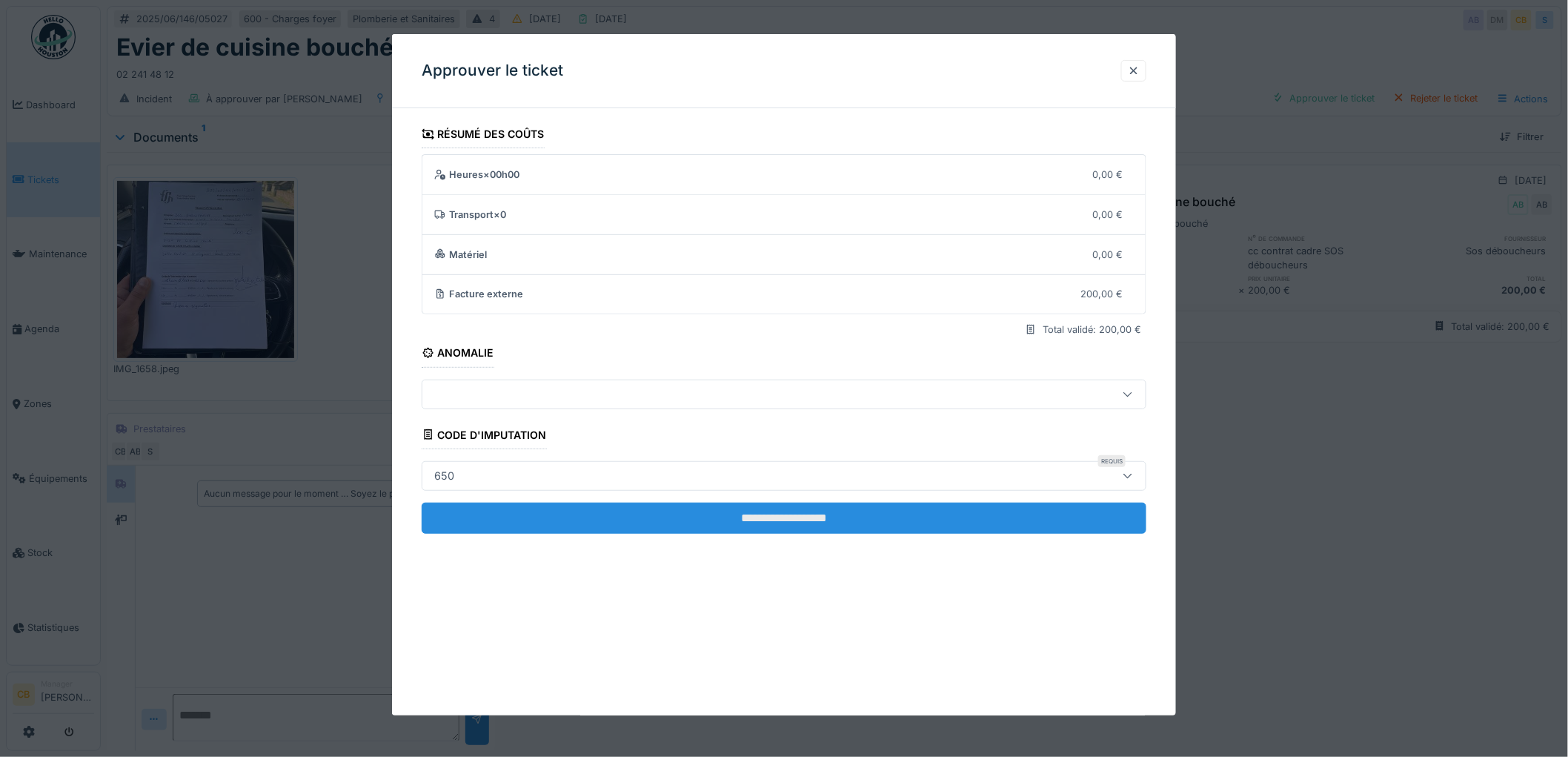
click at [758, 514] on input "**********" at bounding box center [784, 518] width 724 height 31
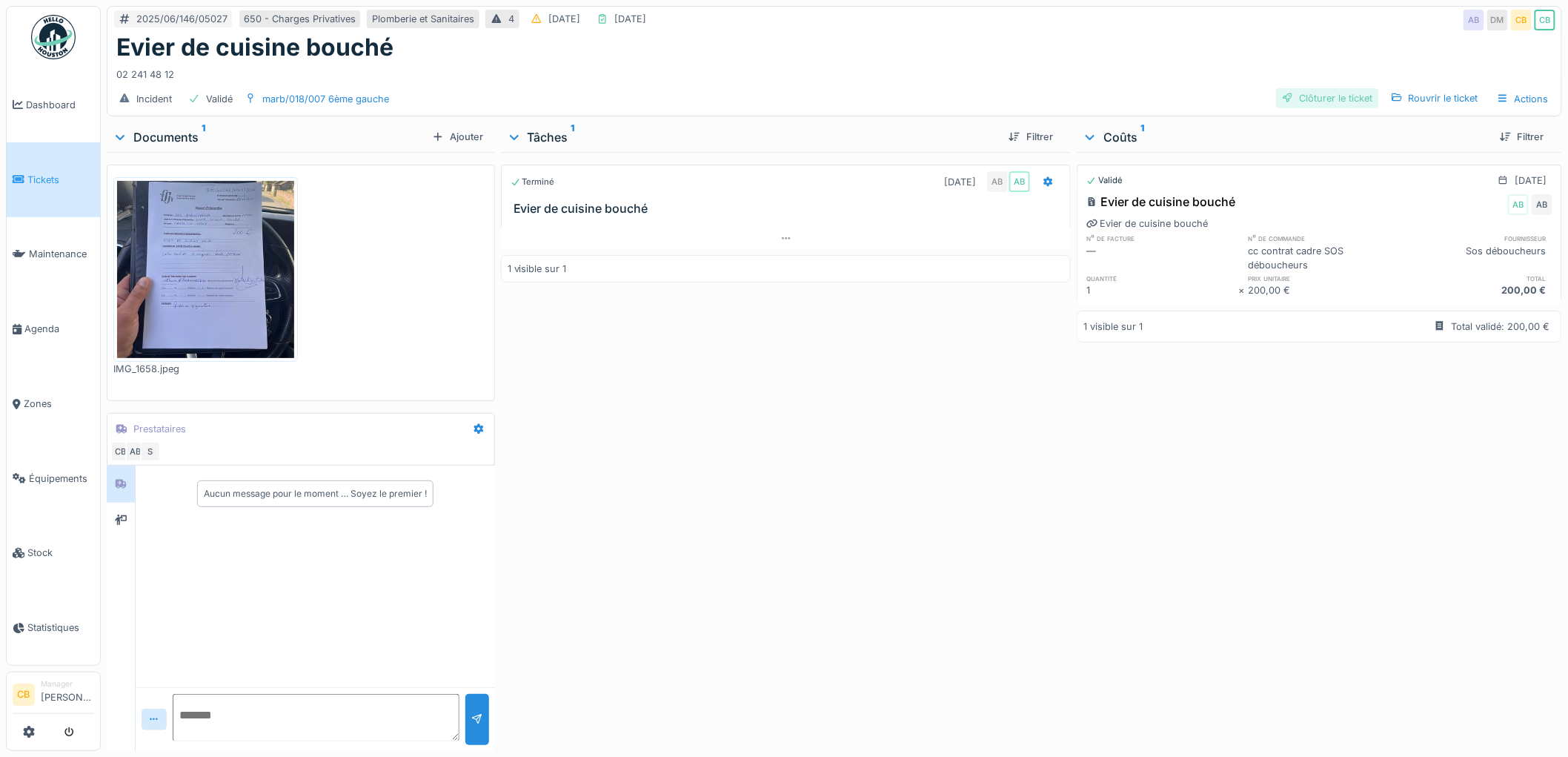
click at [1309, 99] on div "Clôturer le ticket" at bounding box center [1327, 98] width 103 height 20
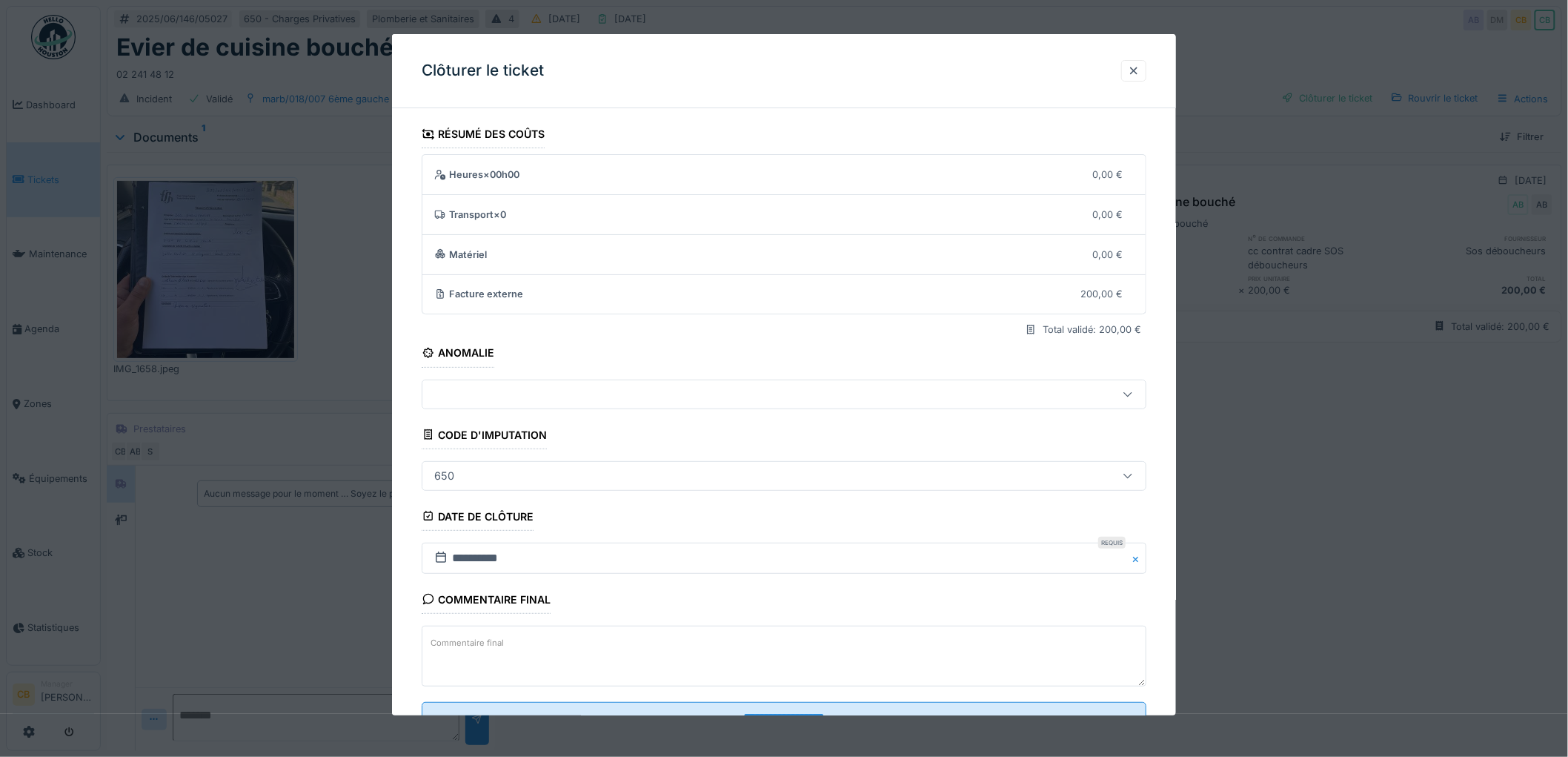
scroll to position [61, 0]
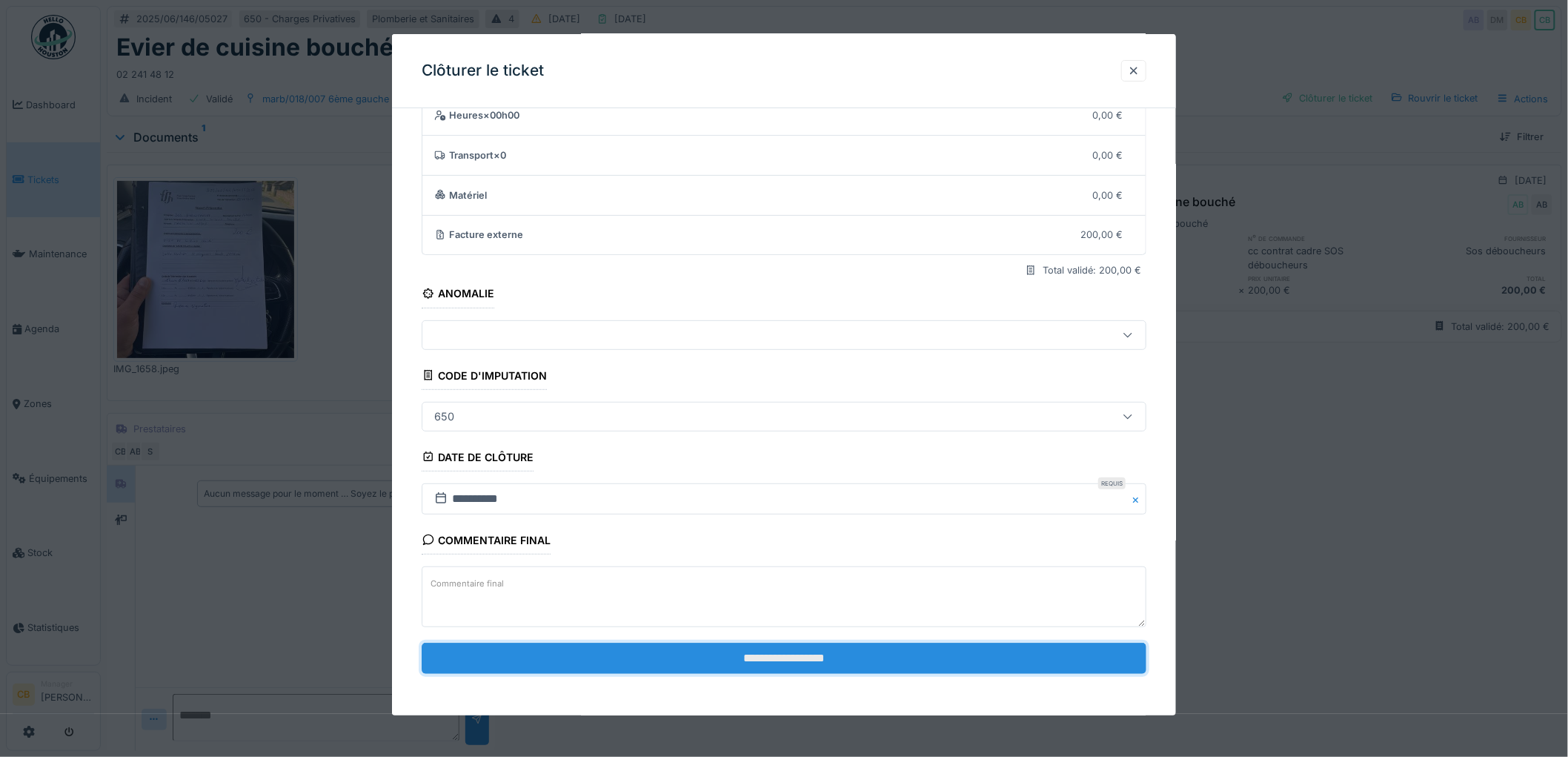
click at [781, 650] on input "**********" at bounding box center [784, 657] width 724 height 31
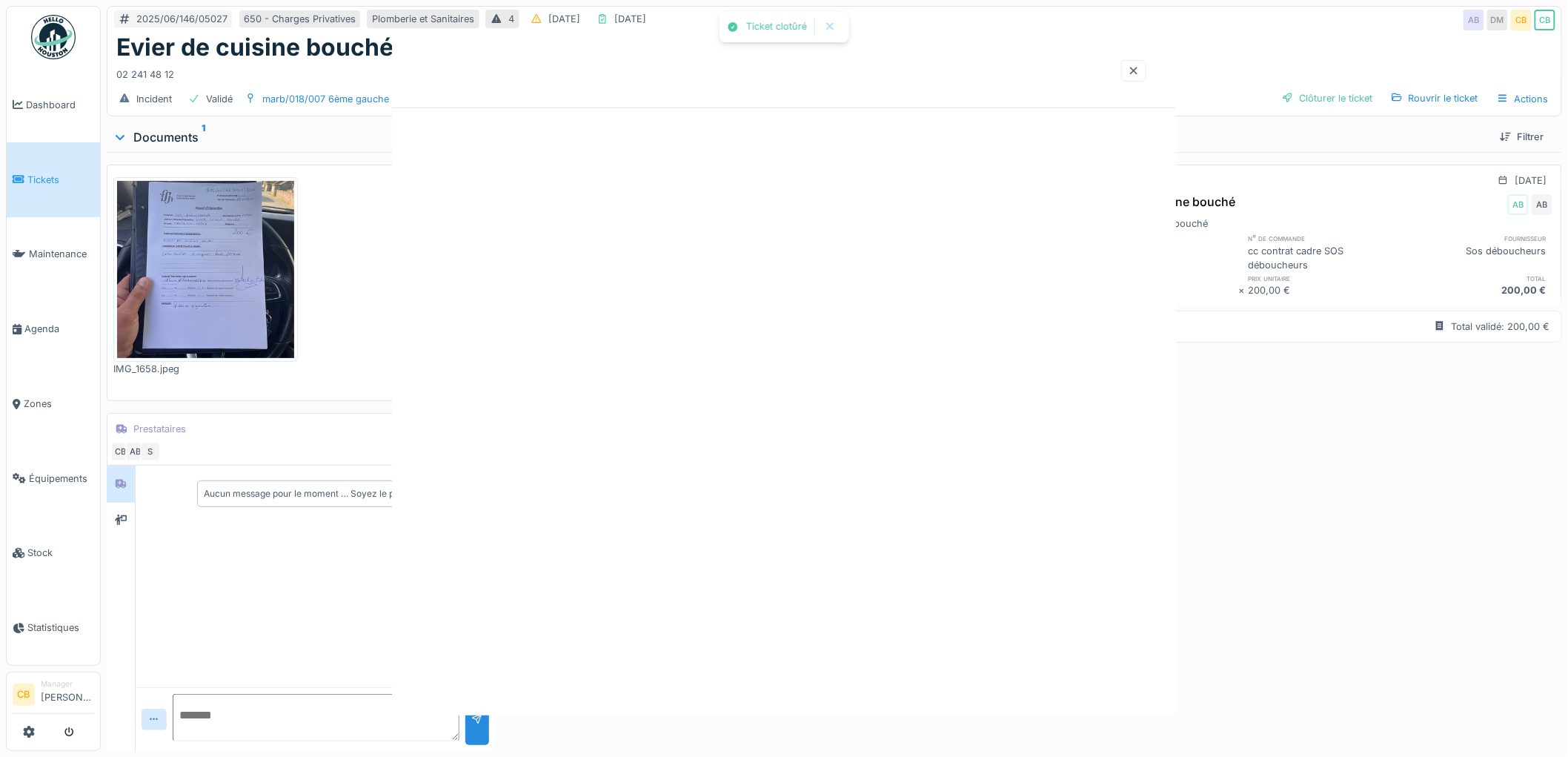
scroll to position [0, 0]
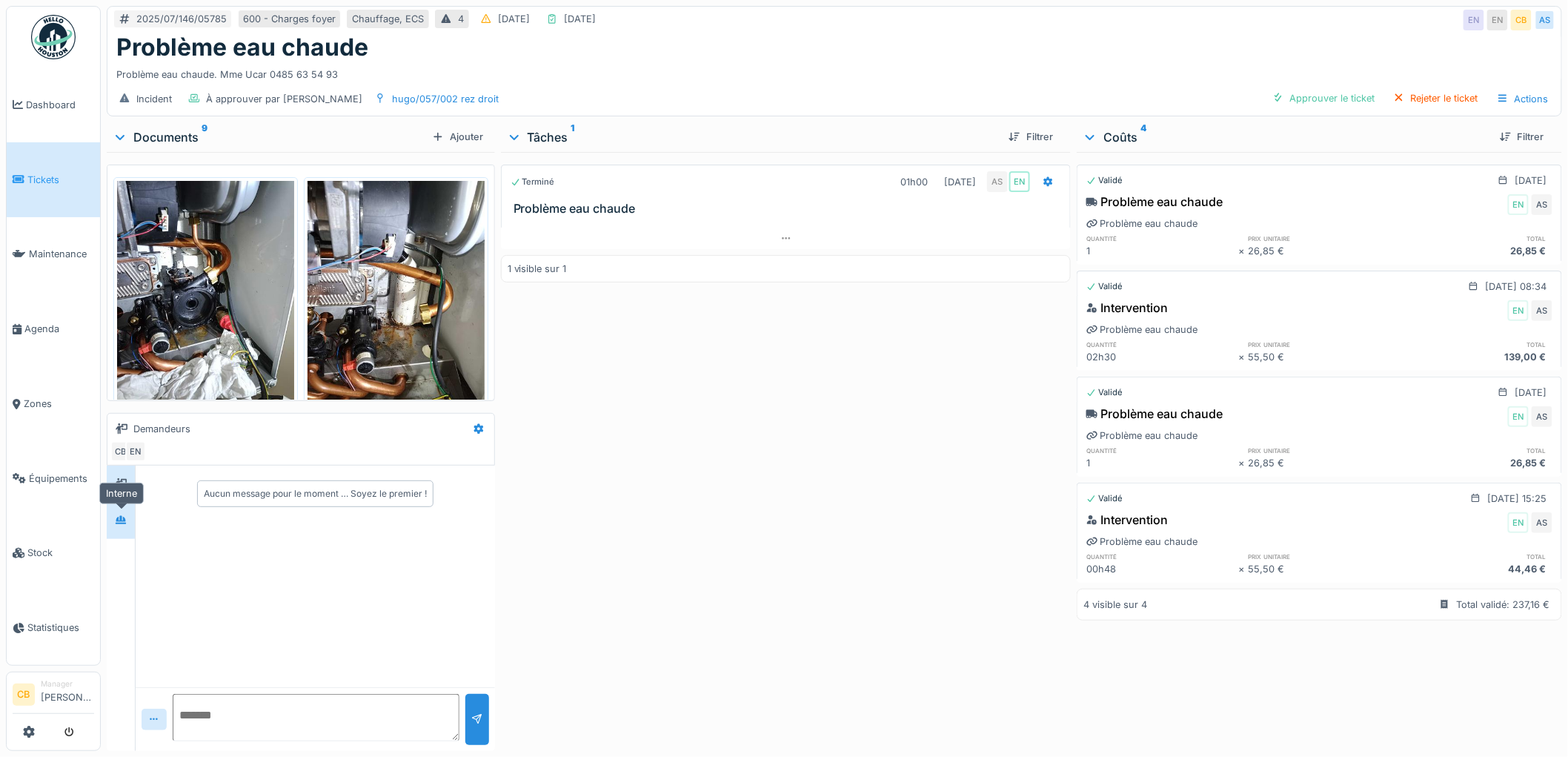
click at [120, 524] on icon at bounding box center [120, 520] width 12 height 9
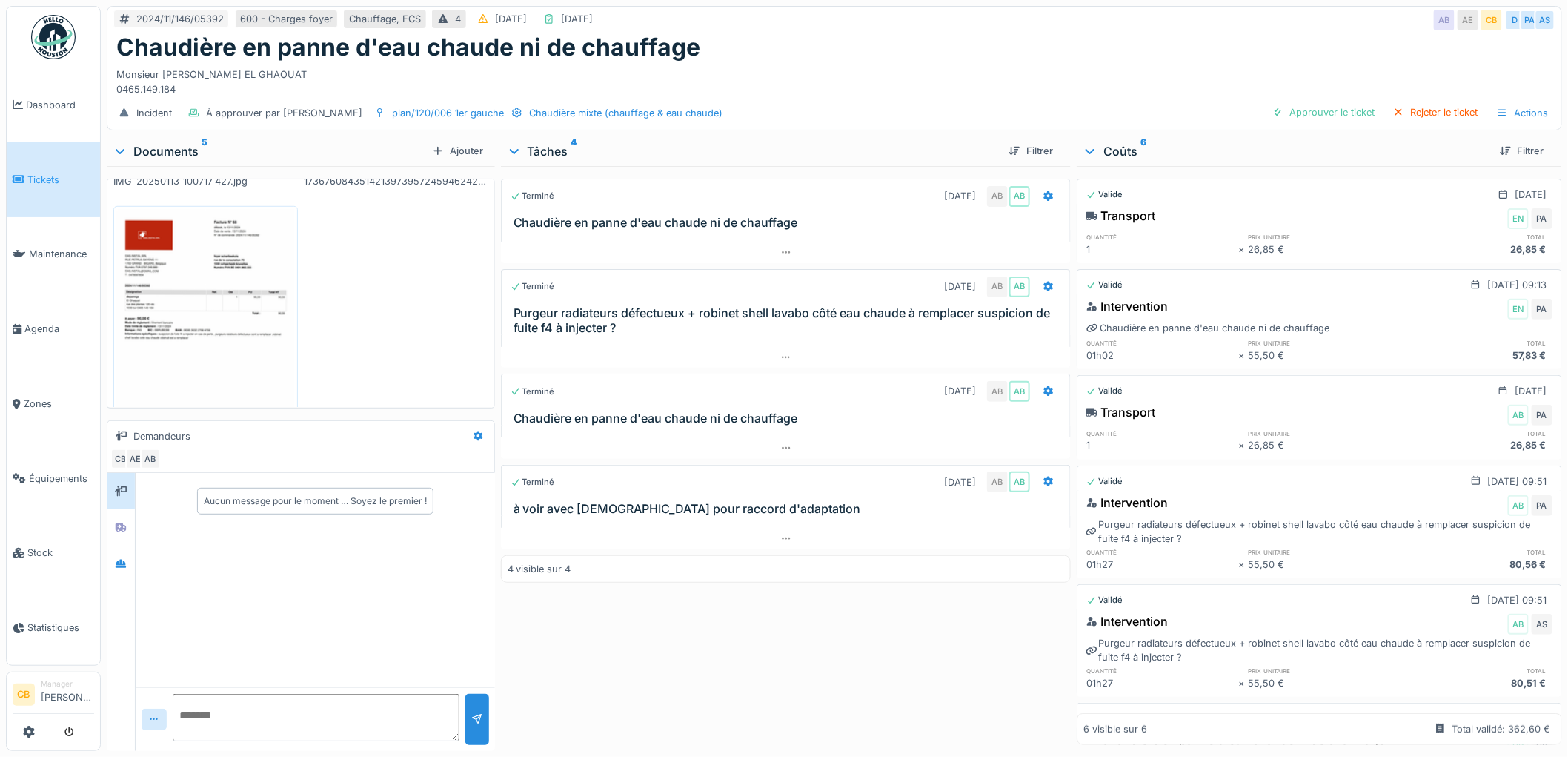
scroll to position [440, 0]
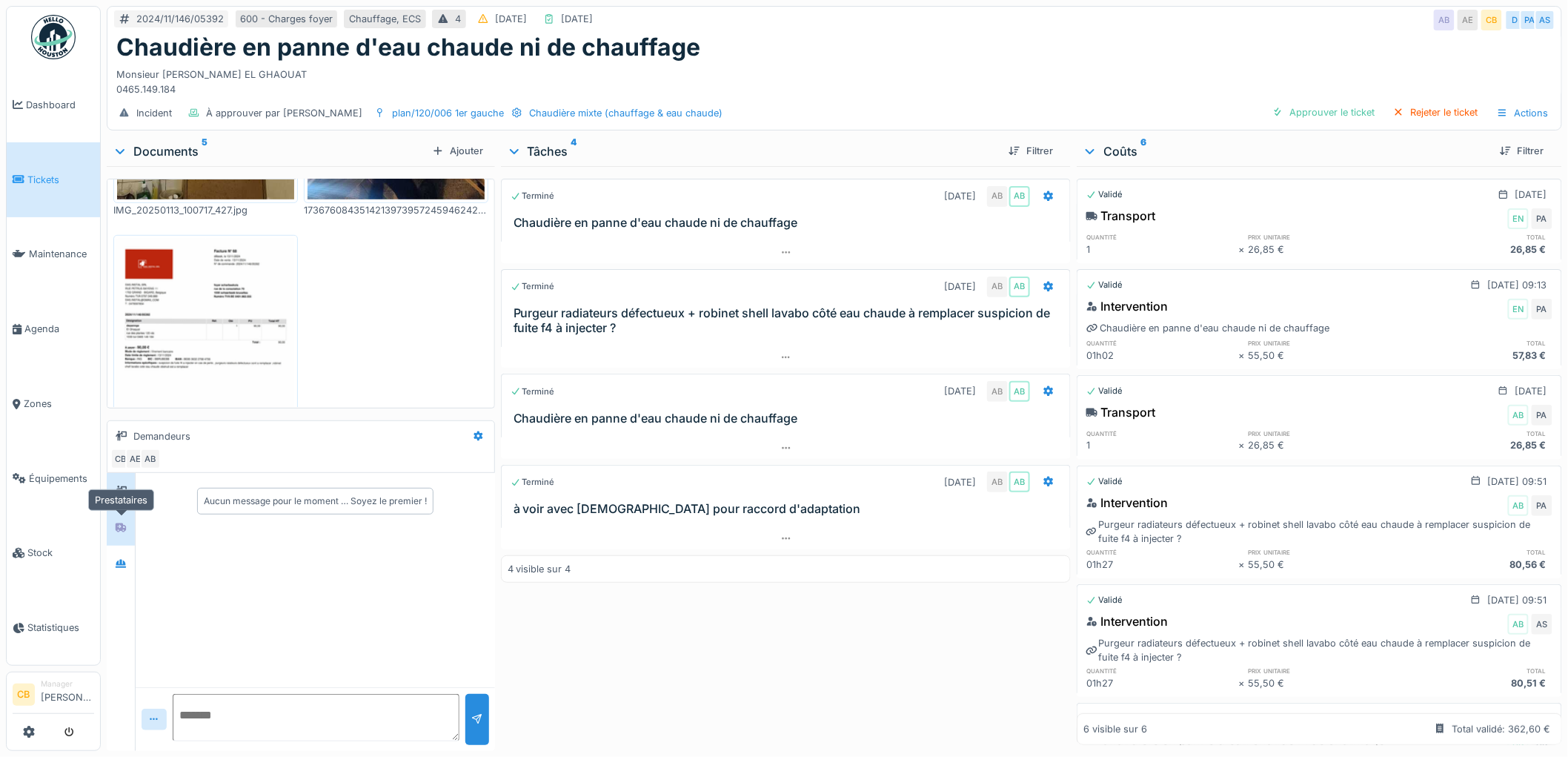
click at [115, 529] on icon at bounding box center [120, 527] width 12 height 9
click at [116, 556] on div at bounding box center [120, 563] width 12 height 14
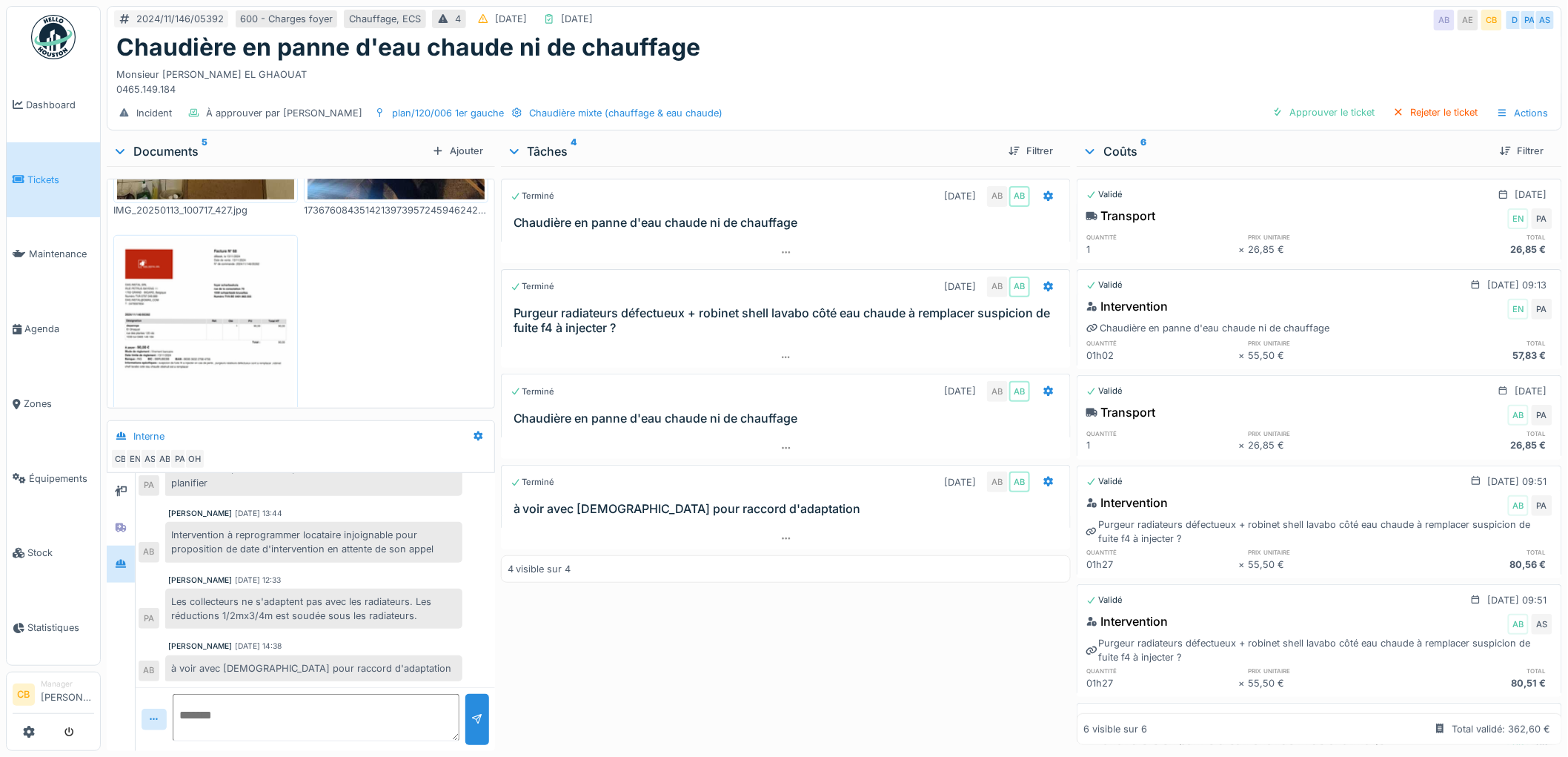
scroll to position [357, 0]
click at [1312, 113] on div "Approuver le ticket" at bounding box center [1323, 111] width 115 height 20
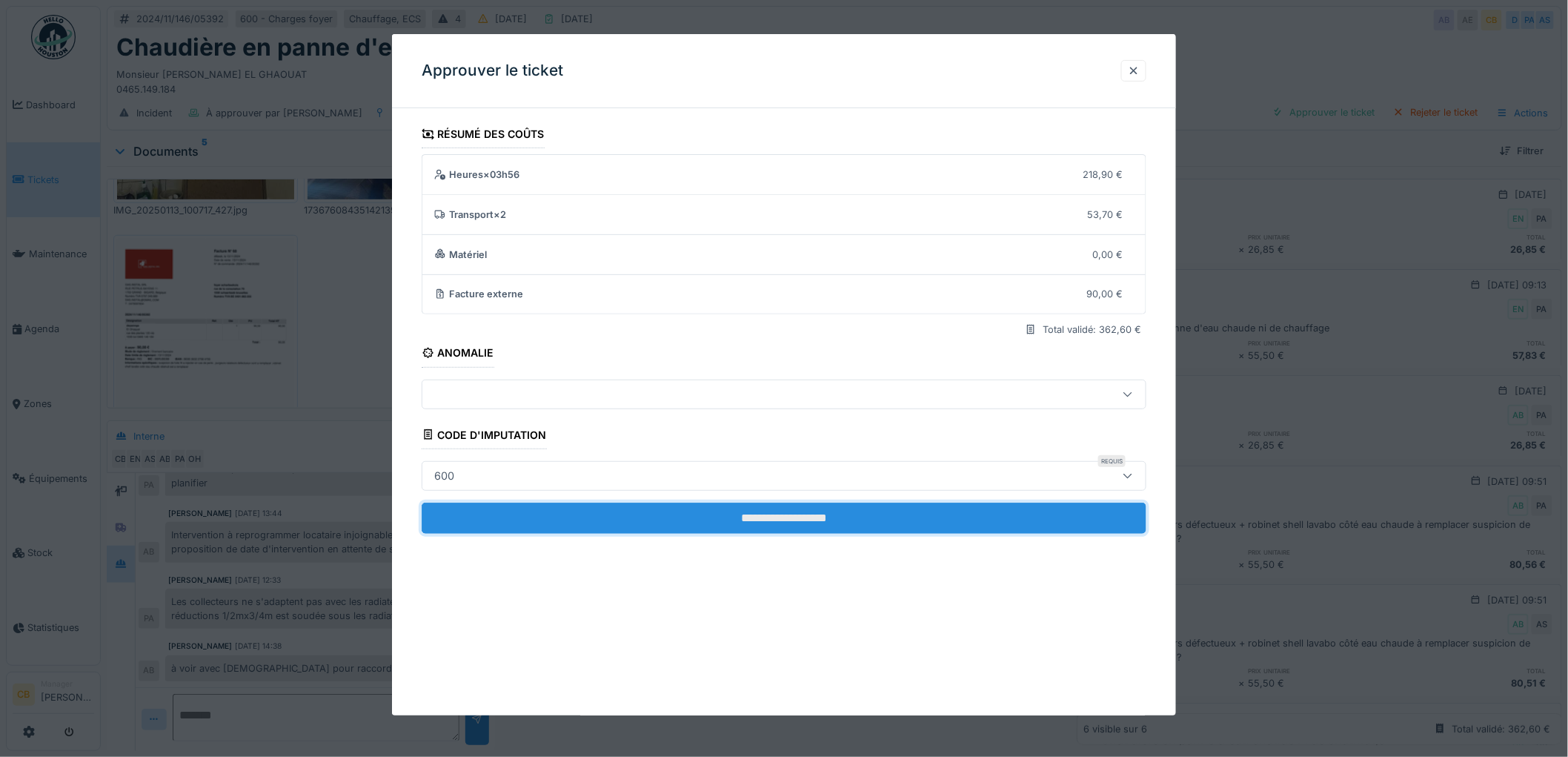
click at [735, 506] on input "**********" at bounding box center [784, 518] width 724 height 31
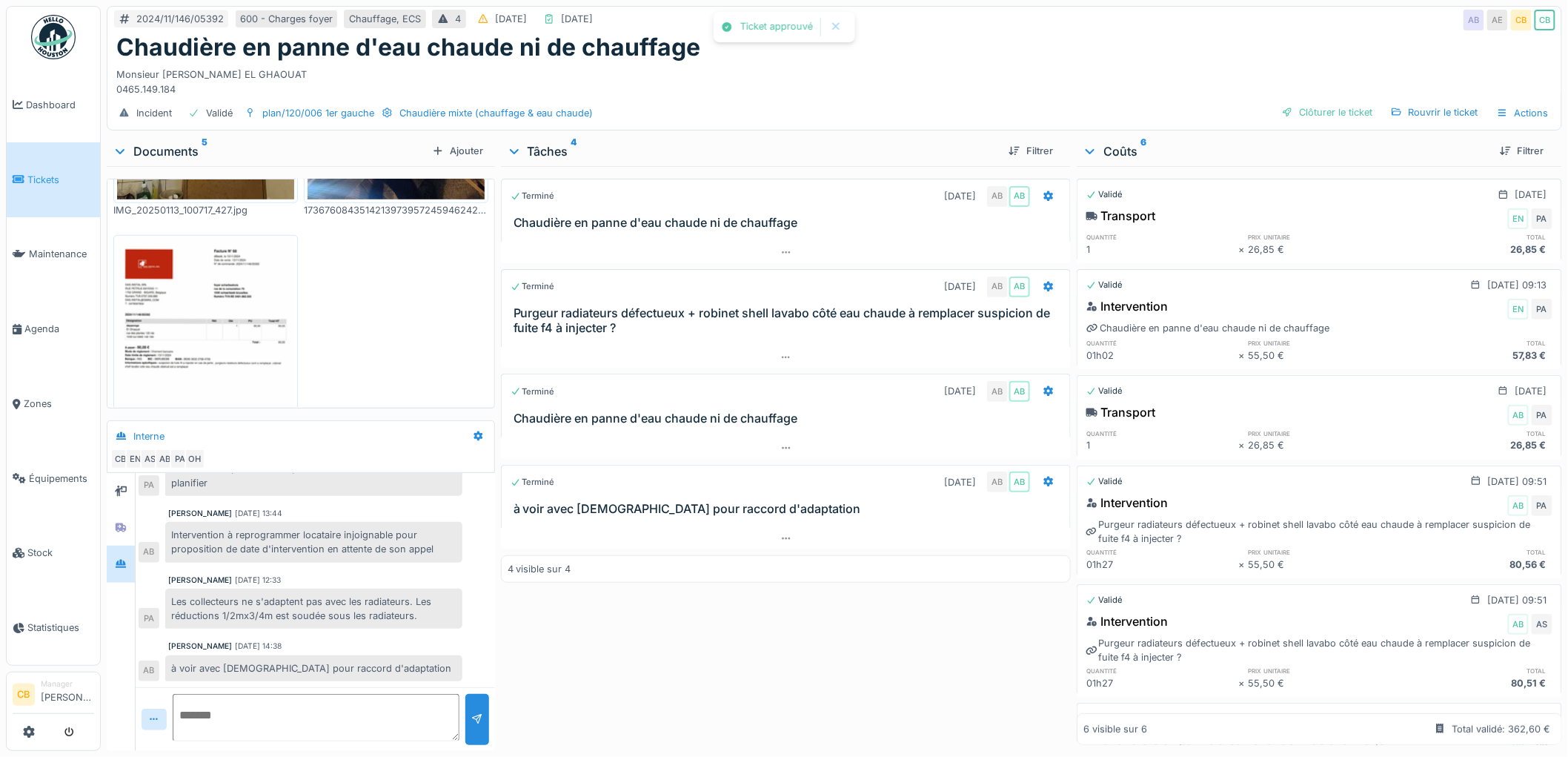
scroll to position [358, 0]
click at [1322, 112] on div "Clôturer le ticket" at bounding box center [1327, 111] width 103 height 20
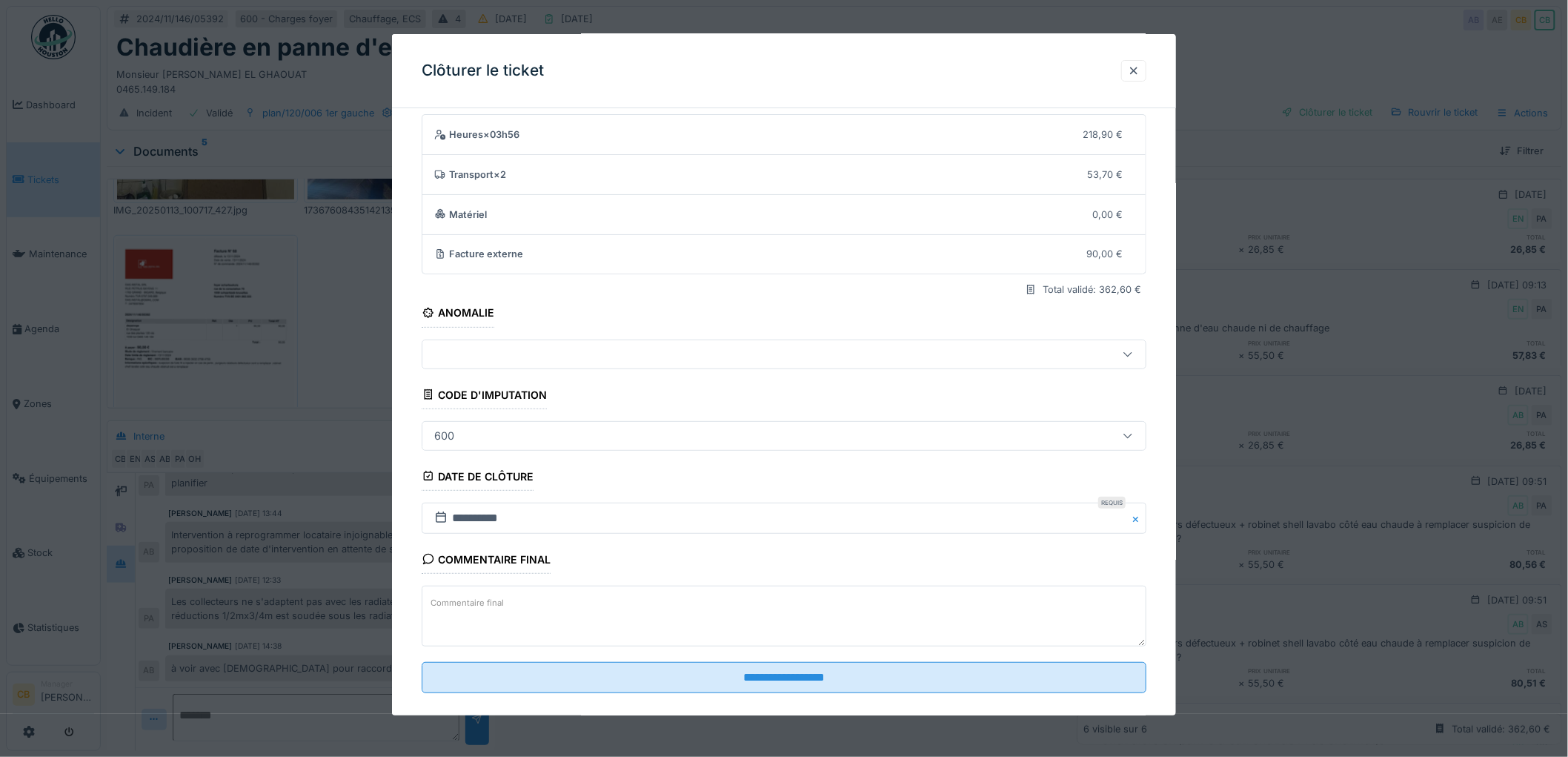
scroll to position [61, 0]
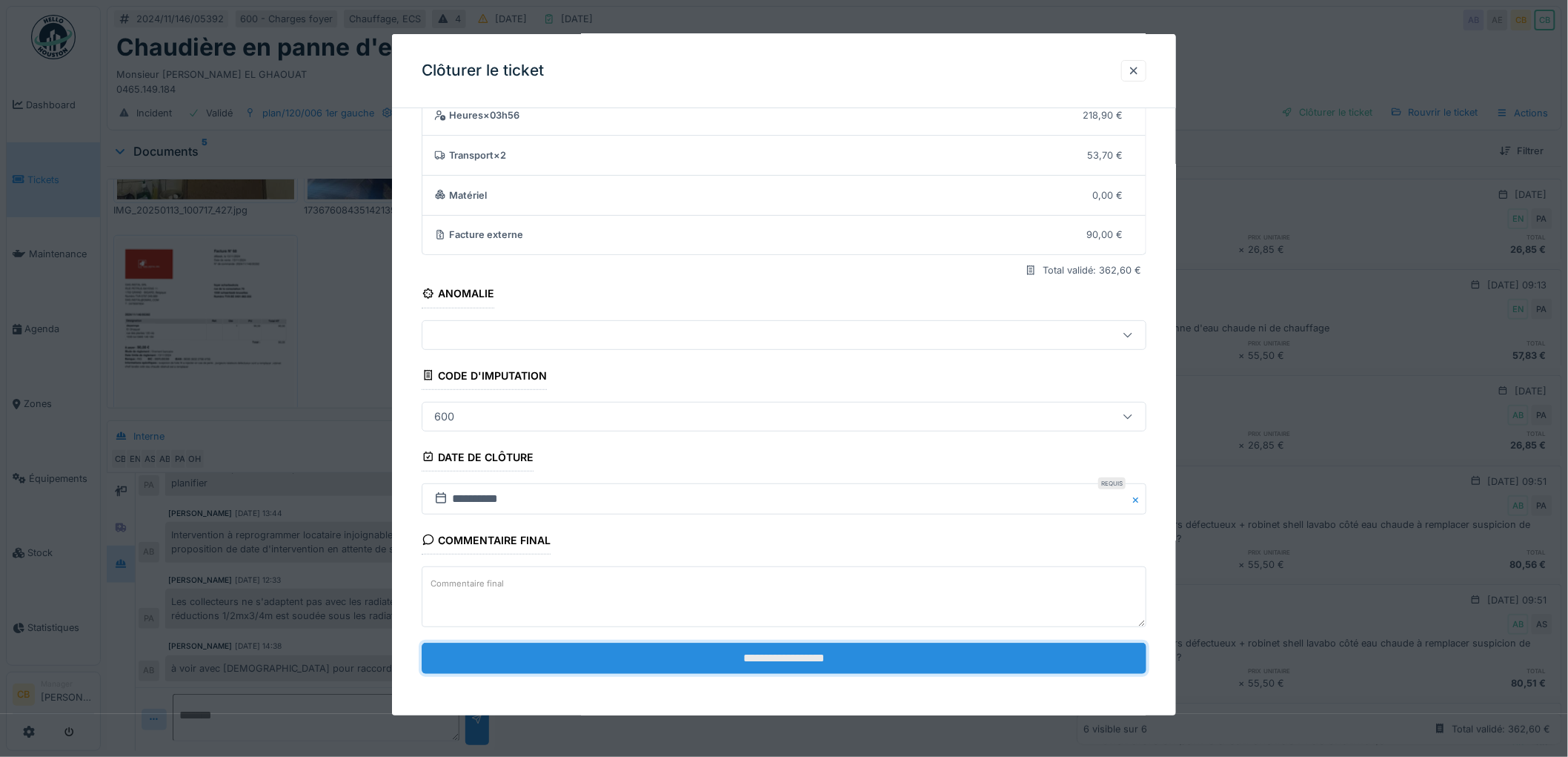
click at [796, 646] on input "**********" at bounding box center [784, 657] width 724 height 31
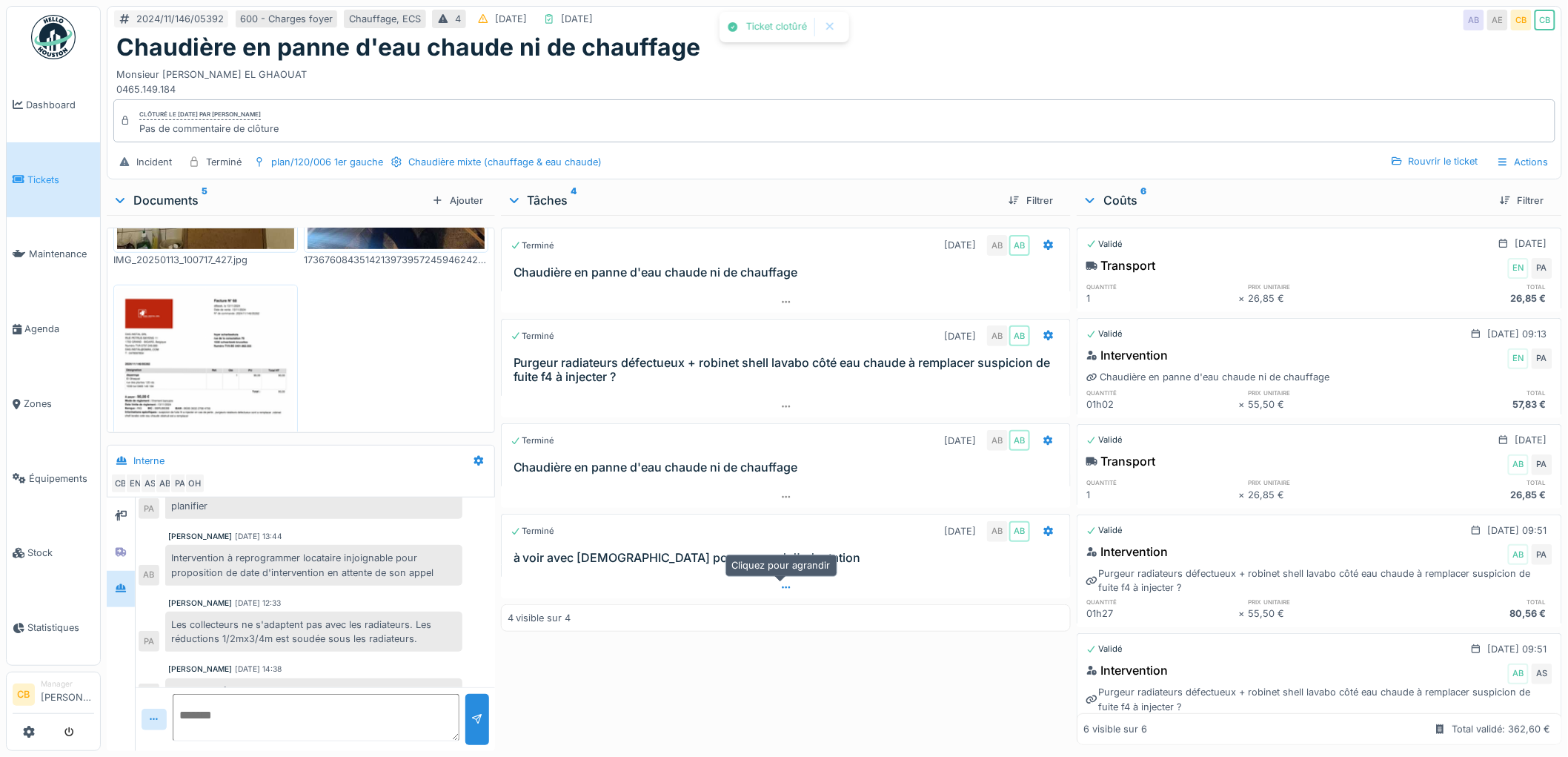
scroll to position [382, 0]
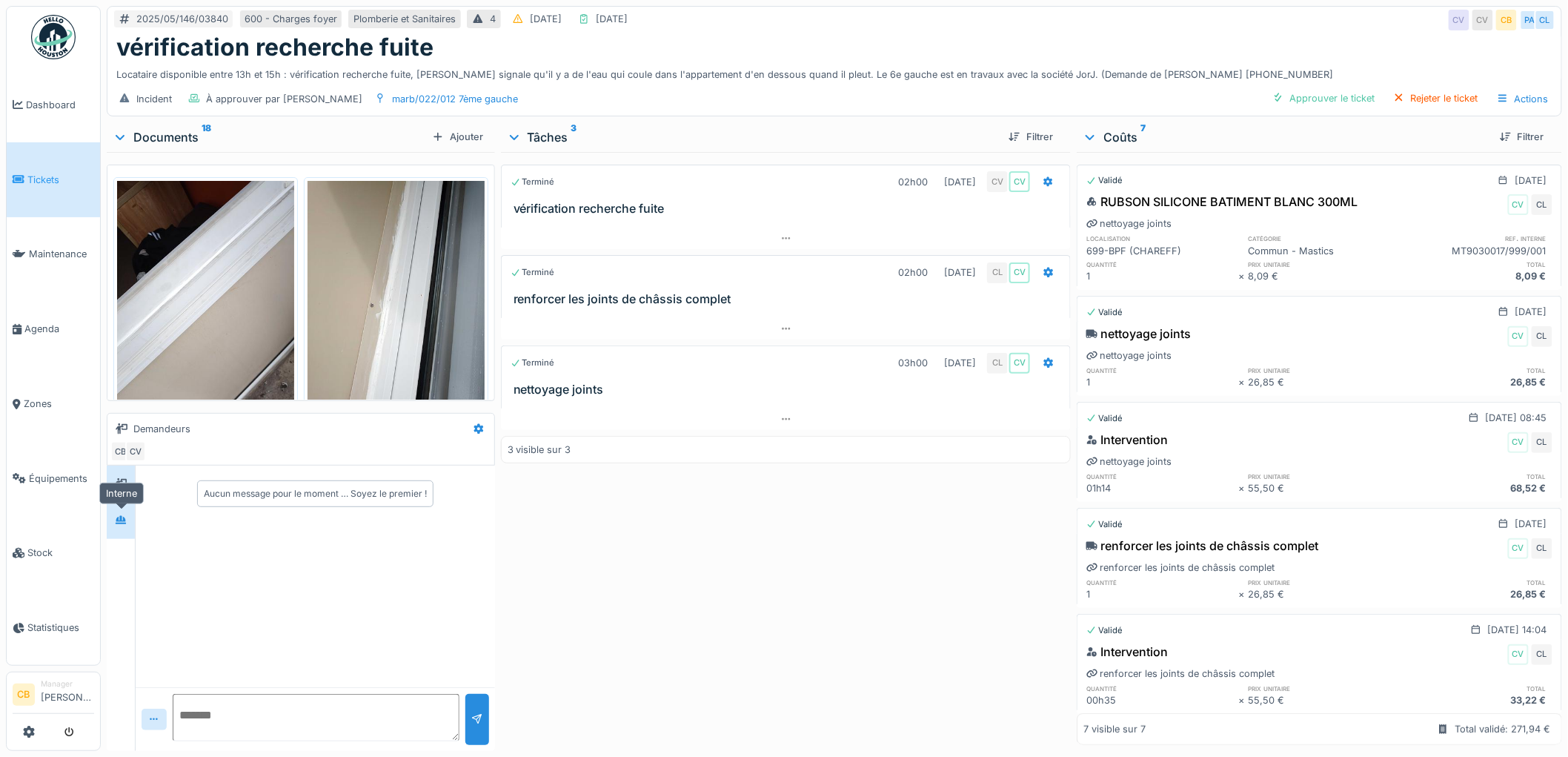
click at [124, 514] on div at bounding box center [120, 521] width 12 height 14
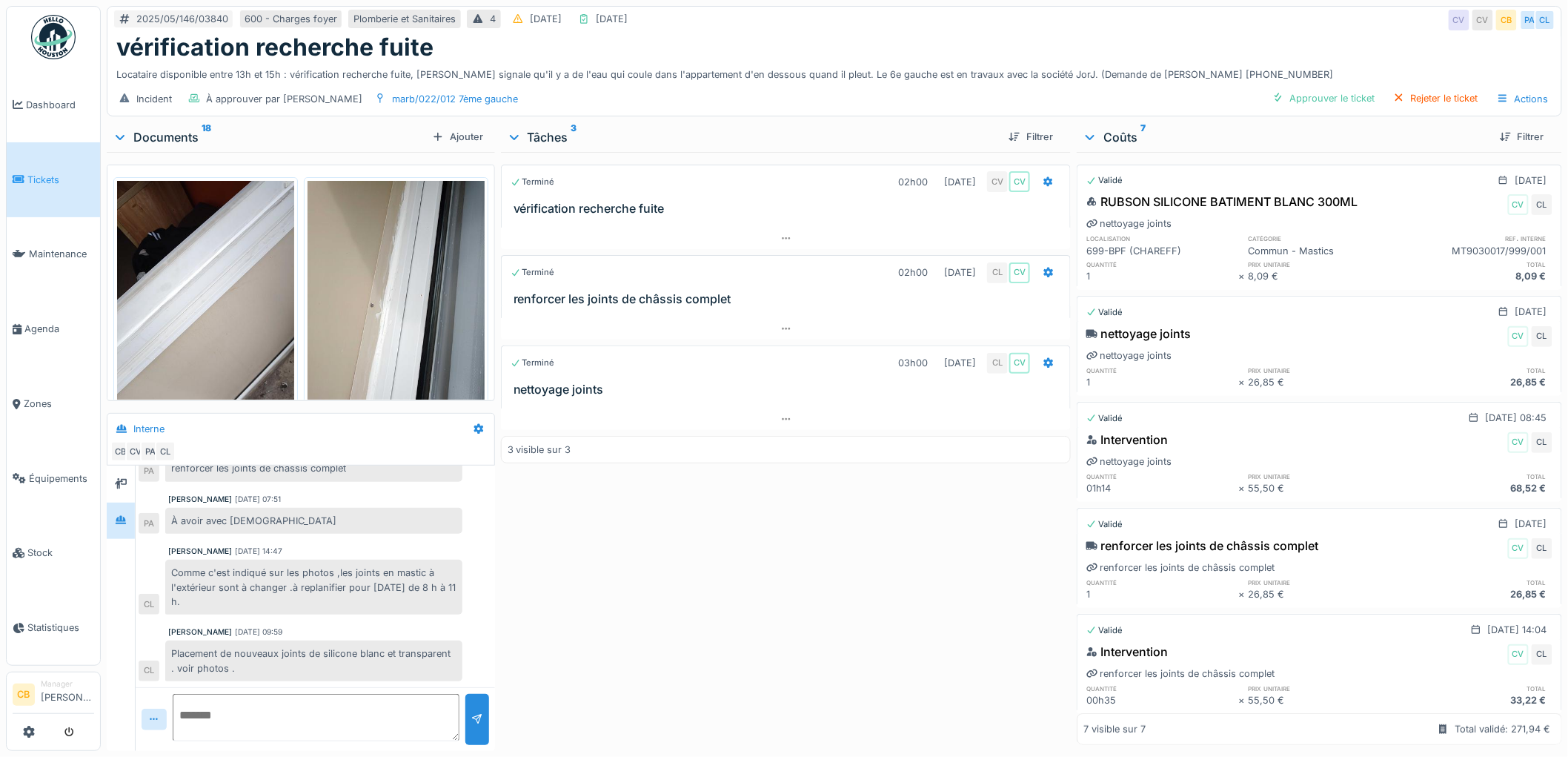
scroll to position [12, 0]
click at [1346, 89] on div "Approuver le ticket" at bounding box center [1323, 98] width 115 height 20
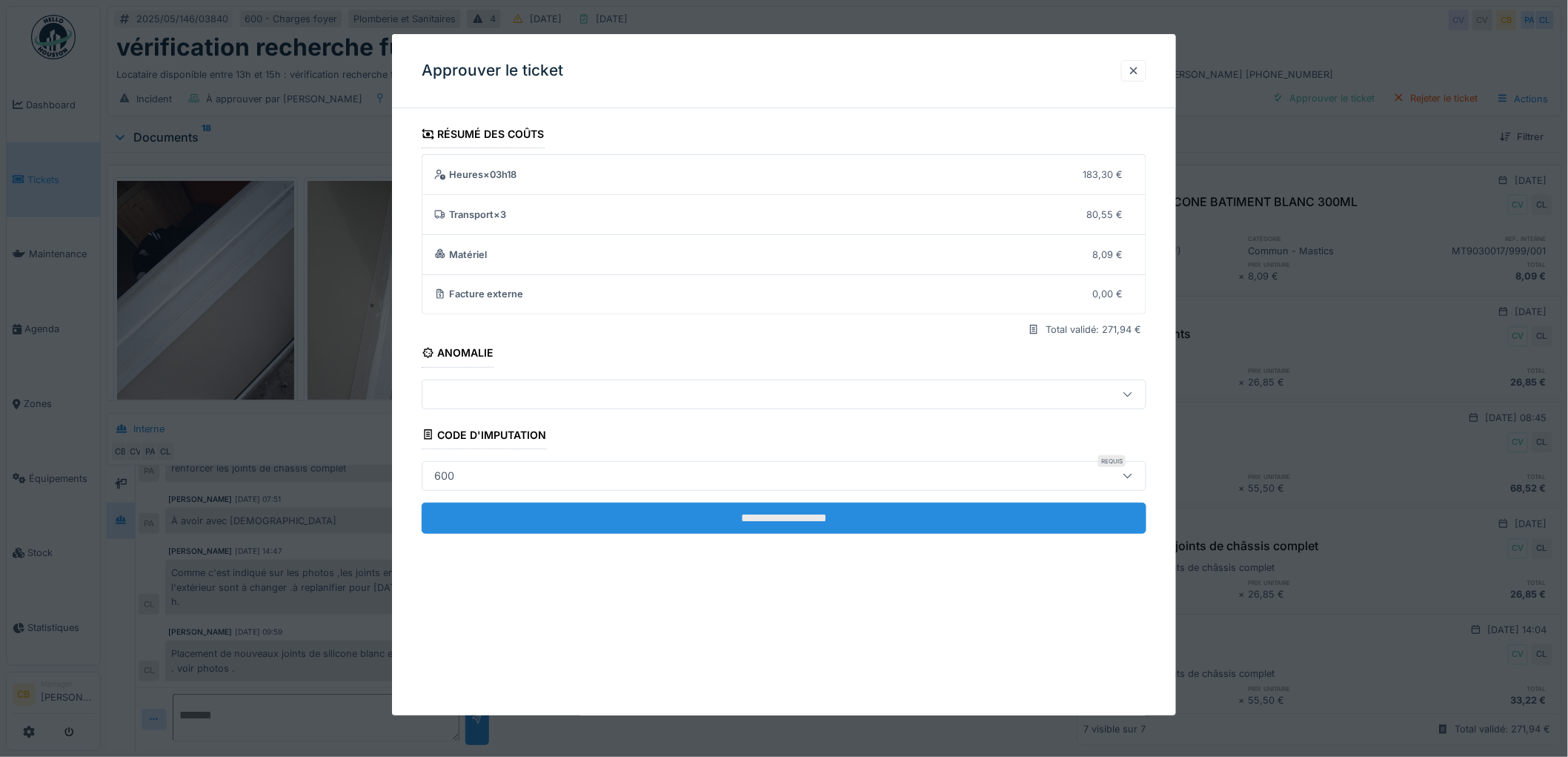
click at [721, 505] on input "**********" at bounding box center [784, 518] width 724 height 31
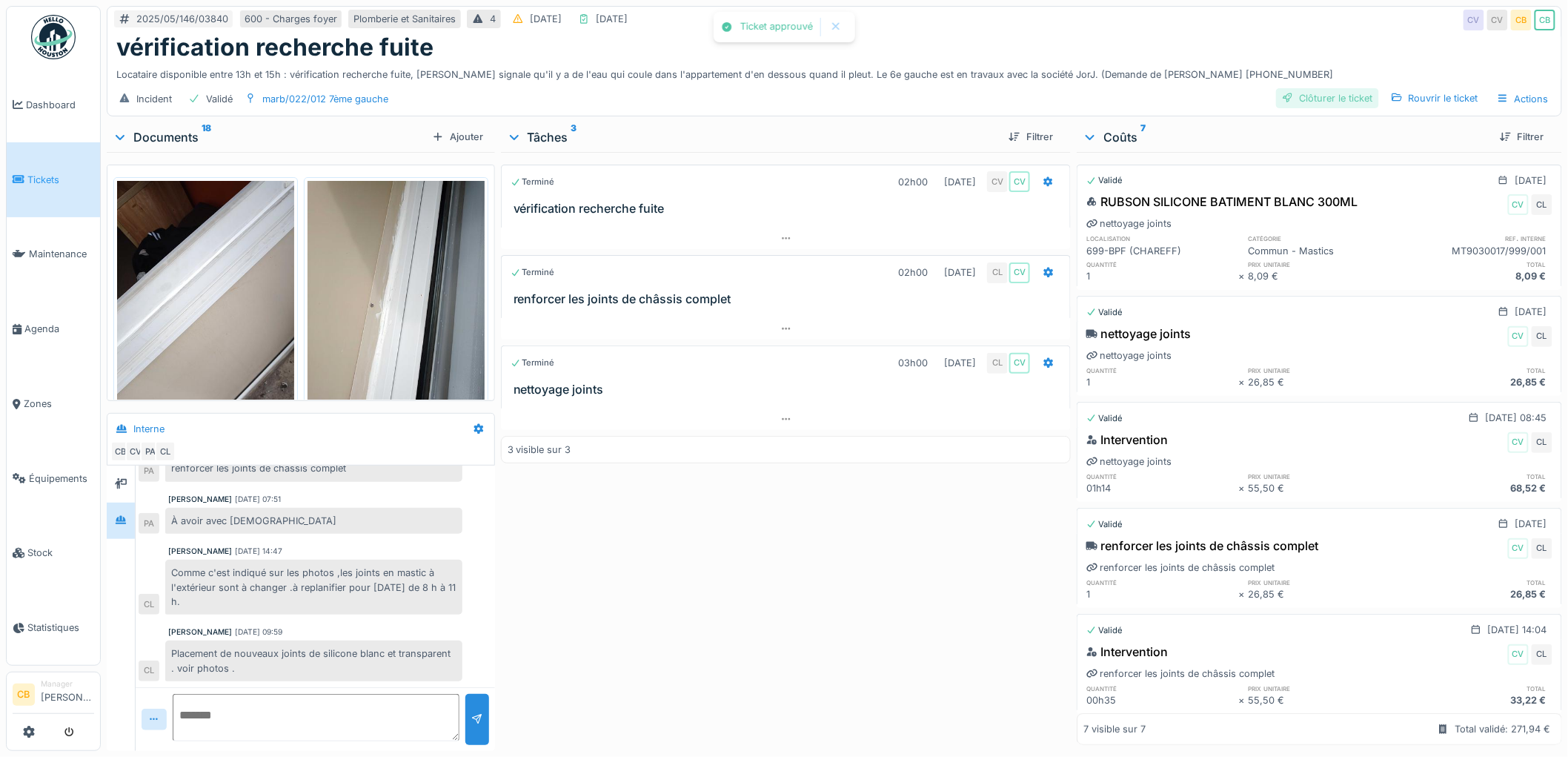
click at [1318, 89] on div "Clôturer le ticket" at bounding box center [1327, 98] width 103 height 20
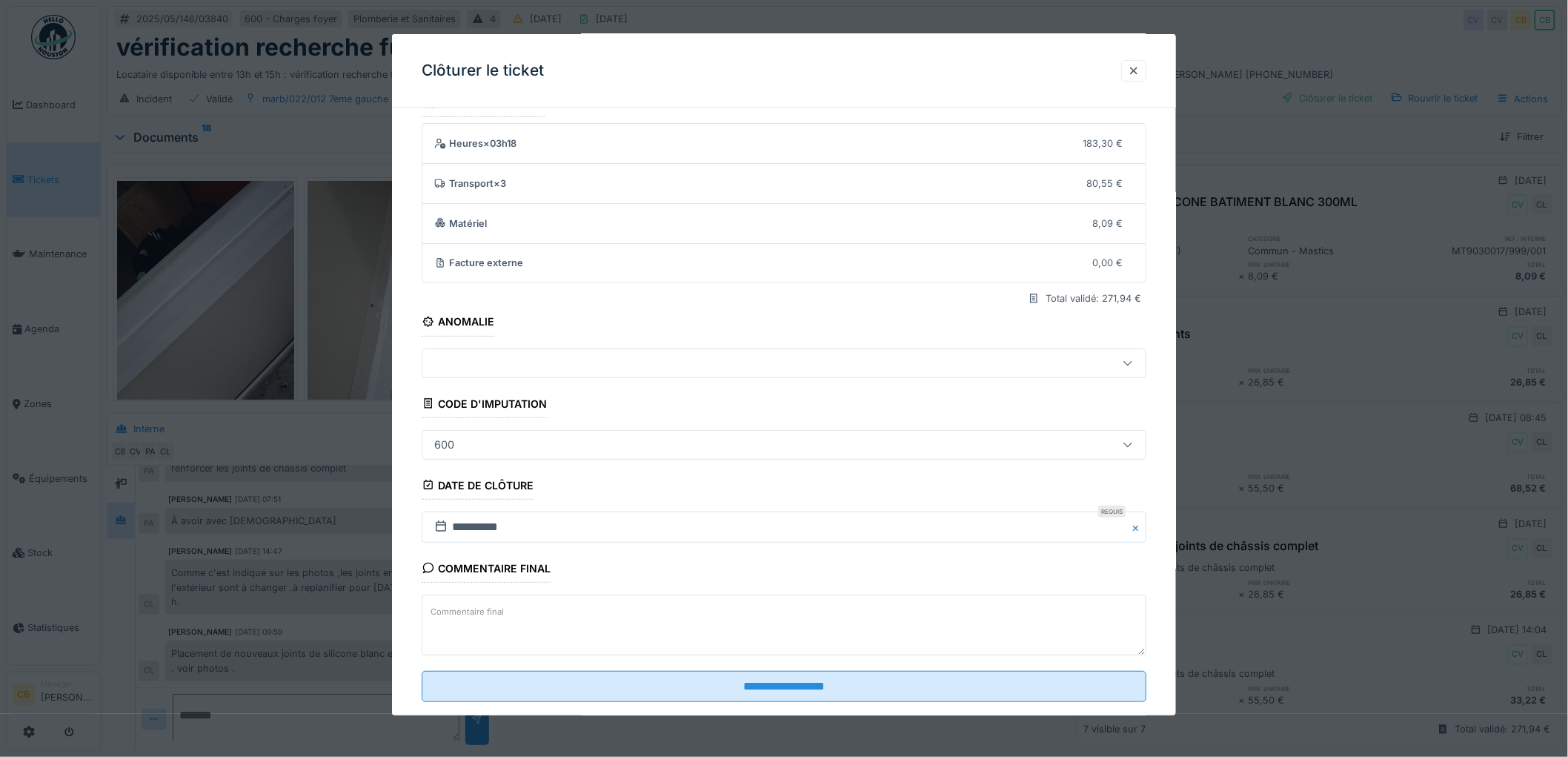
scroll to position [61, 0]
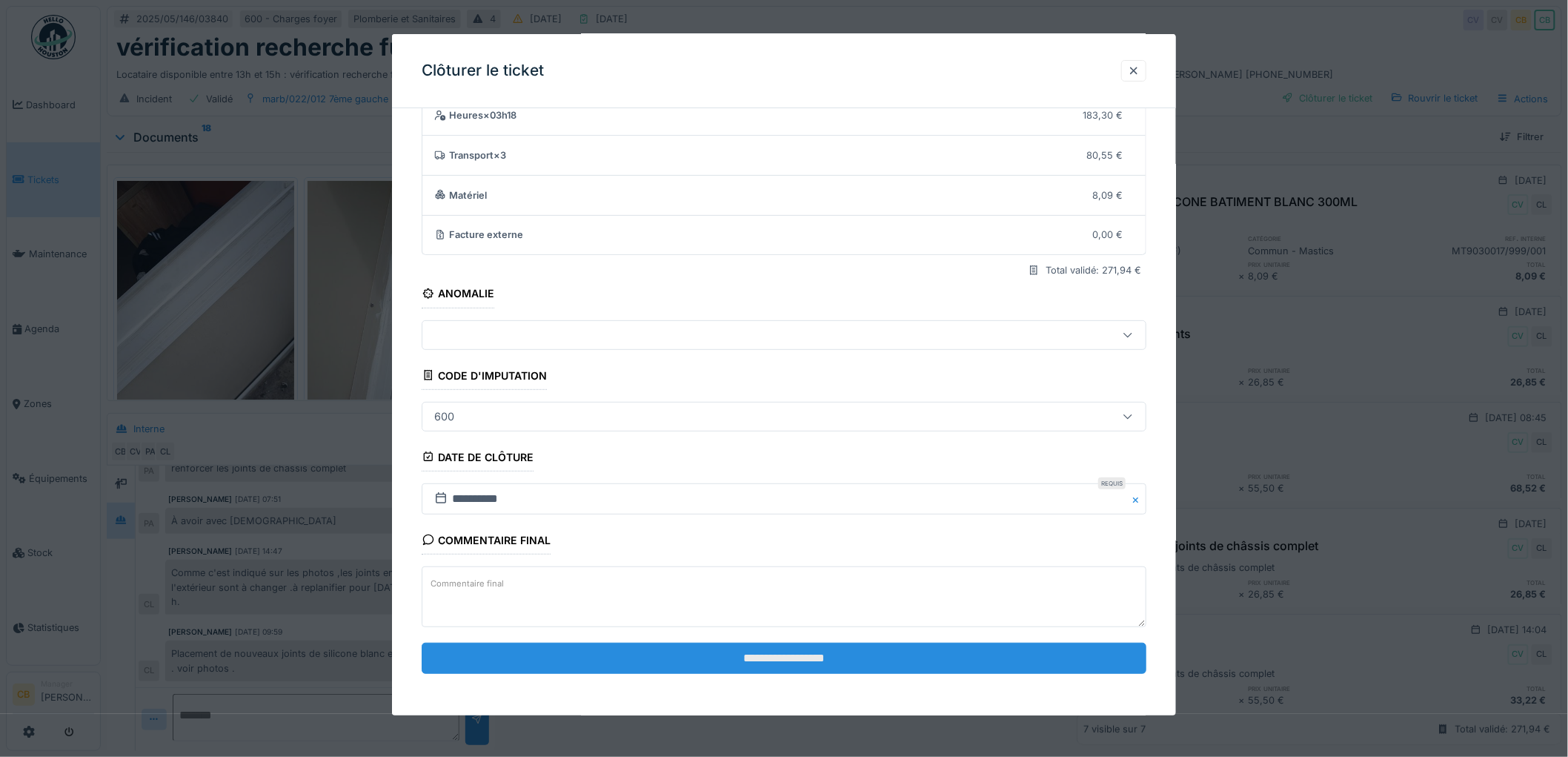
click at [818, 661] on input "**********" at bounding box center [784, 657] width 724 height 31
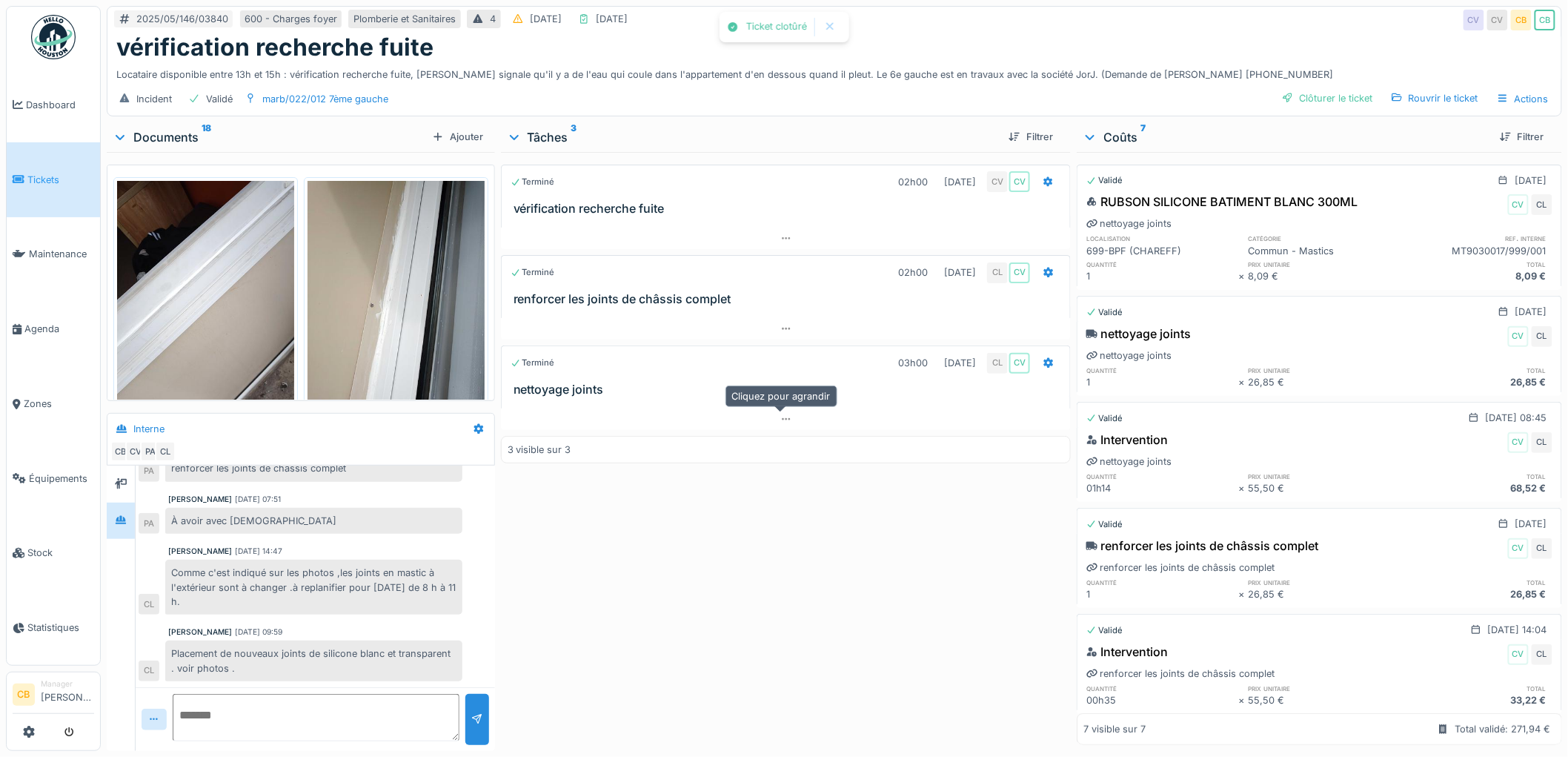
scroll to position [137, 0]
